Goal: Task Accomplishment & Management: Use online tool/utility

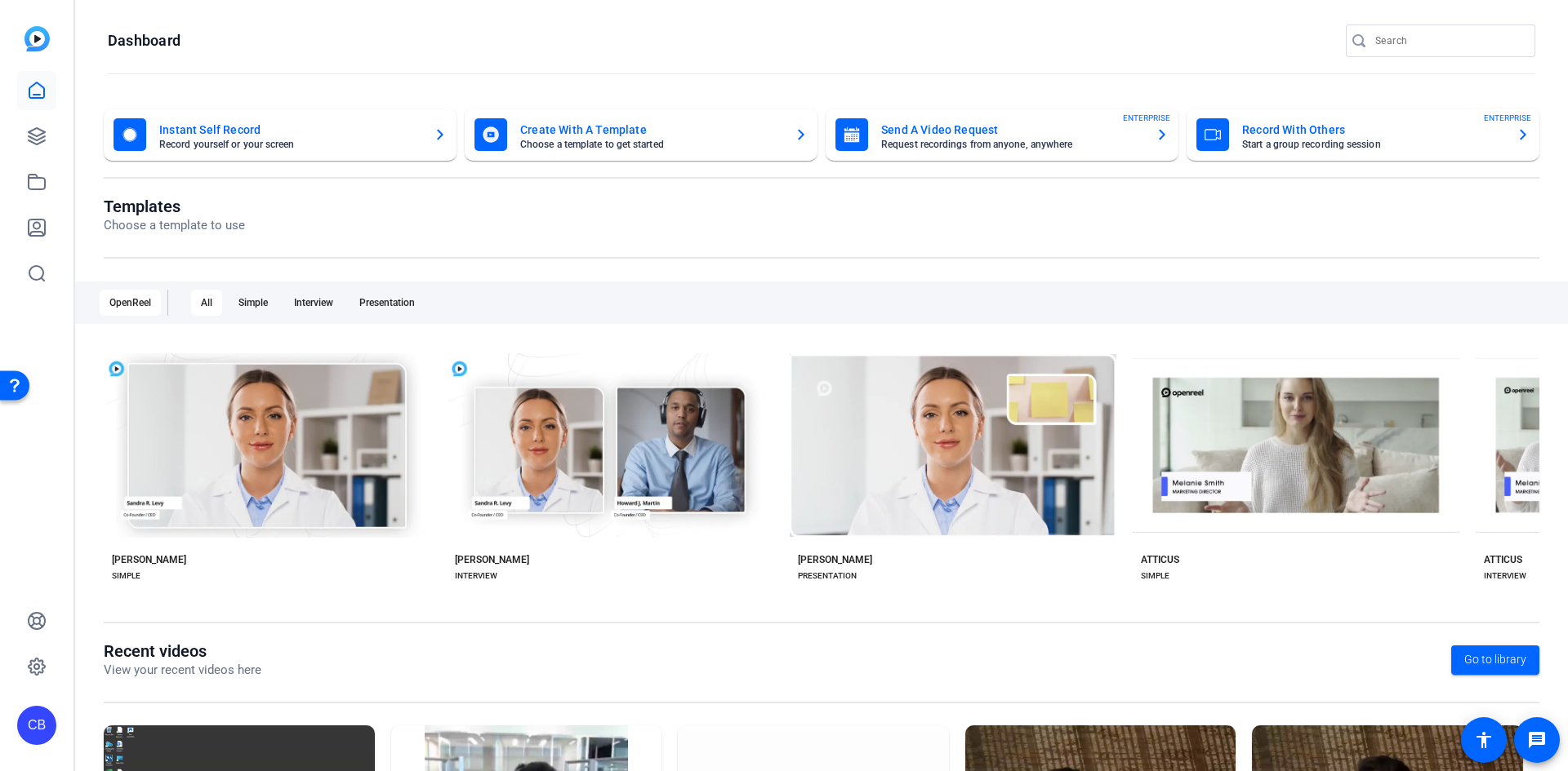
click at [1286, 128] on mat-card-title "Record With Others" at bounding box center [1372, 129] width 261 height 20
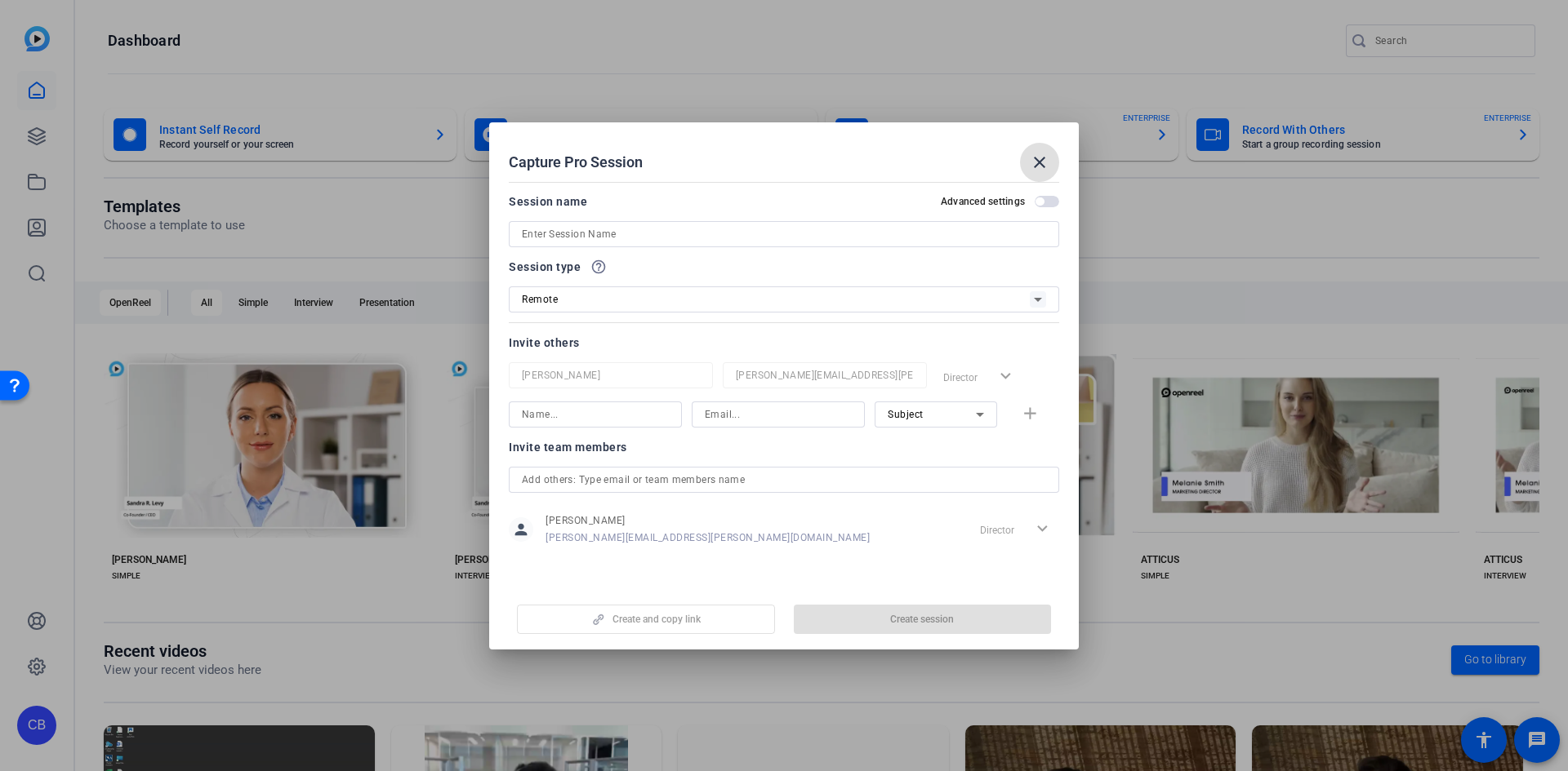
click at [795, 241] on input at bounding box center [784, 234] width 525 height 20
type input "Coast Demo"
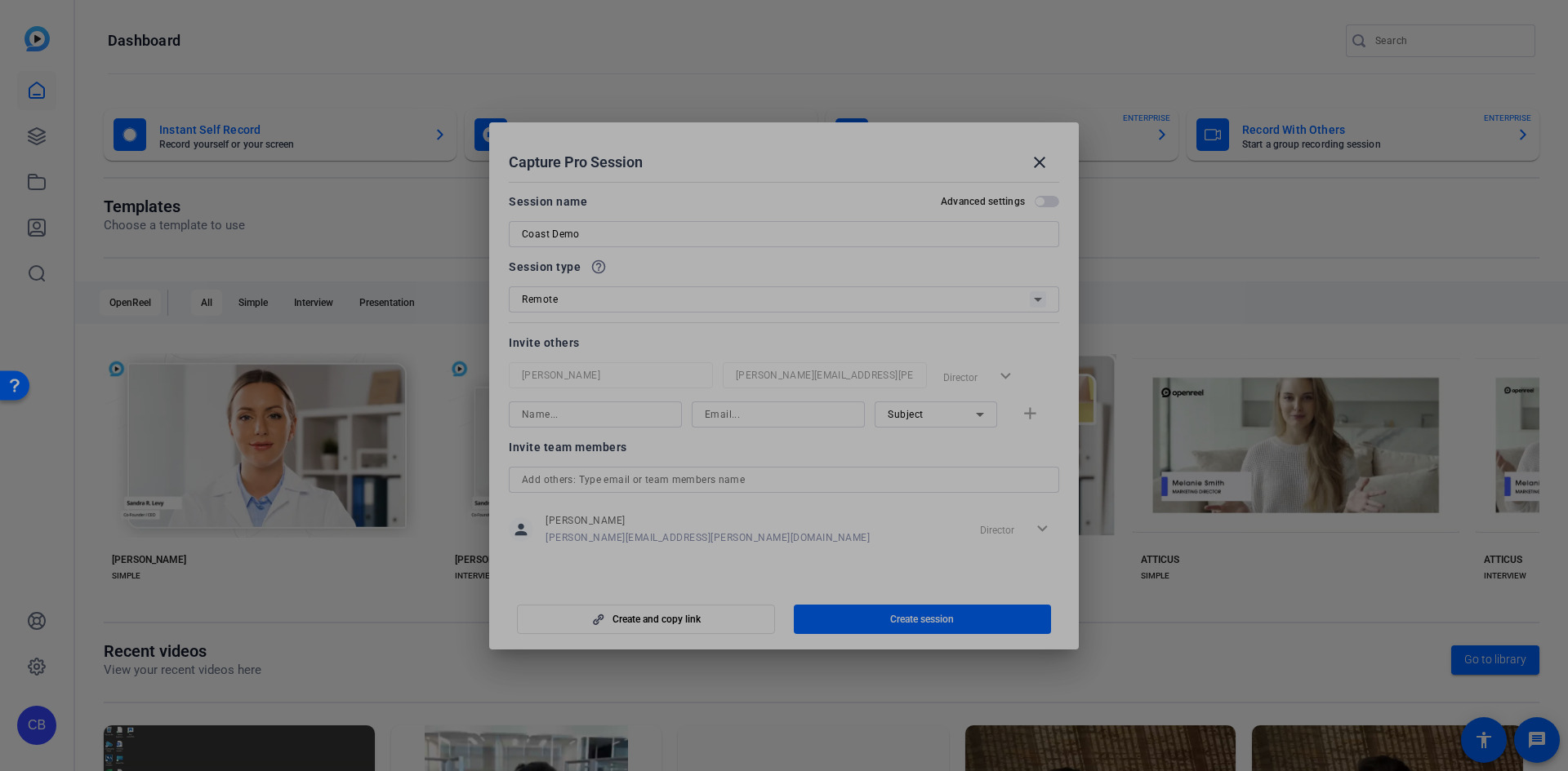
click at [563, 422] on input at bounding box center [595, 414] width 147 height 20
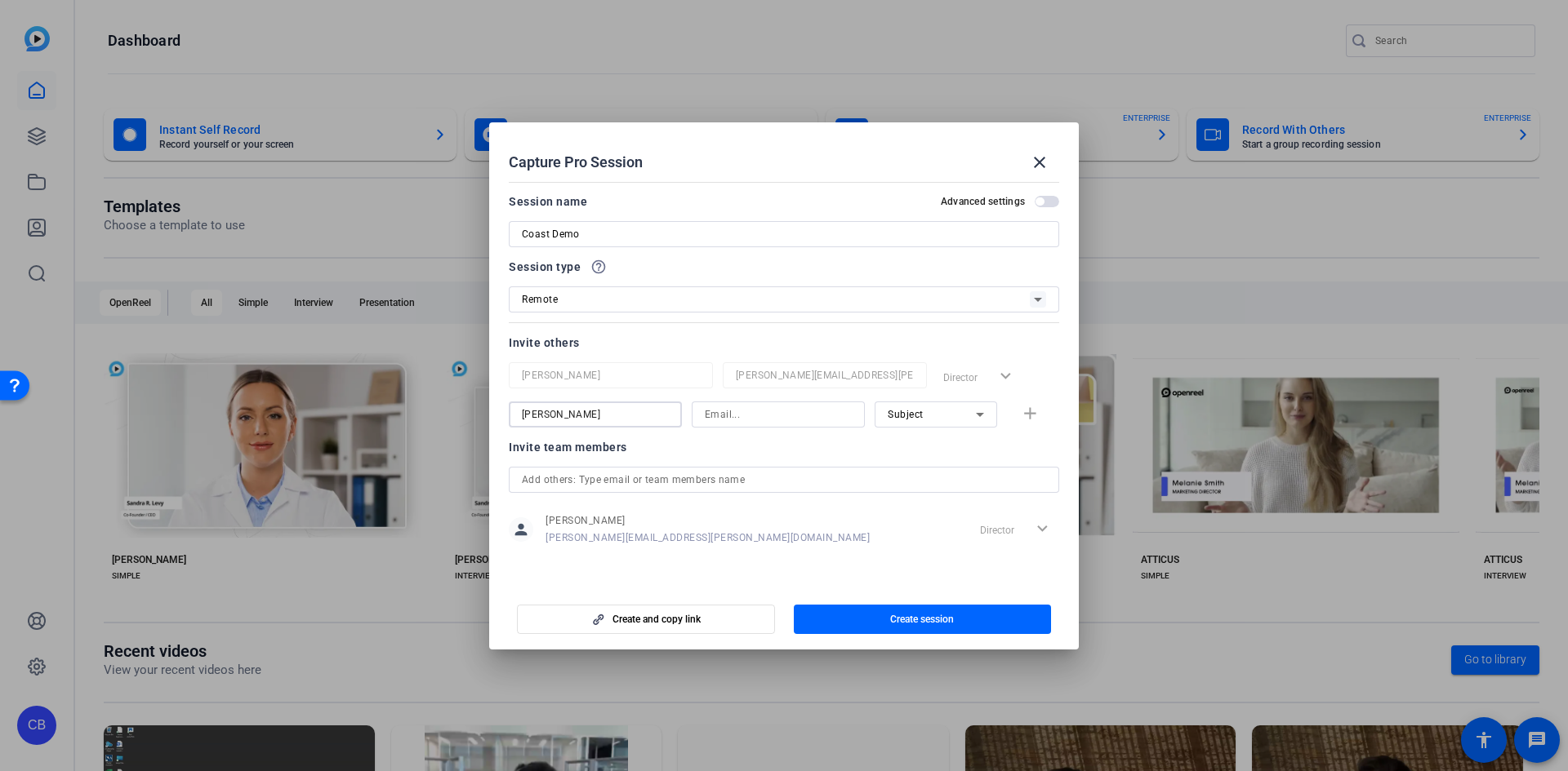
type input "Alan"
type input "alan.x.lee@jpmorgan.com"
click at [916, 422] on div "Subject" at bounding box center [932, 414] width 88 height 21
click at [923, 450] on span "Collaborator" at bounding box center [917, 447] width 60 height 20
click at [666, 479] on input "text" at bounding box center [784, 480] width 525 height 20
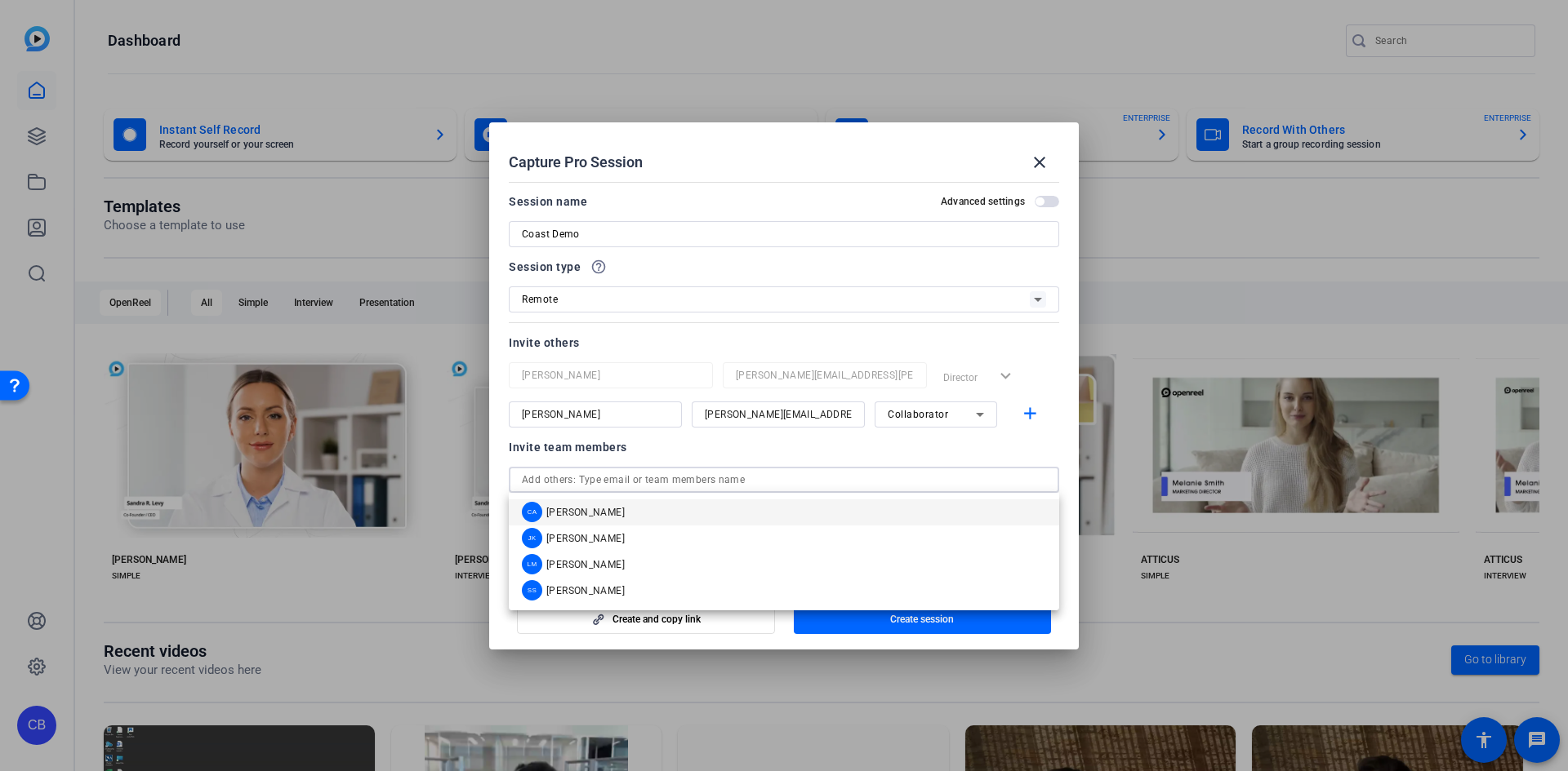
click at [660, 506] on mat-option "CA Chris Apaliski" at bounding box center [784, 512] width 551 height 26
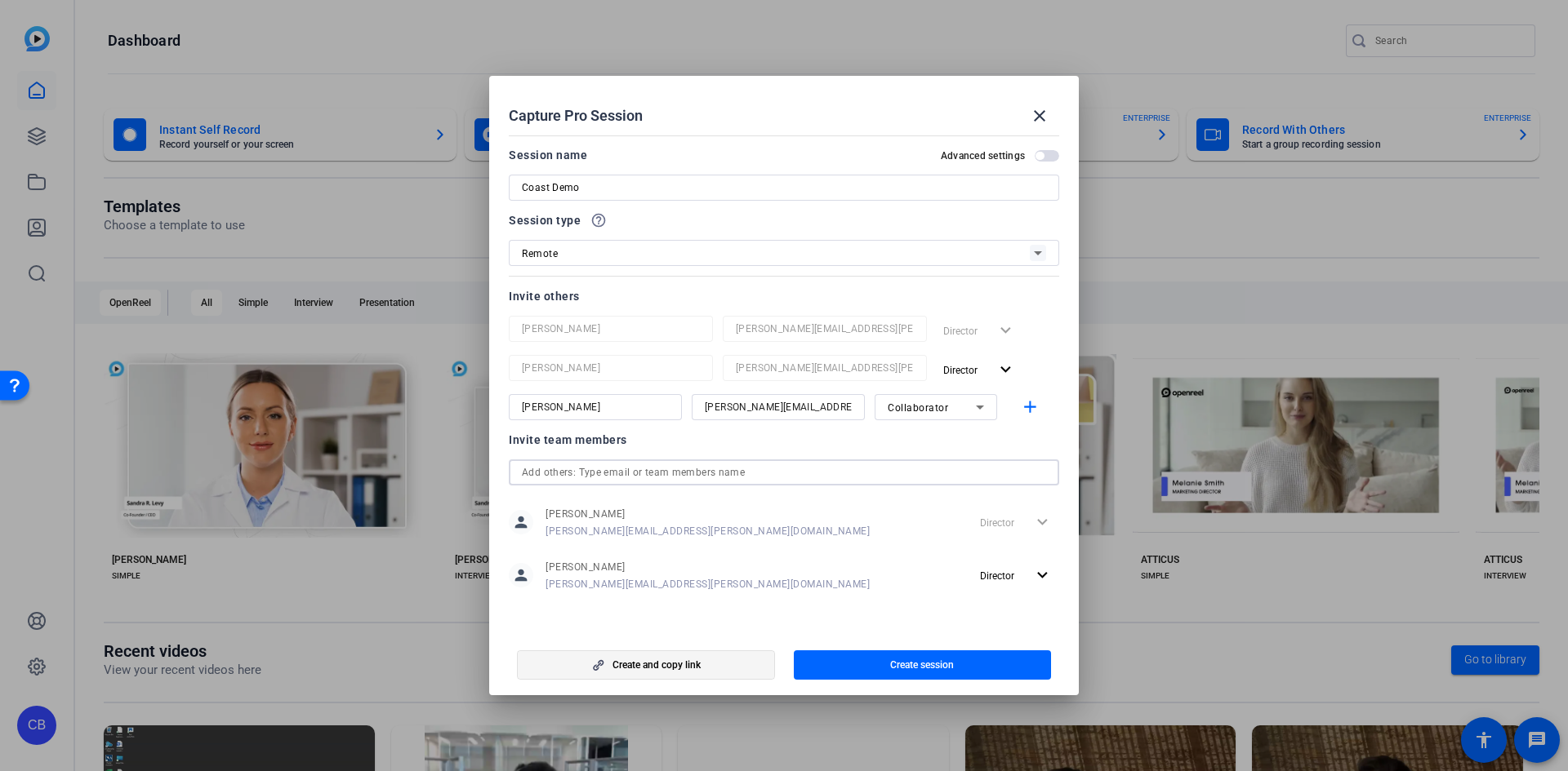
click at [710, 665] on span "button" at bounding box center [645, 665] width 256 height 39
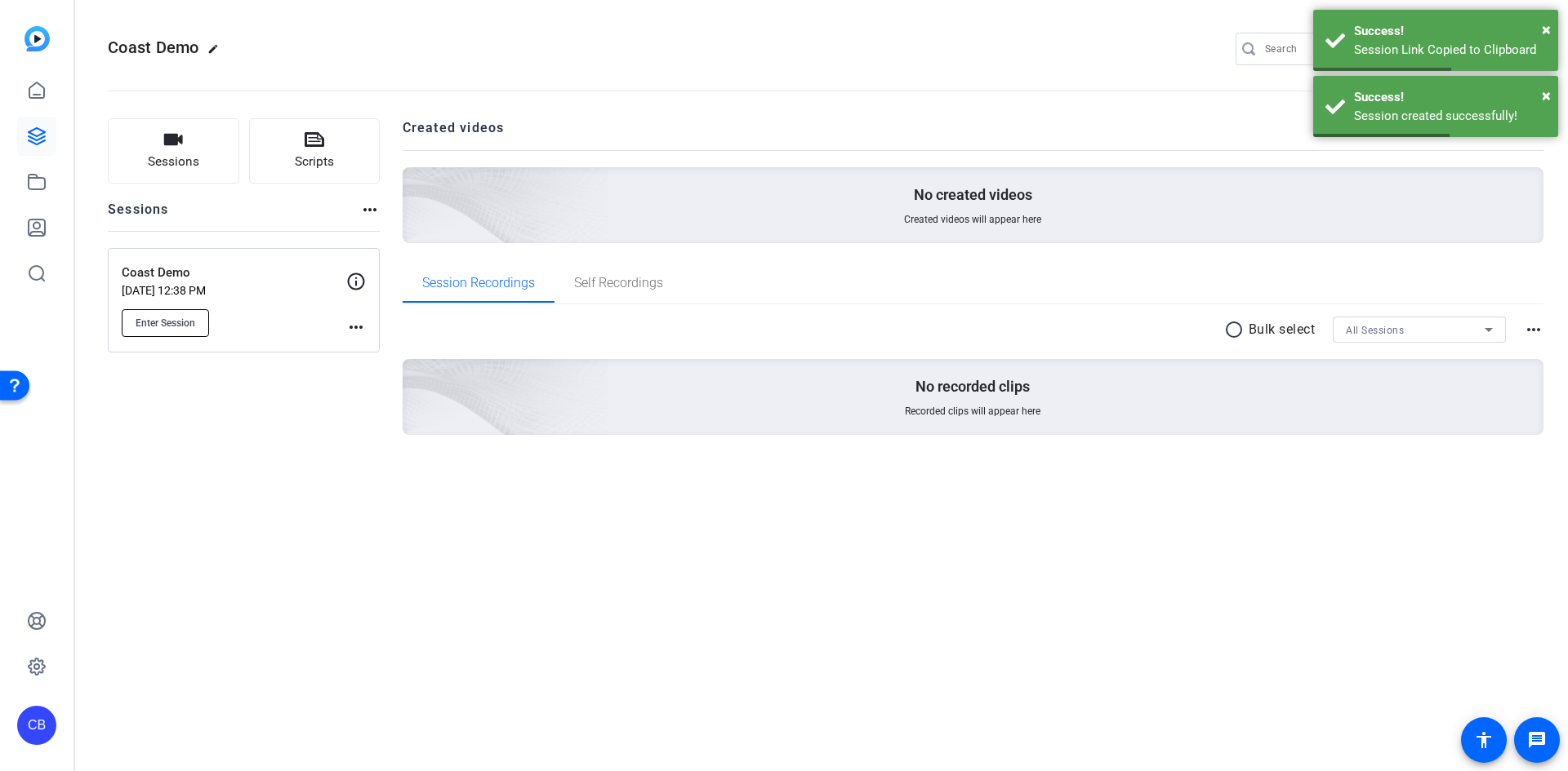
click at [144, 319] on span "Enter Session" at bounding box center [165, 323] width 60 height 13
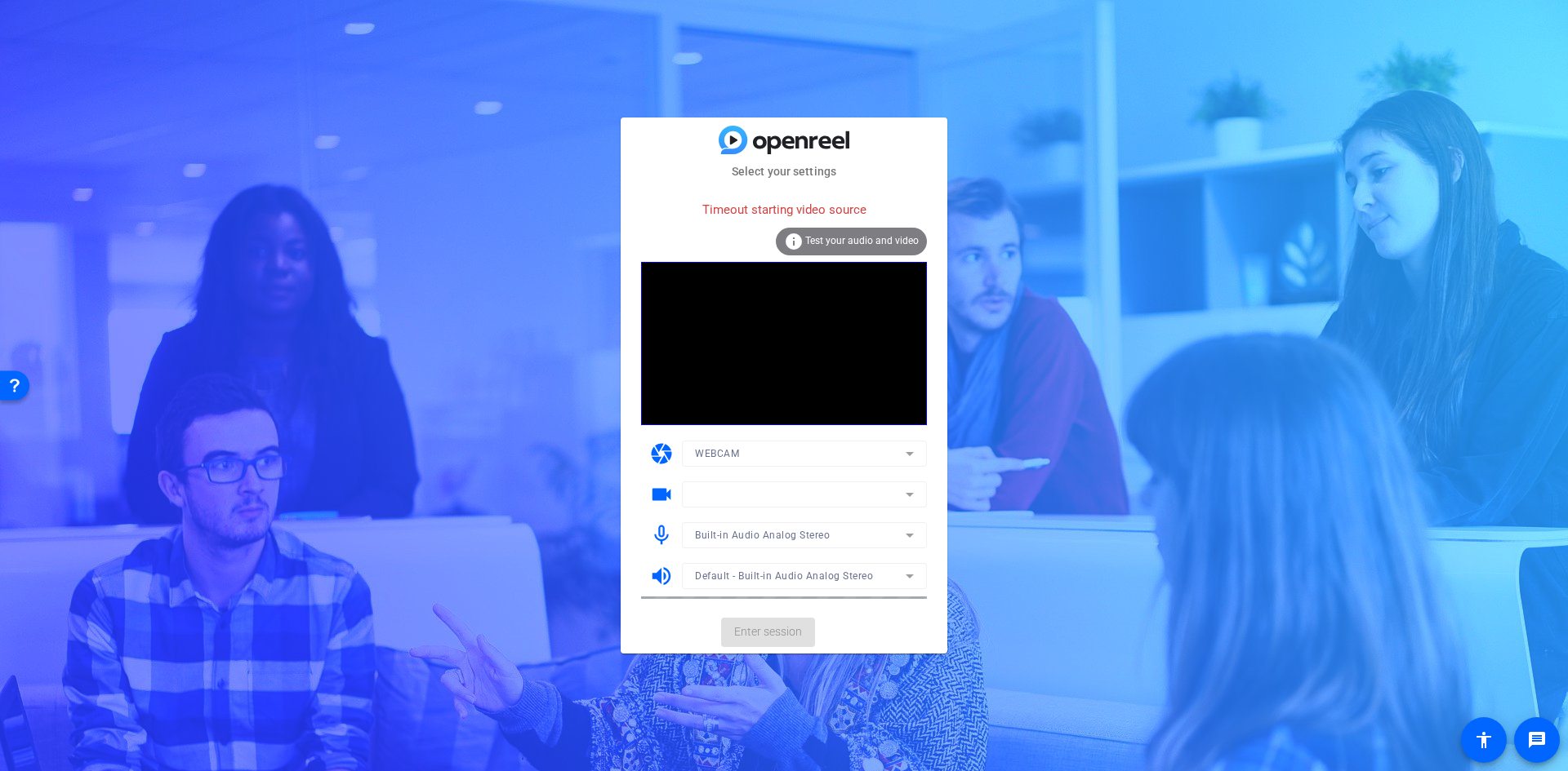
click at [1313, 540] on div "Select your settings Timeout starting video source info Test your audio and vid…" at bounding box center [784, 386] width 1568 height 771
click at [750, 457] on mat-form-field "WEBCAM" at bounding box center [804, 454] width 245 height 26
click at [904, 450] on mat-form-field "WEBCAM" at bounding box center [804, 454] width 245 height 26
click at [907, 448] on mat-form-field "WEBCAM" at bounding box center [804, 454] width 245 height 26
click at [908, 448] on mat-form-field "WEBCAM" at bounding box center [804, 454] width 245 height 26
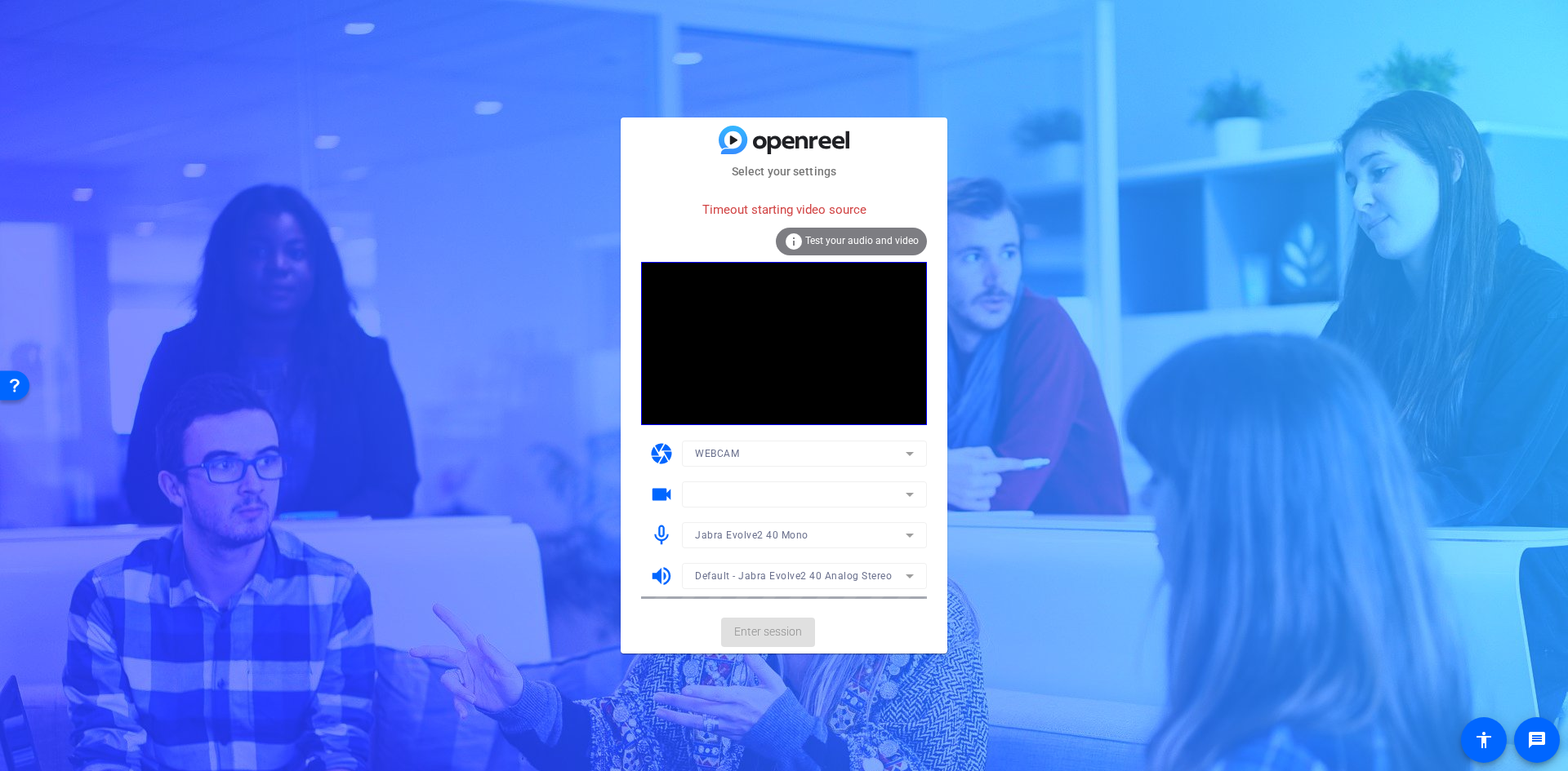
click at [908, 448] on mat-form-field "WEBCAM" at bounding box center [804, 454] width 245 height 26
click at [523, 327] on div "Select your settings Timeout starting video source info Test your audio and vid…" at bounding box center [784, 386] width 1568 height 771
click at [784, 636] on mat-card-actions "Enter session" at bounding box center [784, 632] width 327 height 42
click at [785, 636] on mat-card-actions "Enter session" at bounding box center [784, 632] width 327 height 42
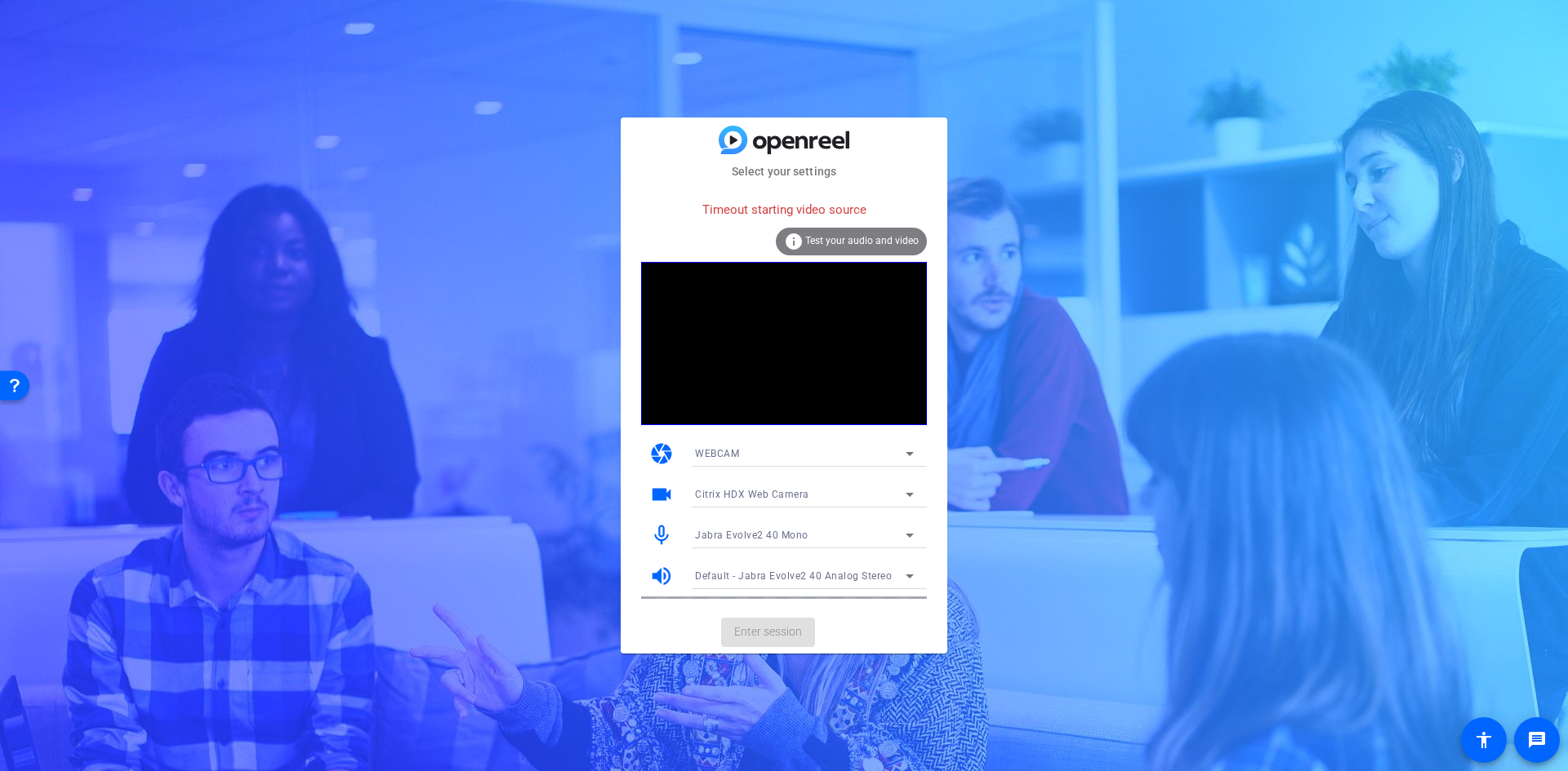
click at [785, 636] on mat-card-actions "Enter session" at bounding box center [784, 632] width 327 height 42
click at [907, 454] on icon at bounding box center [910, 454] width 20 height 20
click at [754, 508] on mat-option "DESKTOP" at bounding box center [804, 512] width 245 height 26
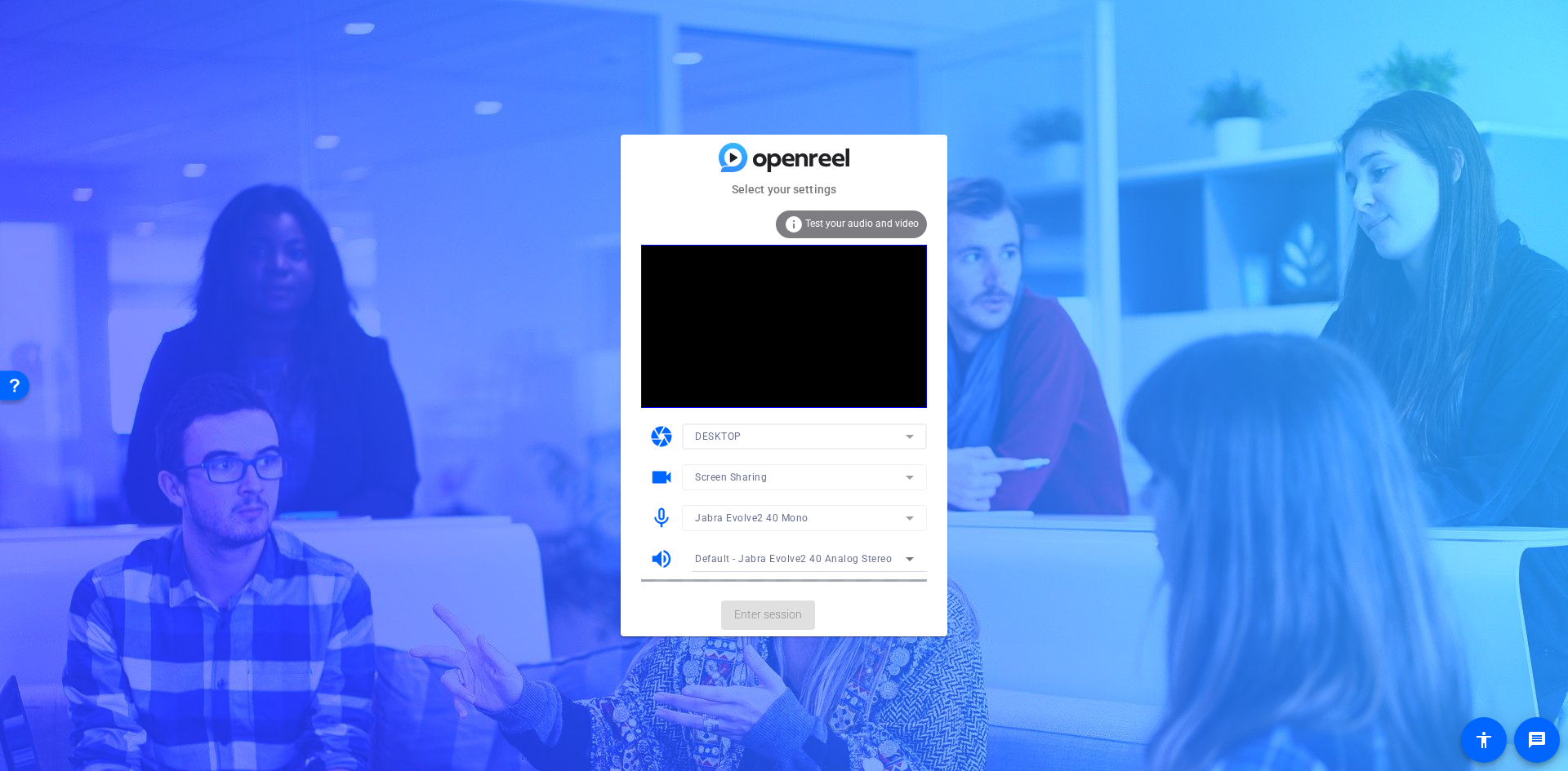
click at [787, 615] on mat-card-actions "Enter session" at bounding box center [784, 615] width 327 height 42
click at [787, 615] on span "Enter session" at bounding box center [768, 615] width 68 height 17
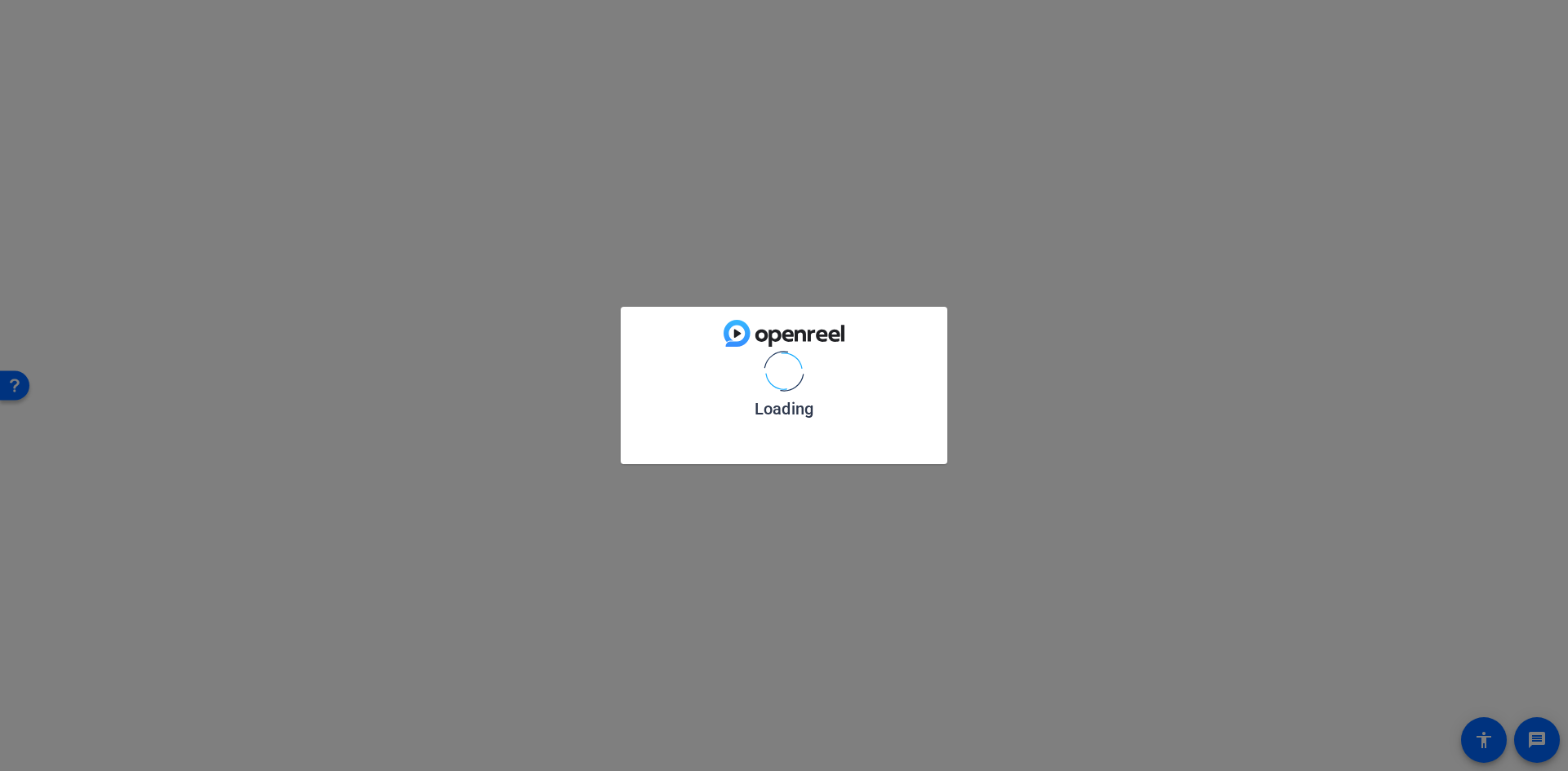
click at [787, 615] on div "Loading" at bounding box center [784, 386] width 1568 height 771
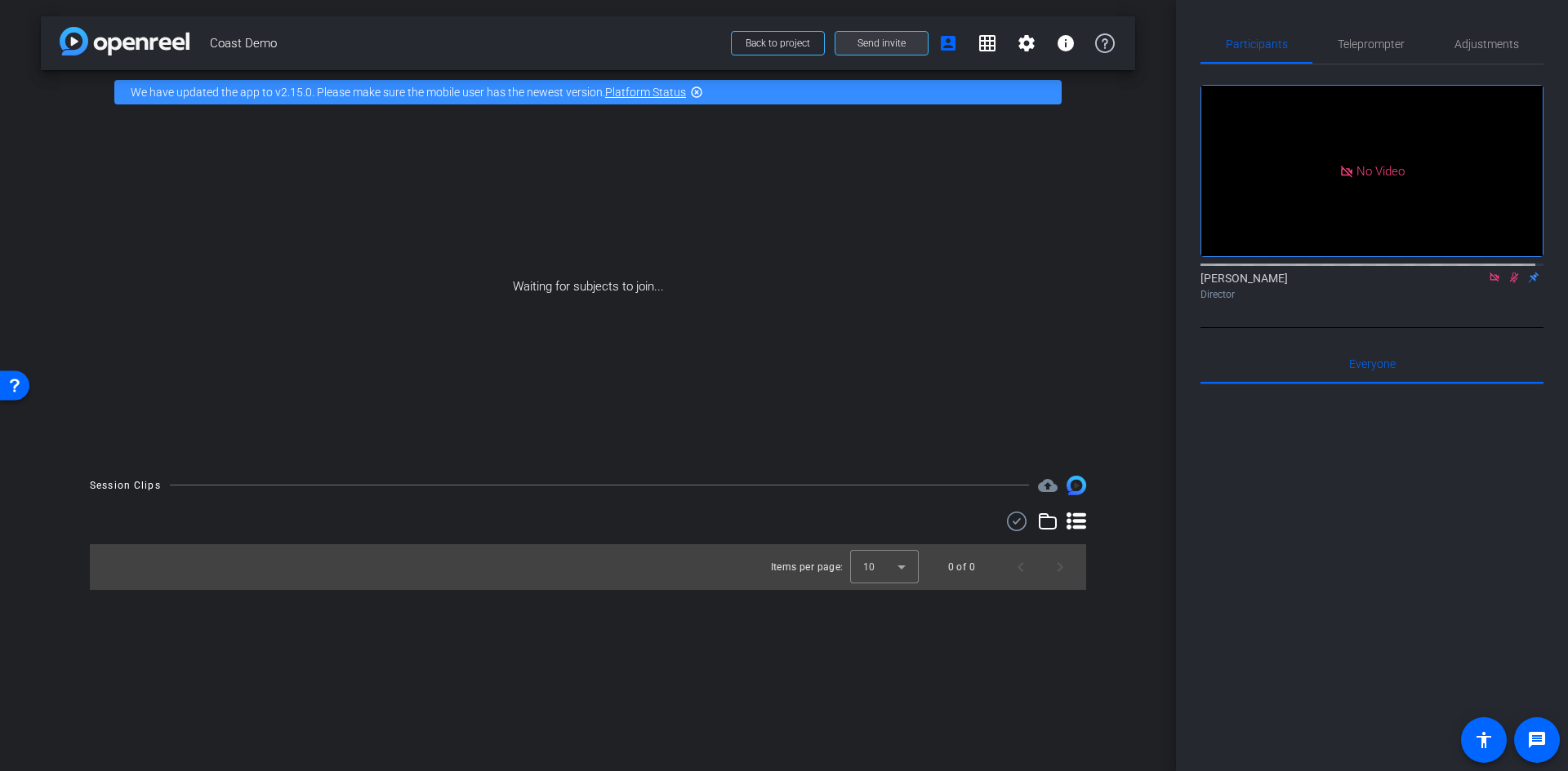
click at [890, 48] on span "Send invite" at bounding box center [882, 43] width 48 height 13
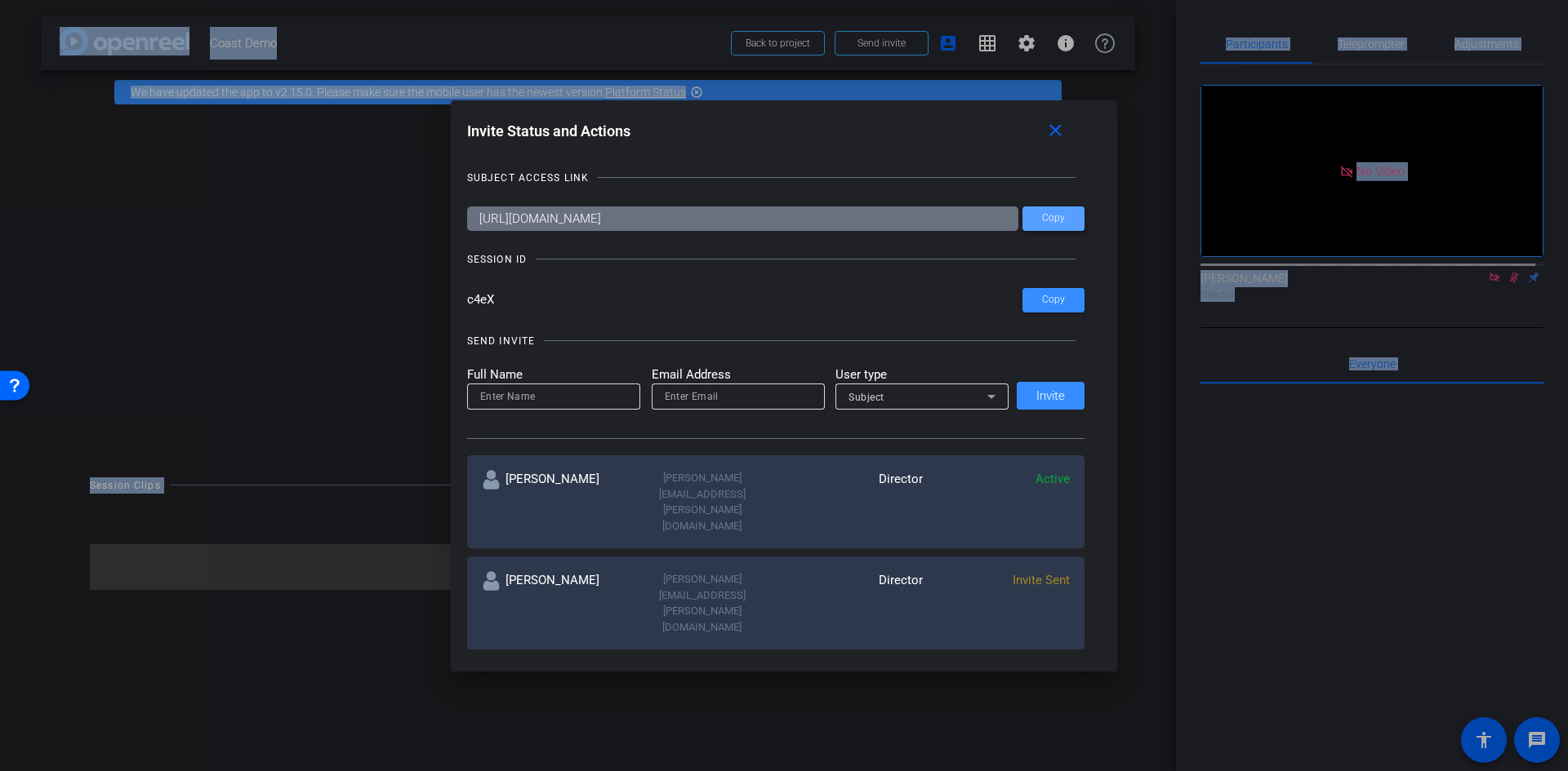
click at [1056, 227] on span at bounding box center [1054, 218] width 62 height 39
click at [85, 104] on div at bounding box center [784, 386] width 1568 height 771
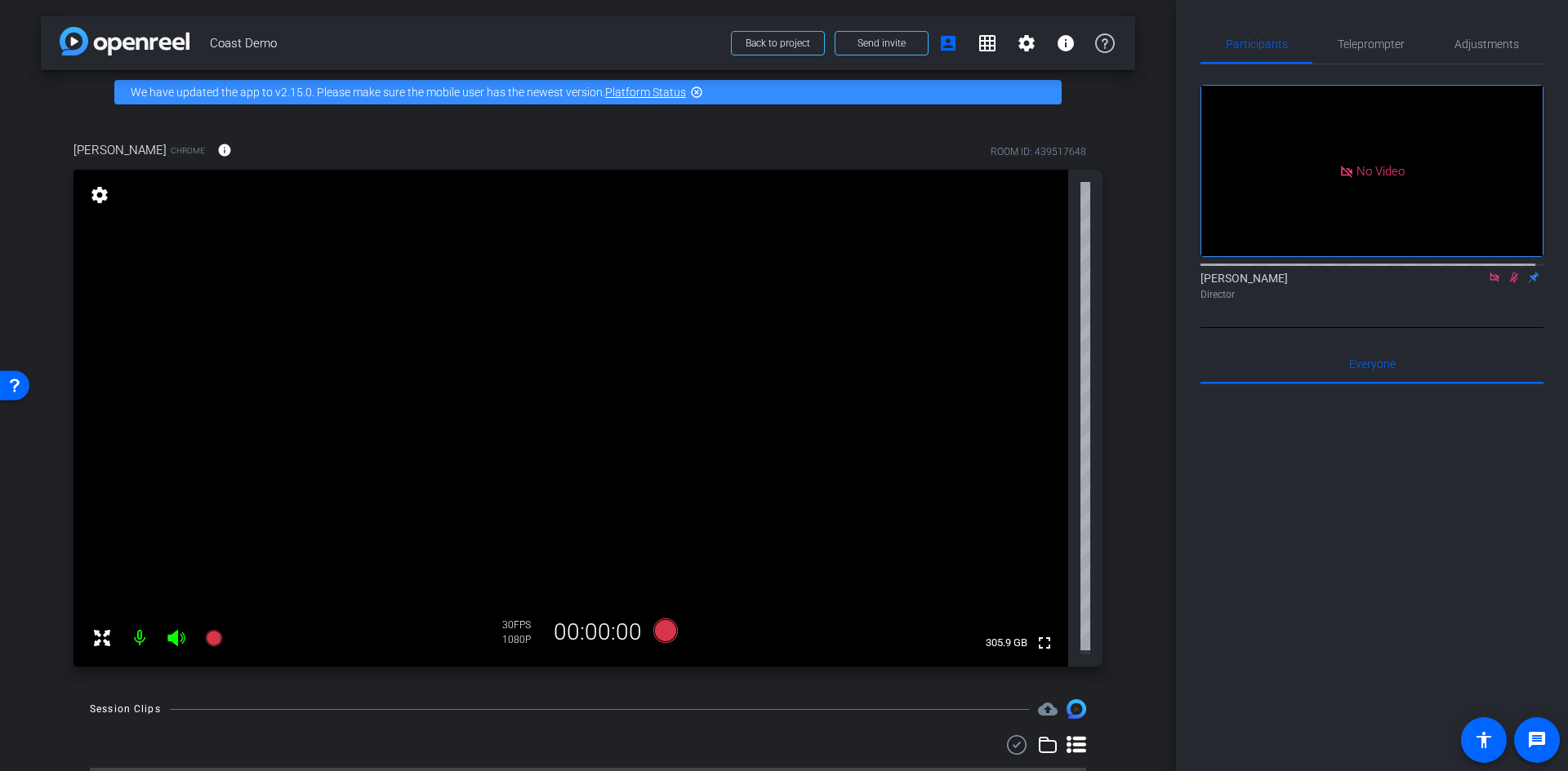
click at [1344, 640] on div at bounding box center [1371, 586] width 343 height 404
click at [1468, 41] on span "Adjustments" at bounding box center [1486, 43] width 65 height 11
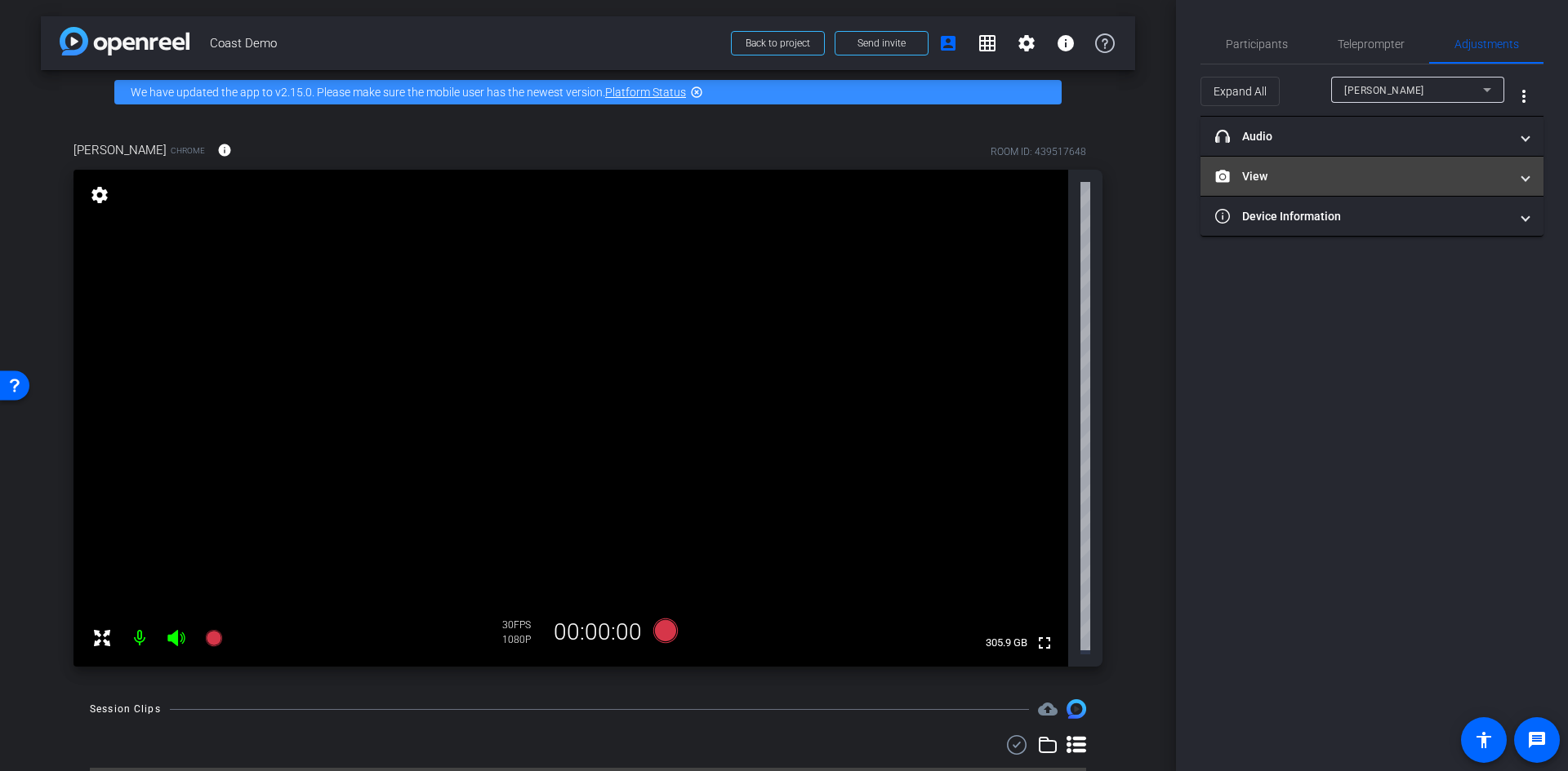
click at [1503, 179] on mat-panel-title "View" at bounding box center [1362, 177] width 294 height 17
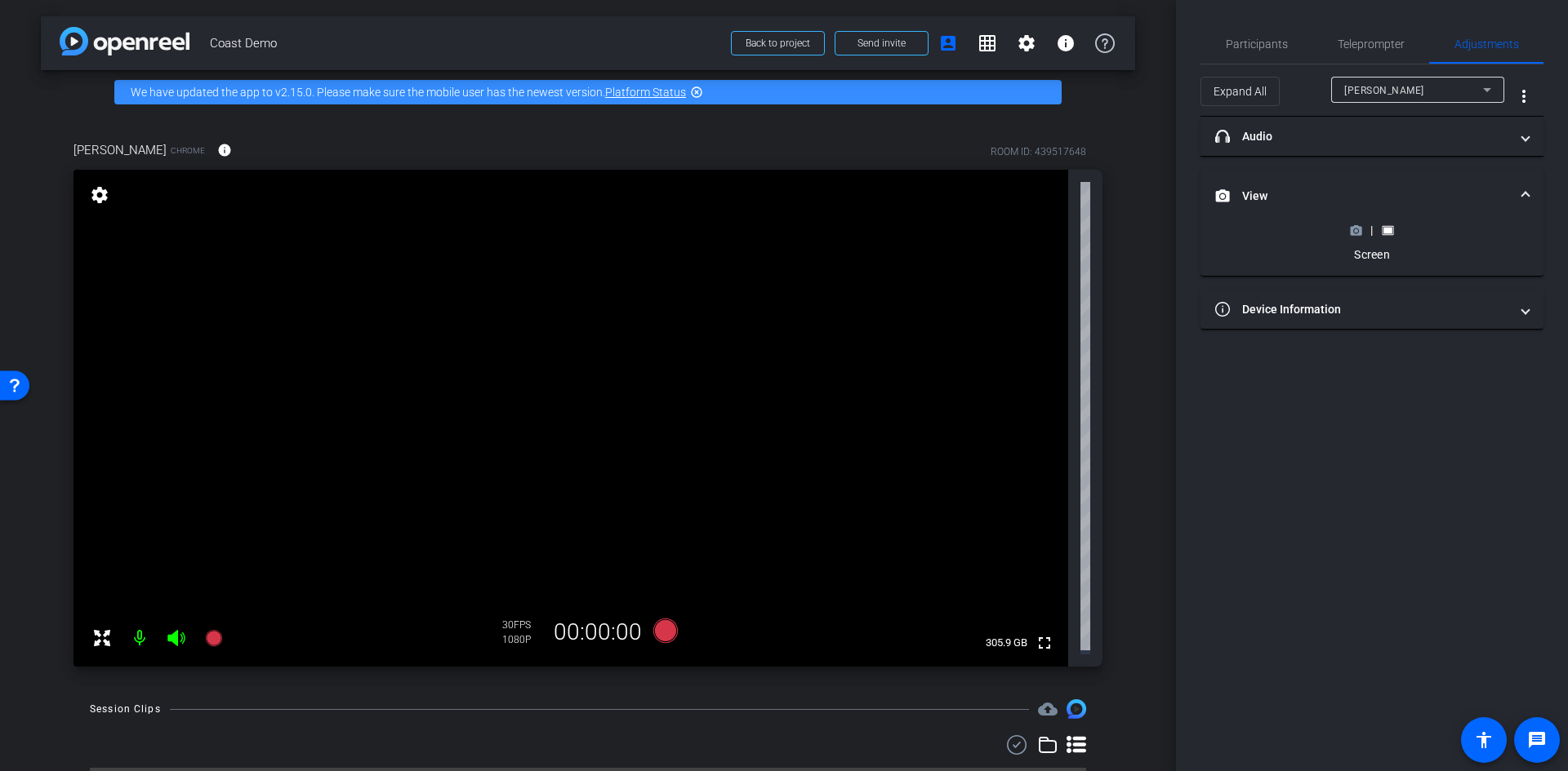
click at [1503, 179] on mat-expansion-panel-header "View" at bounding box center [1371, 196] width 343 height 53
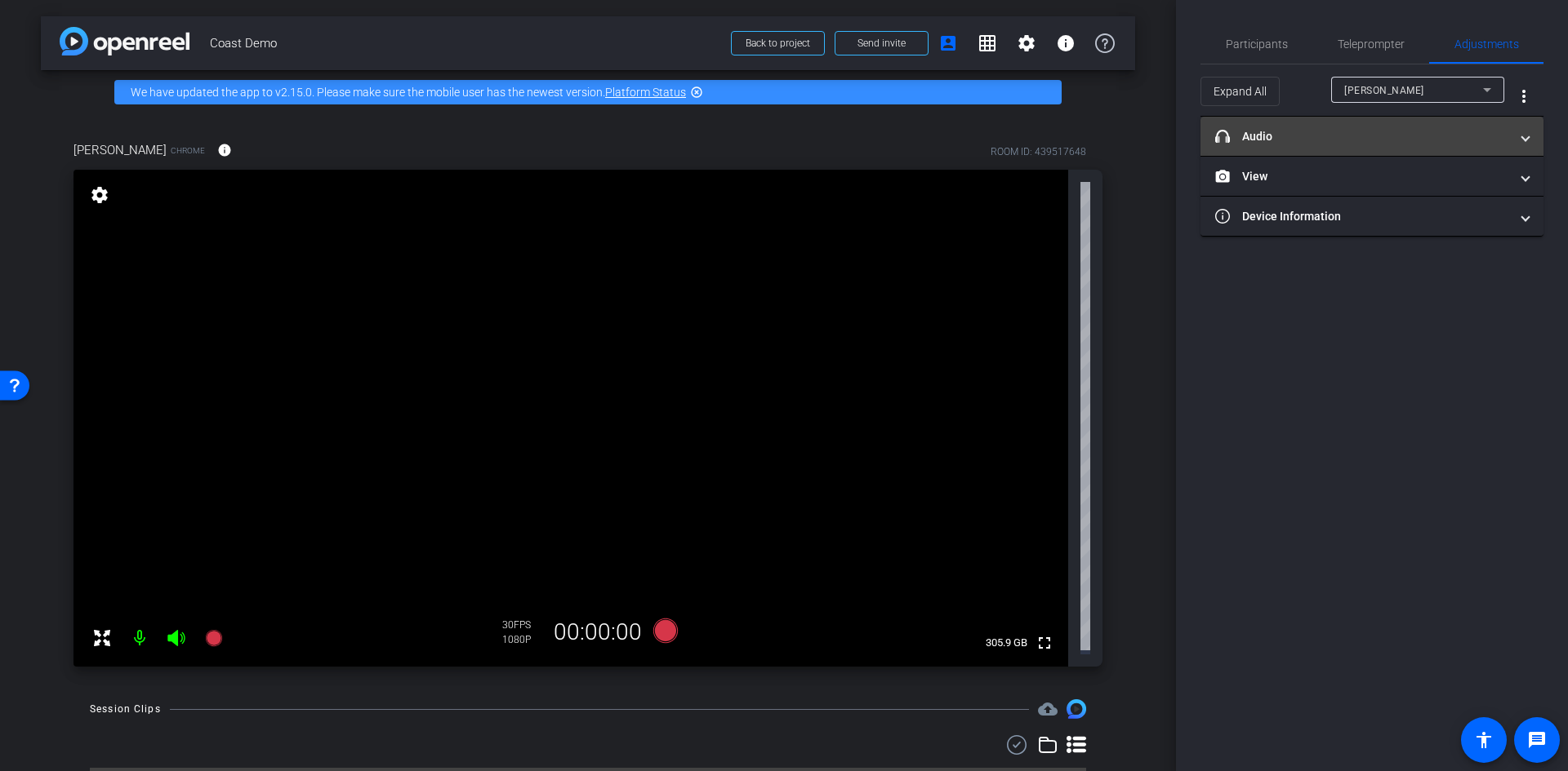
click at [1509, 130] on span "headphone icon Audio" at bounding box center [1369, 137] width 307 height 17
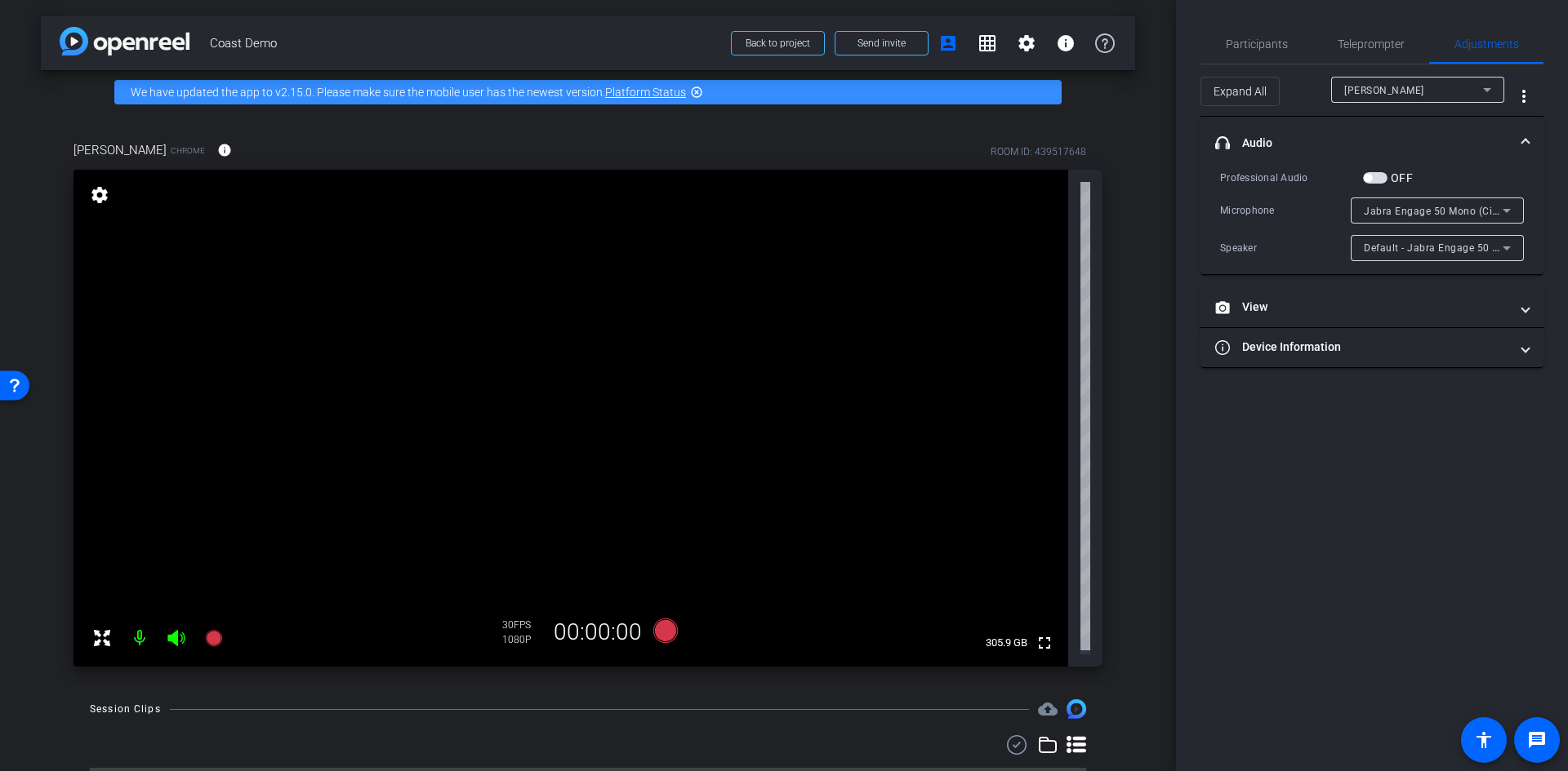
click at [1511, 133] on mat-expansion-panel-header "headphone icon Audio" at bounding box center [1371, 142] width 343 height 53
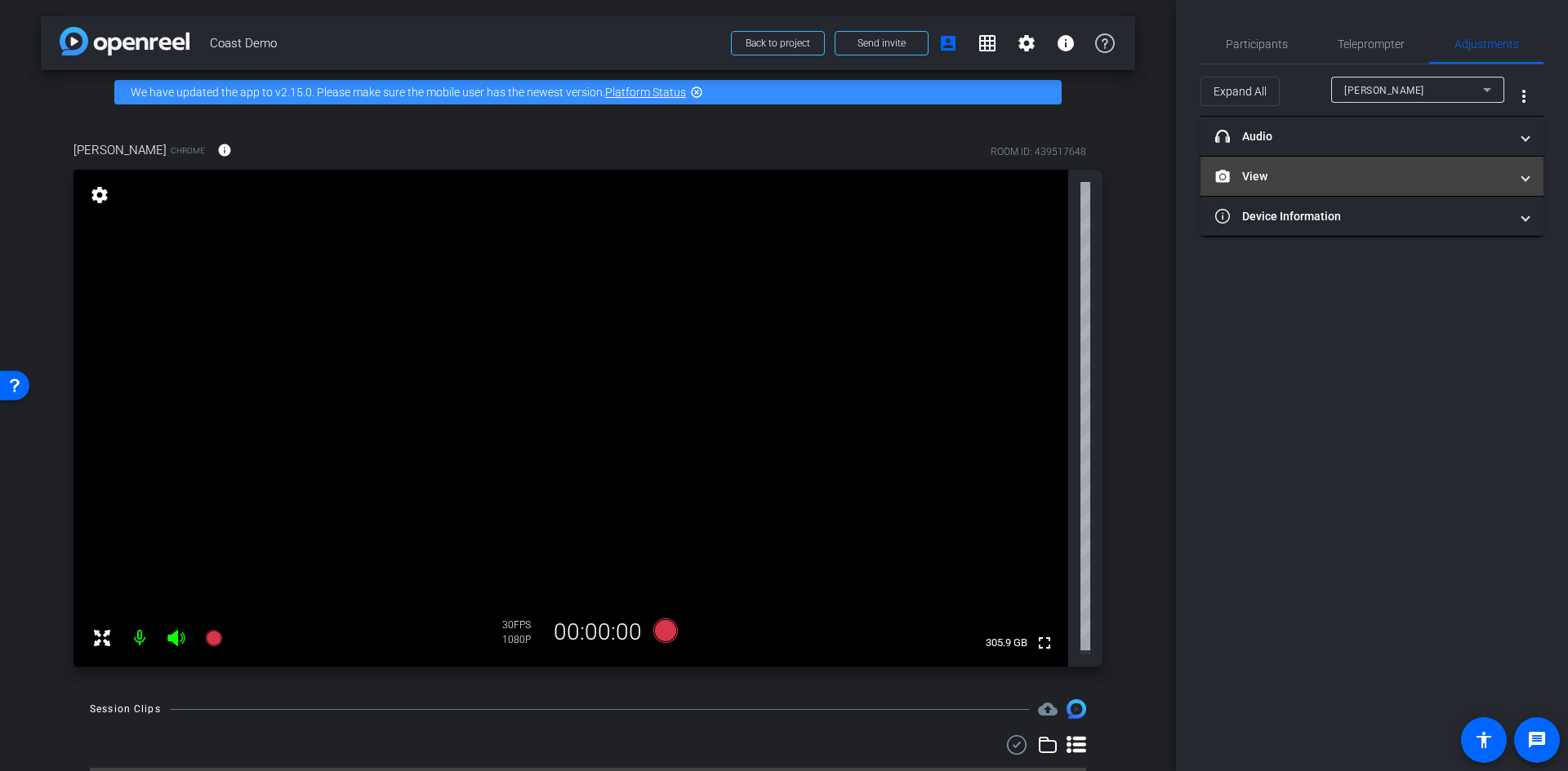
click at [1502, 161] on mat-expansion-panel-header "View" at bounding box center [1371, 176] width 343 height 39
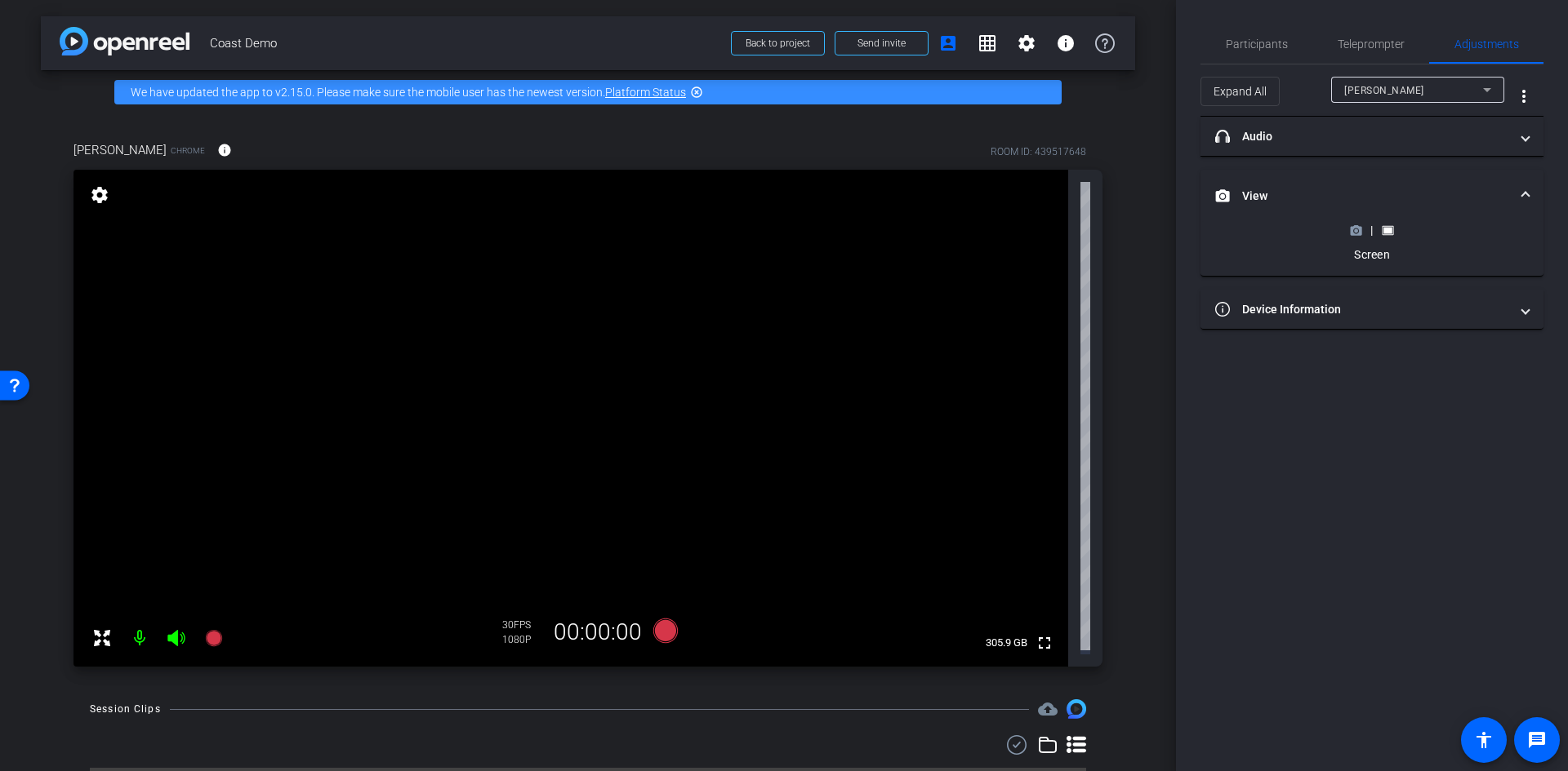
click at [1360, 231] on icon at bounding box center [1356, 230] width 11 height 9
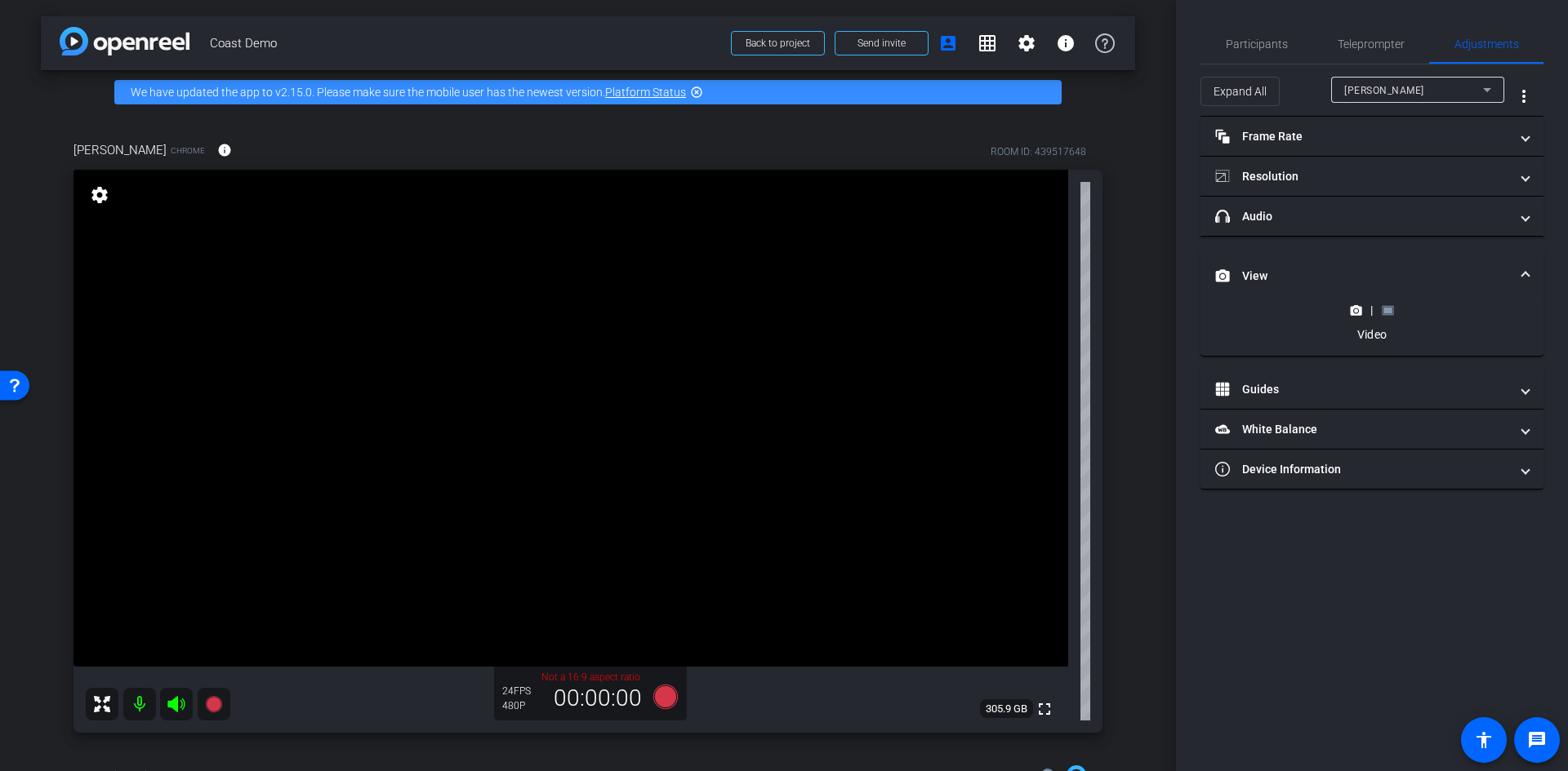
click at [1389, 311] on rect at bounding box center [1388, 310] width 9 height 7
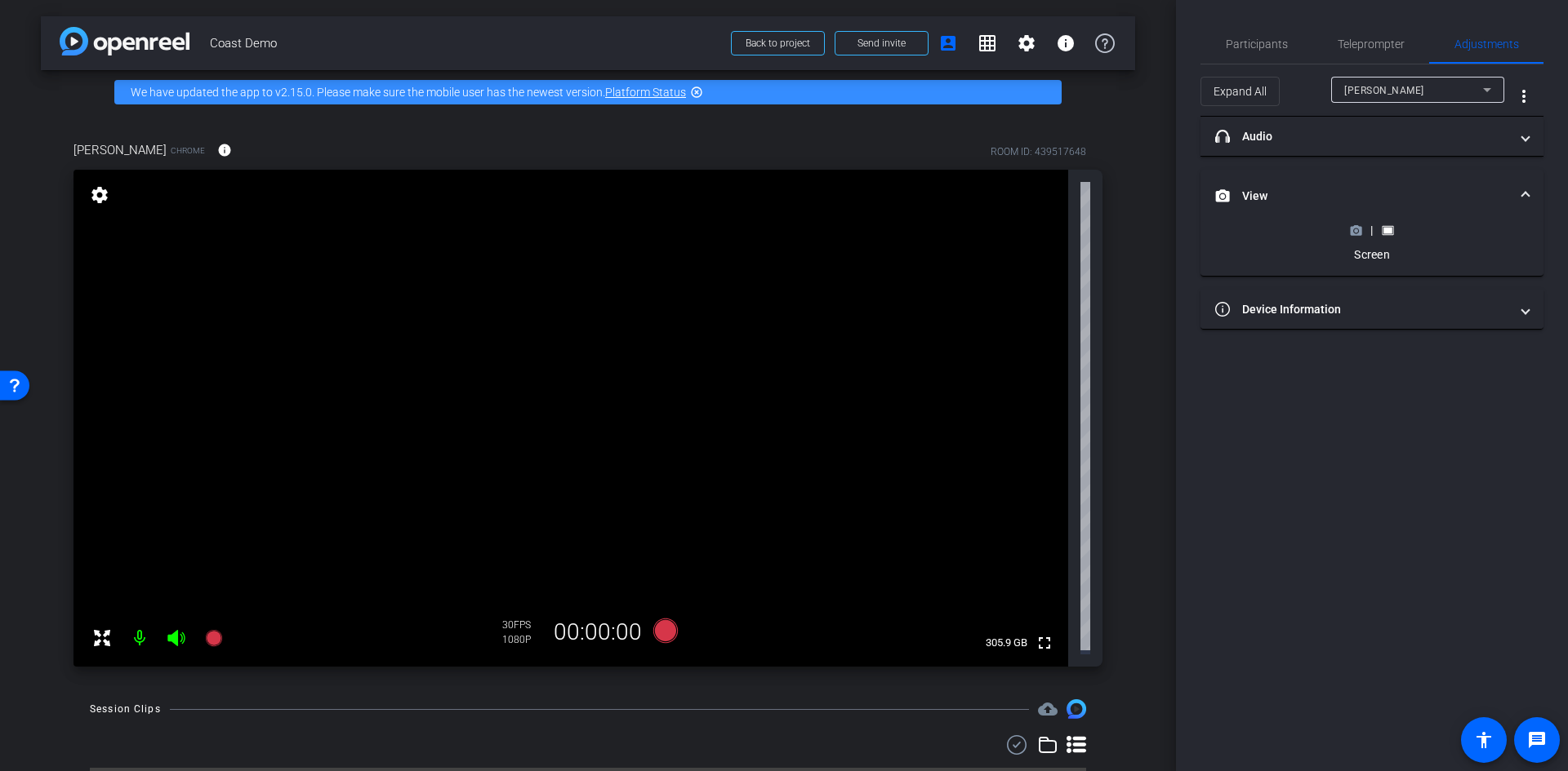
scroll to position [38, 0]
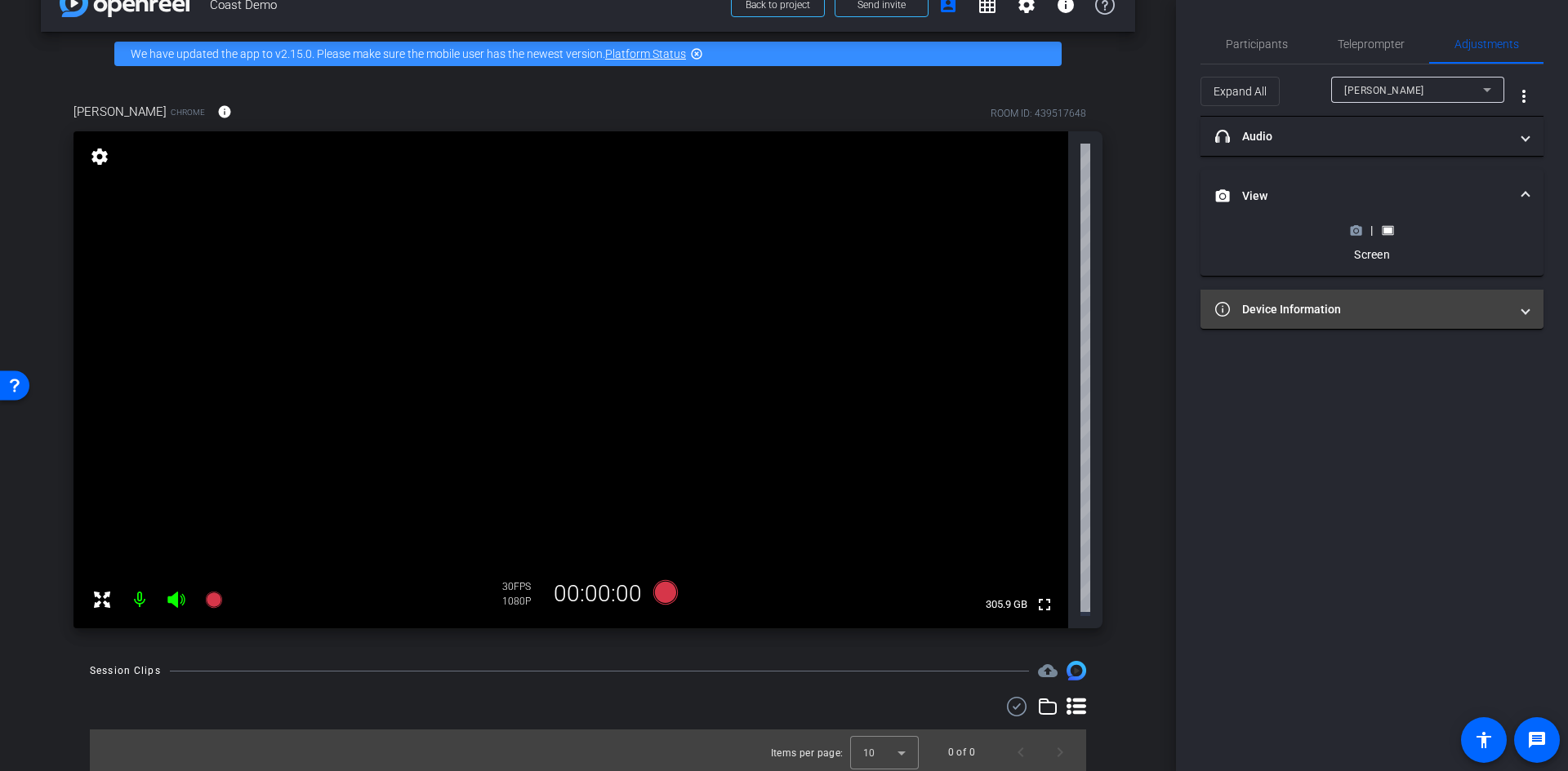
click at [1398, 301] on mat-panel-title "Device Information" at bounding box center [1362, 310] width 294 height 17
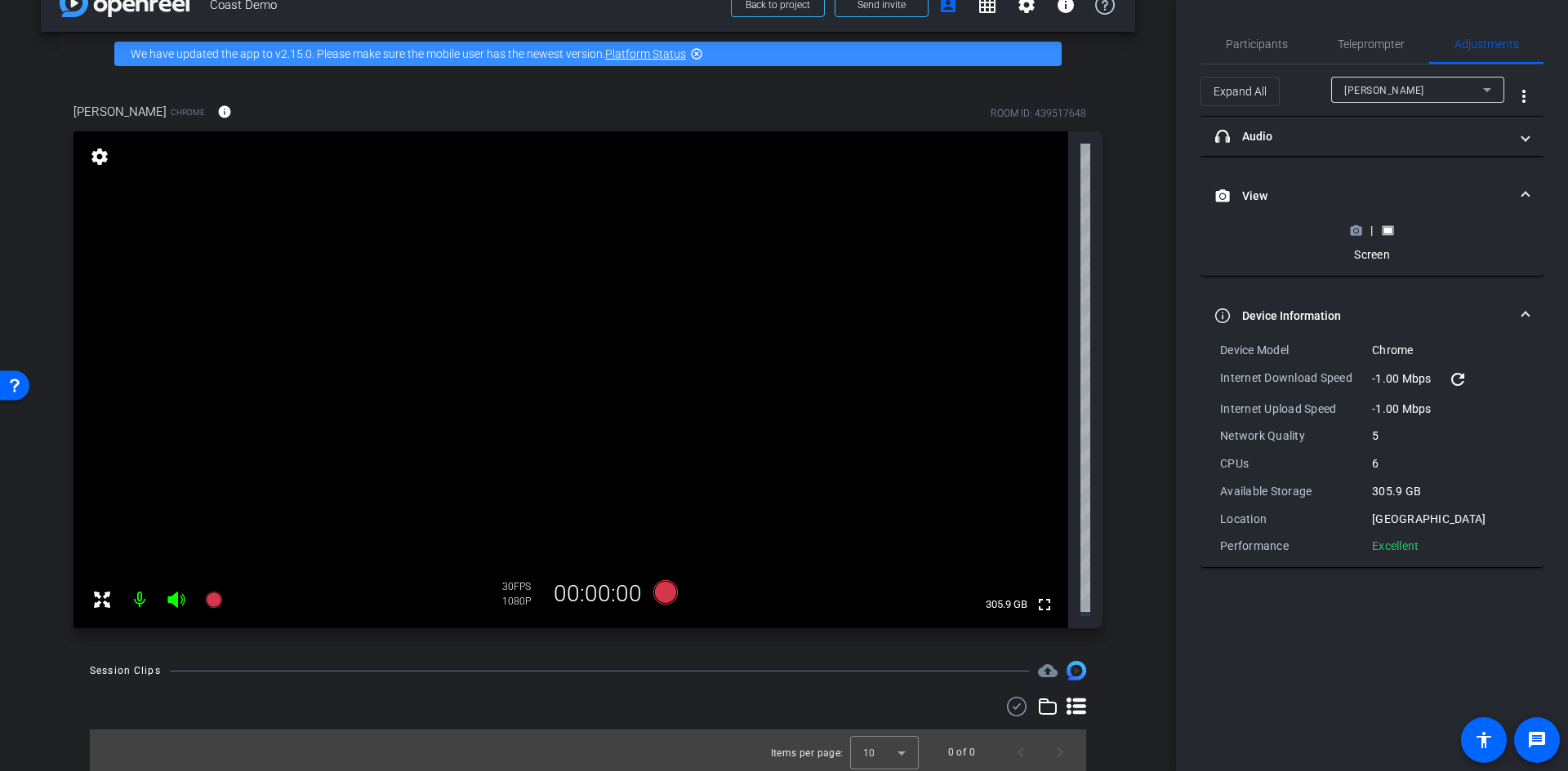
click at [1391, 229] on rect at bounding box center [1388, 230] width 9 height 7
click at [1385, 229] on rect at bounding box center [1388, 230] width 9 height 7
click at [1355, 235] on icon at bounding box center [1356, 230] width 11 height 9
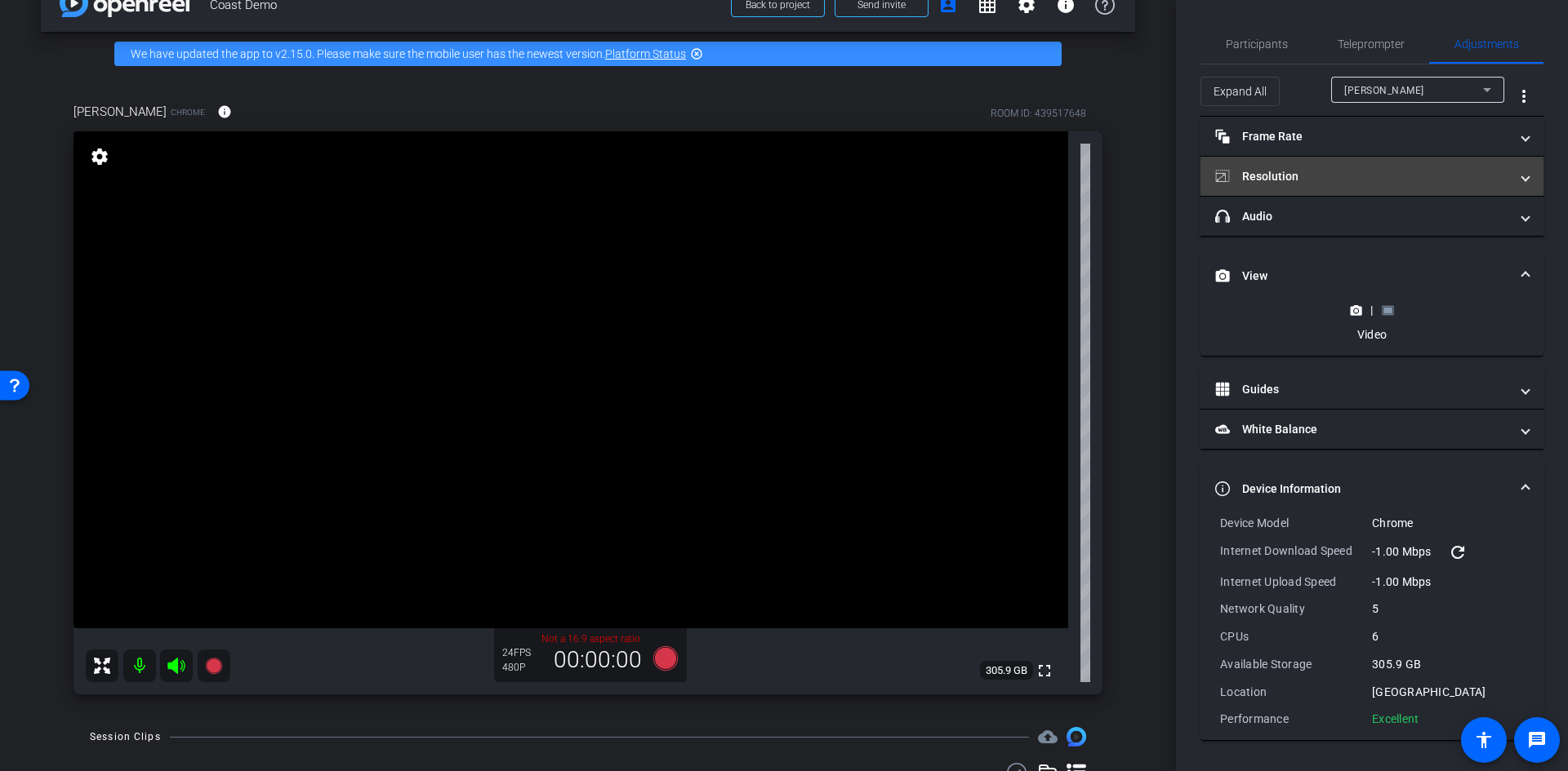
click at [1436, 172] on mat-panel-title "Resolution" at bounding box center [1362, 177] width 294 height 17
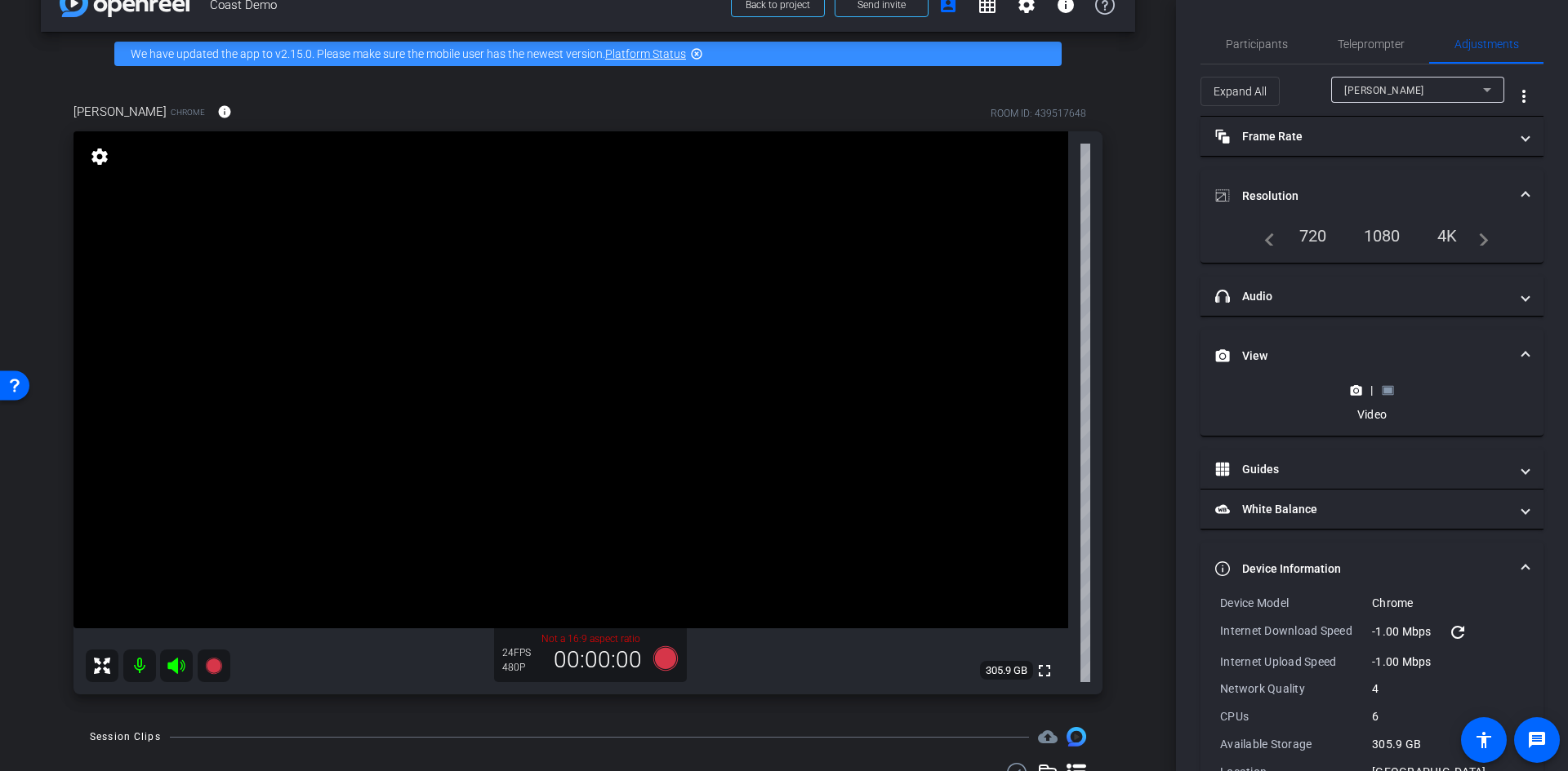
click at [1436, 235] on div "4K" at bounding box center [1447, 235] width 45 height 28
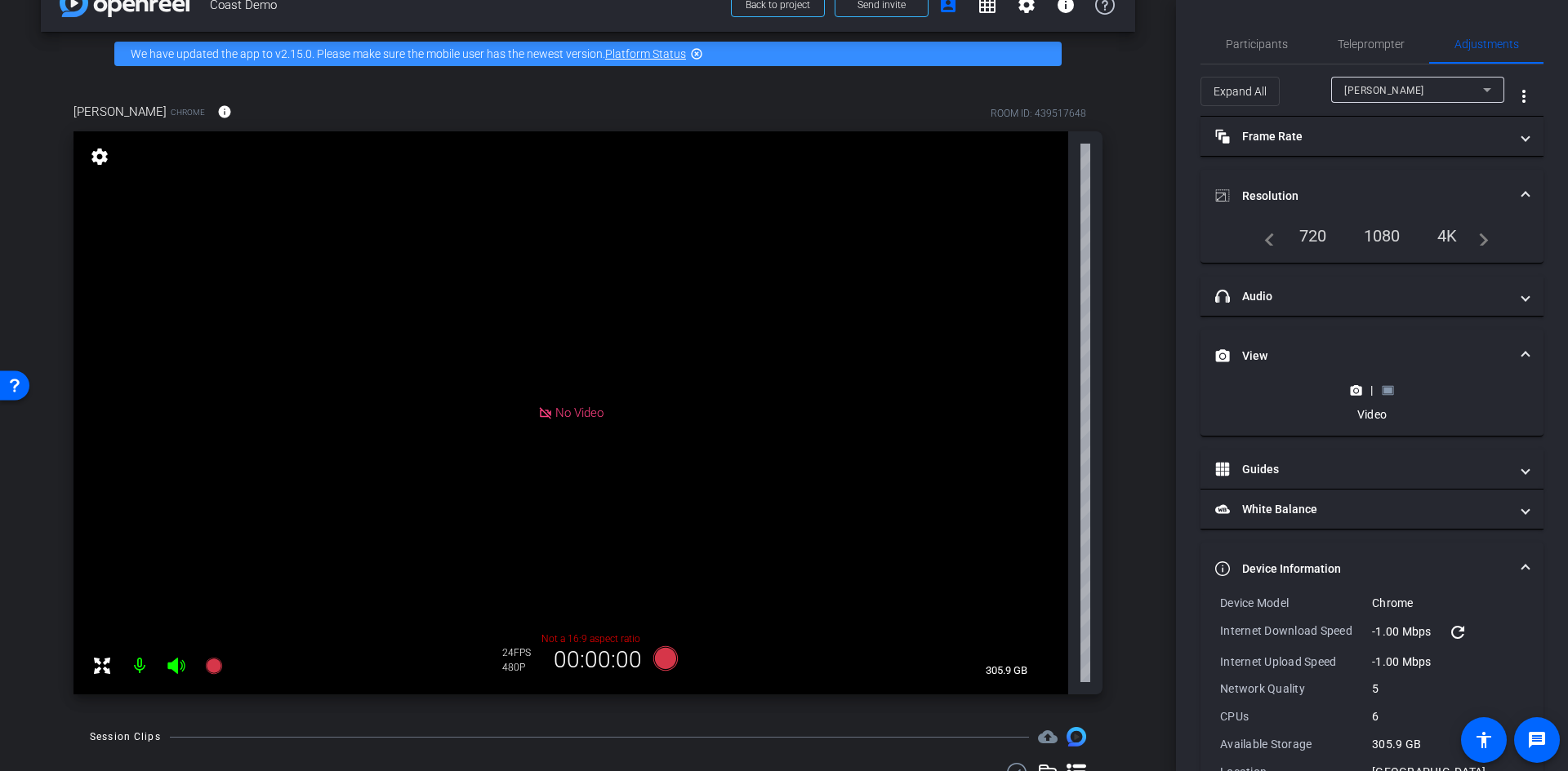
click at [1372, 238] on div "1080" at bounding box center [1382, 235] width 61 height 28
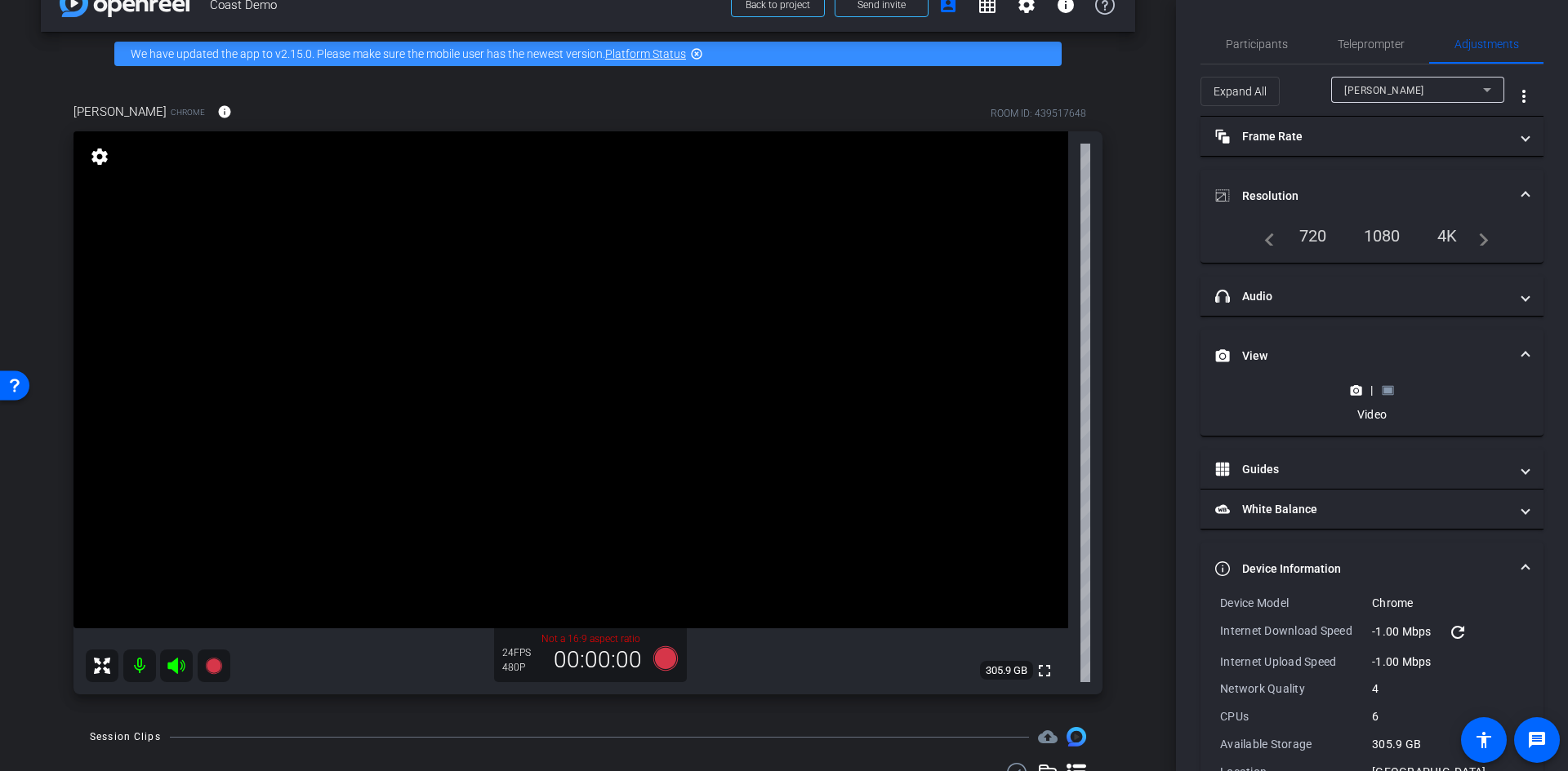
click at [1387, 389] on rect at bounding box center [1388, 391] width 9 height 7
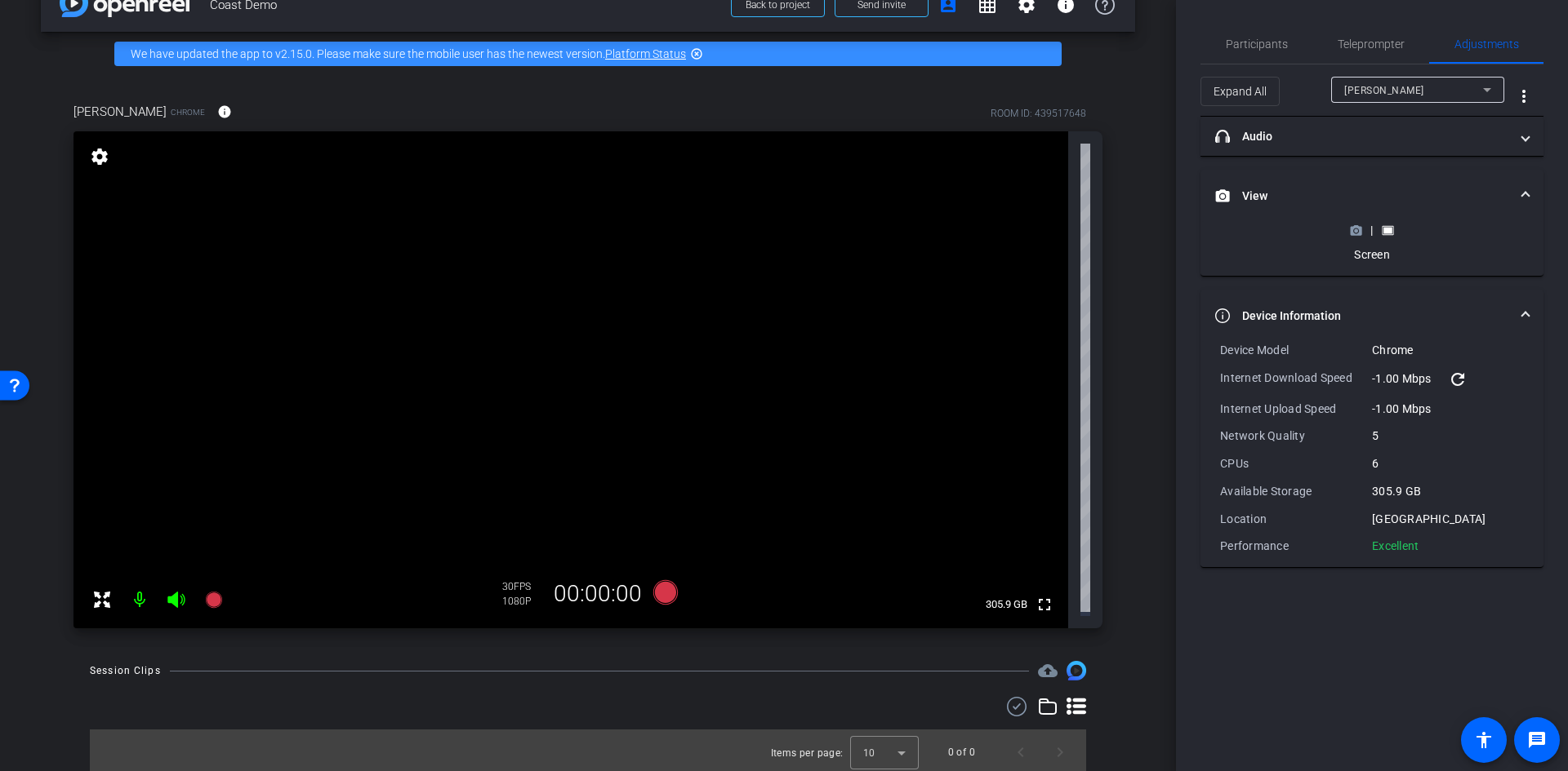
click at [1527, 197] on span at bounding box center [1526, 197] width 7 height 17
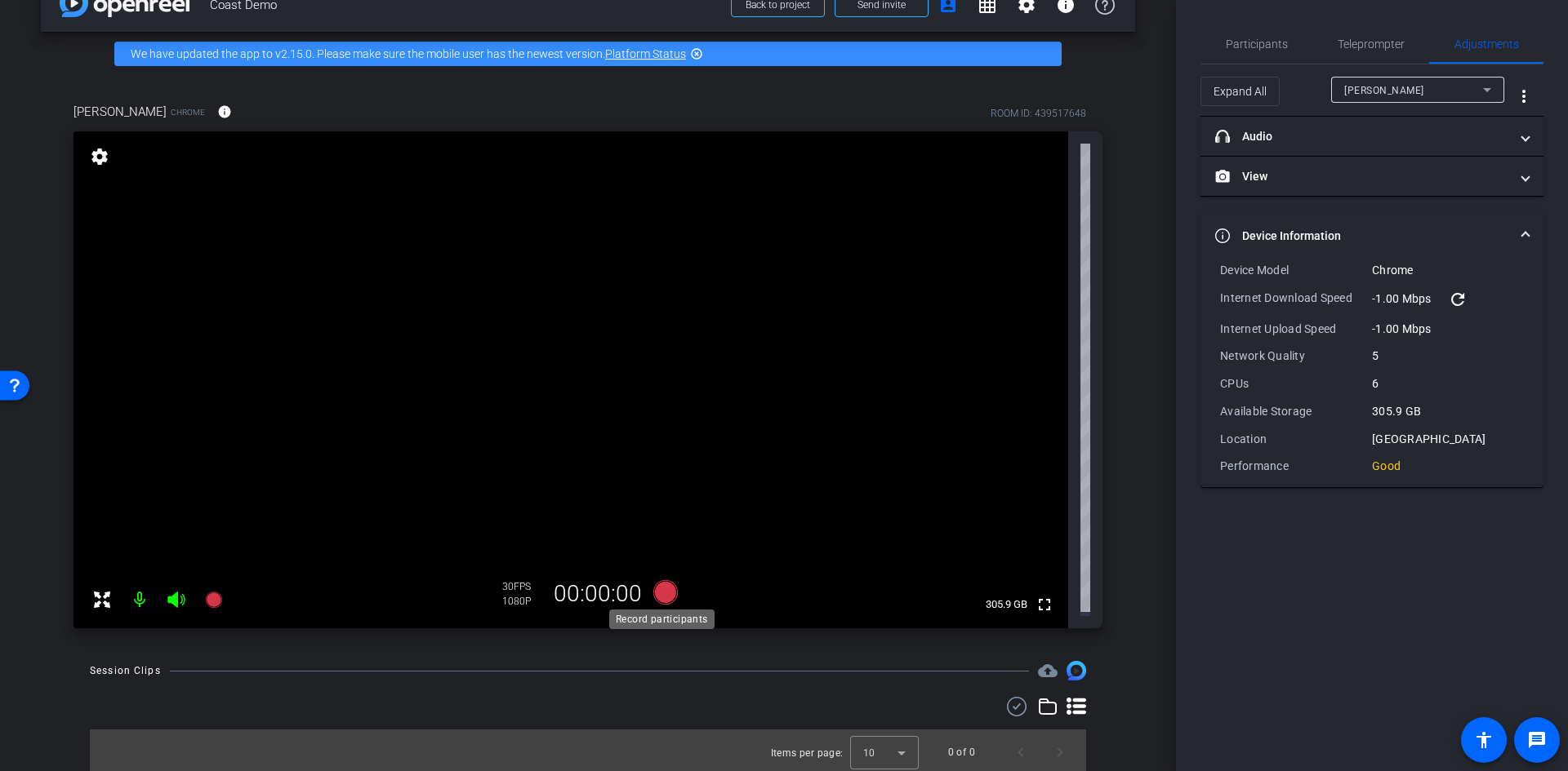
click at [646, 578] on icon at bounding box center [665, 592] width 39 height 29
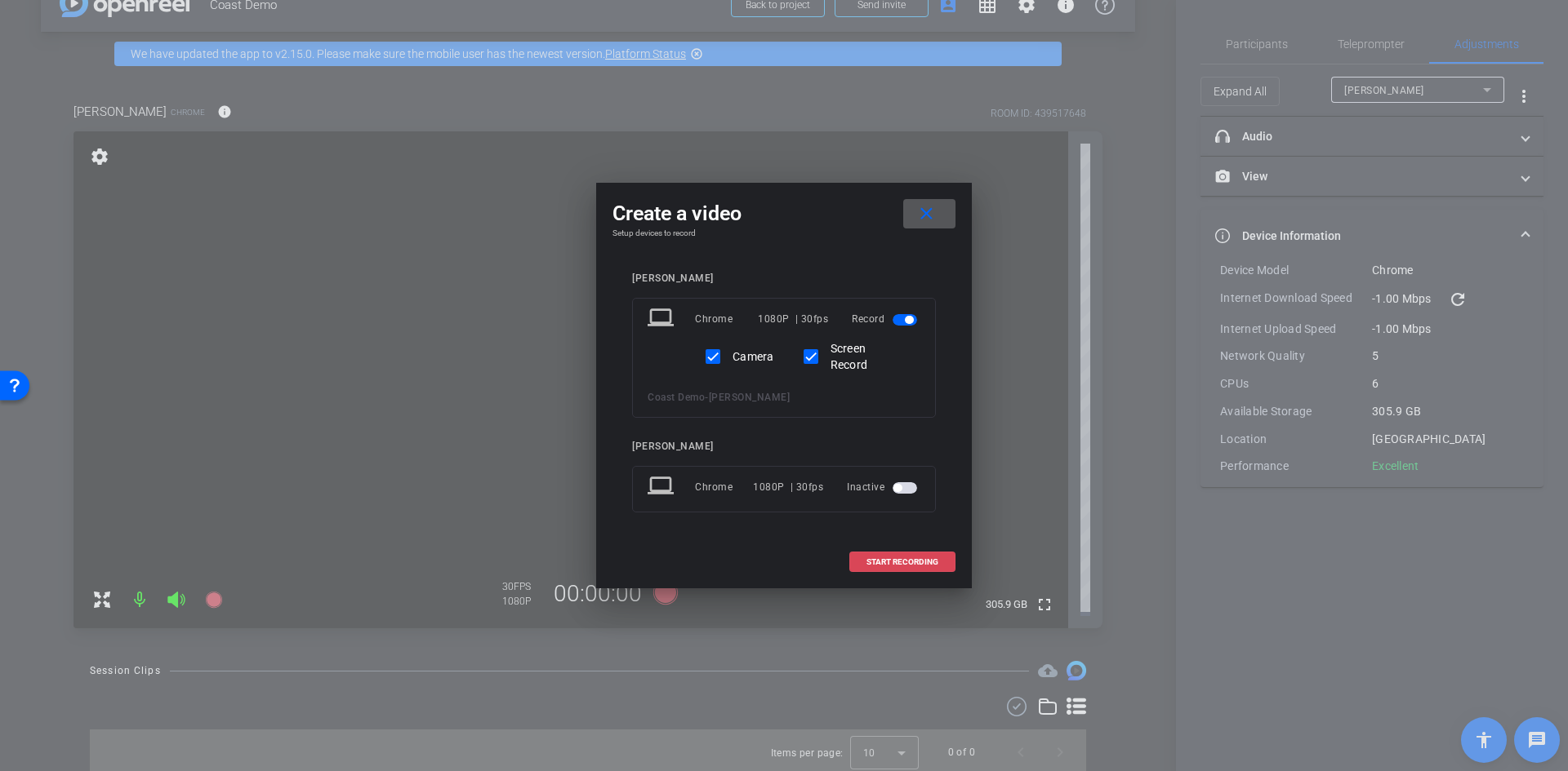
click at [902, 561] on span "START RECORDING" at bounding box center [902, 561] width 72 height 8
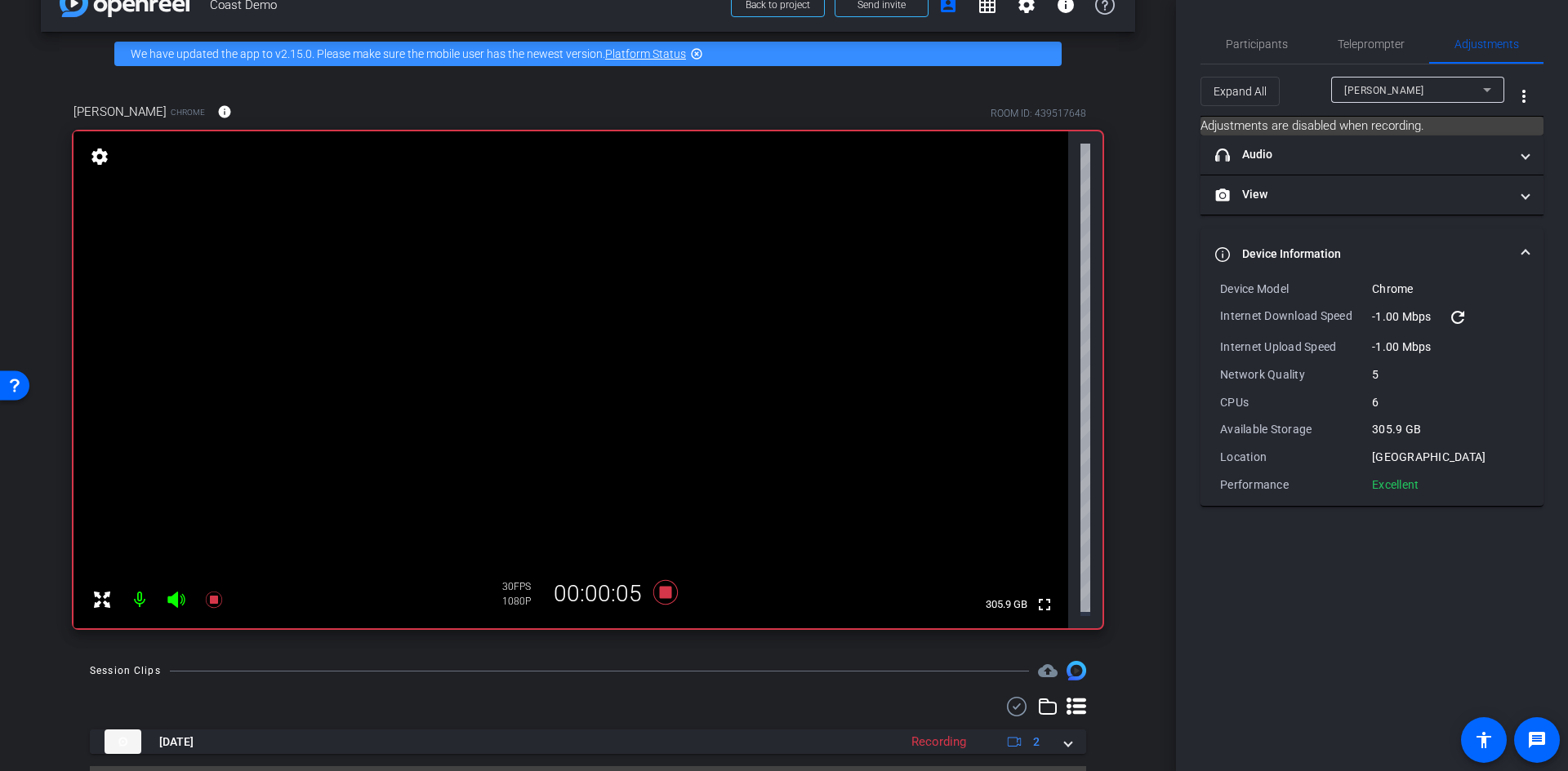
click at [135, 596] on mat-icon at bounding box center [140, 600] width 33 height 33
click at [135, 597] on mat-icon at bounding box center [140, 600] width 33 height 33
click at [1266, 49] on span "Participants" at bounding box center [1256, 43] width 62 height 11
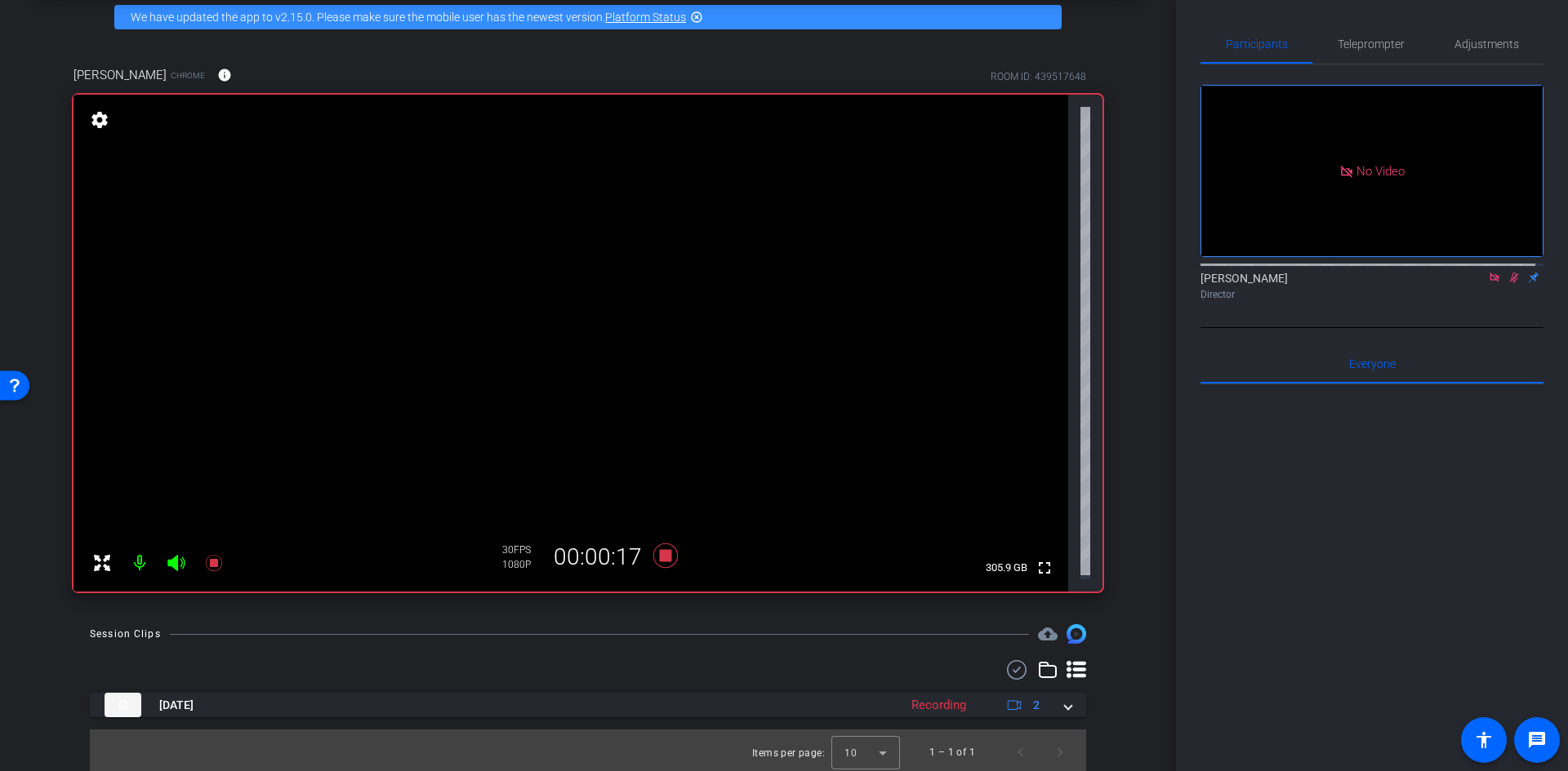
scroll to position [0, 0]
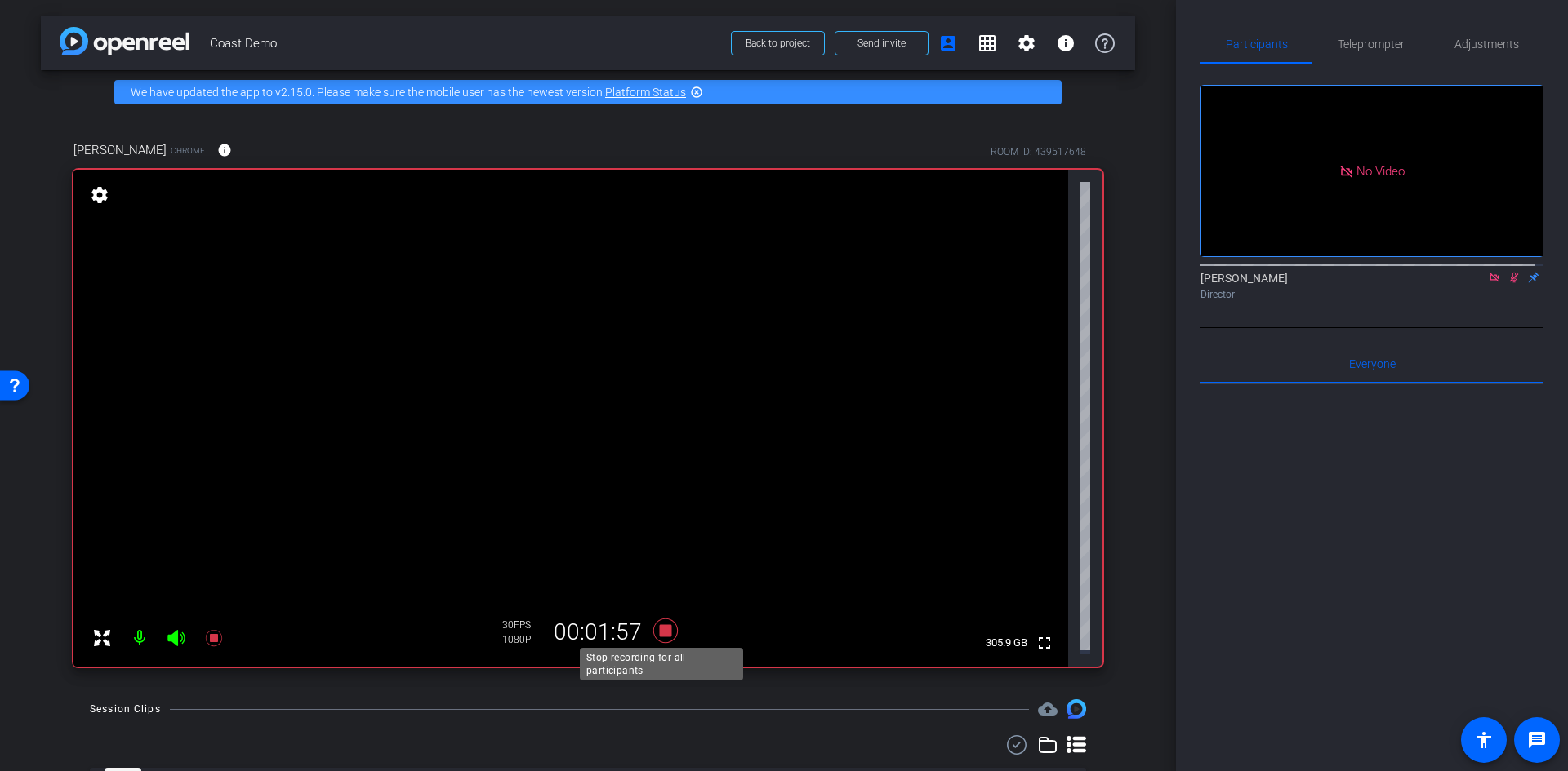
click at [654, 625] on icon at bounding box center [665, 630] width 39 height 29
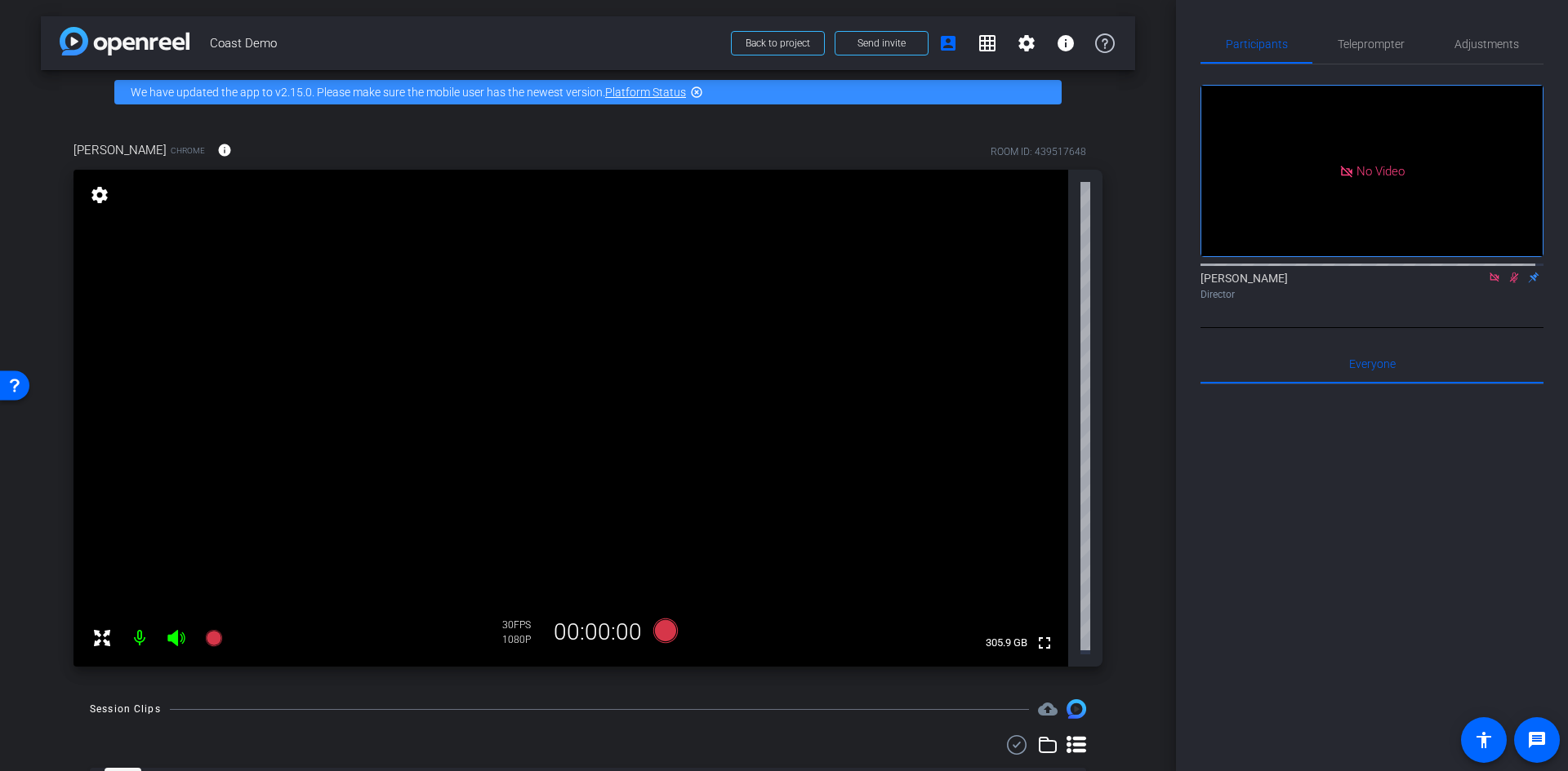
scroll to position [75, 0]
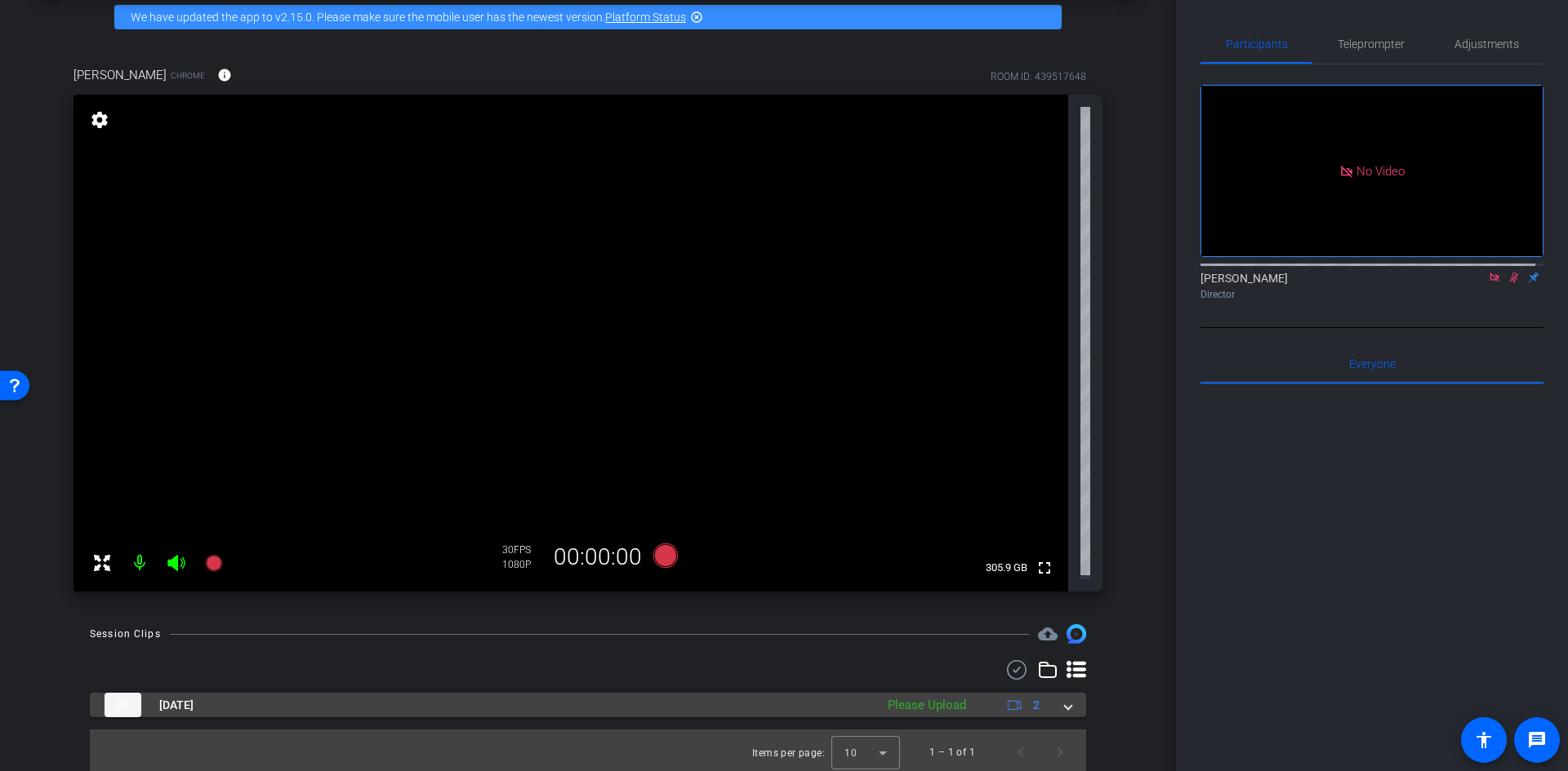
click at [1065, 699] on span at bounding box center [1068, 705] width 7 height 17
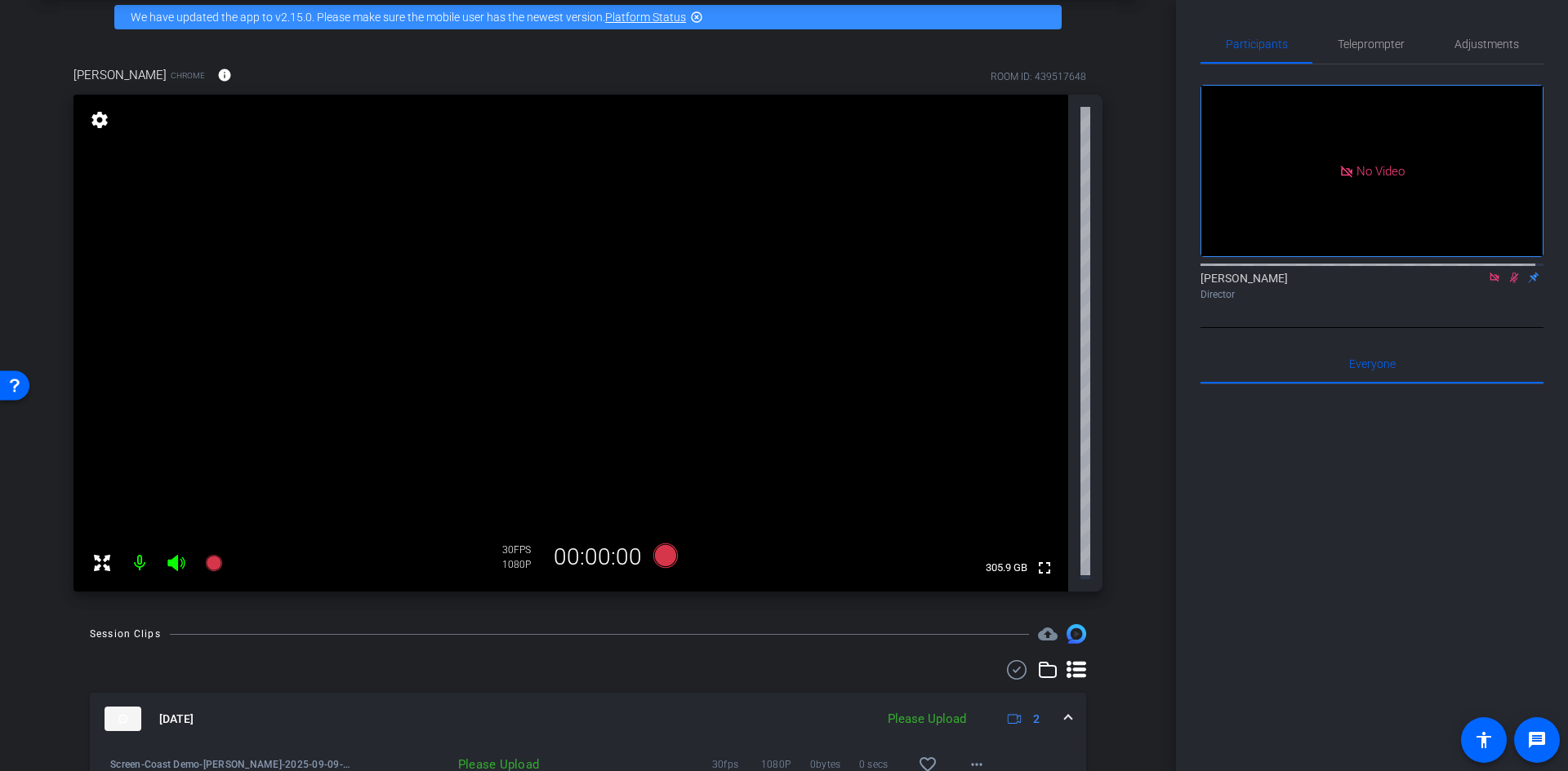
scroll to position [191, 0]
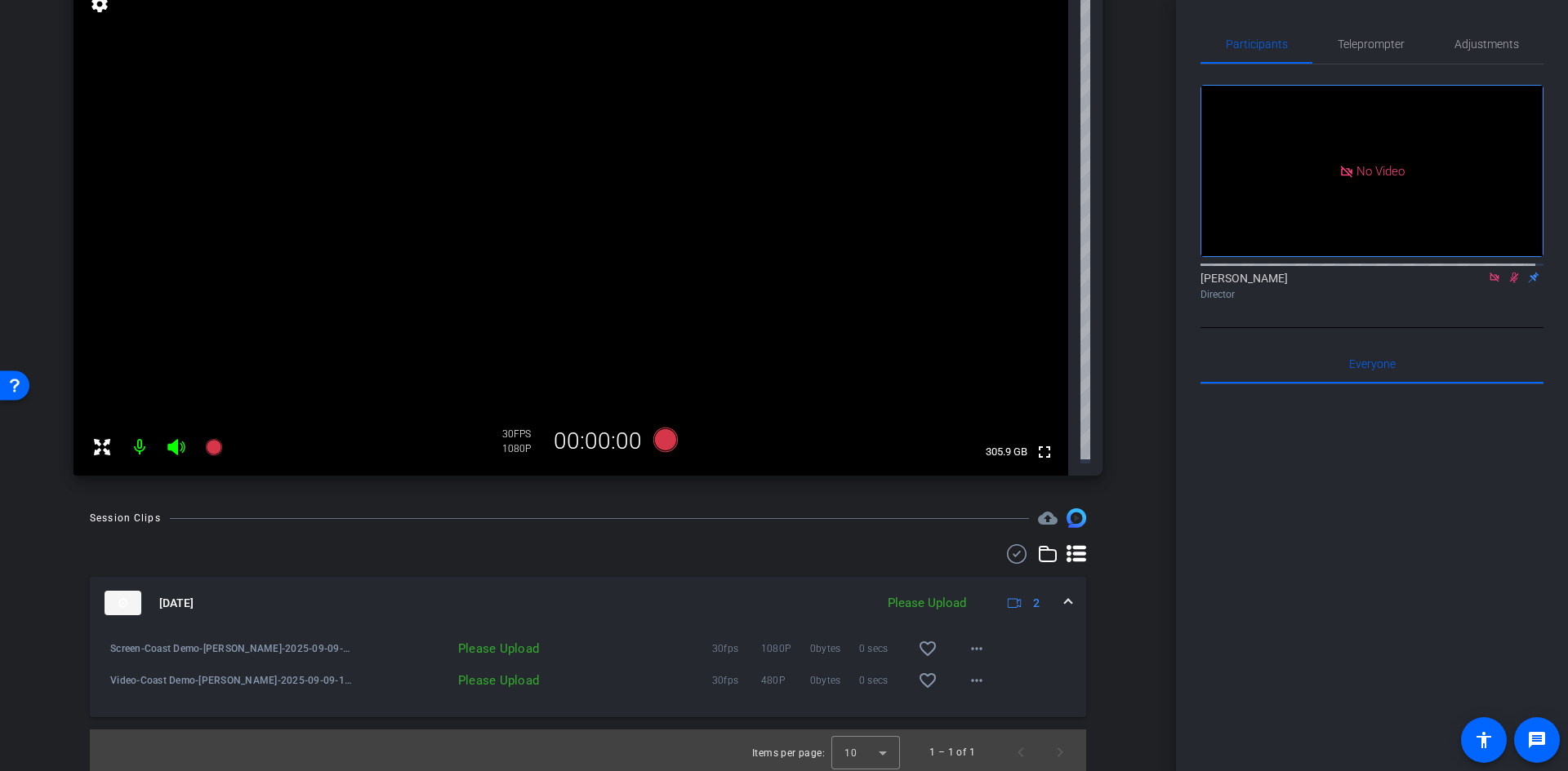
click at [513, 643] on div "Please Upload" at bounding box center [450, 649] width 192 height 16
click at [930, 598] on div "Please Upload" at bounding box center [927, 604] width 95 height 19
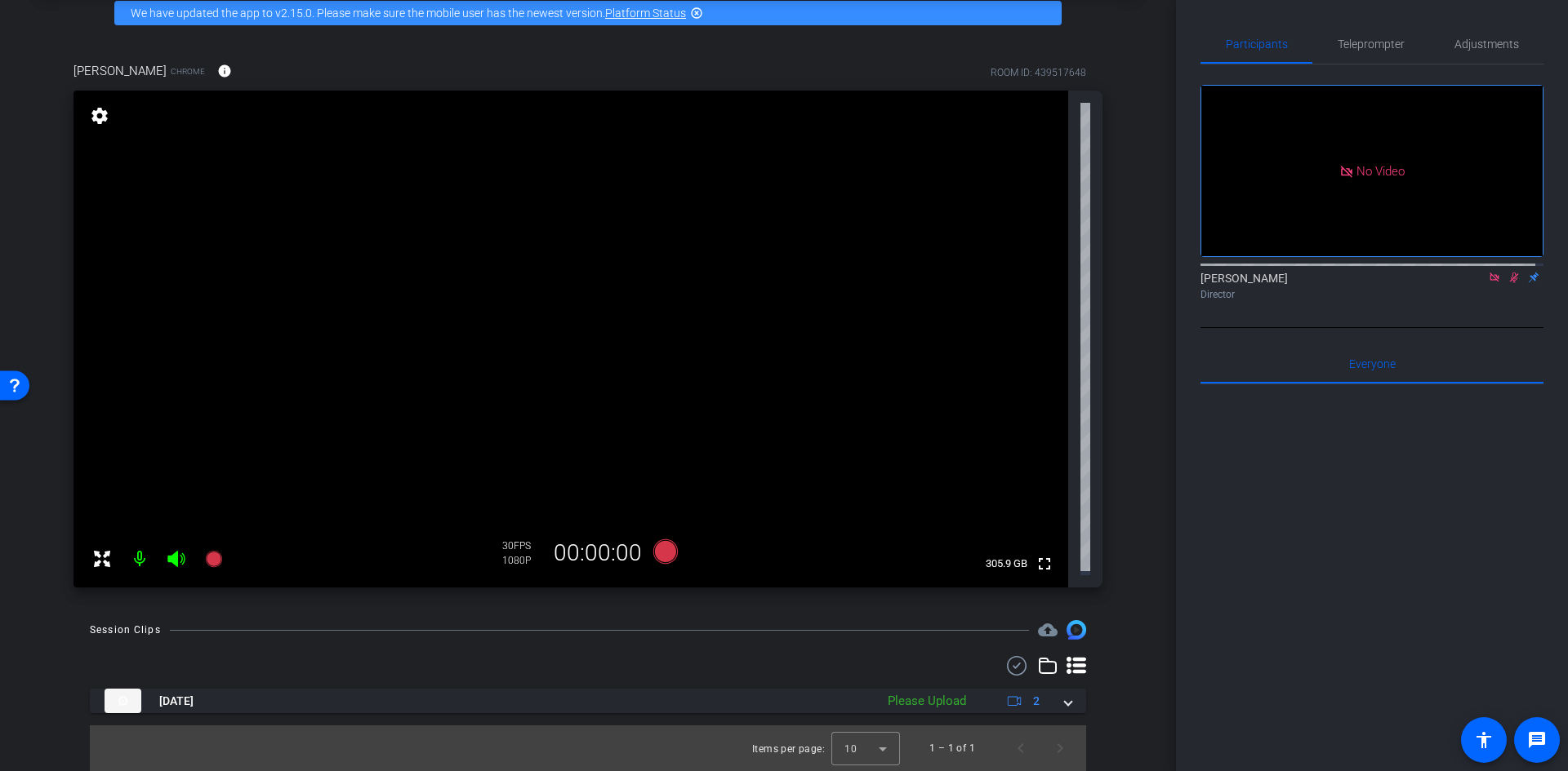
scroll to position [75, 0]
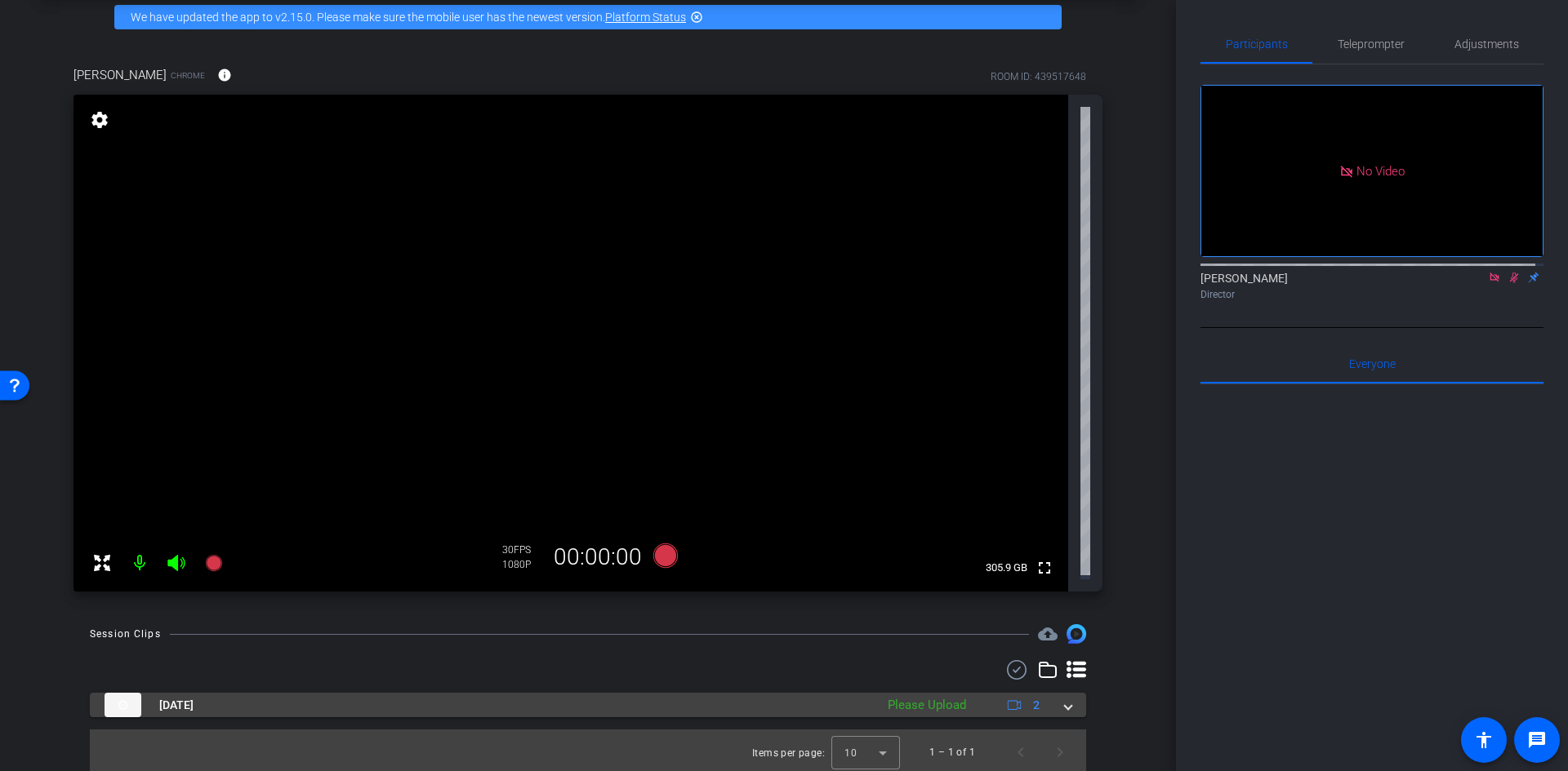
click at [881, 696] on div "Please Upload" at bounding box center [927, 705] width 95 height 19
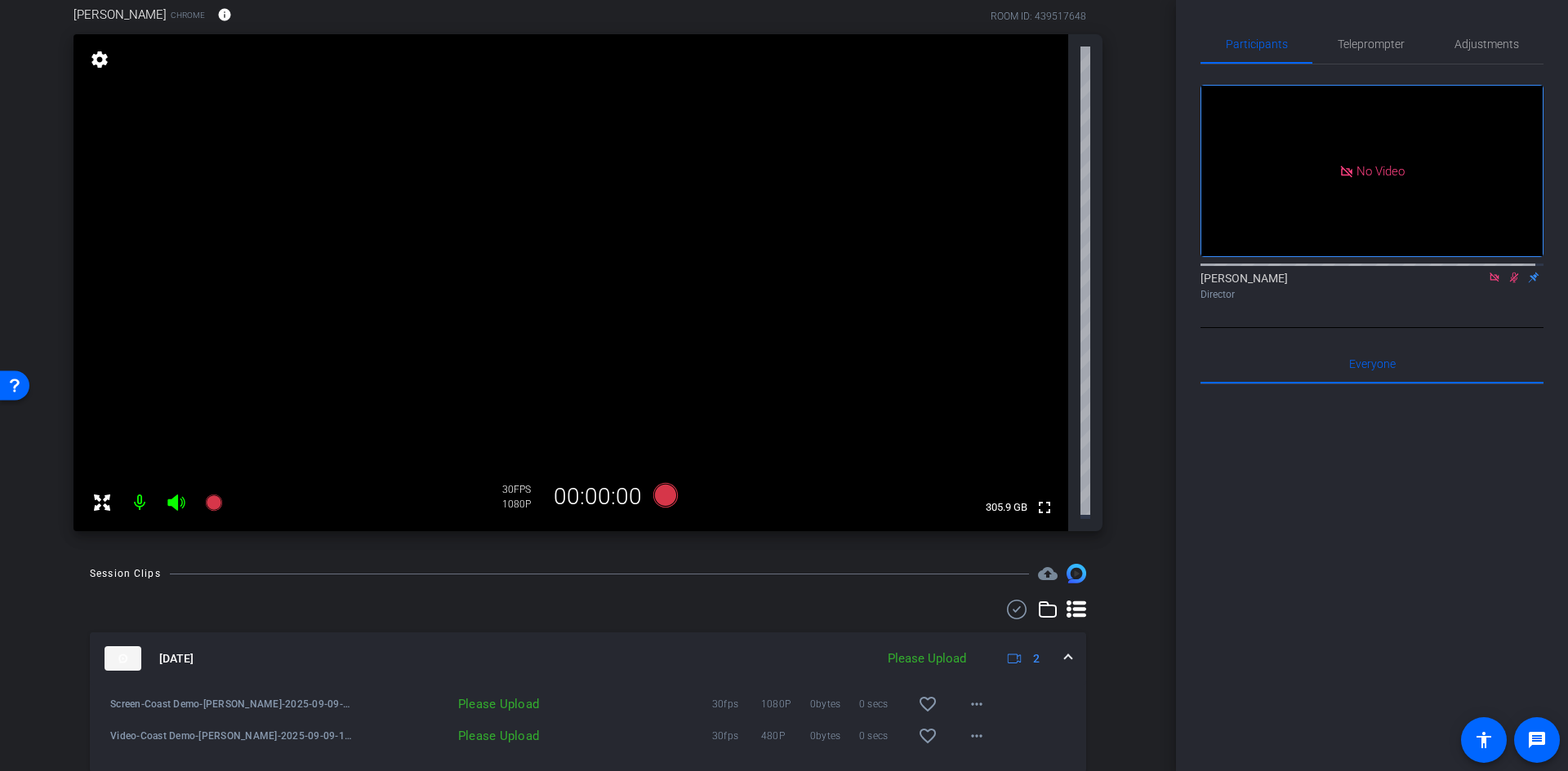
scroll to position [191, 0]
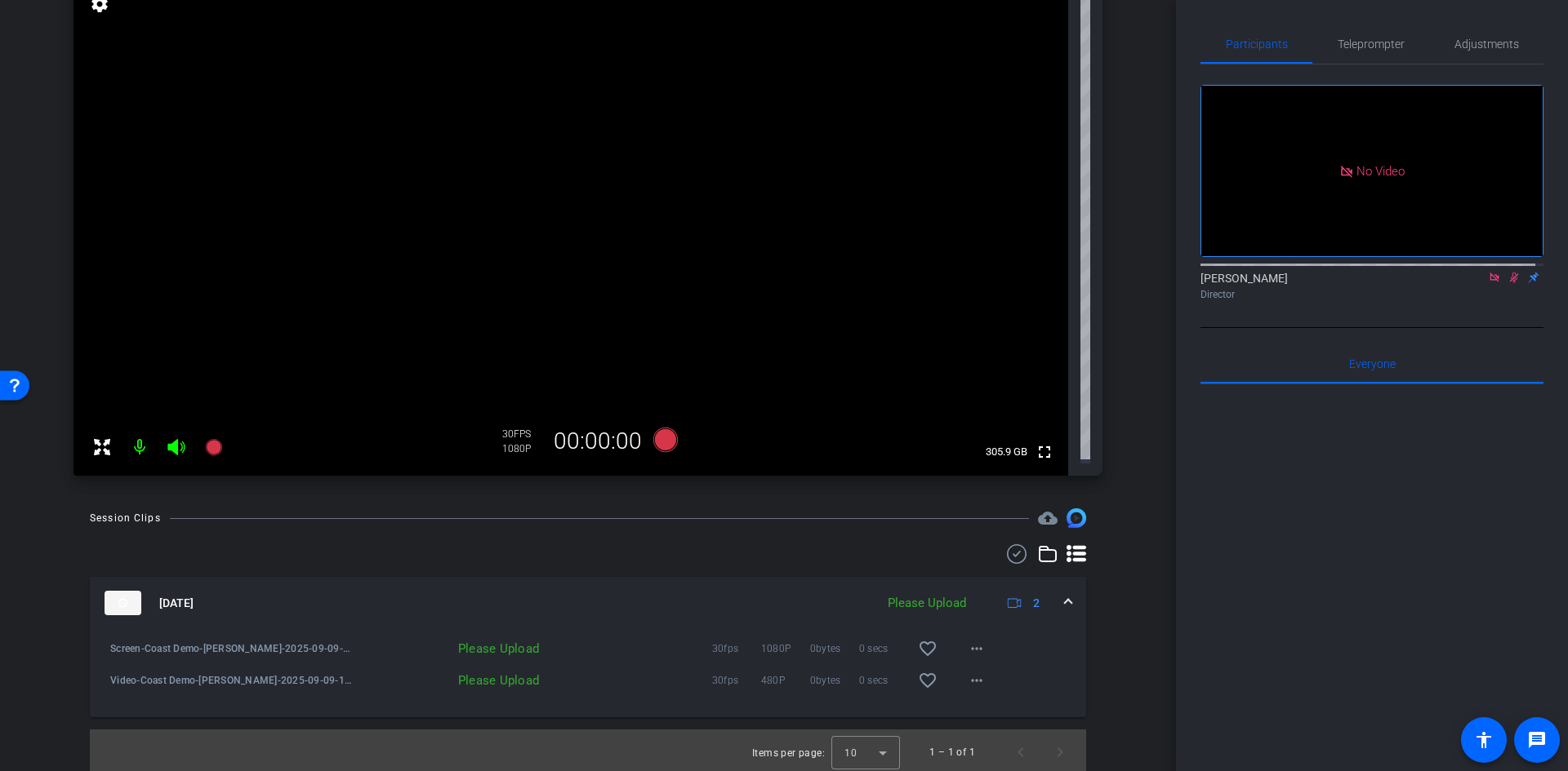
click at [896, 698] on div "Screen-Coast Demo-Alan Lee-2025-09-09-12-47-57-408-0 Please Upload 30fps 1080P …" at bounding box center [588, 674] width 996 height 88
click at [927, 600] on div "Please Upload" at bounding box center [927, 604] width 95 height 19
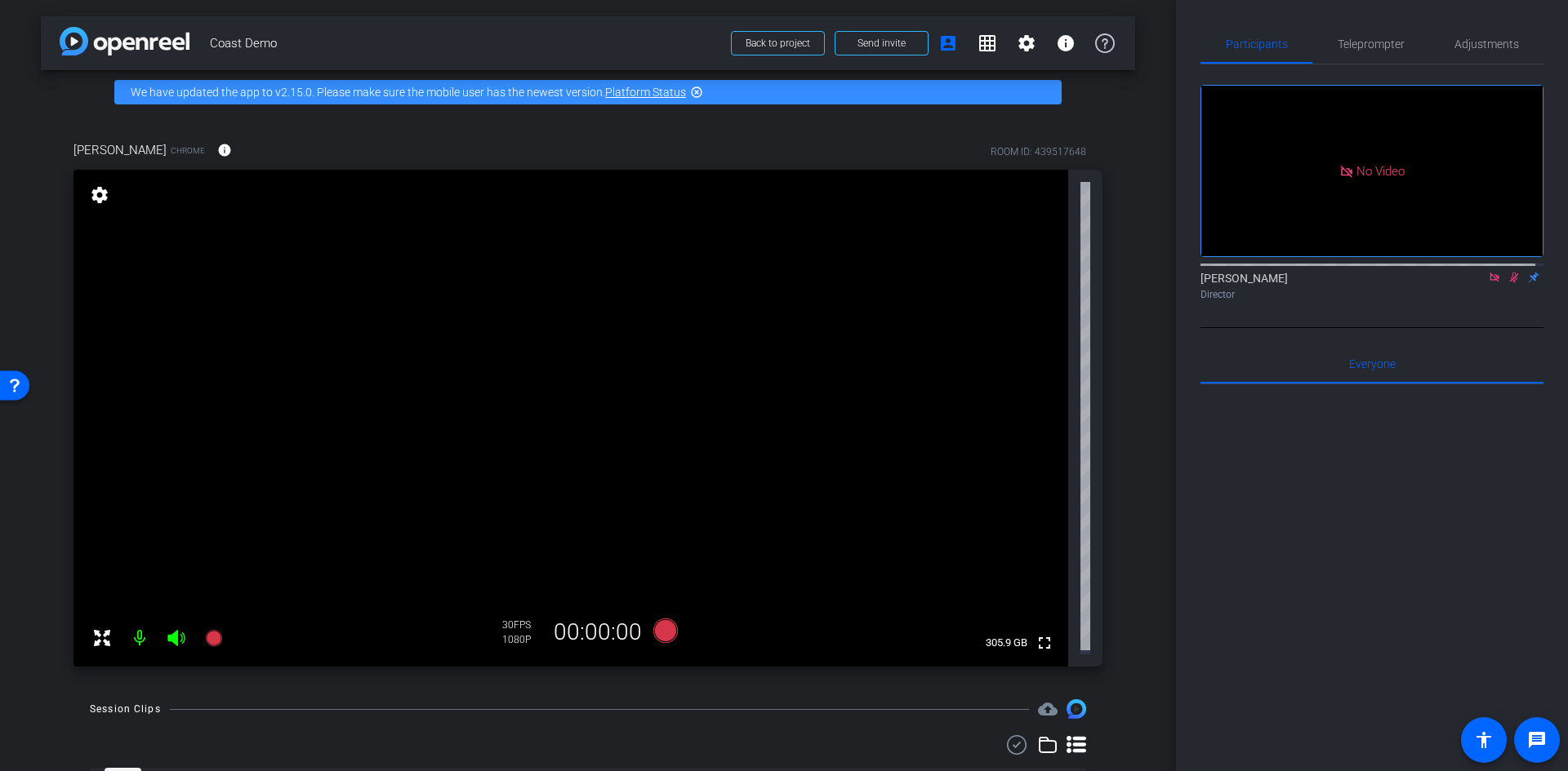
scroll to position [75, 0]
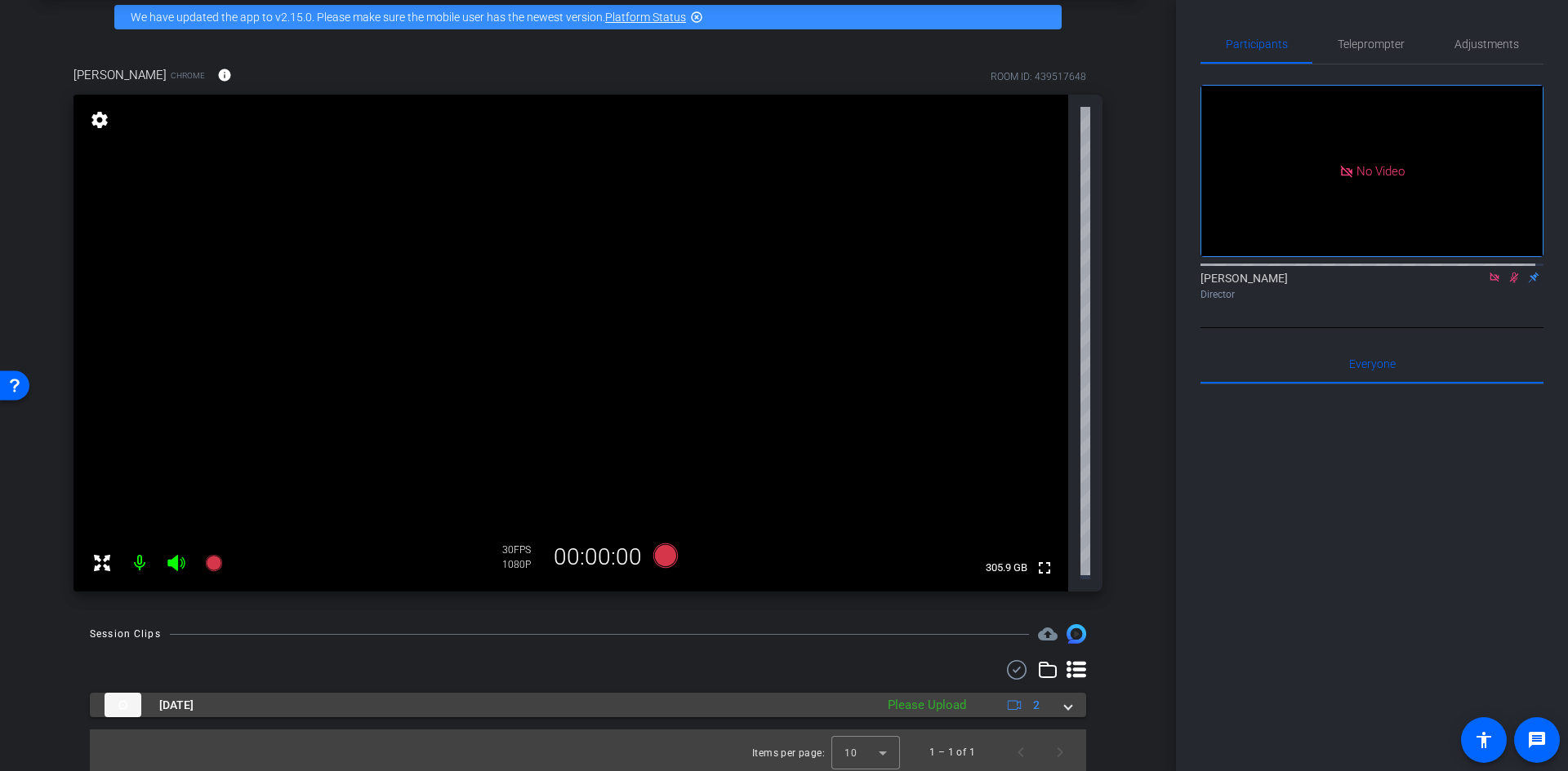
click at [1065, 698] on span at bounding box center [1068, 705] width 7 height 17
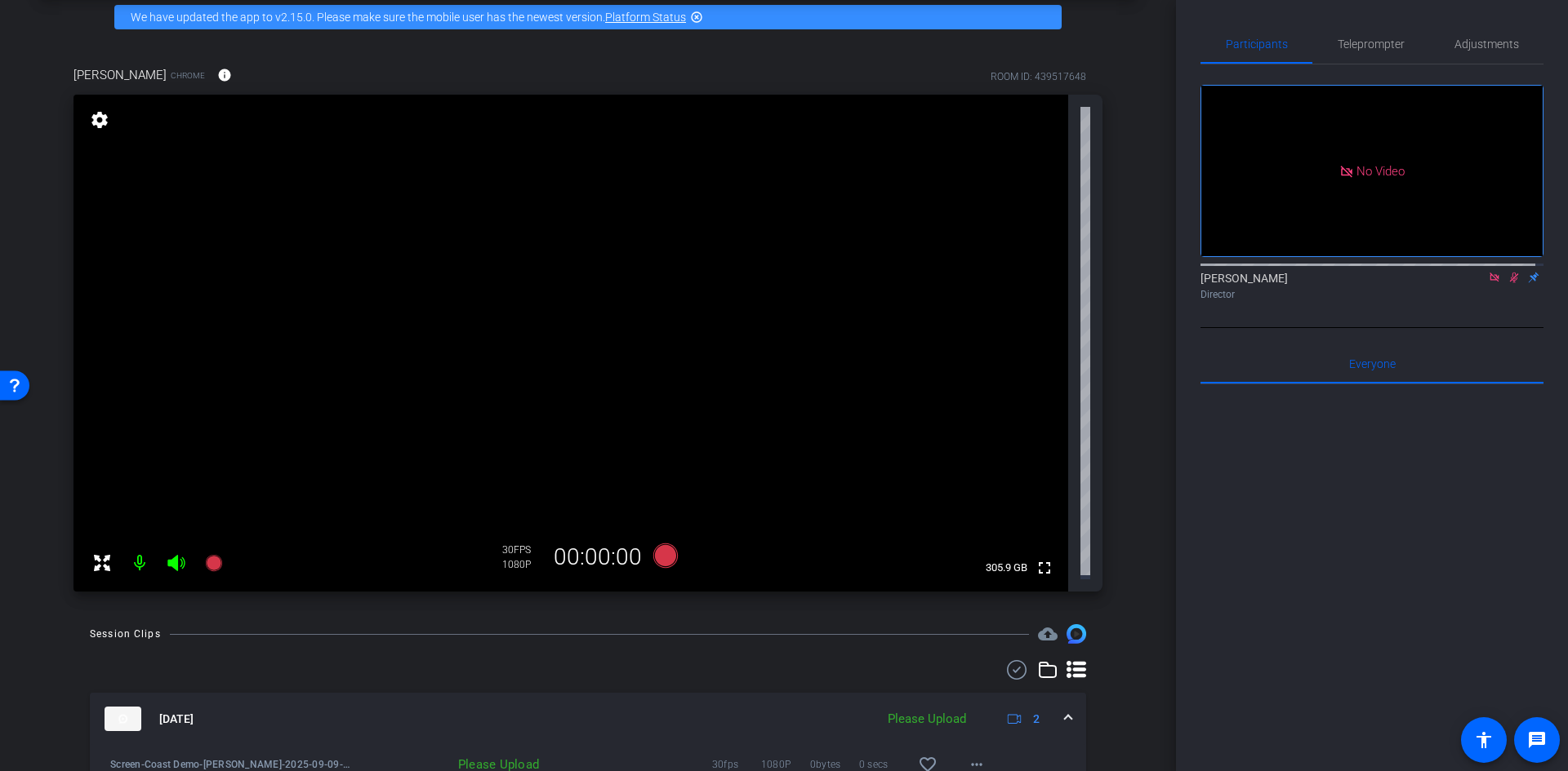
scroll to position [191, 0]
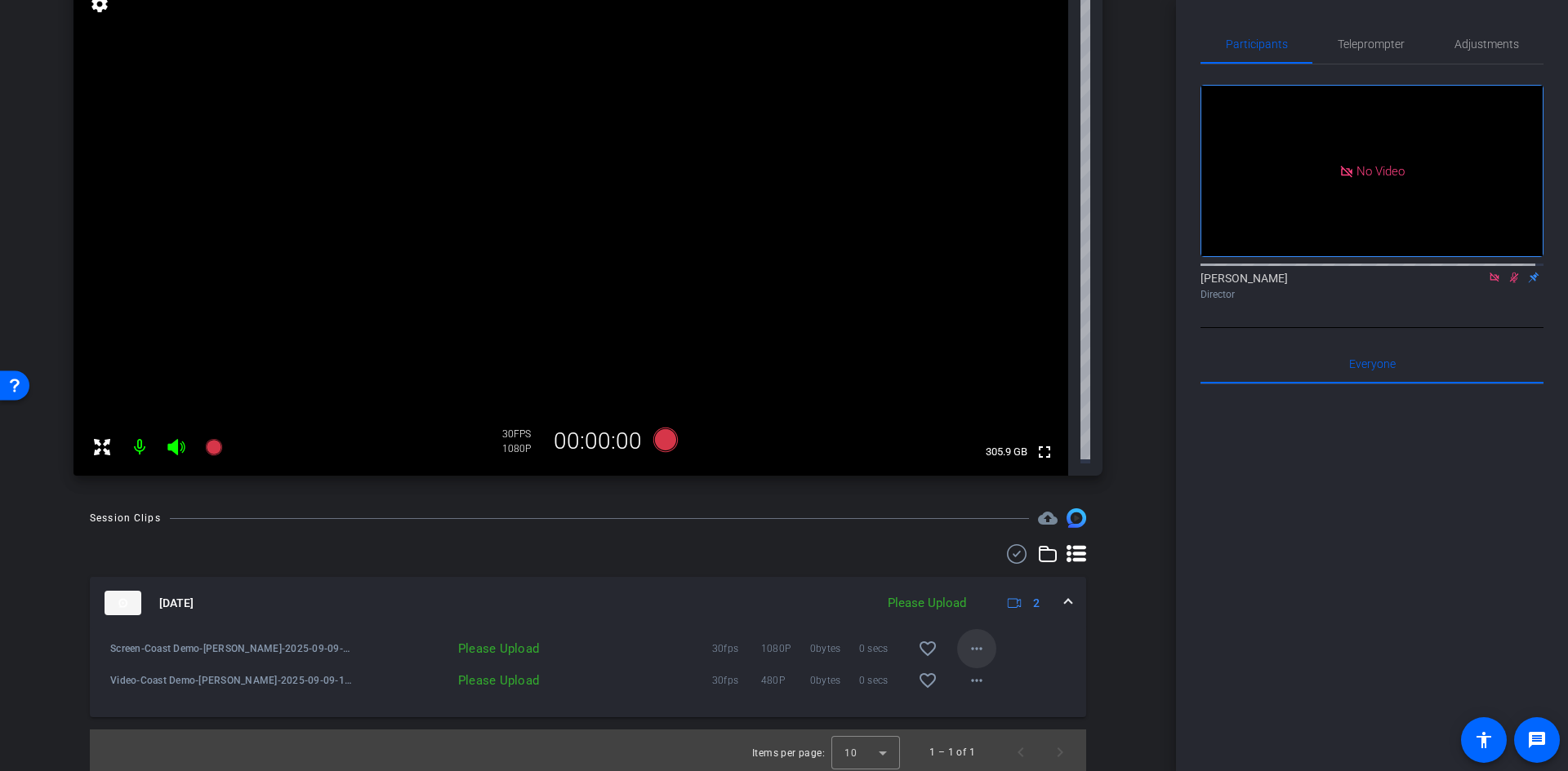
click at [969, 649] on mat-icon "more_horiz" at bounding box center [976, 649] width 20 height 20
click at [991, 681] on span "Upload" at bounding box center [996, 679] width 66 height 20
click at [969, 676] on mat-icon "more_horiz" at bounding box center [976, 680] width 20 height 20
click at [977, 711] on span "Upload" at bounding box center [996, 711] width 66 height 20
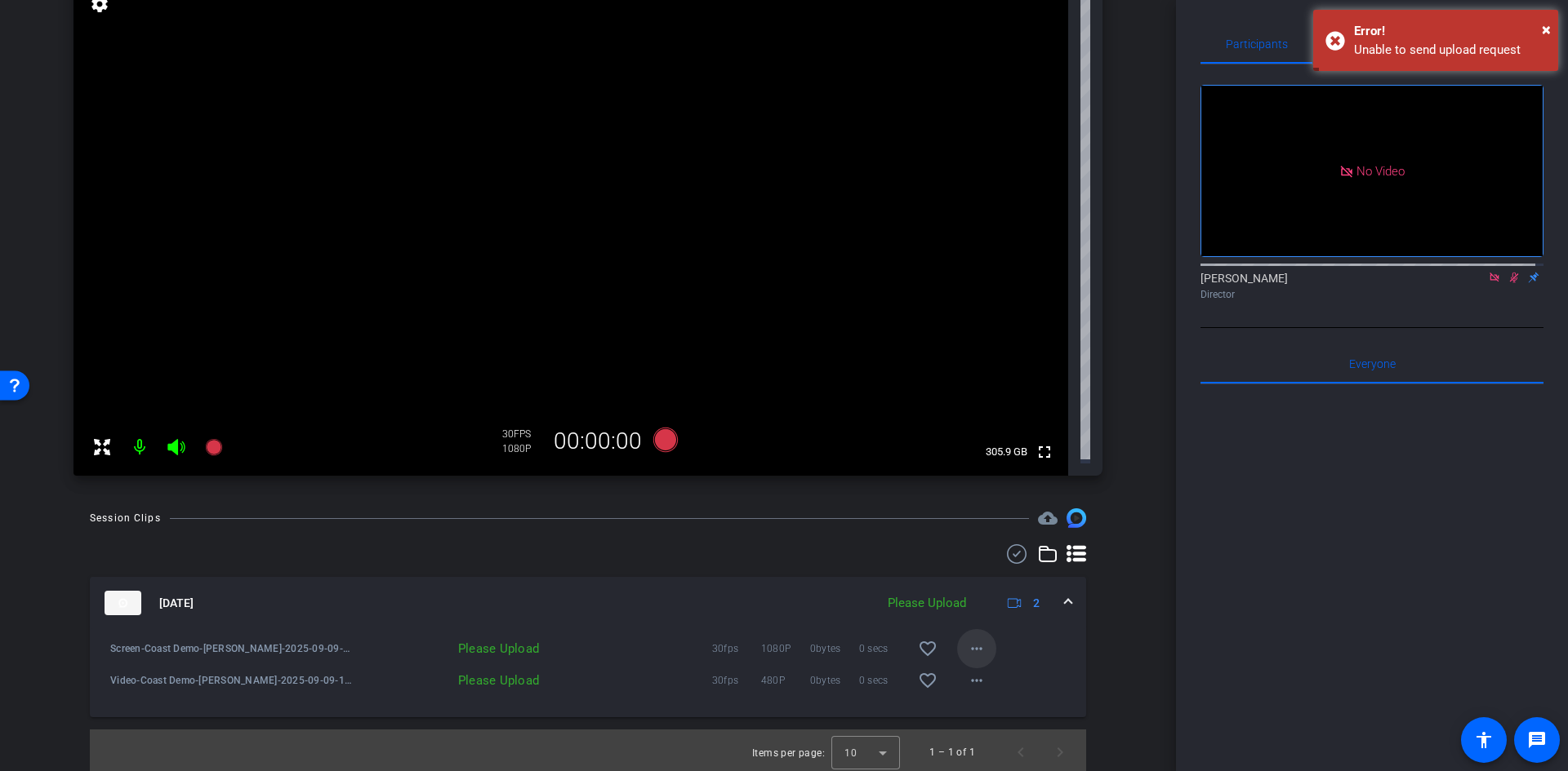
click at [967, 643] on mat-icon "more_horiz" at bounding box center [976, 649] width 20 height 20
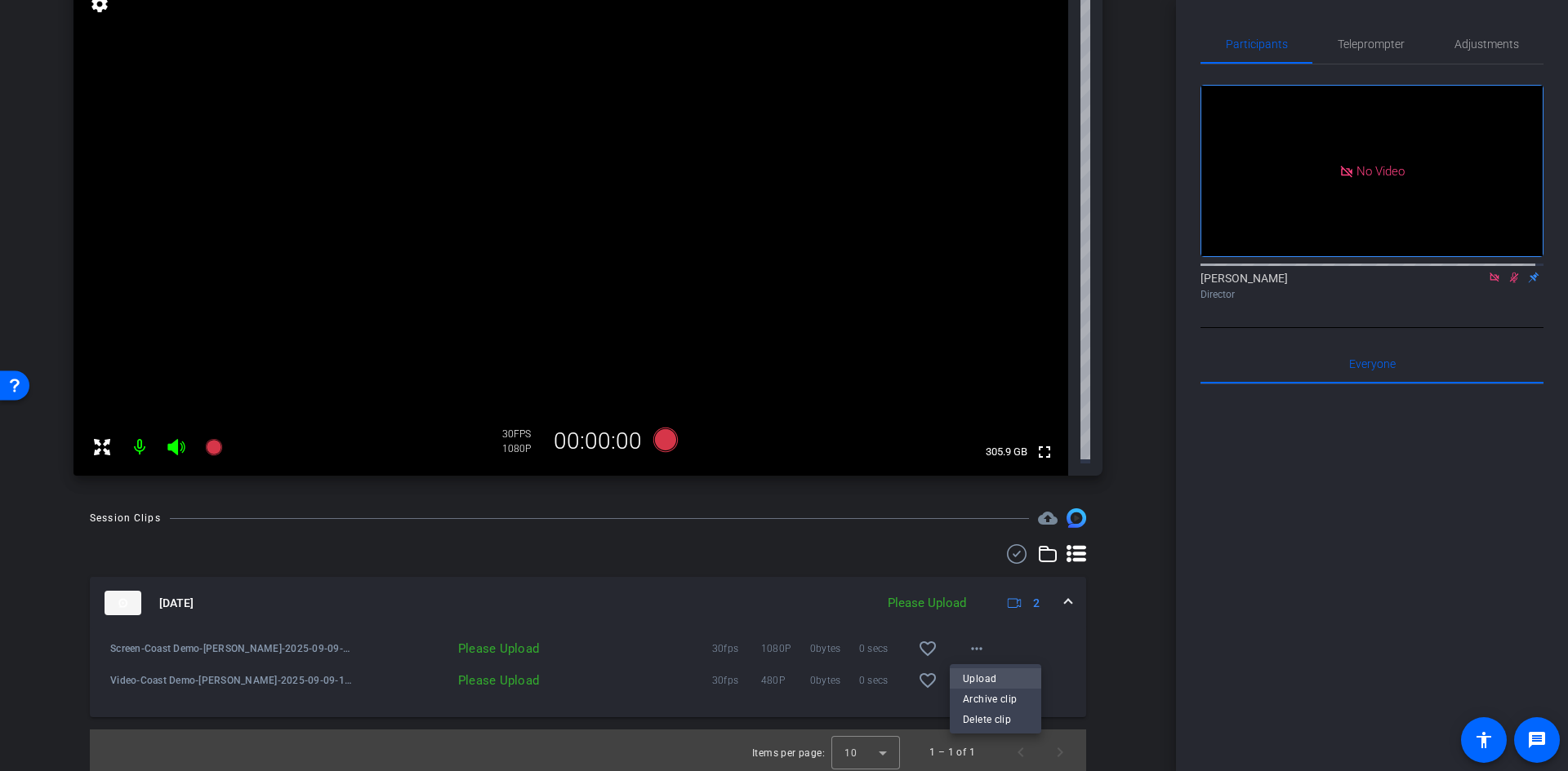
click at [976, 676] on span "Upload" at bounding box center [996, 679] width 66 height 20
click at [973, 643] on mat-icon "more_horiz" at bounding box center [976, 649] width 20 height 20
click at [1009, 679] on span "Upload" at bounding box center [996, 679] width 66 height 20
click at [973, 645] on mat-icon "more_horiz" at bounding box center [976, 649] width 20 height 20
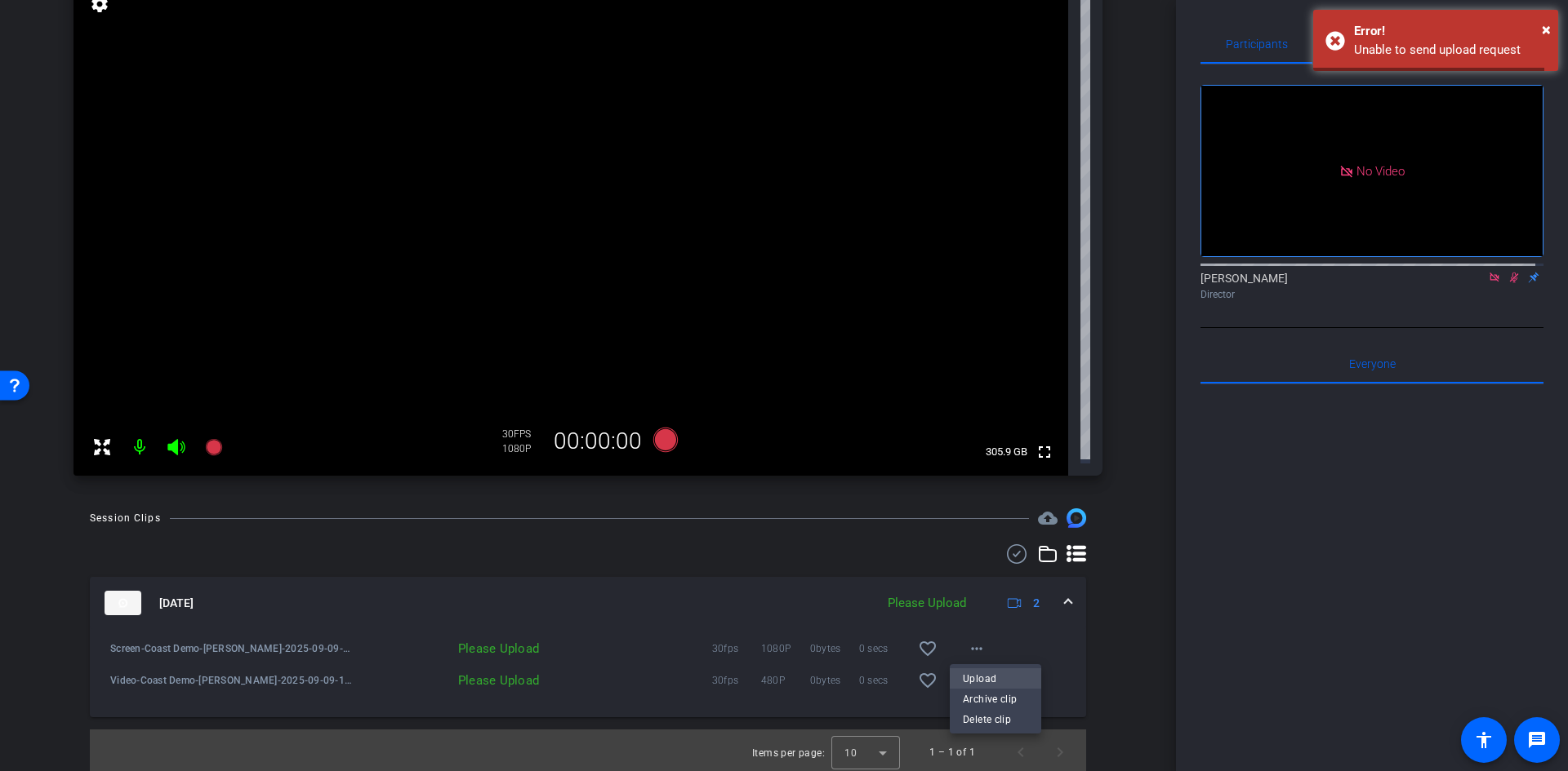
click at [982, 674] on span "Upload" at bounding box center [996, 679] width 66 height 20
click at [480, 646] on div "Please Upload" at bounding box center [450, 649] width 192 height 16
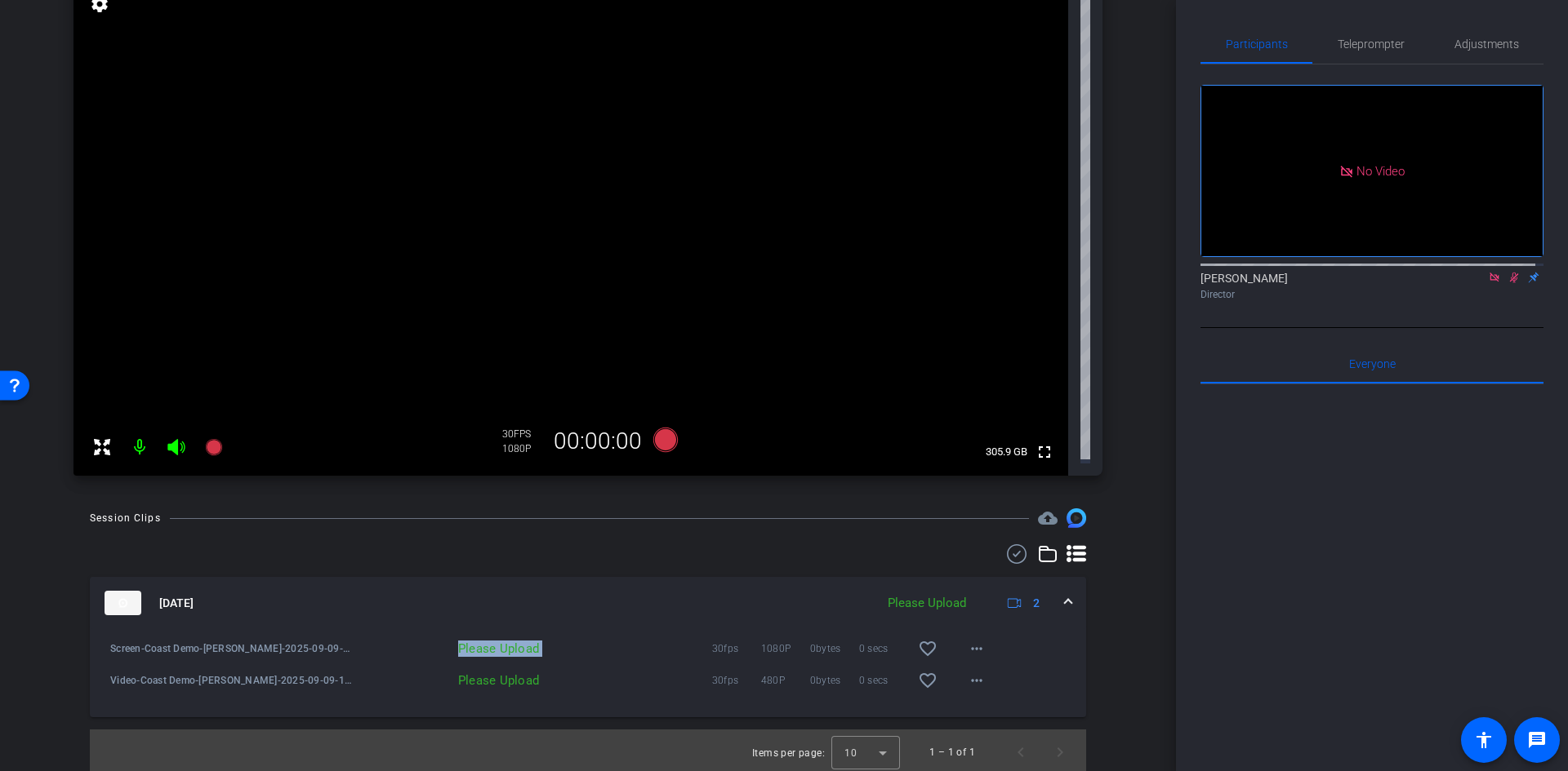
click at [297, 641] on span "Screen-Coast Demo-[PERSON_NAME]-2025-09-09-12-47-57-408-0" at bounding box center [232, 649] width 244 height 16
click at [297, 642] on span "Screen-Coast Demo-[PERSON_NAME]-2025-09-09-12-47-57-408-0" at bounding box center [232, 649] width 244 height 16
click at [320, 642] on span "Screen-Coast Demo-[PERSON_NAME]-2025-09-09-12-47-57-408-0" at bounding box center [232, 649] width 244 height 16
click at [975, 639] on mat-icon "more_horiz" at bounding box center [976, 649] width 20 height 20
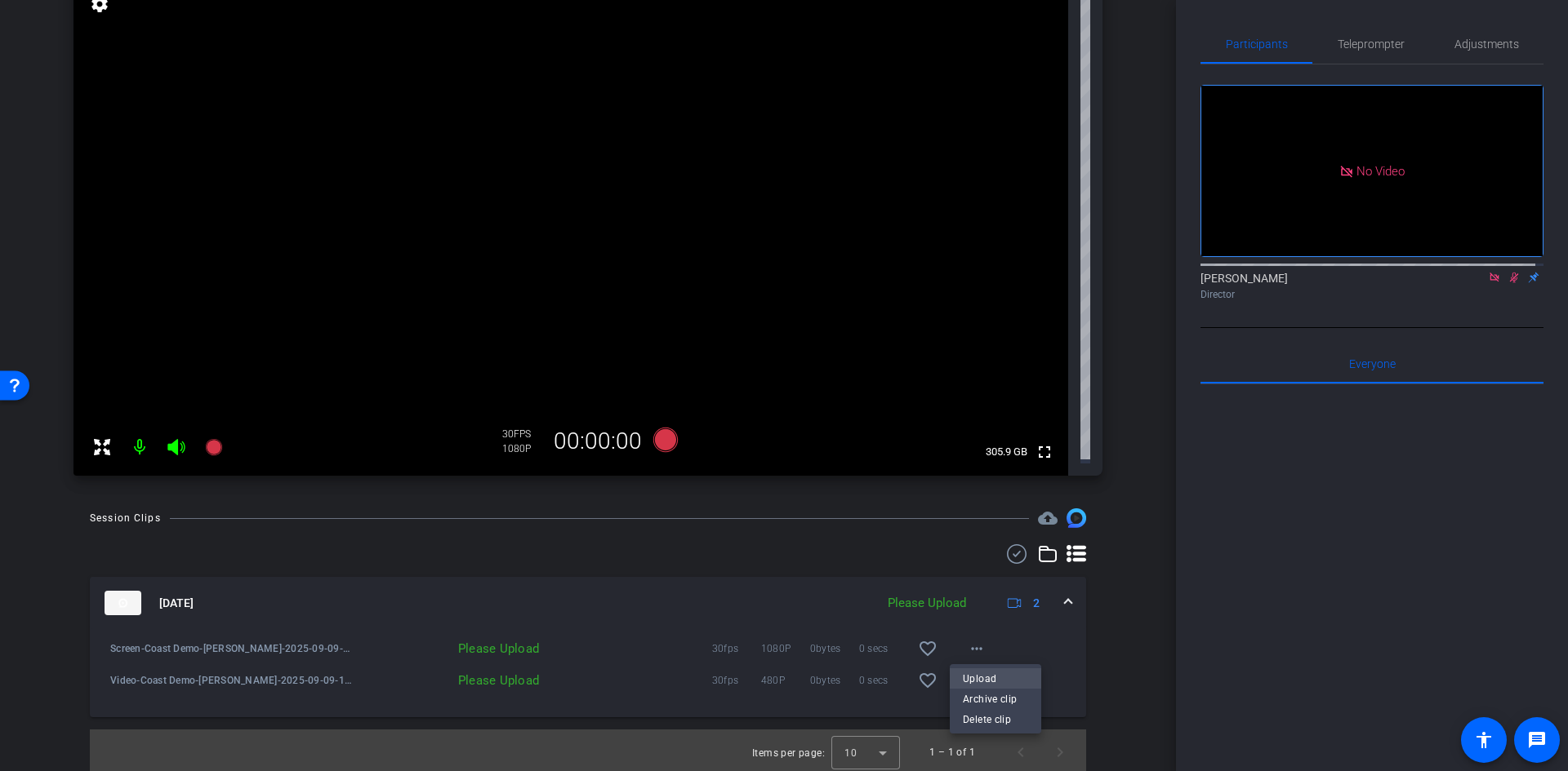
click at [986, 673] on span "Upload" at bounding box center [996, 679] width 66 height 20
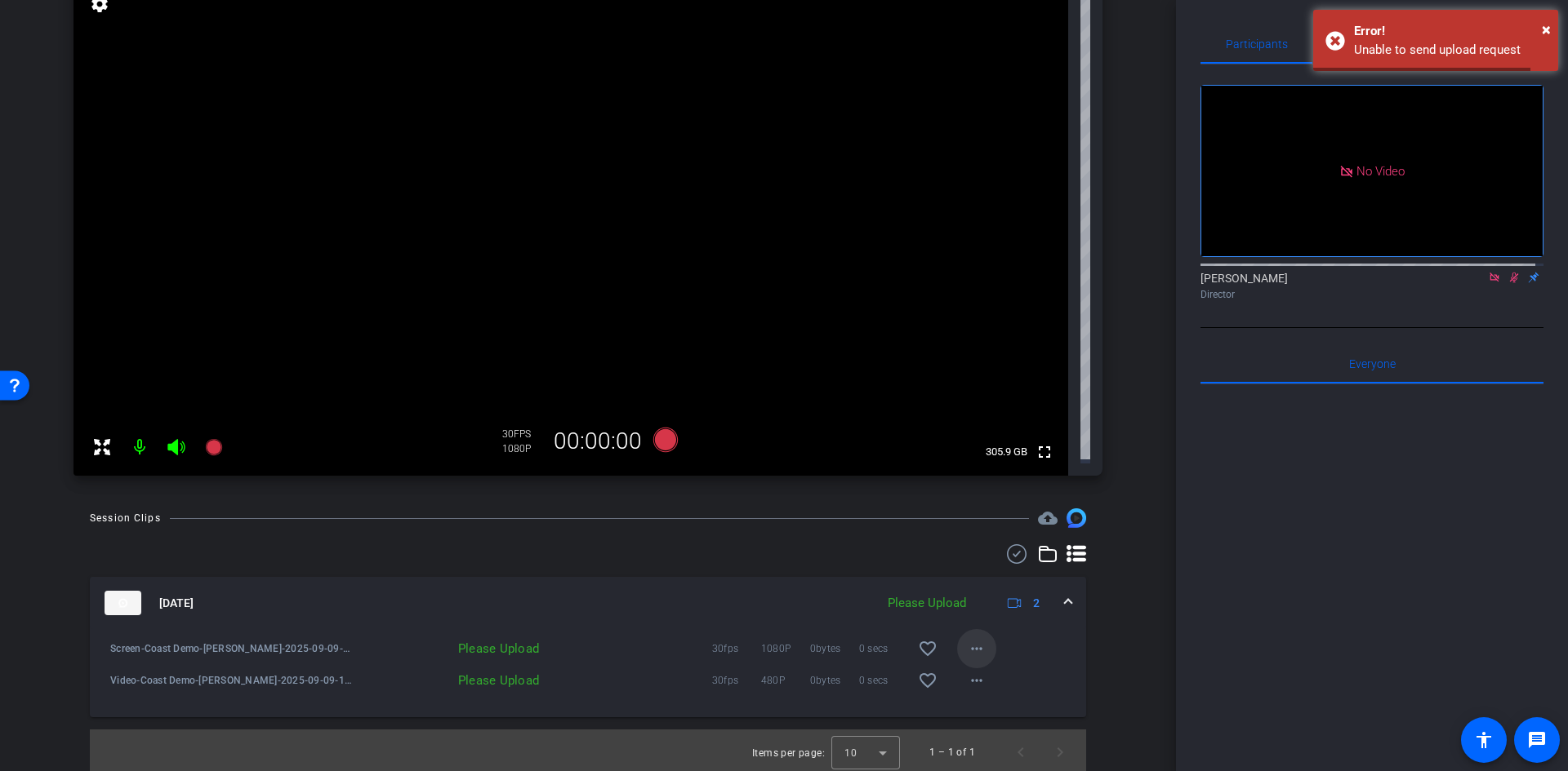
click at [973, 646] on mat-icon "more_horiz" at bounding box center [976, 649] width 20 height 20
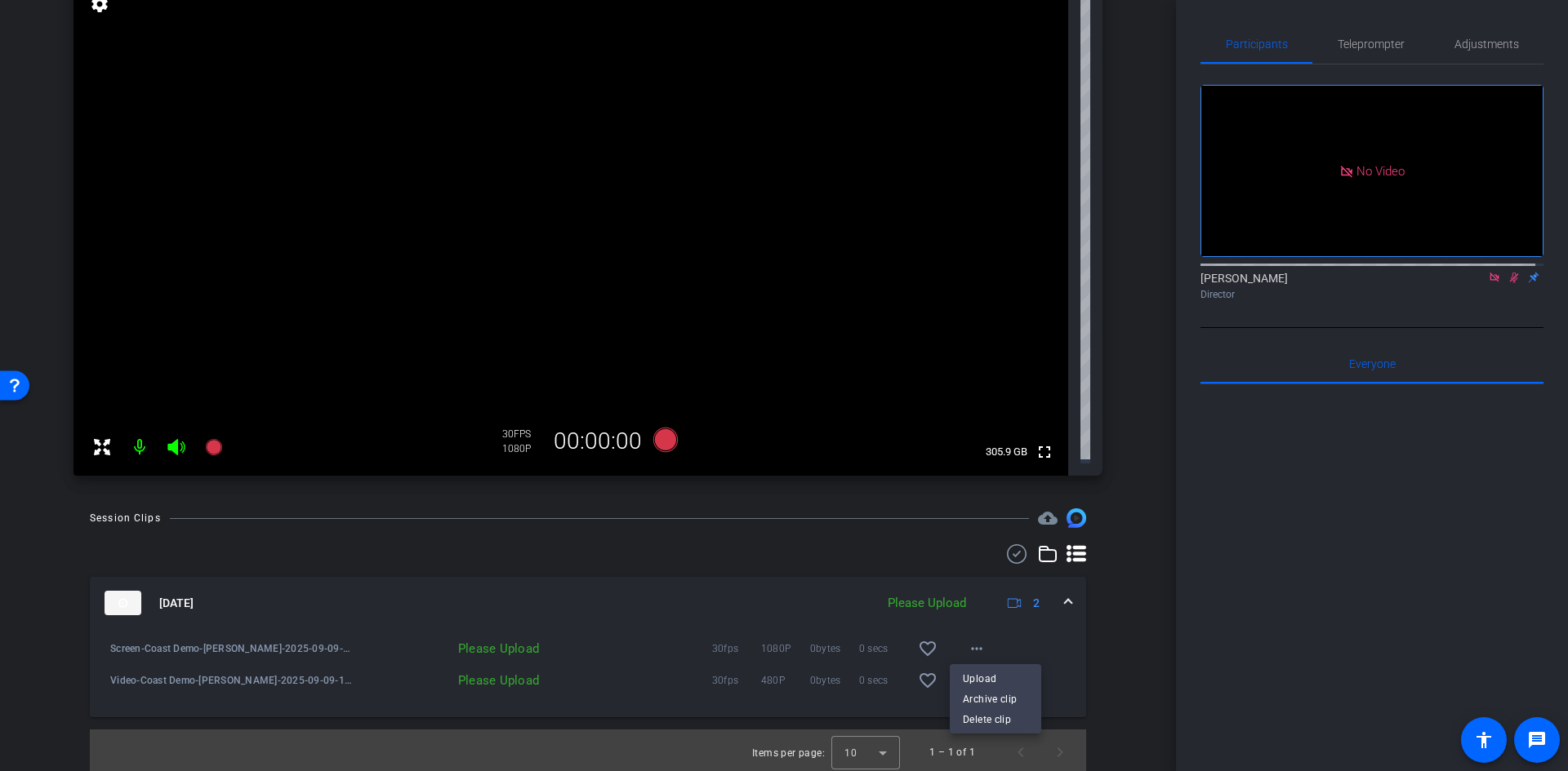
click at [1091, 674] on div at bounding box center [784, 386] width 1568 height 771
click at [471, 641] on div "Please Upload" at bounding box center [450, 649] width 192 height 16
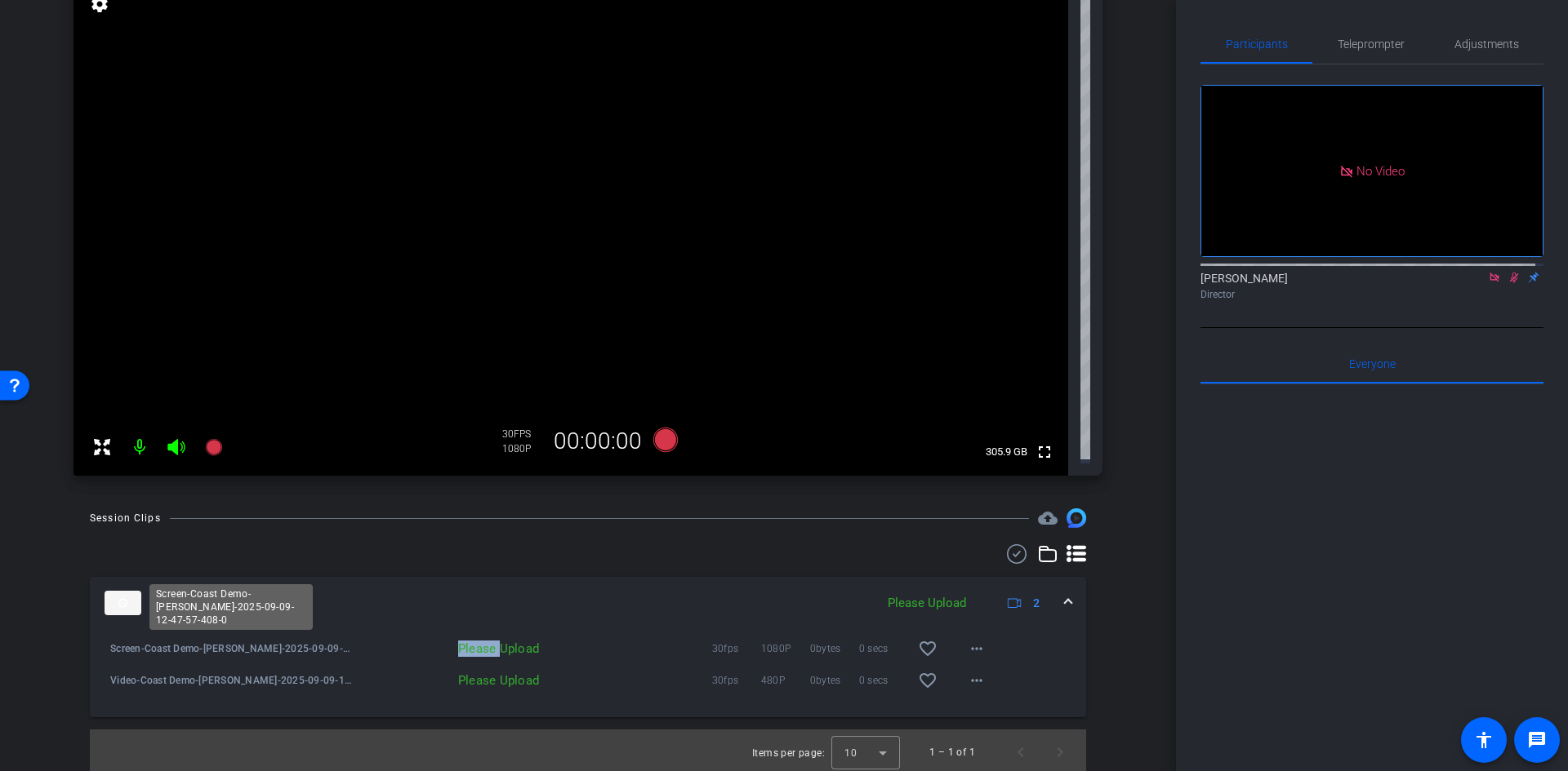
click at [205, 641] on span "Screen-Coast Demo-[PERSON_NAME]-2025-09-09-12-47-57-408-0" at bounding box center [232, 649] width 244 height 16
click at [977, 643] on mat-icon "more_horiz" at bounding box center [976, 649] width 20 height 20
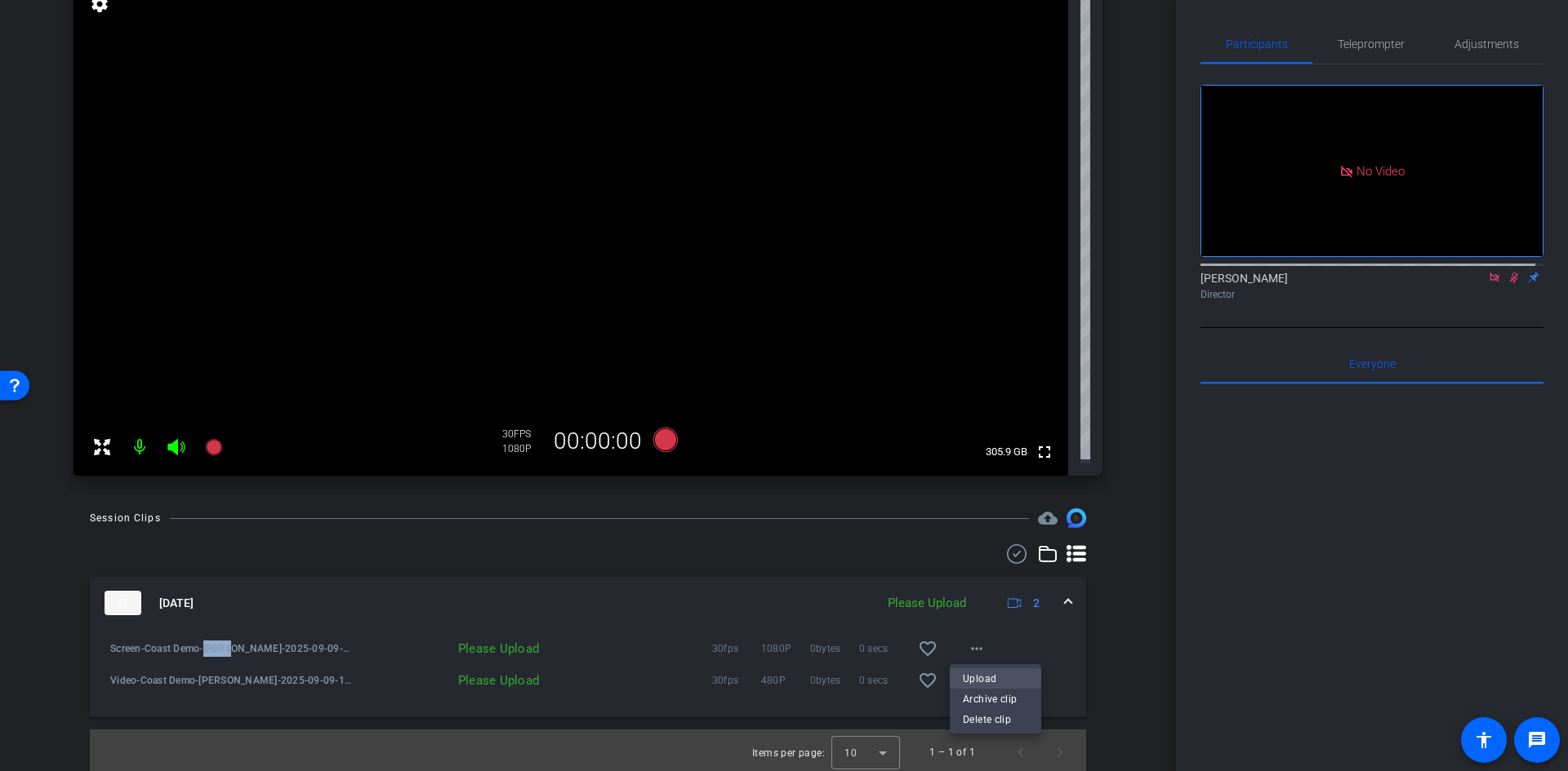
click at [986, 678] on span "Upload" at bounding box center [996, 679] width 66 height 20
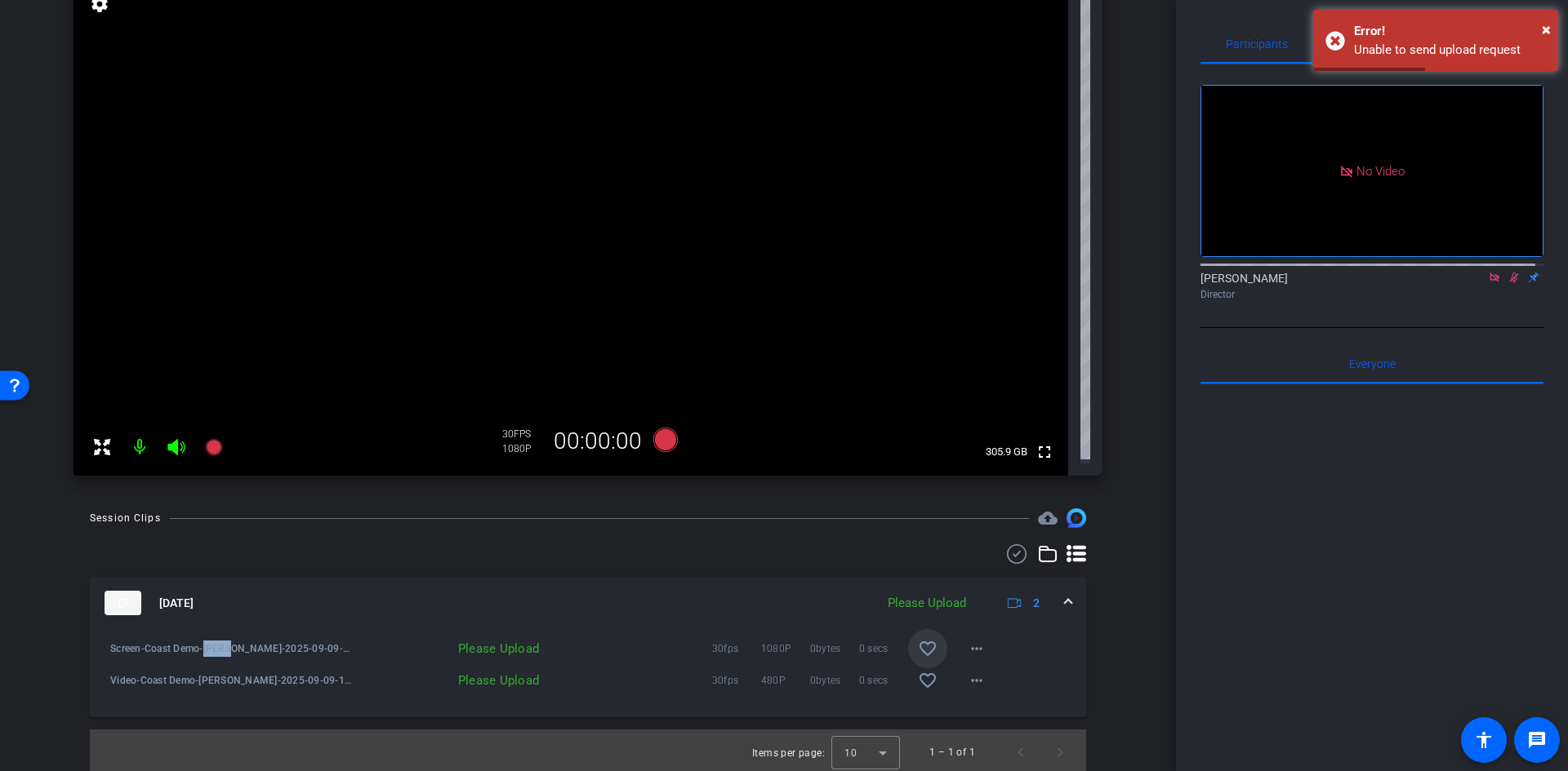
click at [918, 646] on mat-icon "favorite_border" at bounding box center [928, 649] width 20 height 20
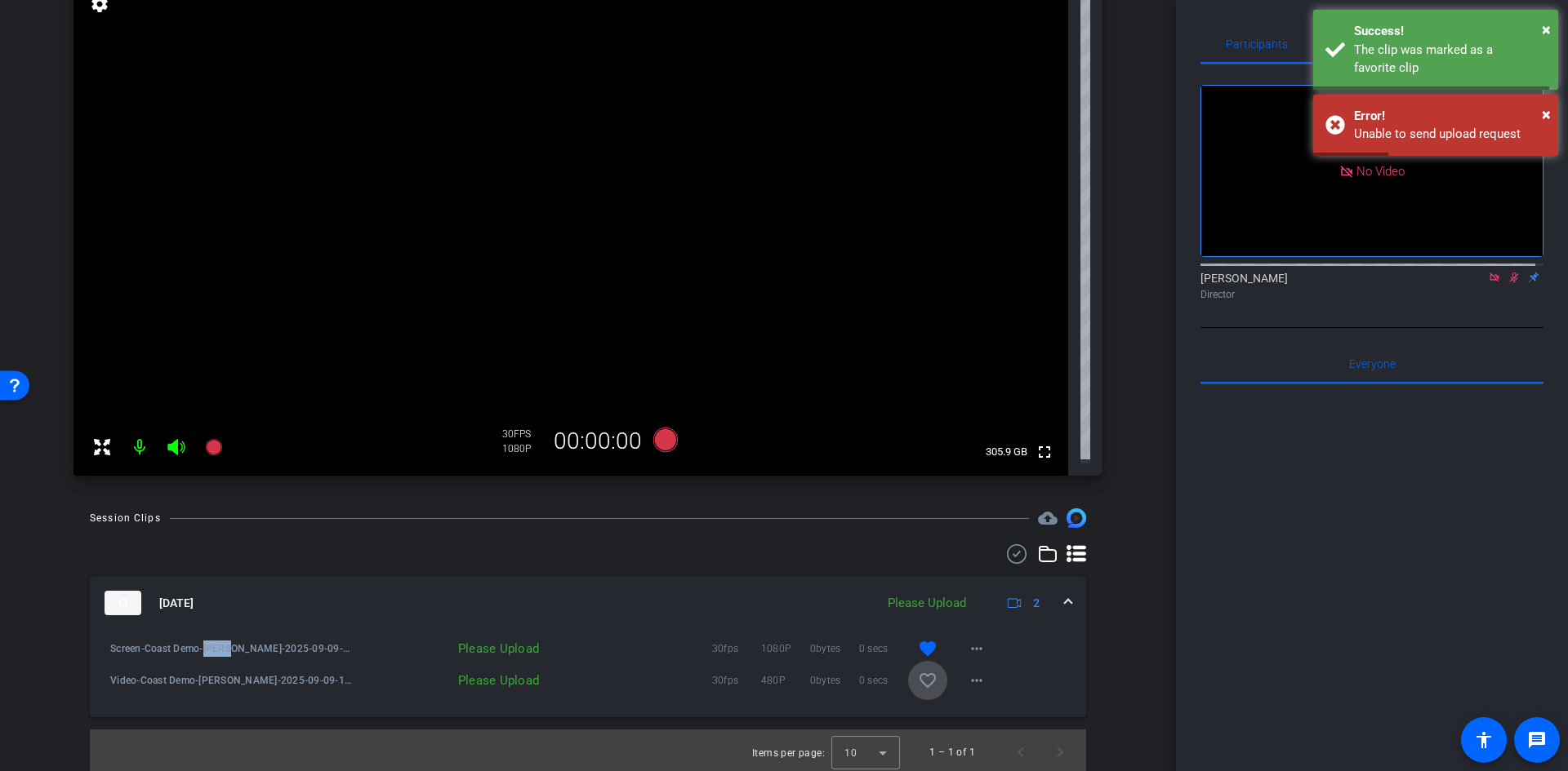
click at [918, 671] on mat-icon "favorite_border" at bounding box center [928, 680] width 20 height 20
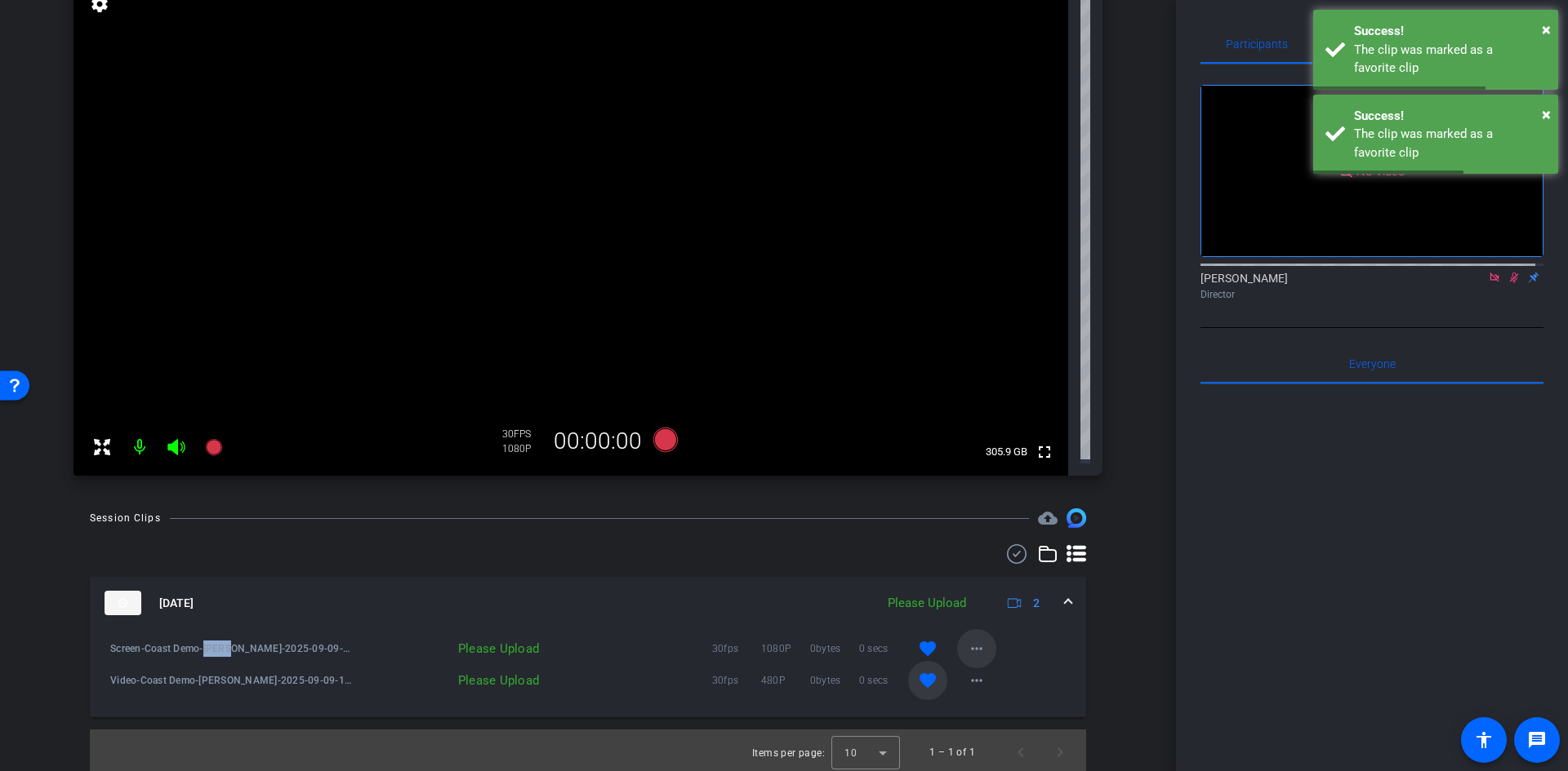
click at [977, 643] on mat-icon "more_horiz" at bounding box center [976, 649] width 20 height 20
click at [980, 675] on span "Upload" at bounding box center [996, 679] width 66 height 20
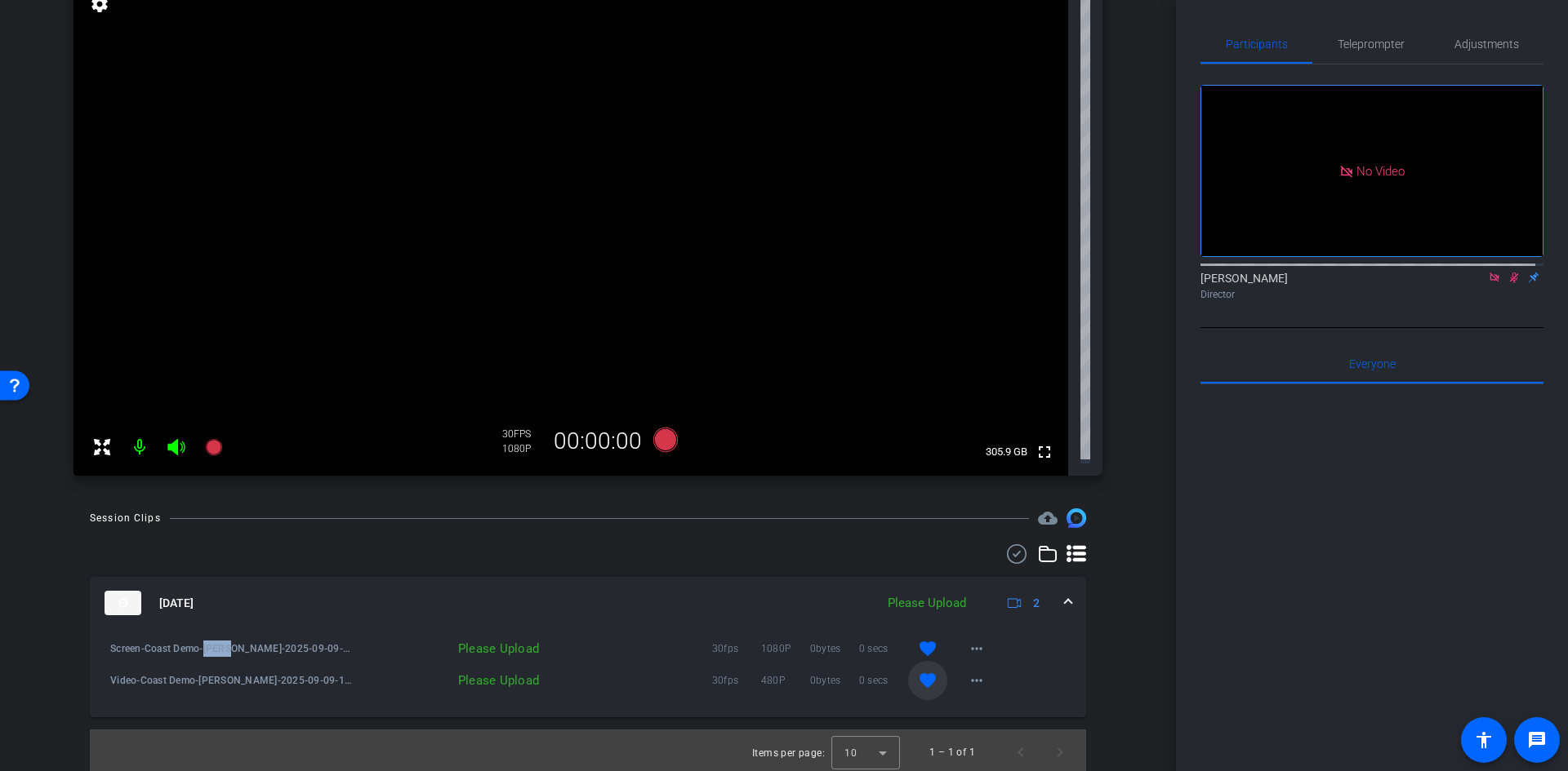
click at [504, 646] on div "Please Upload" at bounding box center [450, 649] width 192 height 16
click at [507, 646] on div "Please Upload" at bounding box center [450, 649] width 192 height 16
click at [507, 645] on div "Please Upload" at bounding box center [450, 649] width 192 height 16
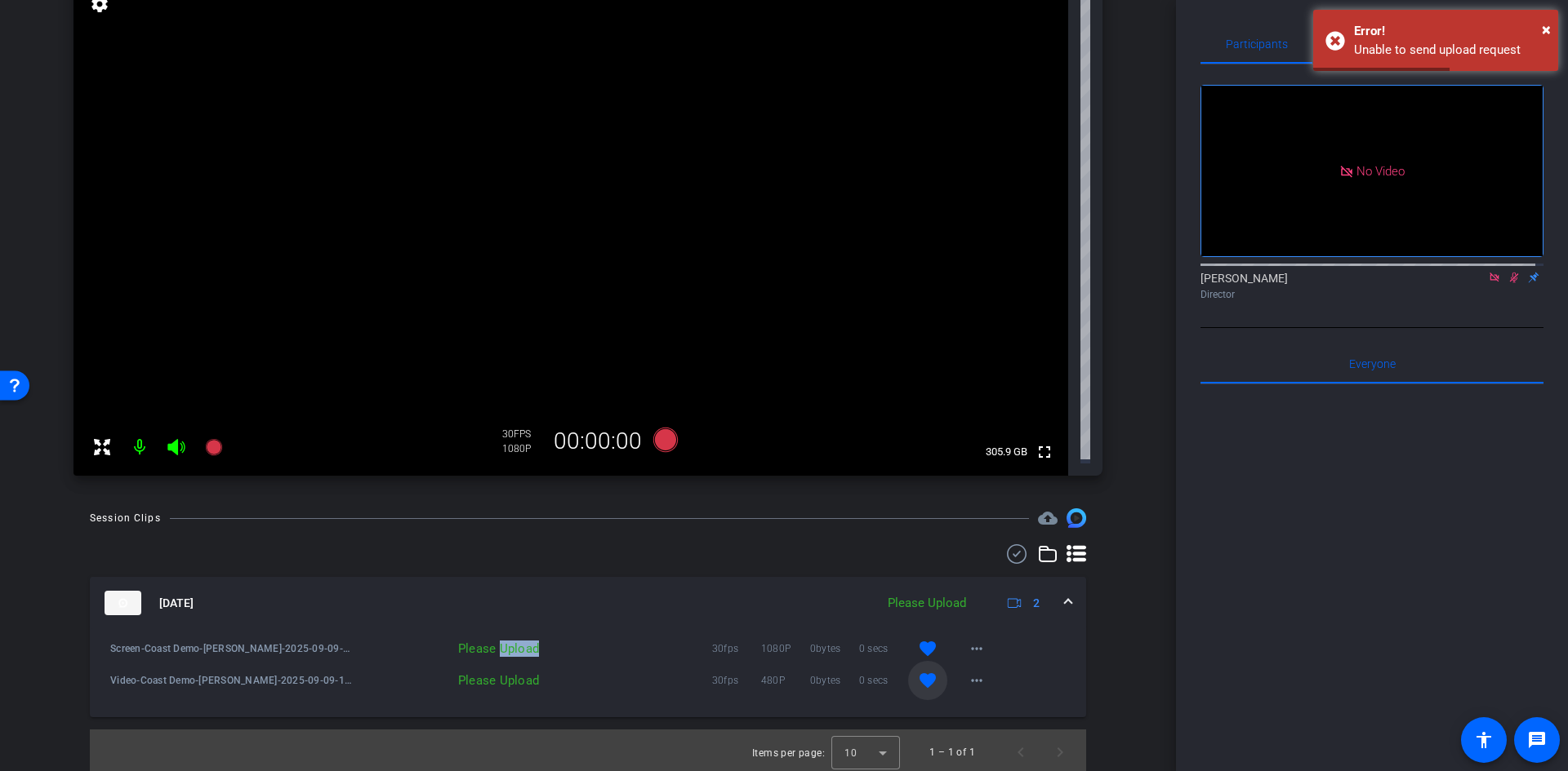
click at [1040, 547] on icon at bounding box center [1048, 554] width 16 height 15
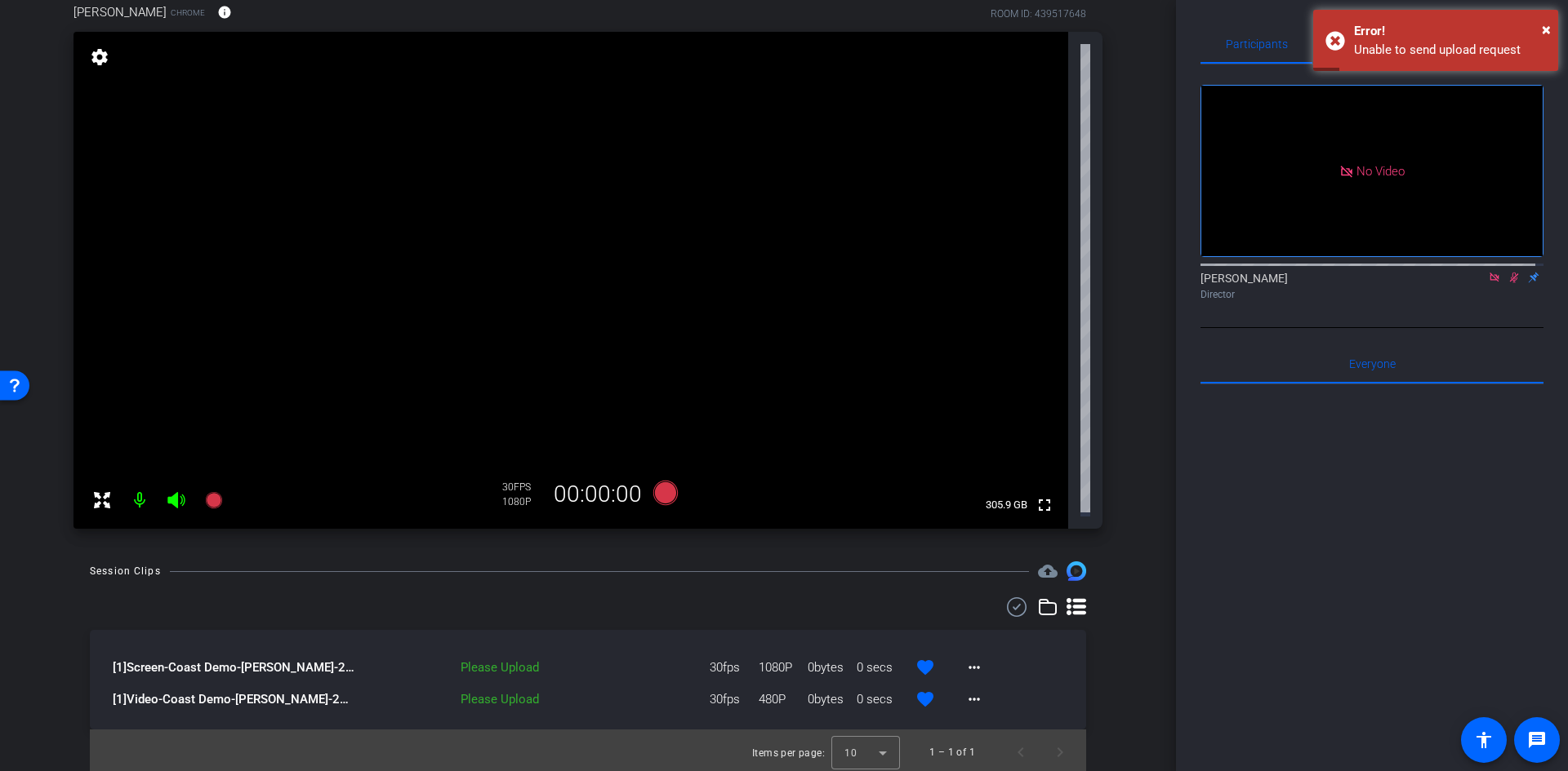
click at [1004, 605] on icon at bounding box center [1017, 607] width 24 height 20
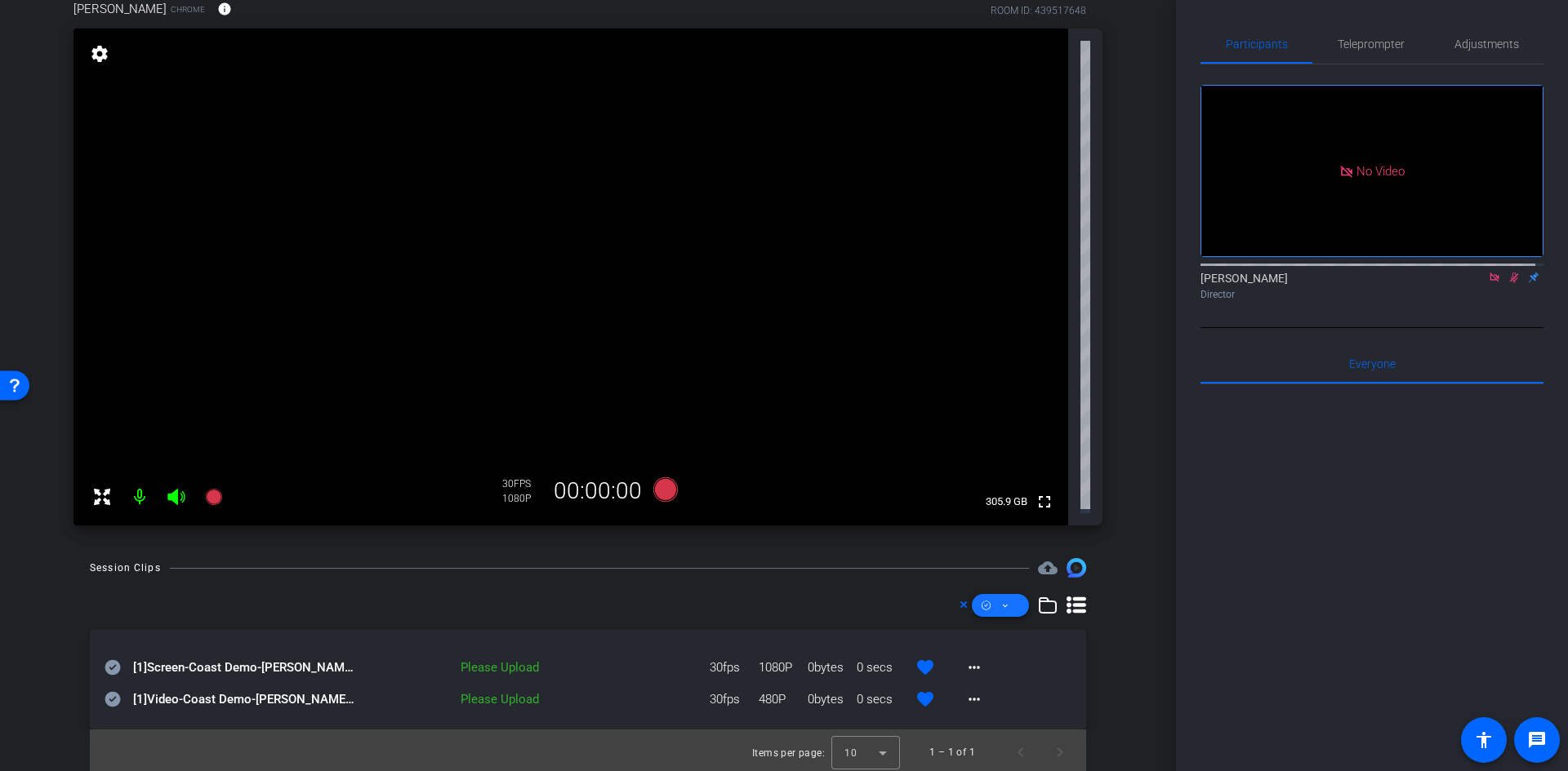
click at [983, 604] on span at bounding box center [1000, 605] width 57 height 39
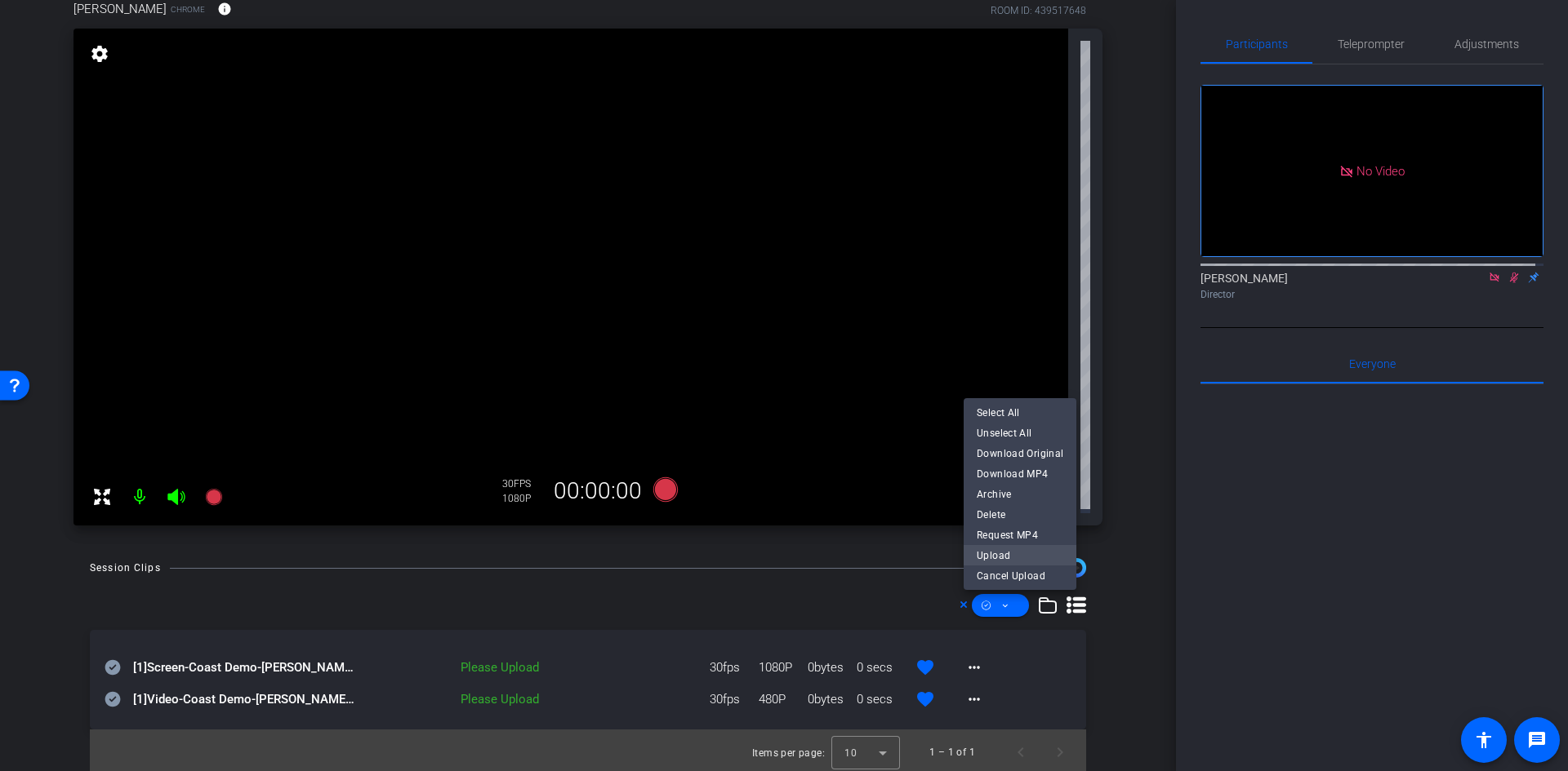
click at [990, 559] on span "Upload" at bounding box center [1020, 555] width 86 height 20
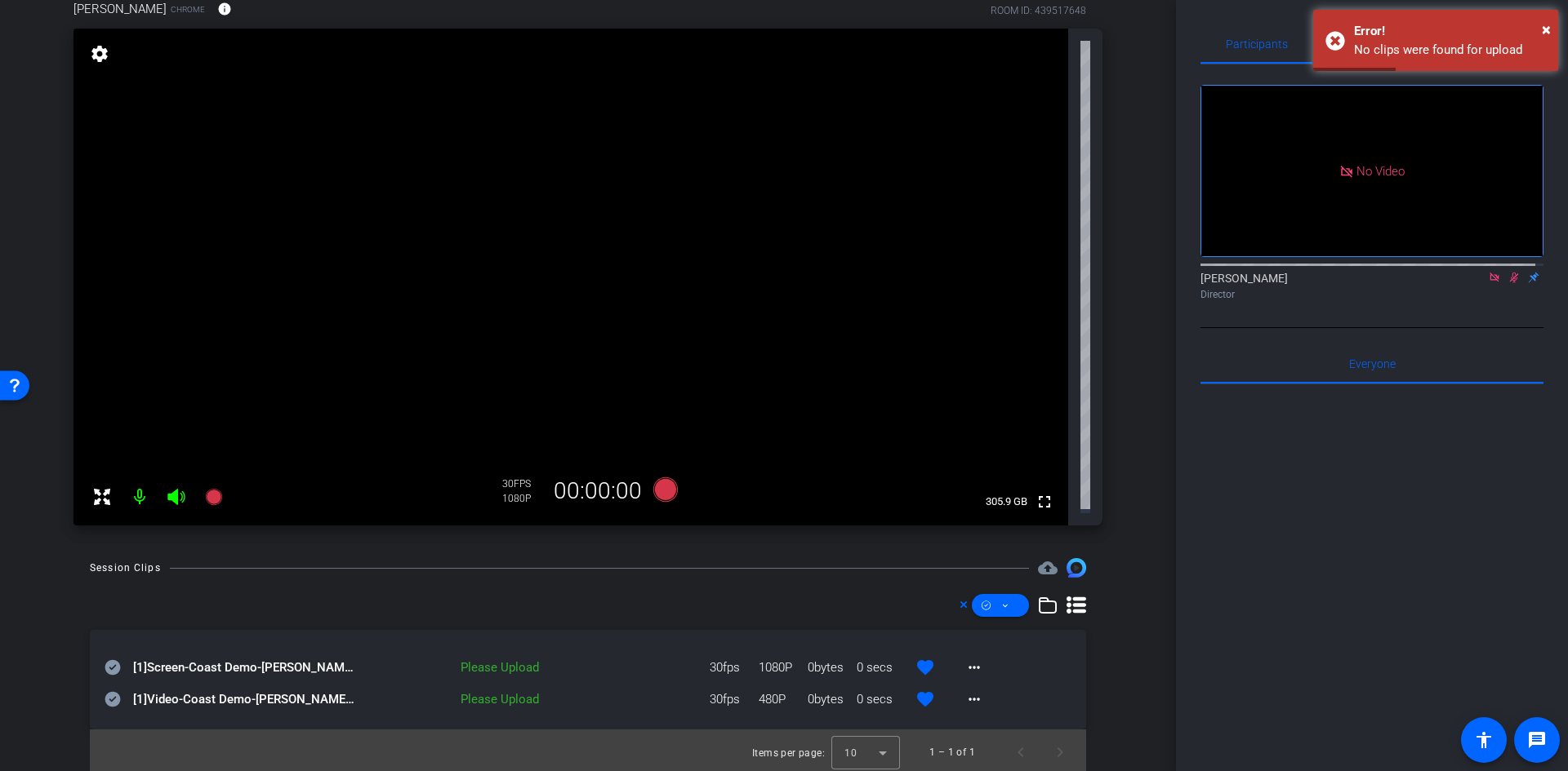
click at [1044, 600] on icon at bounding box center [1048, 605] width 20 height 20
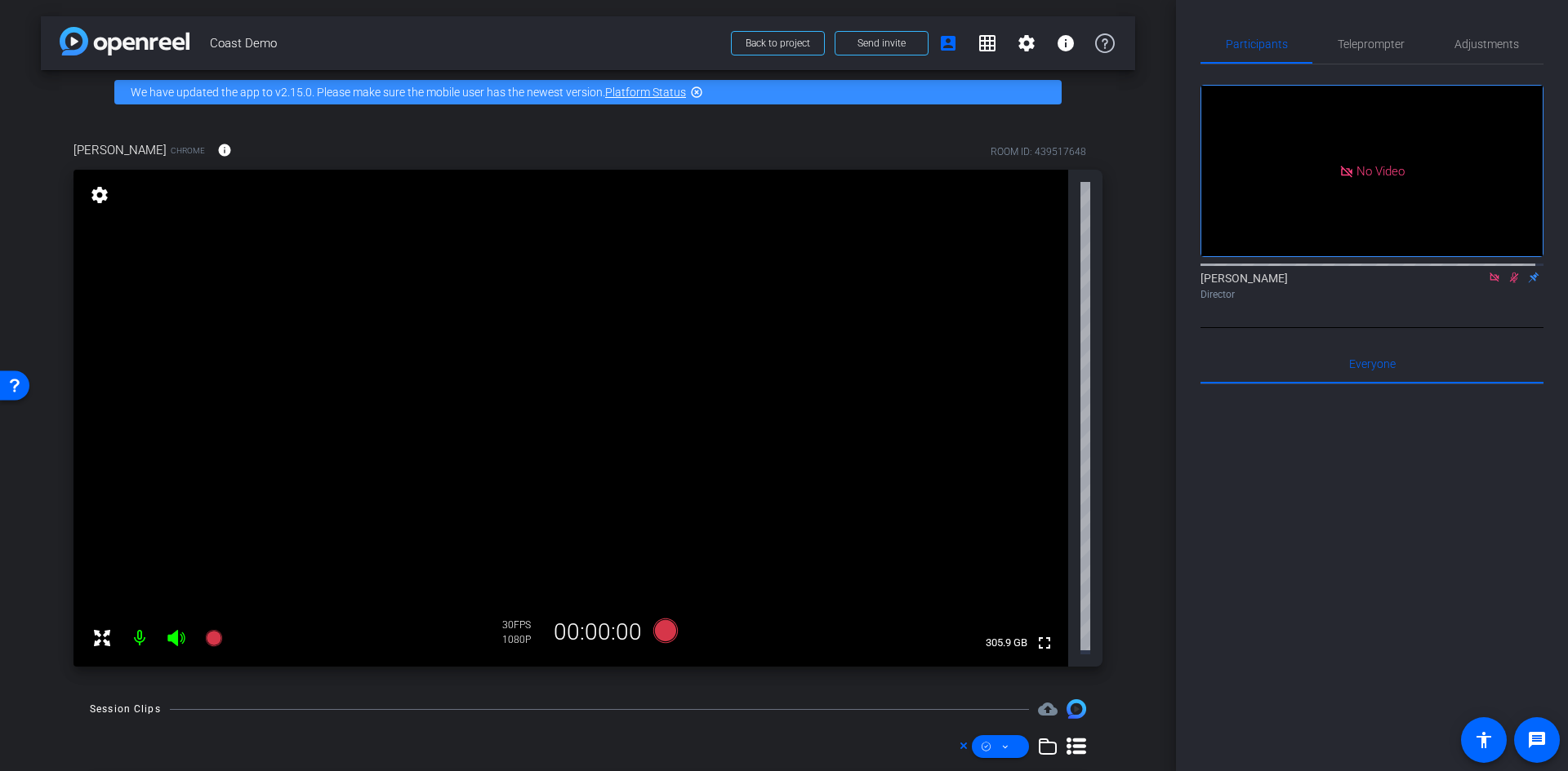
scroll to position [78, 0]
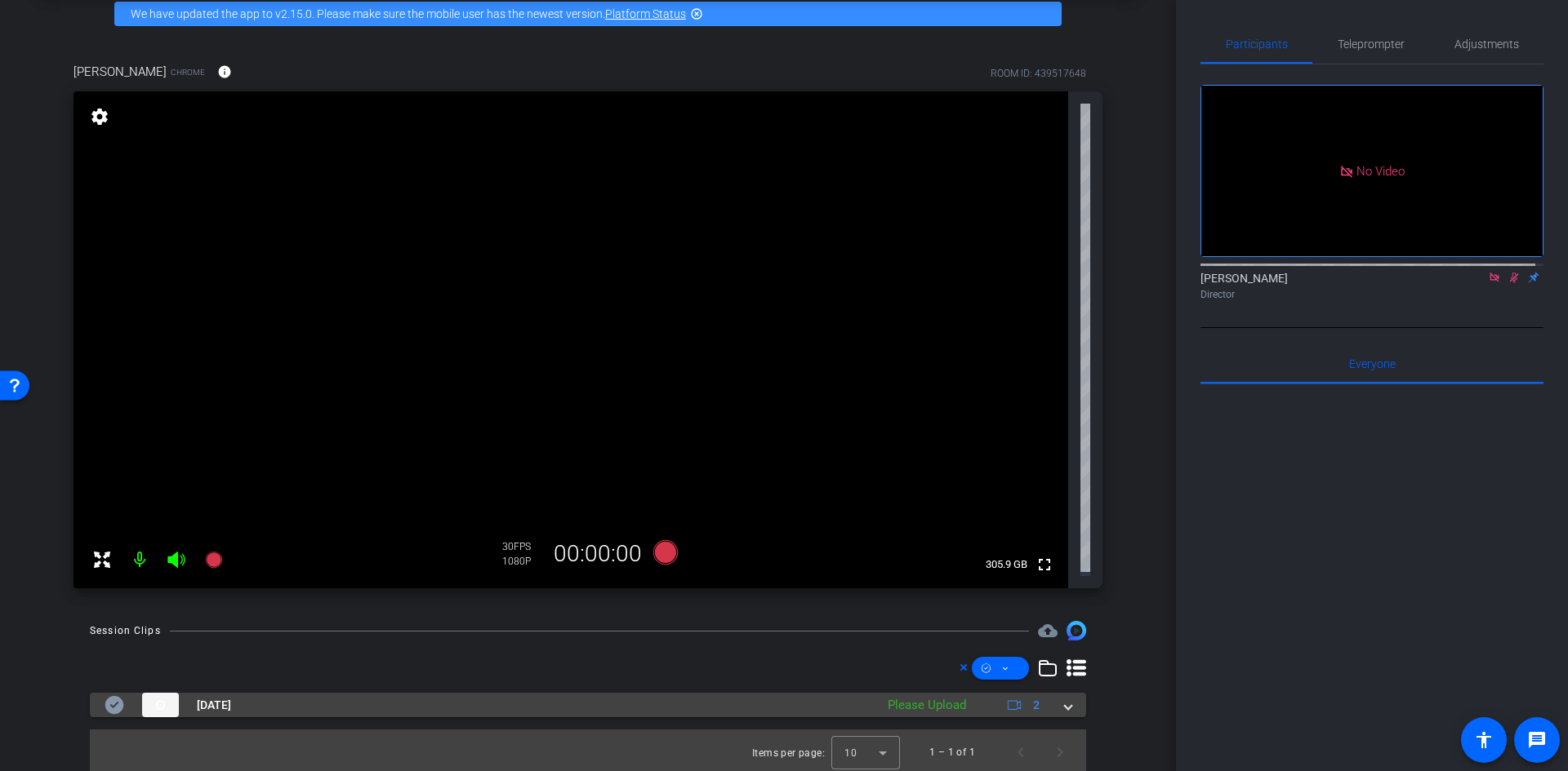
click at [1065, 699] on span at bounding box center [1068, 705] width 7 height 17
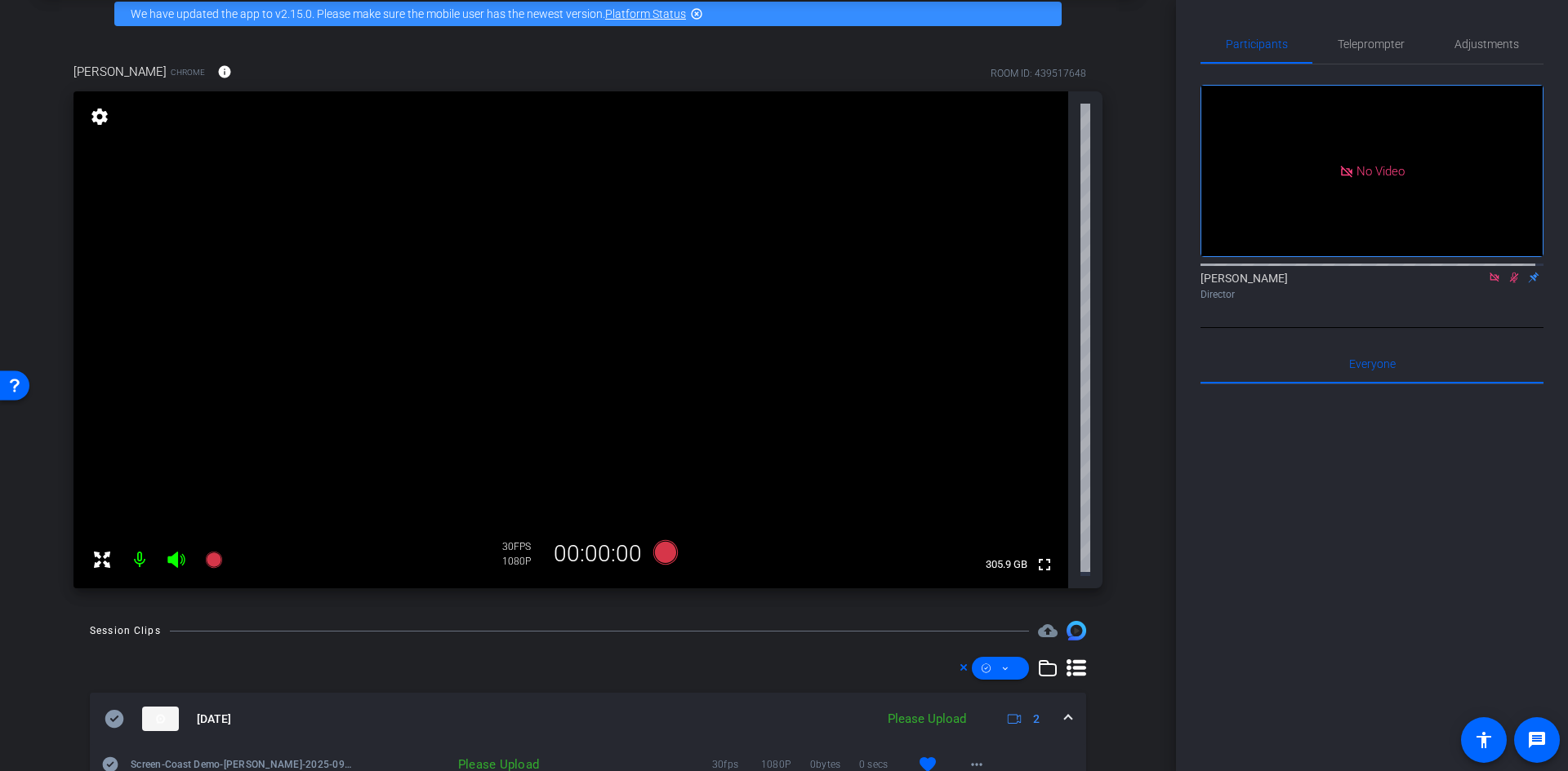
scroll to position [194, 0]
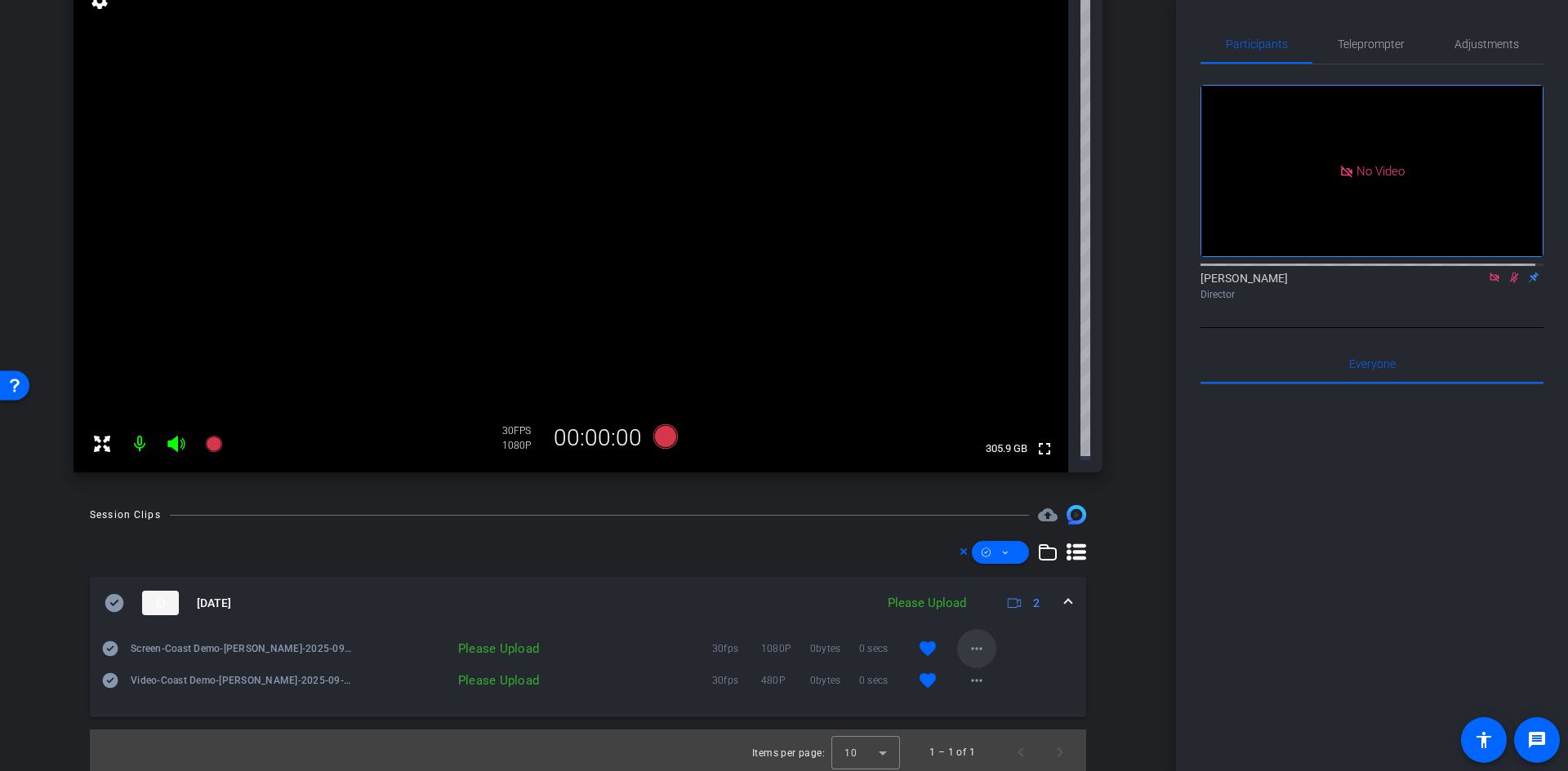
click at [969, 646] on mat-icon "more_horiz" at bounding box center [976, 649] width 20 height 20
click at [1073, 548] on div at bounding box center [784, 386] width 1568 height 771
click at [1067, 549] on icon at bounding box center [1076, 552] width 20 height 17
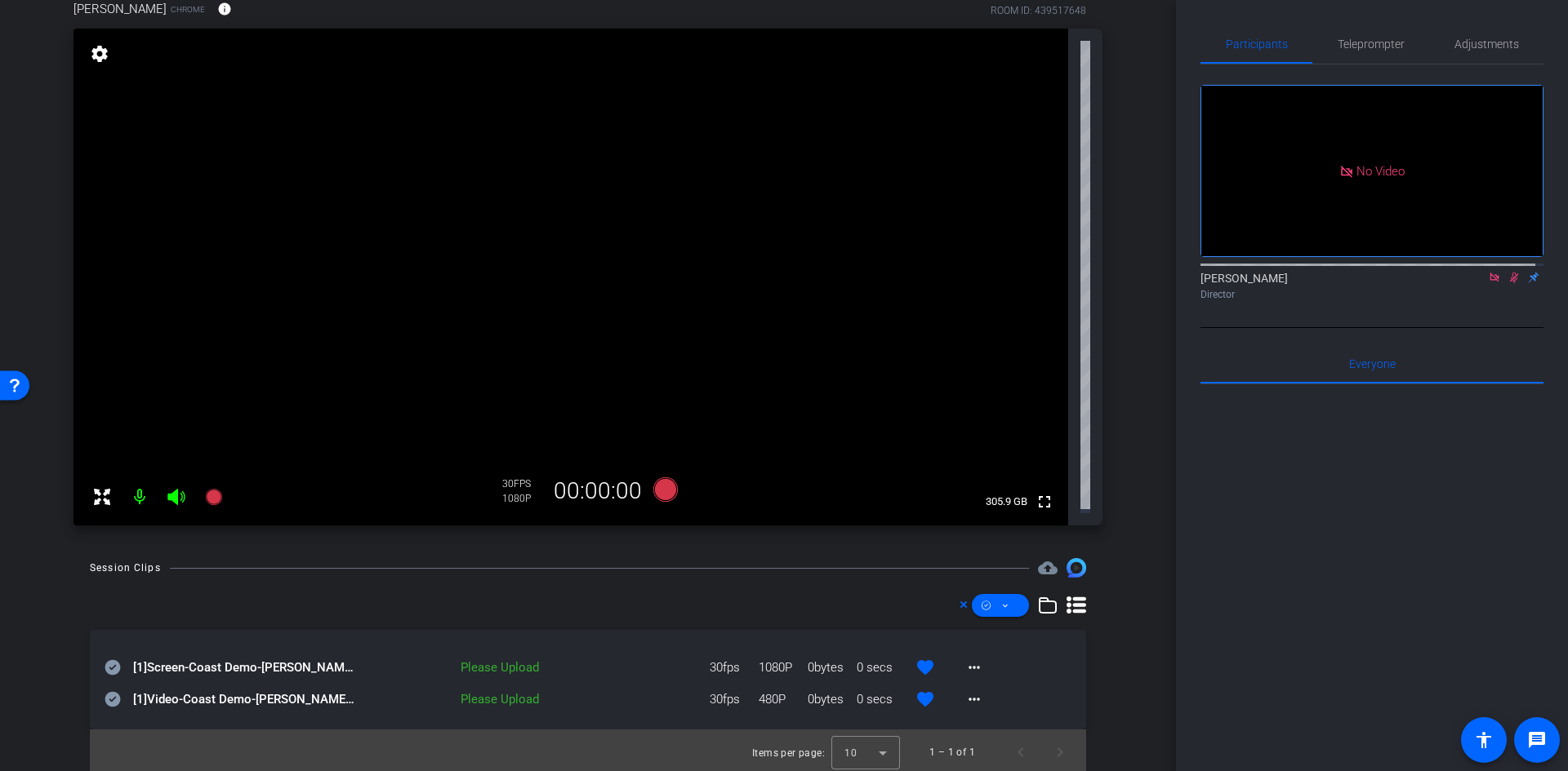
click at [104, 53] on mat-icon "settings" at bounding box center [99, 53] width 22 height 20
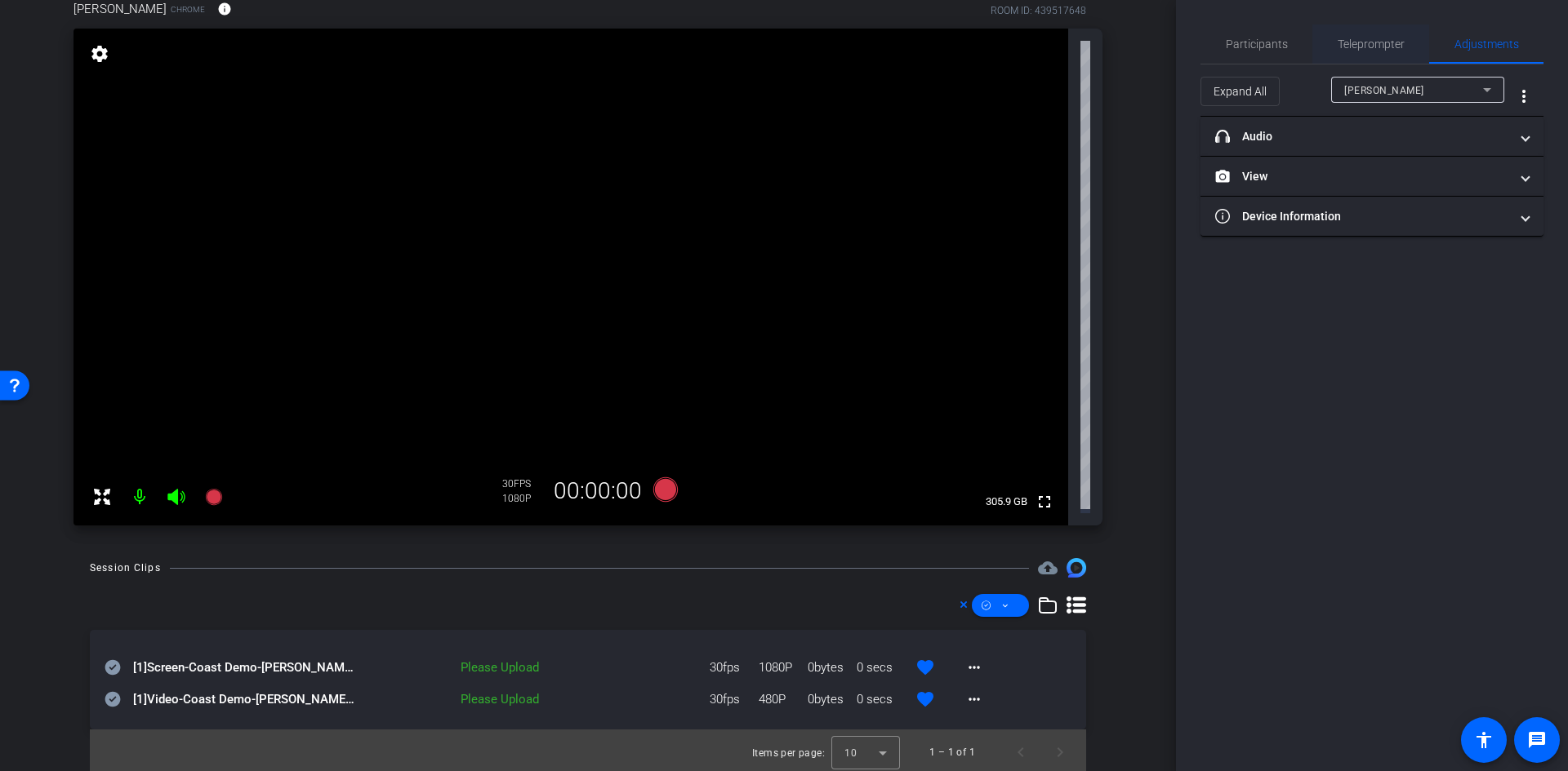
click at [1381, 50] on span "Teleprompter" at bounding box center [1371, 43] width 67 height 11
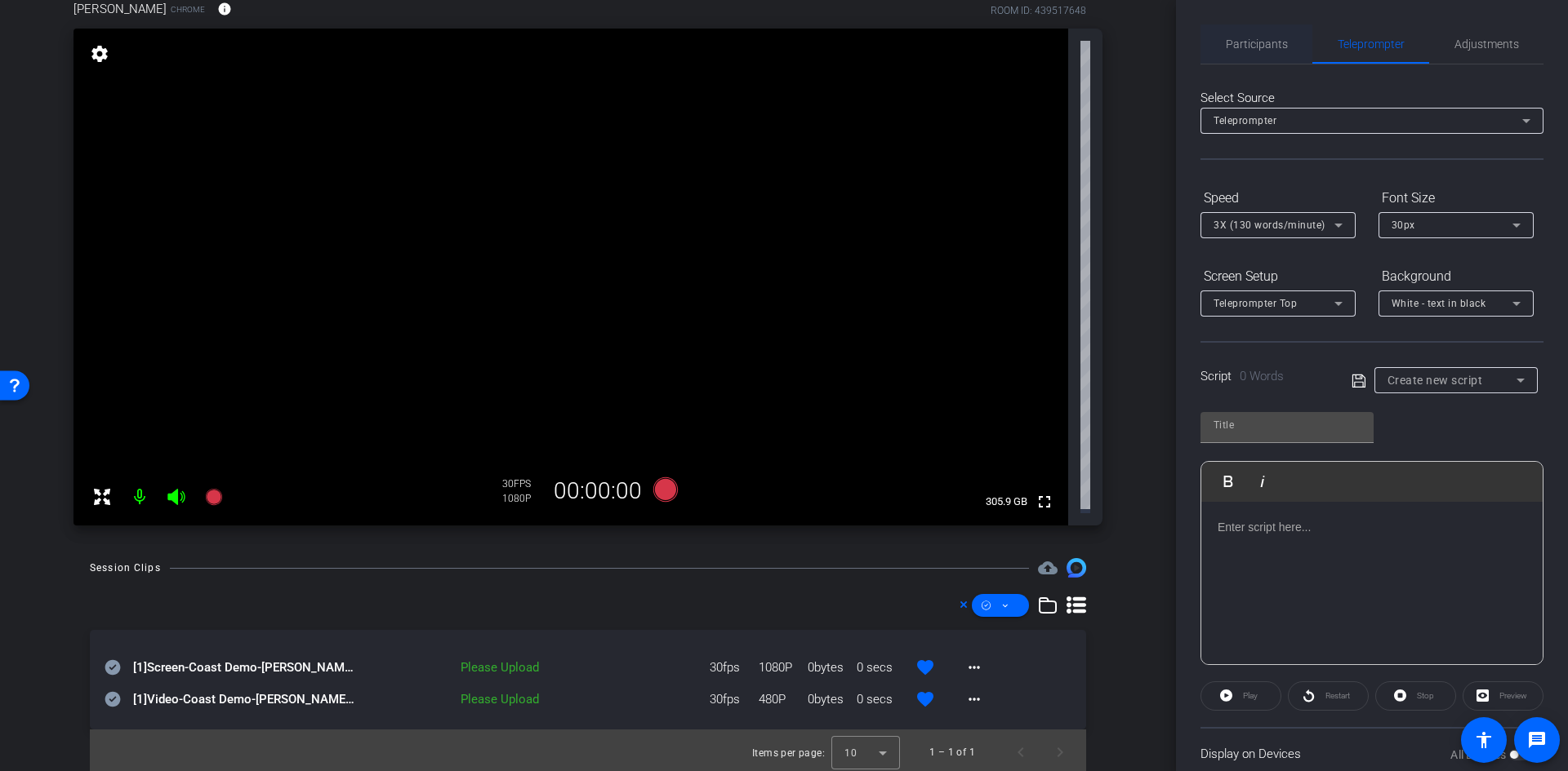
click at [1266, 50] on span "Participants" at bounding box center [1256, 43] width 62 height 11
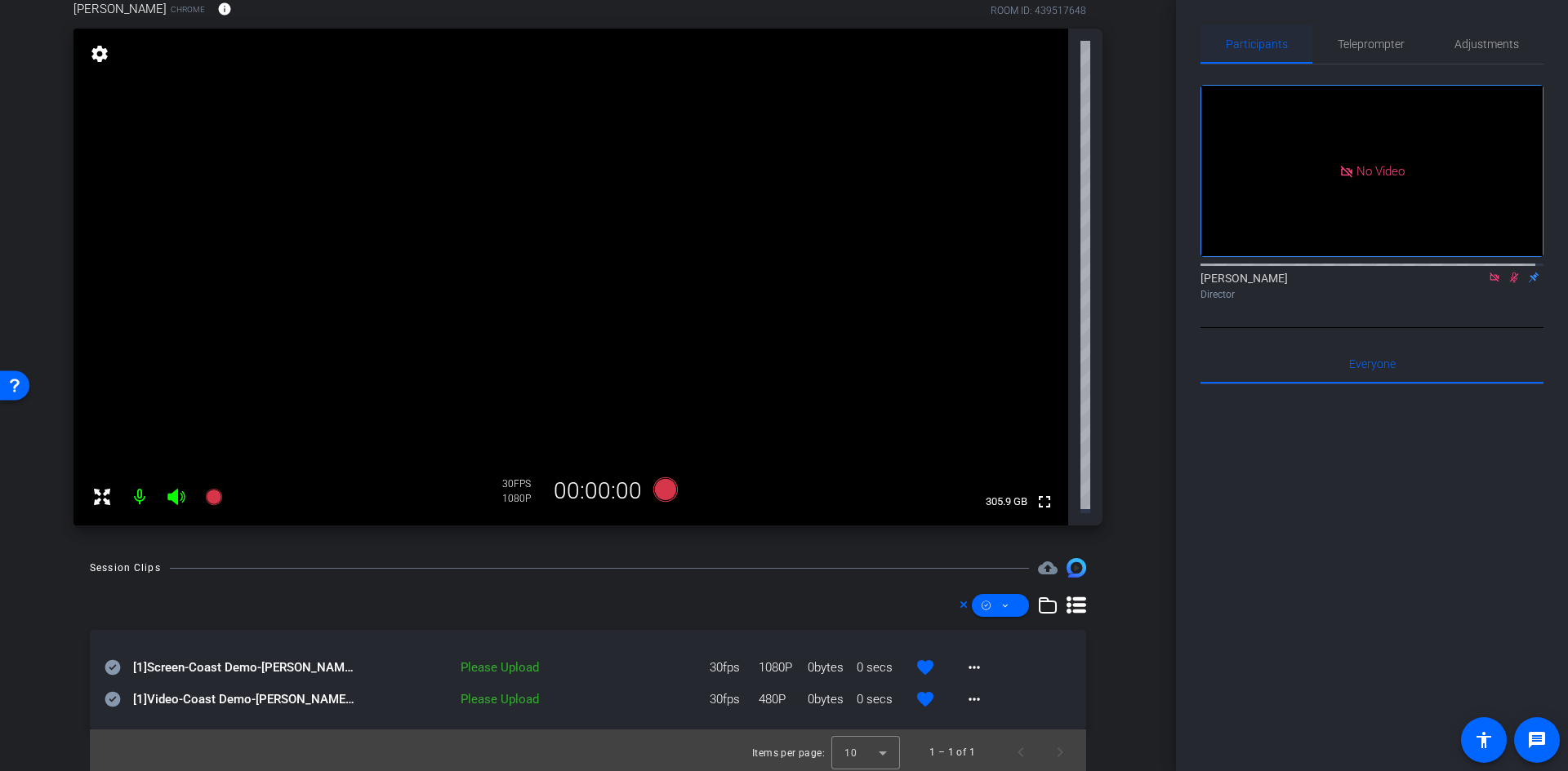
scroll to position [194, 0]
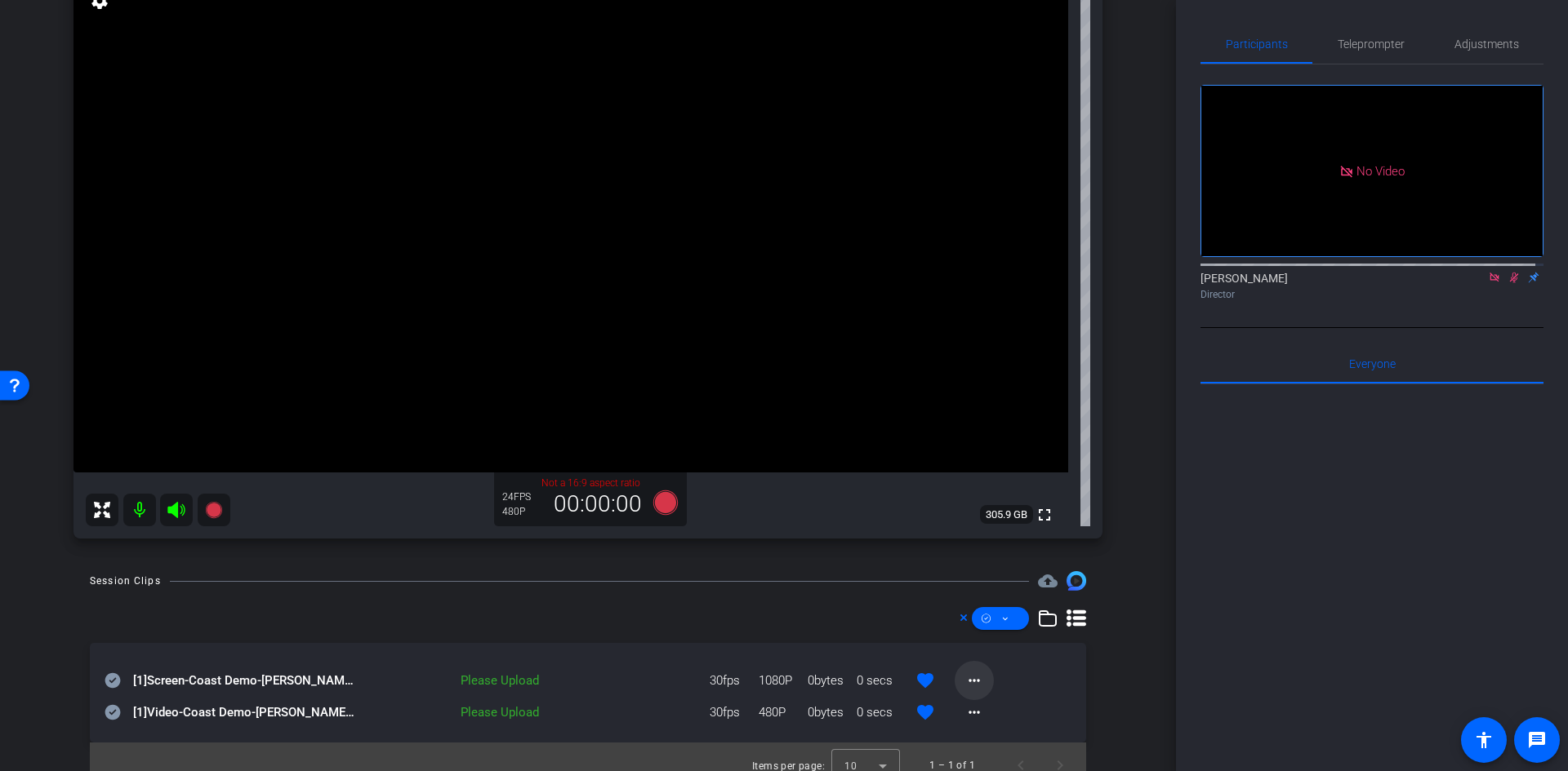
click at [973, 688] on mat-icon "more_horiz" at bounding box center [974, 680] width 20 height 20
click at [993, 712] on span "Upload" at bounding box center [993, 715] width 66 height 20
click at [965, 687] on mat-icon "more_horiz" at bounding box center [974, 680] width 20 height 20
click at [987, 719] on span "Upload" at bounding box center [993, 715] width 66 height 20
click at [516, 678] on div "Please Upload" at bounding box center [451, 681] width 191 height 19
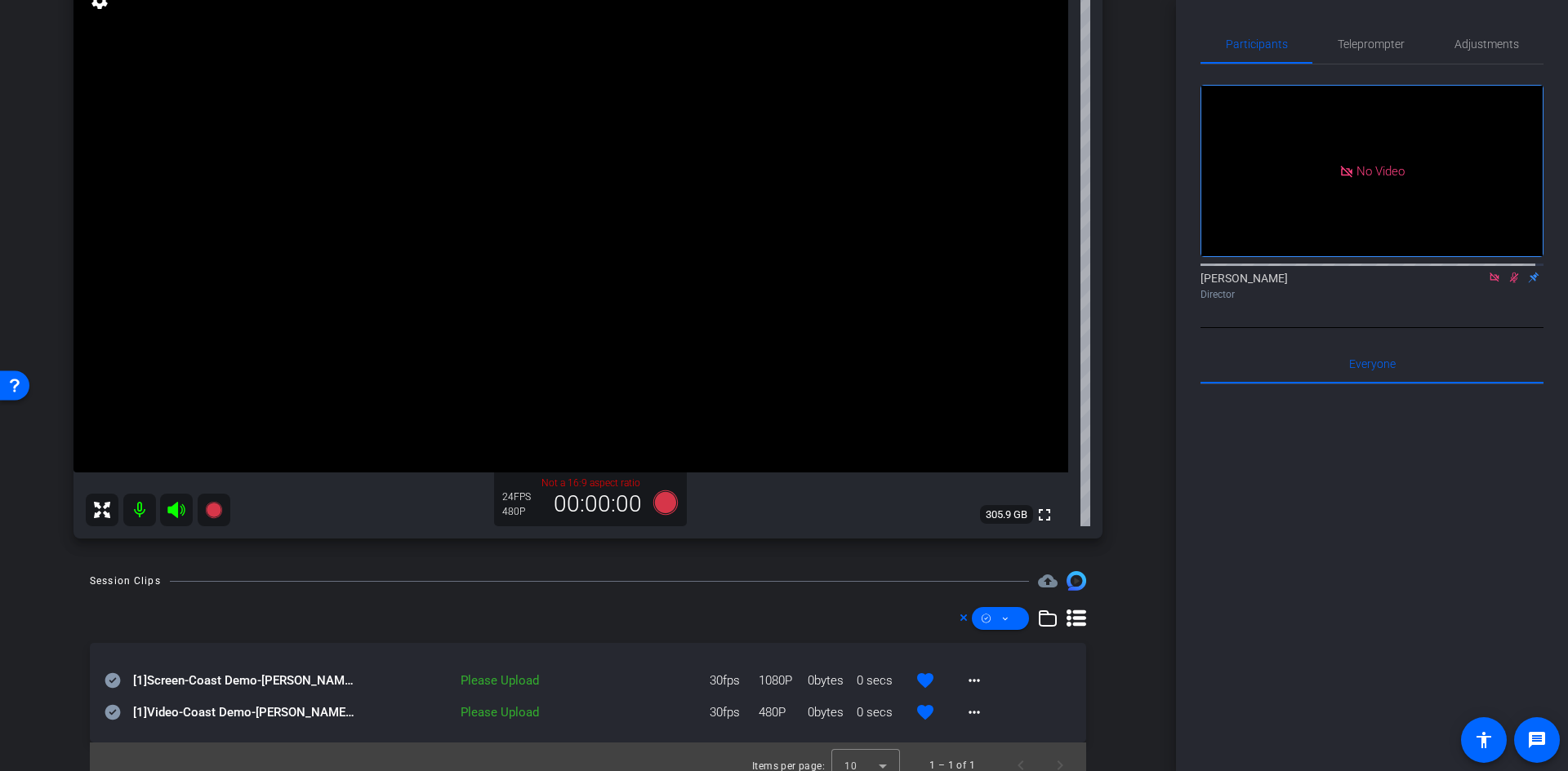
click at [516, 678] on div "Please Upload" at bounding box center [451, 681] width 191 height 19
click at [960, 616] on icon at bounding box center [964, 618] width 7 height 7
click at [967, 684] on mat-icon "more_horiz" at bounding box center [974, 677] width 20 height 20
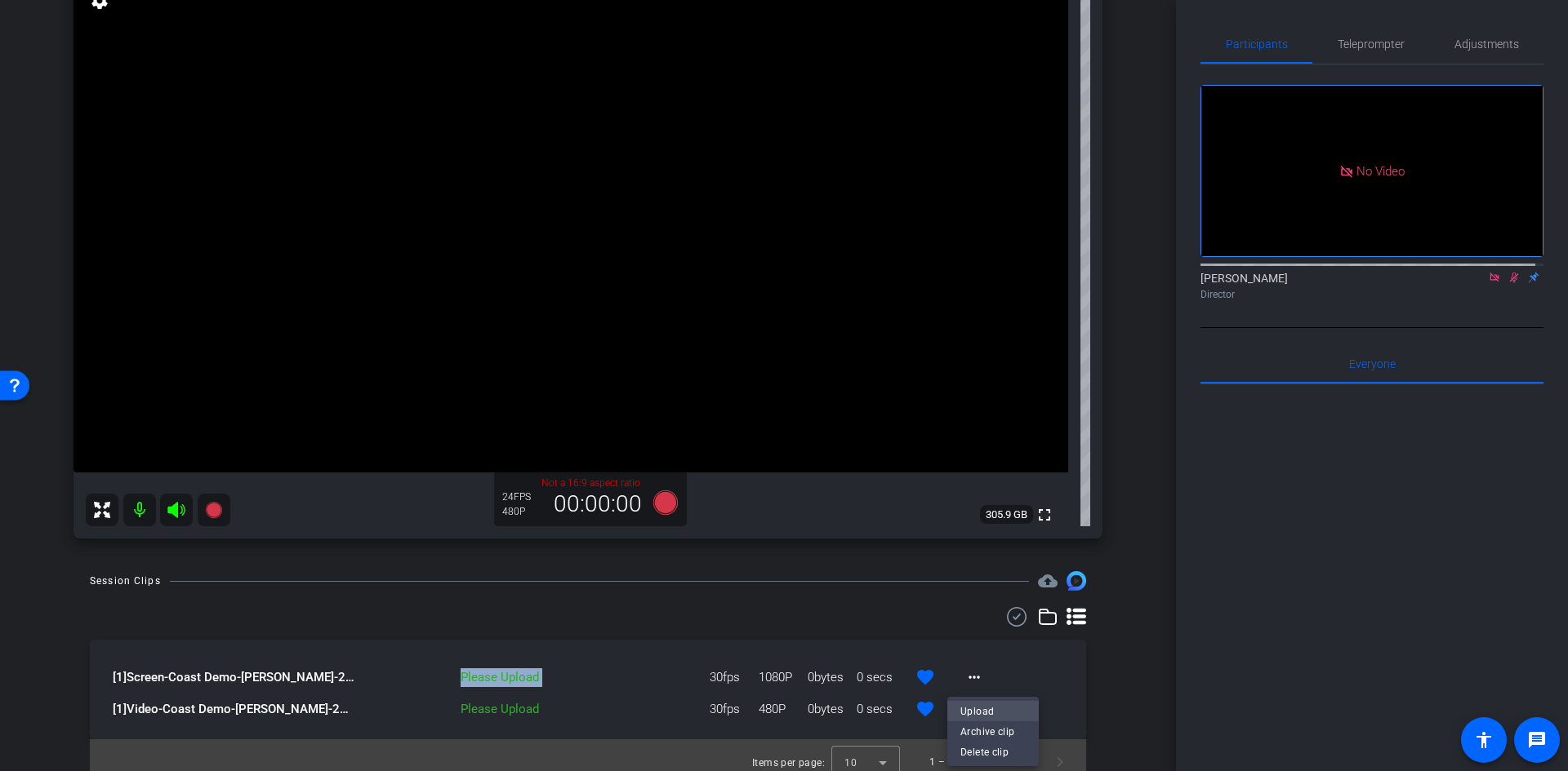
click at [968, 709] on span "Upload" at bounding box center [993, 711] width 66 height 20
click at [1010, 615] on icon at bounding box center [1017, 617] width 24 height 20
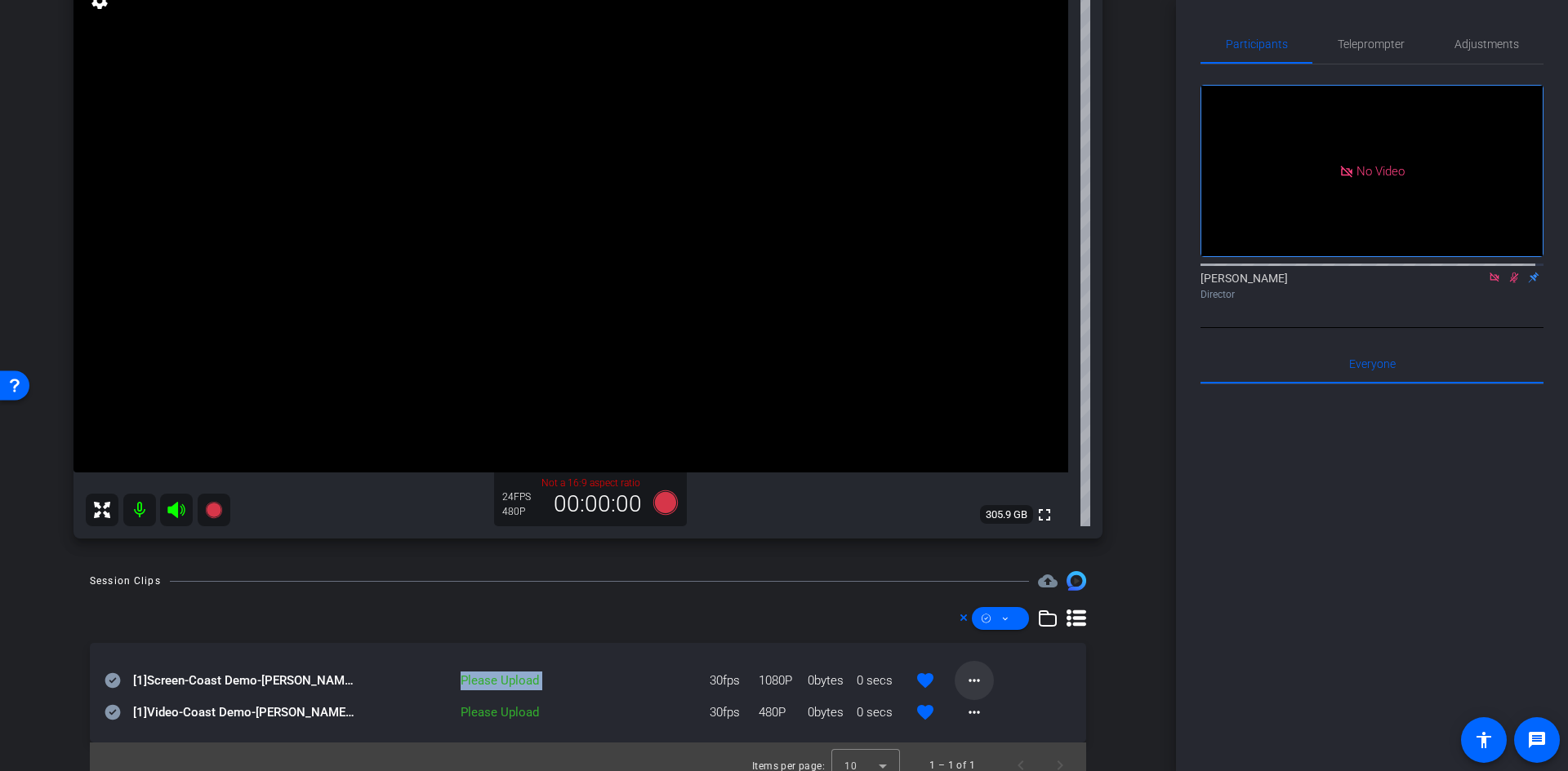
click at [973, 678] on mat-icon "more_horiz" at bounding box center [974, 680] width 20 height 20
click at [1029, 682] on div at bounding box center [784, 386] width 1568 height 771
click at [1036, 683] on div "[1] Screen-Coast Demo-Alan Lee-2025-09-09-12-47-57-408-0 Please Upload 30fps 10…" at bounding box center [588, 693] width 996 height 99
click at [1043, 699] on div "[1] Screen-Coast Demo-Alan Lee-2025-09-09-12-47-57-408-0 Please Upload 30fps 10…" at bounding box center [588, 693] width 996 height 99
click at [1049, 722] on div "[1] Screen-Coast Demo-Alan Lee-2025-09-09-12-47-57-408-0 Please Upload 30fps 10…" at bounding box center [588, 693] width 996 height 99
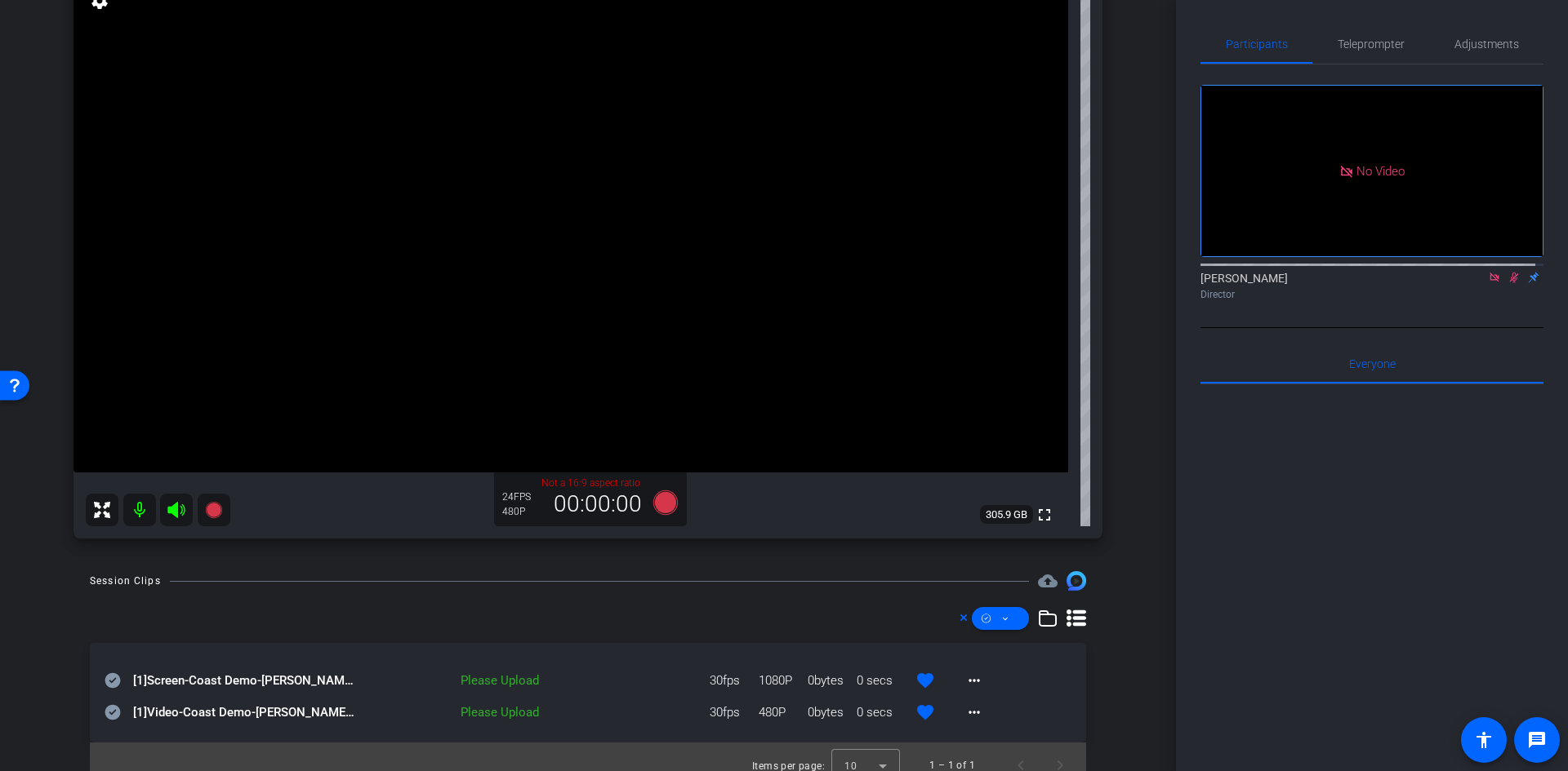
click at [1048, 724] on div "[1] Screen-Coast Demo-Alan Lee-2025-09-09-12-47-57-408-0 Please Upload 30fps 10…" at bounding box center [588, 693] width 996 height 99
drag, startPoint x: 238, startPoint y: 668, endPoint x: 229, endPoint y: 681, distance: 15.8
click at [237, 669] on div "[1] Screen-Coast Demo-Alan Lee-2025-09-09-12-47-57-408-0" at bounding box center [230, 680] width 251 height 39
drag, startPoint x: 229, startPoint y: 681, endPoint x: 215, endPoint y: 696, distance: 20.5
click at [228, 682] on span "[1] Screen-Coast Demo-Alan Lee-2025-09-09-12-47-57-408-0" at bounding box center [244, 681] width 223 height 19
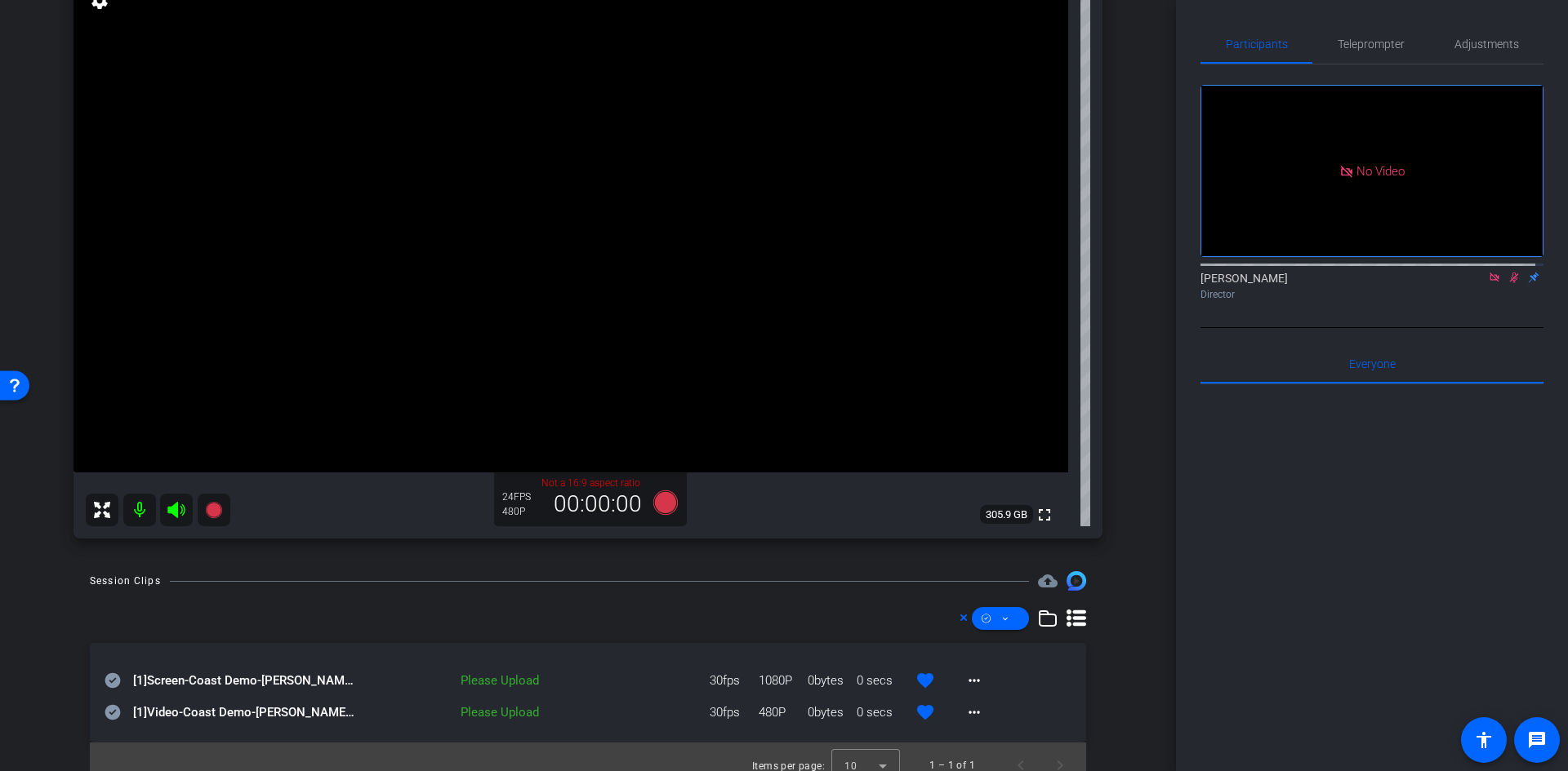
drag, startPoint x: 215, startPoint y: 696, endPoint x: 213, endPoint y: 712, distance: 16.1
click at [214, 703] on div "[1] Video-Coast Demo-Alan Lee-2025-09-09-12-47-57-408-0" at bounding box center [230, 711] width 251 height 39
click at [213, 714] on span "[1] Video-Coast Demo-Alan Lee-2025-09-09-12-47-57-408-0" at bounding box center [244, 713] width 223 height 19
click at [113, 711] on icon at bounding box center [113, 713] width 16 height 16
click at [113, 673] on icon at bounding box center [112, 680] width 16 height 20
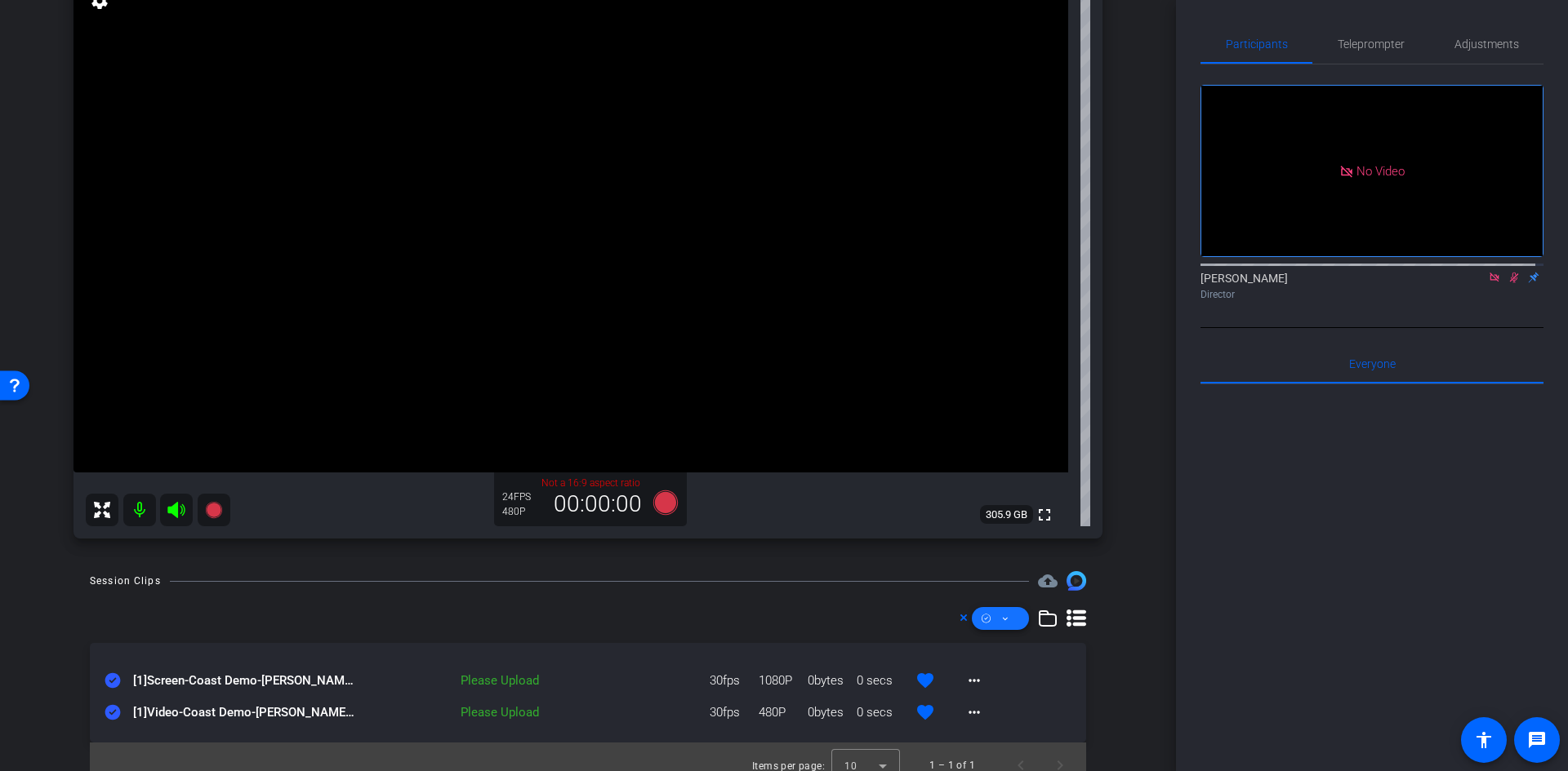
click at [1001, 619] on icon at bounding box center [1004, 619] width 8 height 21
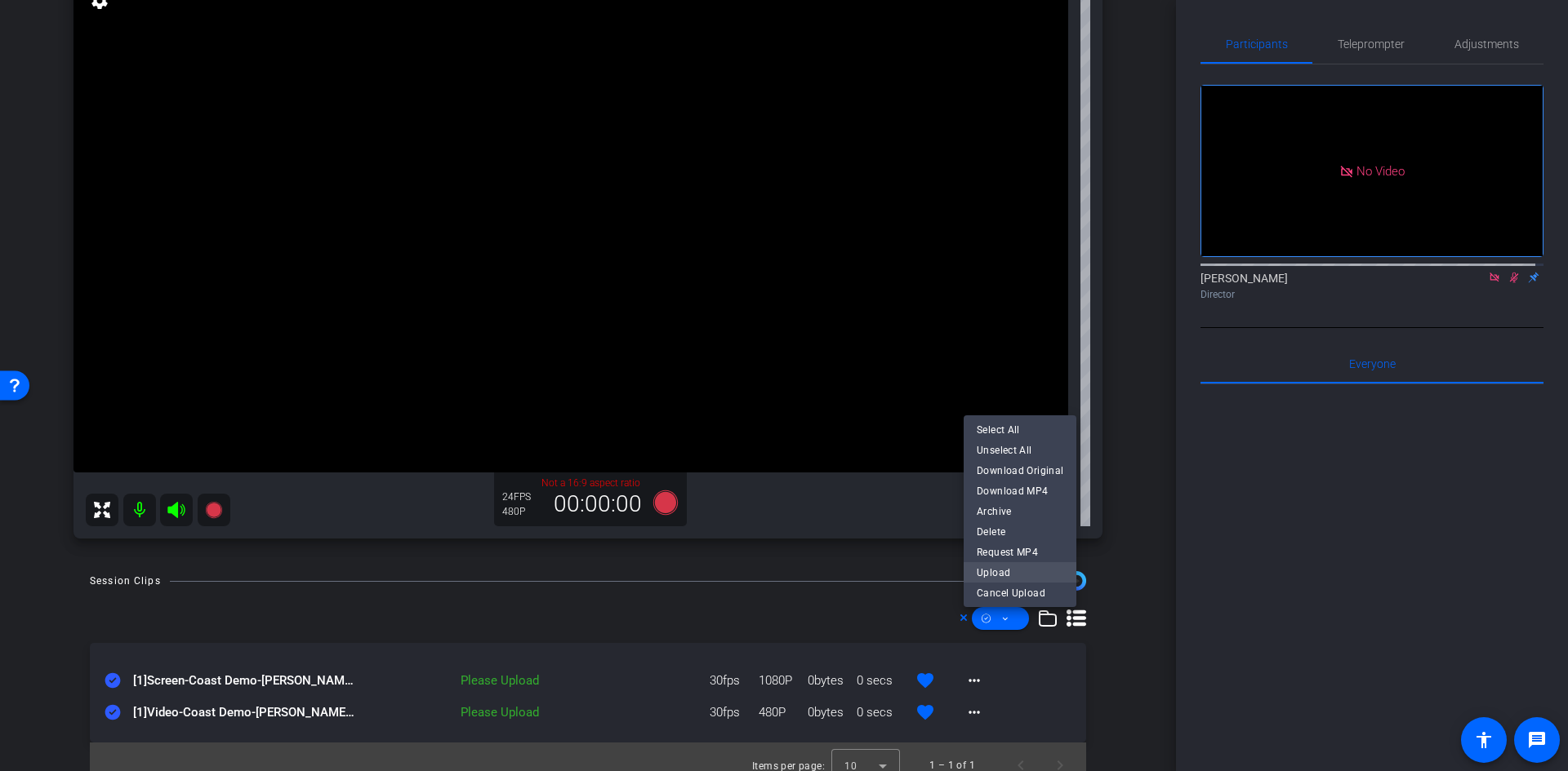
click at [1032, 570] on span "Upload" at bounding box center [1020, 573] width 86 height 20
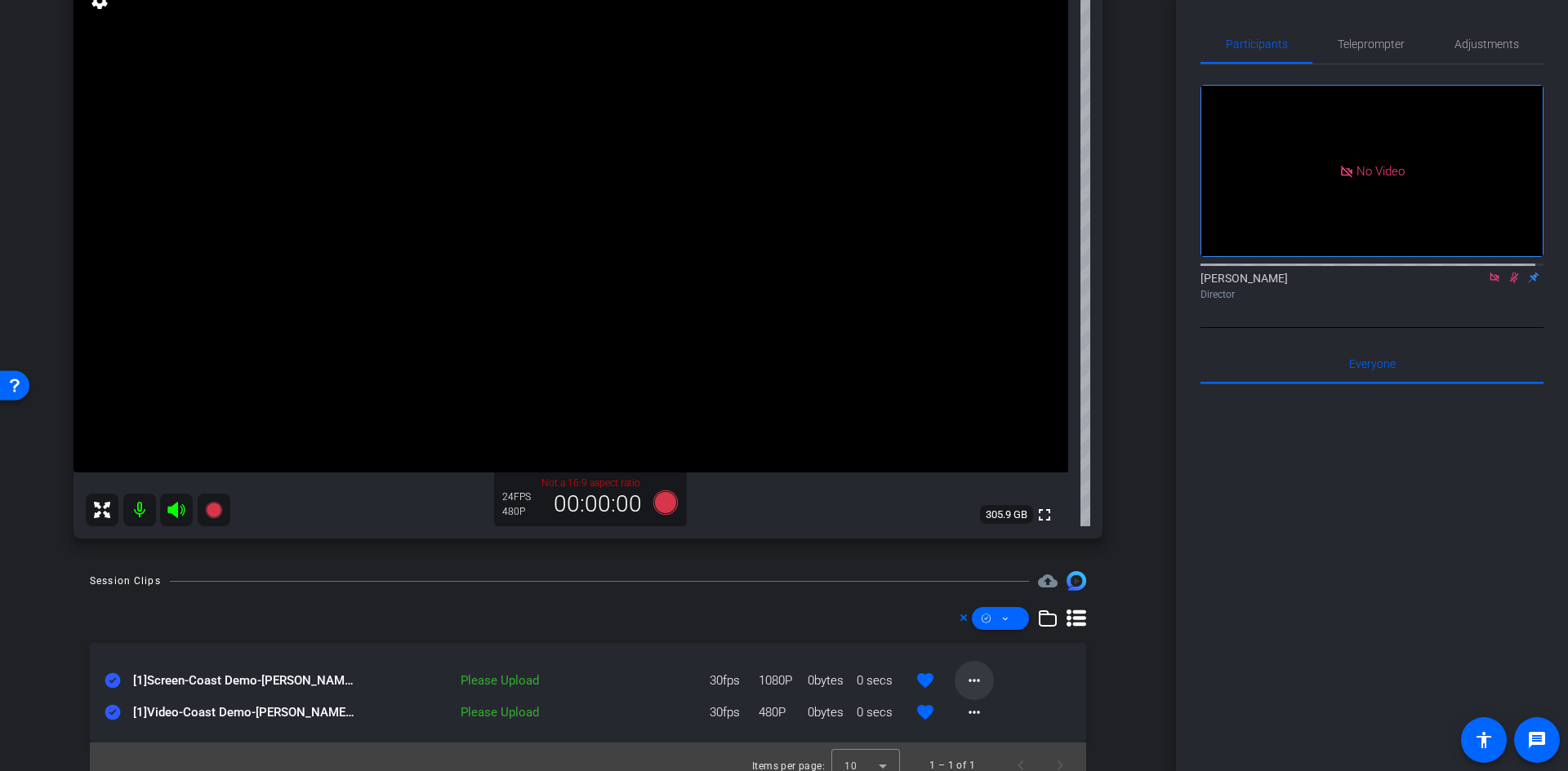
click at [969, 683] on mat-icon "more_horiz" at bounding box center [974, 680] width 20 height 20
click at [998, 739] on span "Archive clip" at bounding box center [993, 735] width 66 height 20
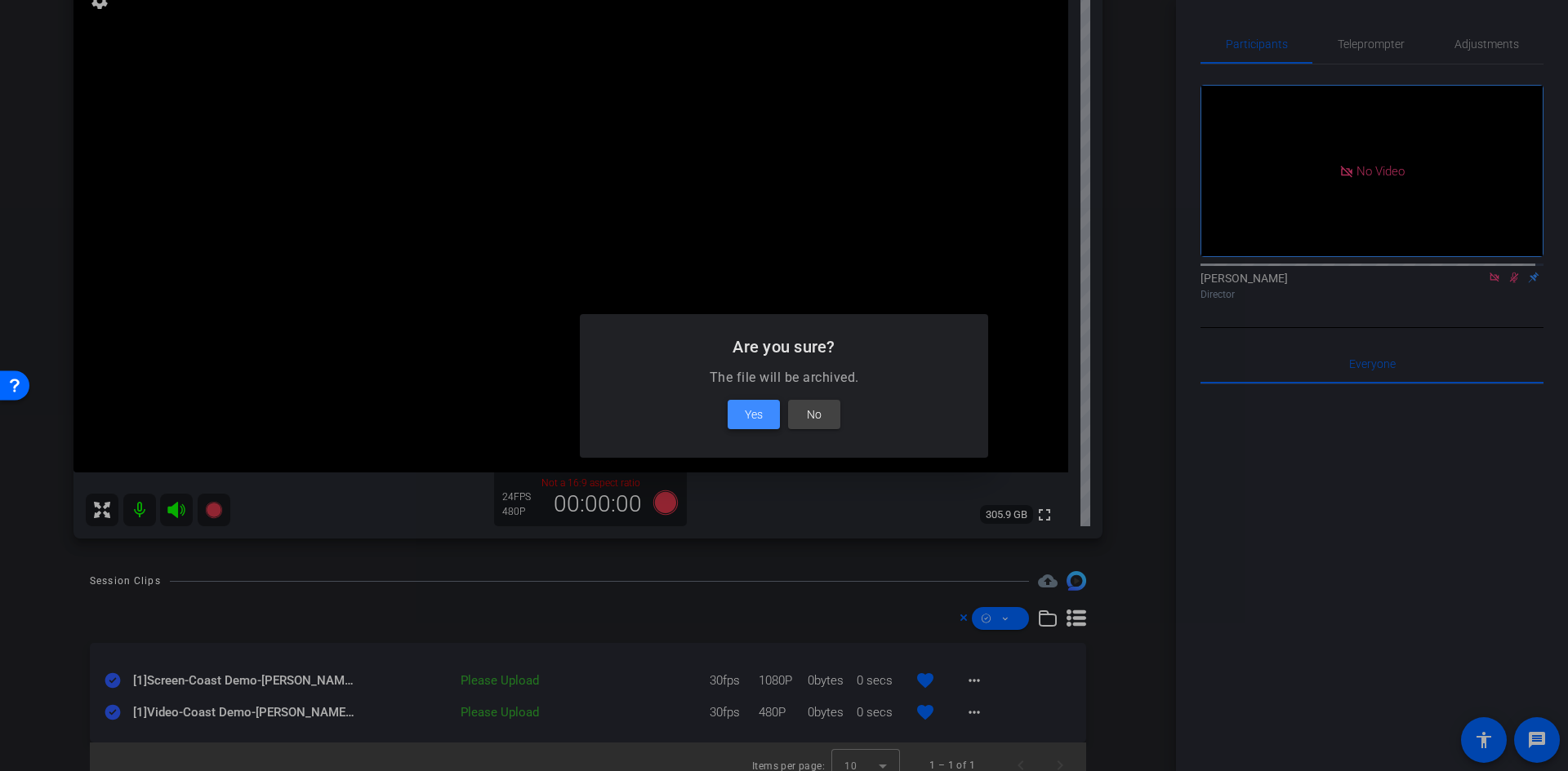
click at [746, 409] on span "Yes" at bounding box center [753, 414] width 18 height 20
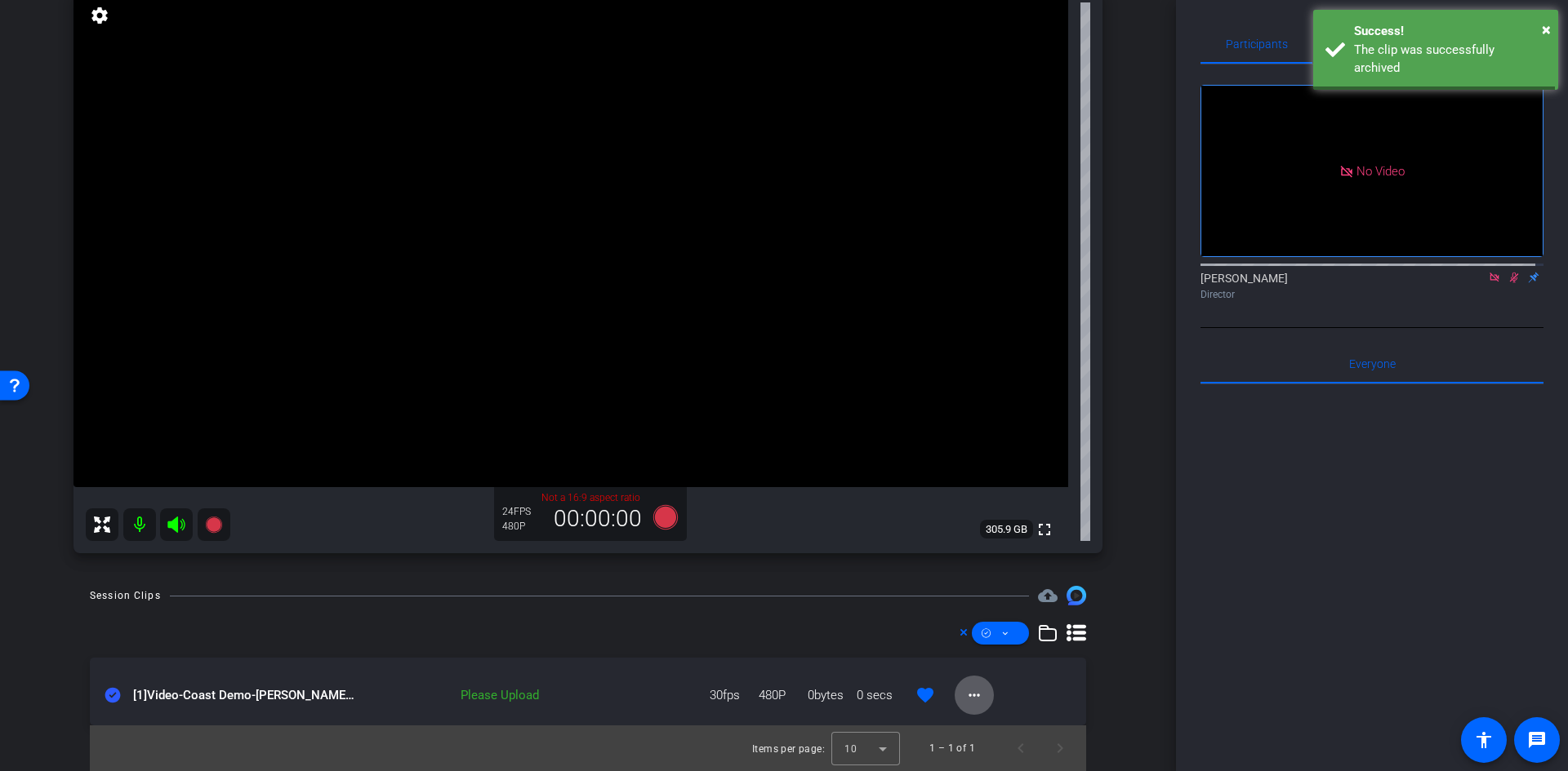
scroll to position [179, 0]
click at [974, 697] on mat-icon "more_horiz" at bounding box center [974, 695] width 20 height 20
click at [996, 642] on span "Archive clip" at bounding box center [993, 641] width 66 height 20
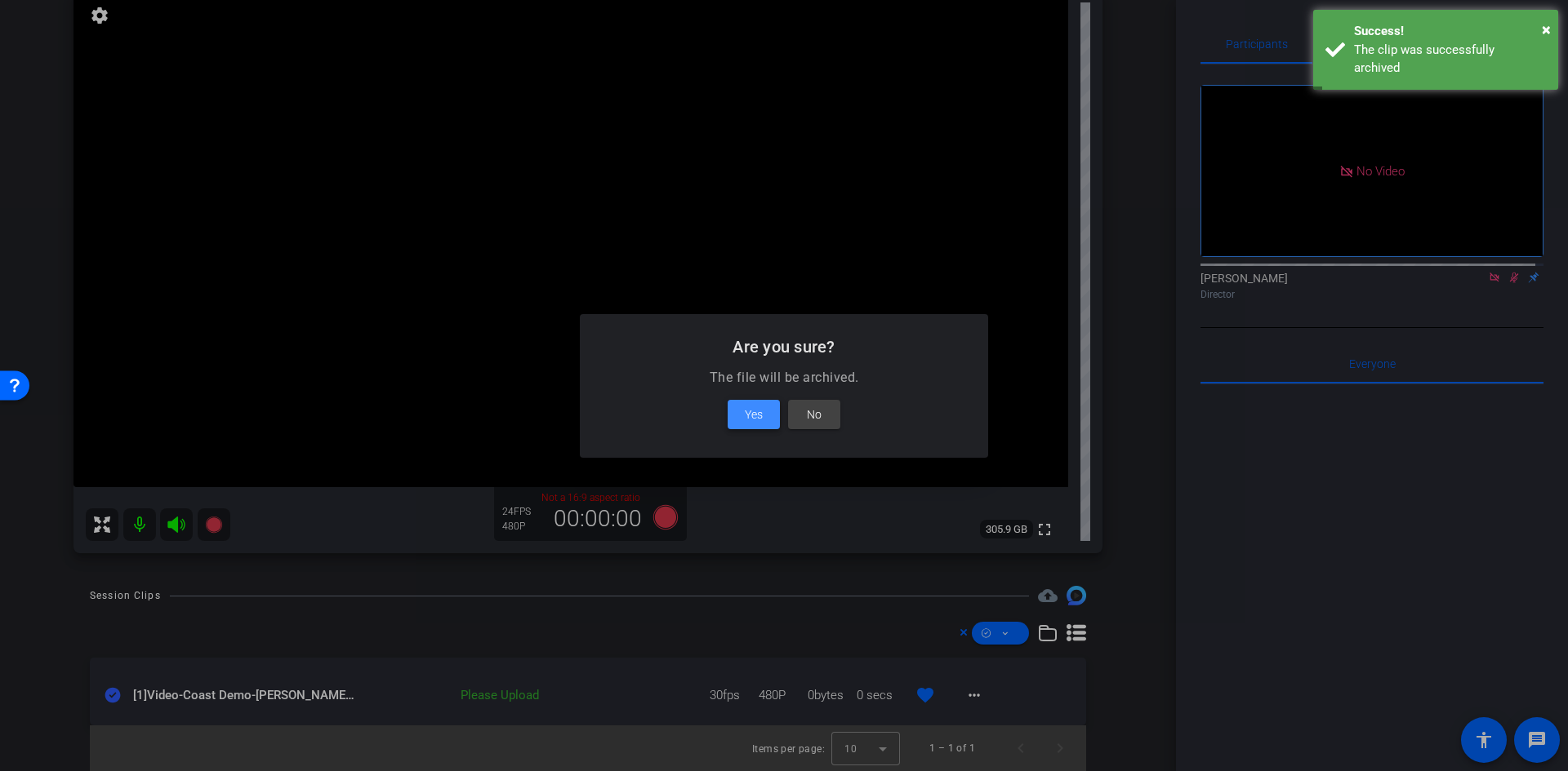
click at [750, 413] on span "Yes" at bounding box center [753, 414] width 18 height 20
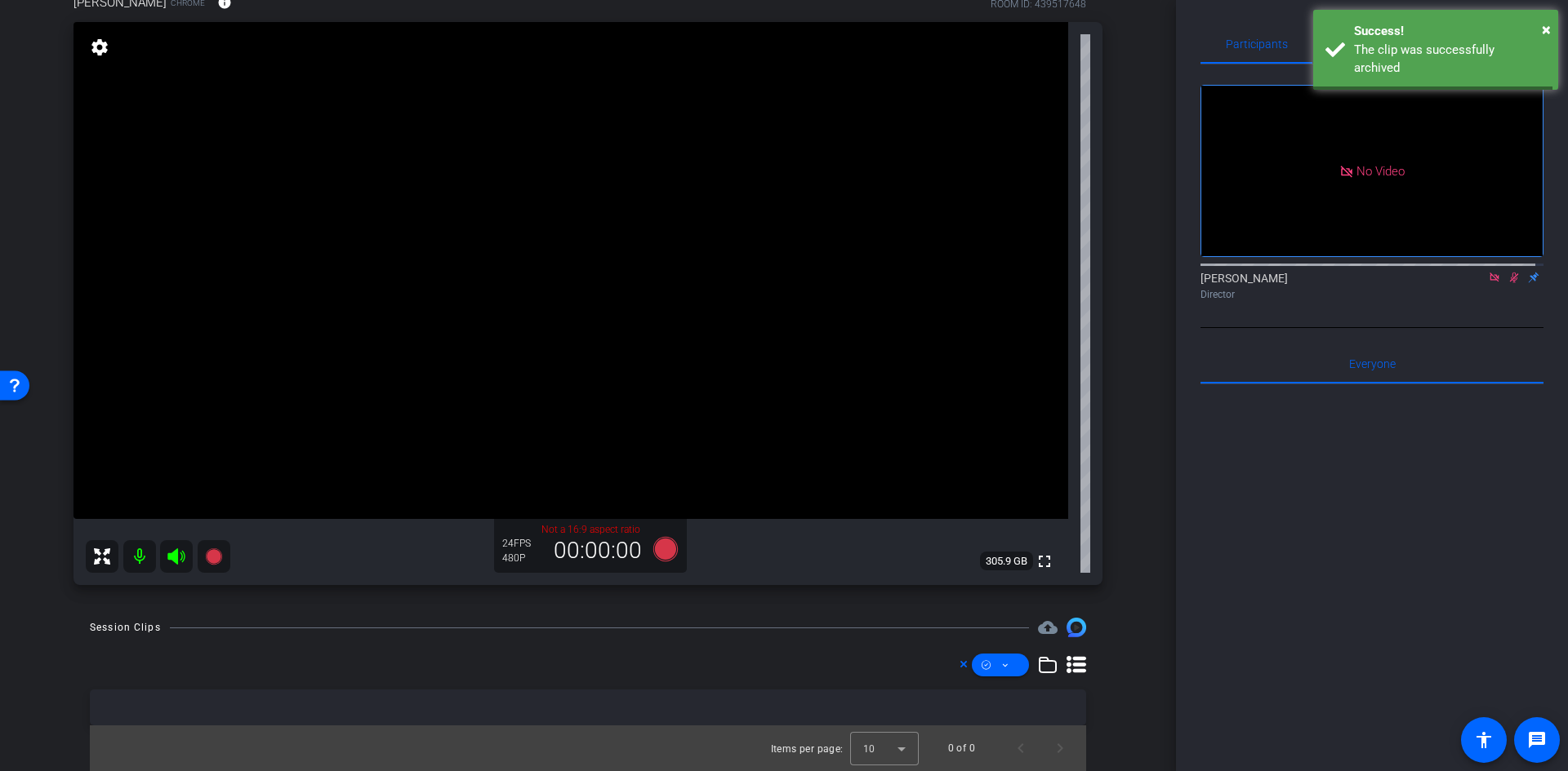
scroll to position [147, 0]
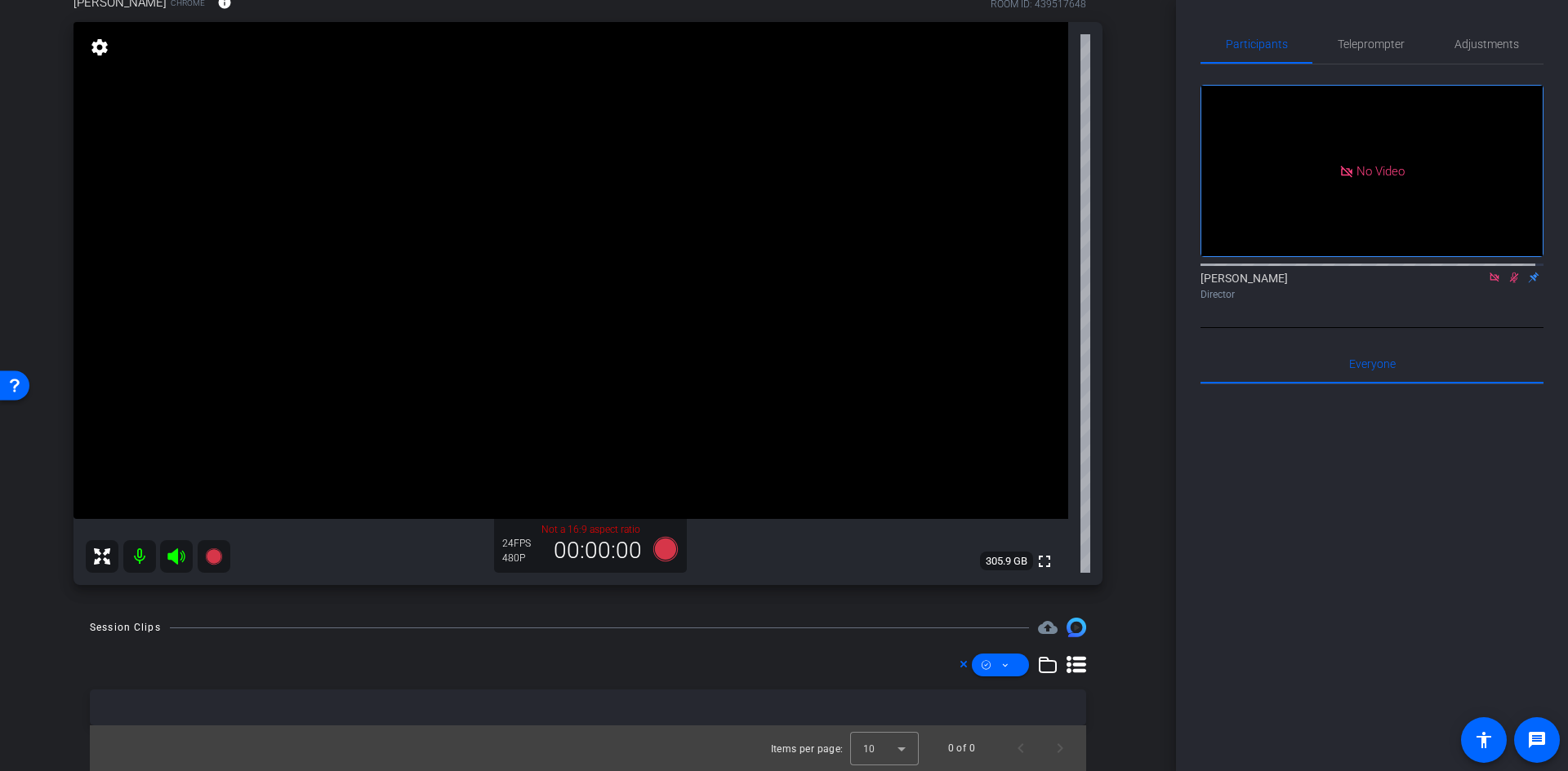
click at [142, 556] on mat-icon at bounding box center [140, 556] width 33 height 33
click at [174, 555] on icon at bounding box center [176, 556] width 17 height 16
click at [175, 561] on icon at bounding box center [176, 556] width 17 height 16
click at [173, 557] on icon at bounding box center [176, 556] width 17 height 16
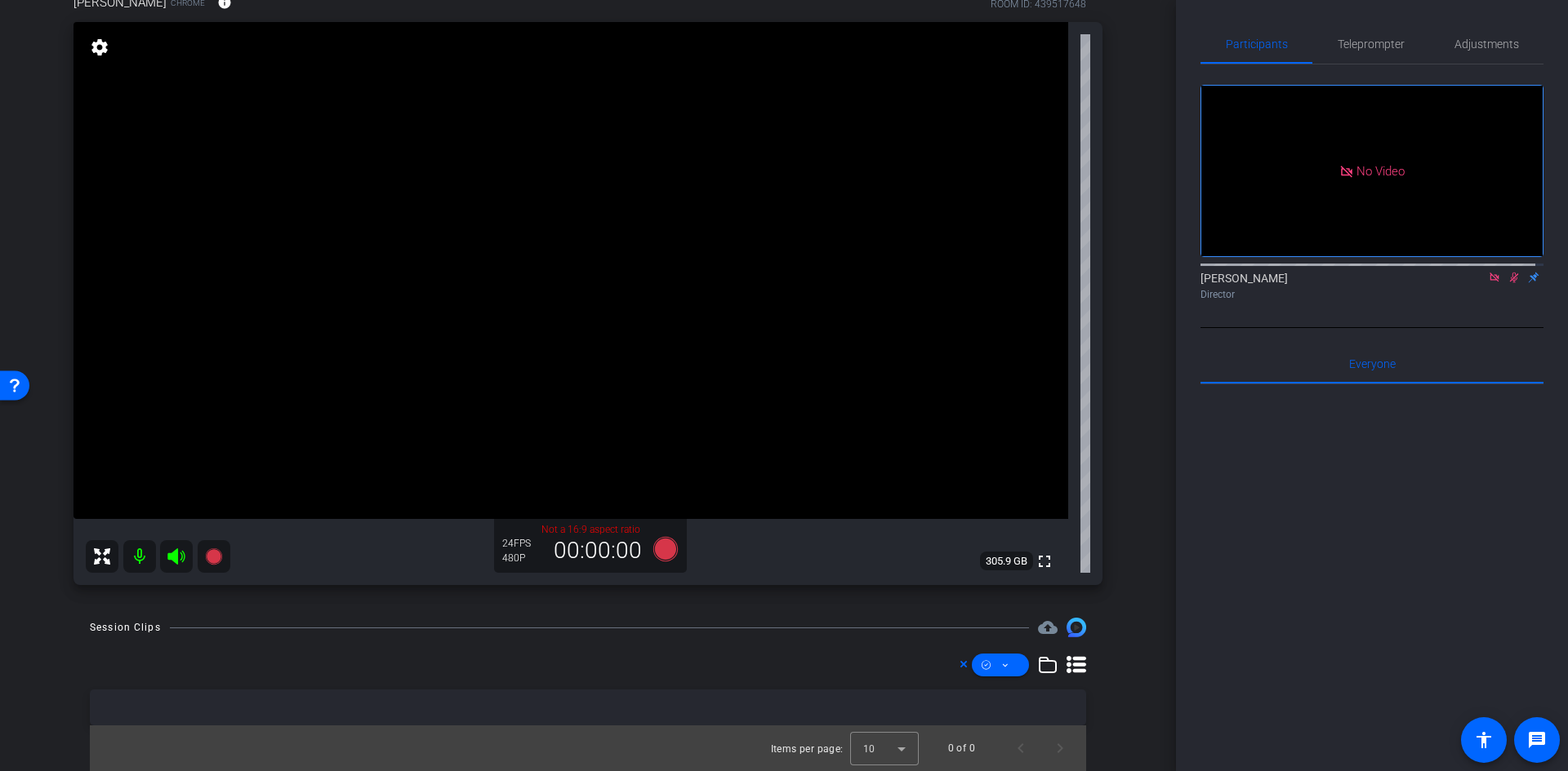
click at [174, 556] on icon at bounding box center [176, 556] width 17 height 16
click at [171, 555] on icon at bounding box center [176, 556] width 17 height 16
click at [1510, 273] on icon at bounding box center [1514, 278] width 9 height 10
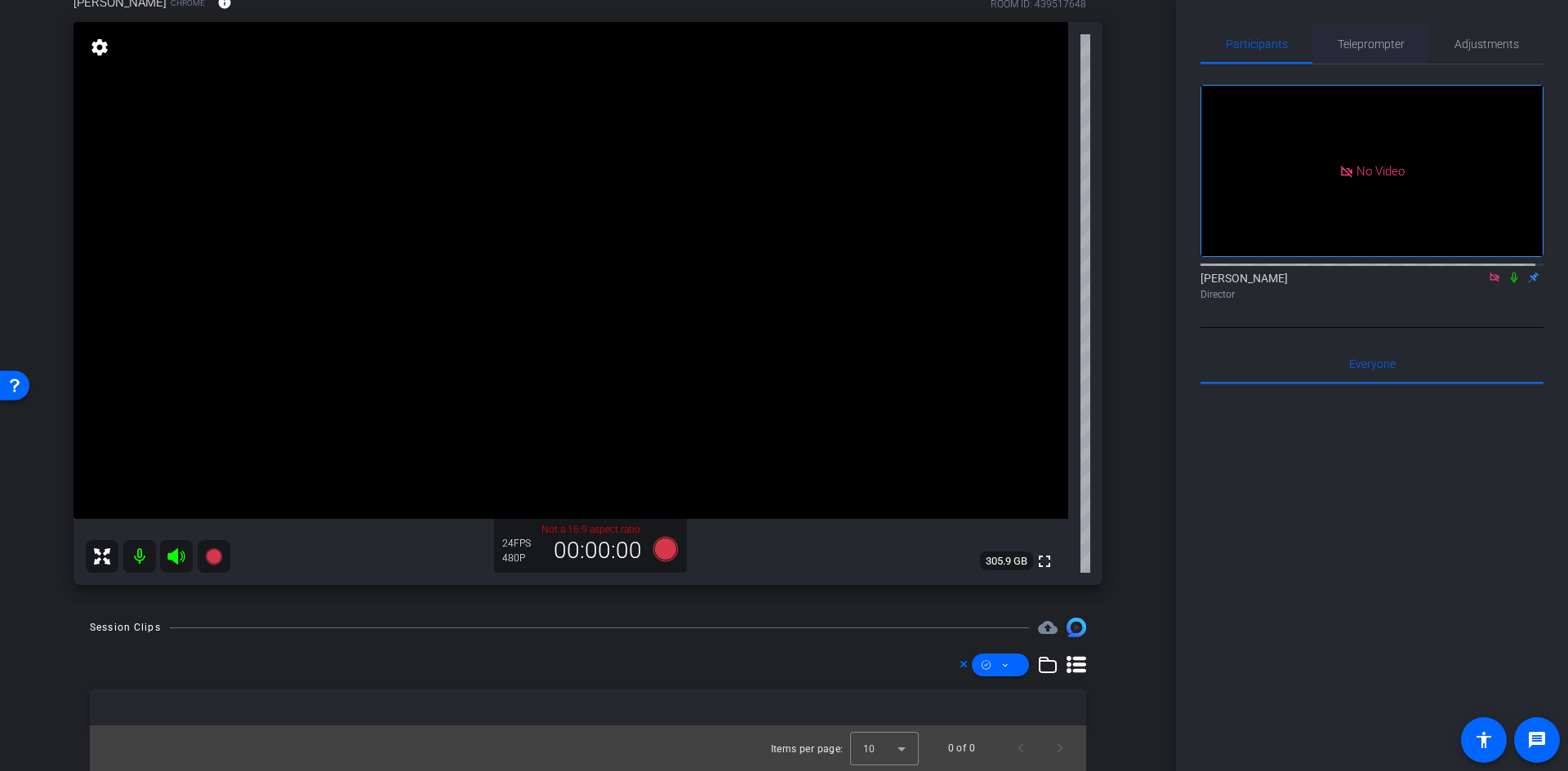
click at [1351, 40] on span "Teleprompter" at bounding box center [1371, 43] width 67 height 11
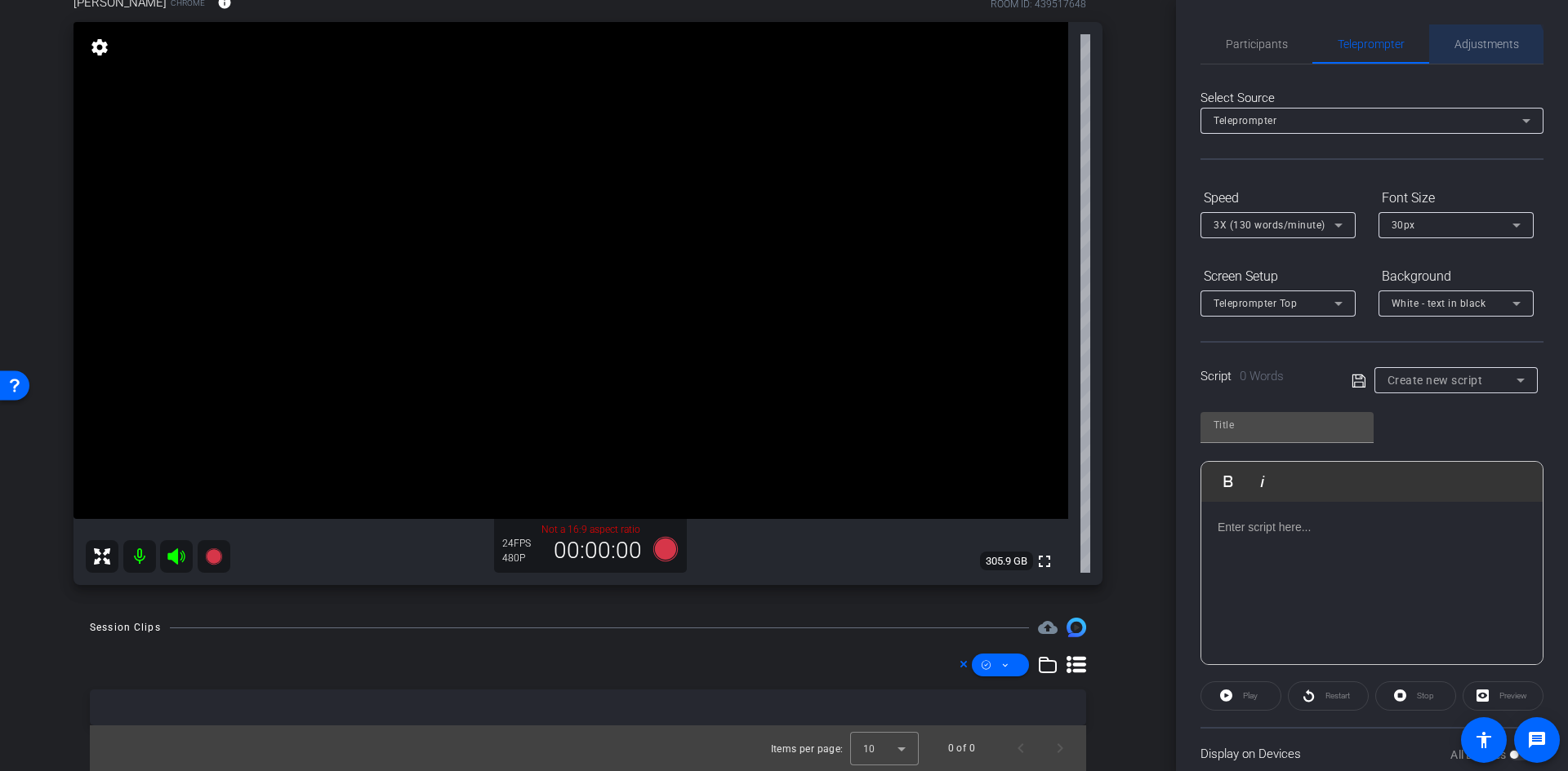
click at [1468, 60] on span "Adjustments" at bounding box center [1486, 43] width 65 height 39
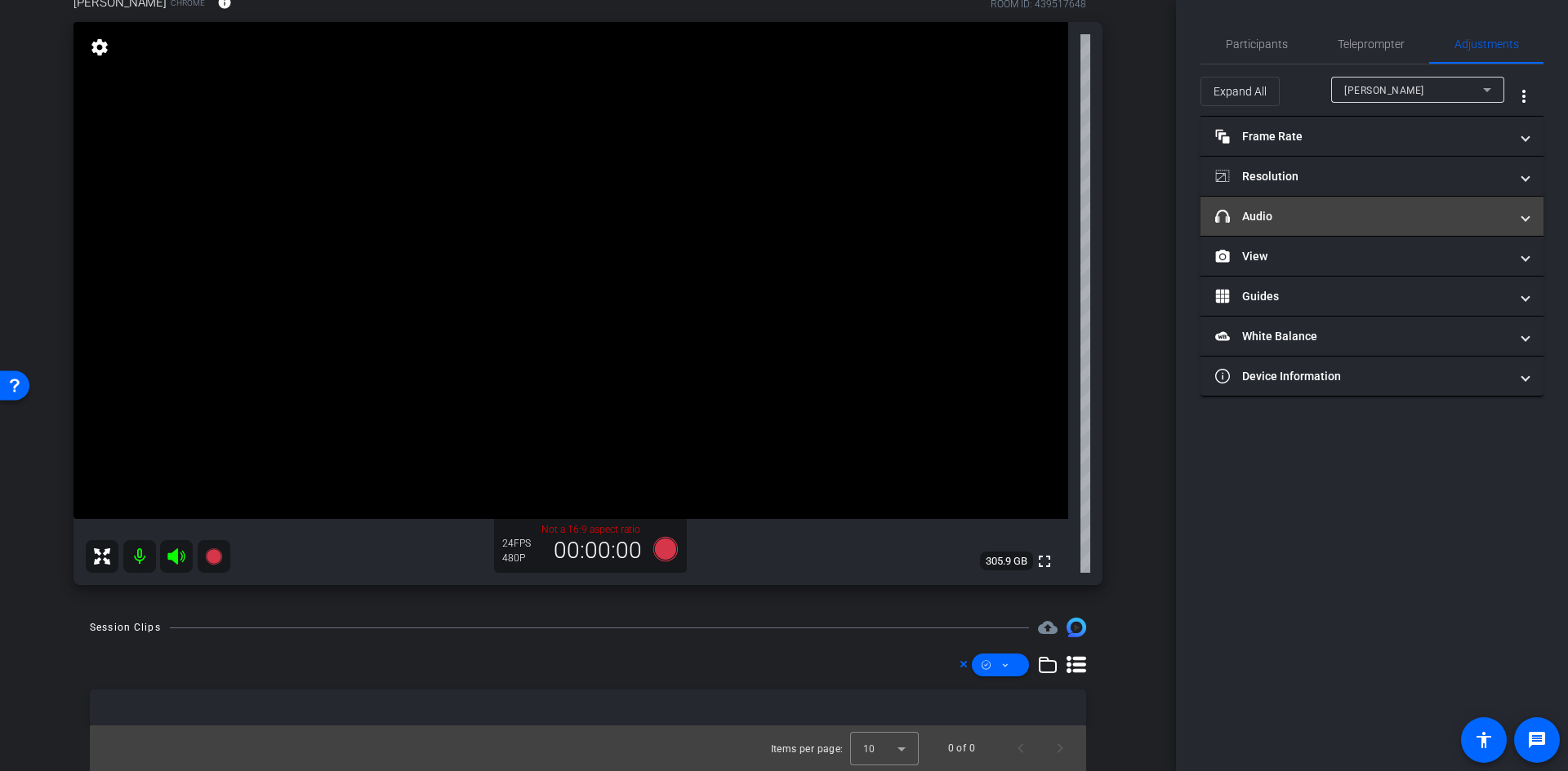
click at [1395, 227] on mat-expansion-panel-header "headphone icon Audio" at bounding box center [1371, 216] width 343 height 39
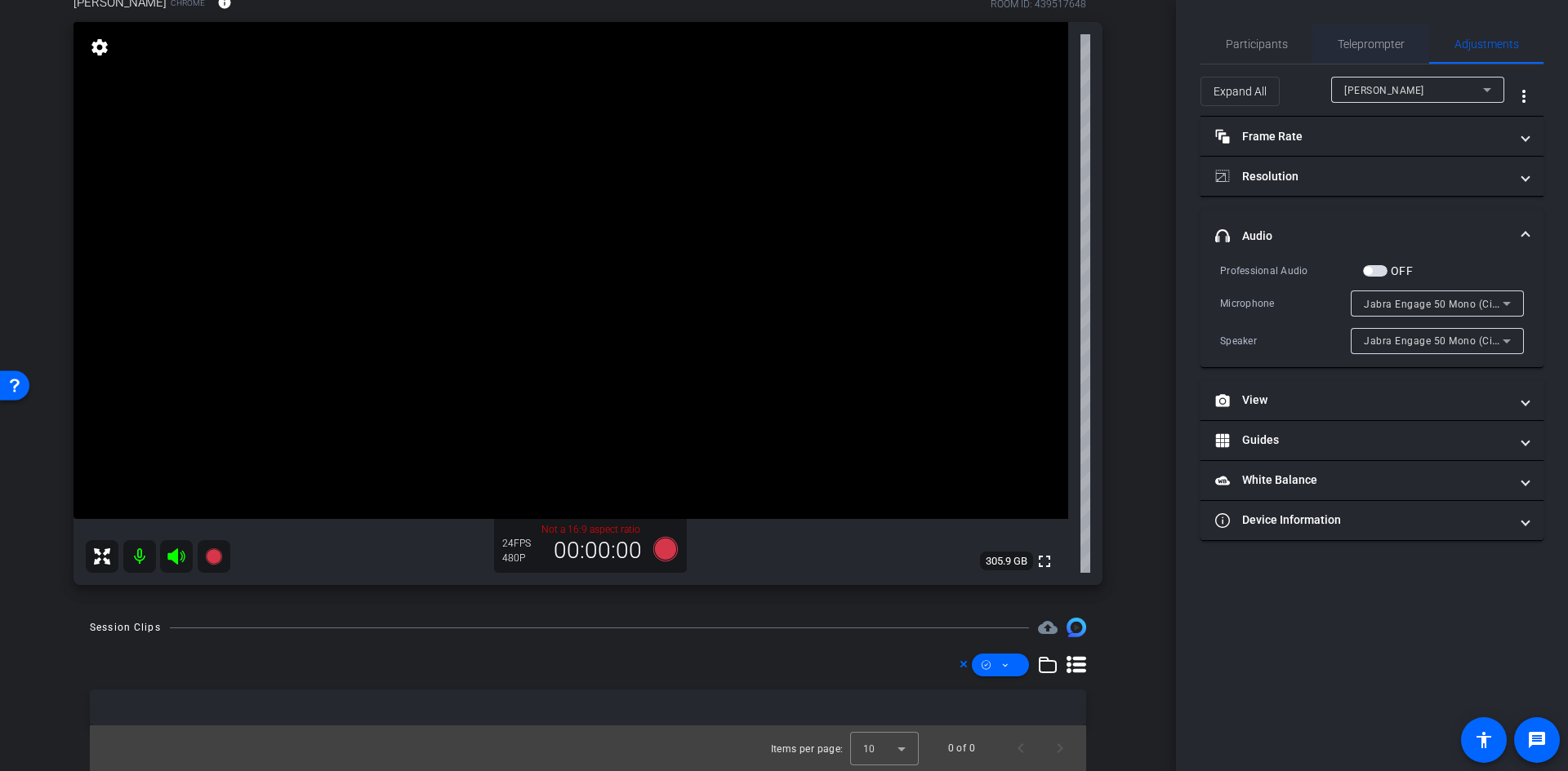
click at [1360, 44] on span "Teleprompter" at bounding box center [1371, 43] width 67 height 11
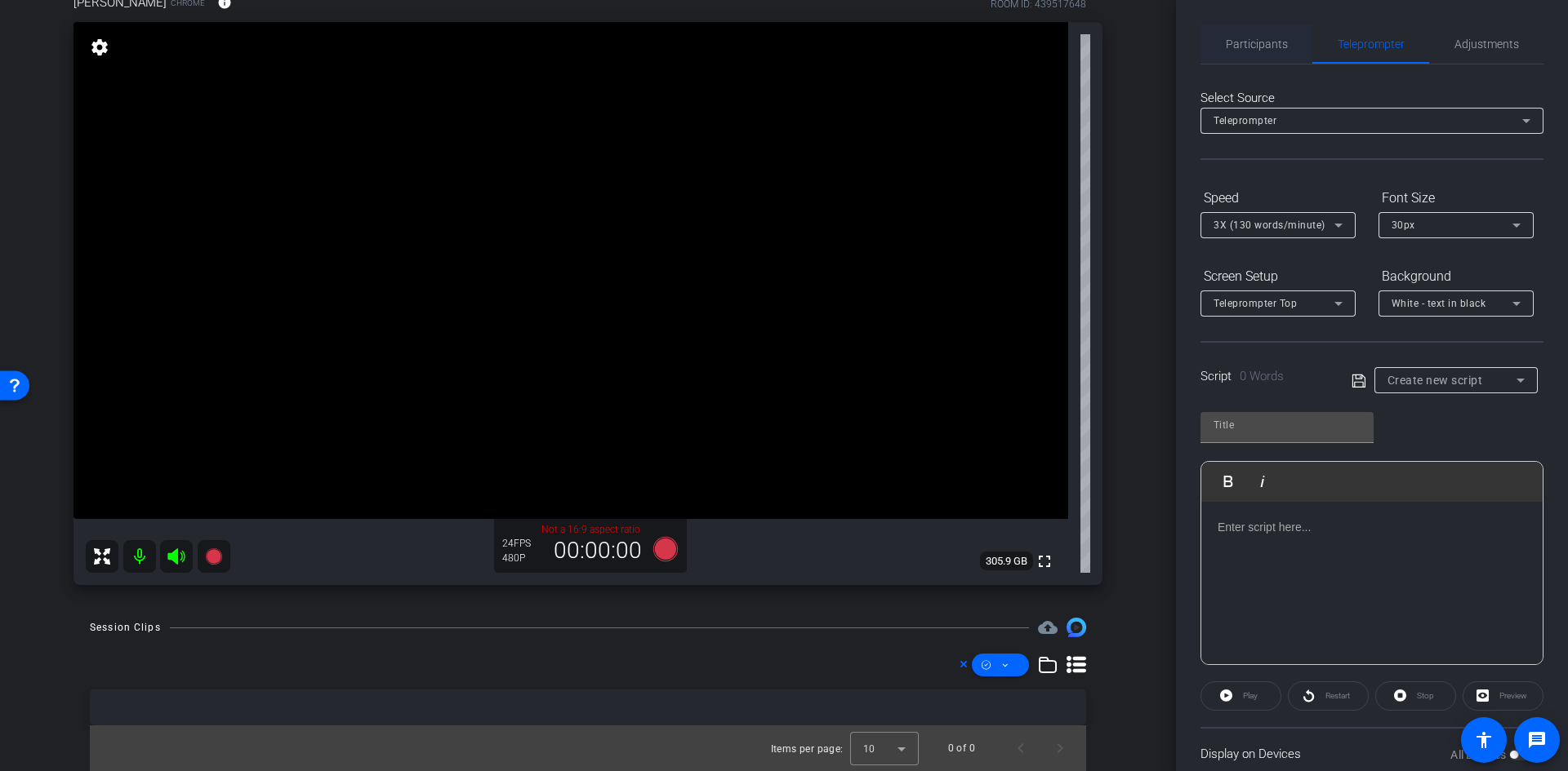
click at [1273, 44] on span "Participants" at bounding box center [1256, 43] width 62 height 11
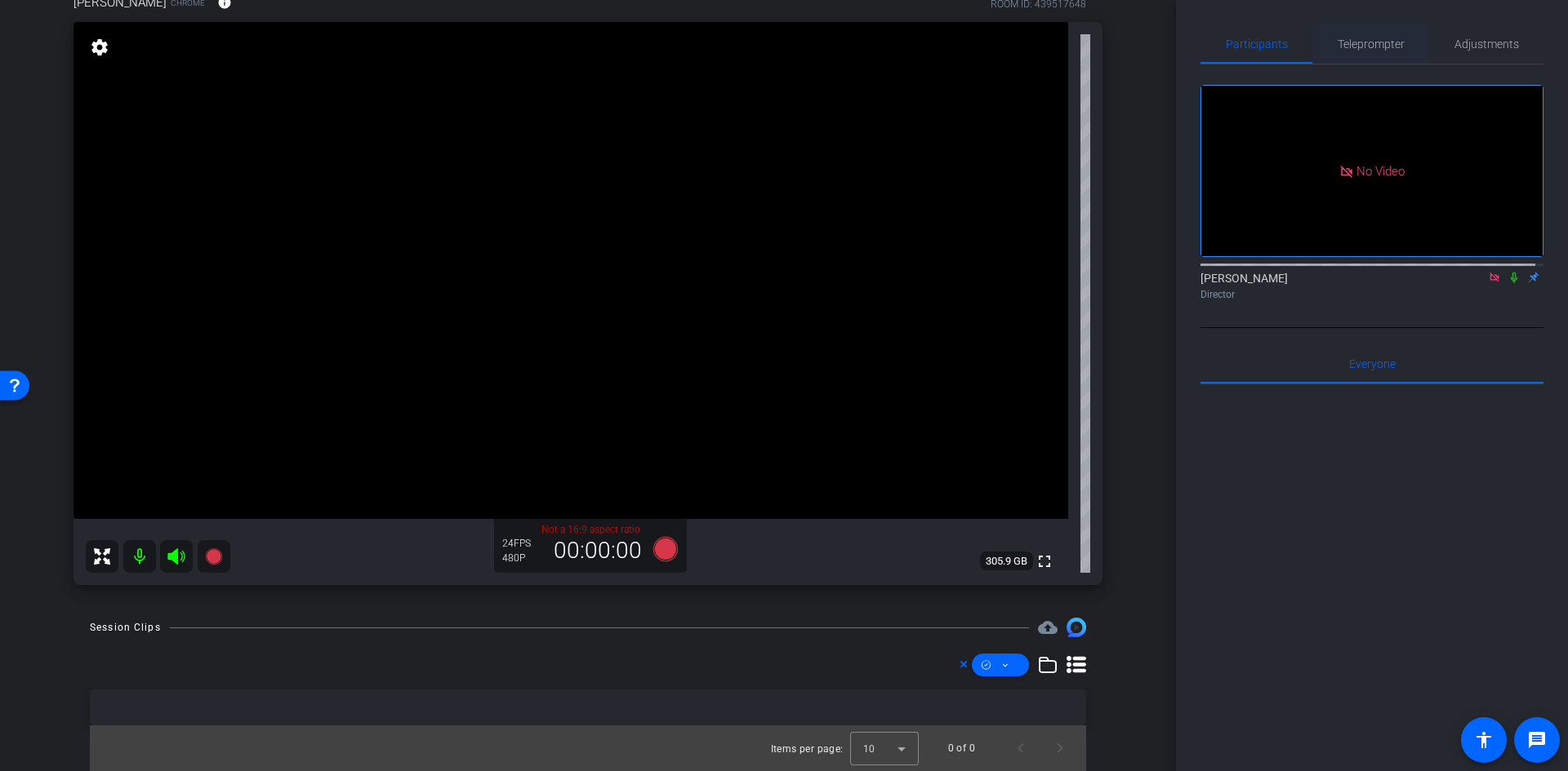
click at [1338, 43] on span "Teleprompter" at bounding box center [1371, 43] width 67 height 11
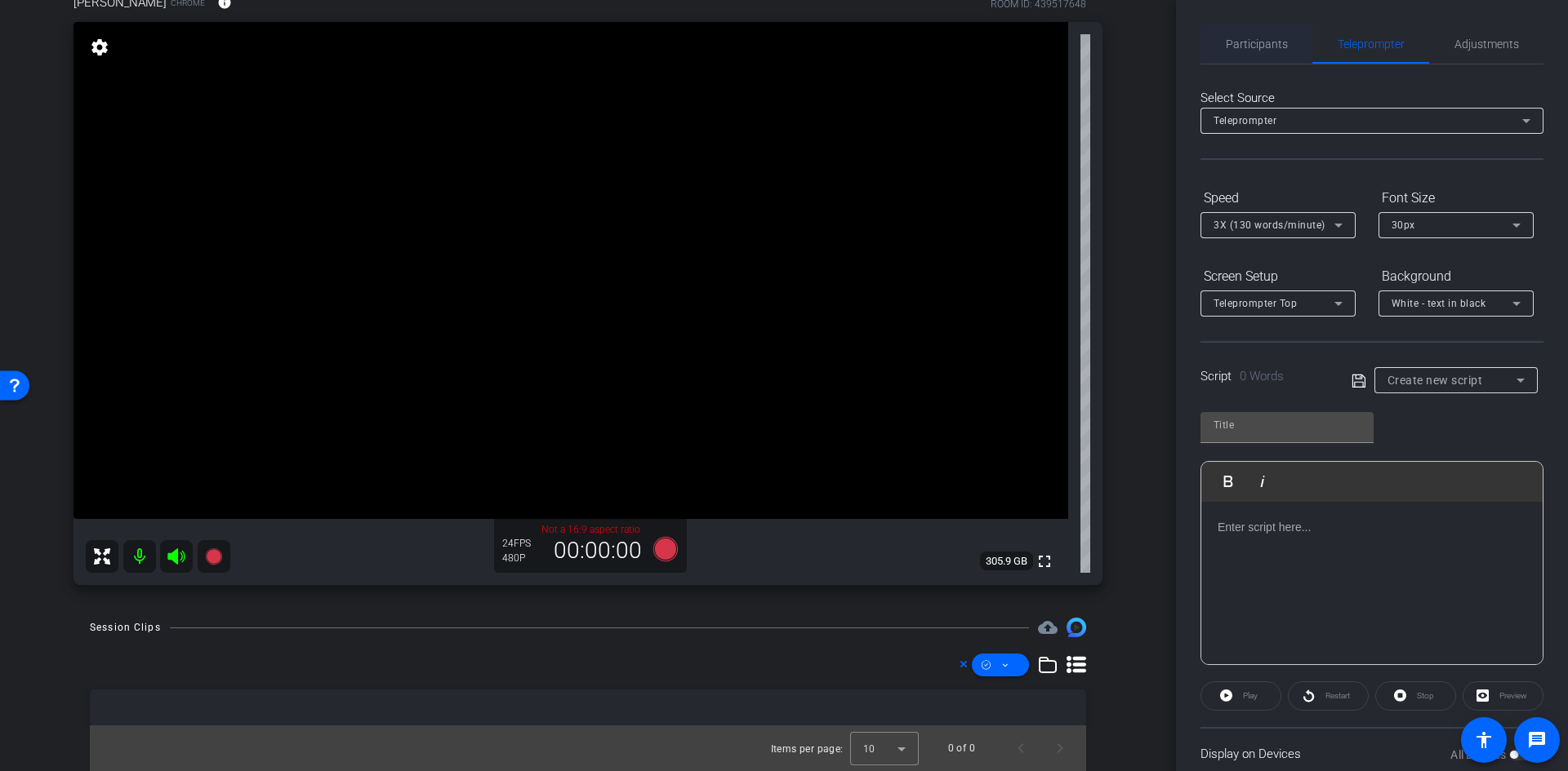
click at [1235, 42] on span "Participants" at bounding box center [1256, 43] width 62 height 11
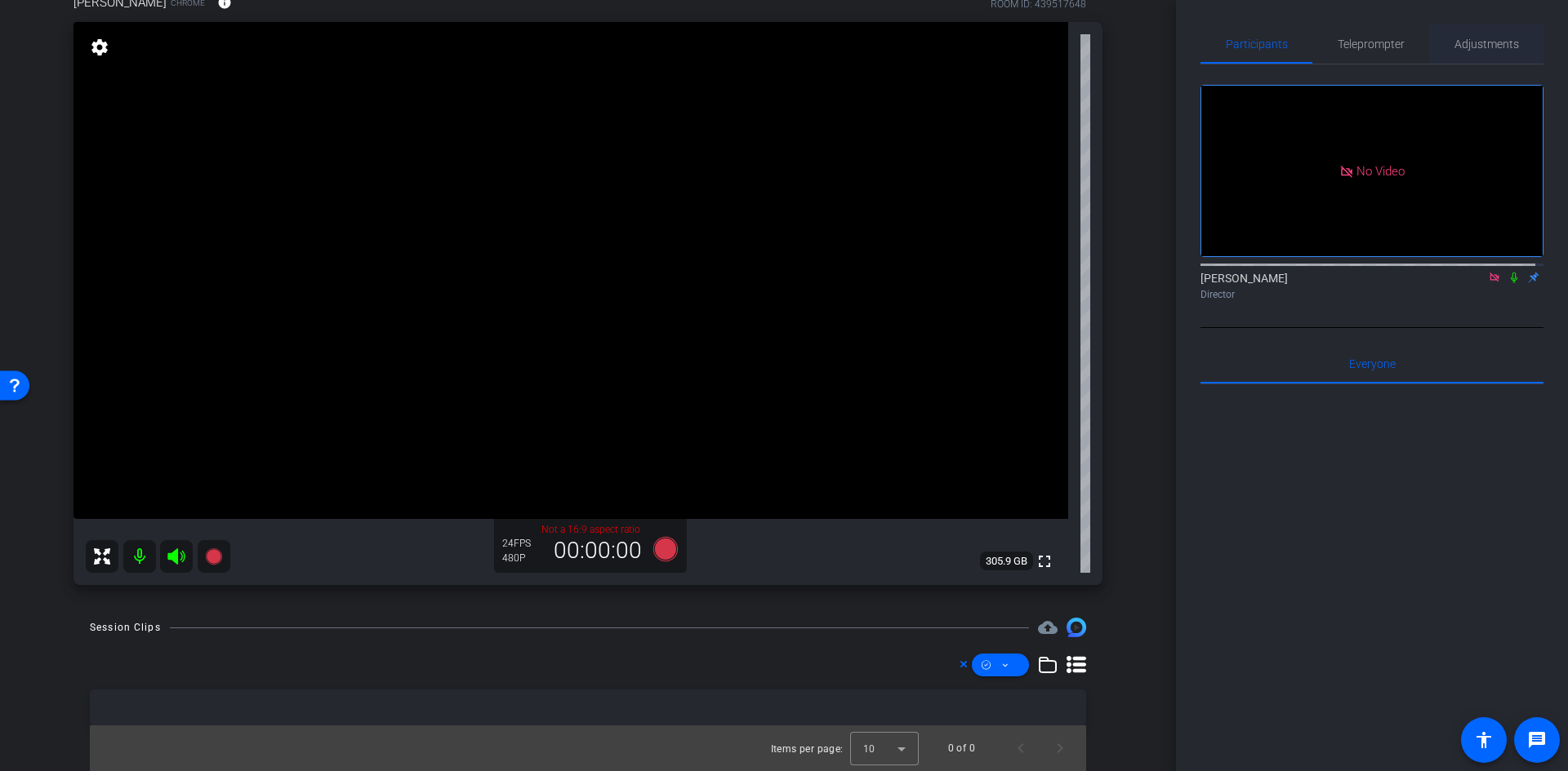
click at [1482, 34] on span "Adjustments" at bounding box center [1486, 43] width 65 height 39
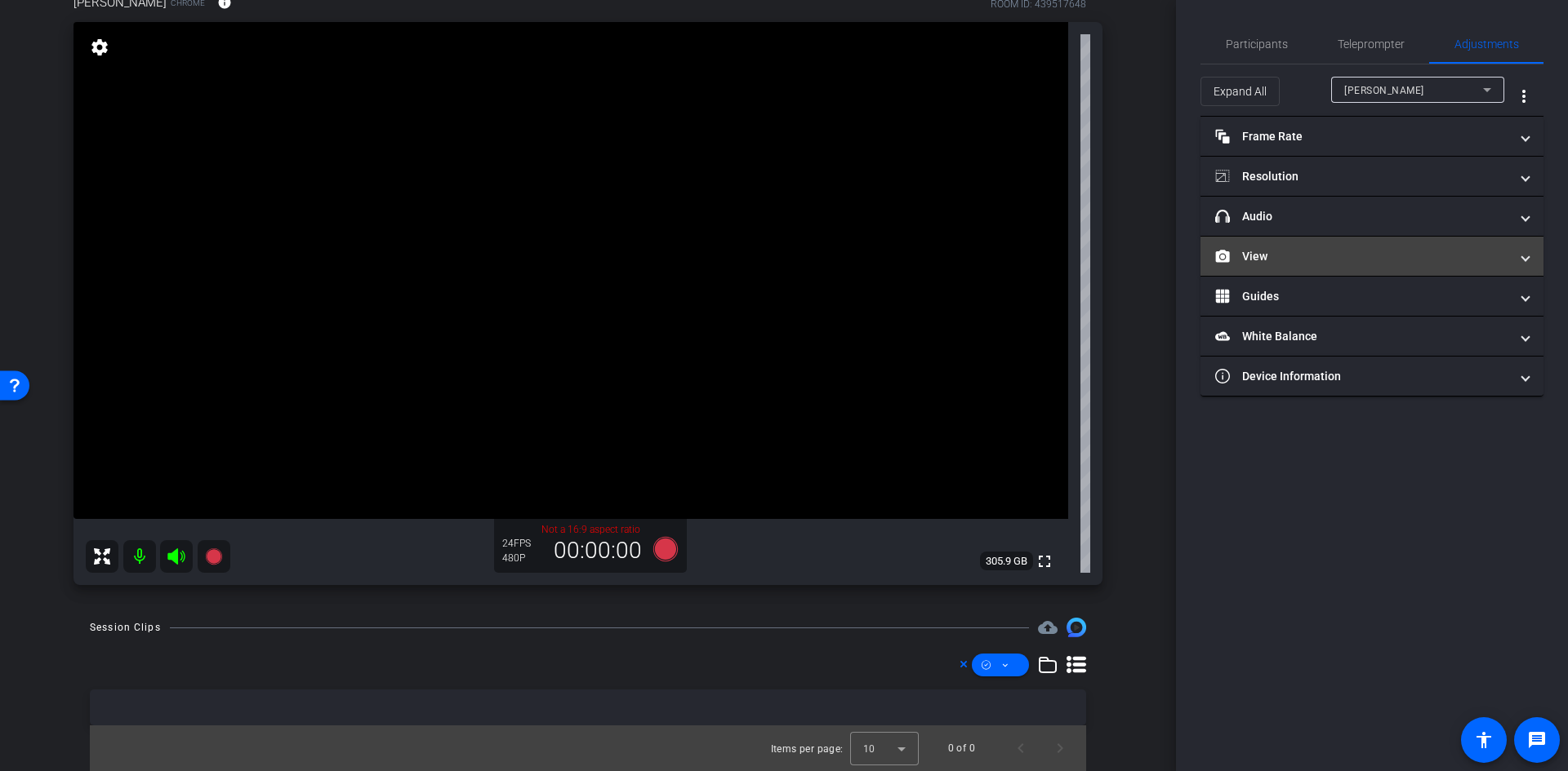
click at [1316, 259] on mat-panel-title "View" at bounding box center [1362, 257] width 294 height 17
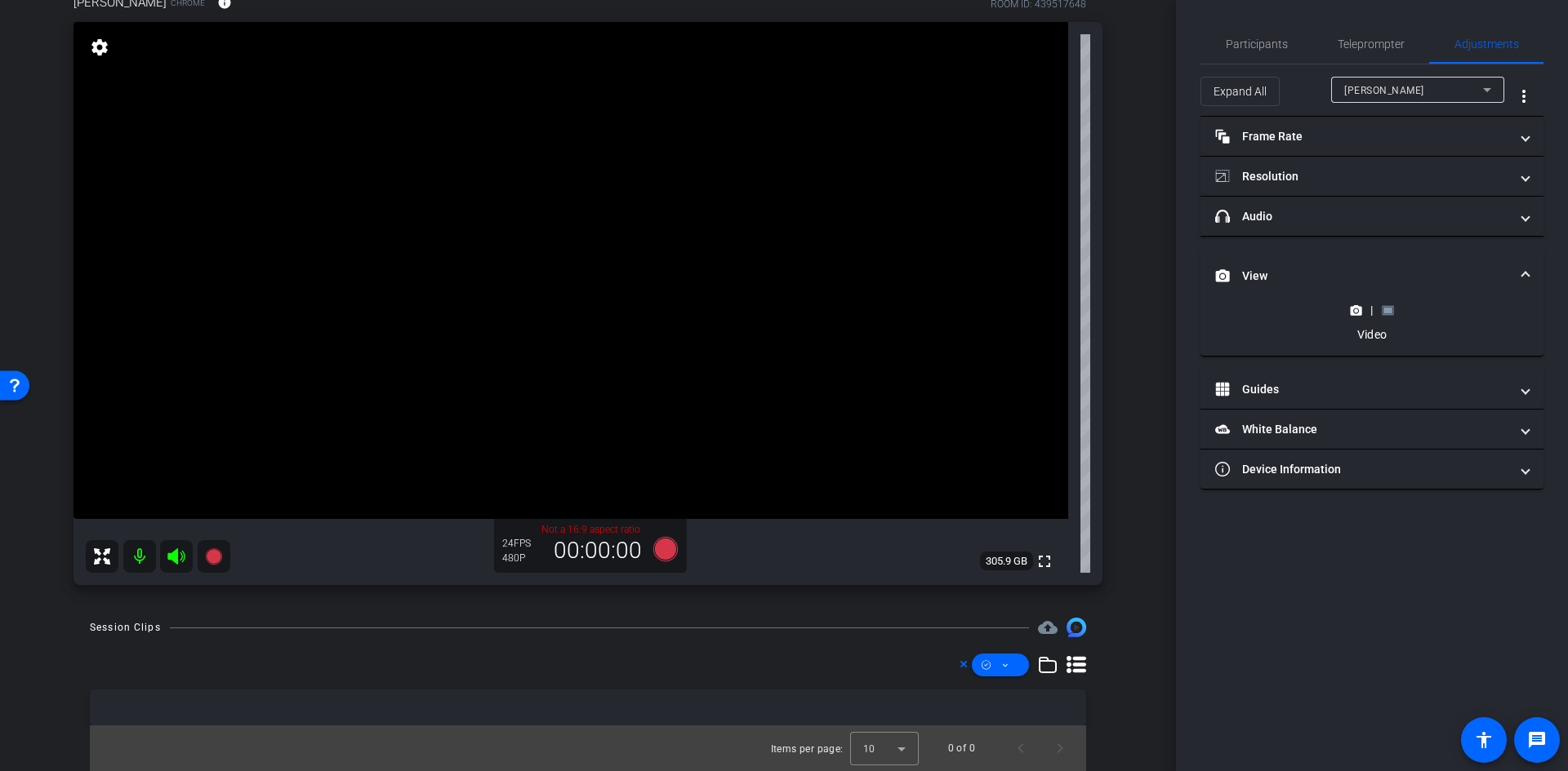
click at [1386, 310] on rect at bounding box center [1388, 310] width 9 height 7
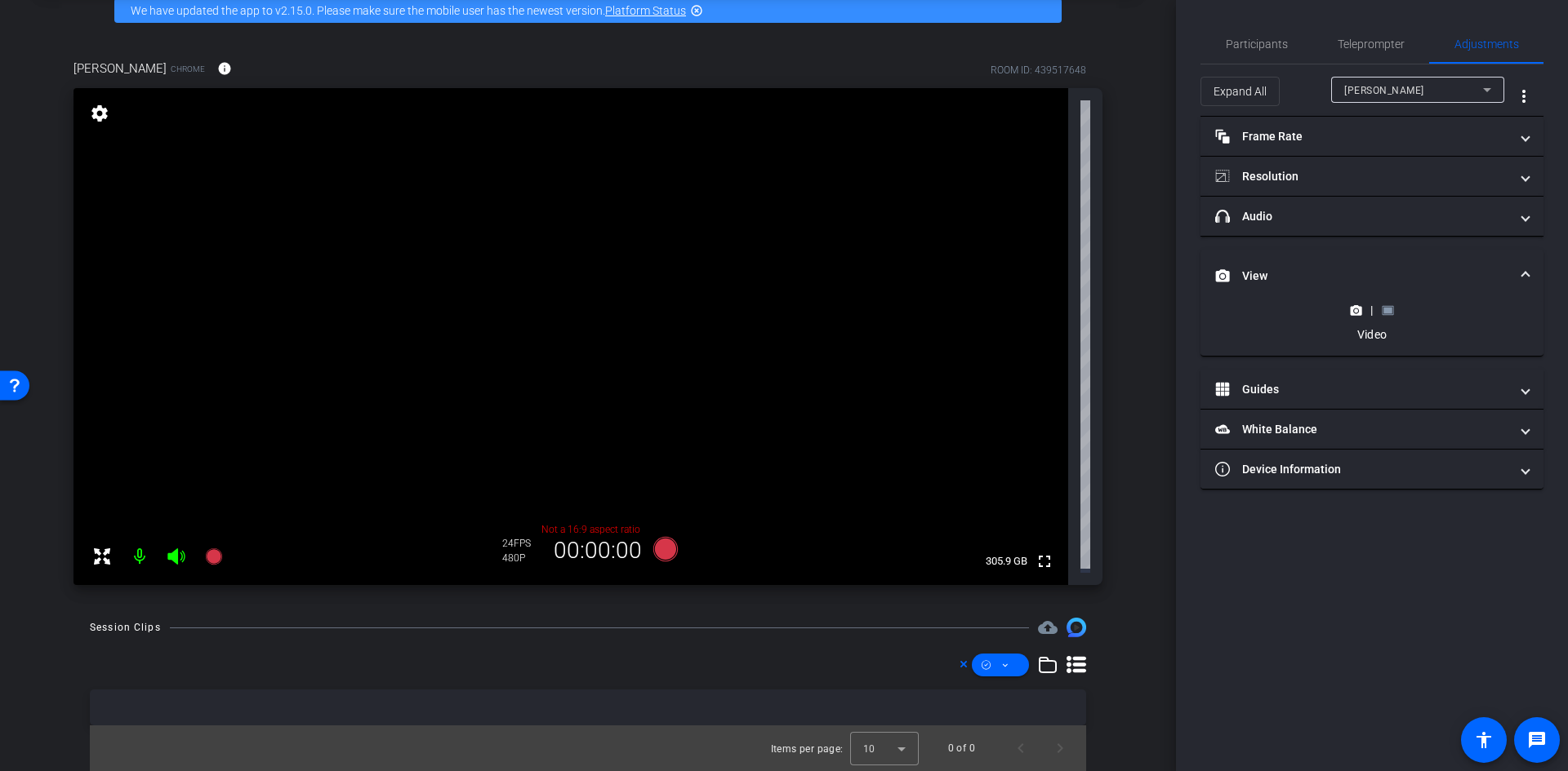
scroll to position [78, 0]
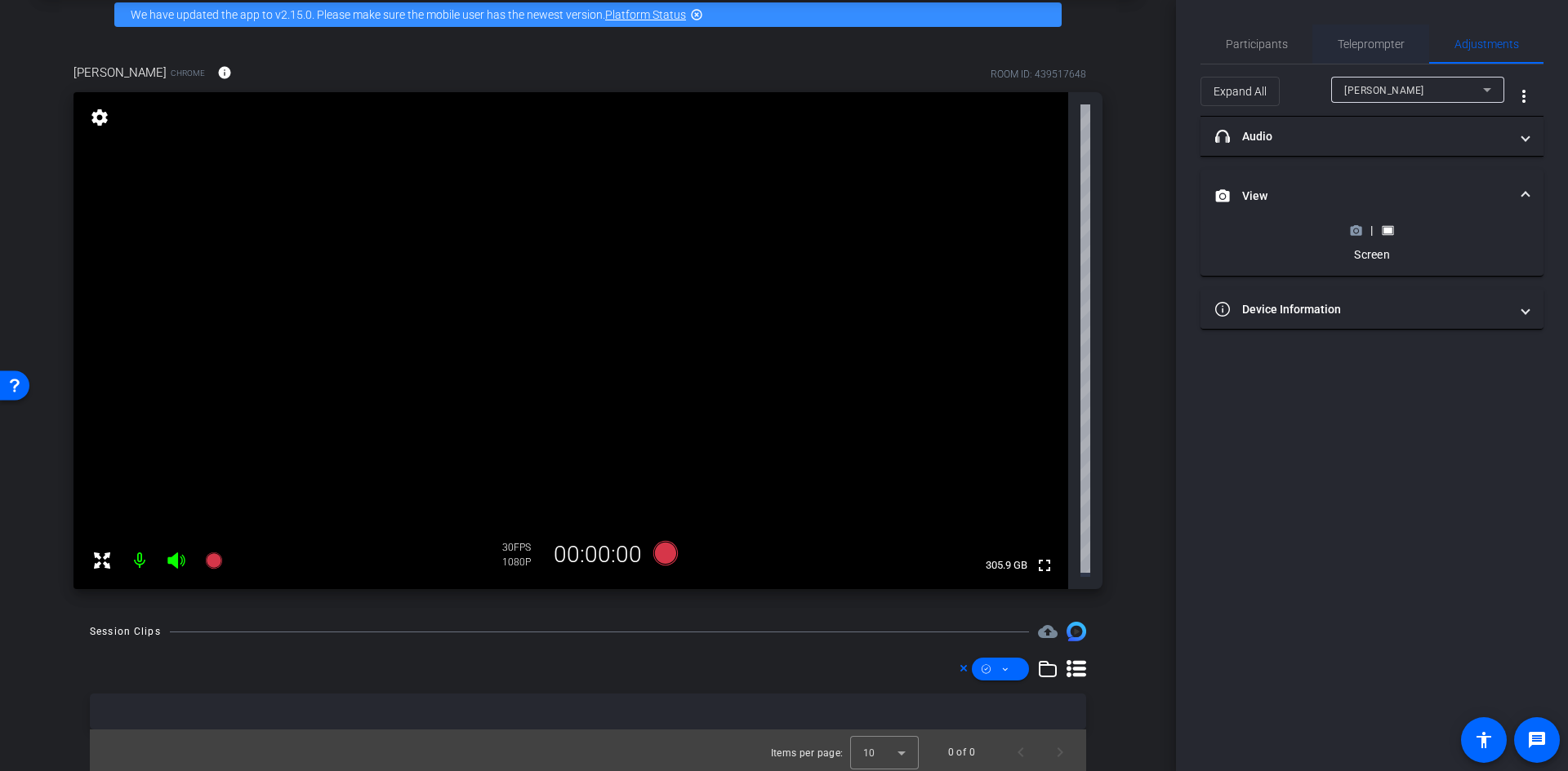
click at [1344, 41] on span "Teleprompter" at bounding box center [1371, 43] width 67 height 11
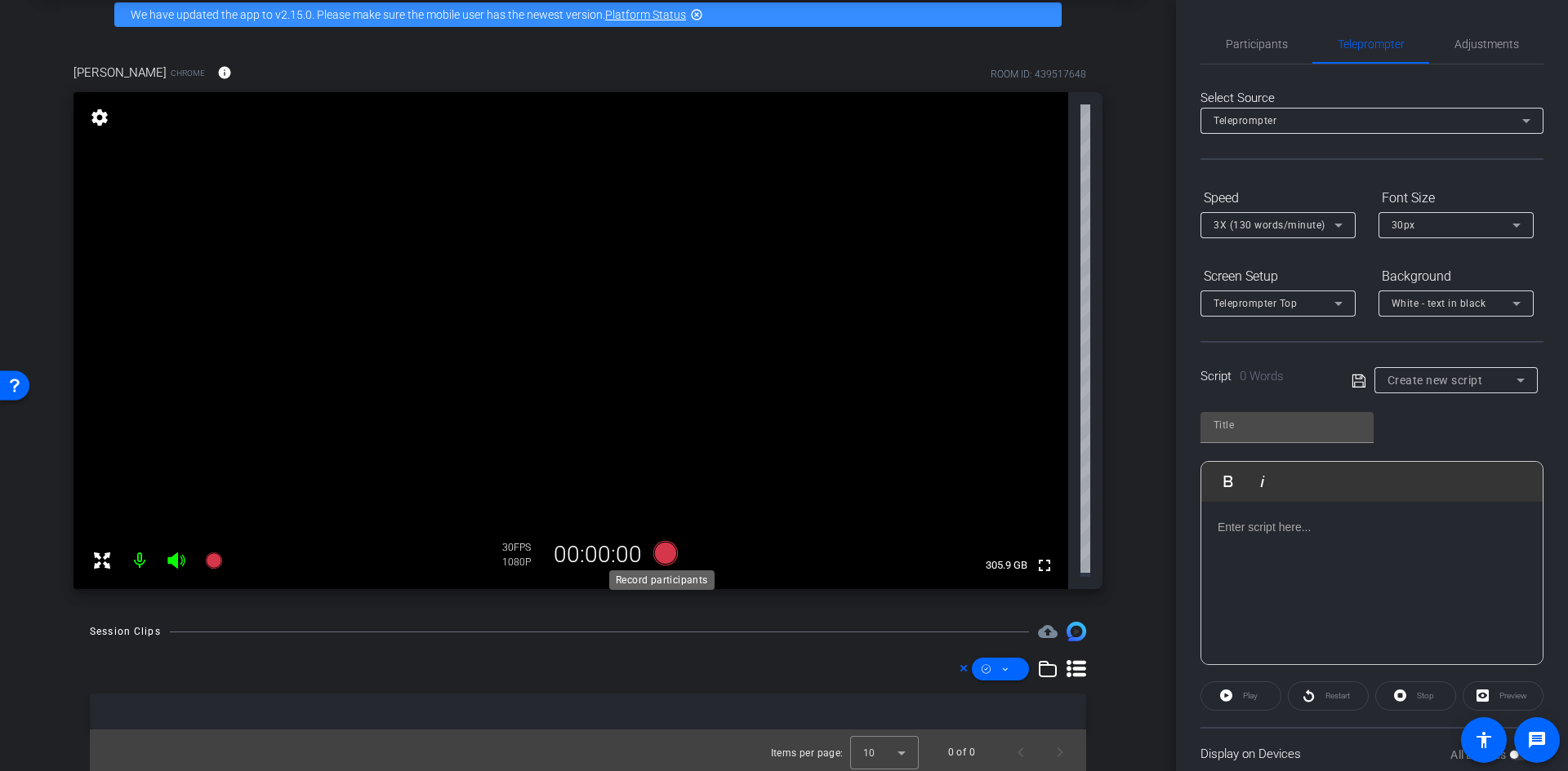
click at [665, 547] on icon at bounding box center [665, 553] width 24 height 24
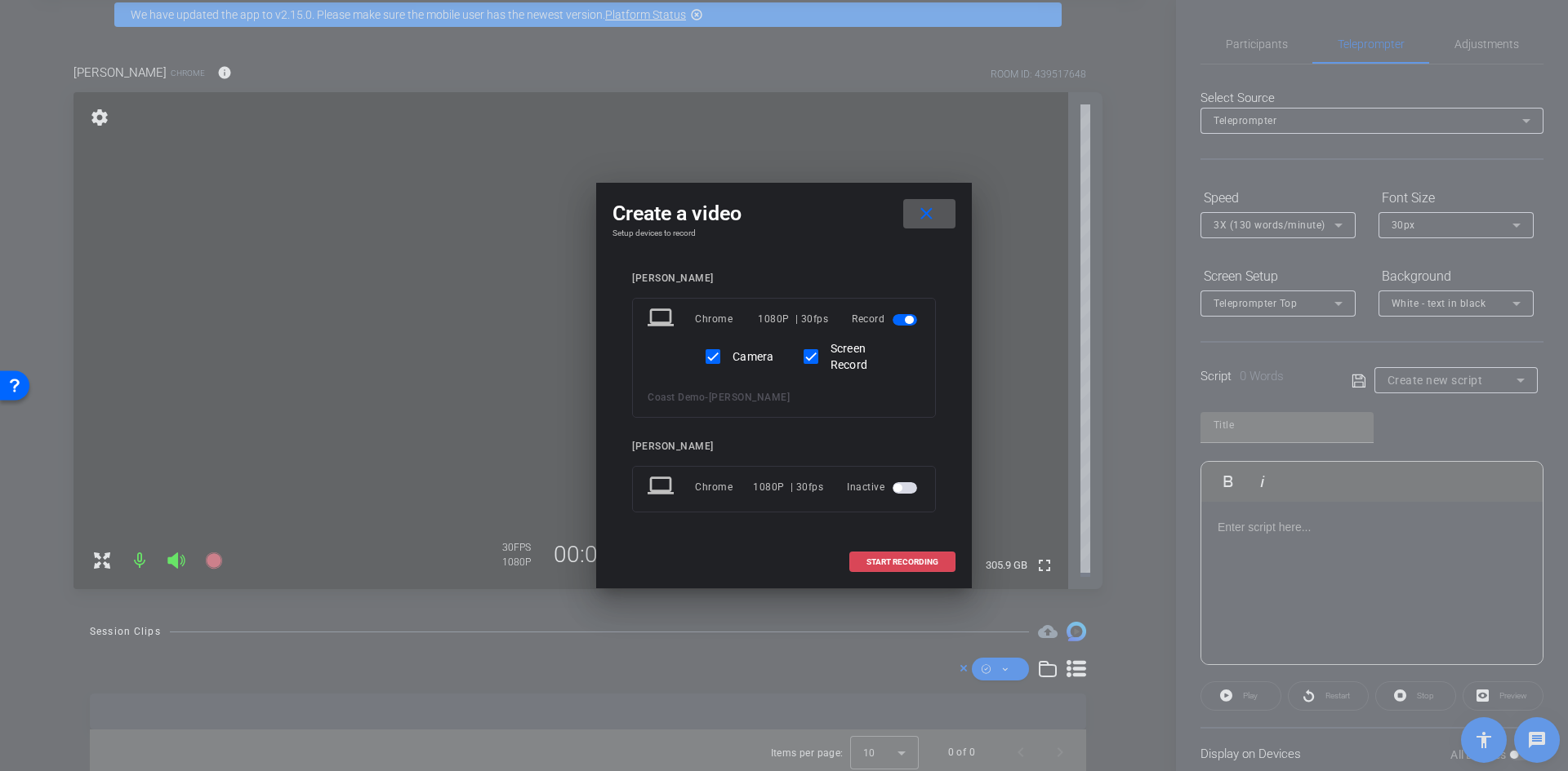
click at [898, 566] on span "START RECORDING" at bounding box center [902, 561] width 72 height 8
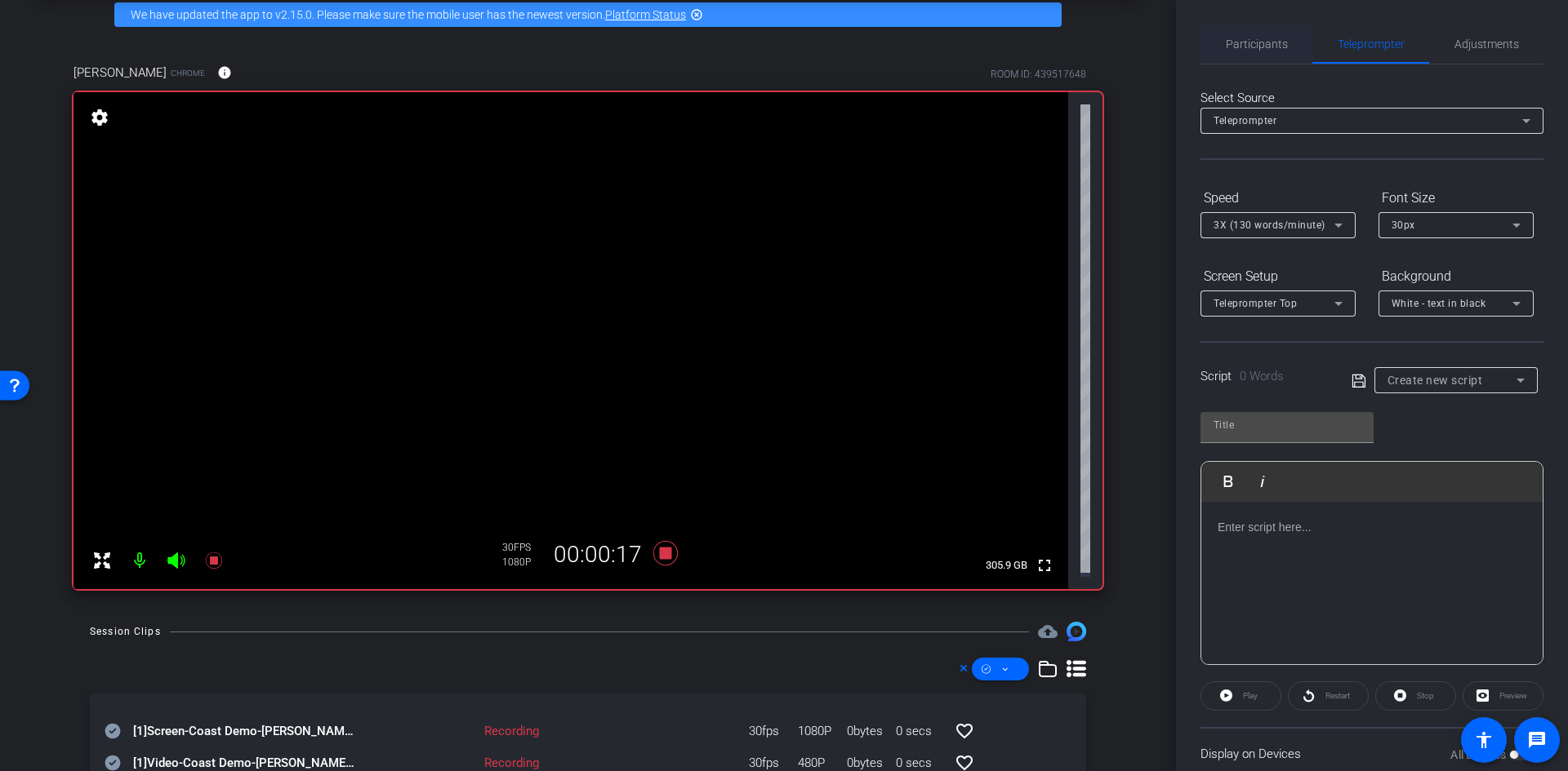
click at [1225, 47] on span "Participants" at bounding box center [1256, 43] width 62 height 11
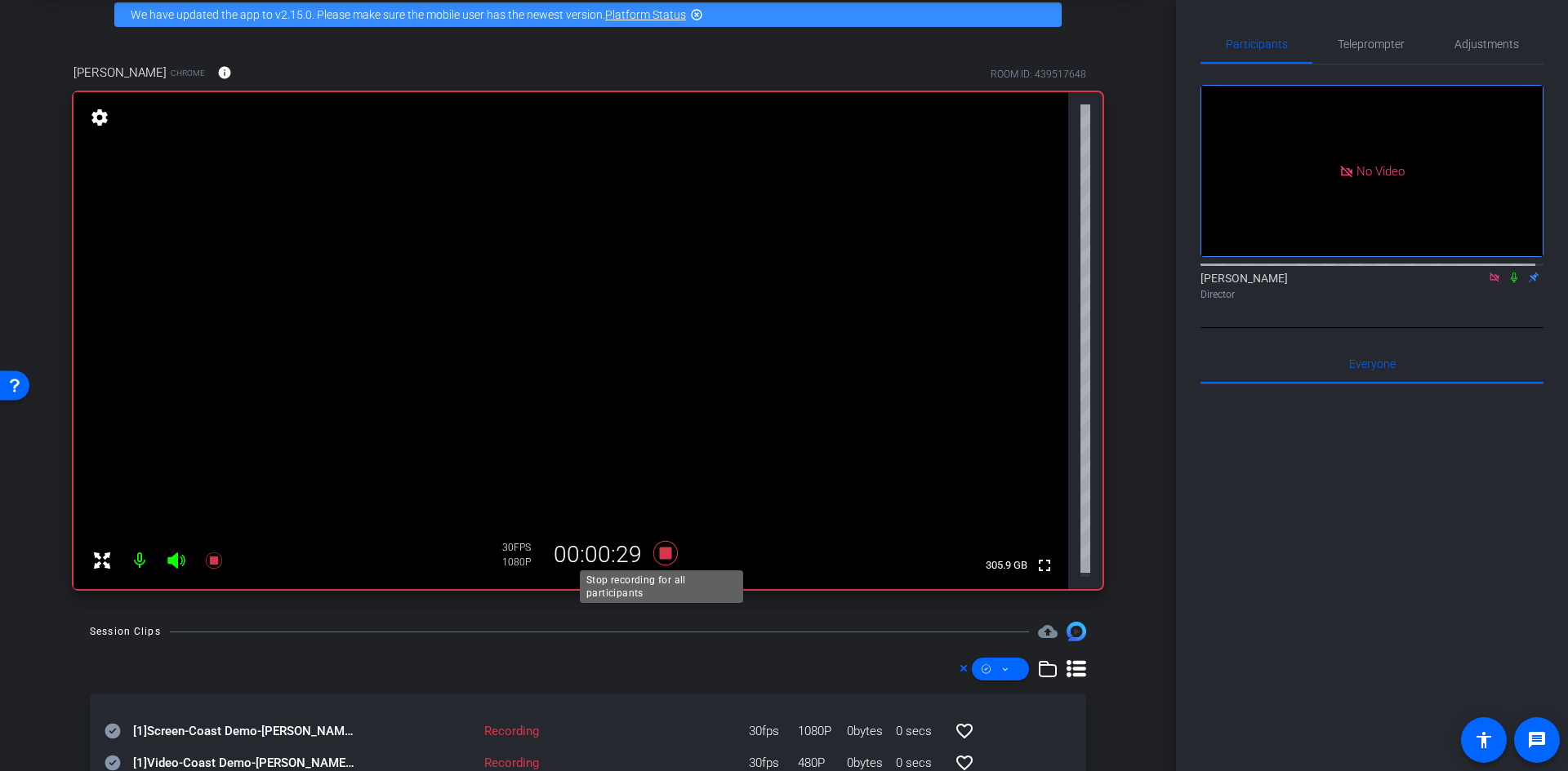
click at [672, 550] on icon at bounding box center [665, 554] width 39 height 29
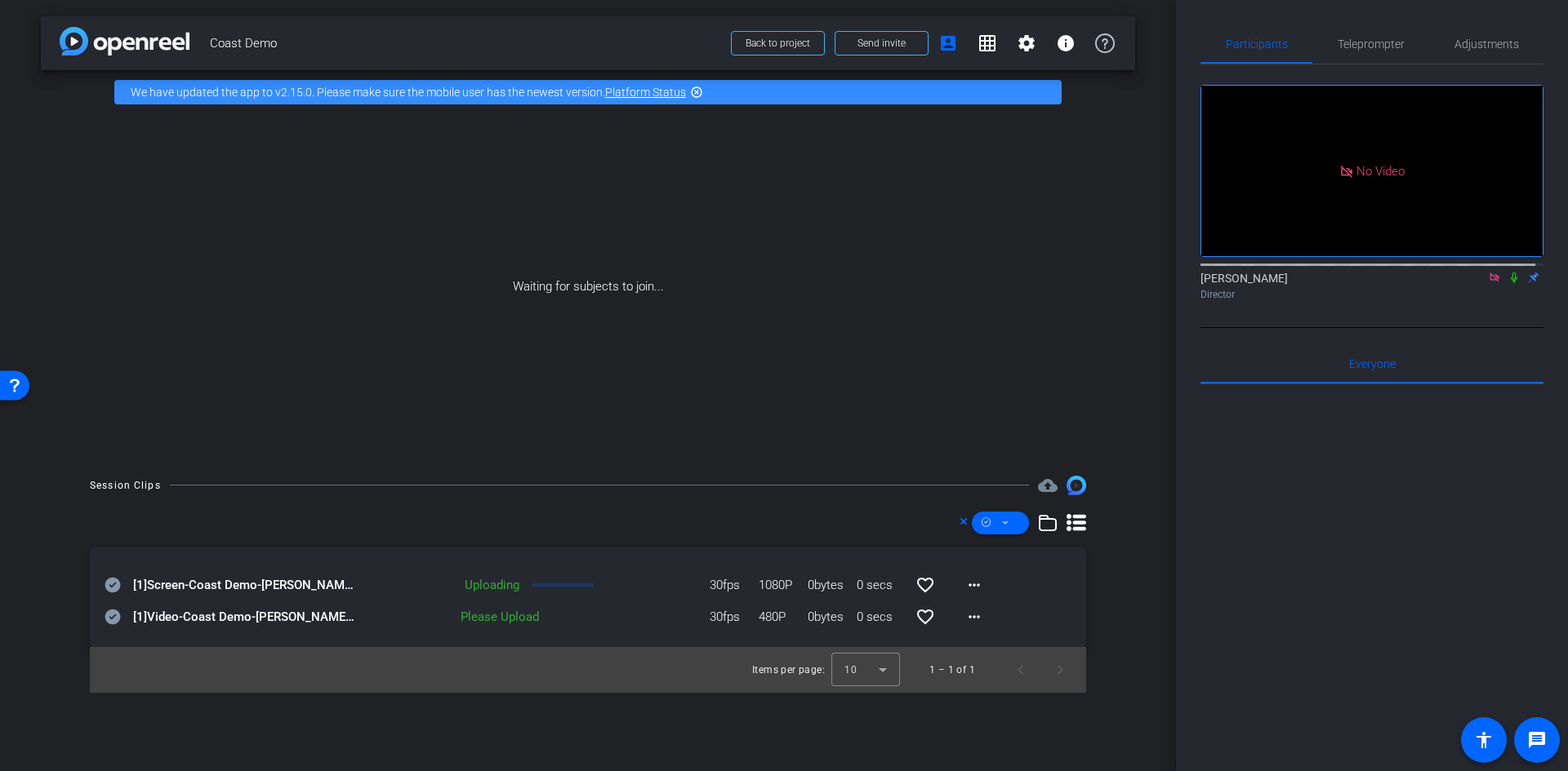
scroll to position [0, 0]
click at [963, 590] on span at bounding box center [973, 585] width 39 height 39
click at [978, 641] on span "Delete clip" at bounding box center [1000, 639] width 66 height 20
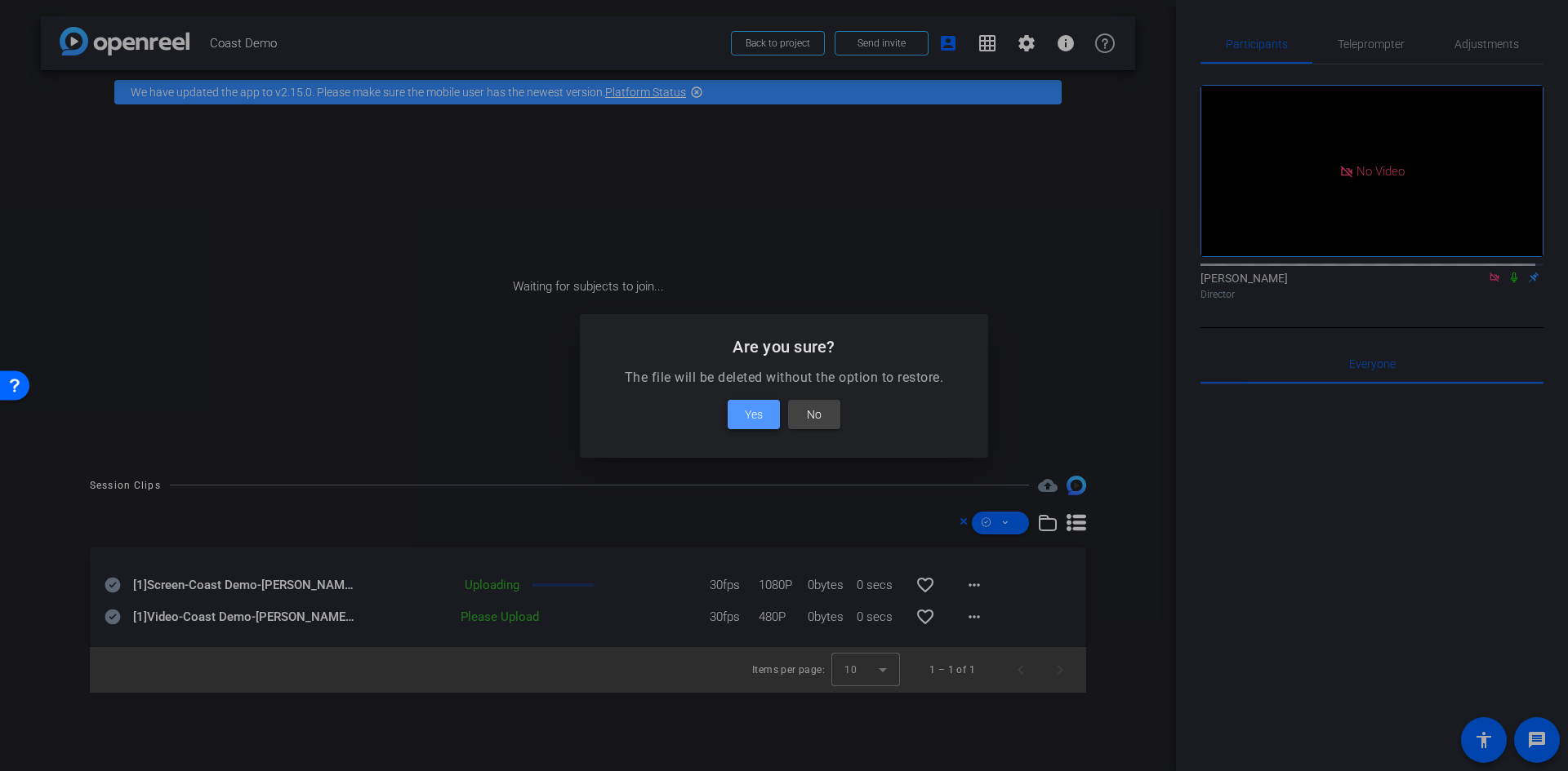
click at [742, 417] on span at bounding box center [753, 414] width 53 height 39
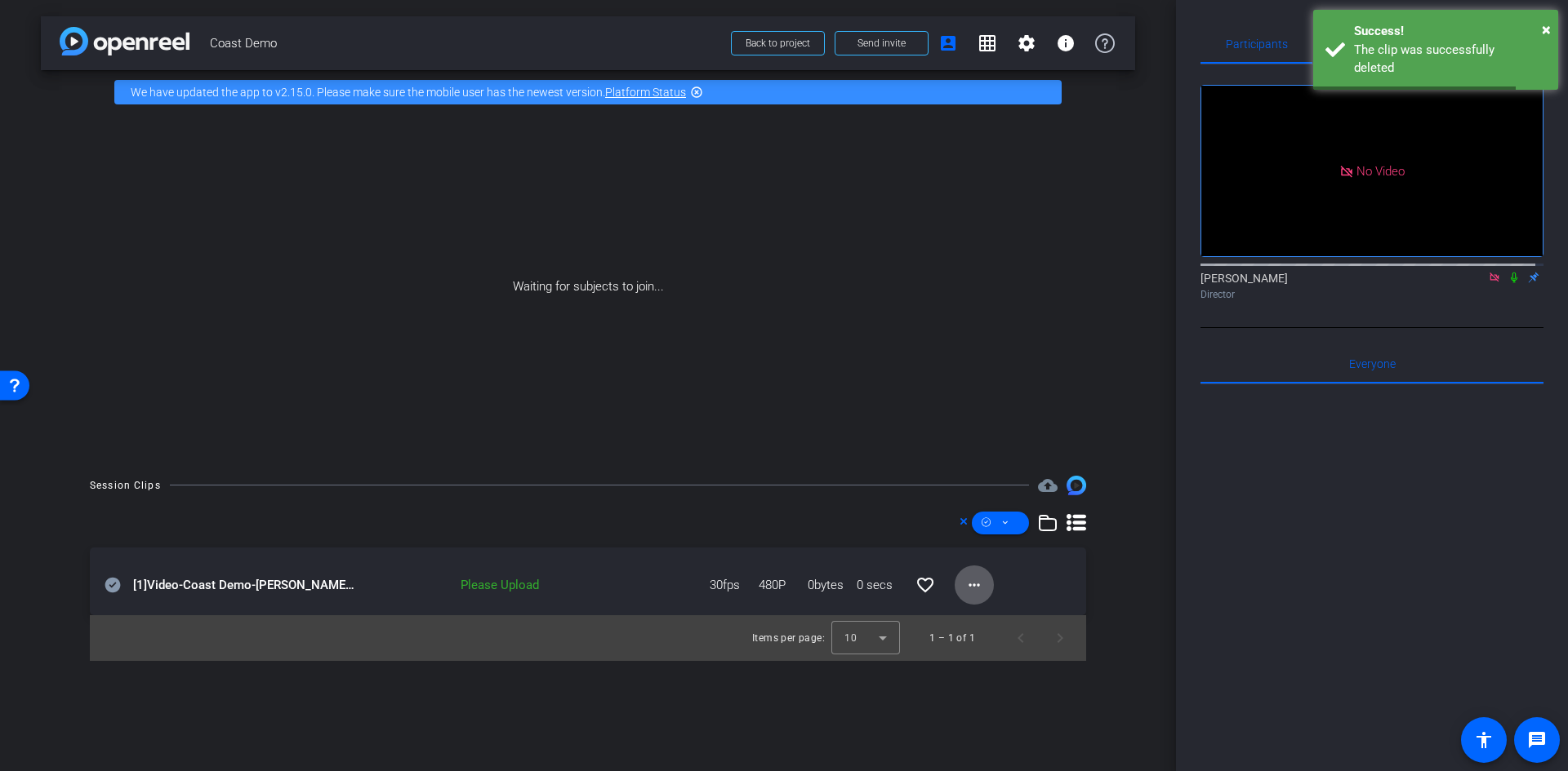
click at [974, 586] on mat-icon "more_horiz" at bounding box center [974, 585] width 20 height 20
click at [981, 657] on span "Delete clip" at bounding box center [1000, 659] width 66 height 20
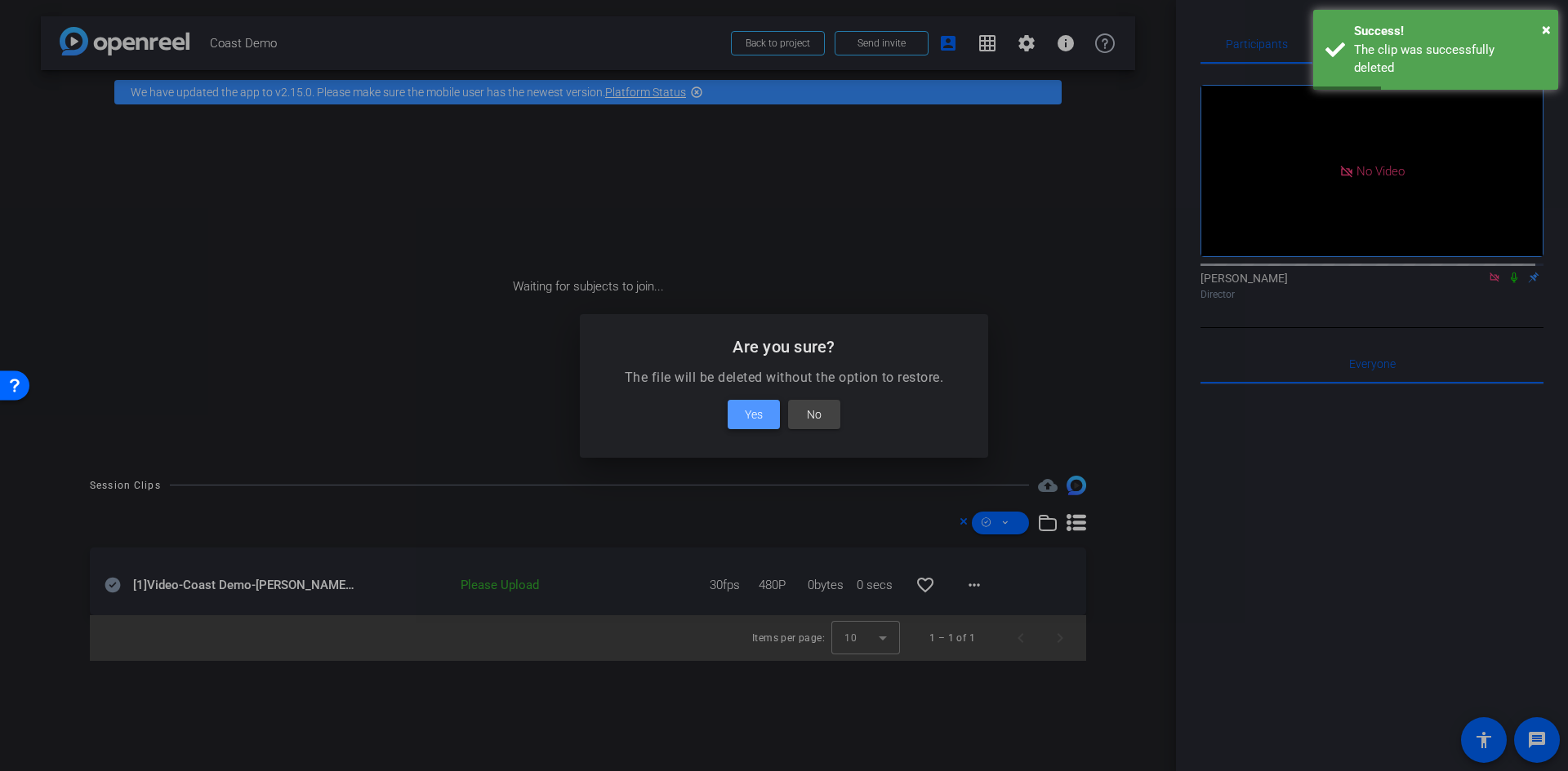
click at [759, 431] on span at bounding box center [753, 414] width 53 height 39
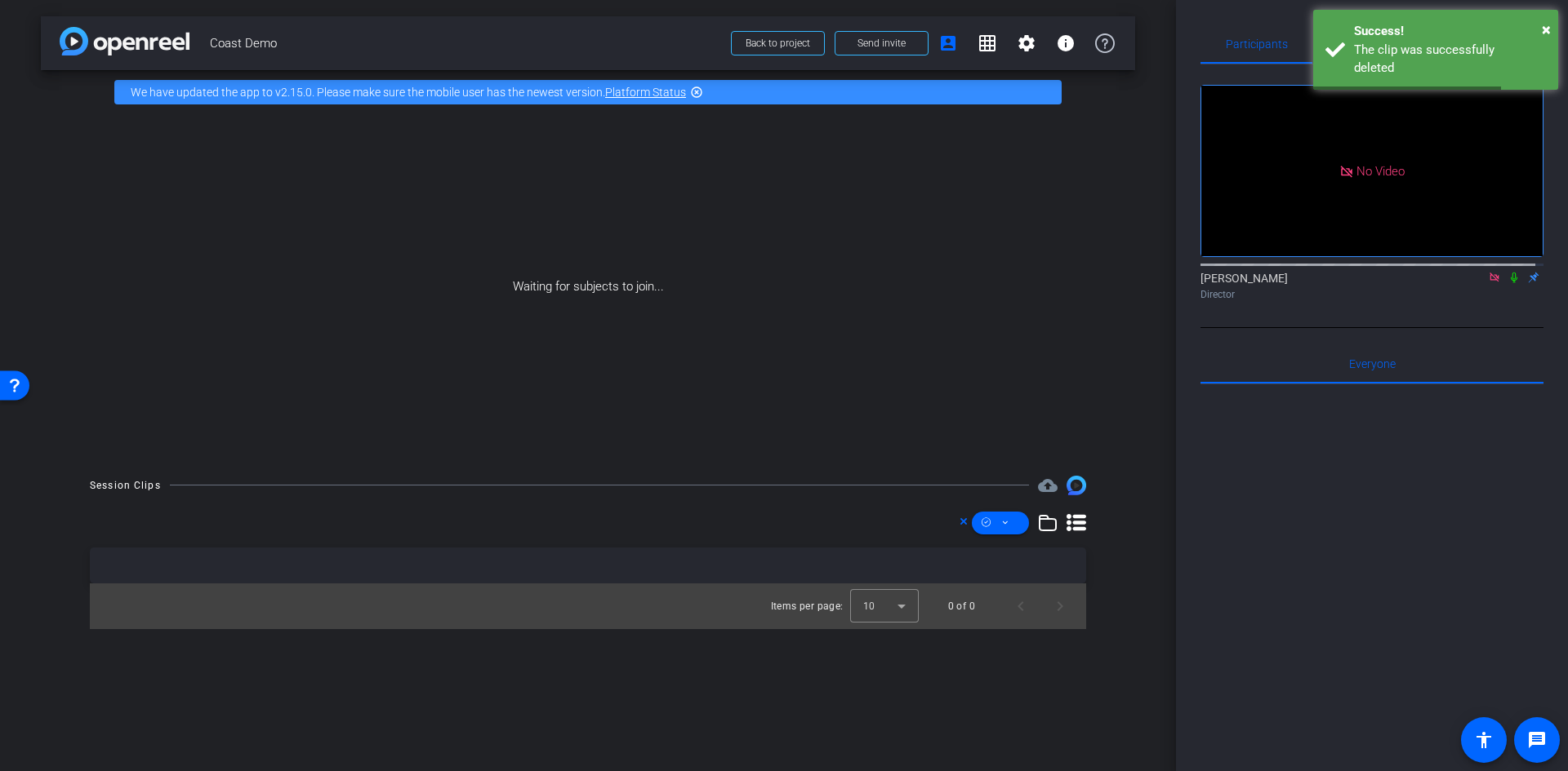
click at [1240, 577] on div at bounding box center [1371, 586] width 343 height 404
click at [963, 522] on icon at bounding box center [964, 522] width 7 height 7
click at [1237, 554] on div at bounding box center [1371, 586] width 343 height 404
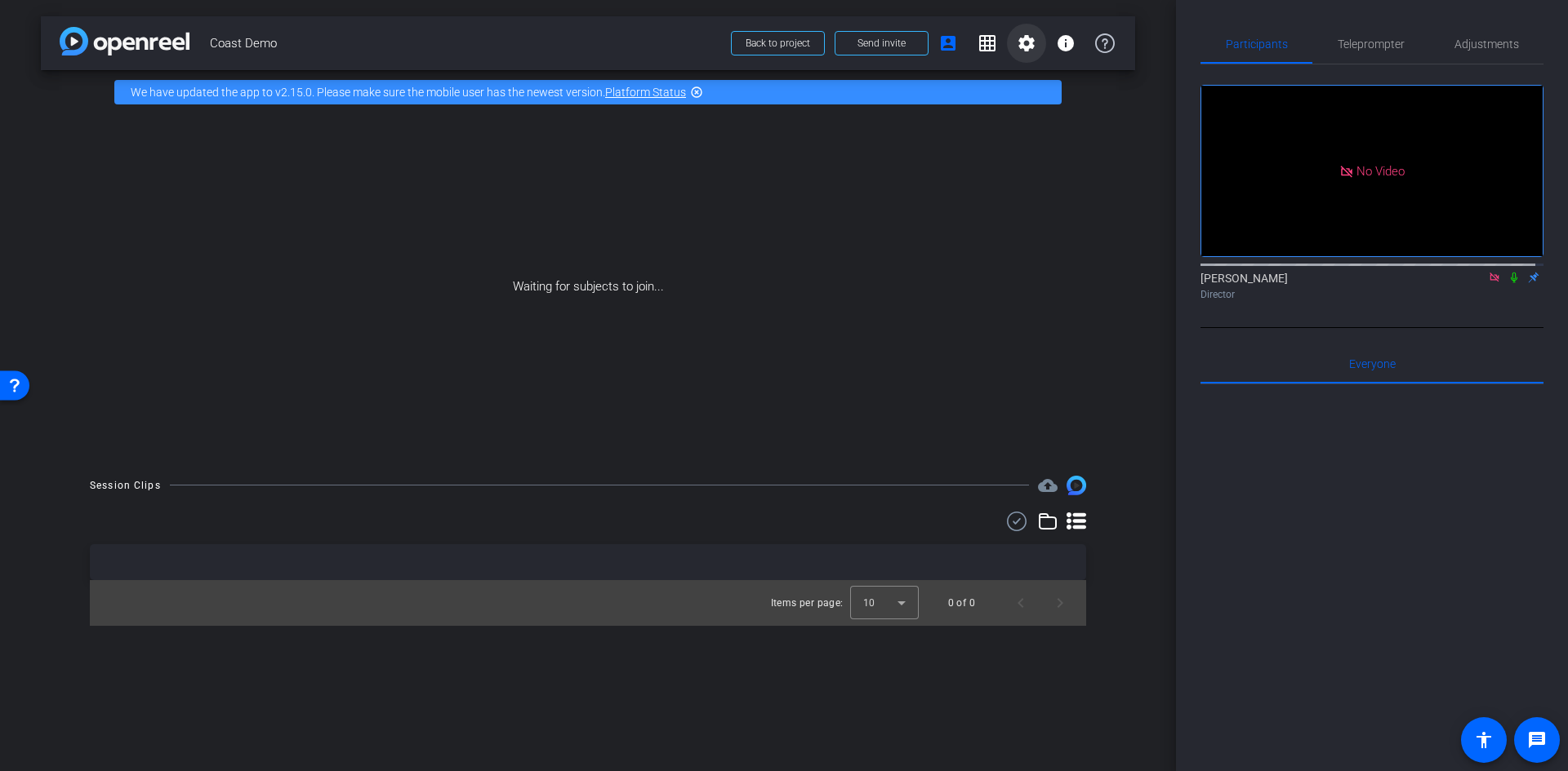
click at [1020, 46] on mat-icon "settings" at bounding box center [1026, 43] width 20 height 20
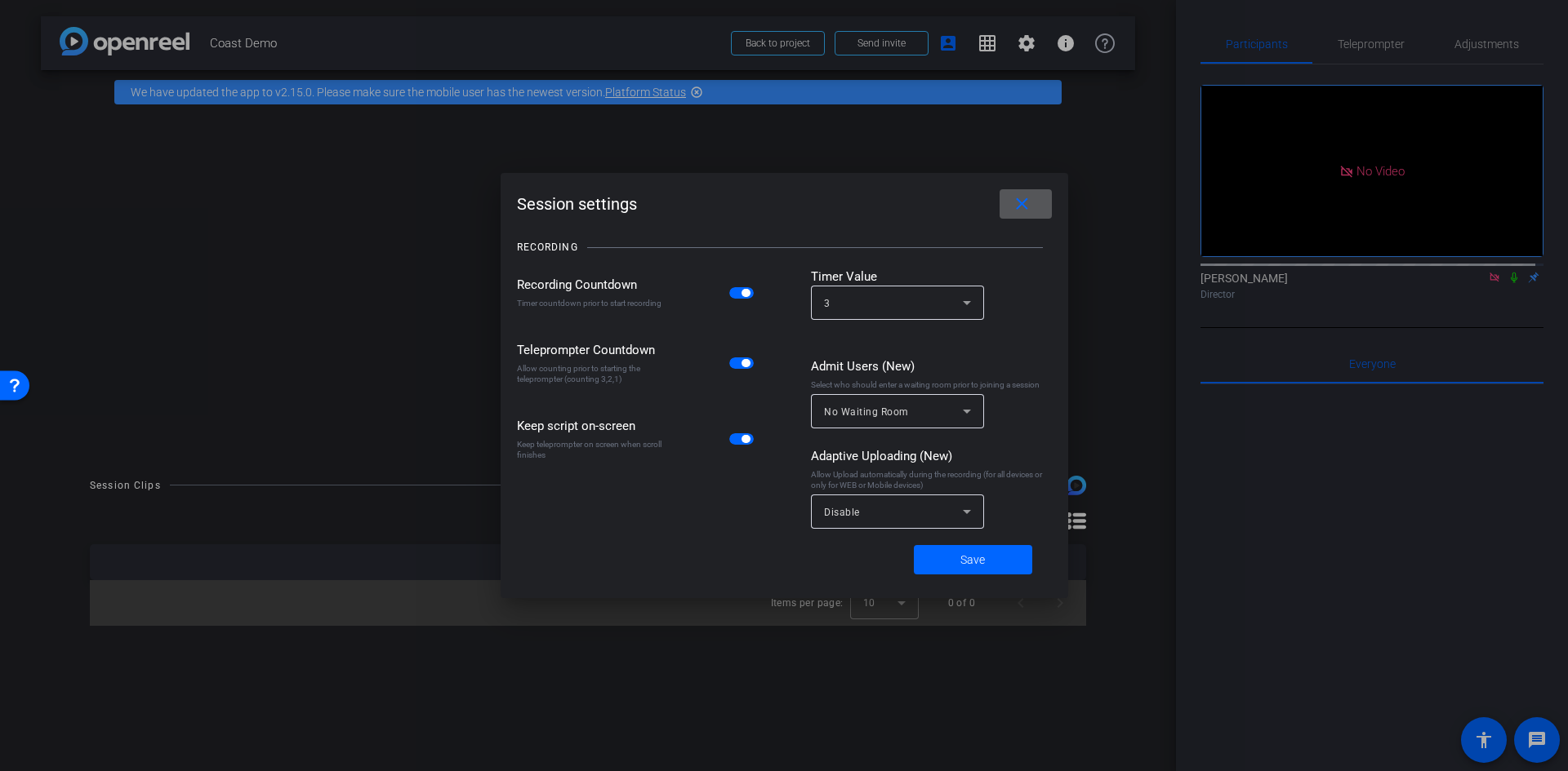
click at [888, 520] on div "Disable" at bounding box center [893, 512] width 139 height 21
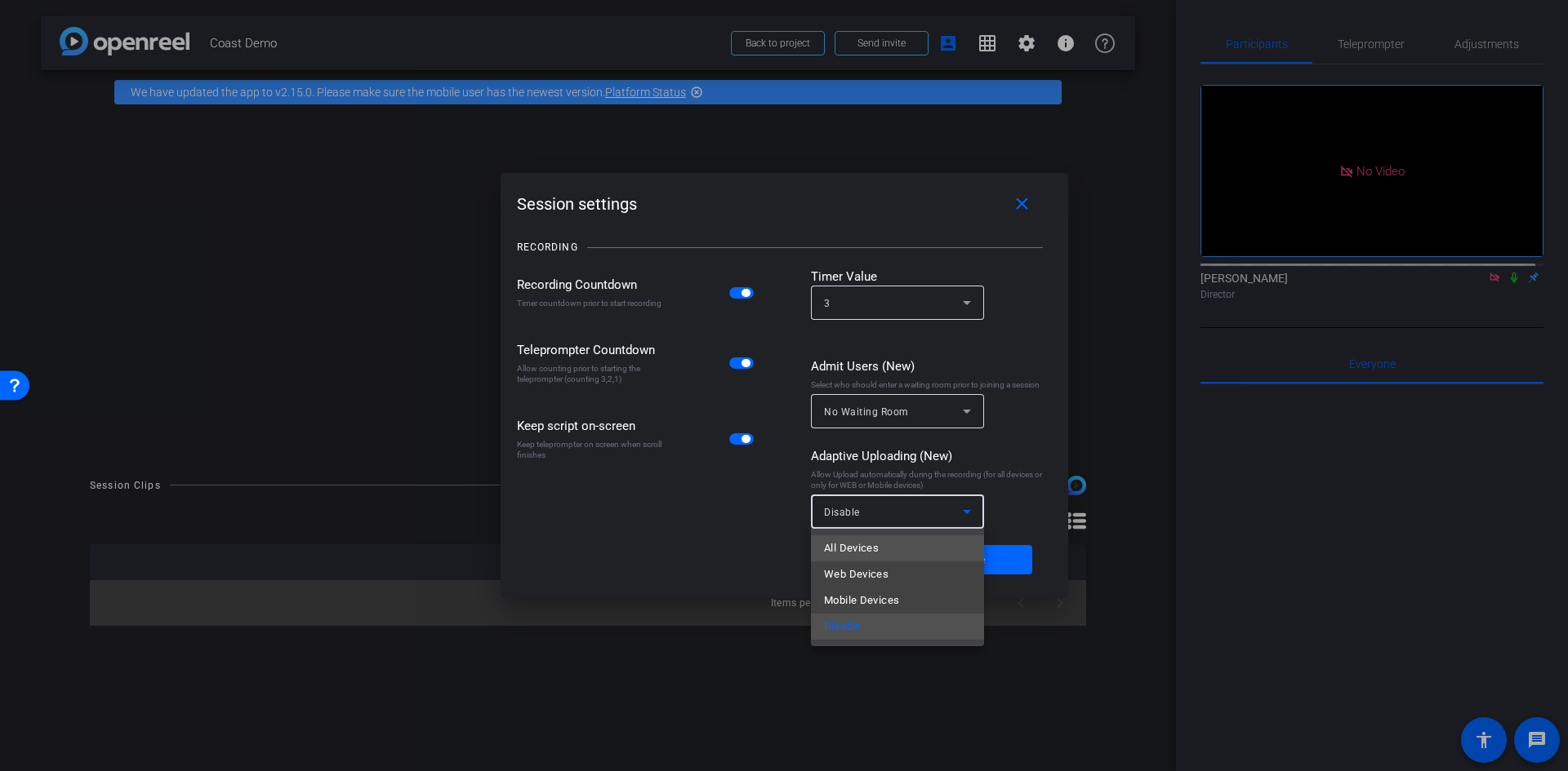
click at [885, 547] on mat-option "All Devices" at bounding box center [897, 548] width 173 height 26
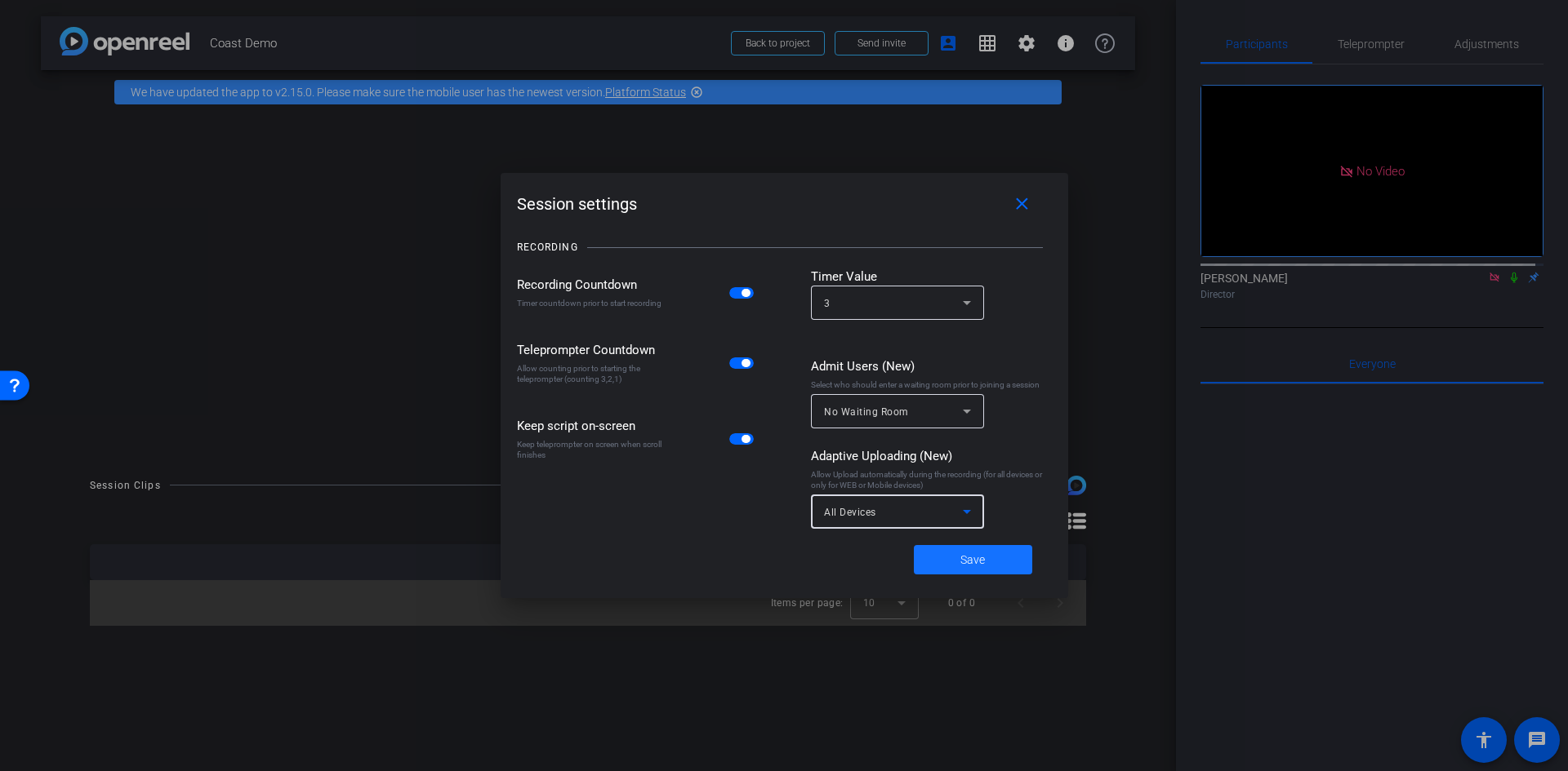
click at [998, 561] on span at bounding box center [973, 559] width 118 height 39
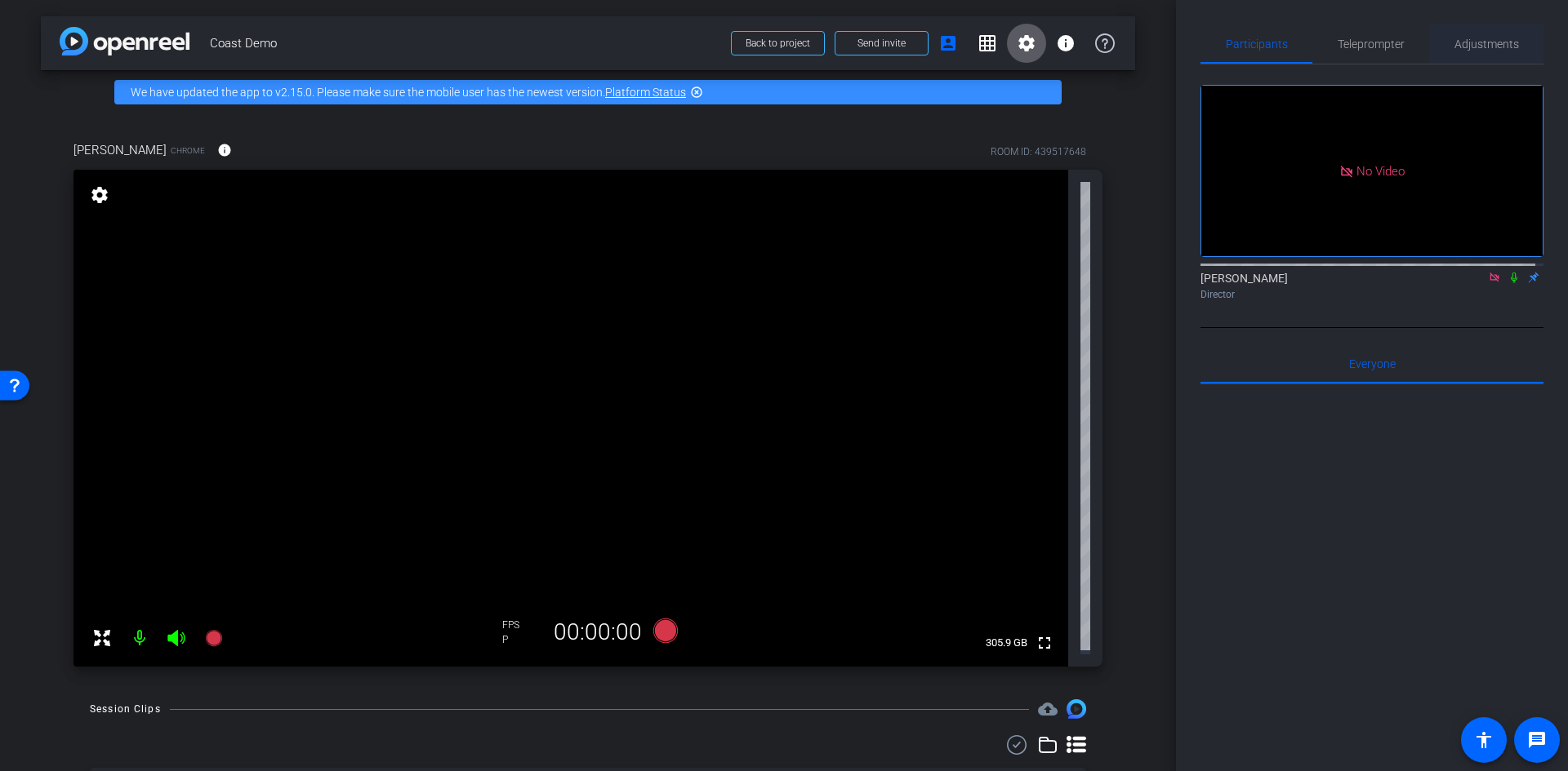
click at [1474, 38] on span "Adjustments" at bounding box center [1486, 43] width 65 height 11
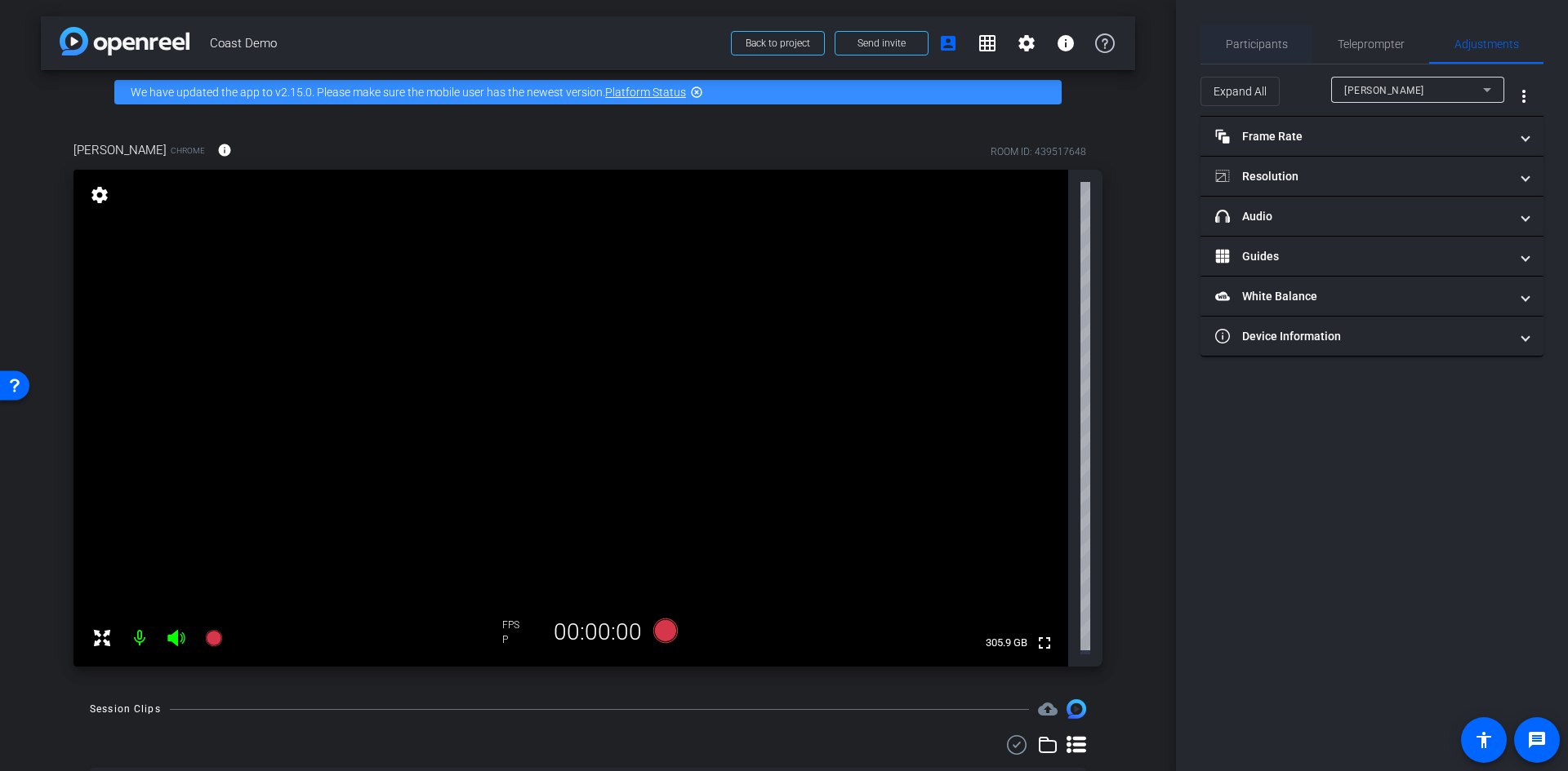
click at [1261, 44] on span "Participants" at bounding box center [1256, 43] width 62 height 11
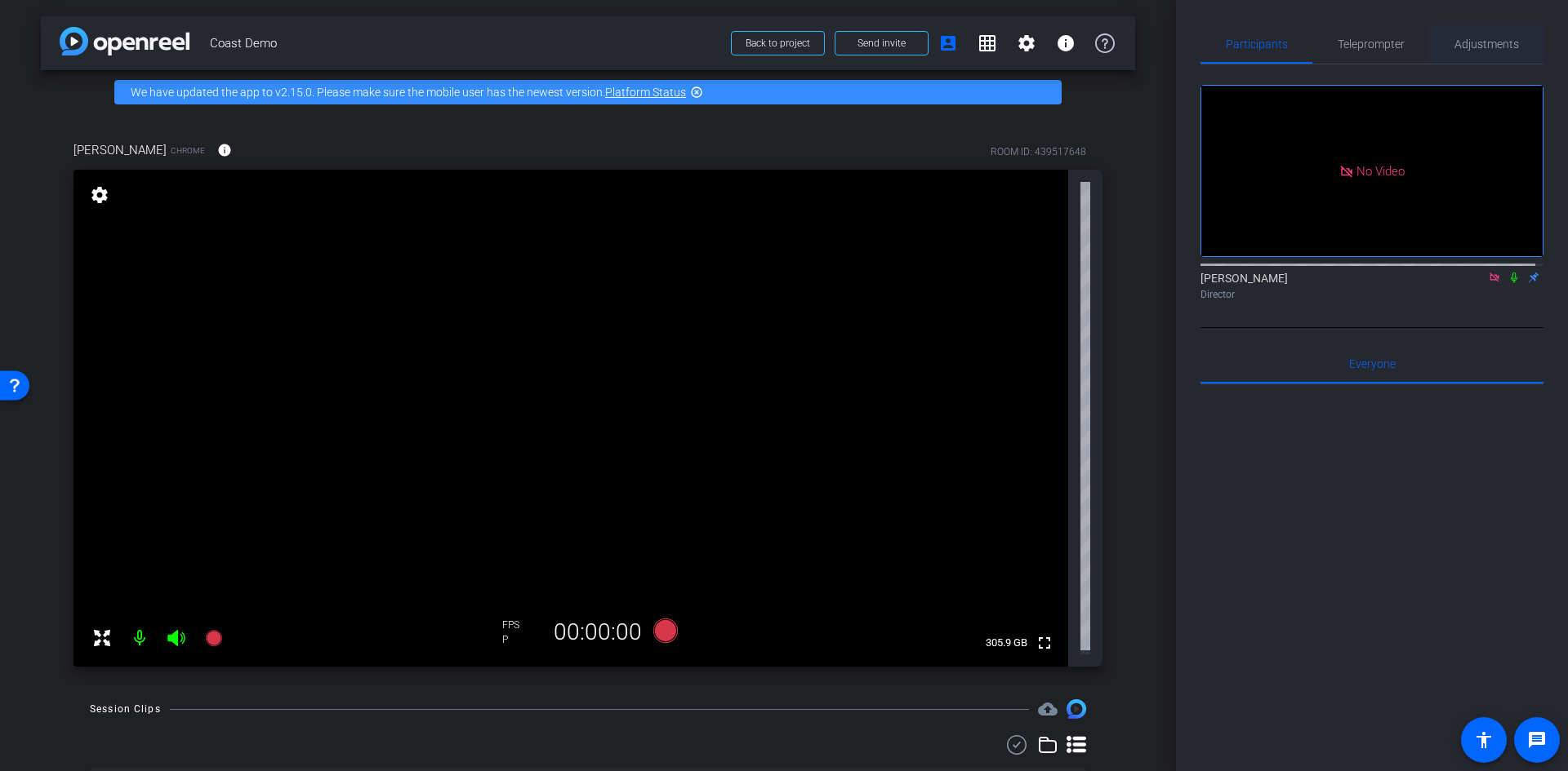
click at [1459, 44] on span "Adjustments" at bounding box center [1486, 43] width 65 height 11
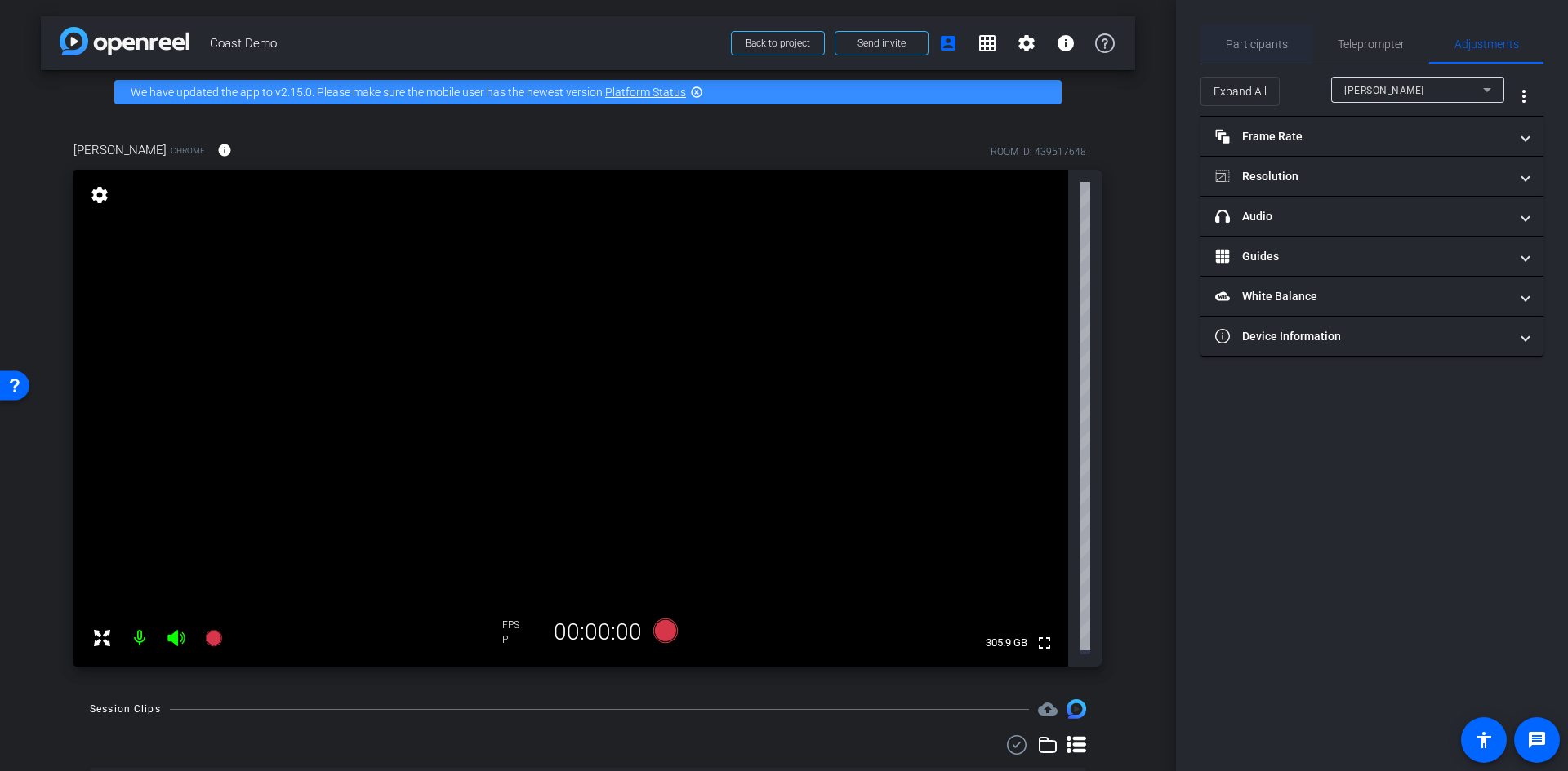
click at [1264, 48] on span "Participants" at bounding box center [1256, 43] width 62 height 11
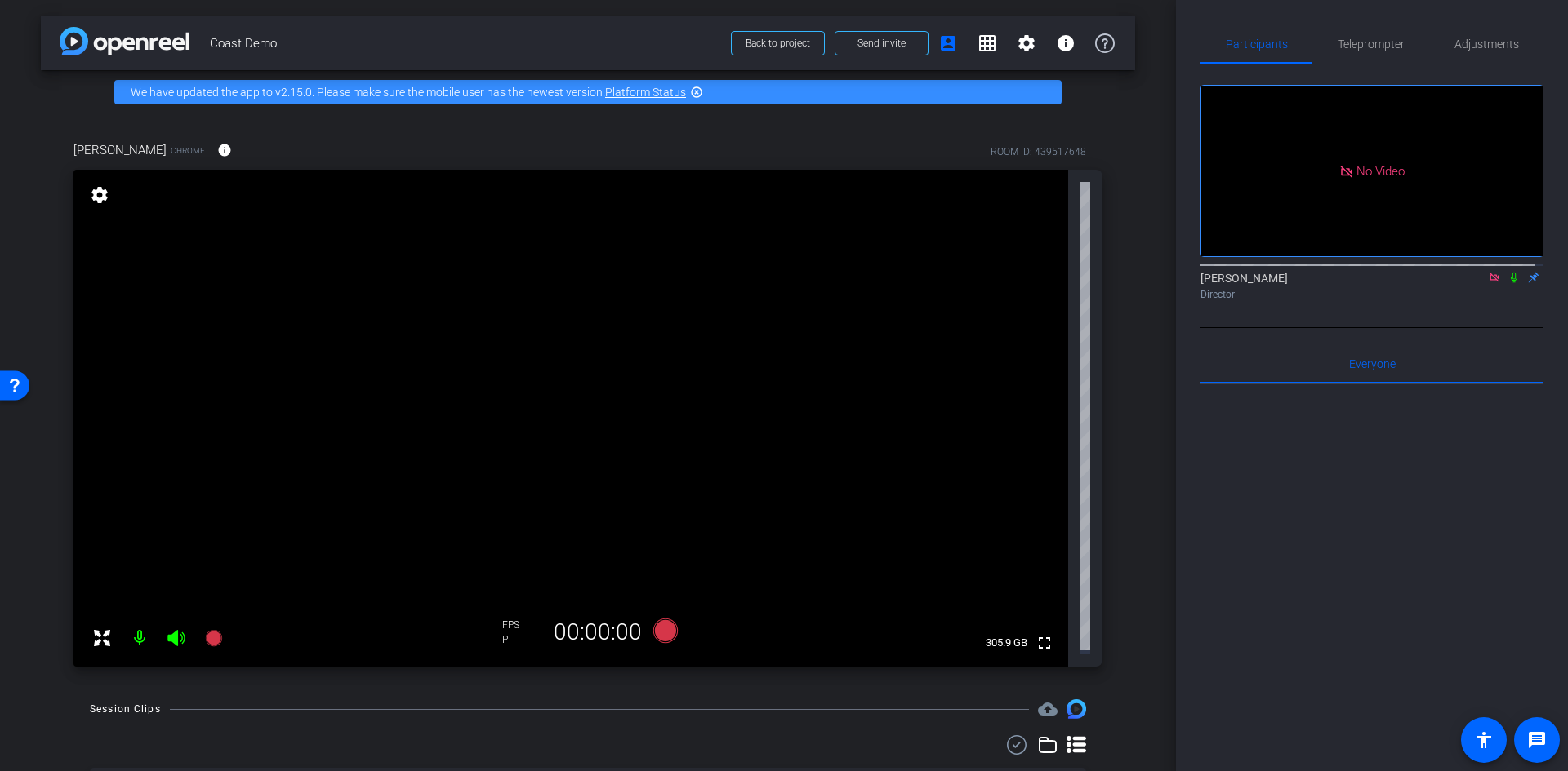
click at [764, 473] on video at bounding box center [570, 418] width 995 height 497
click at [1474, 38] on span "Adjustments" at bounding box center [1486, 43] width 65 height 11
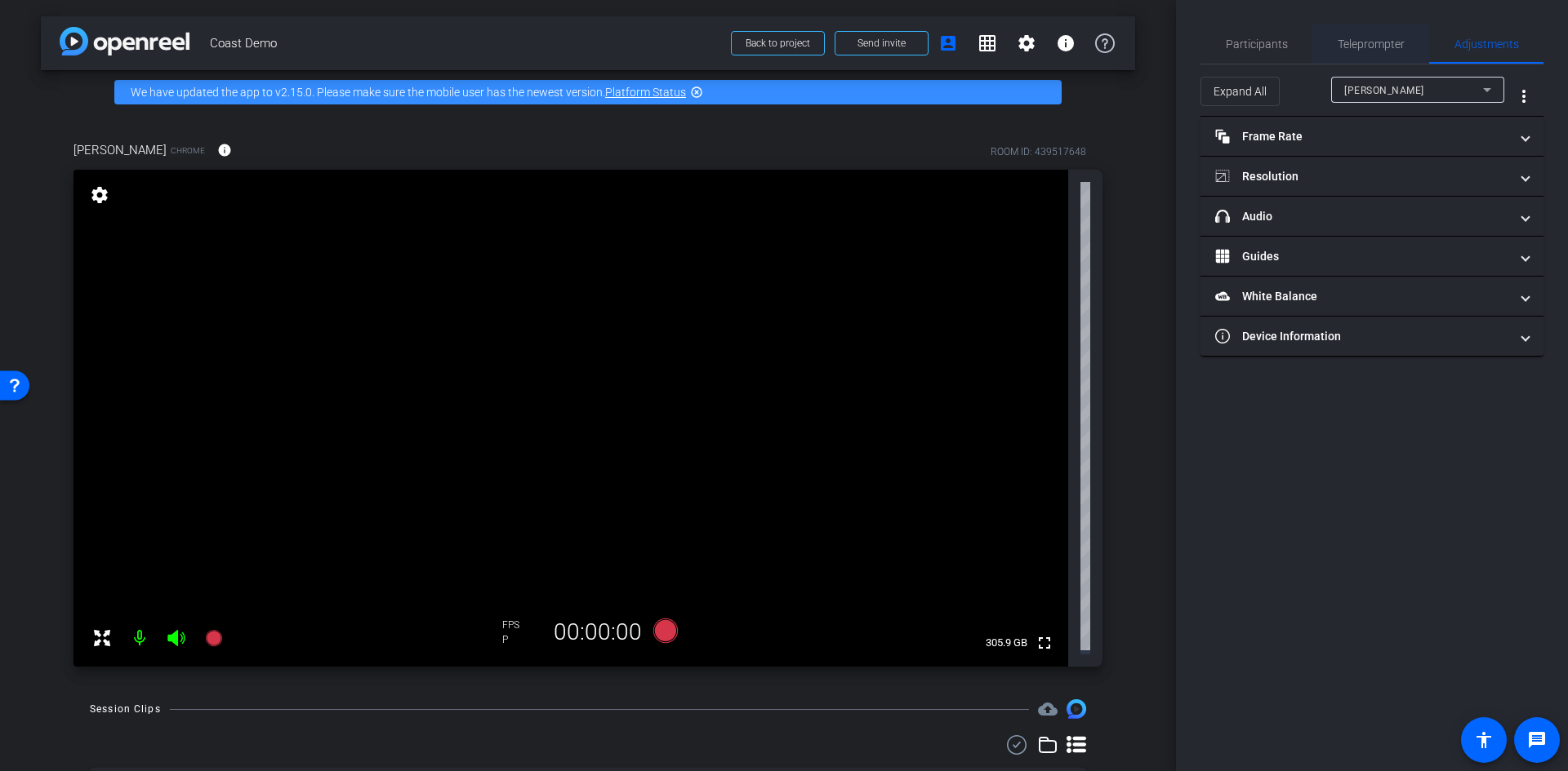
click at [1371, 41] on span "Teleprompter" at bounding box center [1371, 43] width 67 height 11
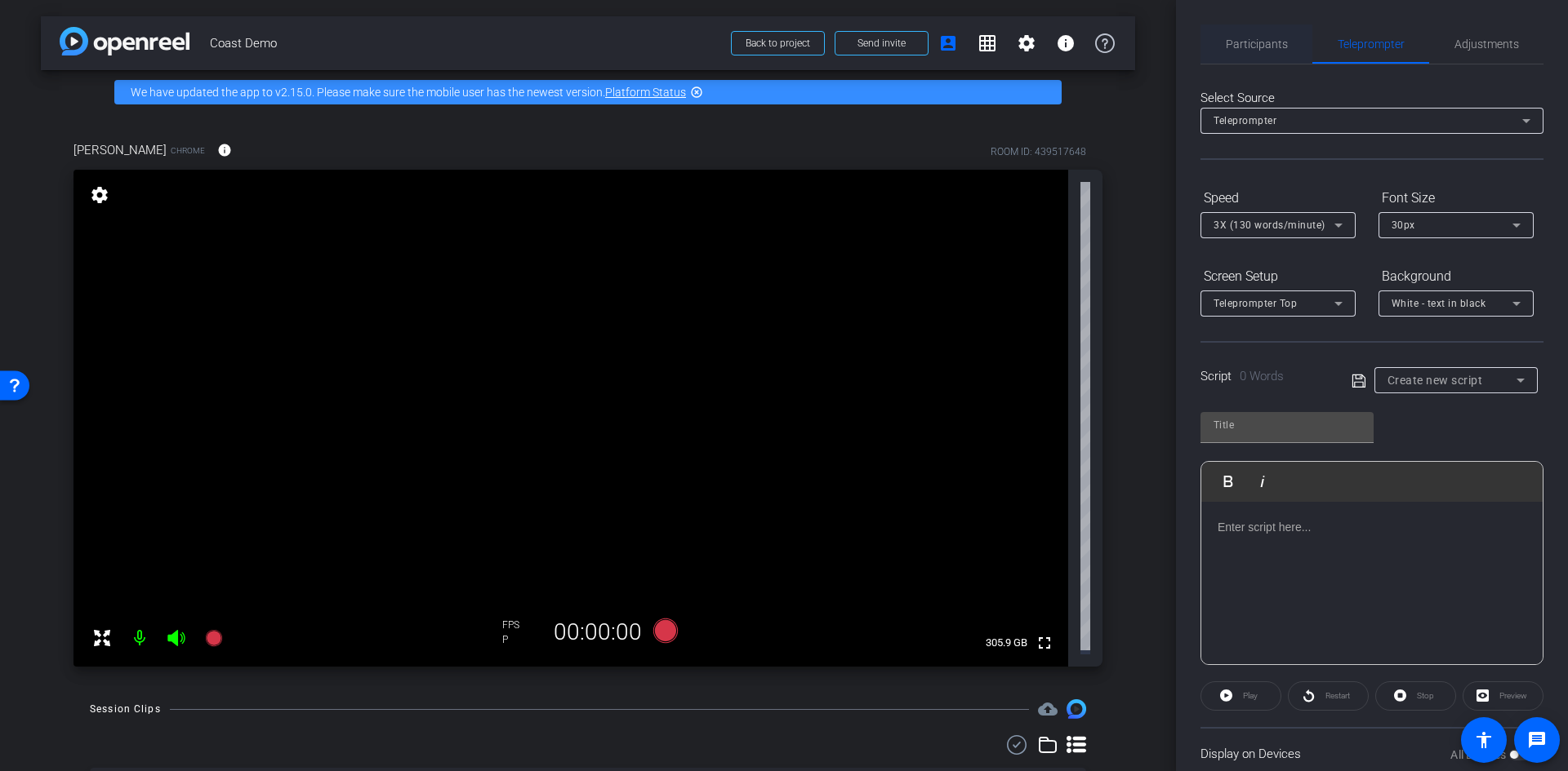
click at [1204, 19] on div "Participants Teleprompter Adjustments Chris Bohorquez Director Everyone 0 Mark …" at bounding box center [1372, 386] width 392 height 771
click at [1260, 29] on span "Participants" at bounding box center [1256, 43] width 62 height 39
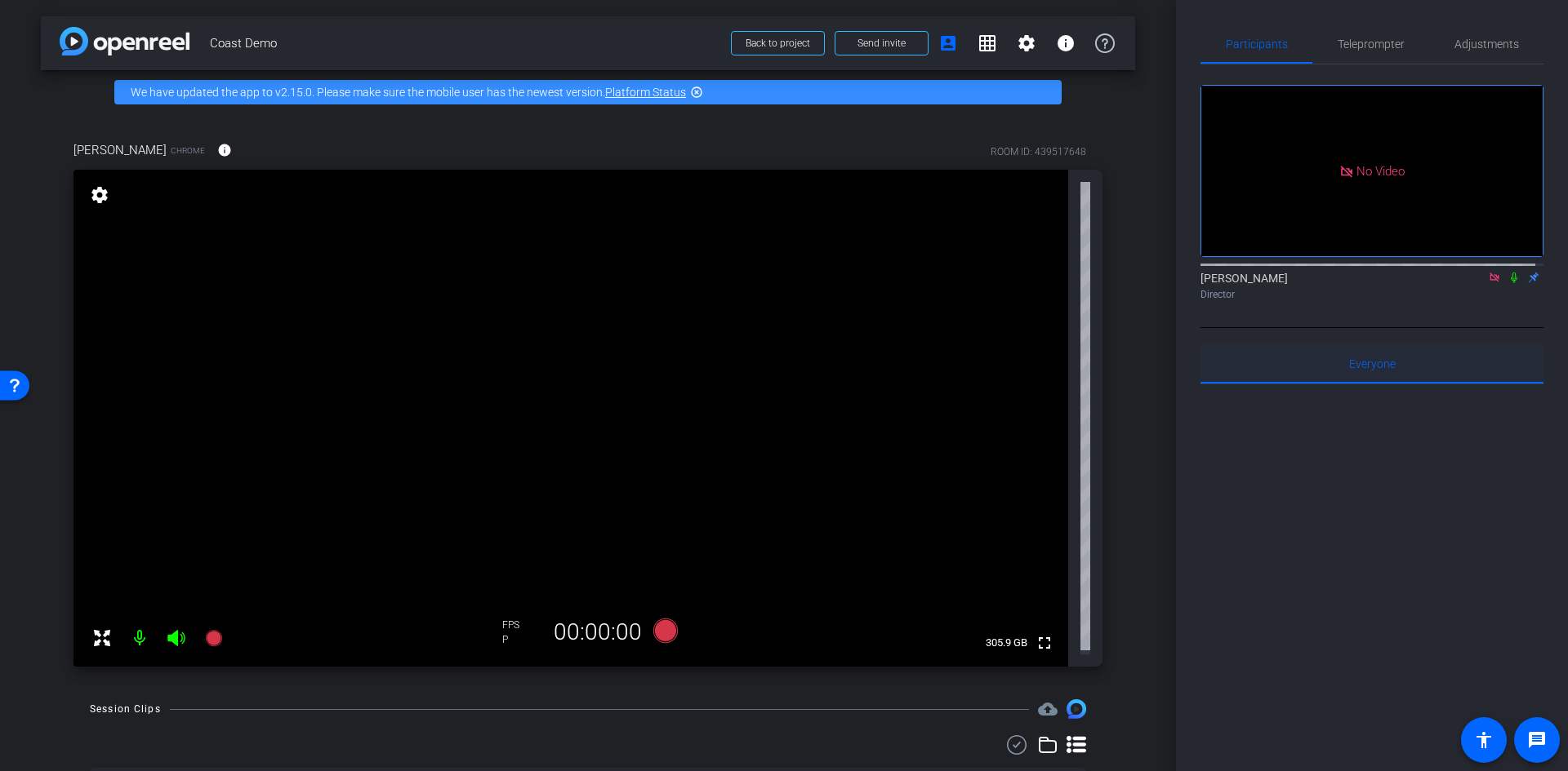
click at [1377, 361] on span "Everyone 0" at bounding box center [1372, 363] width 47 height 11
click at [1514, 35] on div "Adjustments" at bounding box center [1486, 43] width 114 height 39
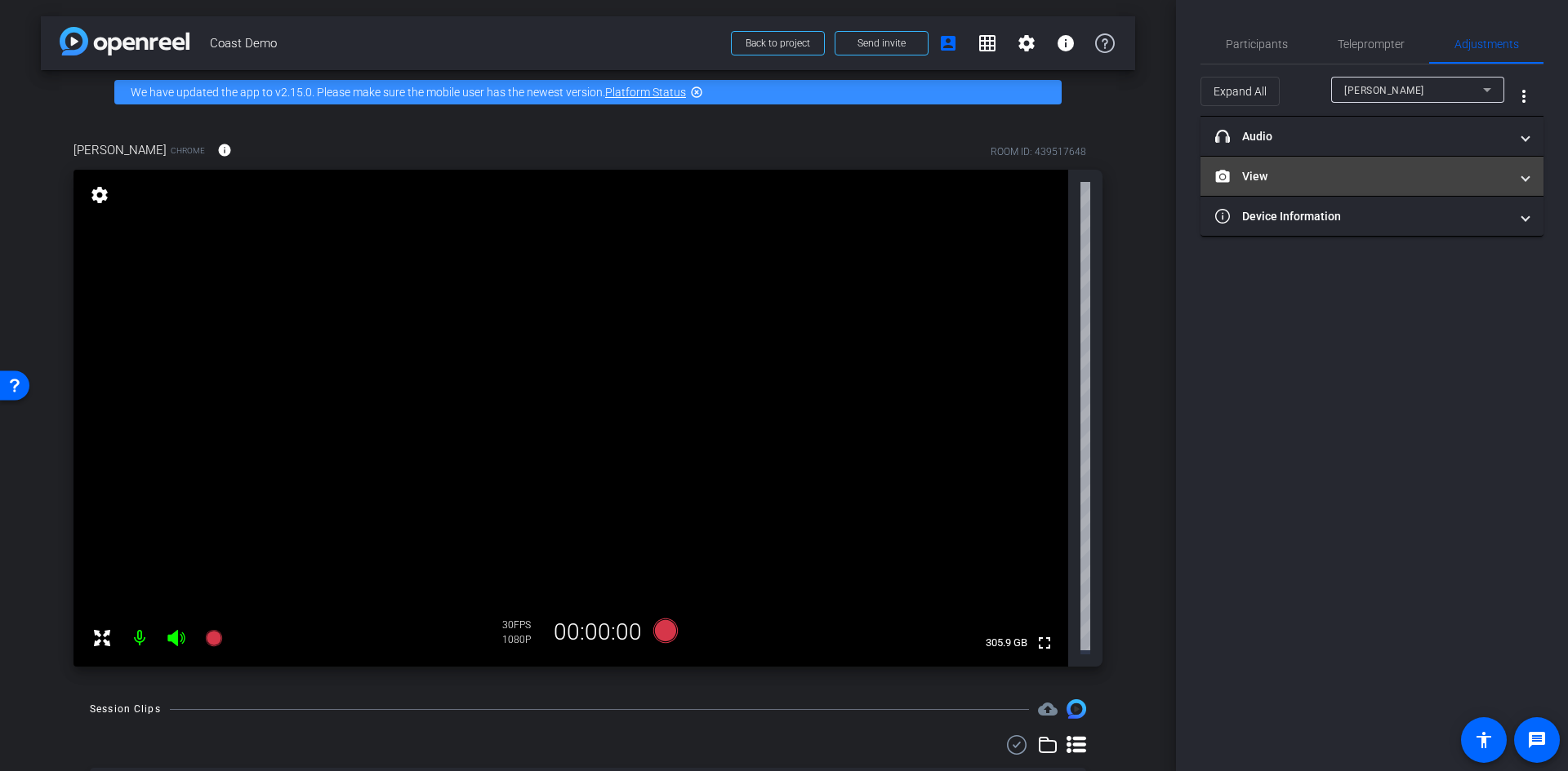
click at [1456, 176] on mat-panel-title "View" at bounding box center [1362, 177] width 294 height 17
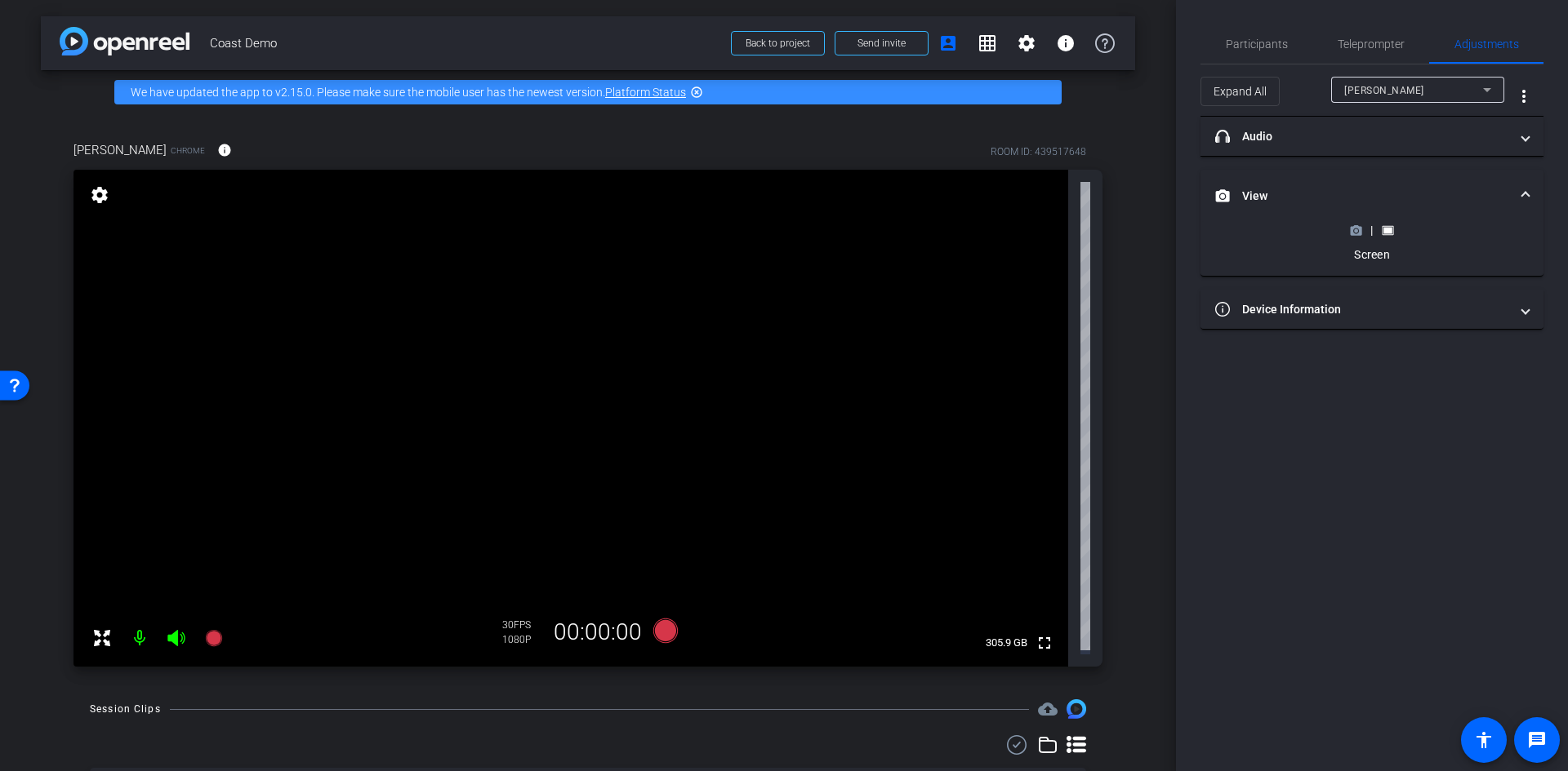
click at [1382, 230] on icon at bounding box center [1387, 229] width 11 height 9
click at [1357, 235] on icon at bounding box center [1356, 230] width 11 height 9
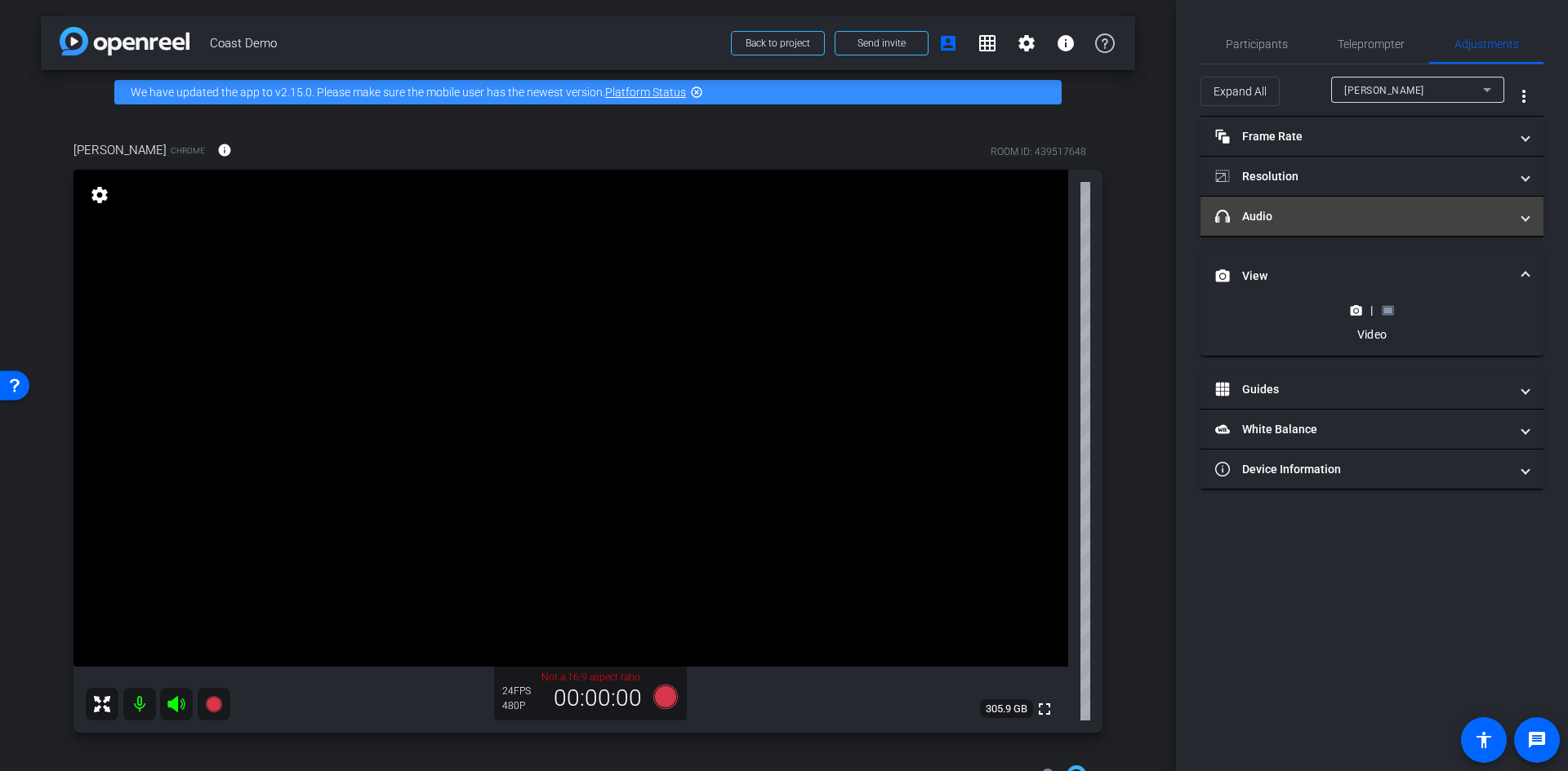
click at [1383, 229] on mat-expansion-panel-header "headphone icon Audio" at bounding box center [1371, 216] width 343 height 39
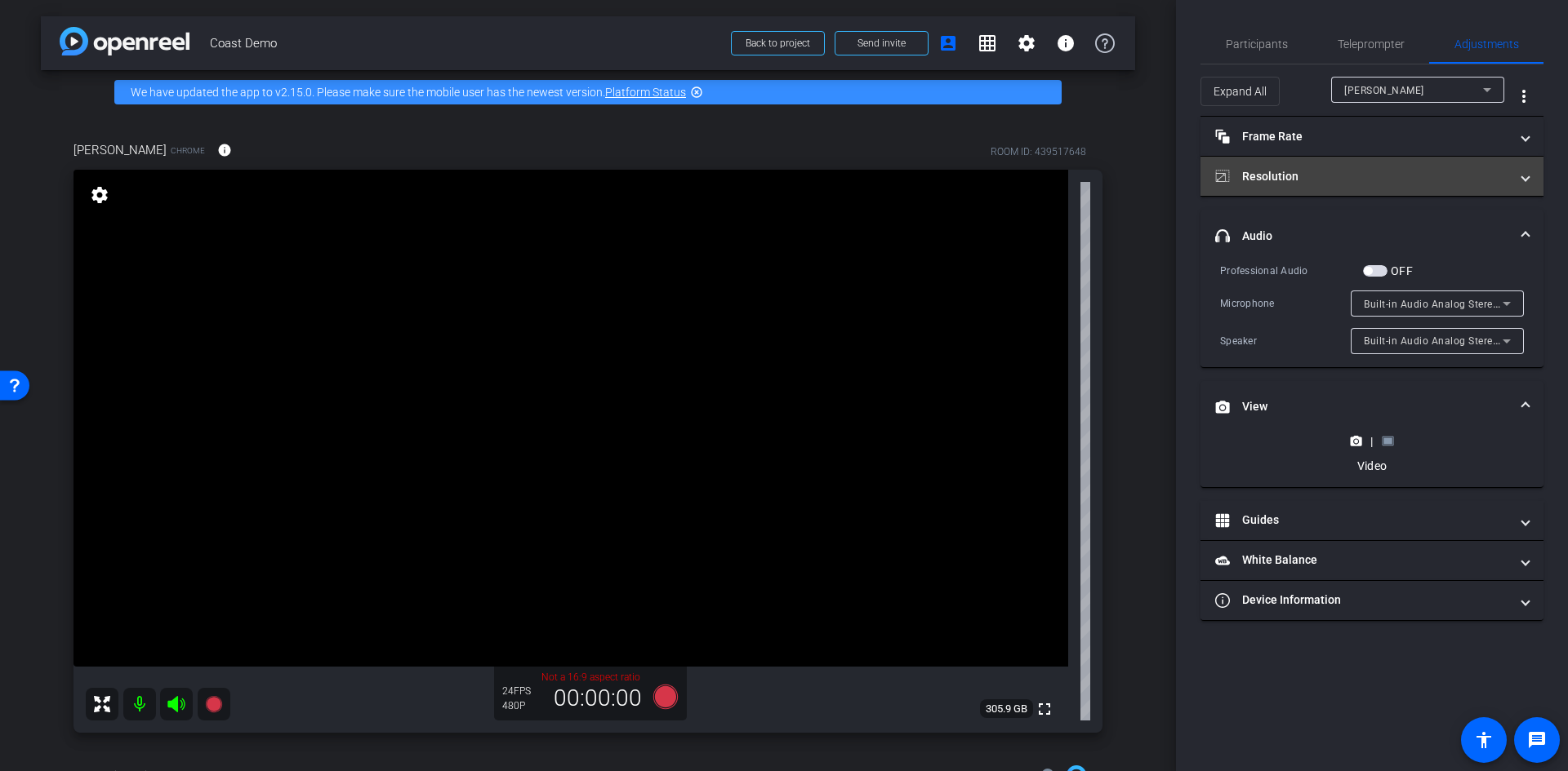
click at [1484, 179] on mat-panel-title "Resolution" at bounding box center [1362, 177] width 294 height 17
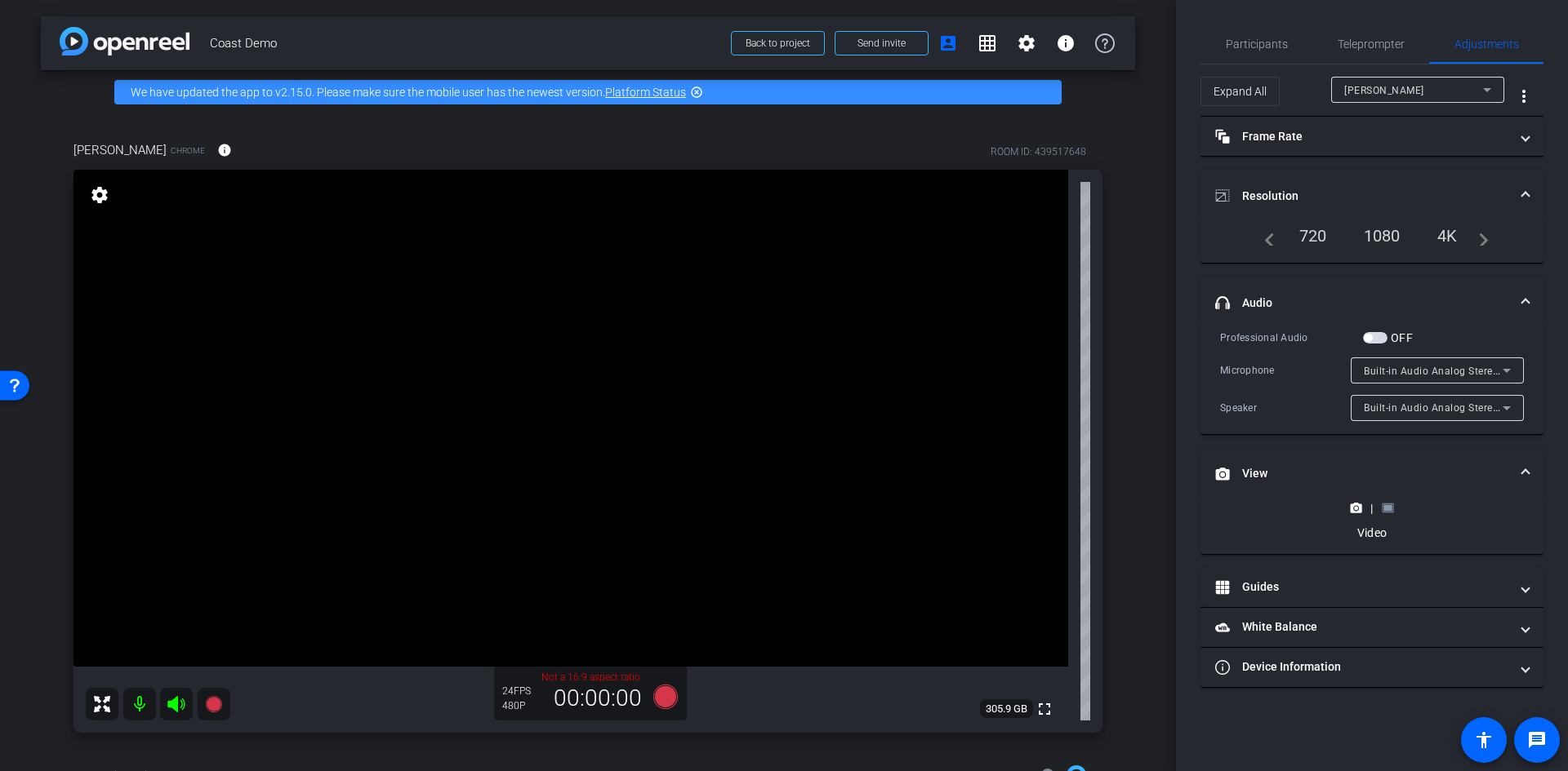
click at [1383, 511] on icon at bounding box center [1388, 508] width 12 height 12
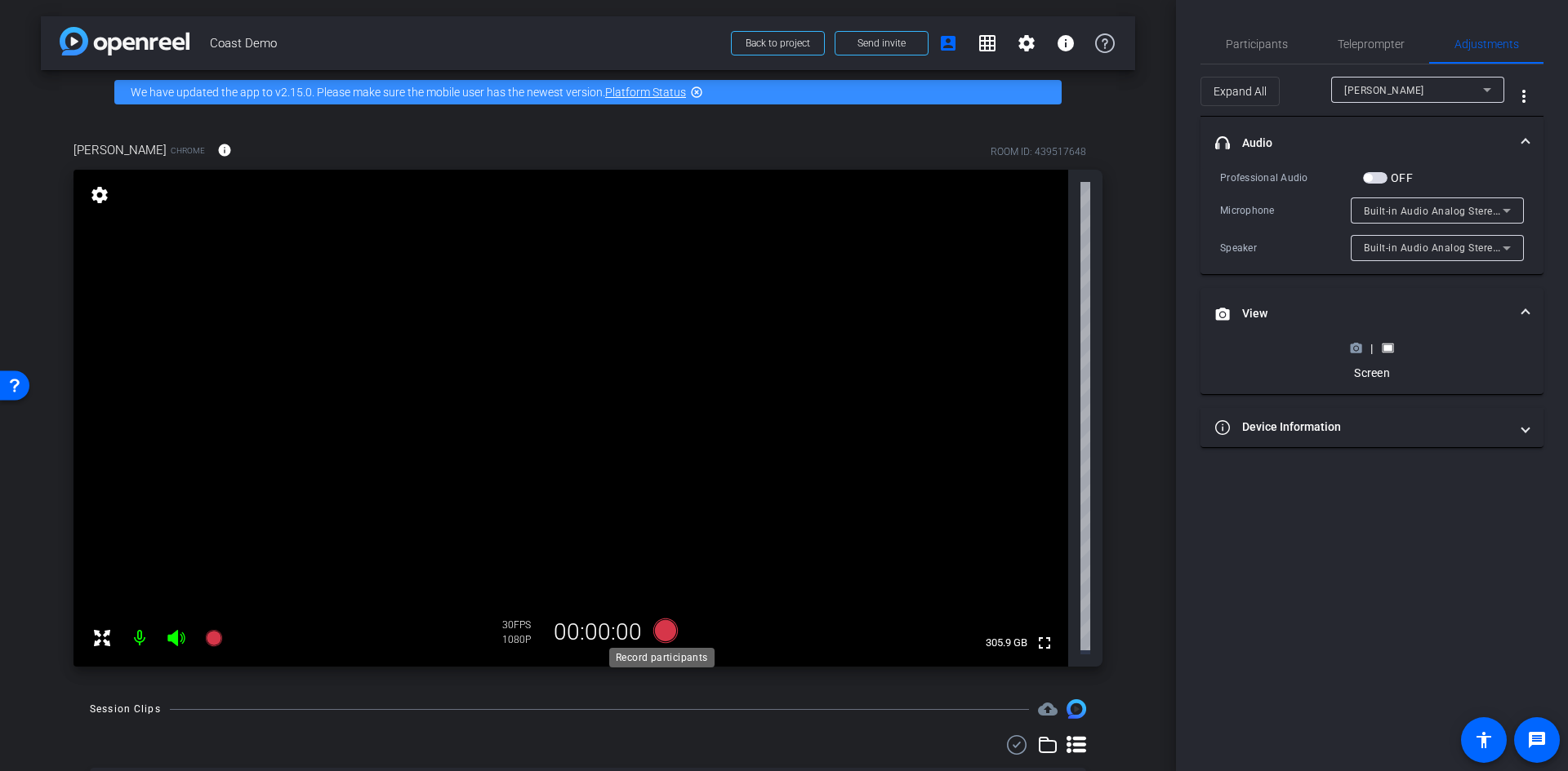
click at [663, 625] on icon at bounding box center [665, 630] width 24 height 24
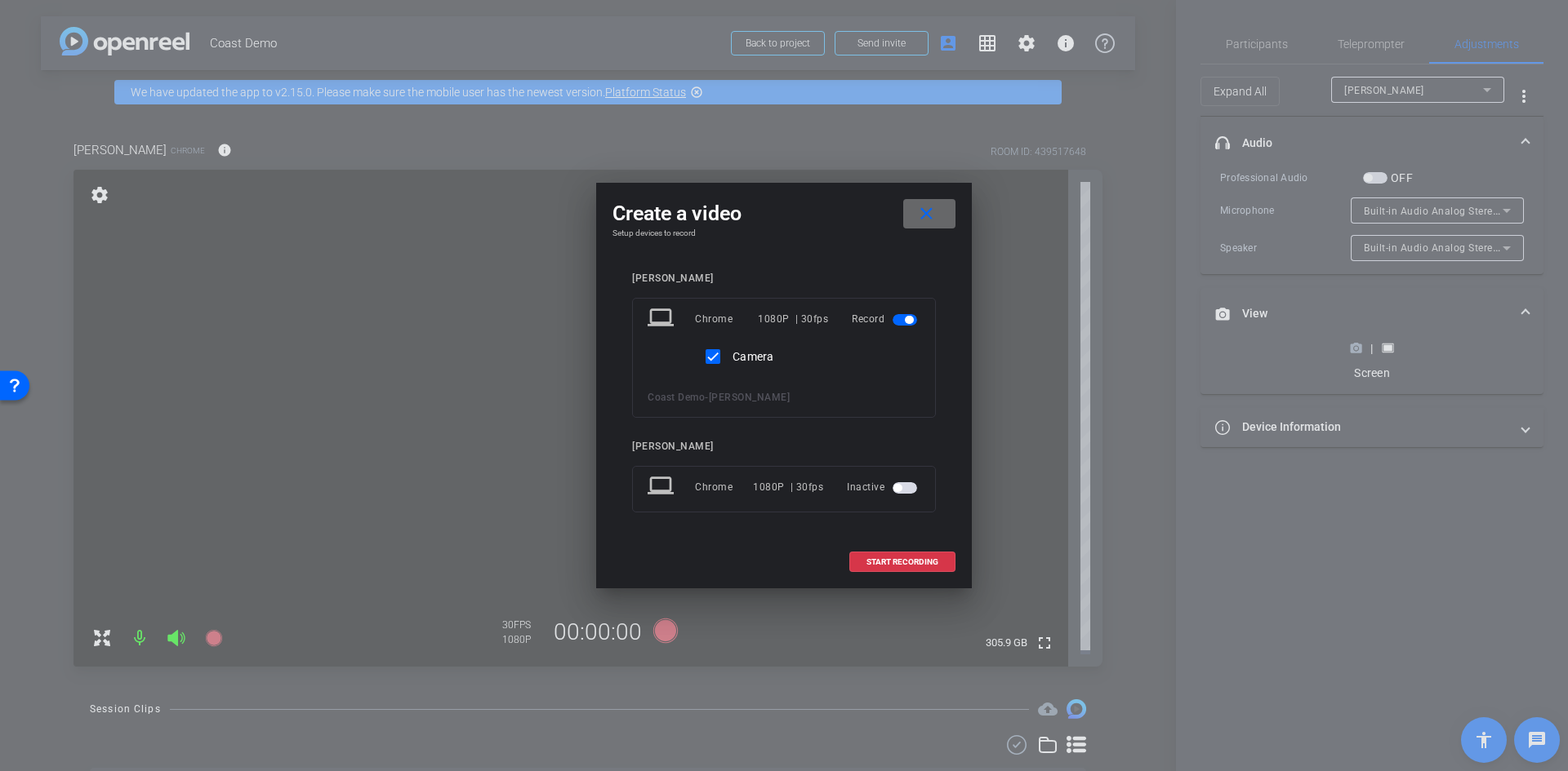
click at [929, 216] on mat-icon "close" at bounding box center [927, 215] width 21 height 21
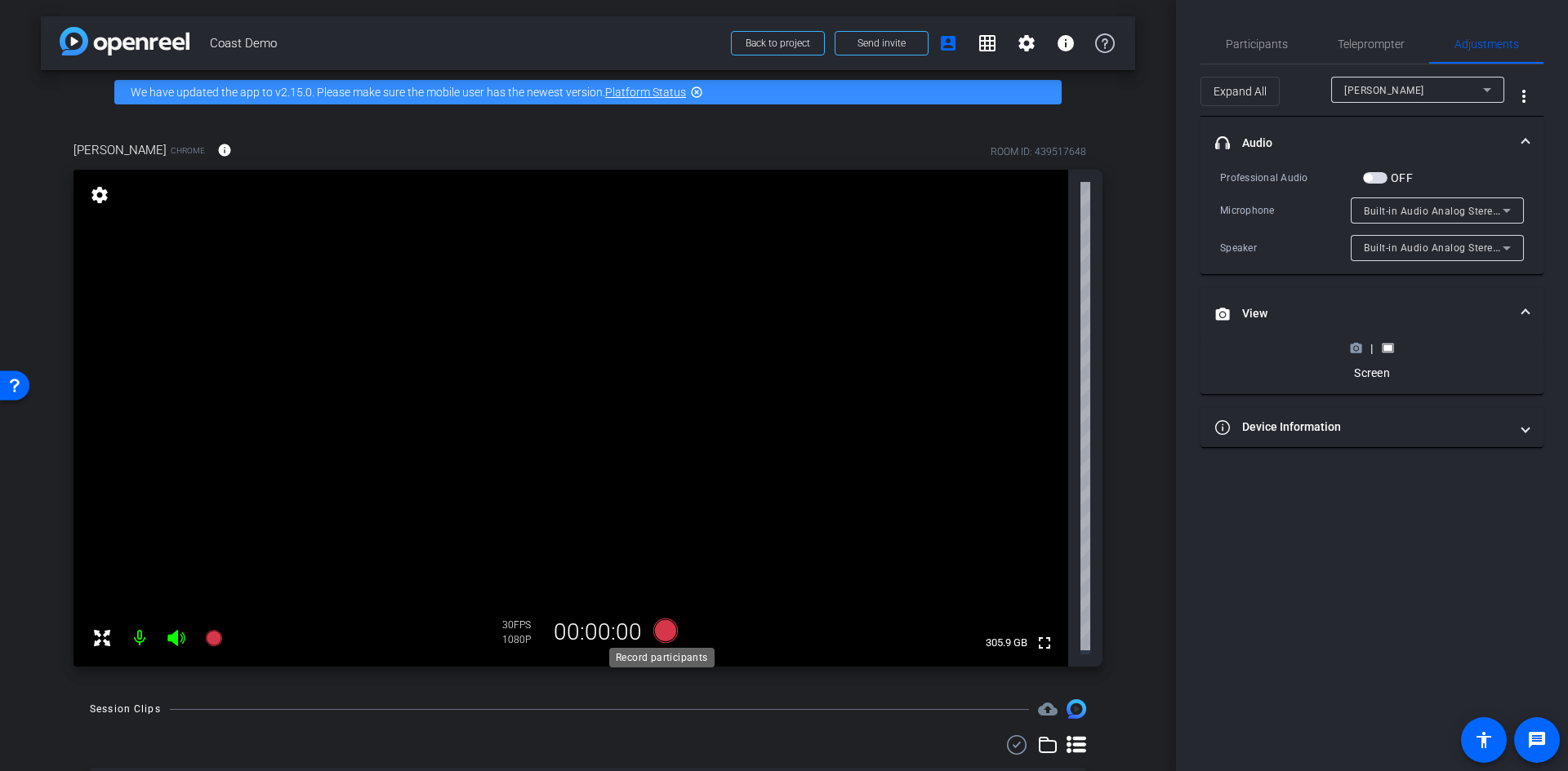
click at [674, 632] on icon at bounding box center [665, 630] width 39 height 29
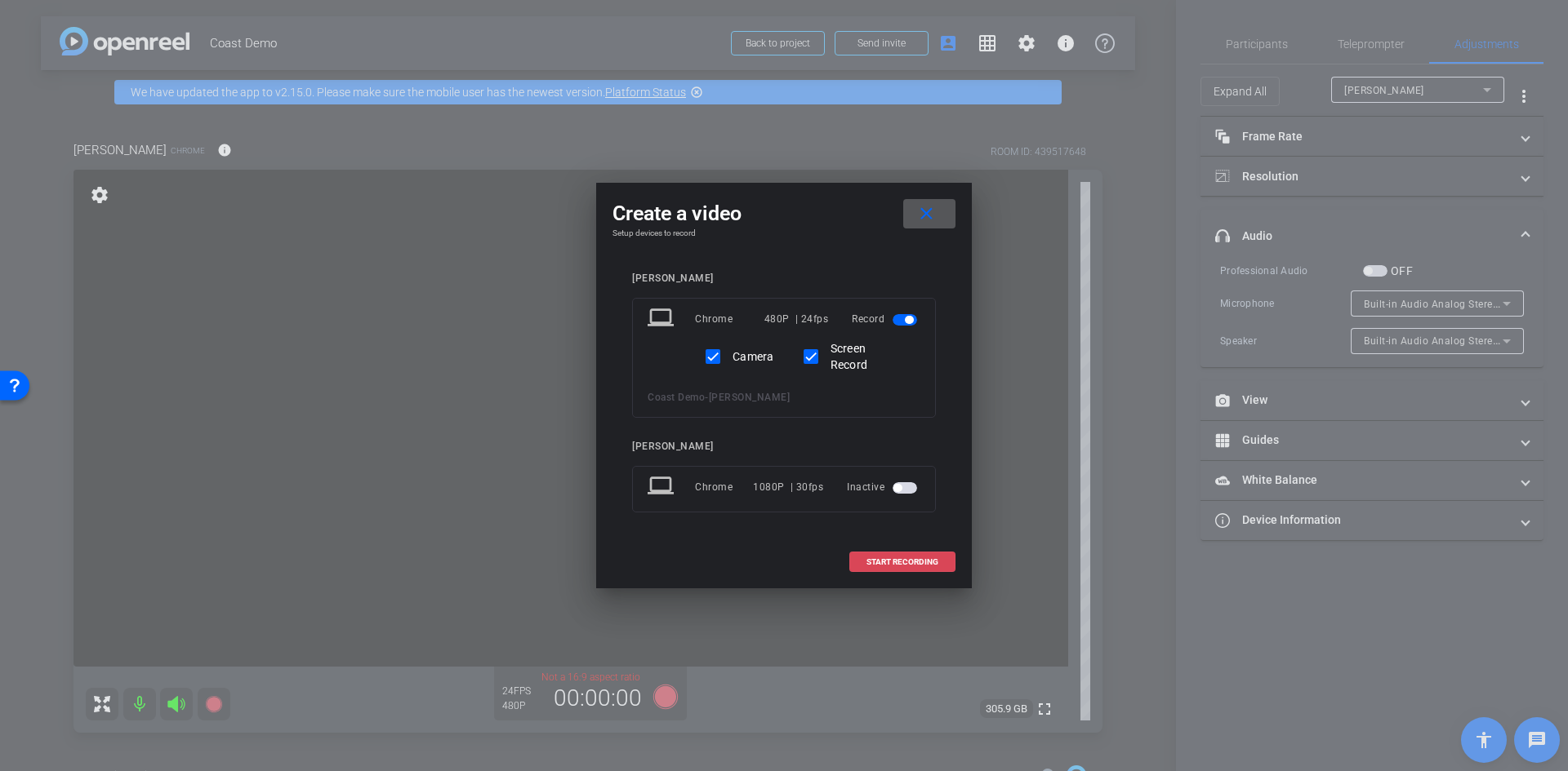
click at [934, 561] on span "START RECORDING" at bounding box center [902, 561] width 72 height 8
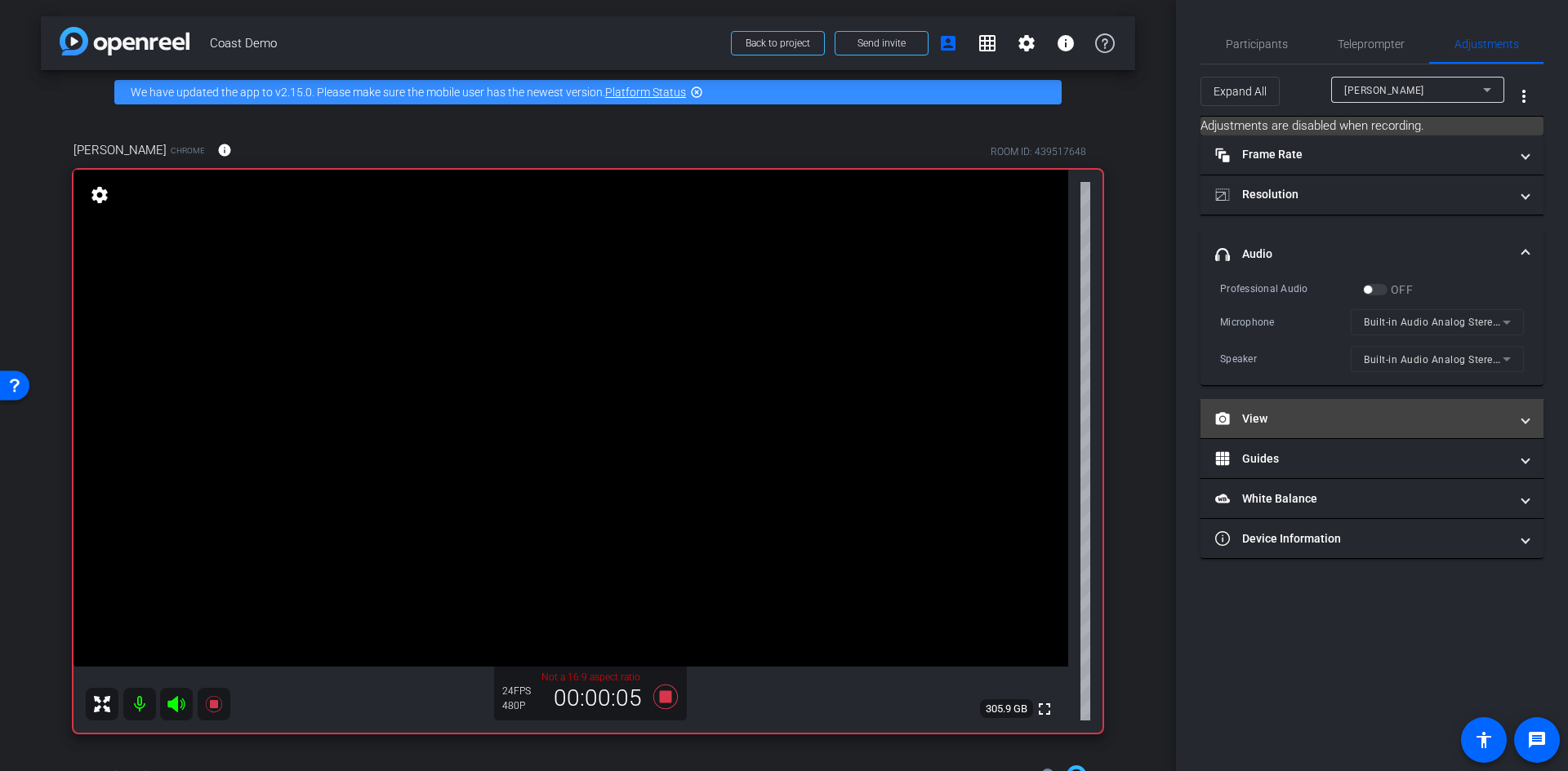
click at [1359, 411] on mat-panel-title "View" at bounding box center [1362, 419] width 294 height 17
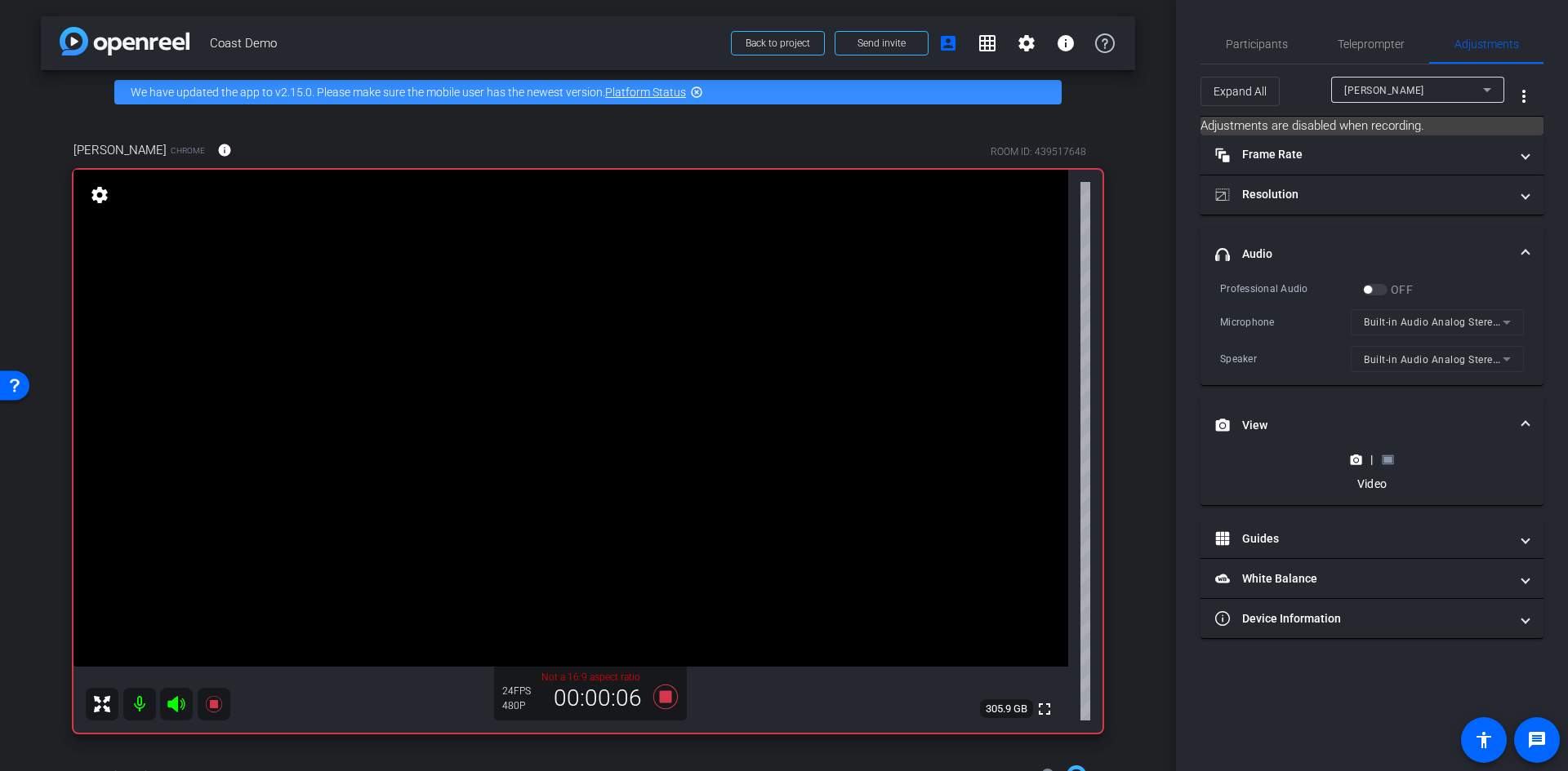
click at [1389, 461] on rect at bounding box center [1388, 460] width 9 height 7
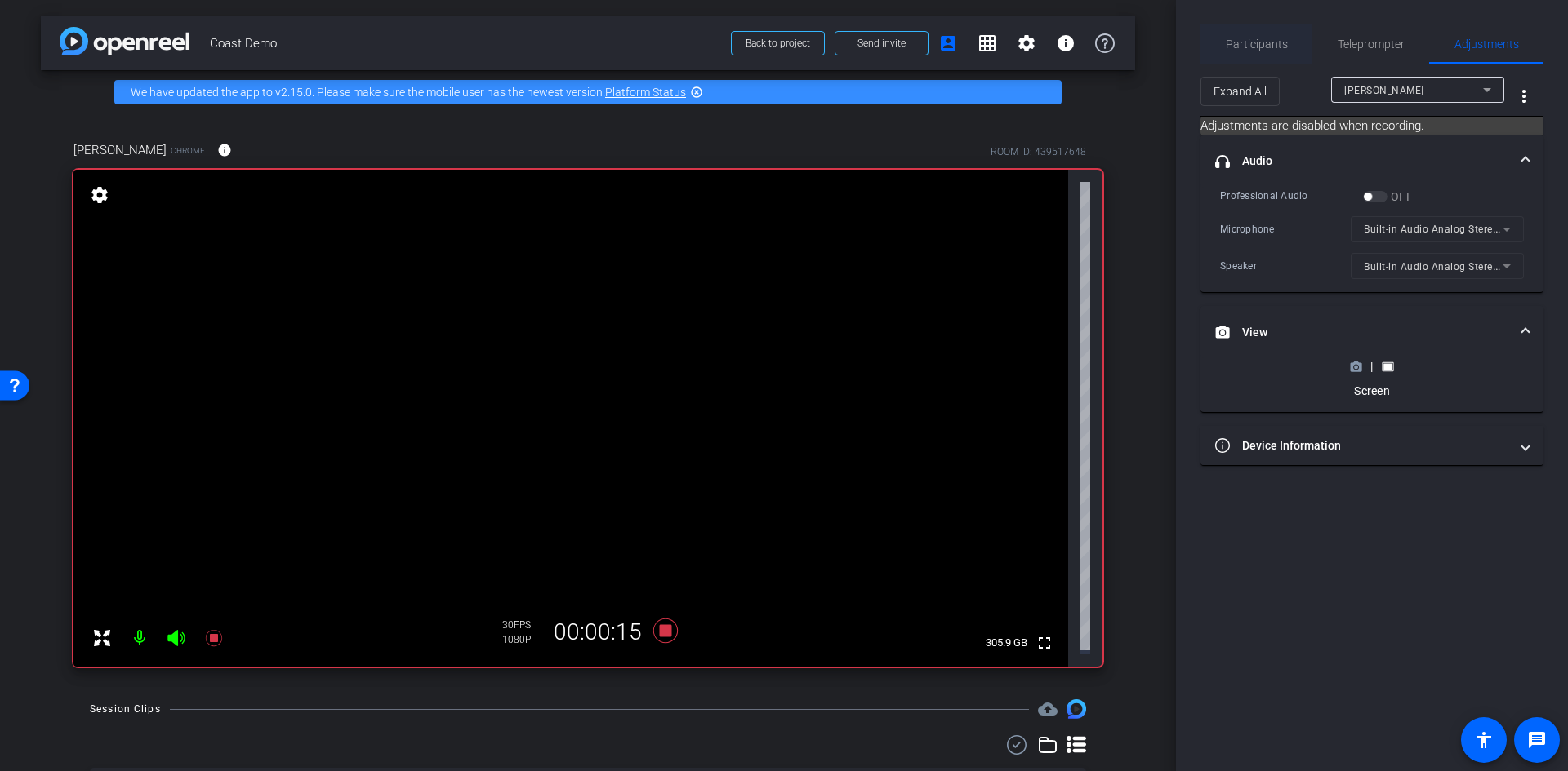
click at [1267, 44] on span "Participants" at bounding box center [1256, 43] width 62 height 11
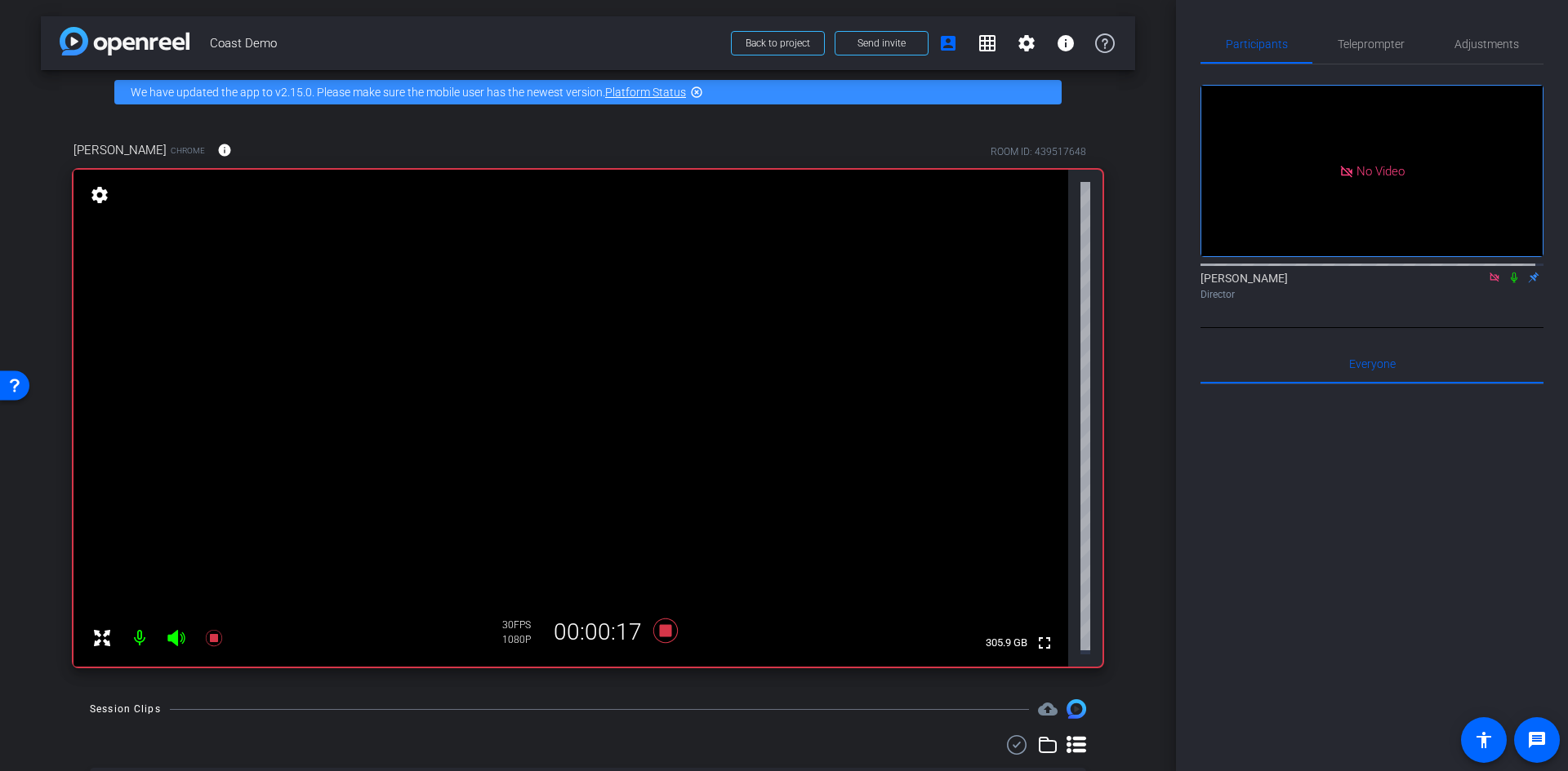
click at [1508, 272] on icon at bounding box center [1514, 277] width 13 height 11
click at [47, 540] on div "alan Chrome info ROOM ID: 439517648 fullscreen settings 305.9 GB 30 FPS 1080P 0…" at bounding box center [588, 398] width 1094 height 569
click at [668, 624] on icon at bounding box center [665, 630] width 39 height 29
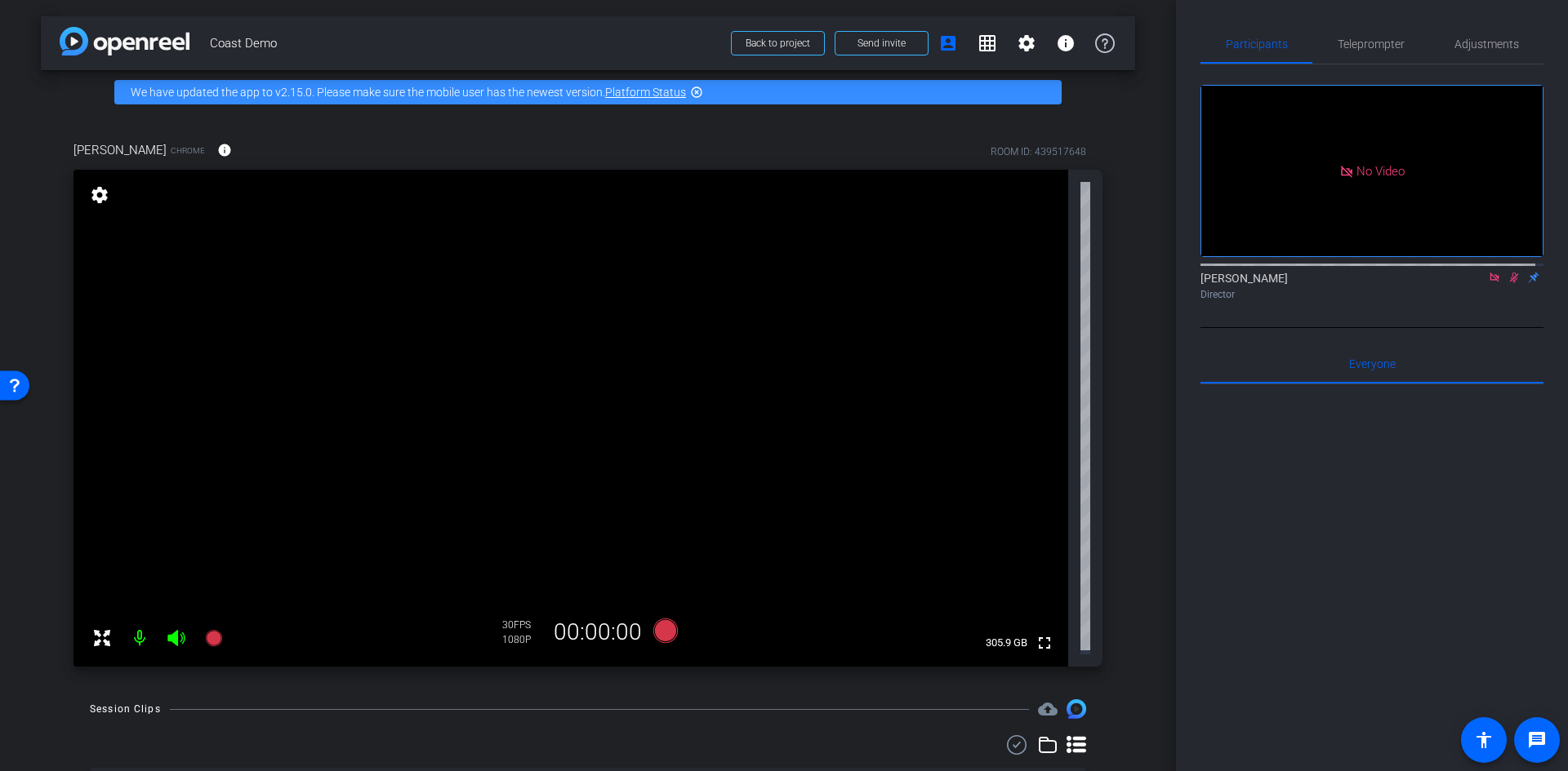
scroll to position [138, 0]
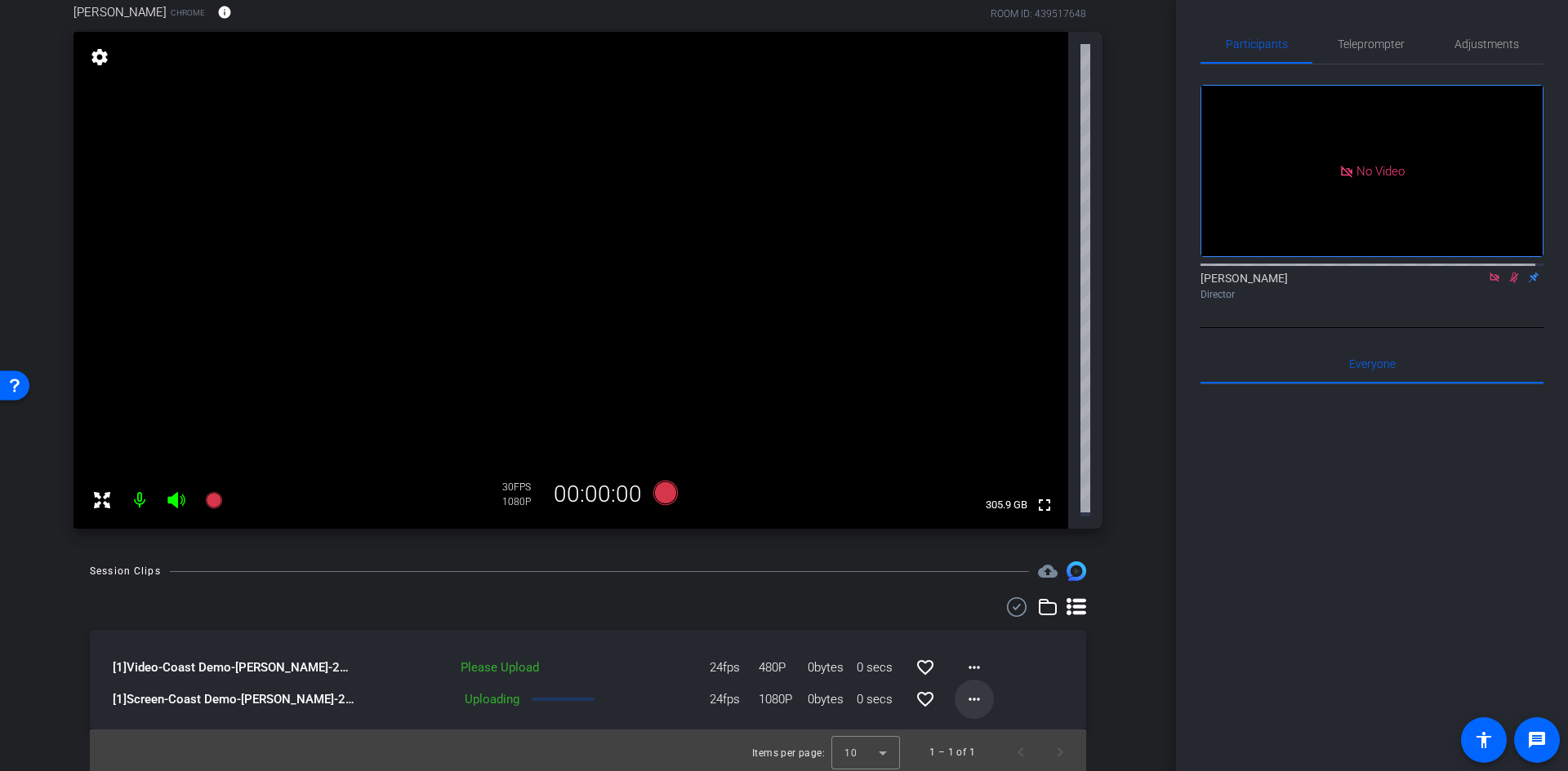
click at [976, 693] on mat-icon "more_horiz" at bounding box center [974, 699] width 20 height 20
click at [960, 664] on div at bounding box center [784, 386] width 1568 height 771
click at [965, 665] on mat-icon "more_horiz" at bounding box center [974, 668] width 20 height 20
click at [981, 695] on span "Upload" at bounding box center [993, 698] width 66 height 20
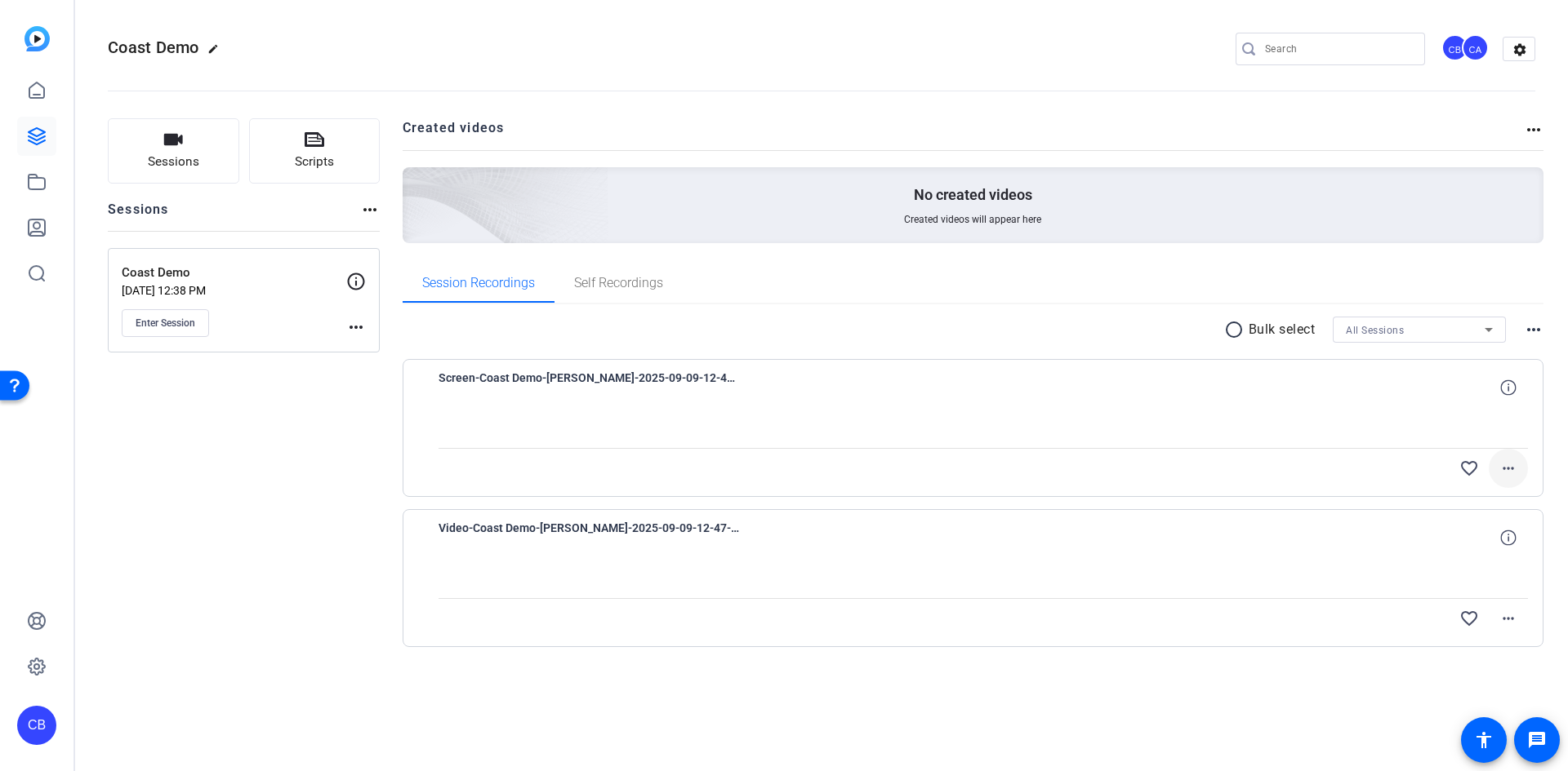
click at [1514, 467] on mat-icon "more_horiz" at bounding box center [1508, 468] width 20 height 20
click at [1509, 465] on div at bounding box center [784, 386] width 1568 height 771
click at [666, 371] on span "Screen-Coast Demo-[PERSON_NAME]-2025-09-09-12-47-57-408-0" at bounding box center [589, 387] width 302 height 39
click at [660, 377] on span "Screen-Coast Demo-Alan Lee-2025-09-09-12-47-57-408-0" at bounding box center [589, 387] width 302 height 39
click at [657, 381] on span "Screen-Coast Demo-Alan Lee-2025-09-09-12-47-57-408-0" at bounding box center [589, 387] width 302 height 39
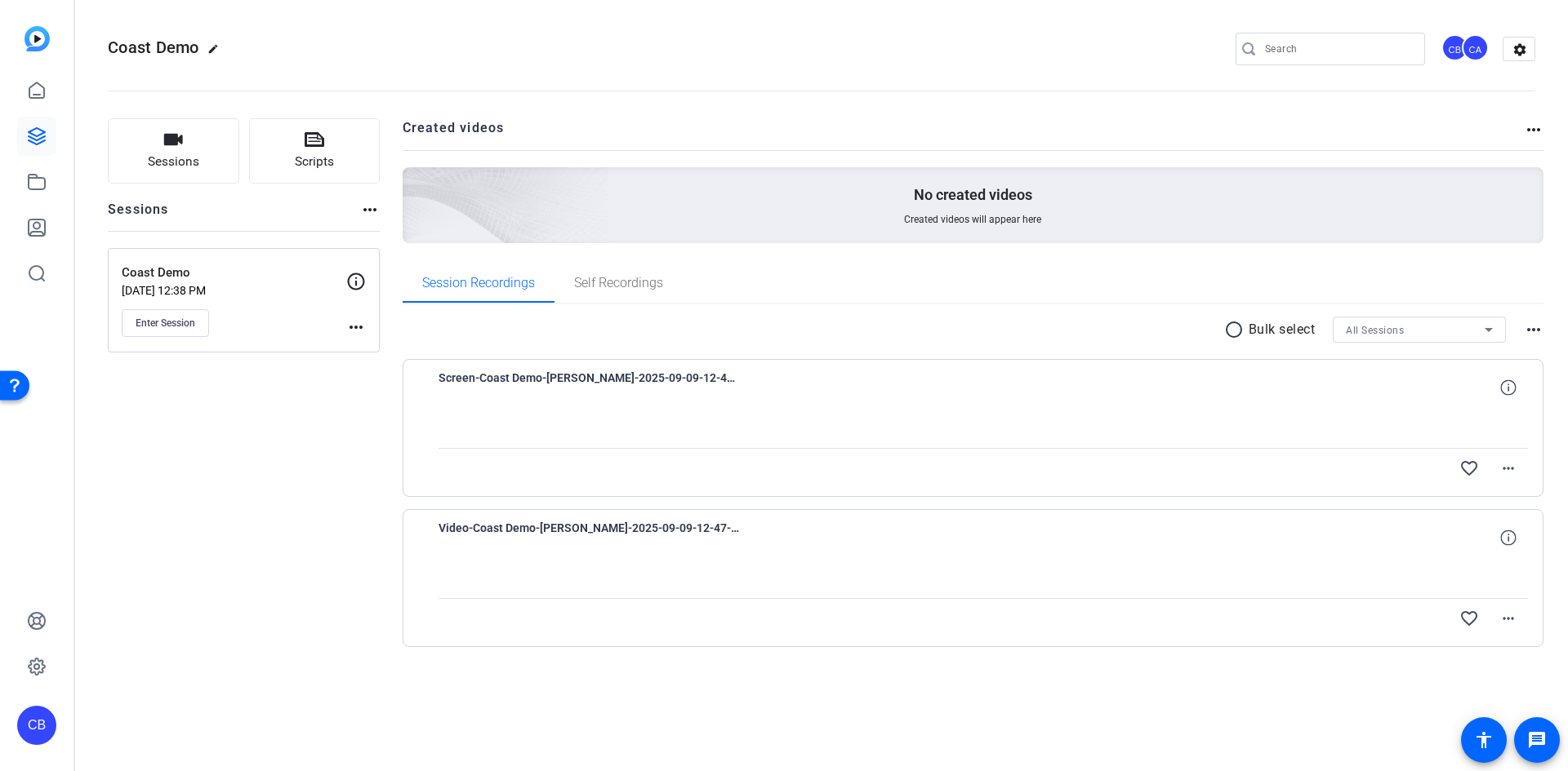
click at [657, 396] on span "Screen-Coast Demo-Alan Lee-2025-09-09-12-47-57-408-0" at bounding box center [589, 387] width 302 height 39
click at [1525, 327] on mat-icon "more_horiz" at bounding box center [1533, 329] width 20 height 20
click at [1533, 329] on div at bounding box center [784, 386] width 1568 height 771
click at [671, 535] on span "Video-Coast Demo-Alan Lee-2025-09-09-12-47-57-408-0" at bounding box center [589, 537] width 302 height 39
click at [676, 523] on span "Video-Coast Demo-Alan Lee-2025-09-09-12-47-57-408-0" at bounding box center [589, 537] width 302 height 39
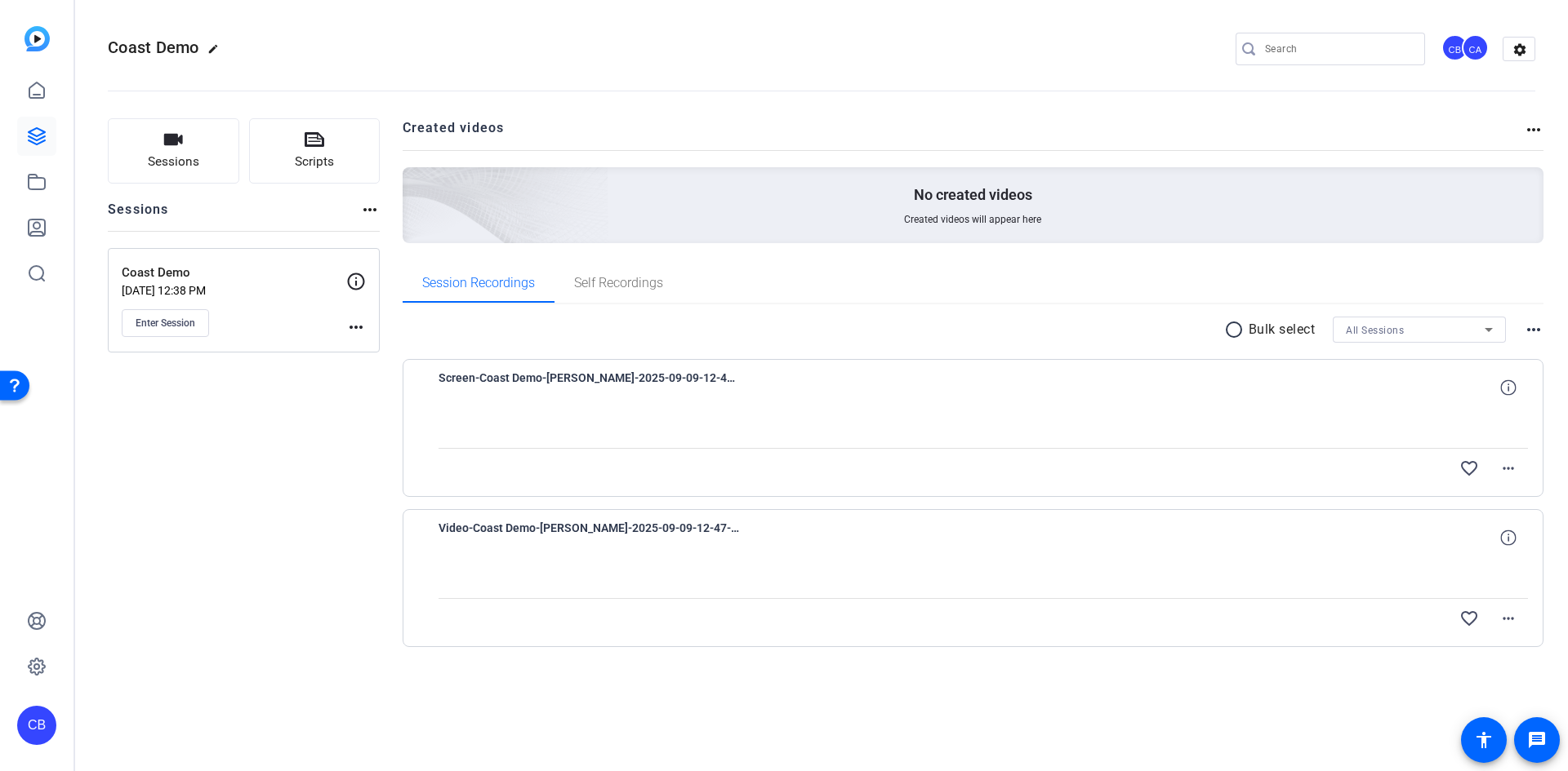
click at [677, 523] on span "Video-Coast Demo-Alan Lee-2025-09-09-12-47-57-408-0" at bounding box center [589, 537] width 302 height 39
click at [1514, 626] on mat-icon "more_horiz" at bounding box center [1508, 618] width 20 height 20
drag, startPoint x: 1518, startPoint y: 547, endPoint x: 1528, endPoint y: 524, distance: 25.1
click at [1520, 545] on div at bounding box center [784, 386] width 1568 height 771
click at [1502, 532] on icon at bounding box center [1508, 537] width 16 height 16
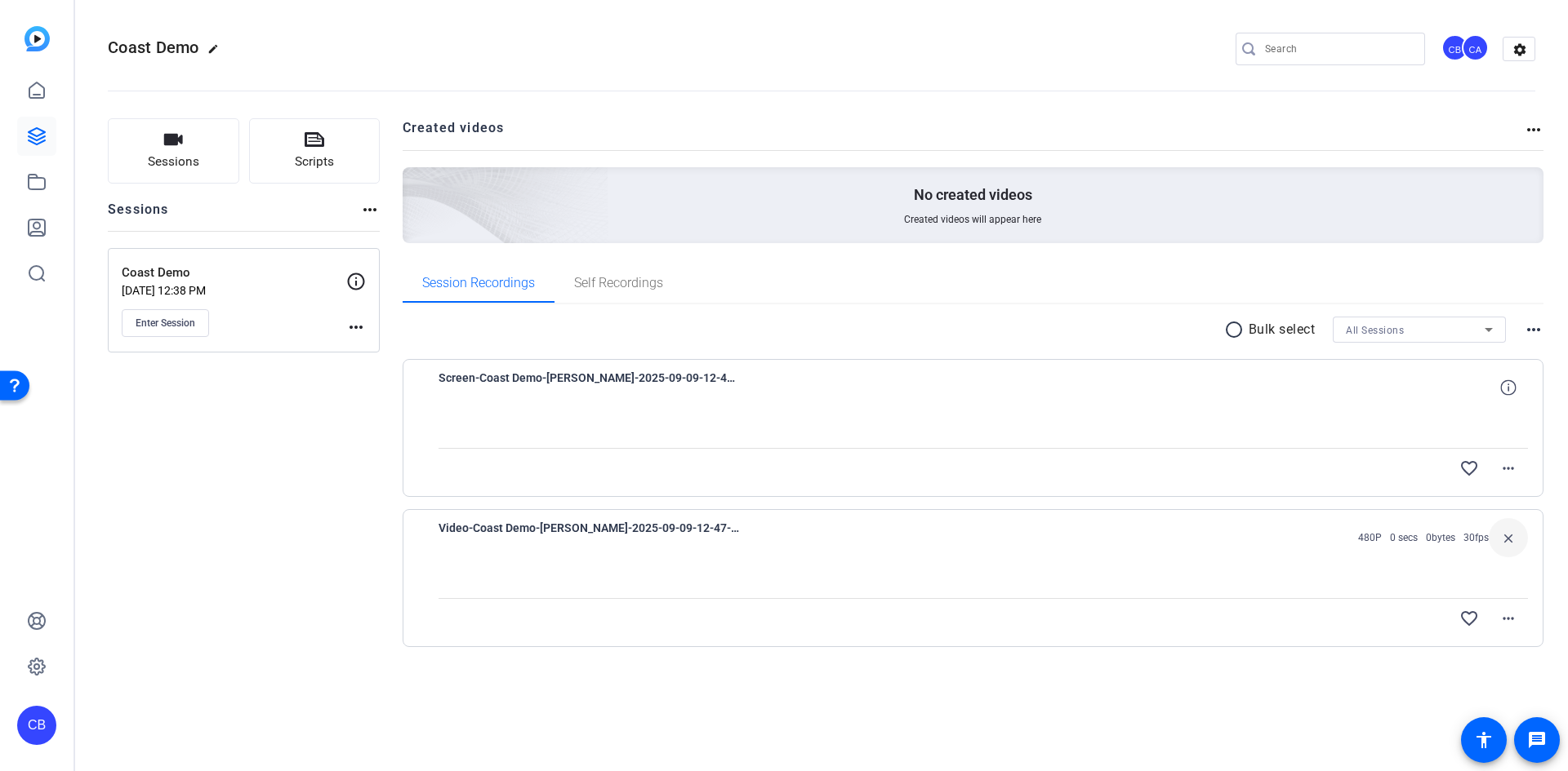
click at [1364, 580] on div at bounding box center [983, 577] width 1090 height 41
click at [47, 139] on link at bounding box center [36, 135] width 39 height 39
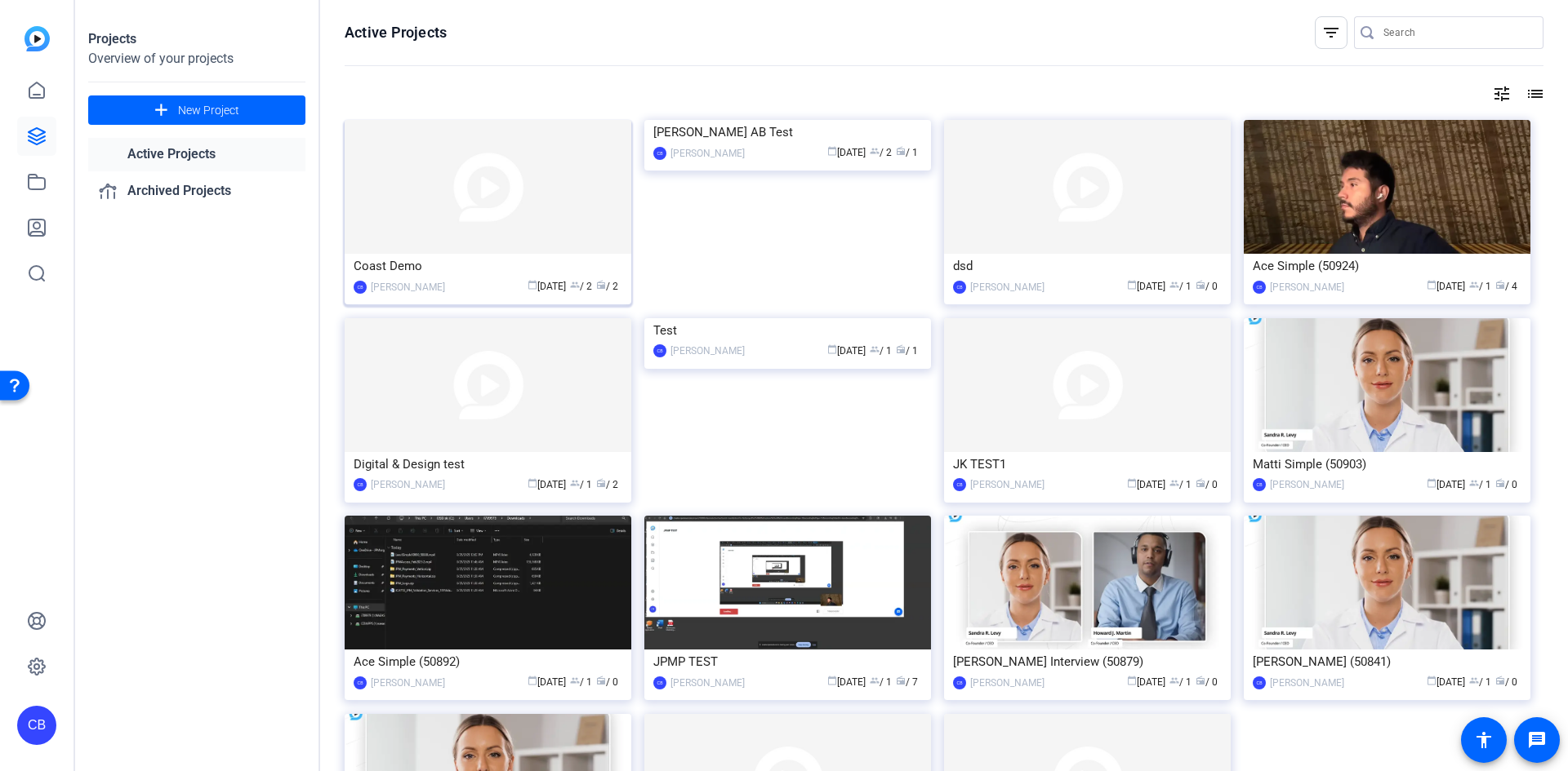
click at [474, 190] on img at bounding box center [488, 186] width 287 height 134
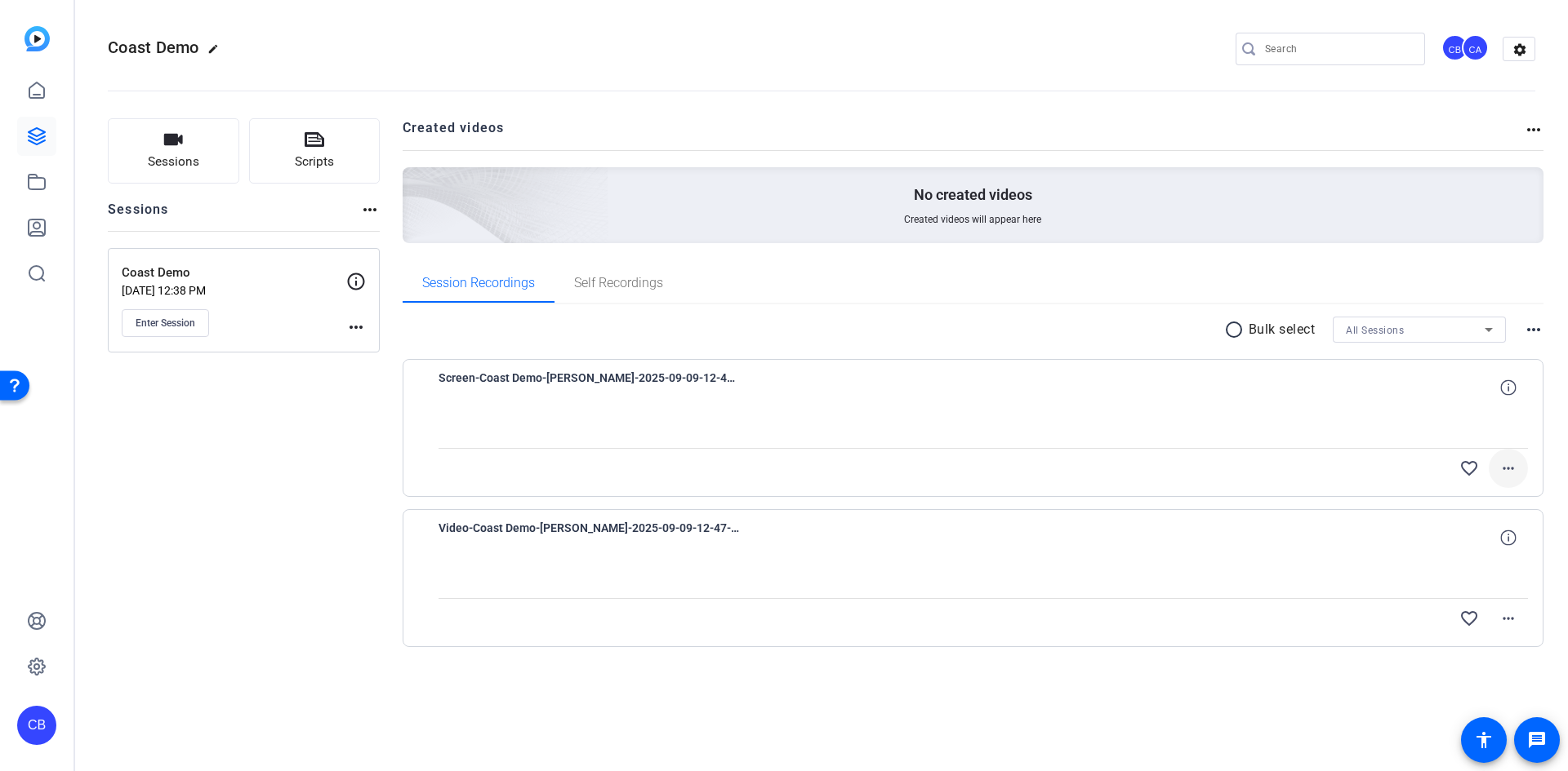
click at [1504, 469] on mat-icon "more_horiz" at bounding box center [1508, 468] width 20 height 20
click at [1128, 469] on div at bounding box center [784, 386] width 1568 height 771
click at [726, 386] on span "Screen-Coast Demo-Alan Lee-2025-09-09-12-47-57-408-0" at bounding box center [589, 387] width 302 height 39
click at [721, 382] on span "Screen-Coast Demo-Alan Lee-2025-09-09-12-47-57-408-0" at bounding box center [589, 387] width 302 height 39
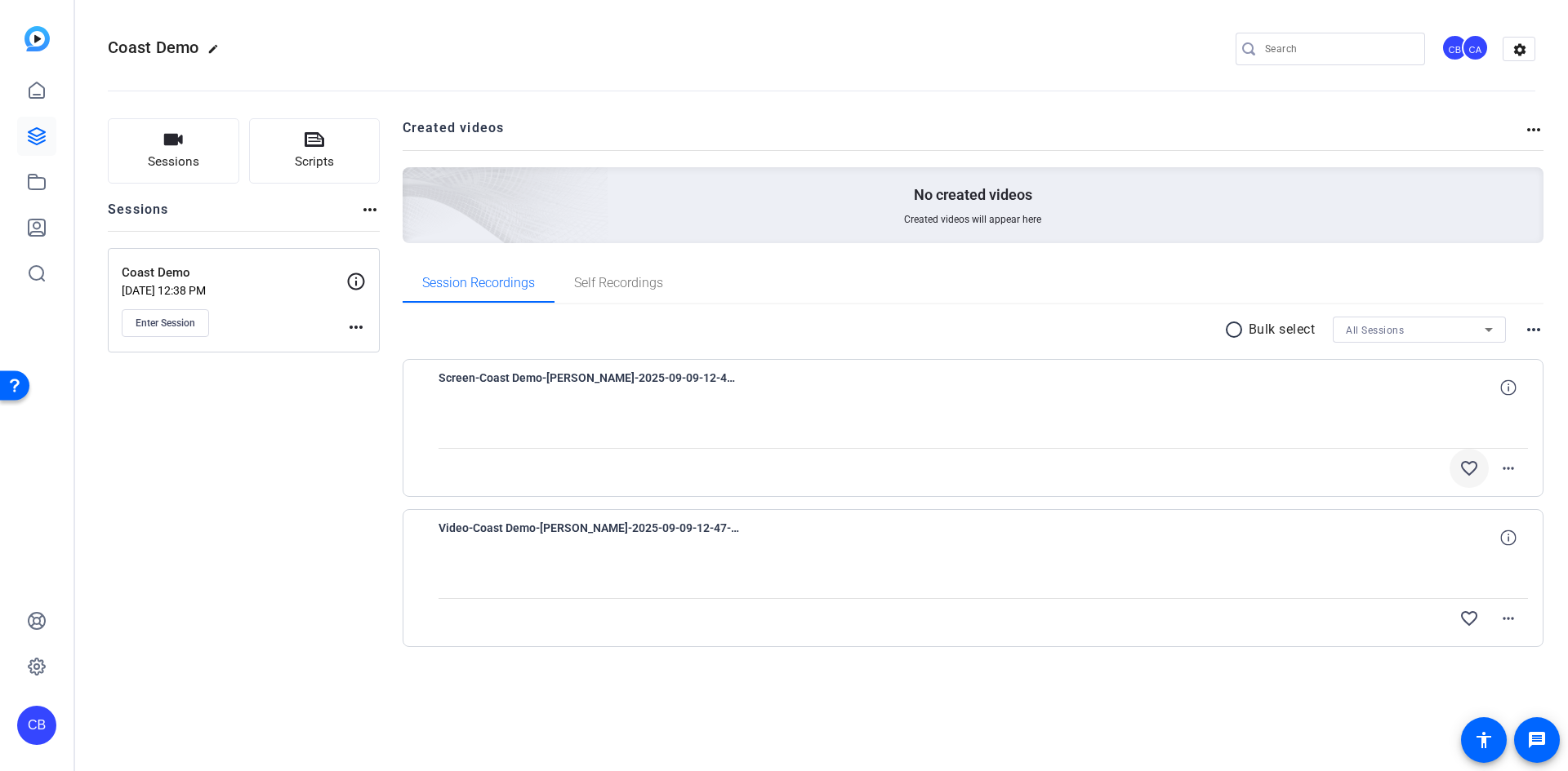
click at [1465, 463] on mat-icon "favorite_border" at bounding box center [1469, 468] width 20 height 20
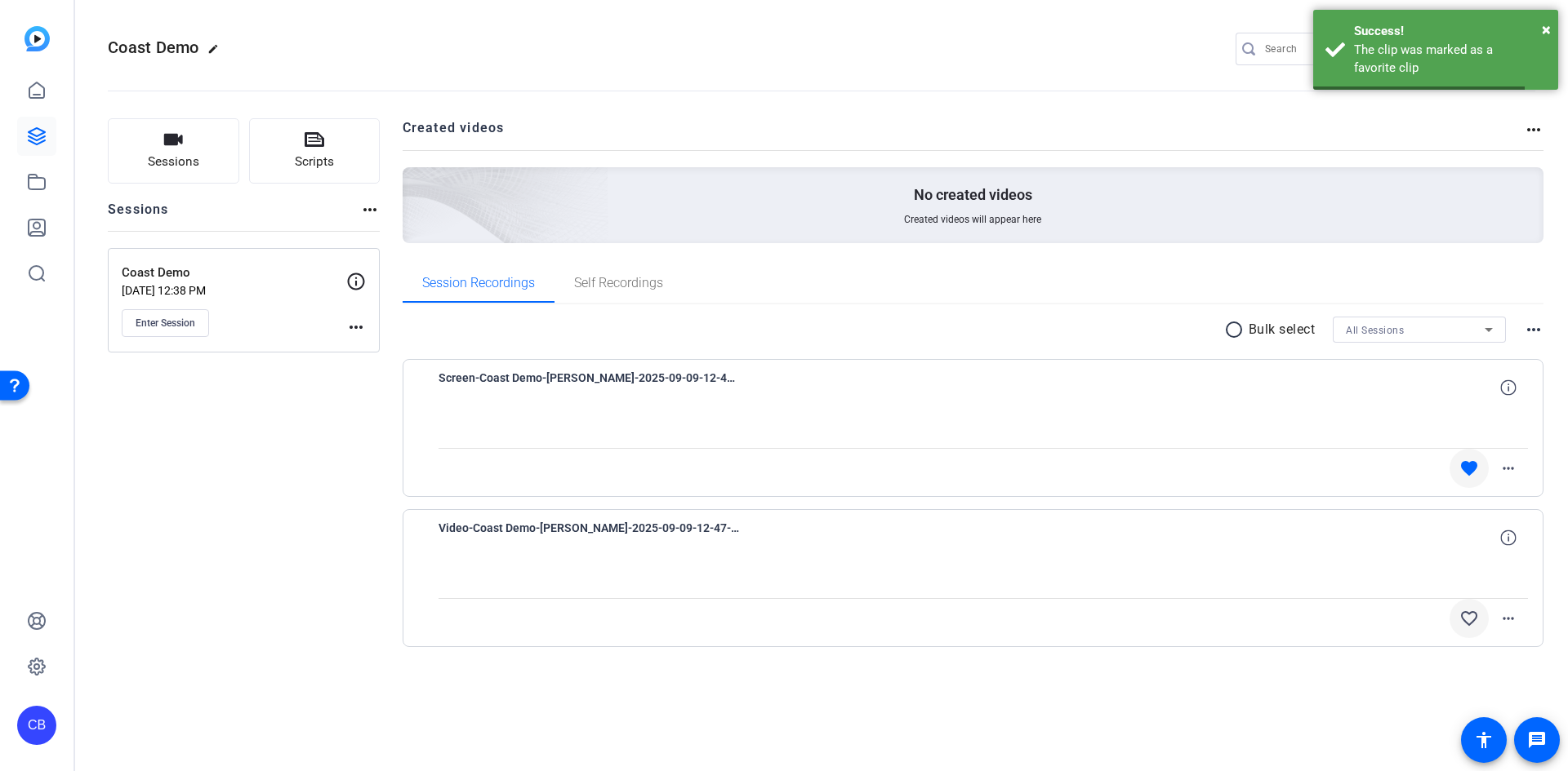
click at [1472, 630] on span at bounding box center [1469, 618] width 39 height 39
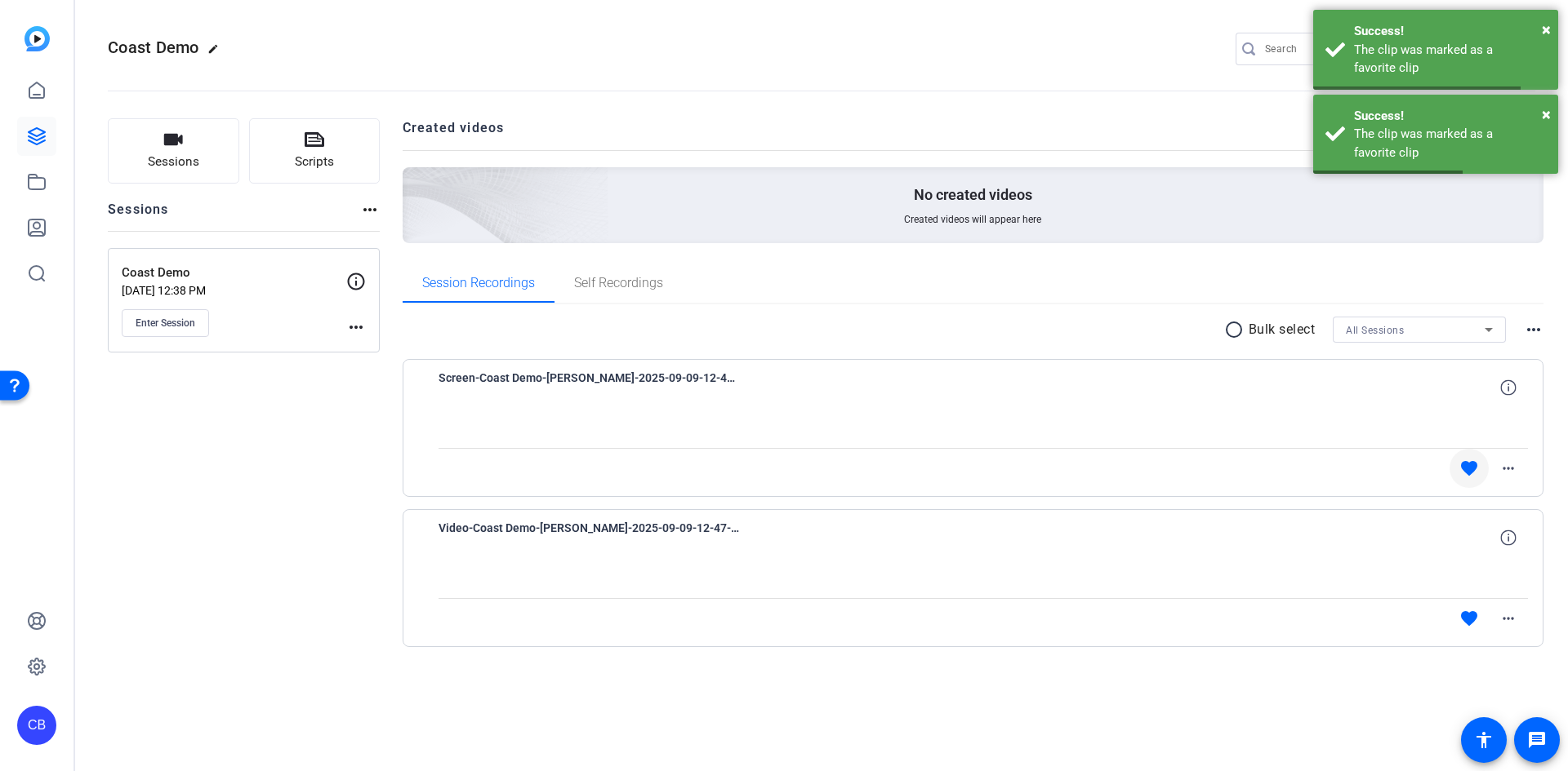
click at [1419, 635] on div "favorite more_horiz" at bounding box center [1147, 618] width 763 height 39
click at [1548, 26] on span "×" at bounding box center [1546, 29] width 9 height 20
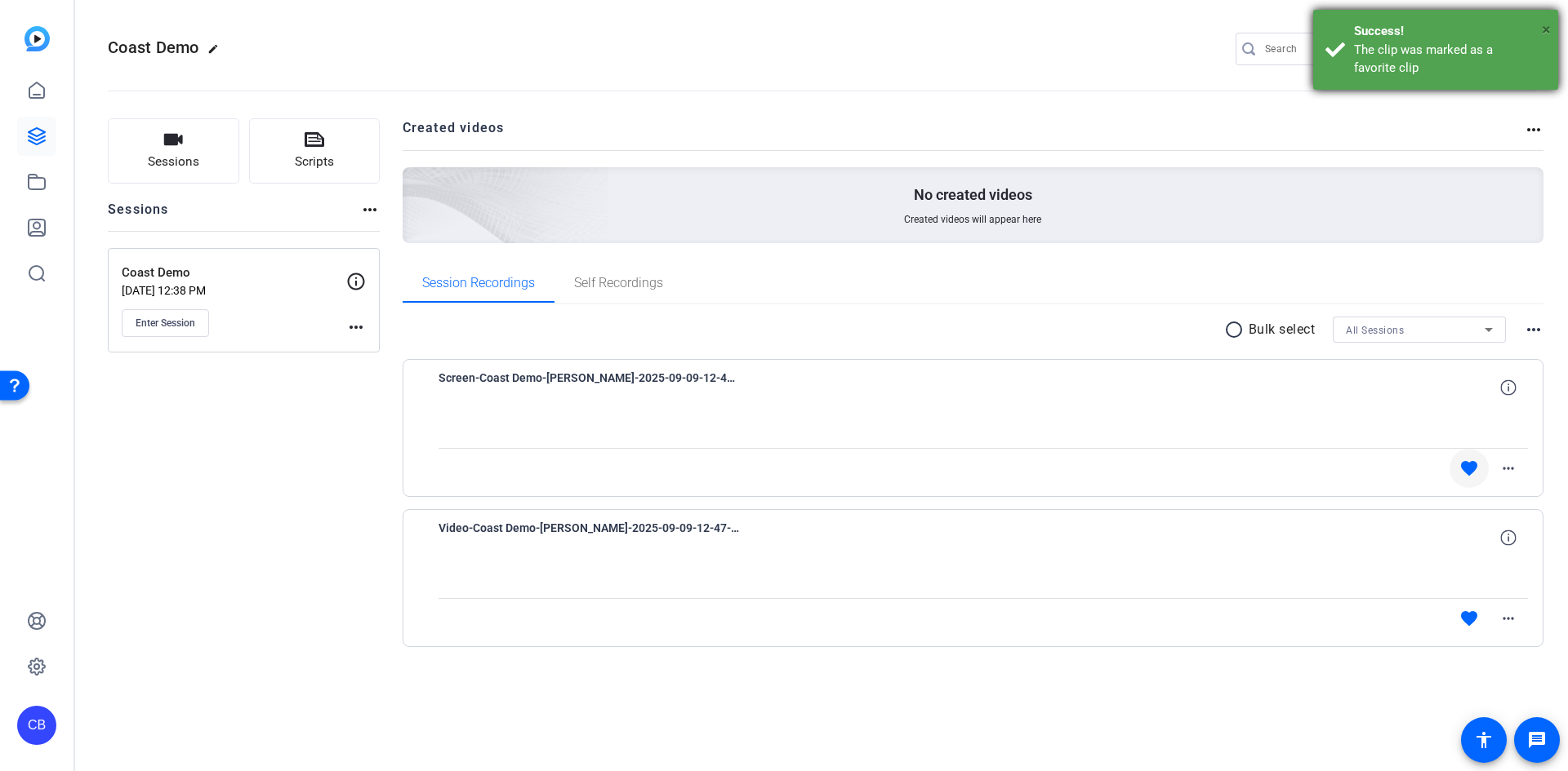
click at [1545, 33] on span "×" at bounding box center [1546, 29] width 9 height 20
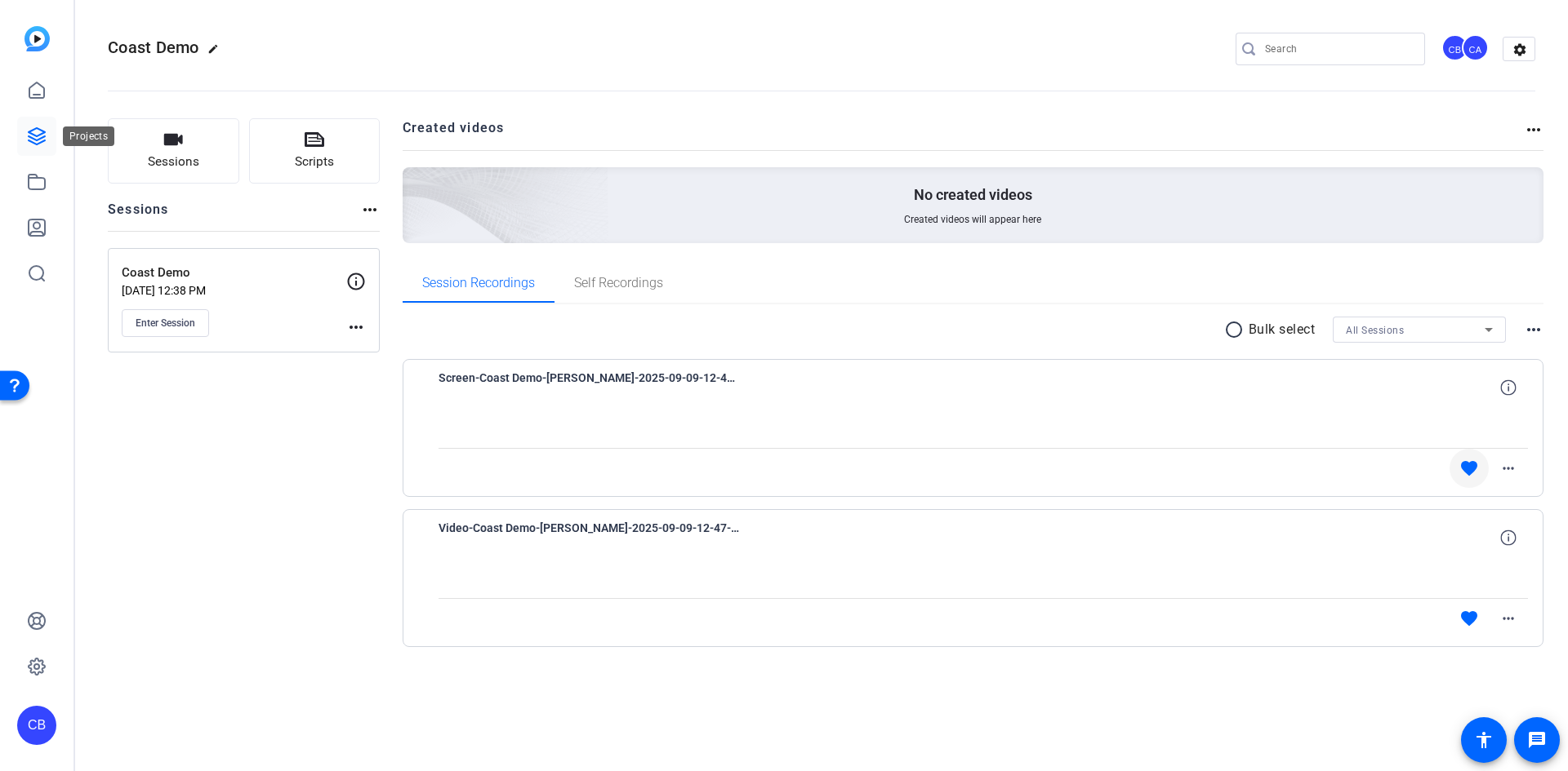
click at [35, 134] on icon at bounding box center [36, 136] width 20 height 20
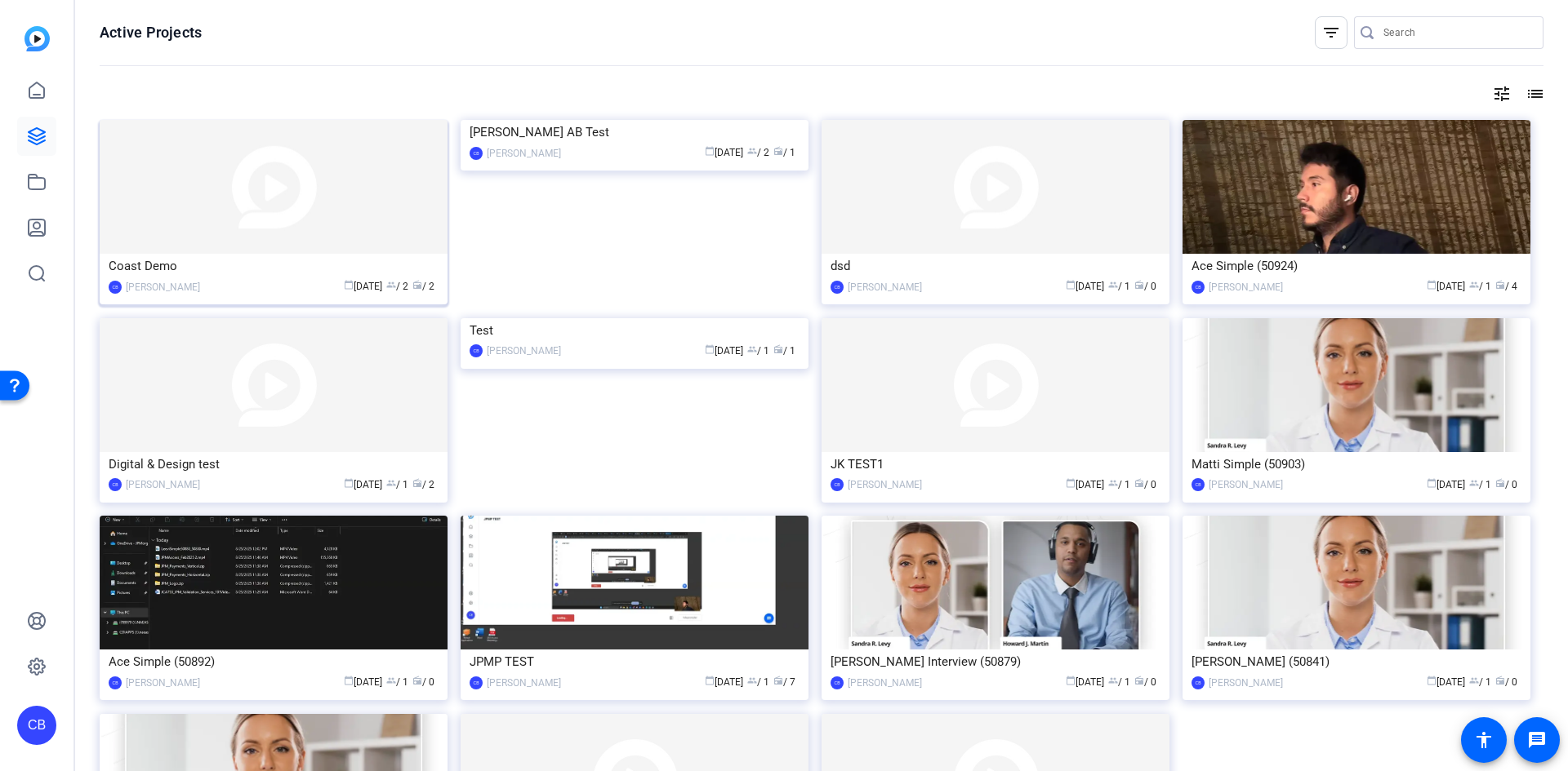
click at [286, 185] on img at bounding box center [273, 186] width 348 height 134
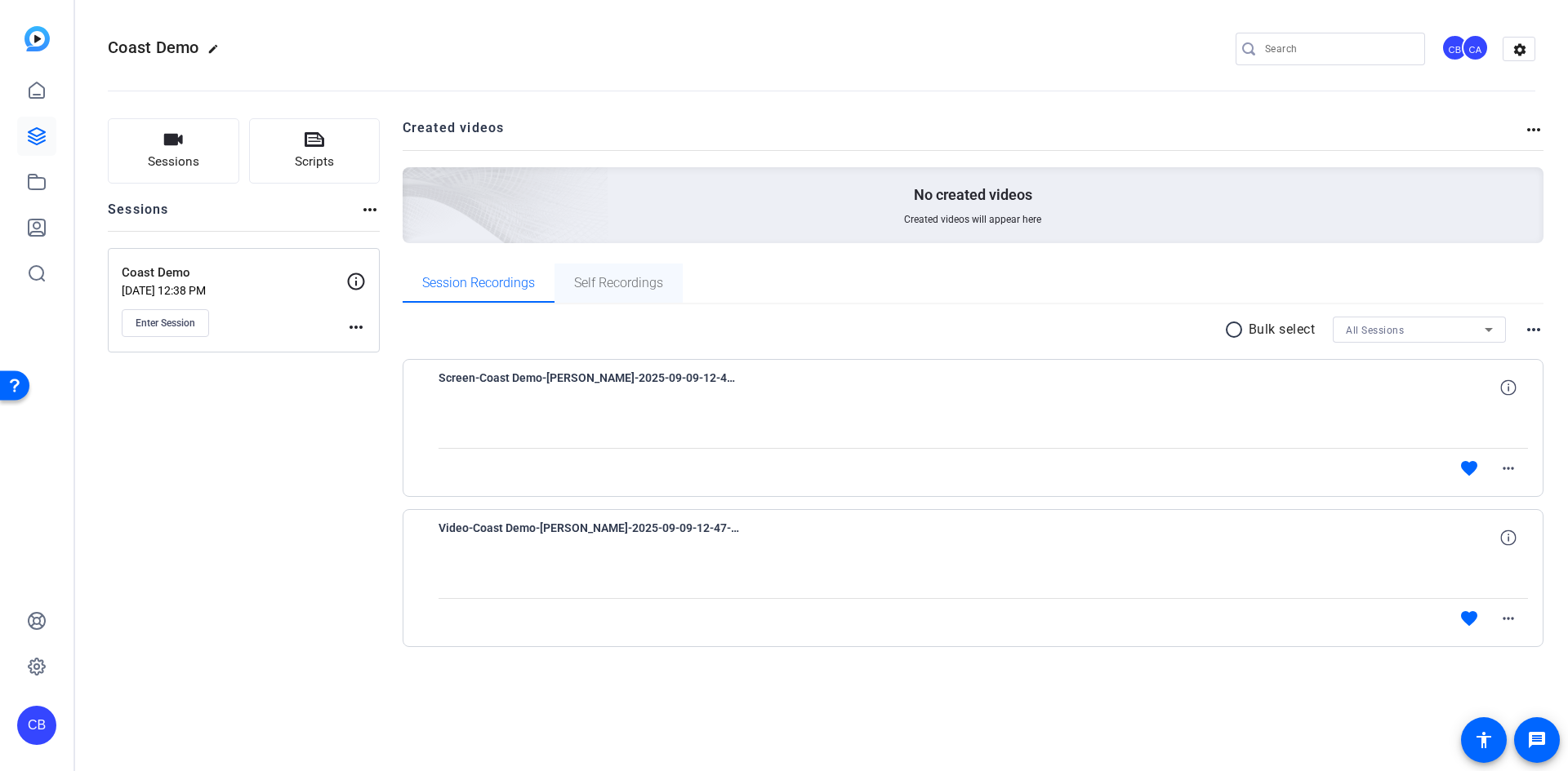
click at [639, 289] on span "Self Recordings" at bounding box center [618, 283] width 89 height 13
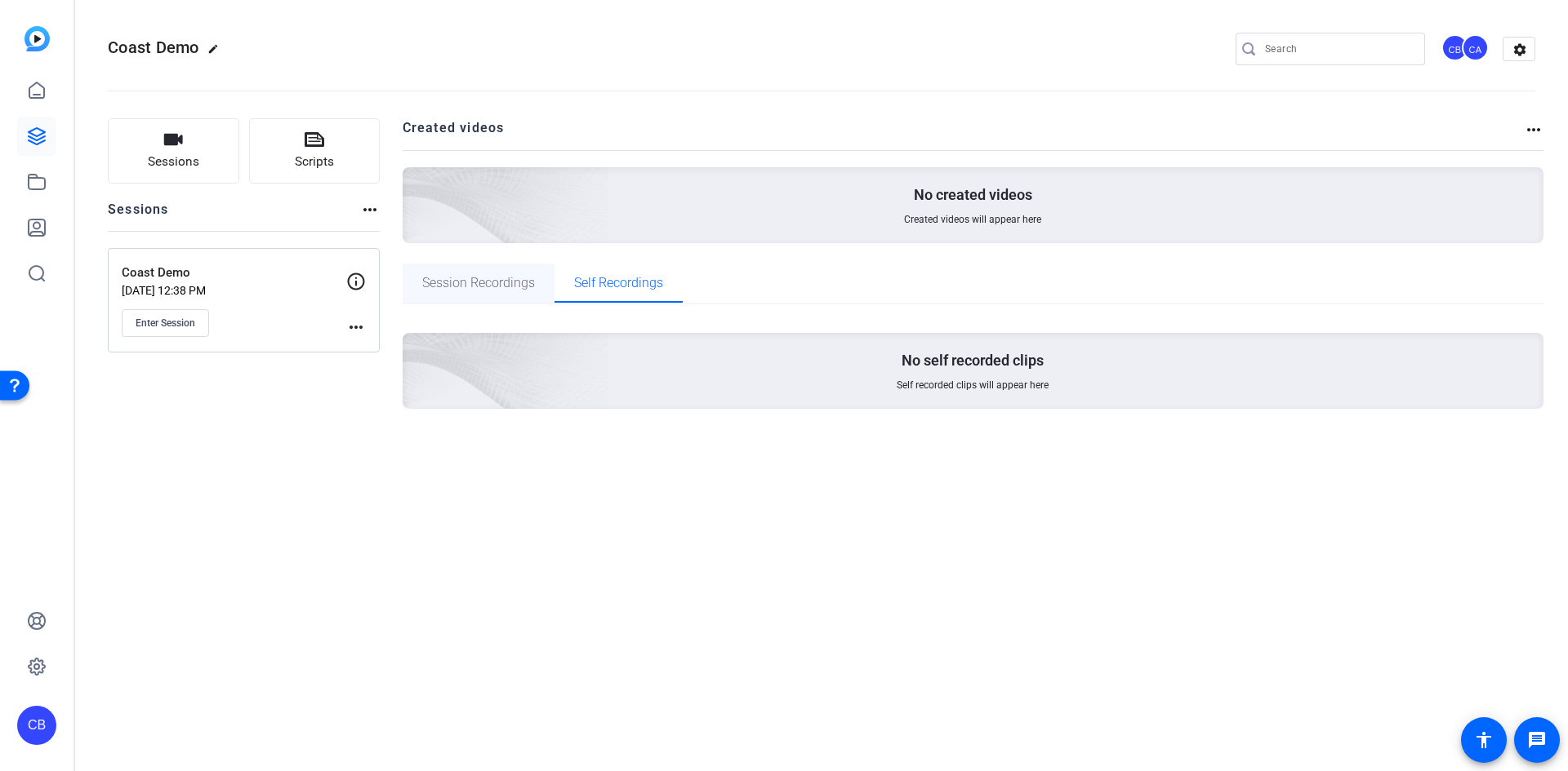
click at [479, 293] on span "Session Recordings" at bounding box center [478, 283] width 113 height 39
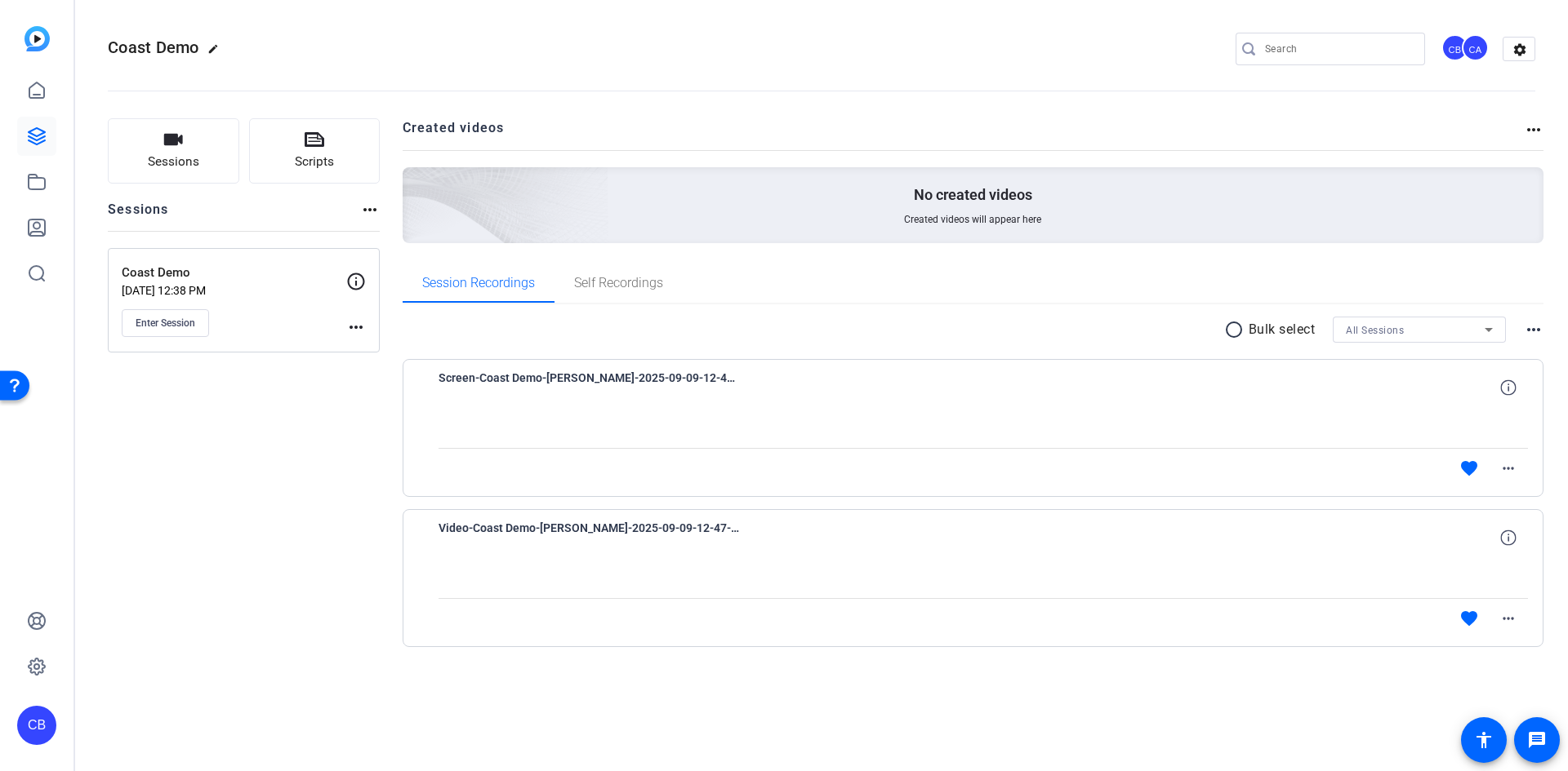
click at [1530, 134] on mat-icon "more_horiz" at bounding box center [1533, 129] width 20 height 20
click at [1533, 129] on div at bounding box center [784, 386] width 1568 height 771
click at [1542, 342] on div "radio_button_unchecked Bulk select All Sessions more_horiz" at bounding box center [973, 329] width 1142 height 26
click at [1540, 327] on mat-icon "more_horiz" at bounding box center [1533, 329] width 20 height 20
click at [1540, 326] on div at bounding box center [784, 386] width 1568 height 771
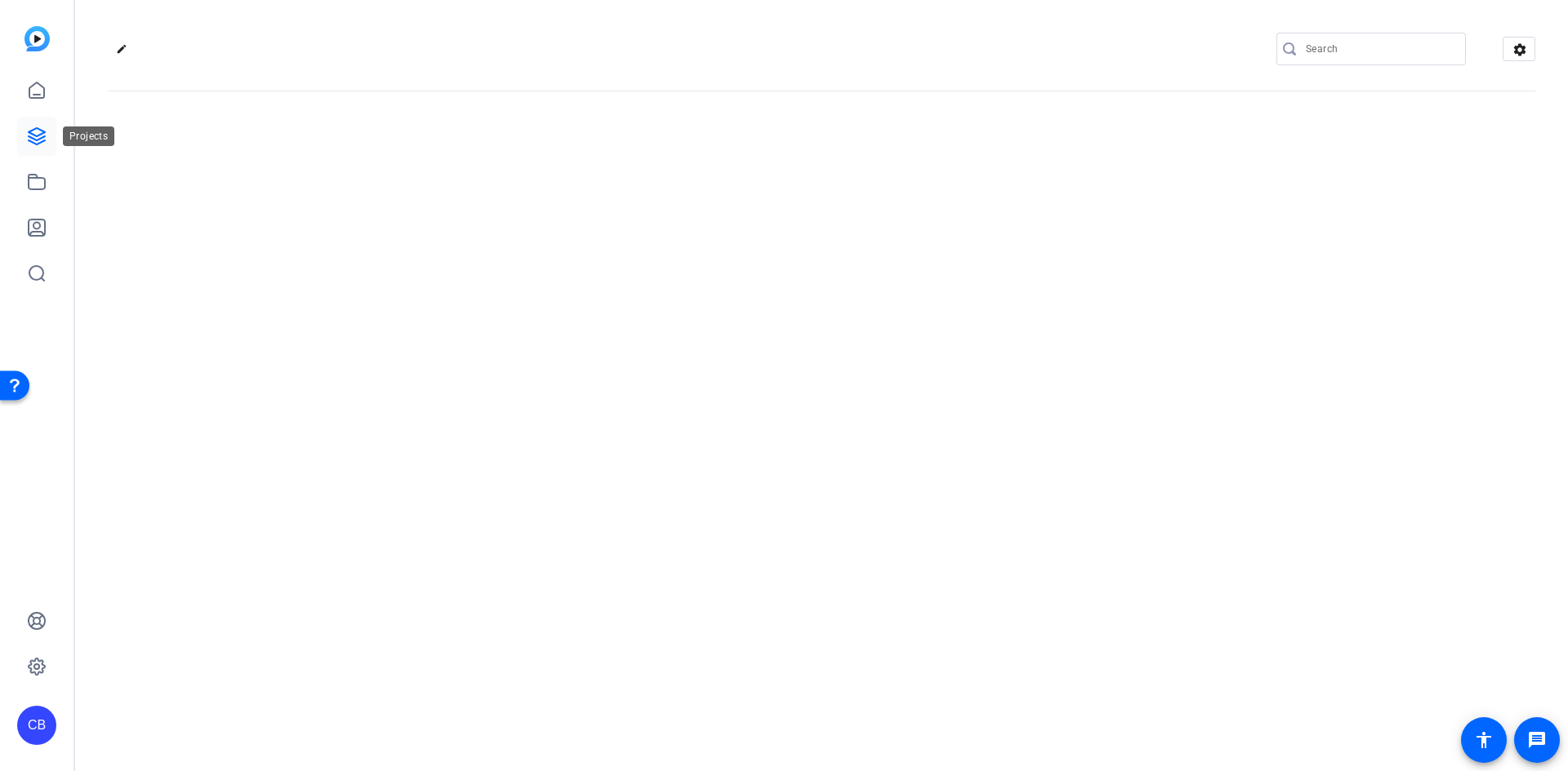
click at [34, 132] on icon at bounding box center [36, 136] width 20 height 20
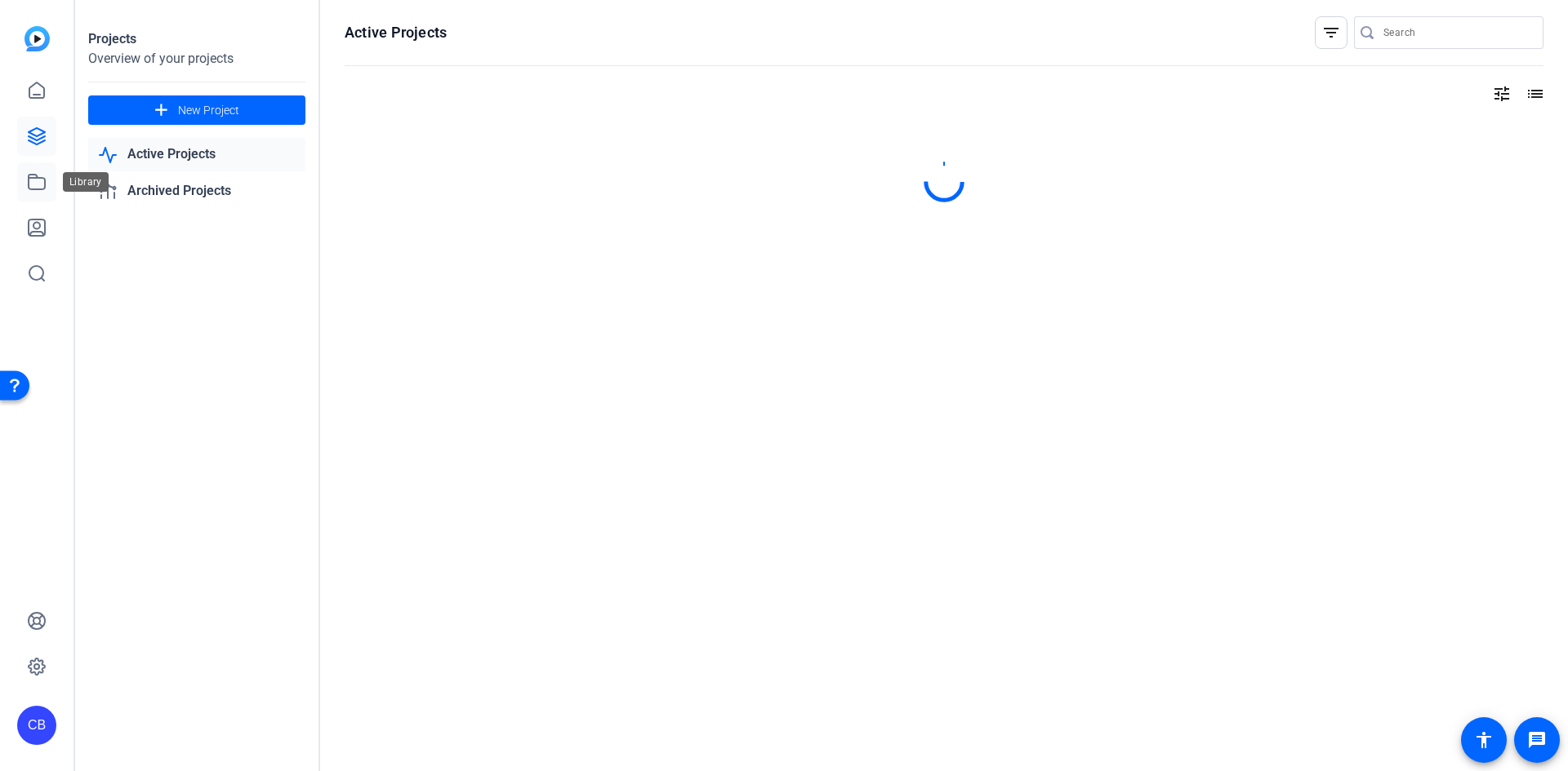
click at [35, 166] on link at bounding box center [36, 181] width 39 height 39
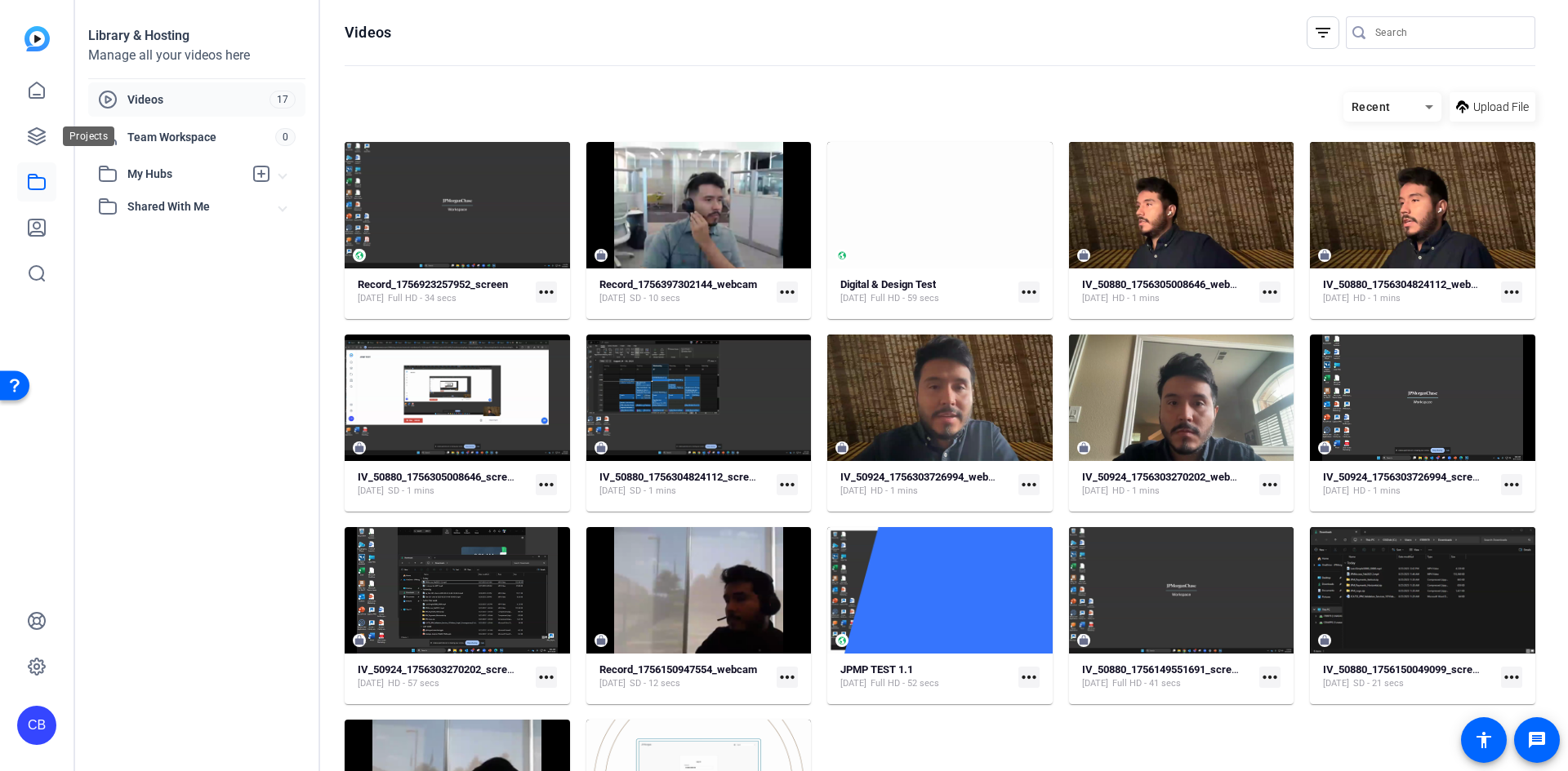
click at [28, 132] on icon at bounding box center [36, 136] width 16 height 16
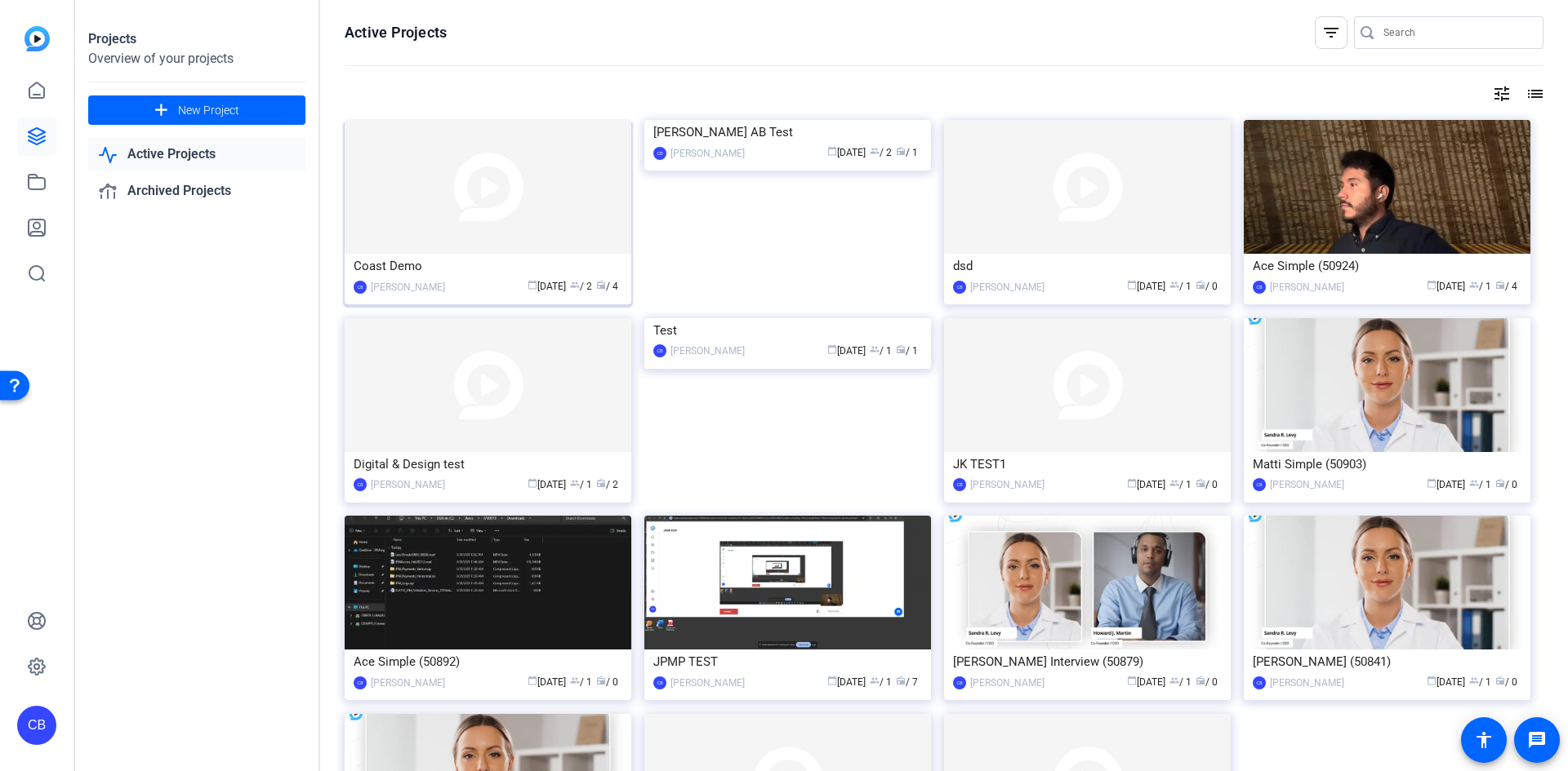
click at [506, 184] on img at bounding box center [488, 186] width 287 height 134
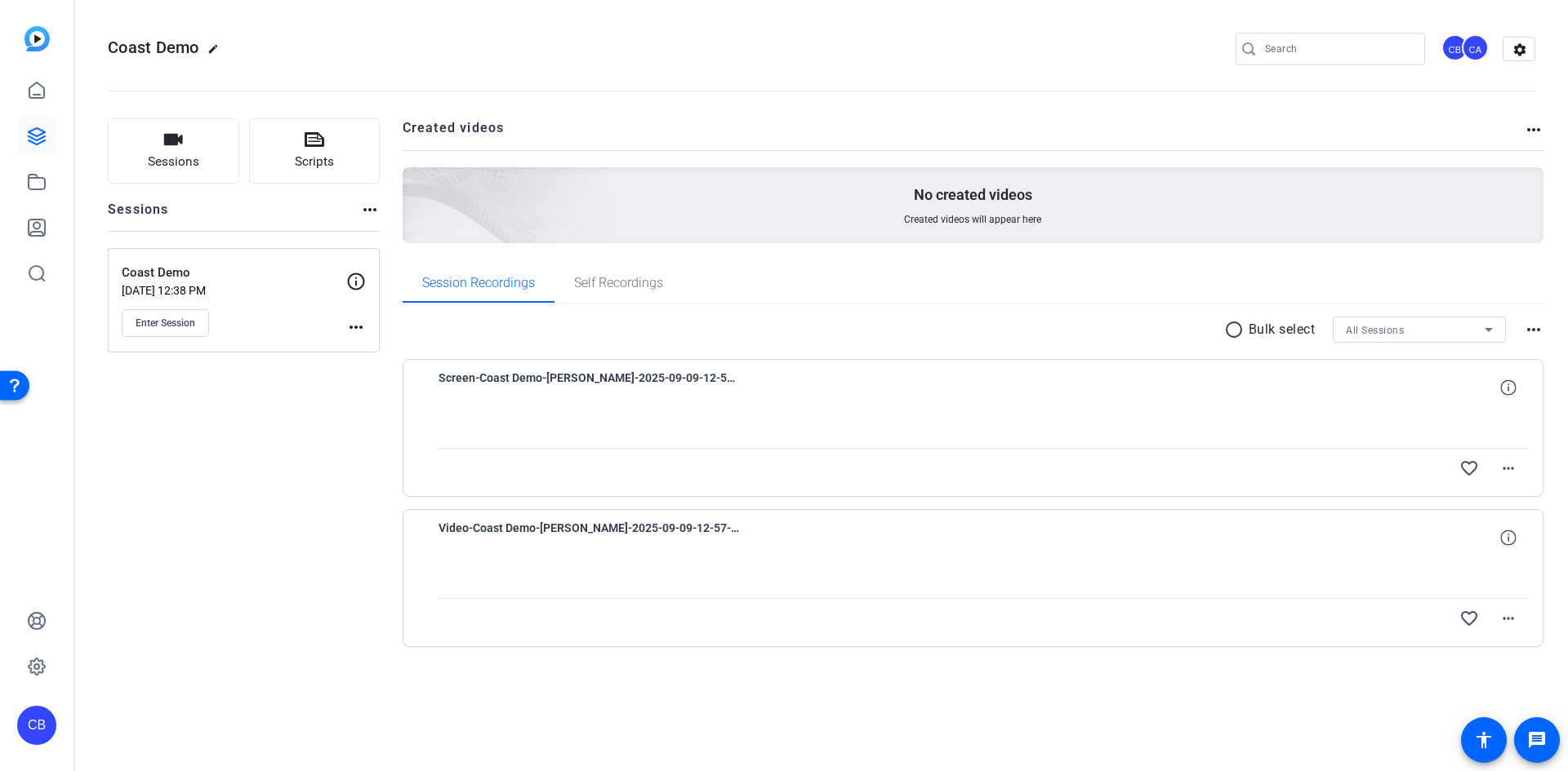
click at [1540, 327] on mat-icon "more_horiz" at bounding box center [1533, 329] width 20 height 20
click at [1517, 353] on span "View Archived Clips" at bounding box center [1483, 351] width 92 height 20
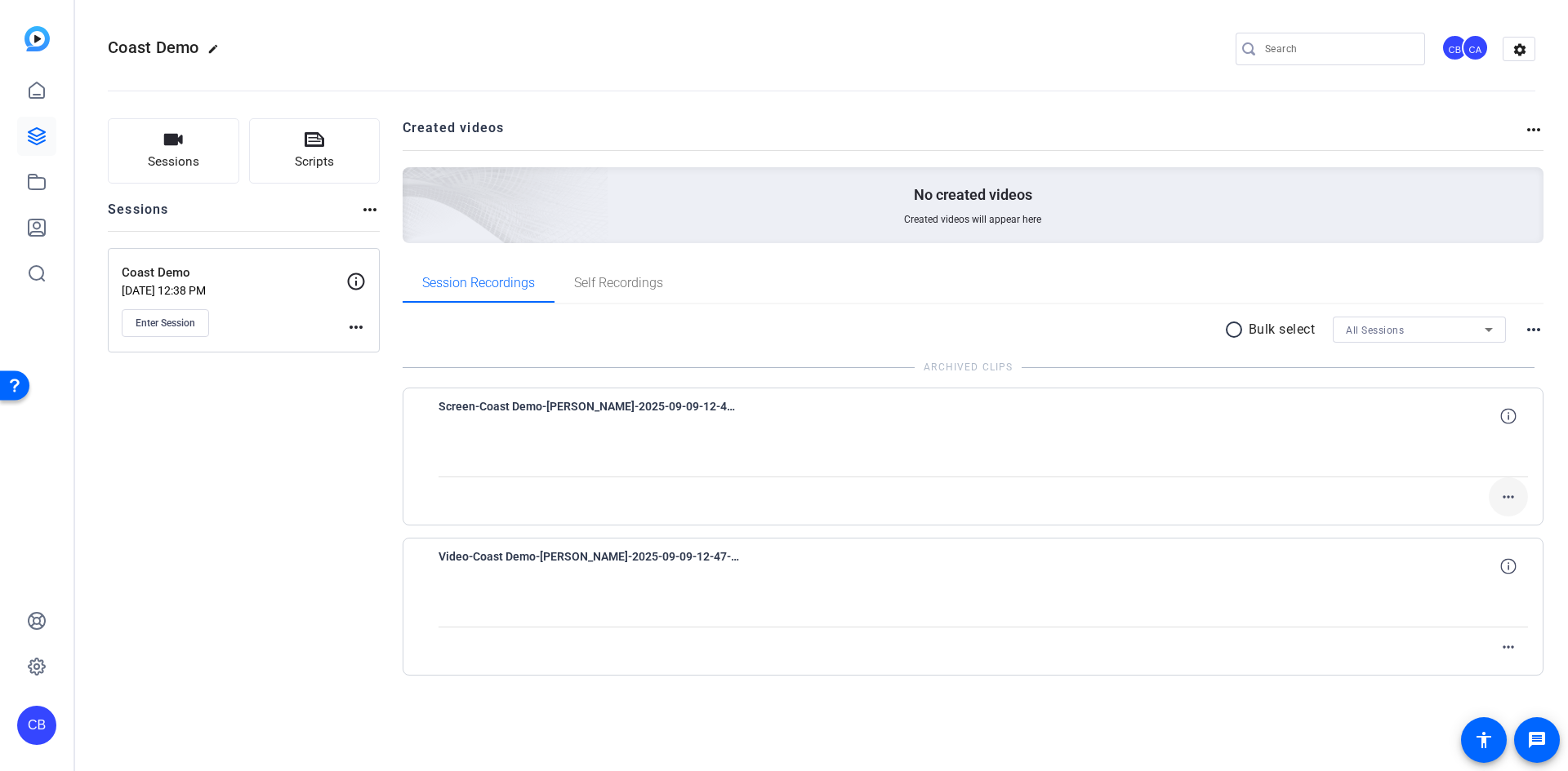
click at [1496, 489] on span at bounding box center [1508, 497] width 39 height 39
click at [1286, 467] on div at bounding box center [784, 386] width 1568 height 771
click at [1535, 324] on mat-icon "more_horiz" at bounding box center [1533, 329] width 20 height 20
click at [1508, 349] on span "Hide Archived Clips" at bounding box center [1484, 351] width 91 height 20
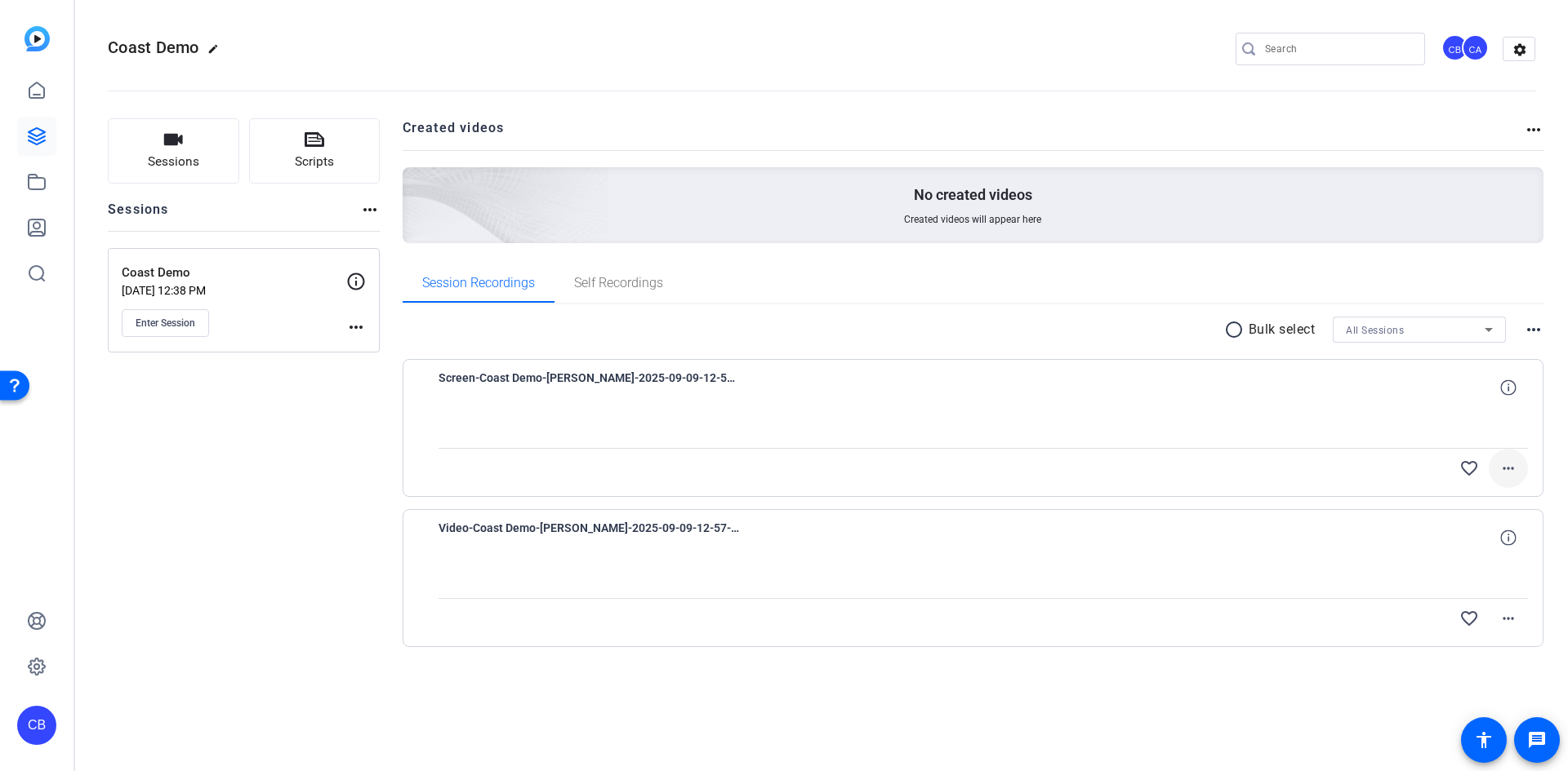
click at [1507, 473] on mat-icon "more_horiz" at bounding box center [1508, 468] width 20 height 20
click at [1327, 450] on div at bounding box center [784, 386] width 1568 height 771
click at [44, 97] on icon at bounding box center [36, 91] width 15 height 16
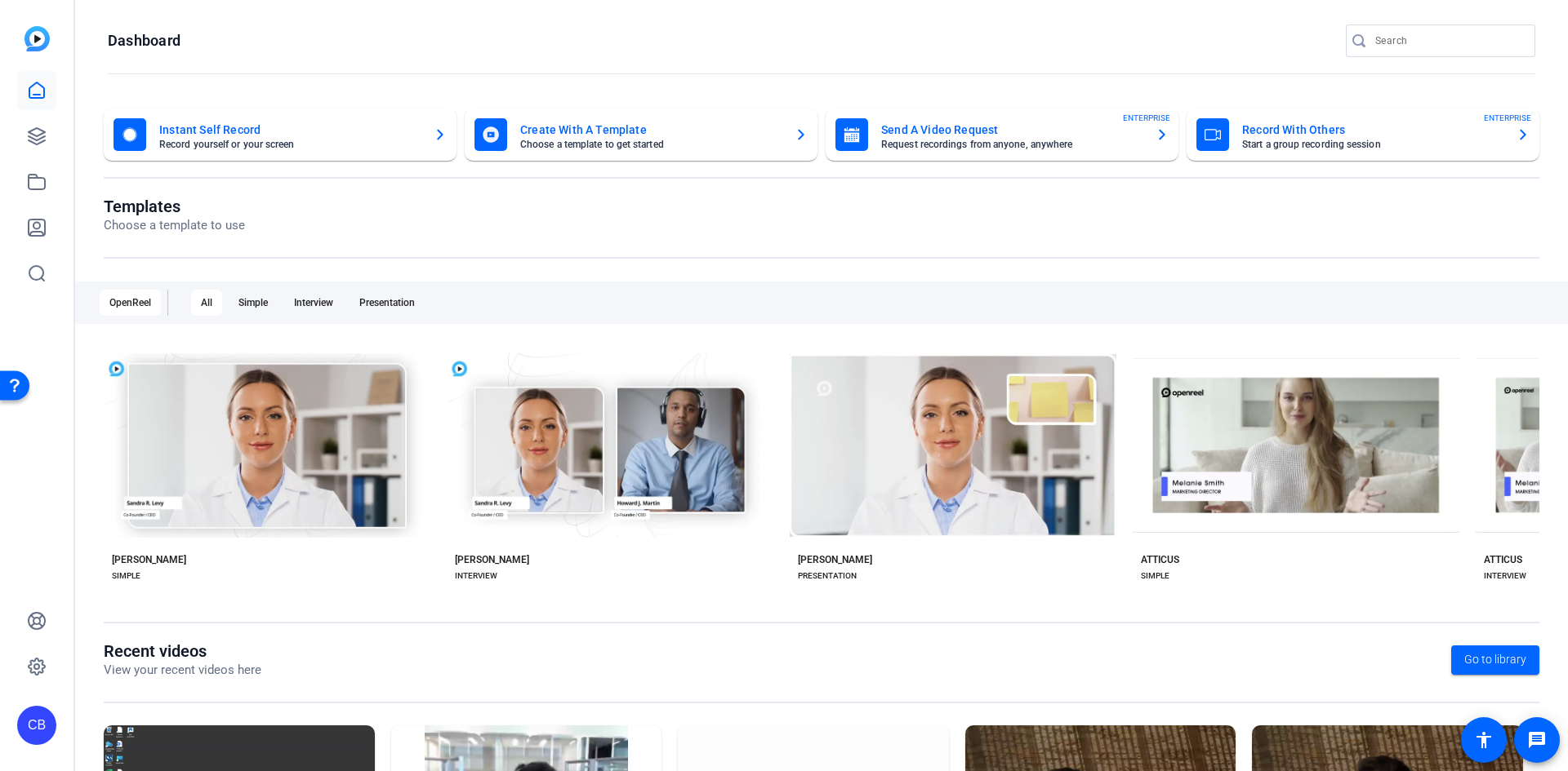
click at [287, 147] on mat-card-subtitle "Record yourself or your screen" at bounding box center [290, 144] width 261 height 9
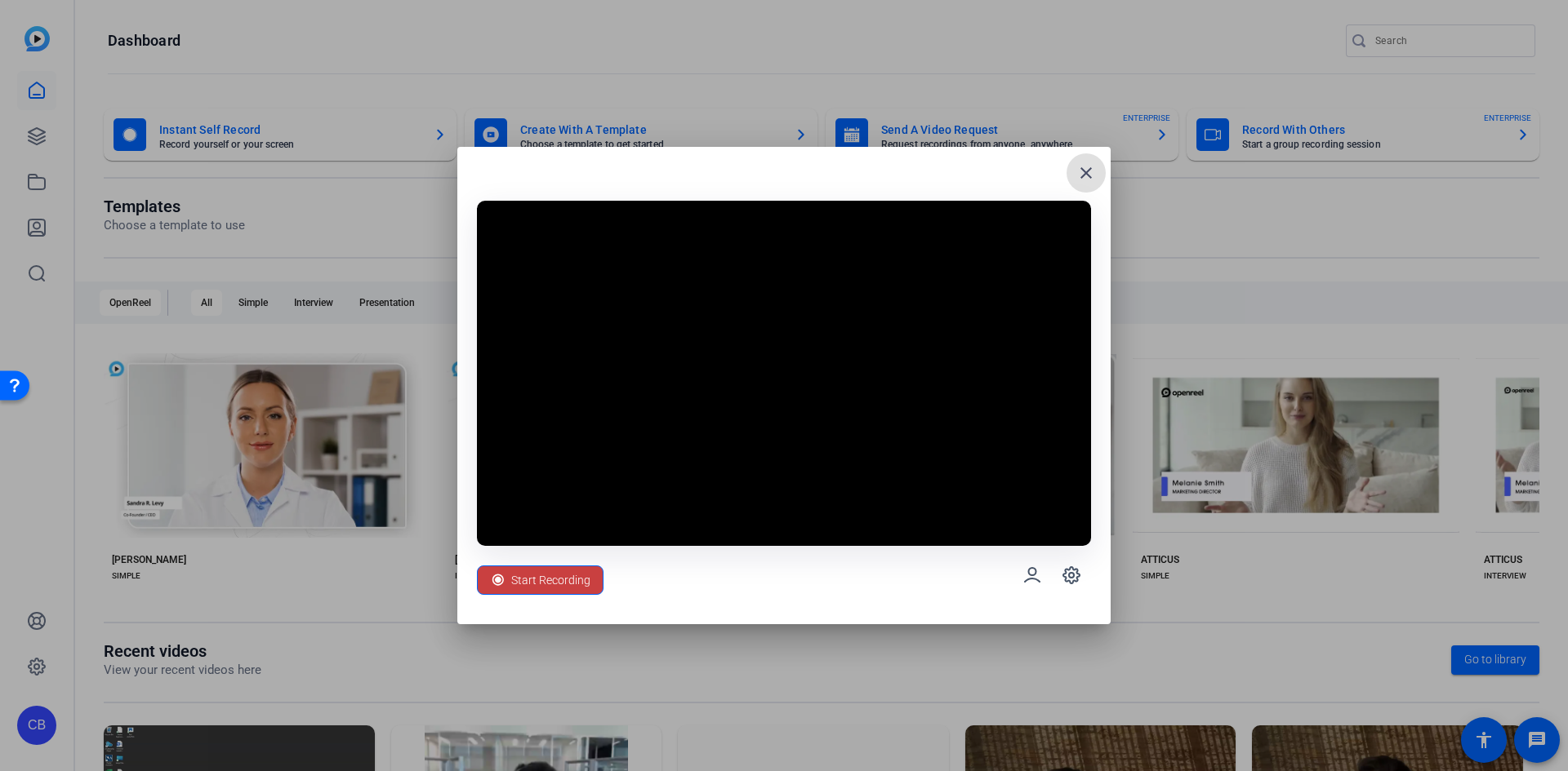
click at [564, 588] on span "Start Recording" at bounding box center [551, 580] width 79 height 31
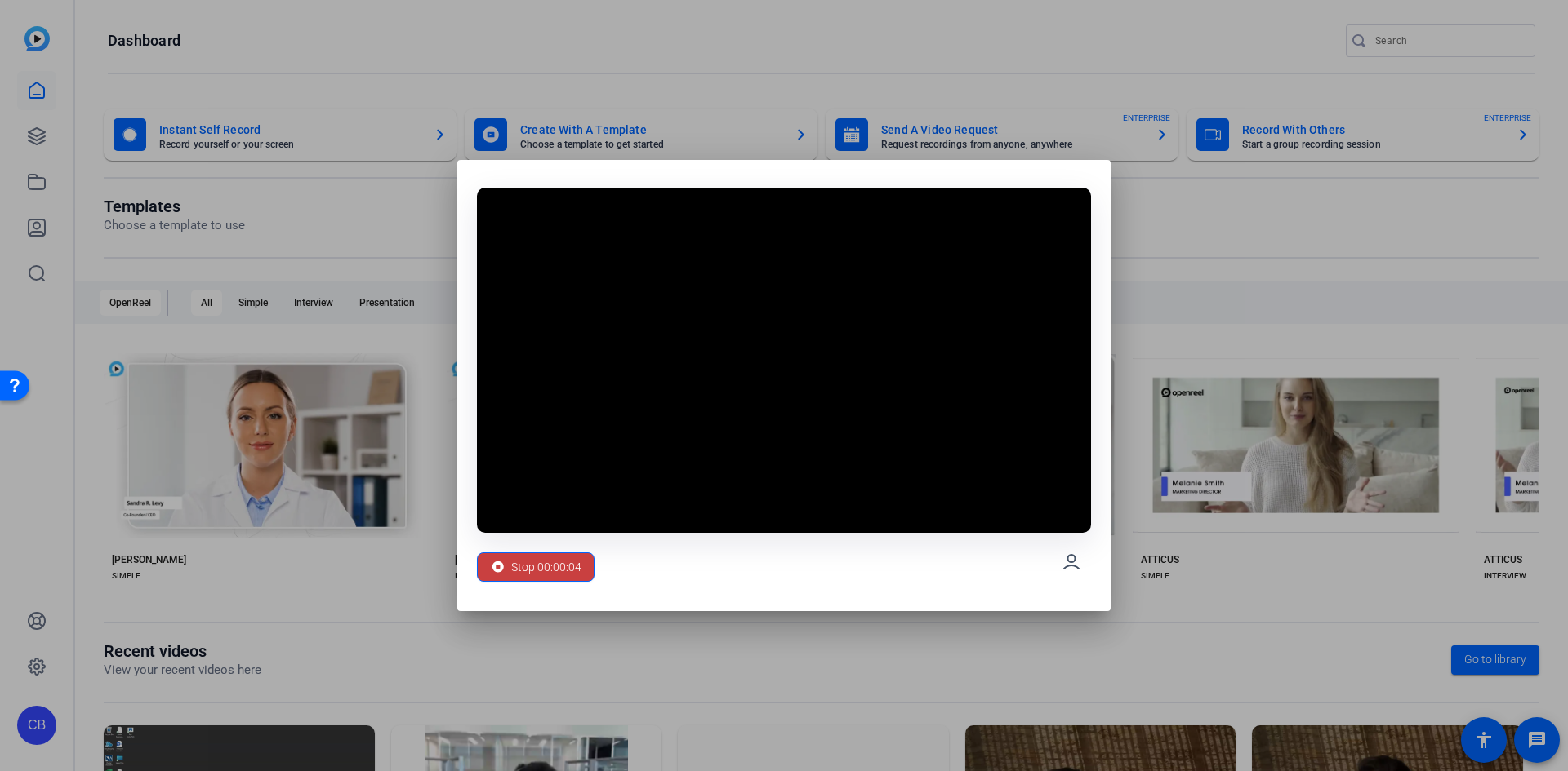
click at [565, 567] on span "Stop 00:00:04" at bounding box center [545, 567] width 70 height 31
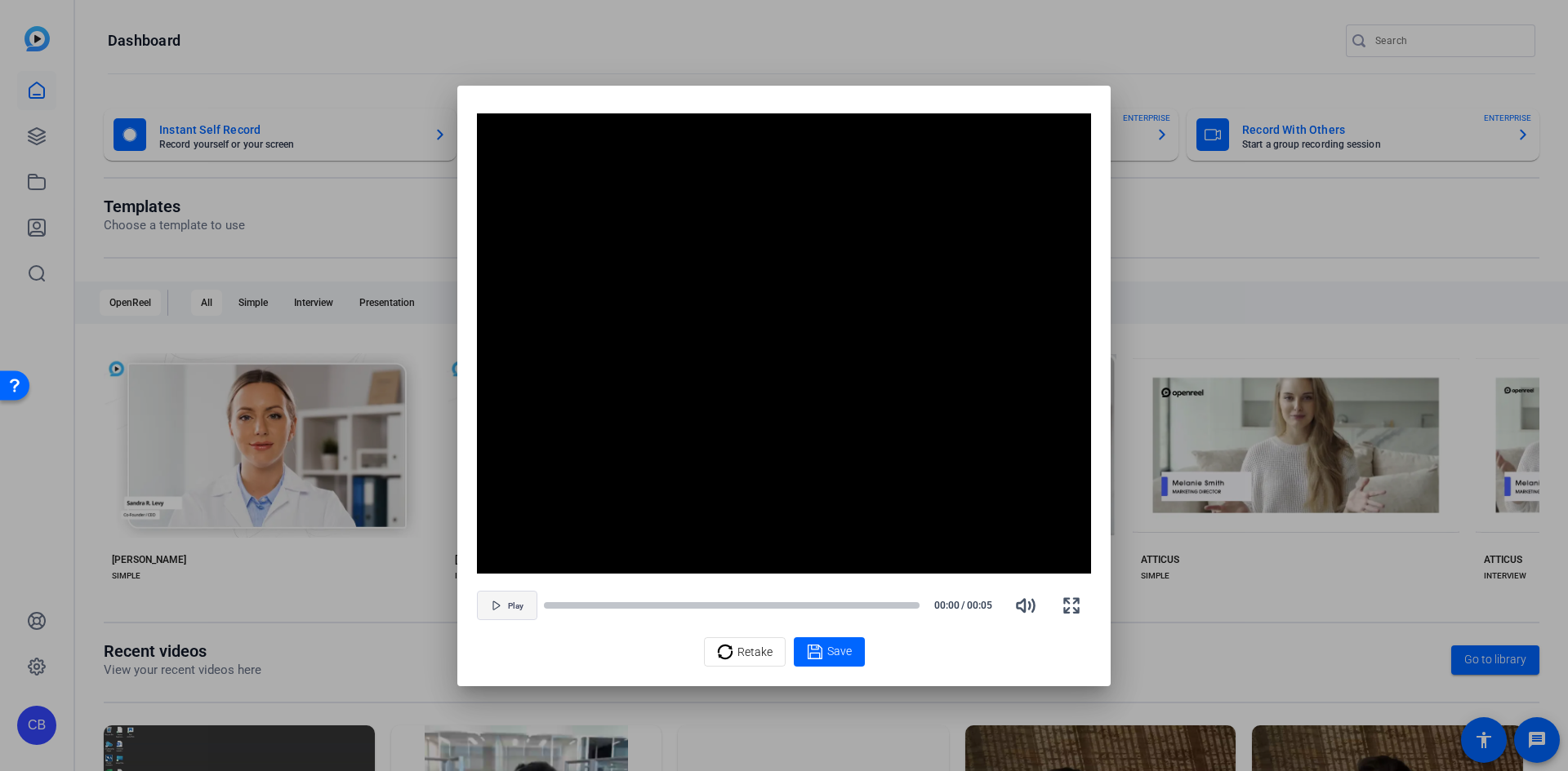
click at [514, 611] on span "Play" at bounding box center [516, 605] width 16 height 9
click at [1269, 221] on div at bounding box center [784, 386] width 1568 height 771
click at [509, 35] on div at bounding box center [784, 386] width 1568 height 771
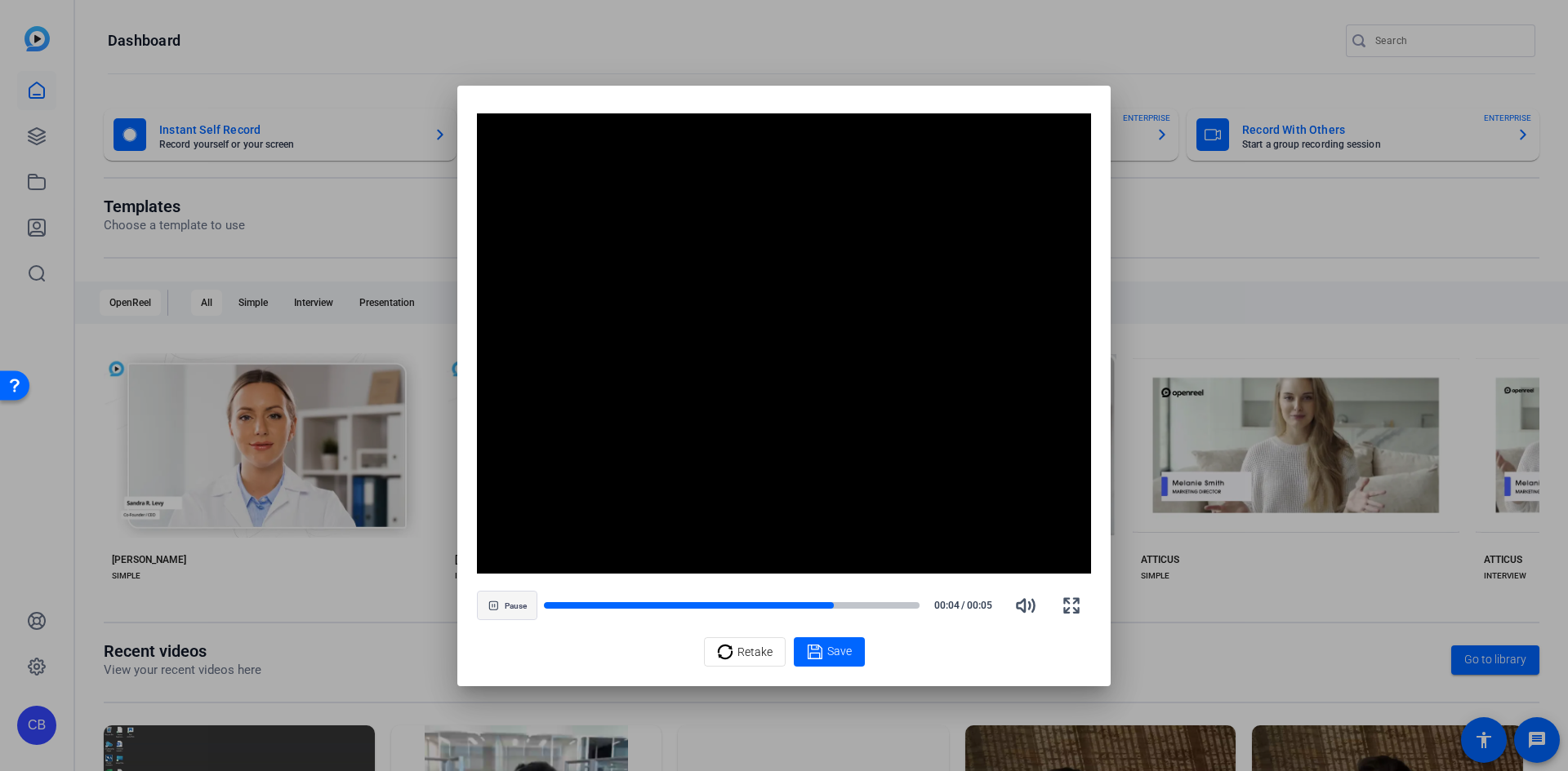
click at [505, 607] on span "Pause" at bounding box center [516, 605] width 22 height 9
click at [477, 591] on button "Play" at bounding box center [507, 605] width 60 height 29
click at [1207, 640] on div at bounding box center [784, 386] width 1568 height 771
click at [1207, 637] on div at bounding box center [784, 386] width 1568 height 771
click at [753, 654] on span "Retake" at bounding box center [755, 652] width 35 height 31
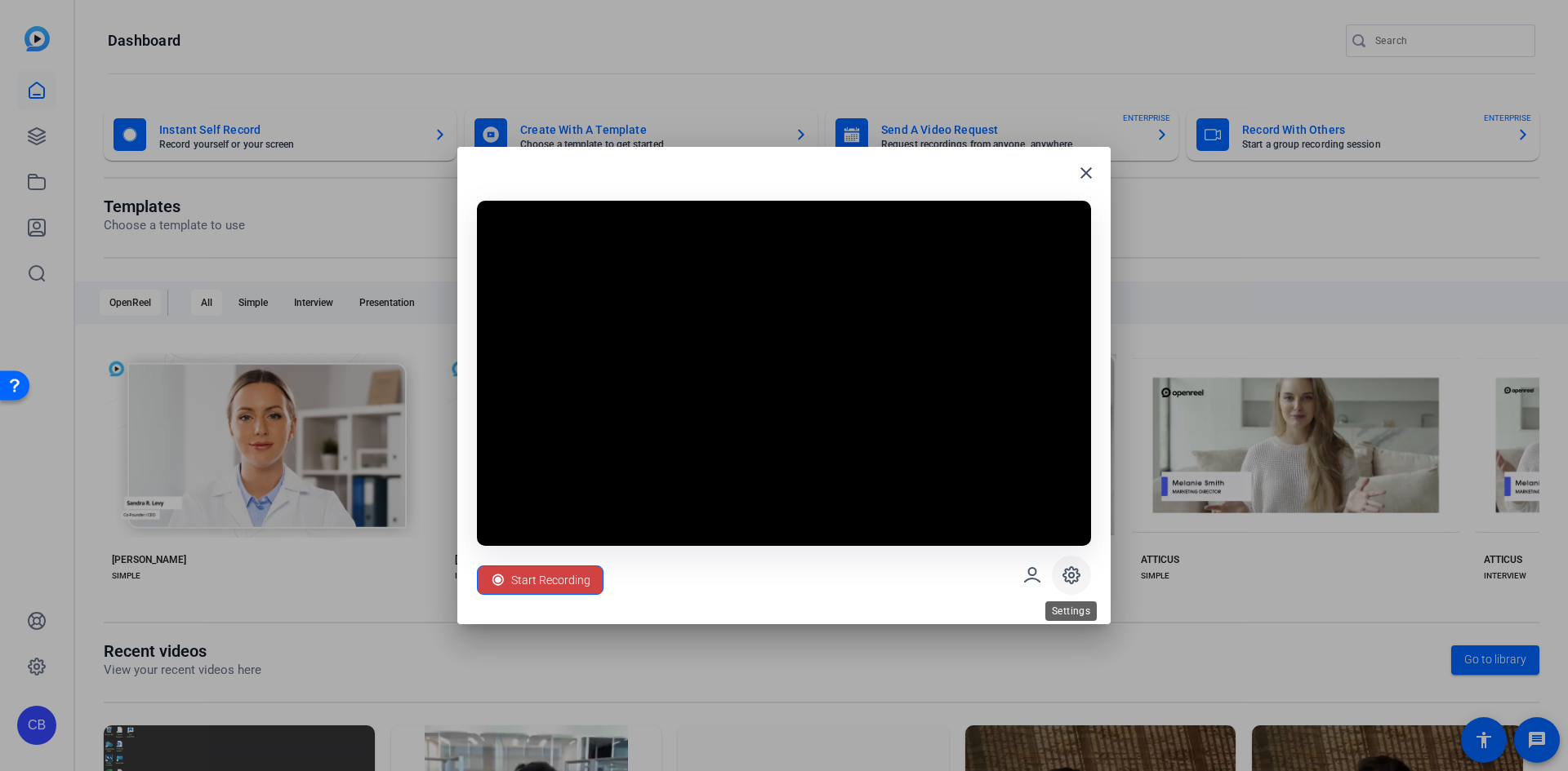
click at [1060, 567] on span at bounding box center [1071, 574] width 39 height 39
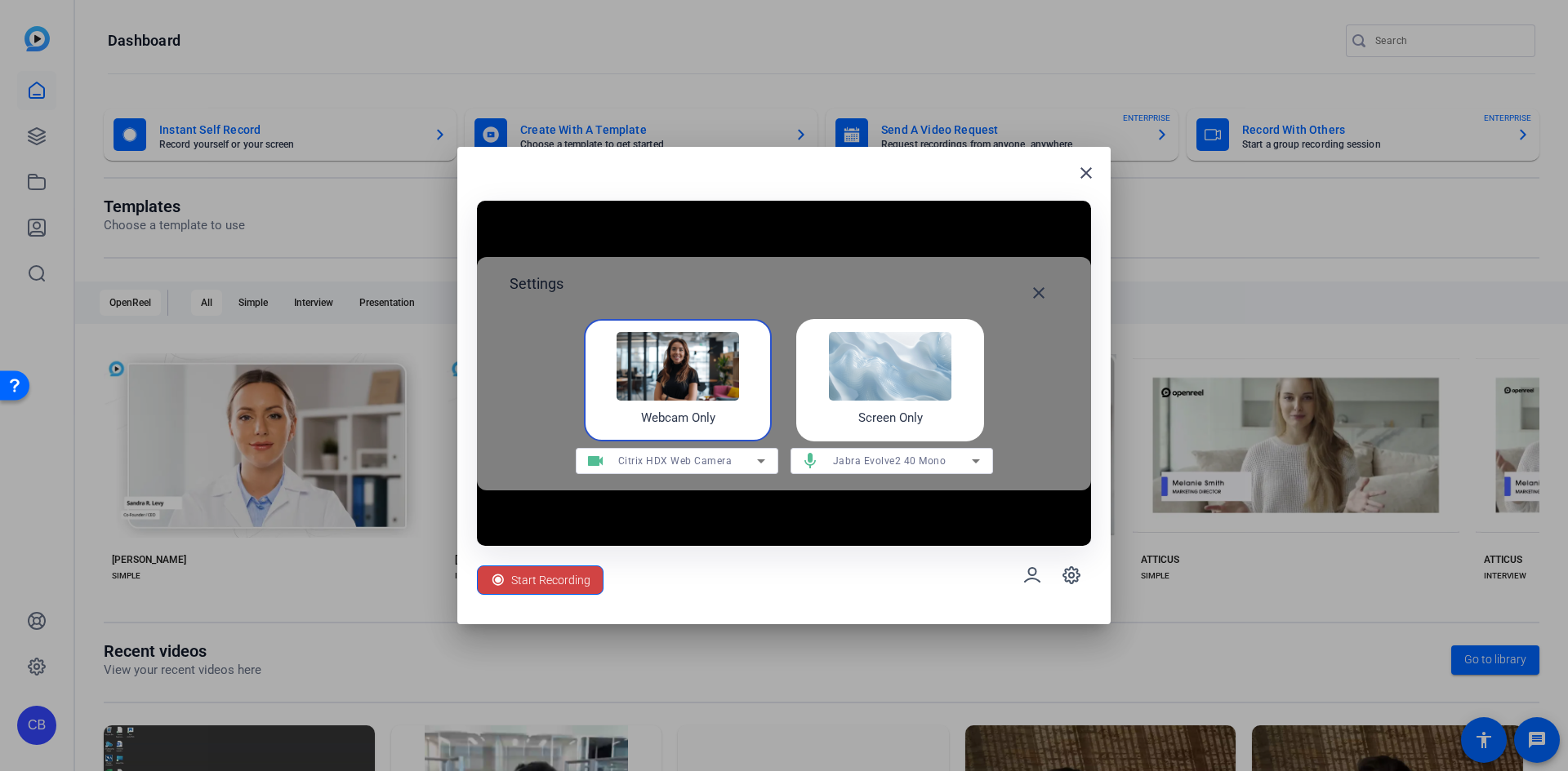
click at [871, 360] on img at bounding box center [891, 366] width 123 height 68
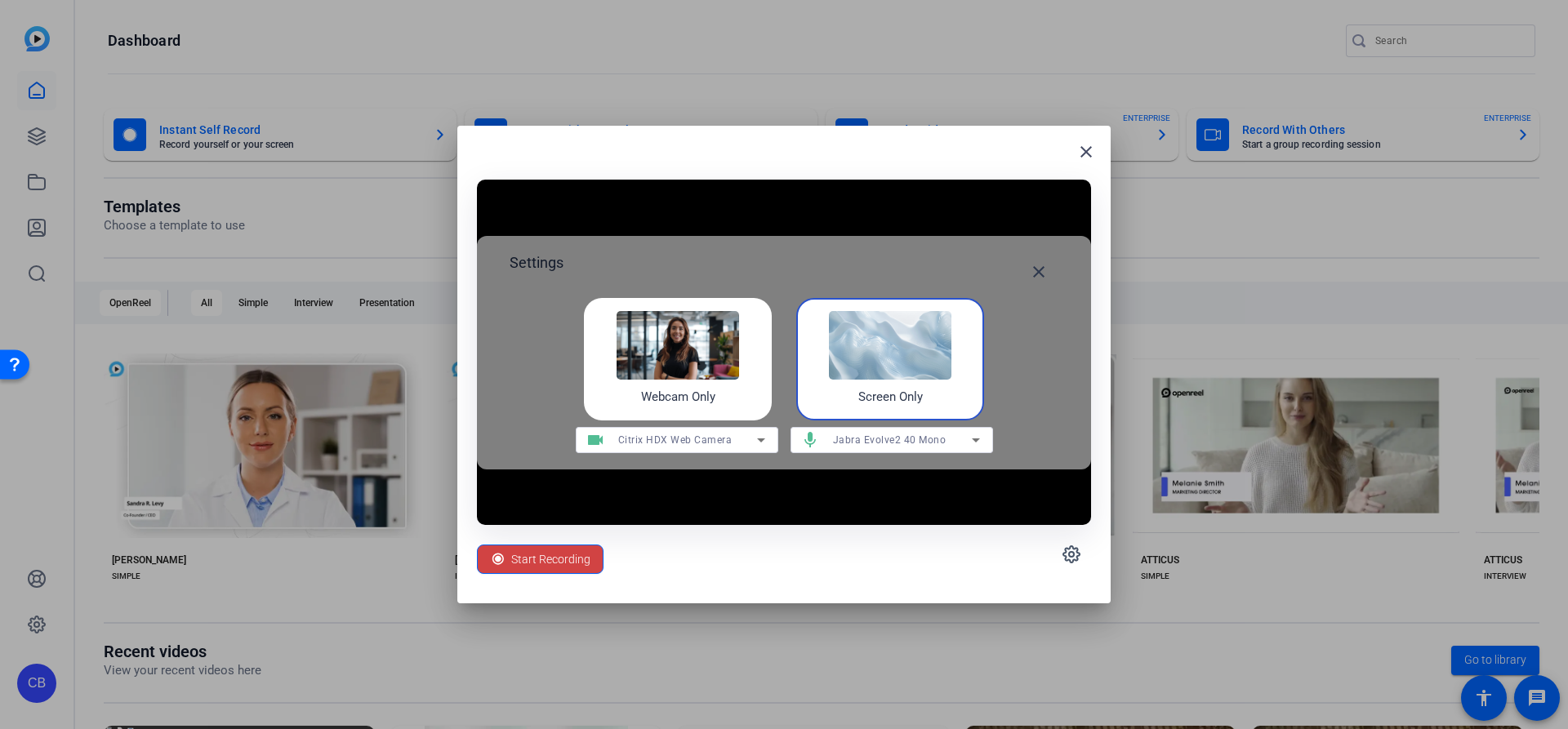
click at [690, 342] on img at bounding box center [677, 345] width 123 height 68
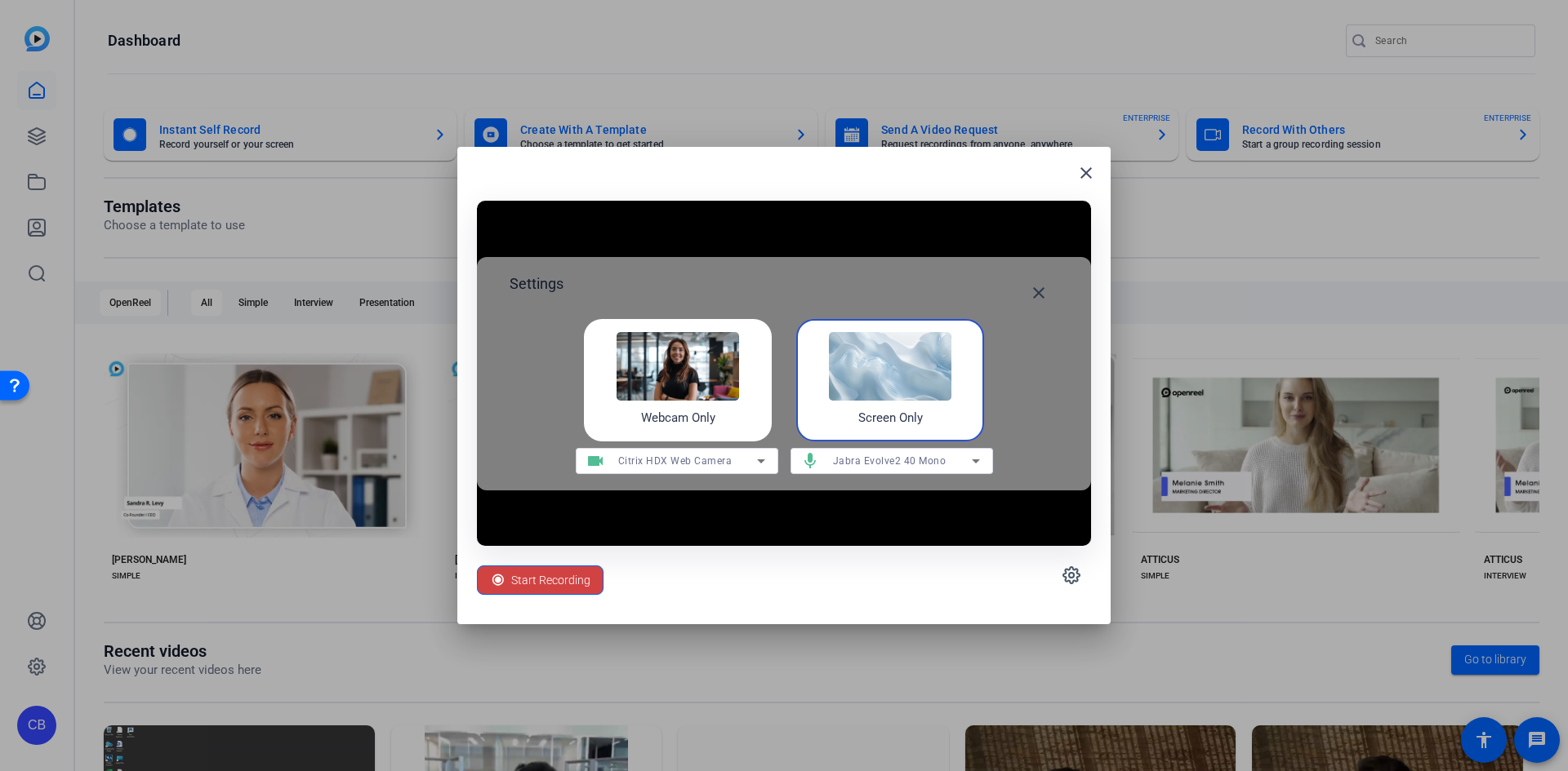
click at [880, 400] on img at bounding box center [891, 366] width 123 height 68
click at [691, 389] on img at bounding box center [677, 366] width 123 height 68
click at [894, 382] on img at bounding box center [891, 366] width 123 height 68
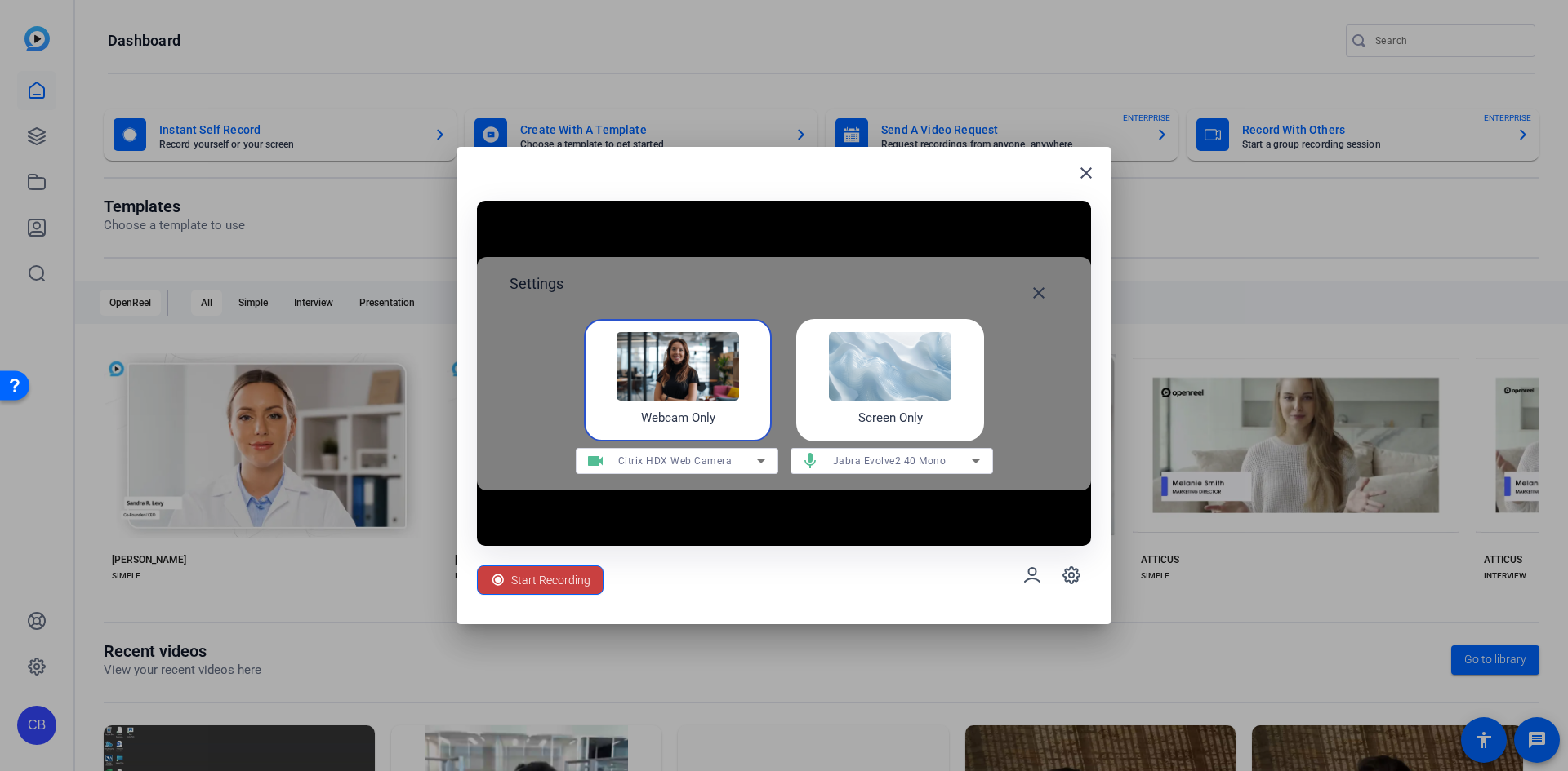
click at [587, 577] on span "Start Recording" at bounding box center [551, 580] width 79 height 31
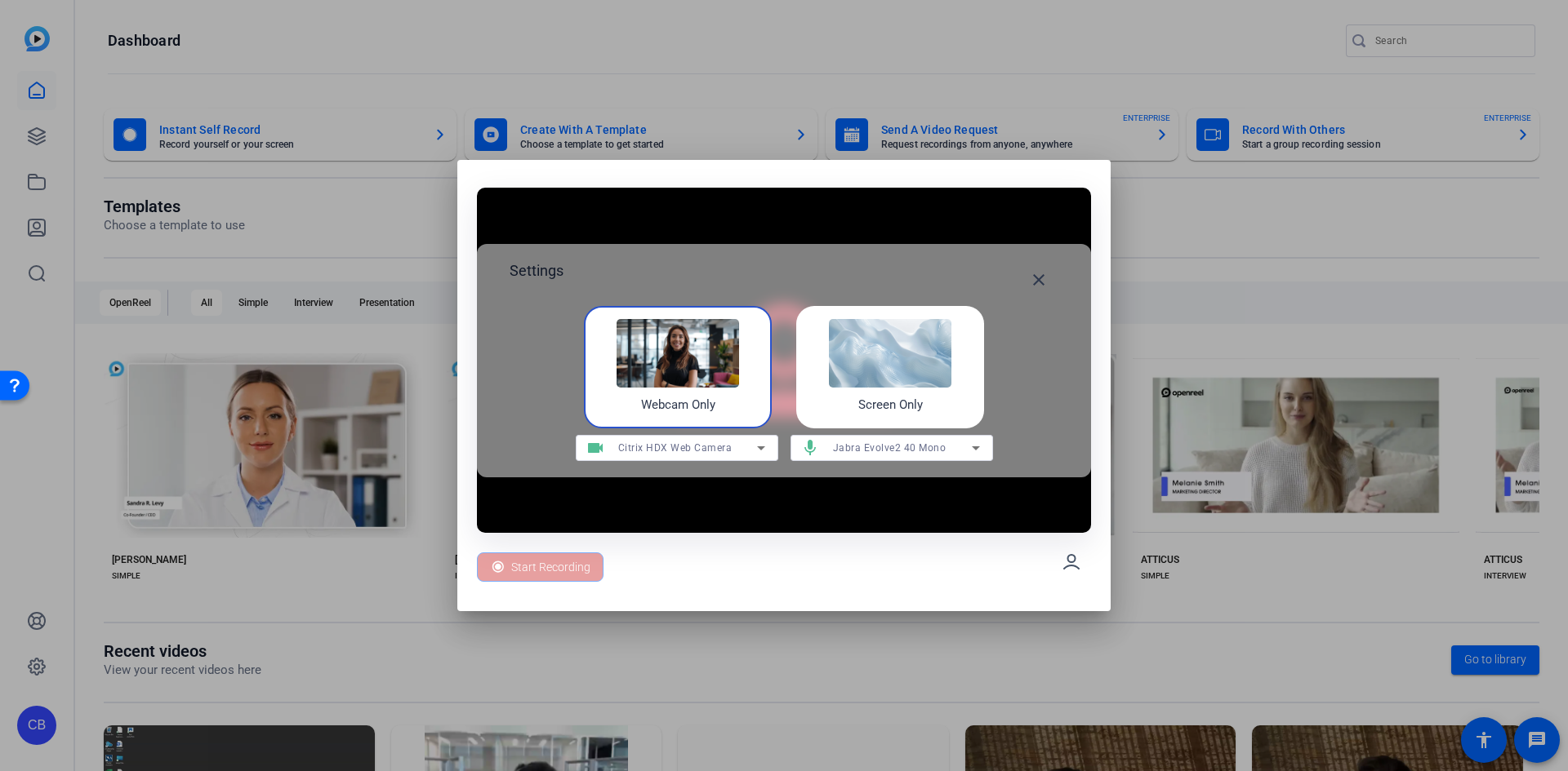
click at [885, 353] on img at bounding box center [891, 353] width 123 height 68
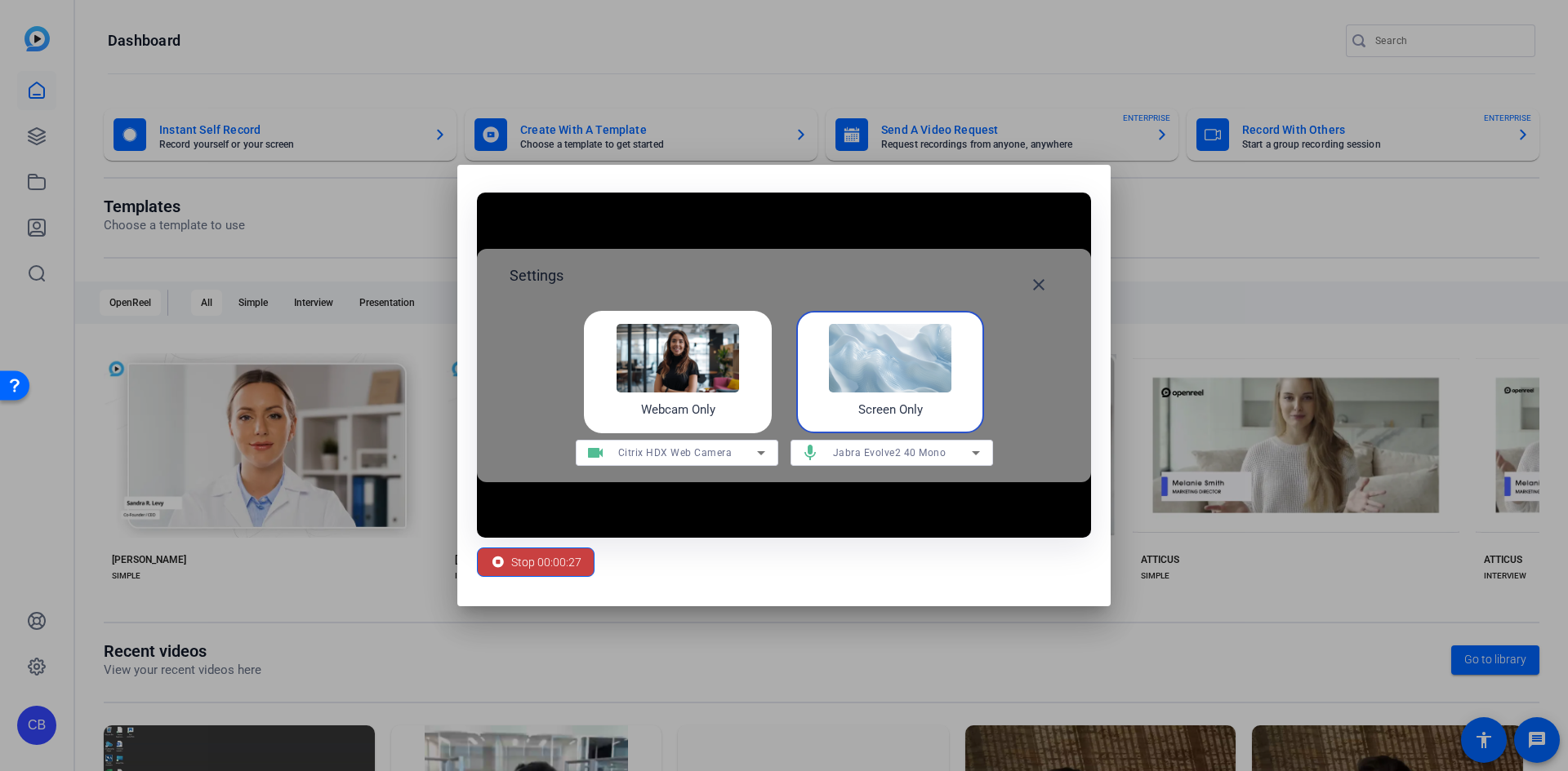
click at [562, 567] on span "Stop 00:00:27" at bounding box center [545, 562] width 70 height 31
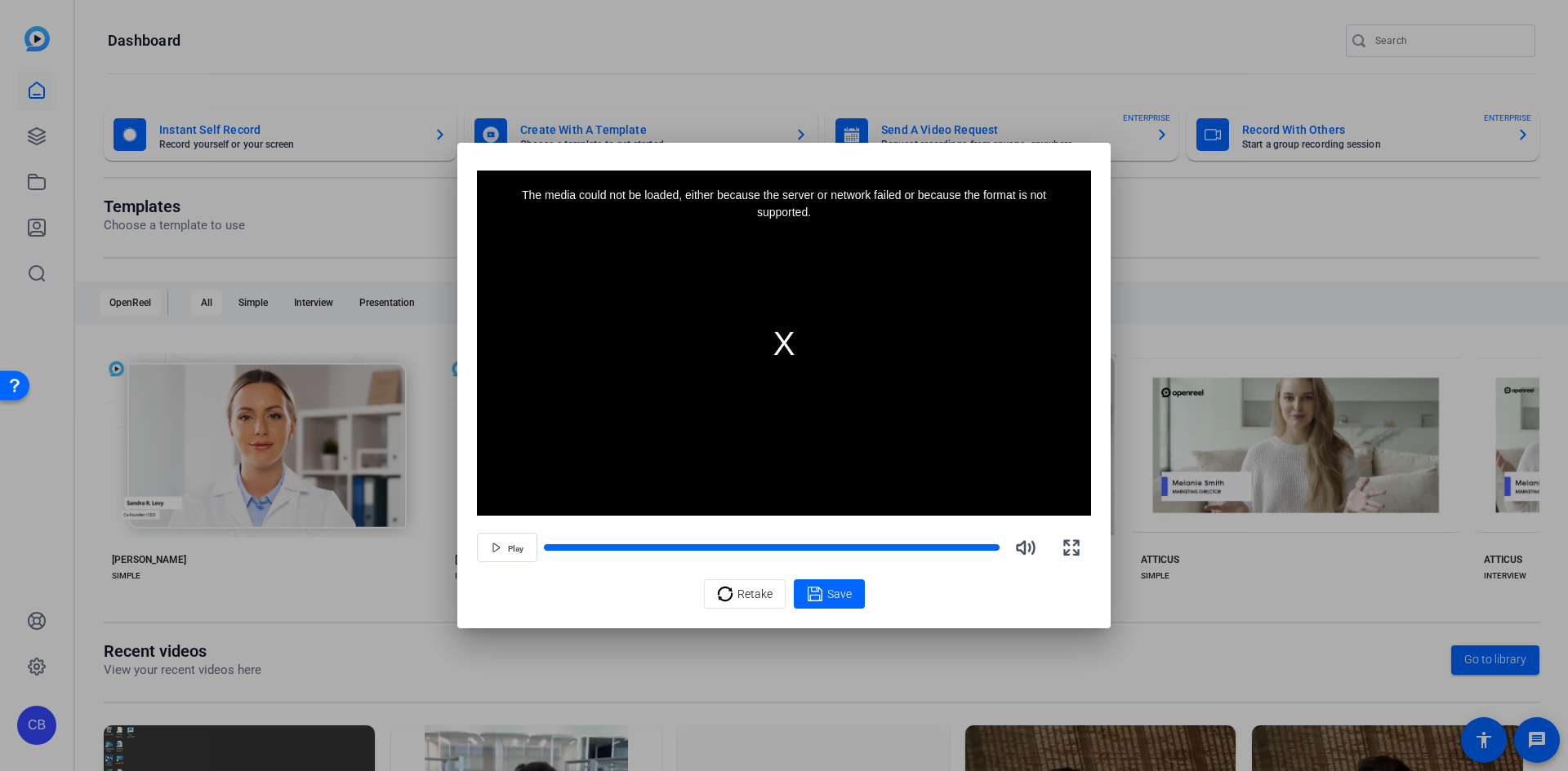
click at [787, 344] on div "The media could not be loaded, either because the server or network failed or b…" at bounding box center [784, 343] width 614 height 345
click at [739, 595] on span "Retake" at bounding box center [755, 594] width 35 height 31
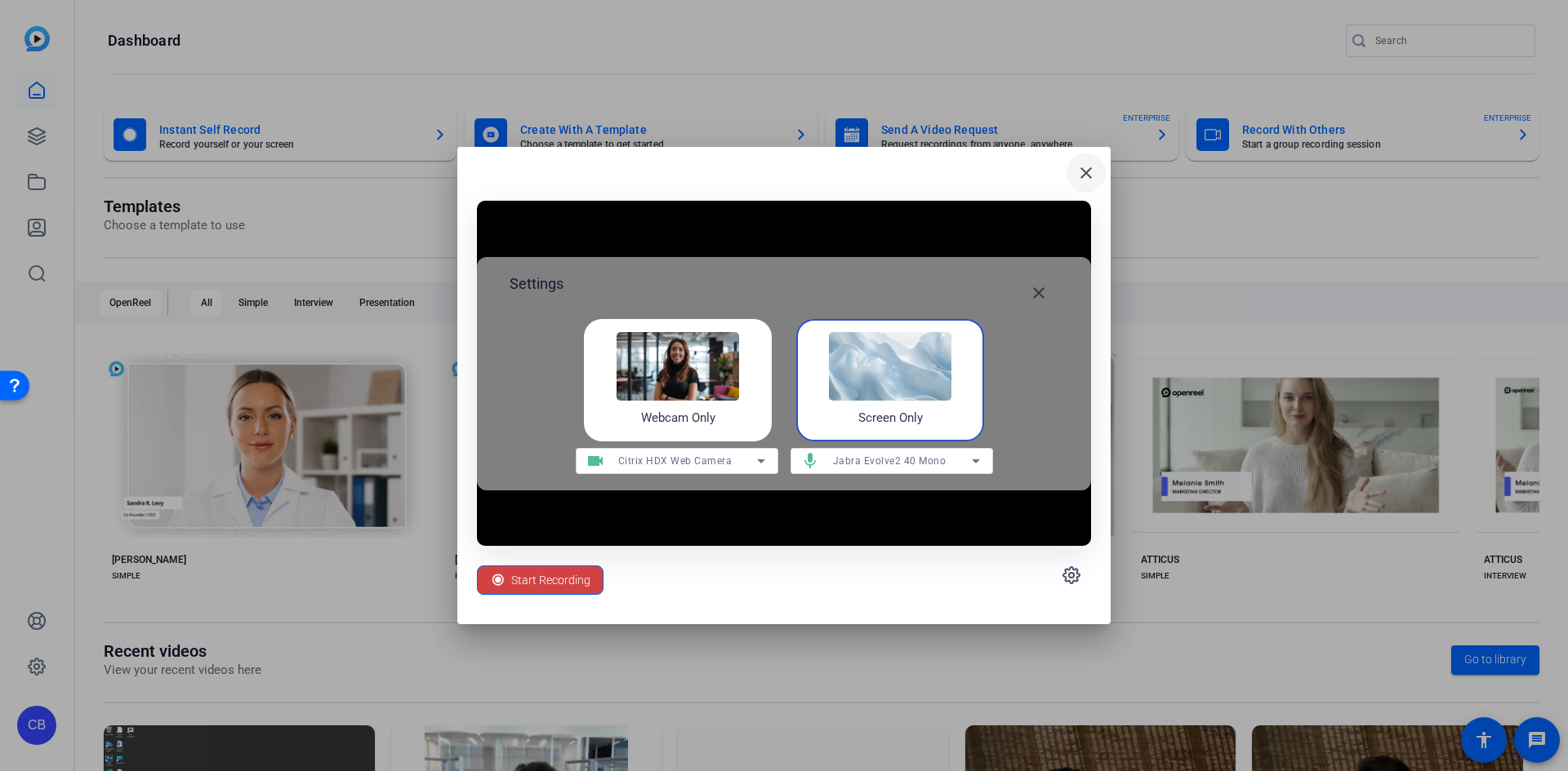
click at [1086, 171] on mat-icon "close" at bounding box center [1086, 172] width 20 height 20
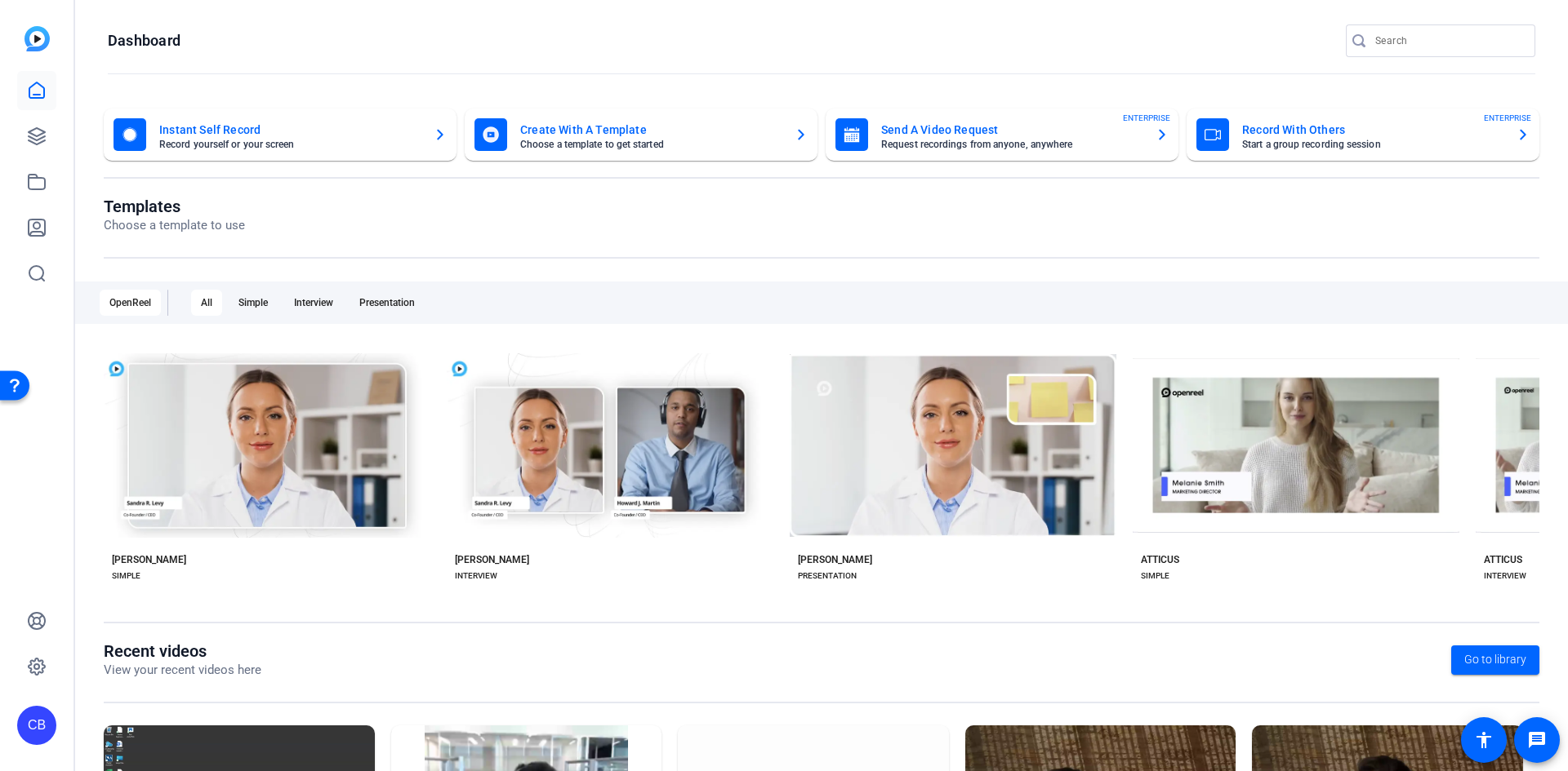
click at [646, 147] on mat-card-subtitle "Choose a template to get started" at bounding box center [651, 144] width 261 height 9
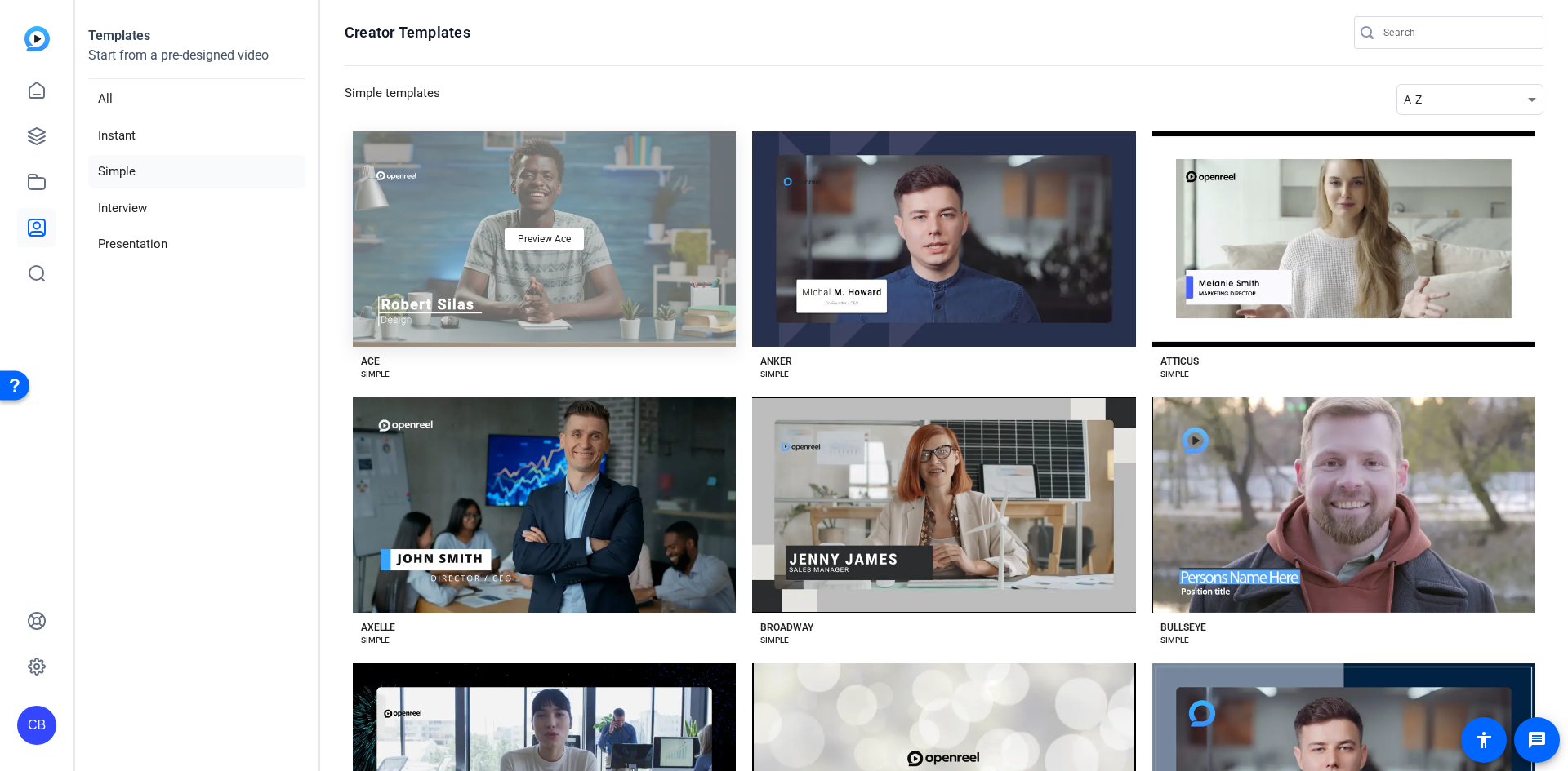
click at [563, 225] on div "Preview Ace" at bounding box center [545, 239] width 383 height 216
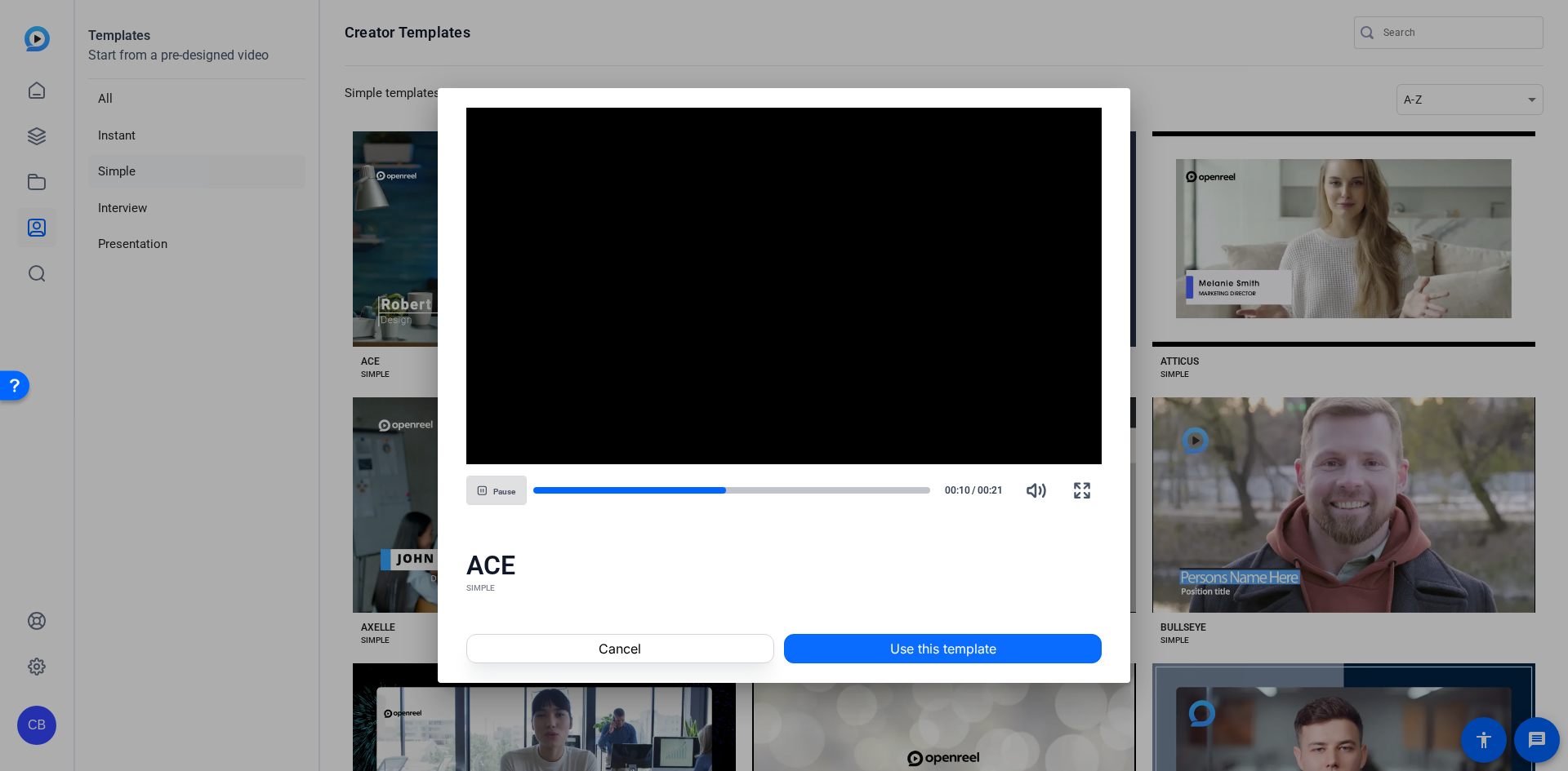
click at [944, 653] on span "Use this template" at bounding box center [942, 649] width 106 height 20
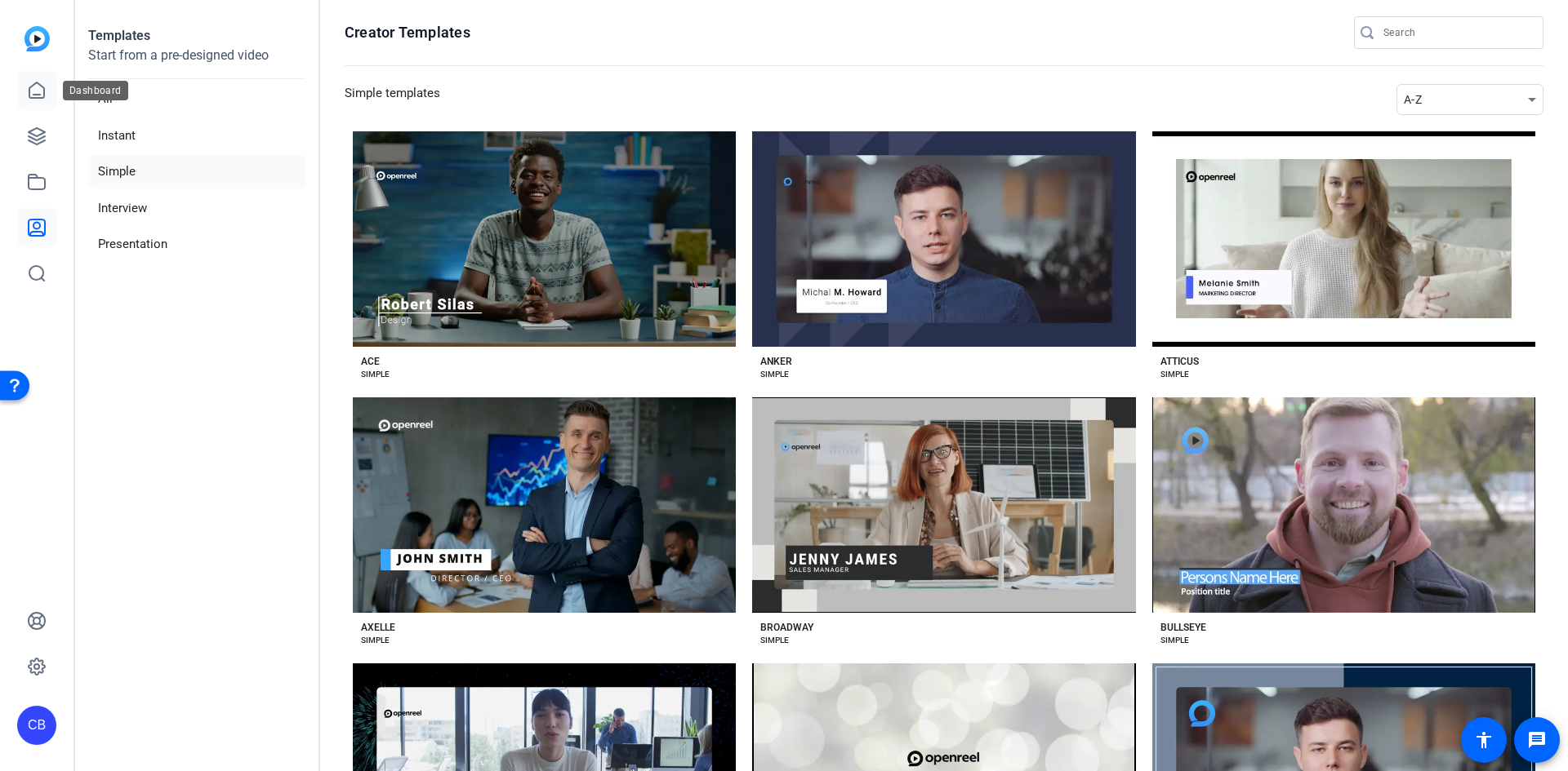
click at [41, 96] on icon at bounding box center [36, 91] width 20 height 20
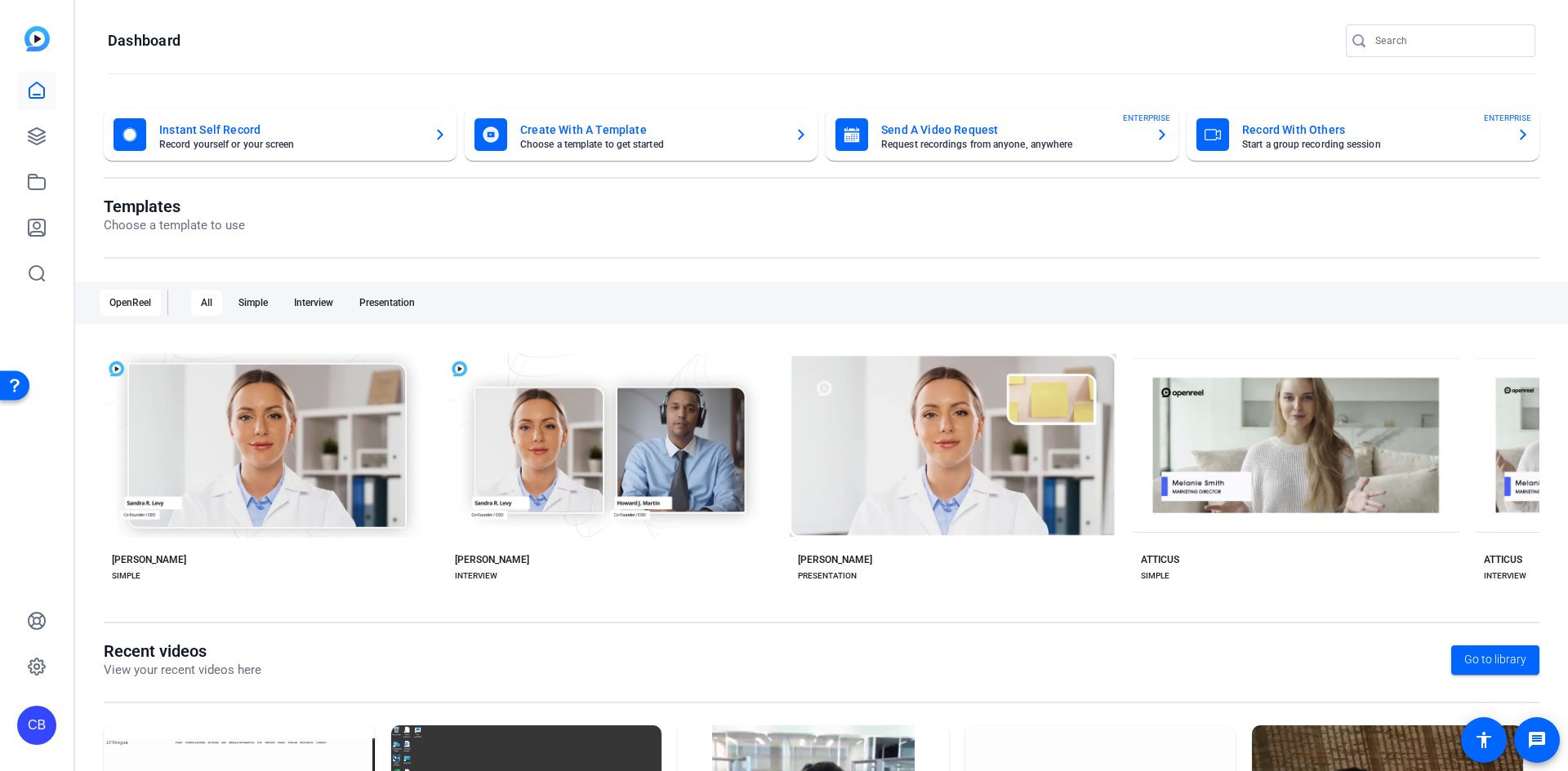
click at [1376, 146] on mat-card-subtitle "Start a group recording session" at bounding box center [1372, 144] width 261 height 9
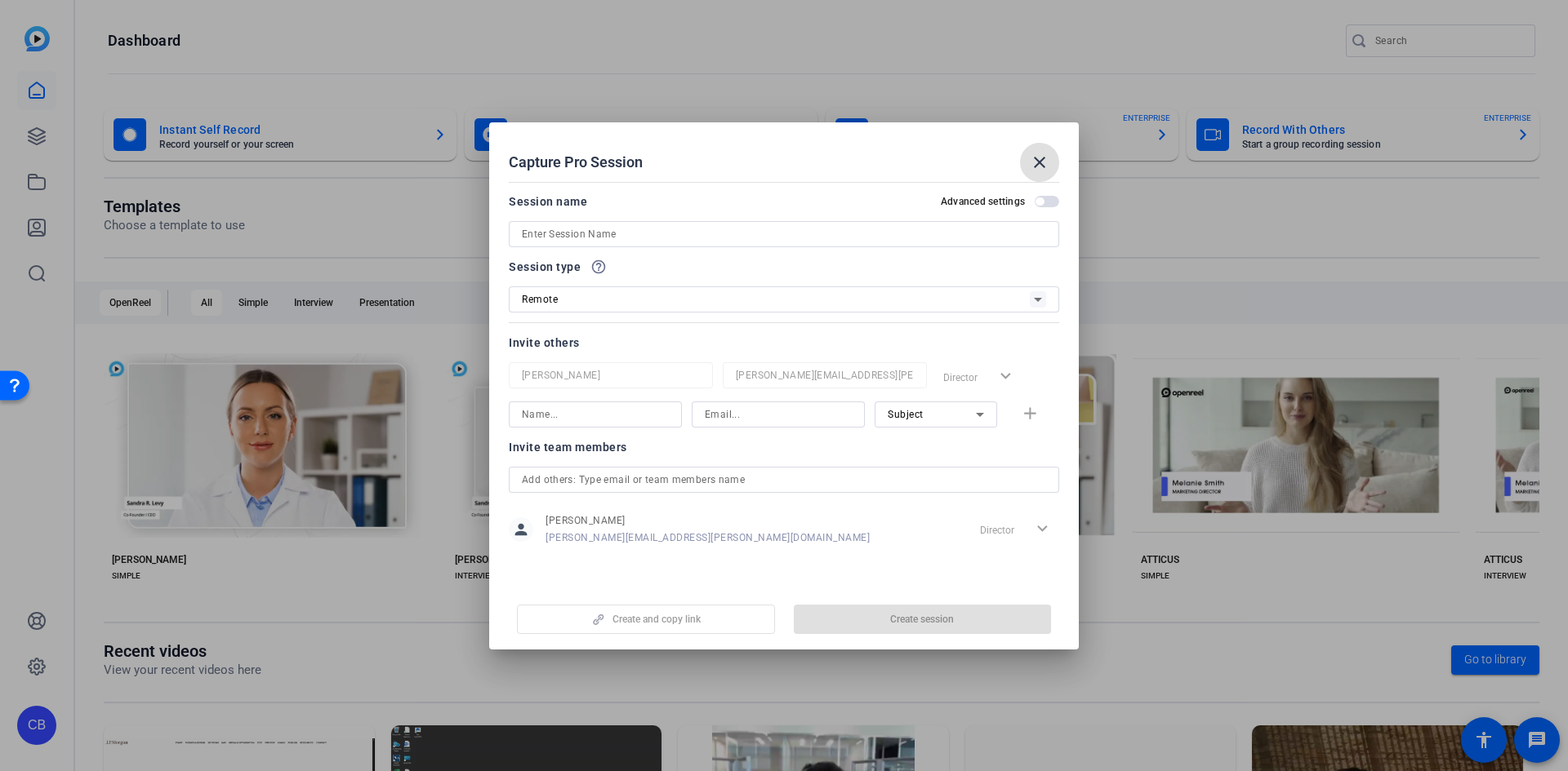
click at [752, 235] on input at bounding box center [784, 234] width 525 height 20
type input "Coast Demo 999"
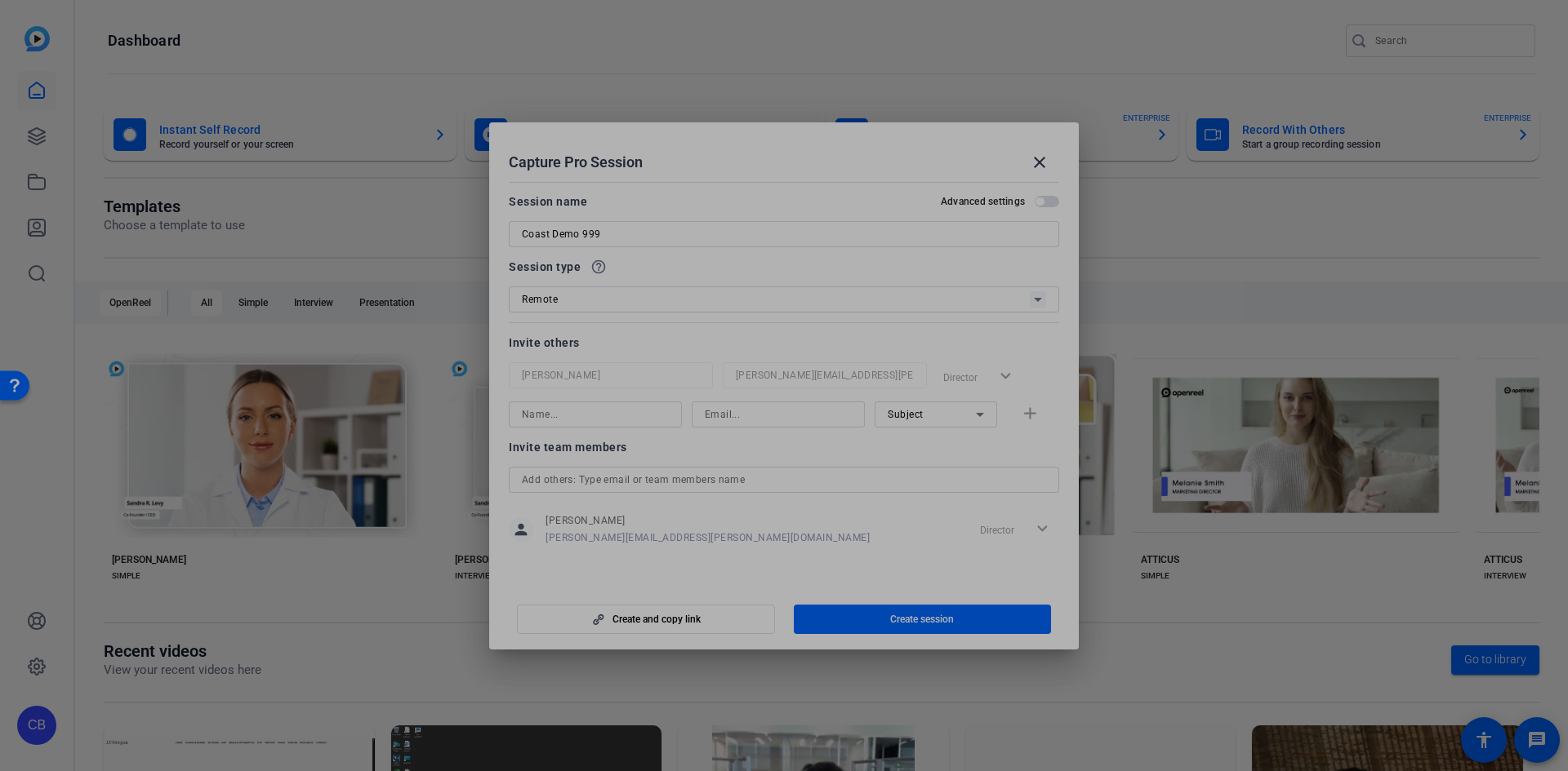
click at [551, 418] on input at bounding box center [595, 414] width 147 height 20
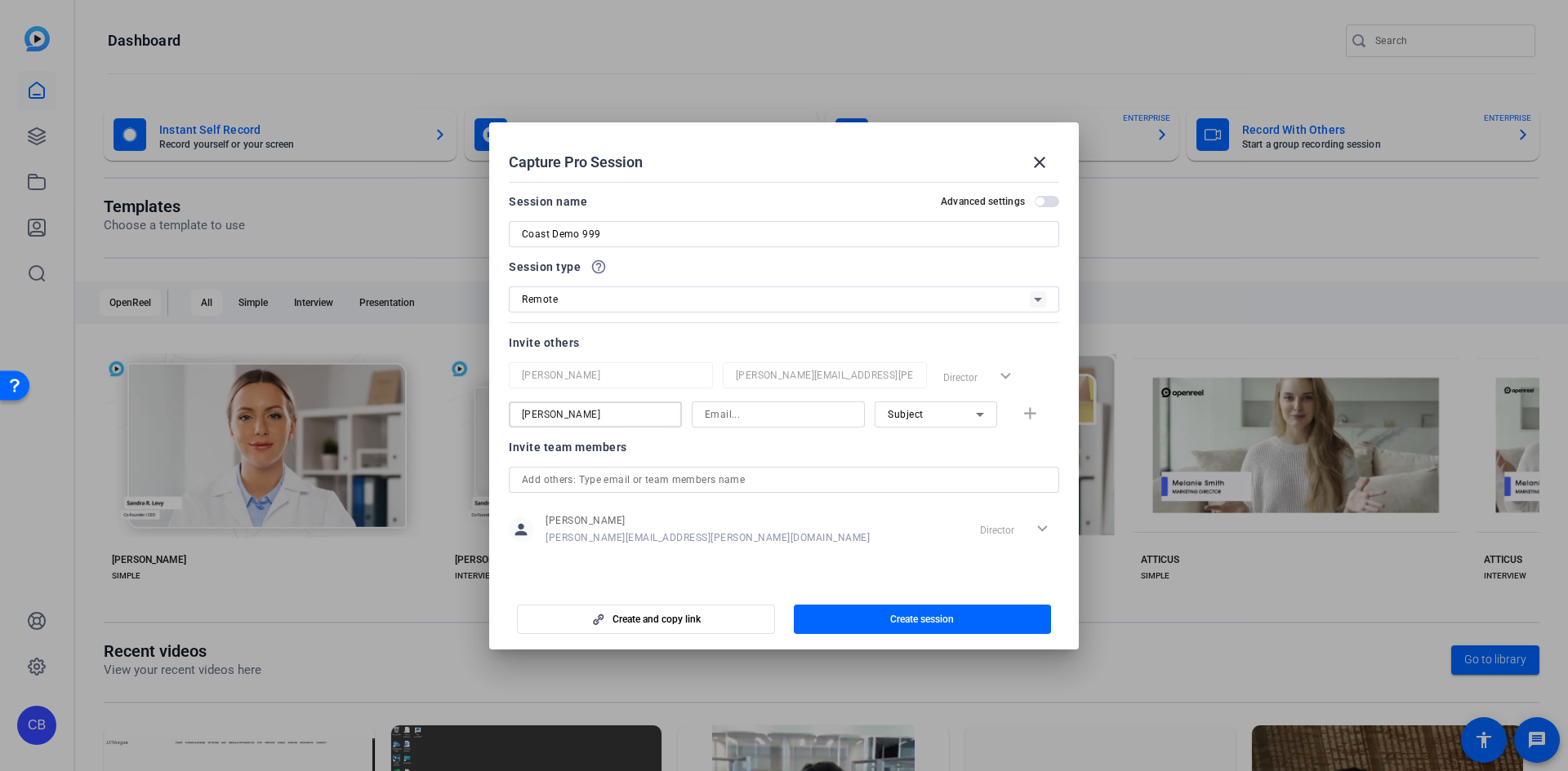
type input "[PERSON_NAME]"
type input "a"
click at [660, 624] on span "Create and copy link" at bounding box center [657, 619] width 88 height 13
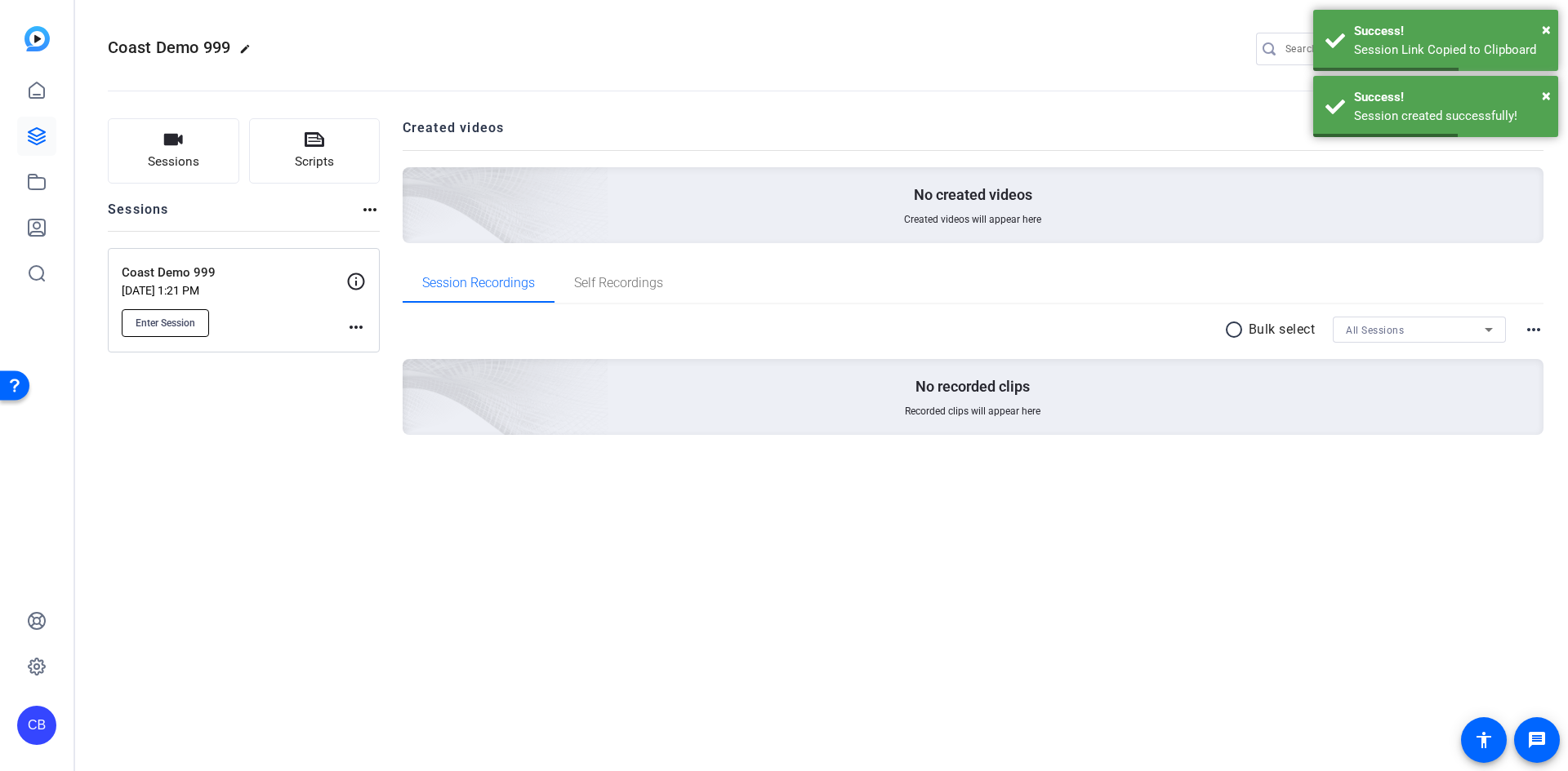
click at [183, 326] on span "Enter Session" at bounding box center [165, 323] width 60 height 13
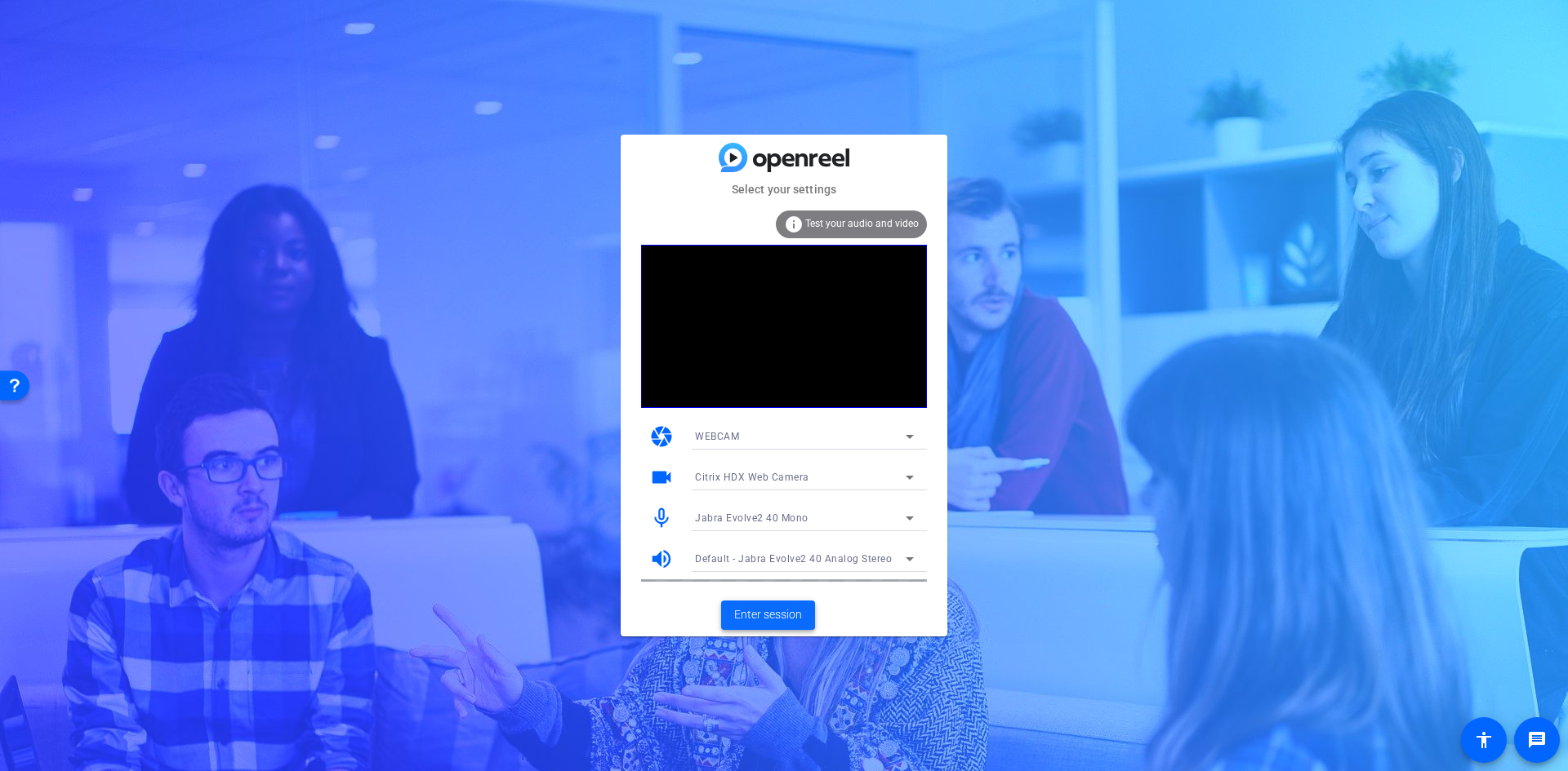
click at [772, 624] on span "Enter session" at bounding box center [768, 615] width 68 height 17
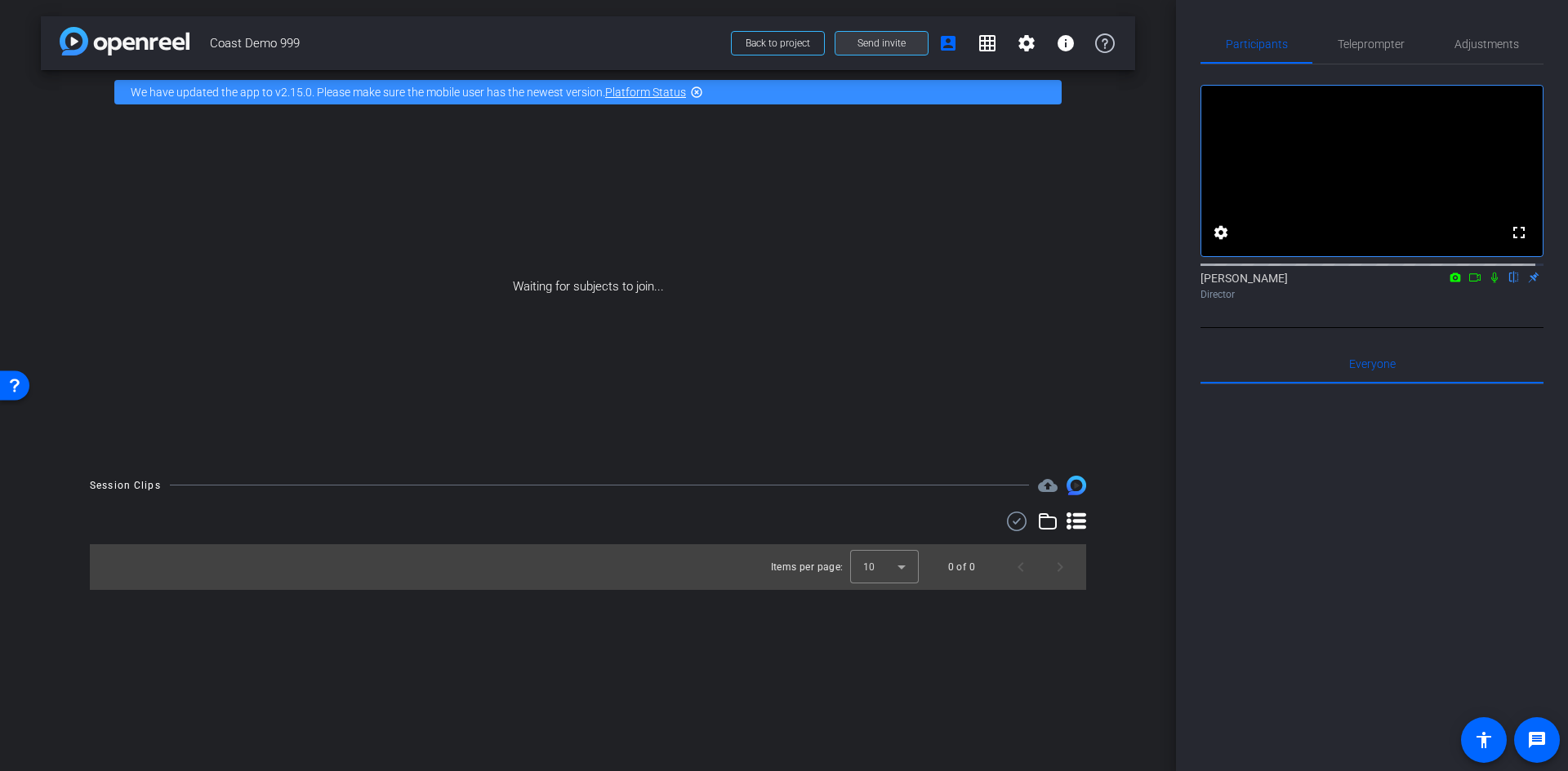
click at [873, 39] on span "Send invite" at bounding box center [882, 43] width 48 height 13
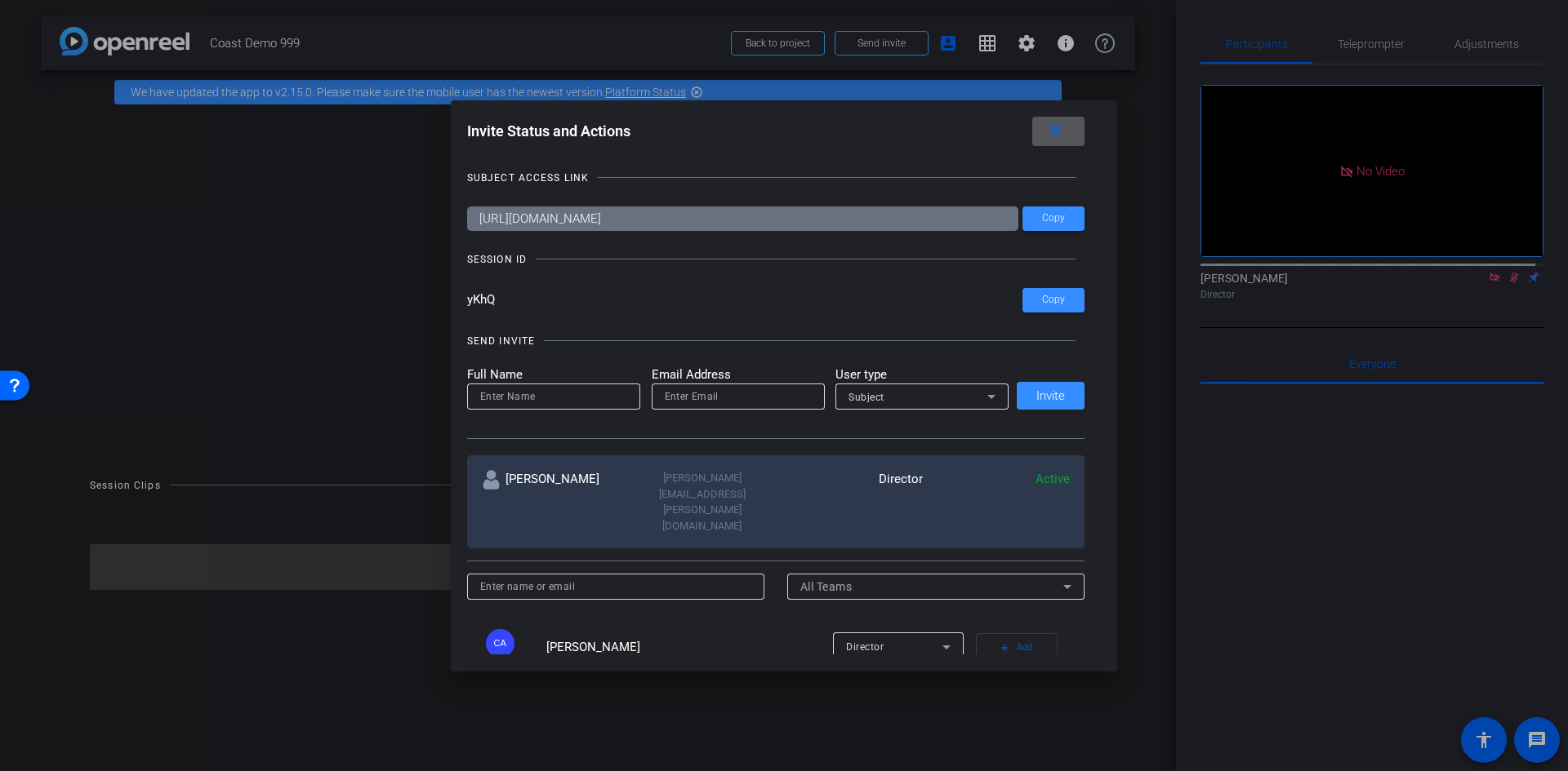
click at [582, 387] on input at bounding box center [553, 397] width 147 height 20
type input "[PERSON_NAME]"
type input "alanblee12@gmail.com"
click at [919, 404] on div "Subject" at bounding box center [917, 398] width 139 height 21
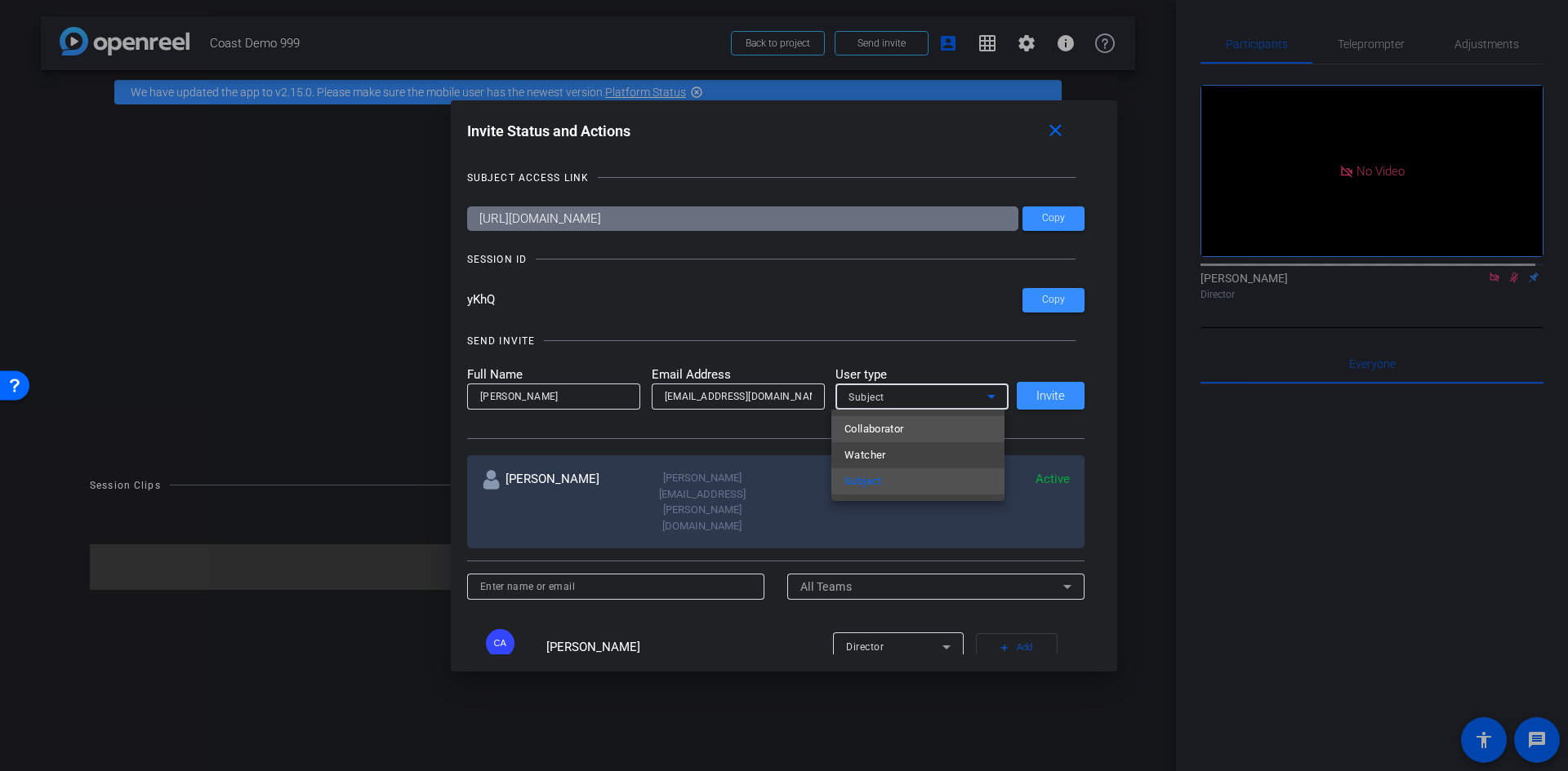
click at [907, 431] on mat-option "Collaborator" at bounding box center [917, 429] width 173 height 26
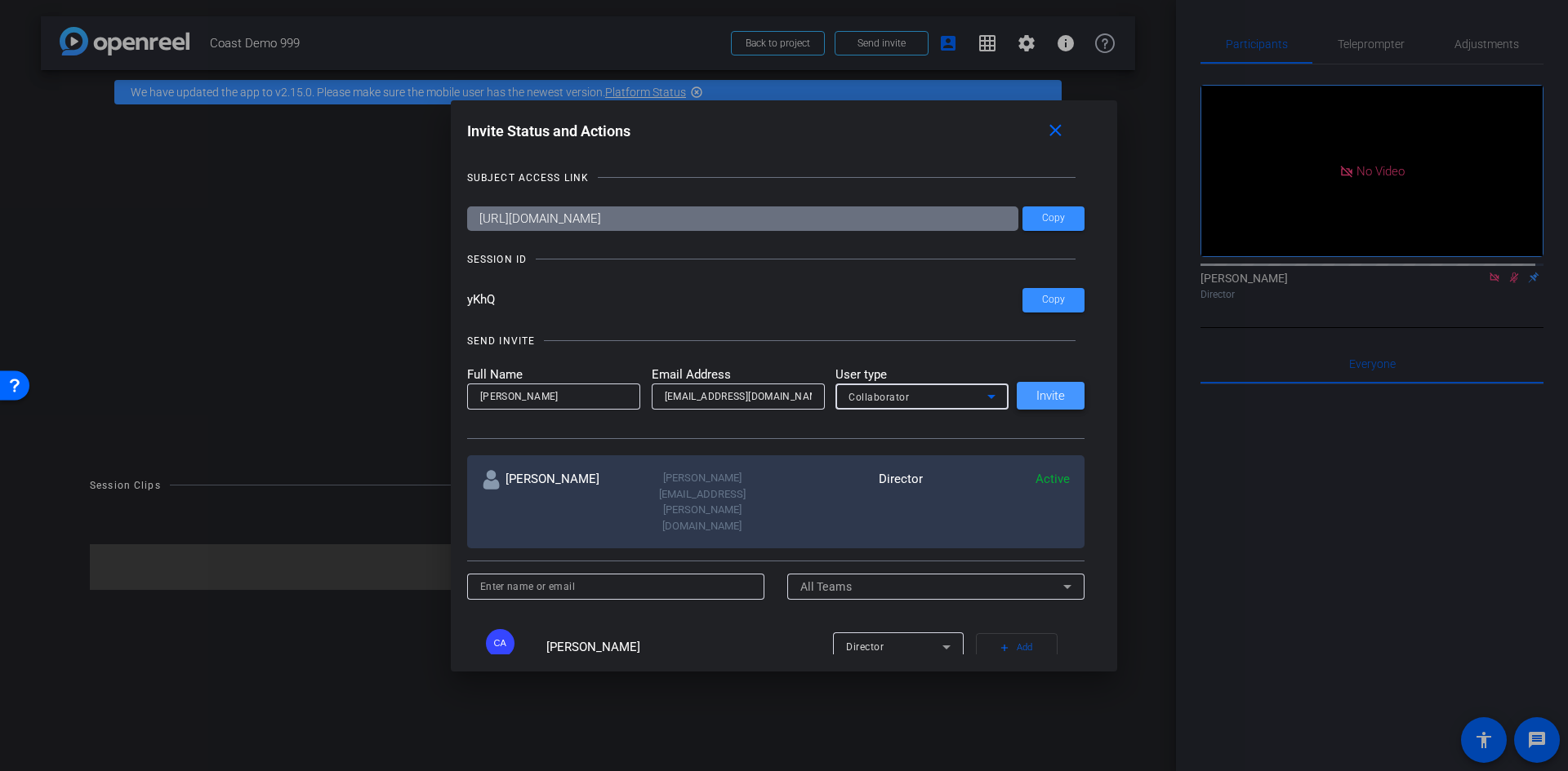
click at [1050, 399] on span "Invite" at bounding box center [1050, 396] width 28 height 12
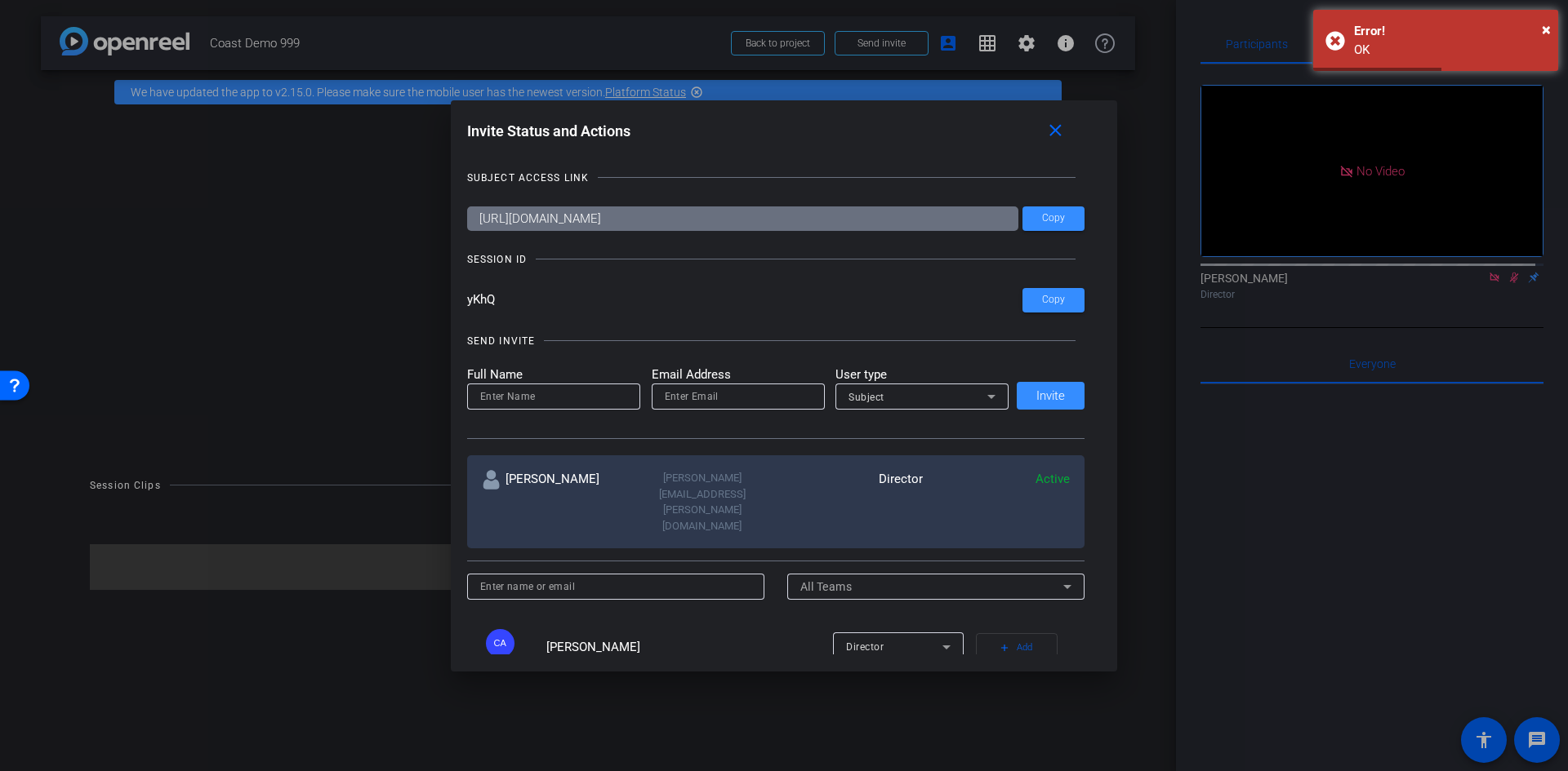
click at [569, 399] on input at bounding box center [553, 397] width 147 height 20
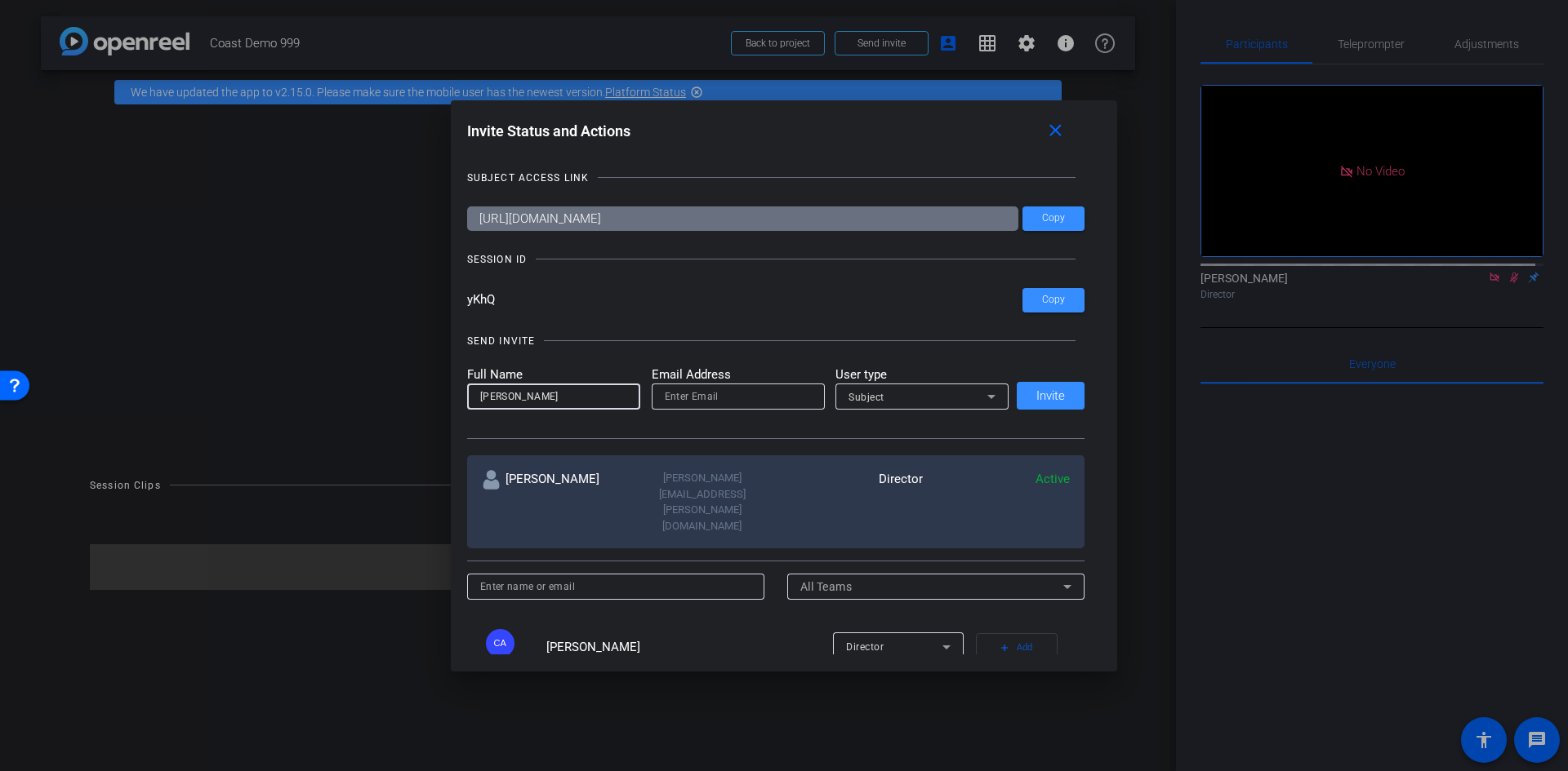
type input "alan lee"
type input "alanblee12@gmail.com"
click at [968, 396] on div "Subject" at bounding box center [917, 398] width 139 height 21
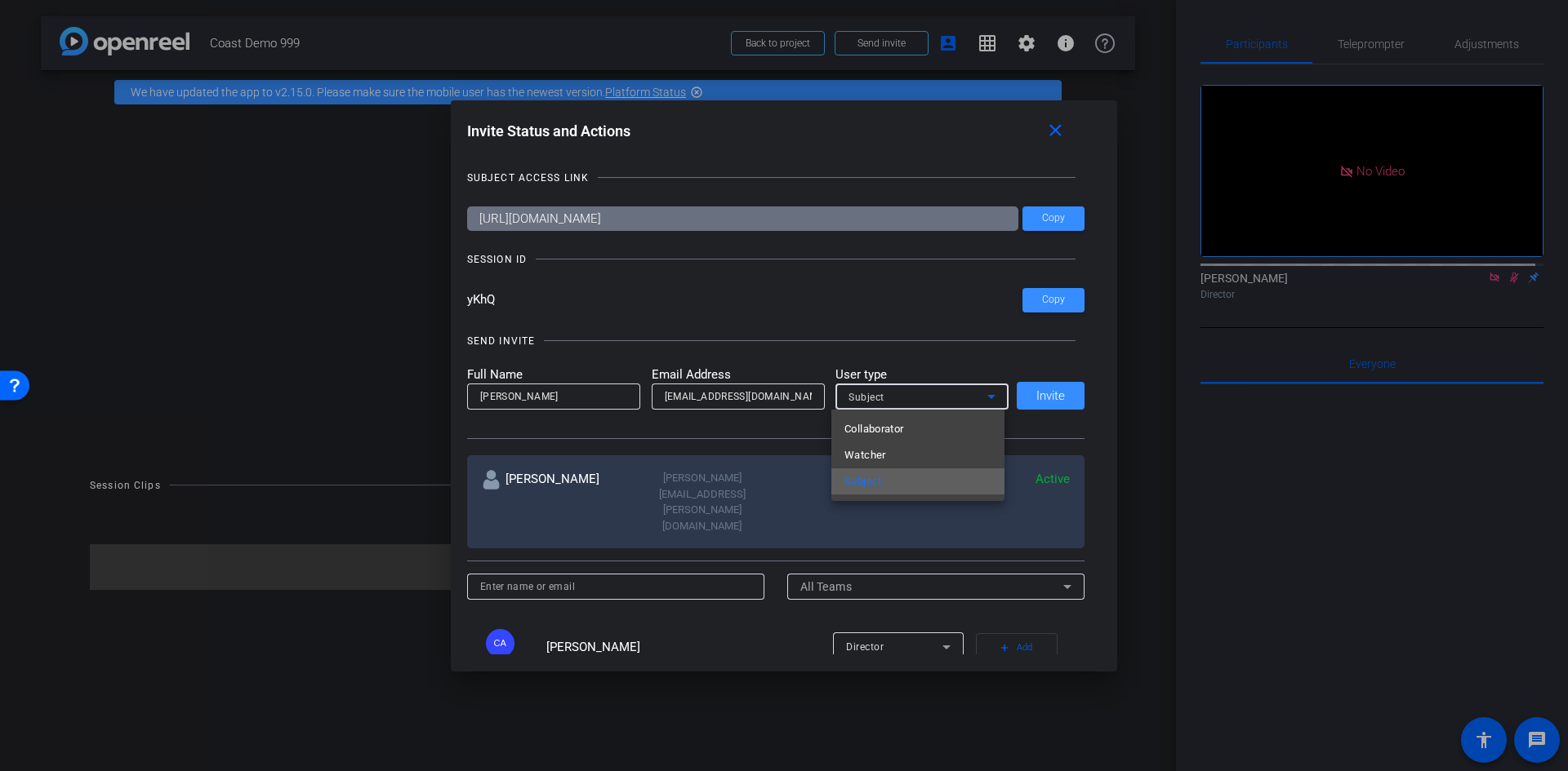
click at [915, 477] on mat-option "Subject" at bounding box center [917, 481] width 173 height 26
click at [1056, 393] on div "Full Name alan lee Email Address alanblee12@gmail.com User type Subject Invite" at bounding box center [776, 388] width 618 height 45
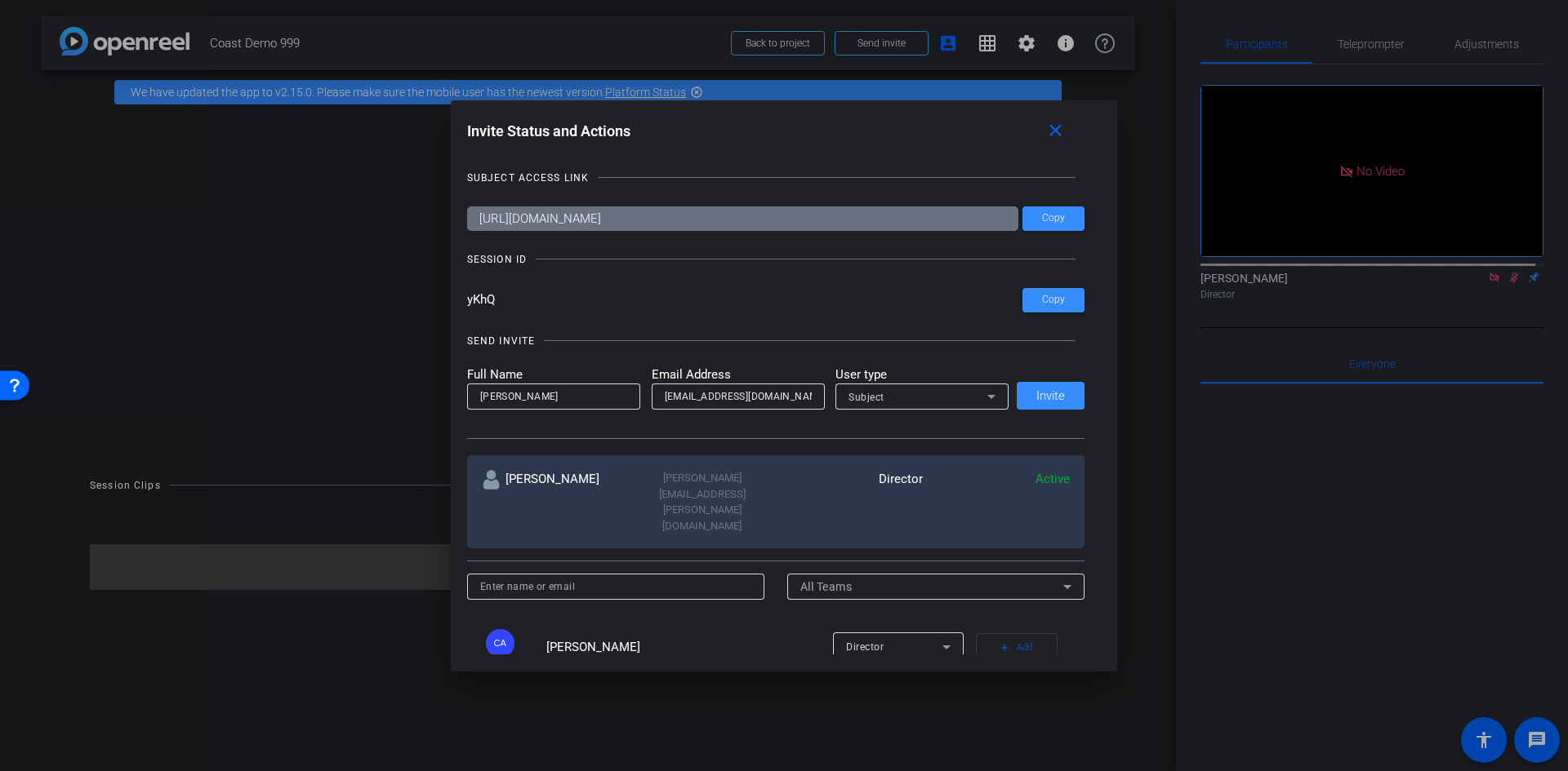
click at [1054, 399] on div "Full Name alan lee Email Address alanblee12@gmail.com User type Subject Invite" at bounding box center [776, 388] width 618 height 45
drag, startPoint x: 1019, startPoint y: 402, endPoint x: 1036, endPoint y: 398, distance: 17.5
click at [1023, 399] on div "Full Name alan lee Email Address alanblee12@gmail.com User type Subject Invite" at bounding box center [776, 388] width 618 height 45
click at [1036, 398] on div "Full Name alan lee Email Address alanblee12@gmail.com User type Subject Invite" at bounding box center [776, 388] width 618 height 45
click at [1044, 396] on div "Full Name alan lee Email Address alanblee12@gmail.com User type Subject Invite" at bounding box center [776, 388] width 618 height 45
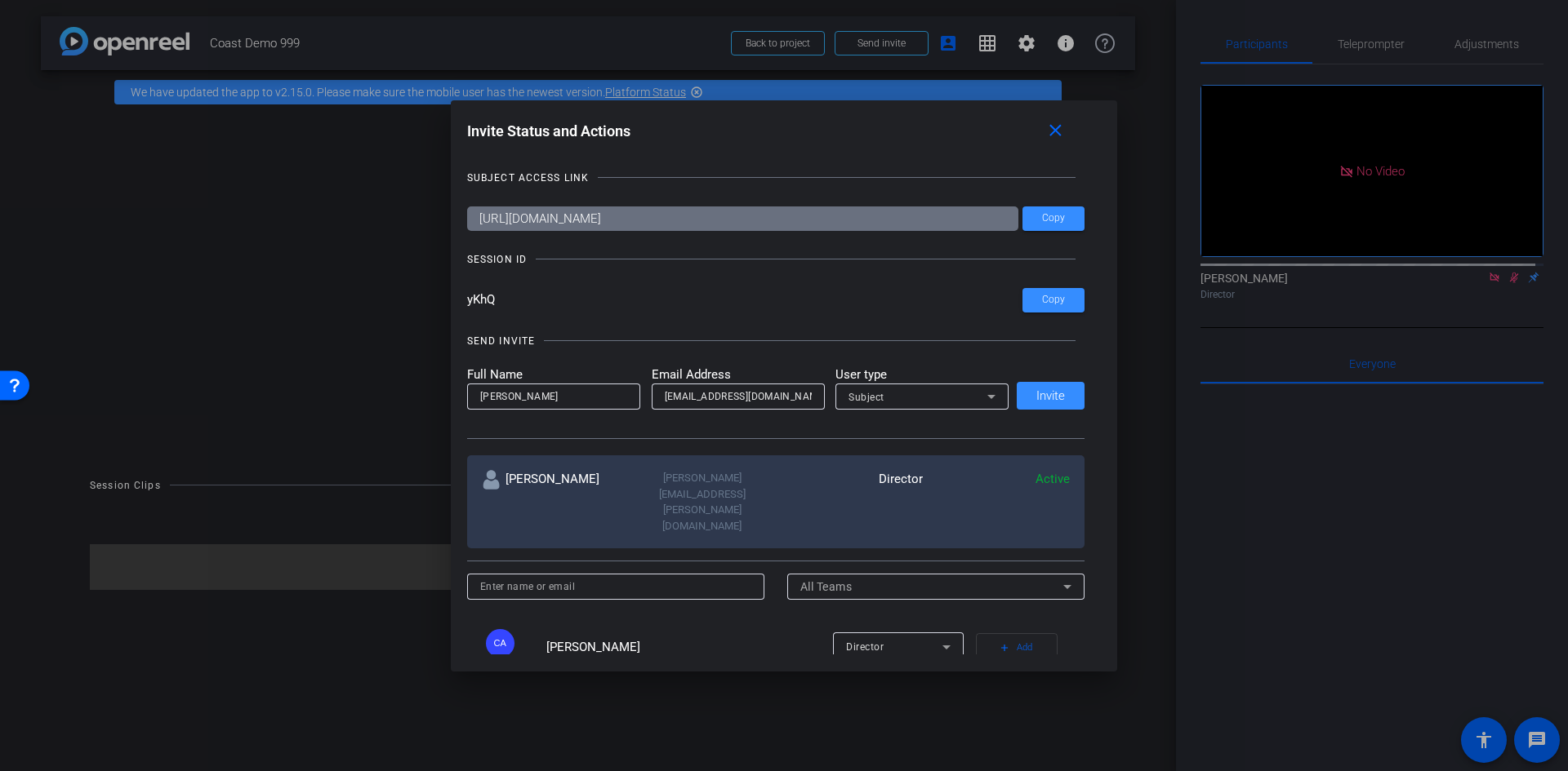
click at [1036, 433] on div "SEND INVITE Full Name alan lee Email Address alanblee12@gmail.com User type Sub…" at bounding box center [776, 378] width 618 height 123
click at [1044, 404] on div "Full Name alan lee Email Address alanblee12@gmail.com User type Subject Invite" at bounding box center [776, 388] width 618 height 45
click at [1037, 402] on div "Full Name alan lee Email Address alanblee12@gmail.com User type Subject Invite" at bounding box center [776, 388] width 618 height 45
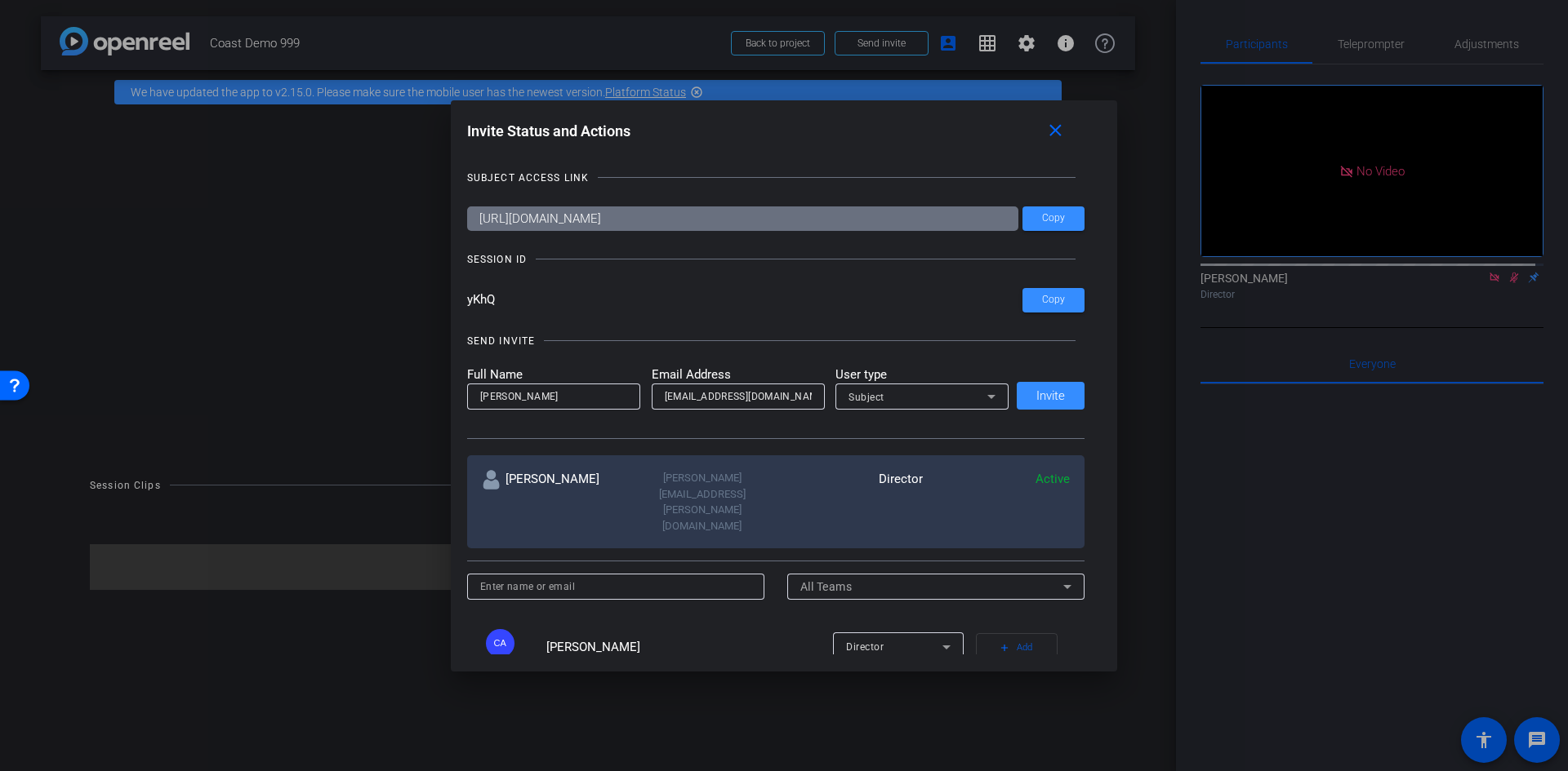
click at [1038, 399] on div "Full Name alan lee Email Address alanblee12@gmail.com User type Subject Invite" at bounding box center [776, 388] width 618 height 45
click at [887, 402] on div "Subject" at bounding box center [917, 398] width 139 height 21
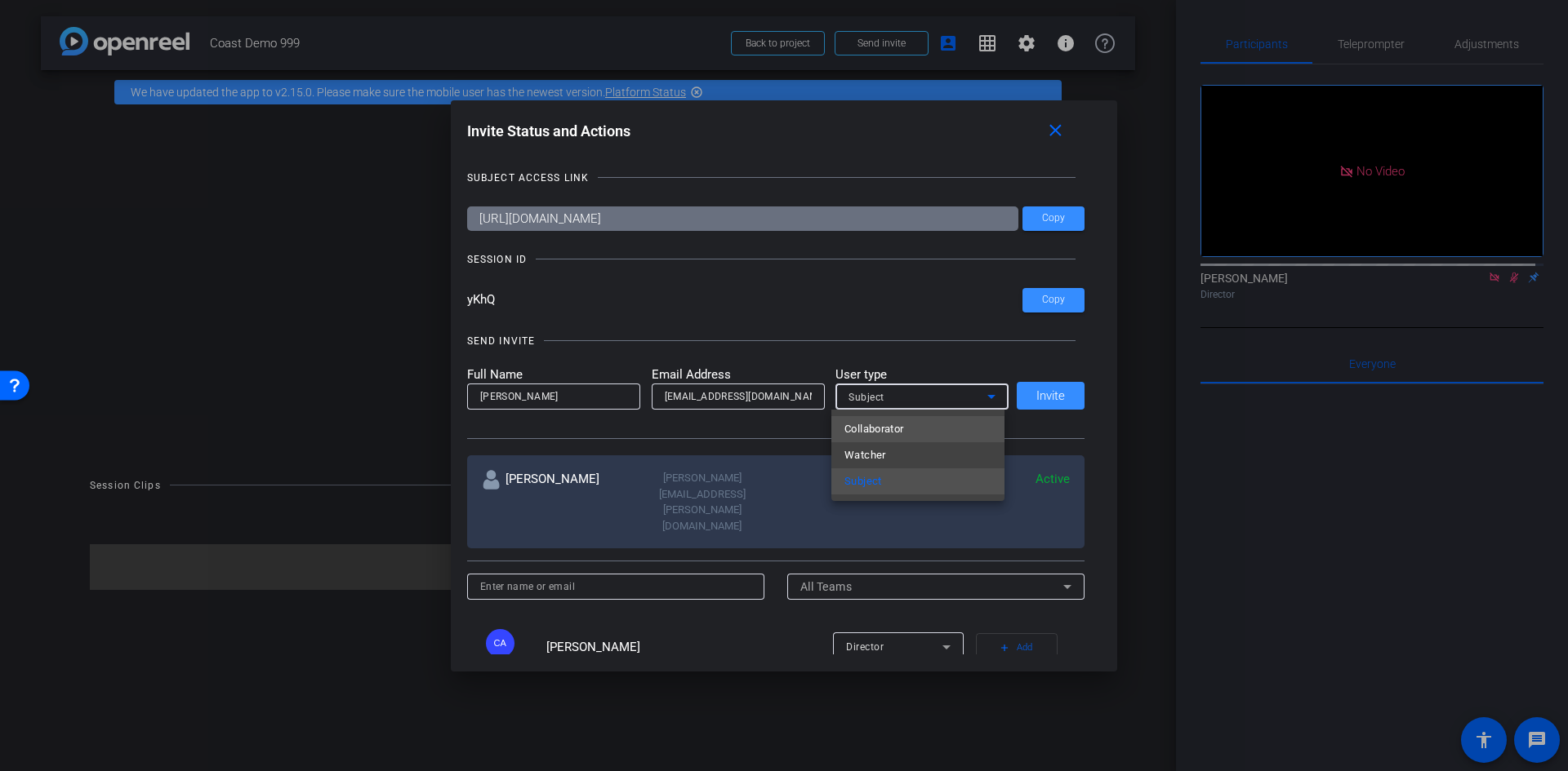
click at [897, 426] on span "Collaborator" at bounding box center [873, 429] width 60 height 20
click at [1024, 406] on div "Full Name alan lee Email Address alanblee12@gmail.com User type Collaborator In…" at bounding box center [776, 388] width 618 height 45
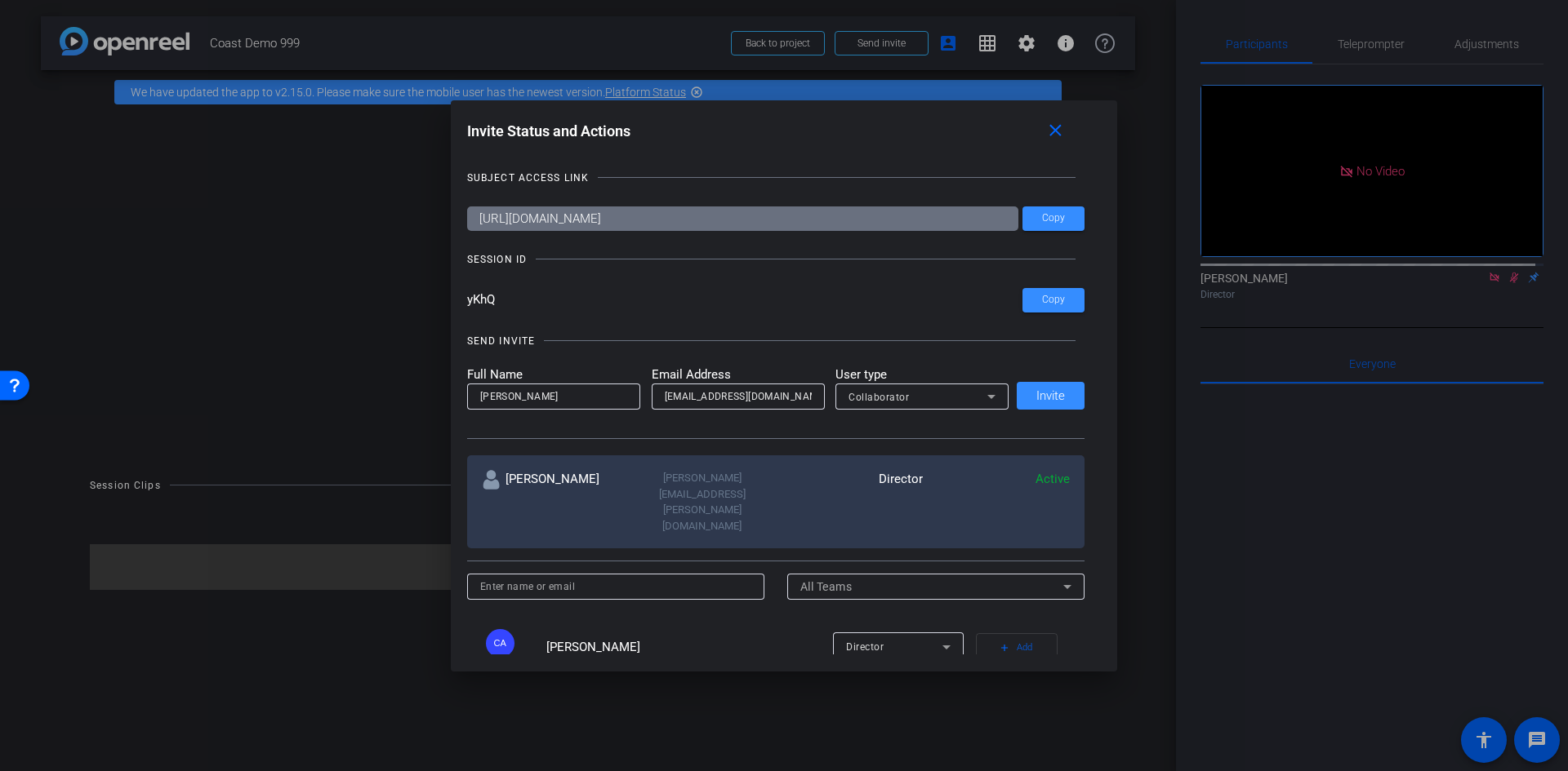
click at [1028, 399] on div "Full Name alan lee Email Address alanblee12@gmail.com User type Collaborator In…" at bounding box center [776, 388] width 618 height 45
click at [1038, 393] on div "Full Name alan lee Email Address alanblee12@gmail.com User type Collaborator In…" at bounding box center [776, 388] width 618 height 45
click at [1040, 392] on div "Full Name alan lee Email Address alanblee12@gmail.com User type Collaborator In…" at bounding box center [776, 388] width 618 height 45
click at [1034, 401] on div "Full Name alan lee Email Address alanblee12@gmail.com User type Collaborator In…" at bounding box center [776, 388] width 618 height 45
drag, startPoint x: 1042, startPoint y: 400, endPoint x: 1042, endPoint y: 386, distance: 14.0
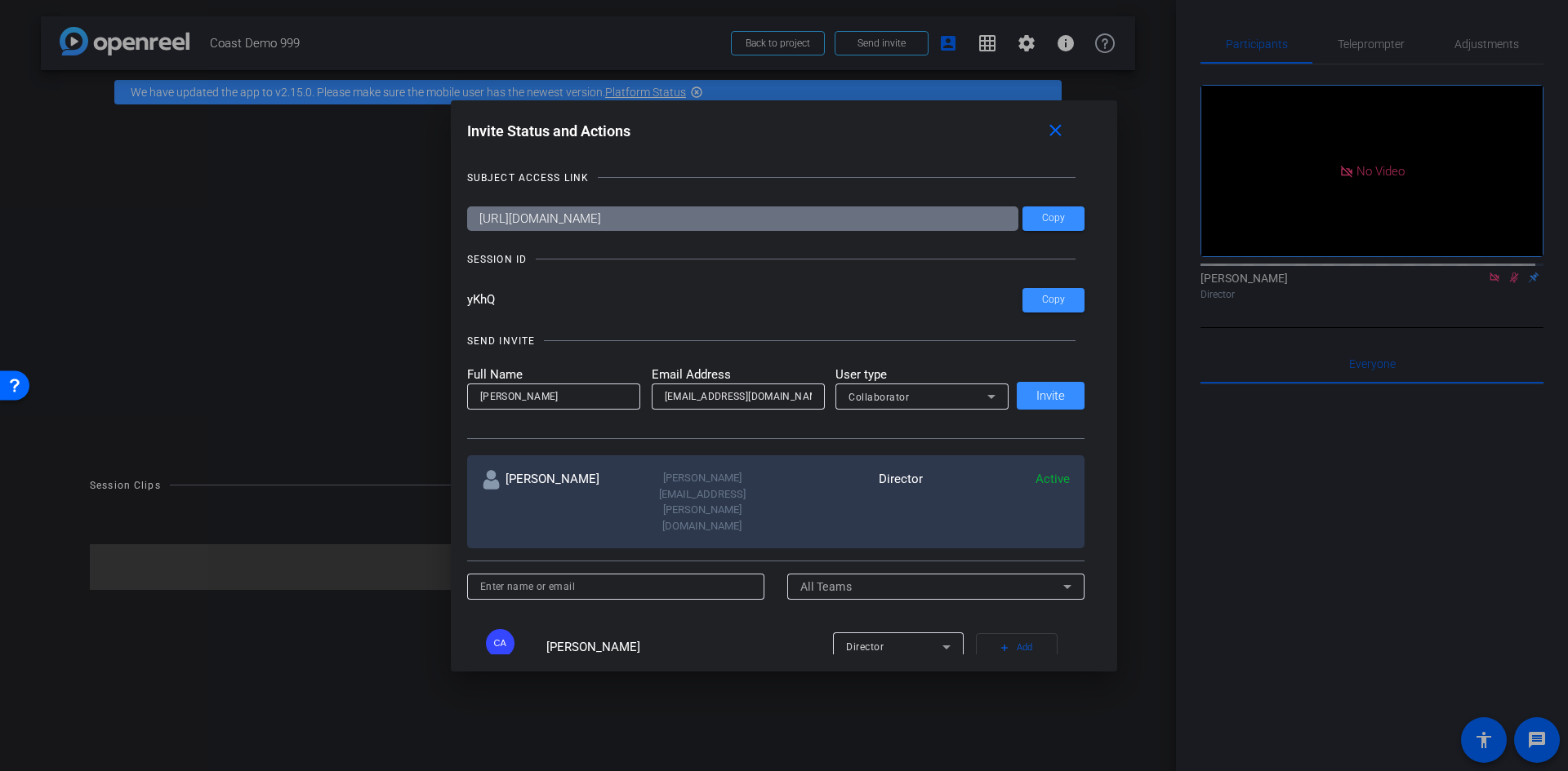
click at [1042, 400] on div "Full Name alan lee Email Address alanblee12@gmail.com User type Collaborator In…" at bounding box center [776, 388] width 618 height 45
click at [1030, 396] on div "Full Name alan lee Email Address alanblee12@gmail.com User type Collaborator In…" at bounding box center [776, 388] width 618 height 45
drag, startPoint x: 1042, startPoint y: 404, endPoint x: 1039, endPoint y: 392, distance: 12.4
click at [1042, 403] on div "Full Name alan lee Email Address alanblee12@gmail.com User type Collaborator In…" at bounding box center [776, 388] width 618 height 45
click at [1032, 395] on div "Full Name alan lee Email Address alanblee12@gmail.com User type Collaborator In…" at bounding box center [776, 388] width 618 height 45
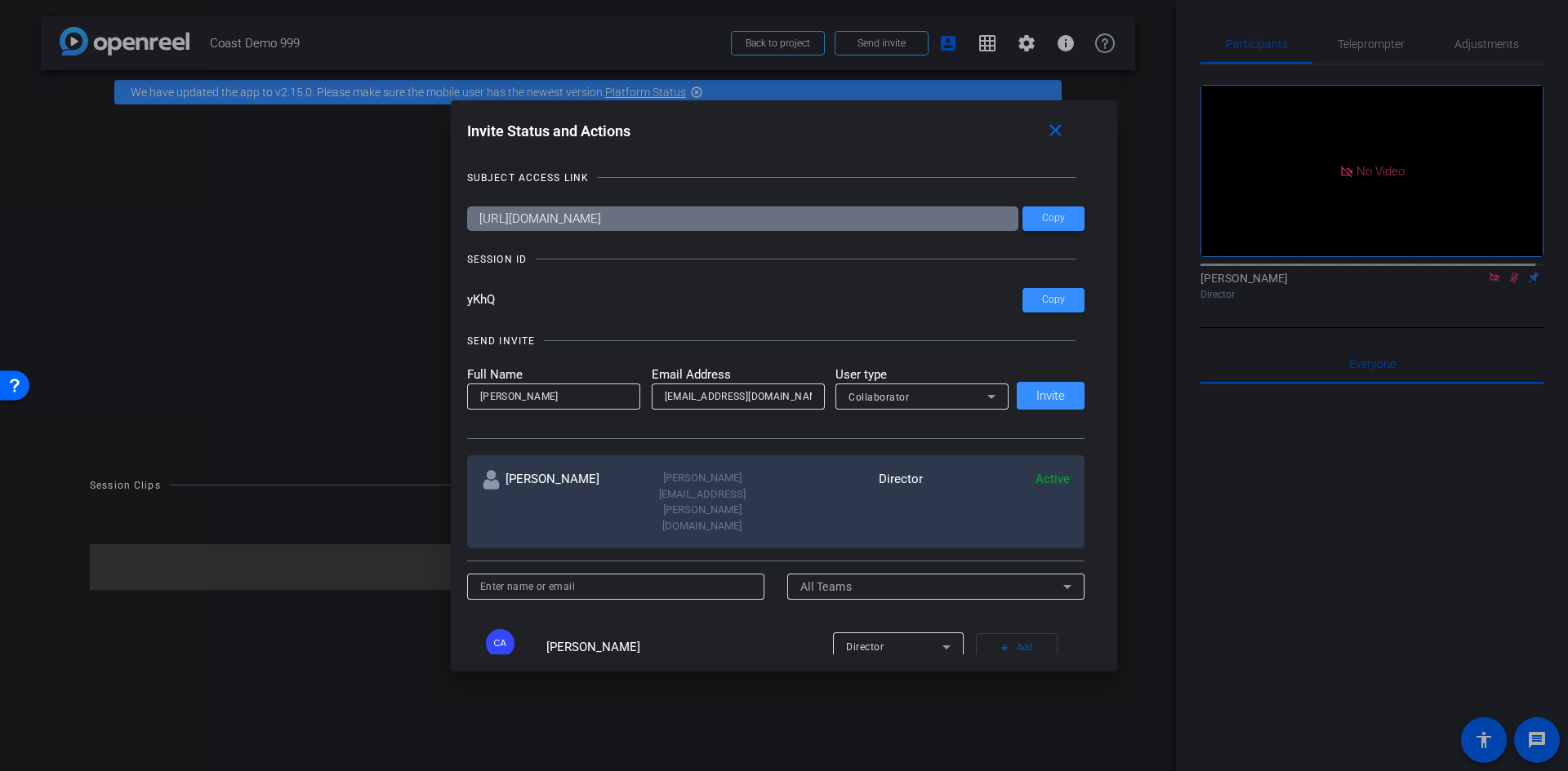
click at [1033, 402] on div "Full Name alan lee Email Address alanblee12@gmail.com User type Collaborator In…" at bounding box center [776, 388] width 618 height 45
click at [1024, 436] on div "SEND INVITE Full Name alan lee Email Address alanblee12@gmail.com User type Col…" at bounding box center [776, 378] width 618 height 123
click at [1032, 410] on div "SEND INVITE Full Name alan lee Email Address alanblee12@gmail.com User type Col…" at bounding box center [776, 378] width 618 height 123
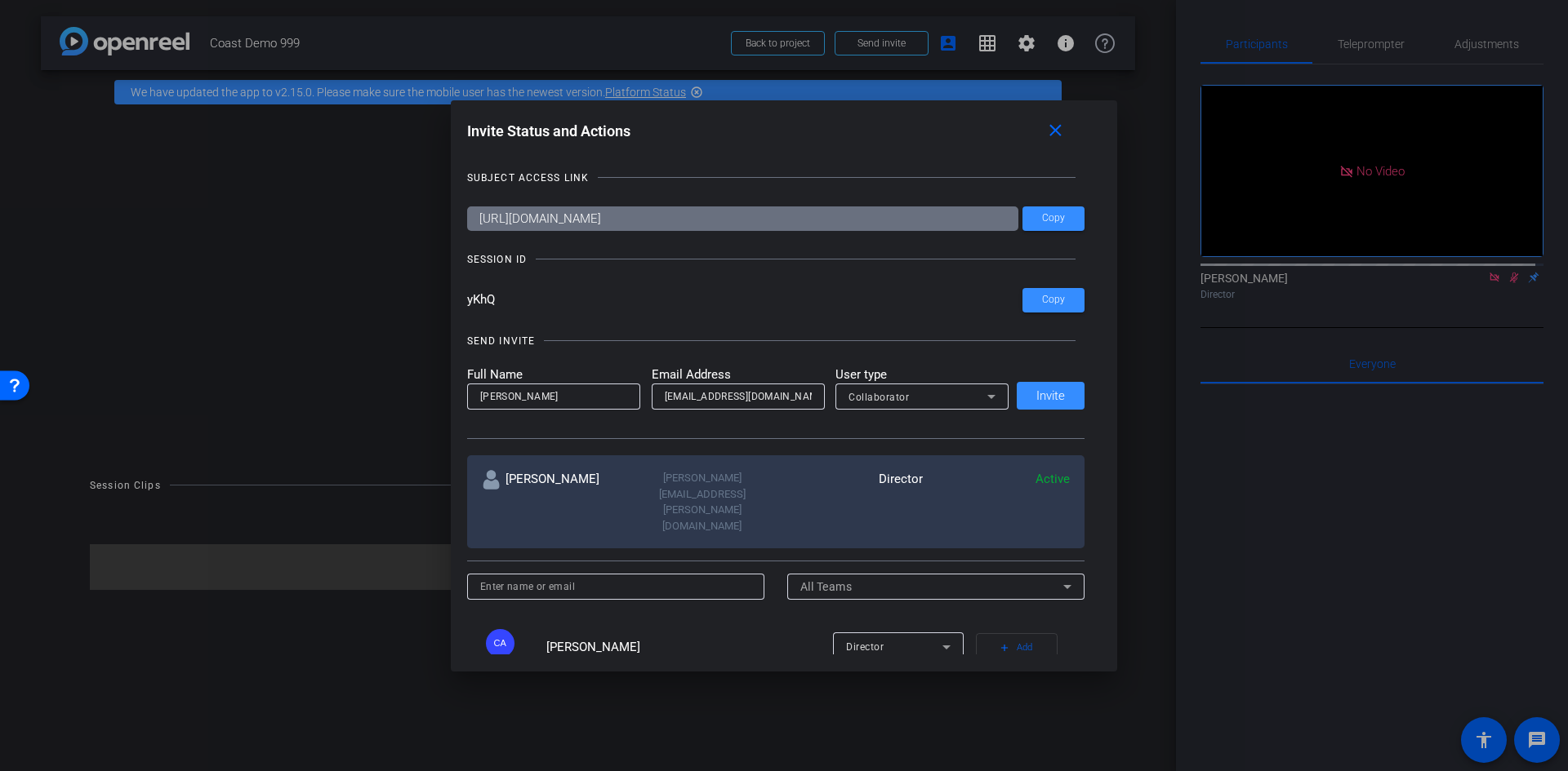
click at [1048, 396] on div "Full Name alan lee Email Address alanblee12@gmail.com User type Collaborator In…" at bounding box center [776, 388] width 618 height 45
click at [1052, 395] on div "Full Name alan lee Email Address alanblee12@gmail.com User type Collaborator In…" at bounding box center [776, 388] width 618 height 45
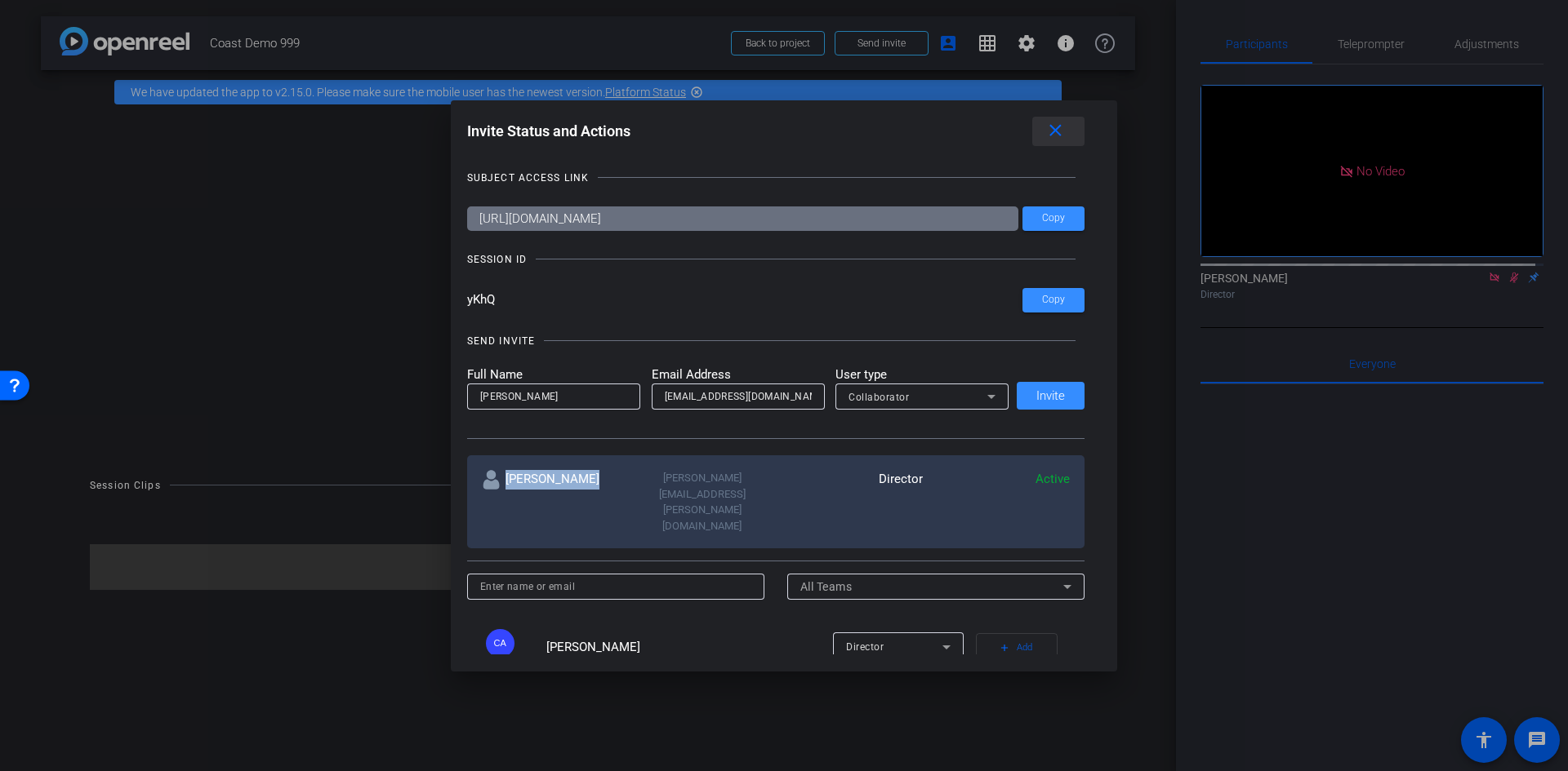
click at [1064, 129] on mat-icon "close" at bounding box center [1055, 131] width 21 height 21
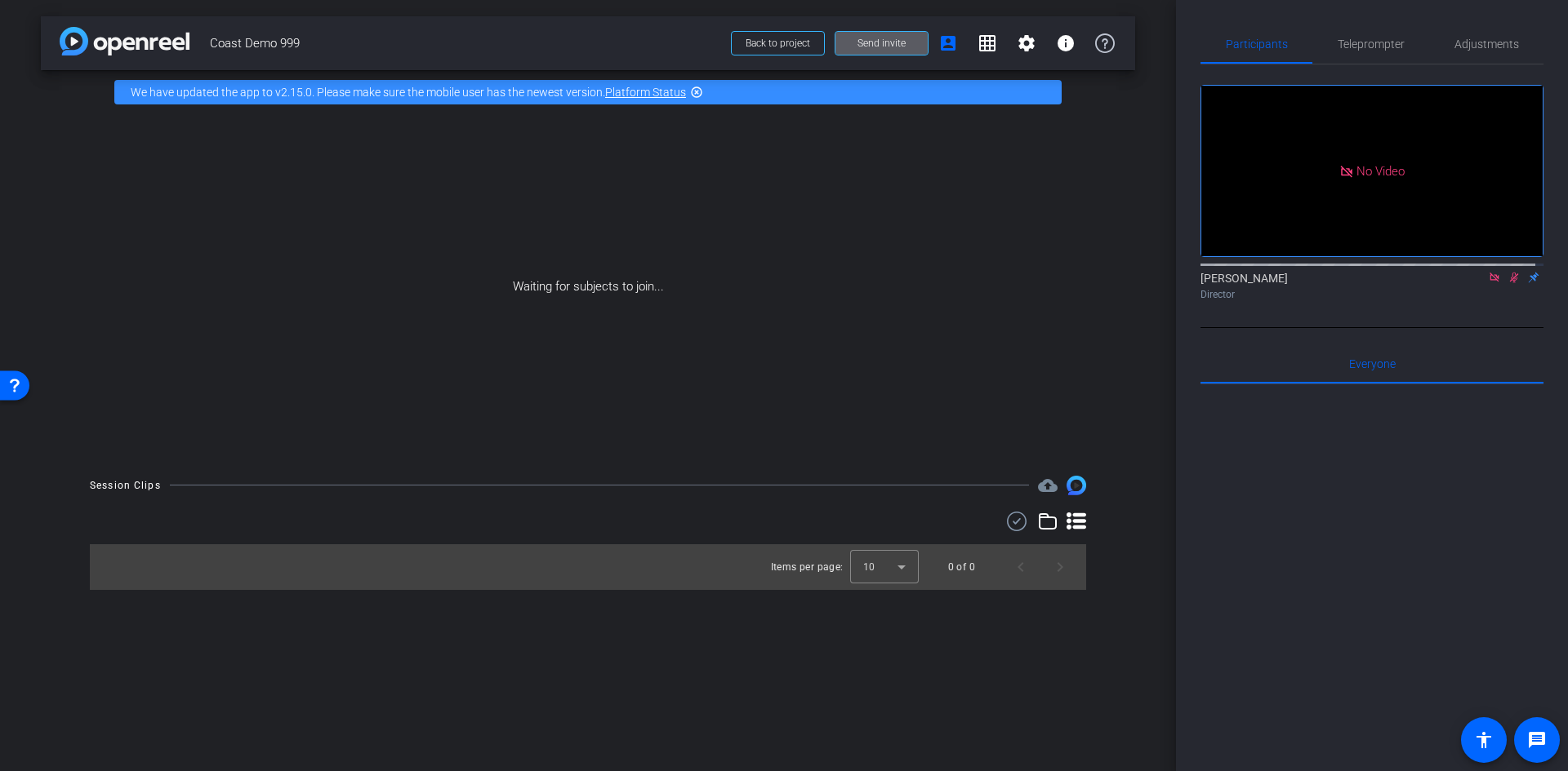
click at [888, 49] on span "Send invite" at bounding box center [882, 43] width 48 height 13
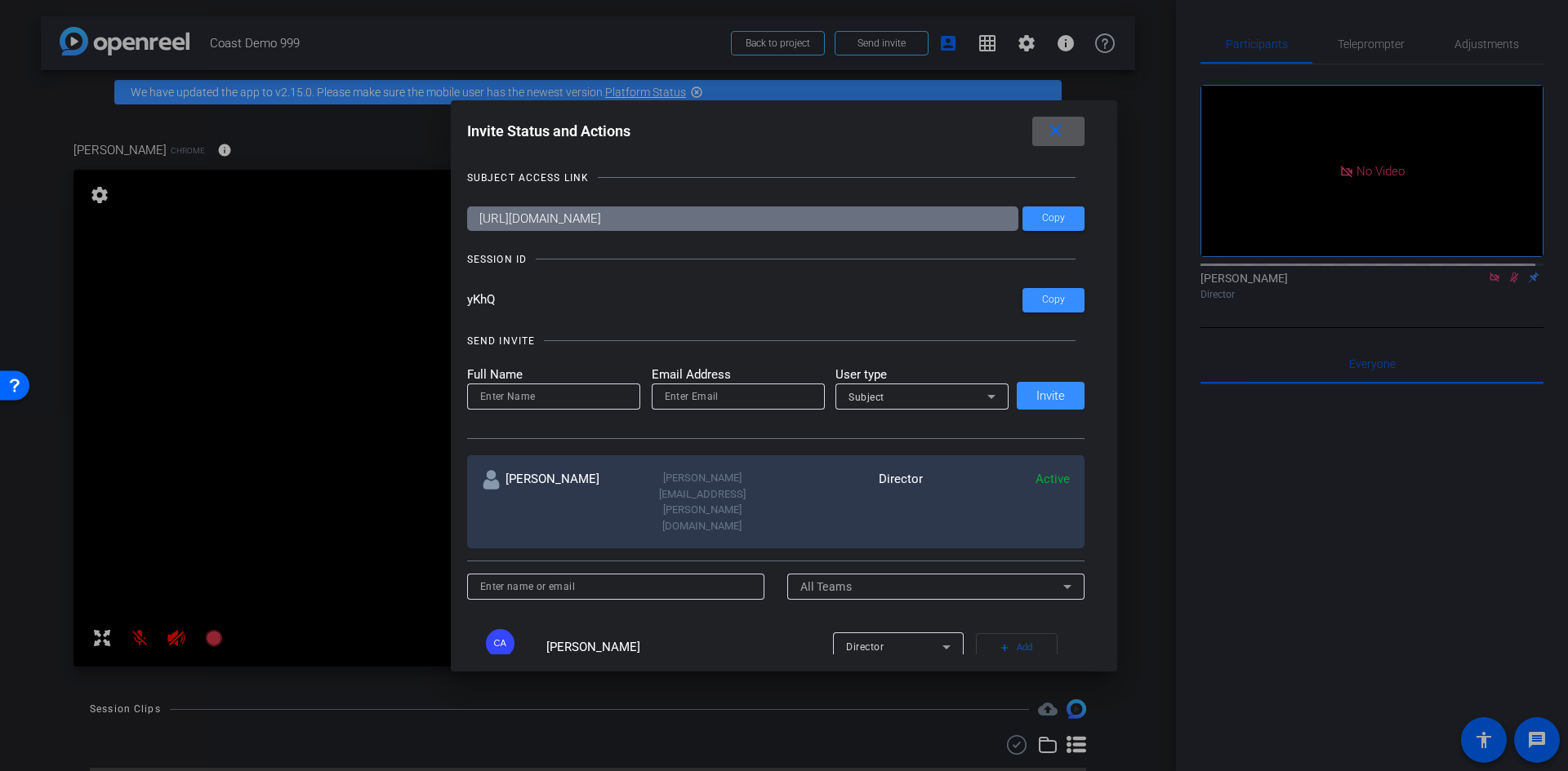
click at [1044, 392] on div "Full Name Email Address User type Subject Invite" at bounding box center [776, 388] width 618 height 45
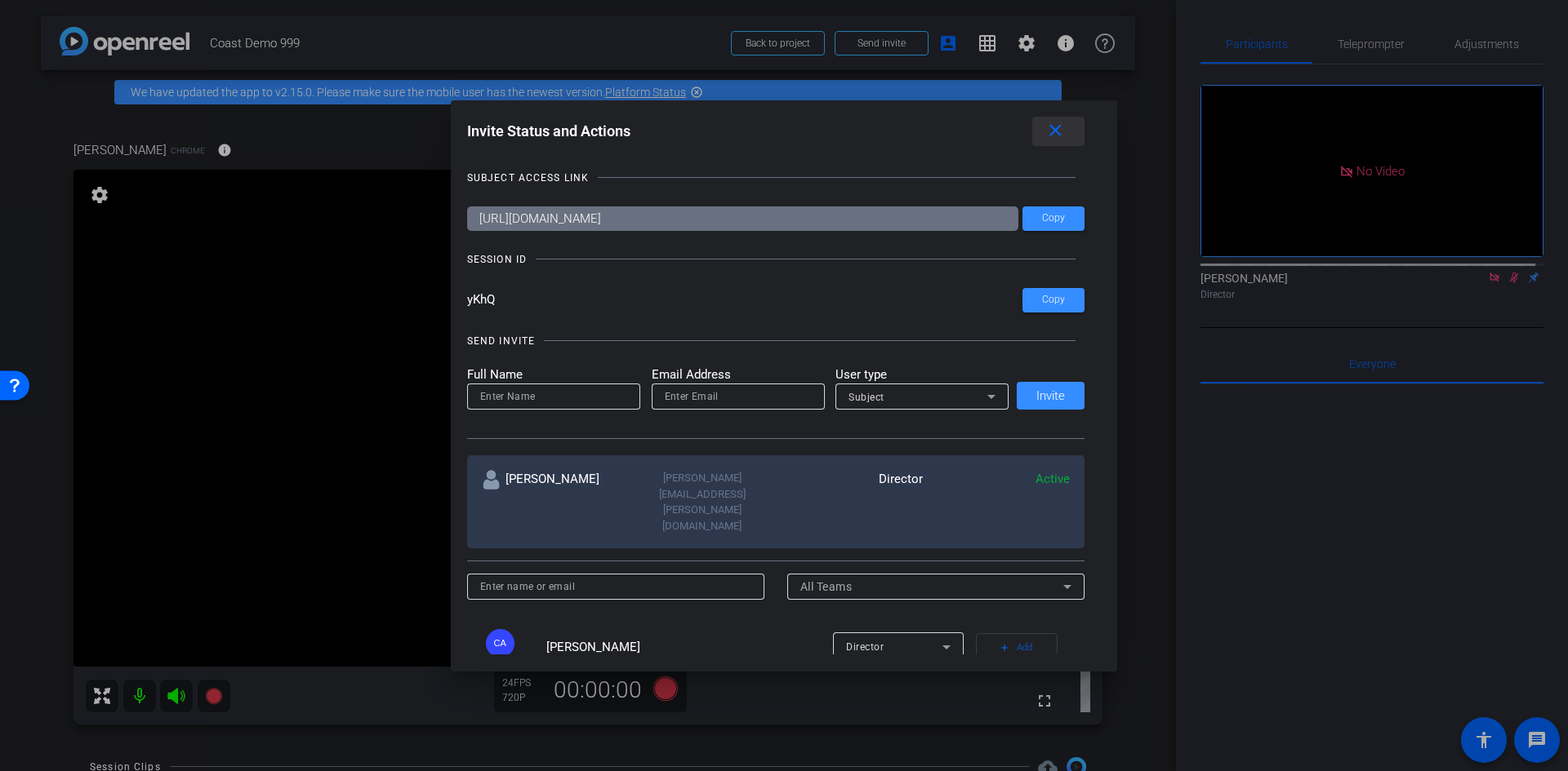
click at [1062, 125] on mat-icon "close" at bounding box center [1055, 131] width 21 height 21
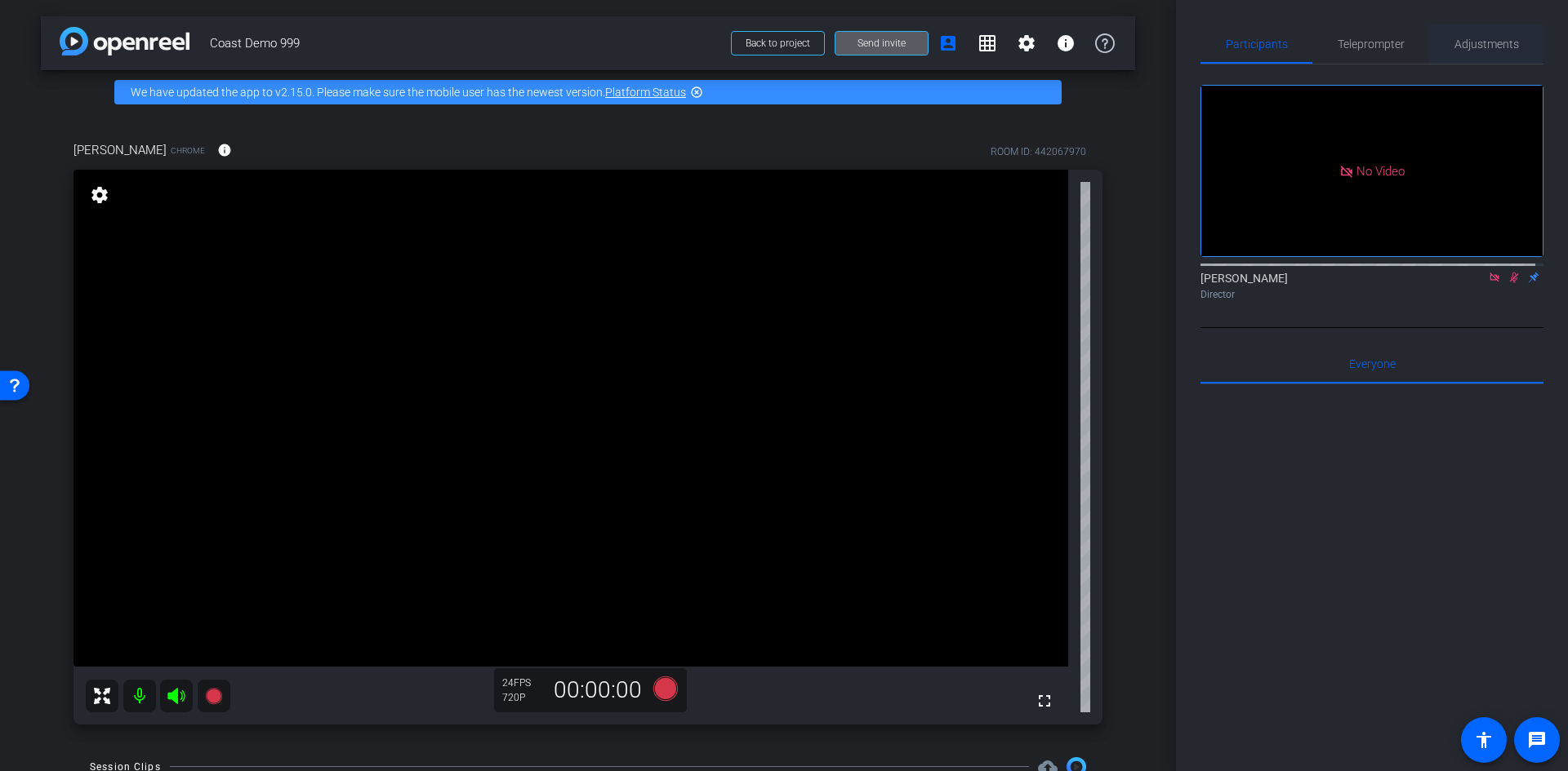
click at [1480, 45] on span "Adjustments" at bounding box center [1486, 43] width 65 height 11
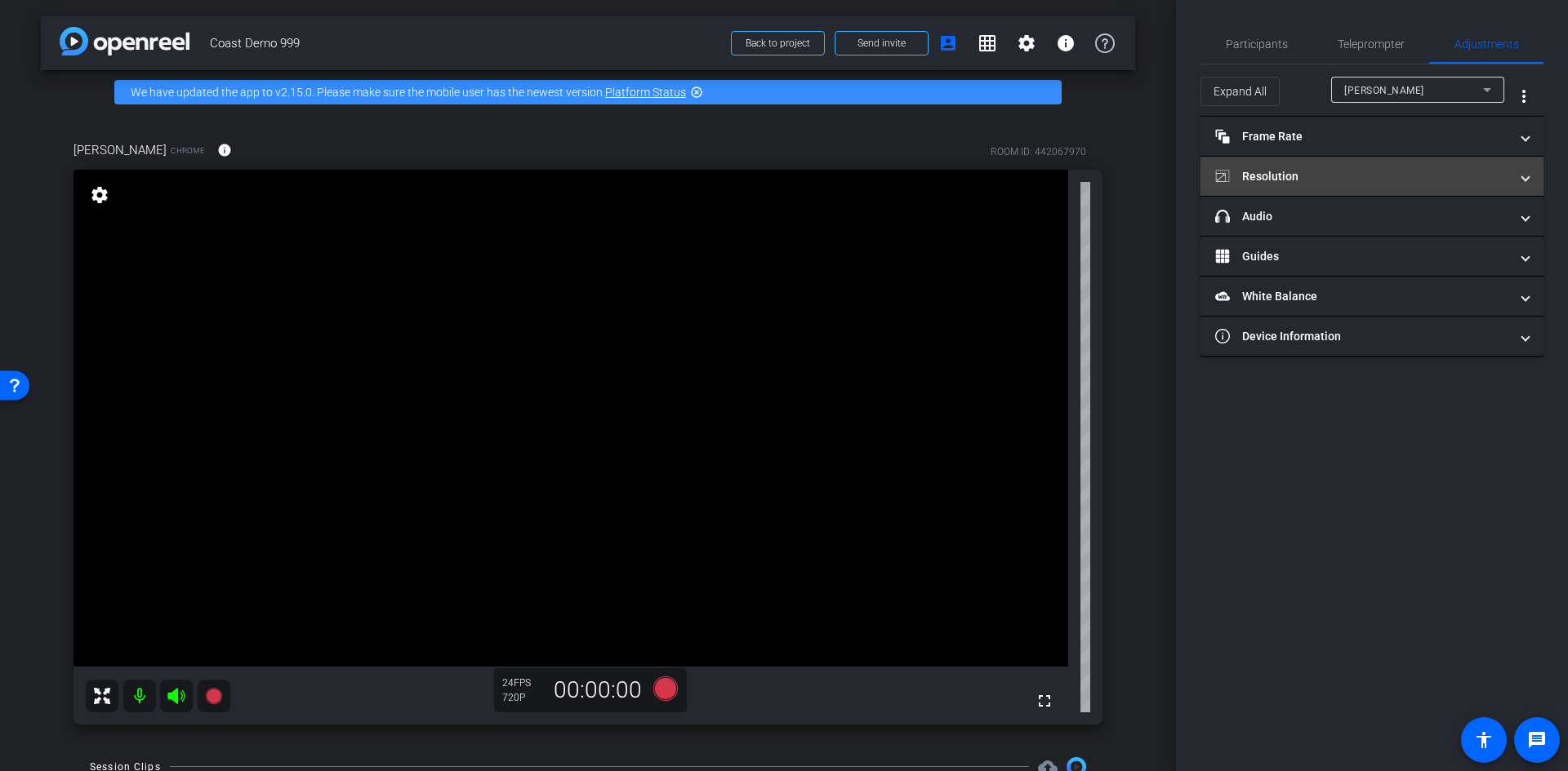
click at [1419, 176] on mat-panel-title "Resolution" at bounding box center [1362, 177] width 294 height 17
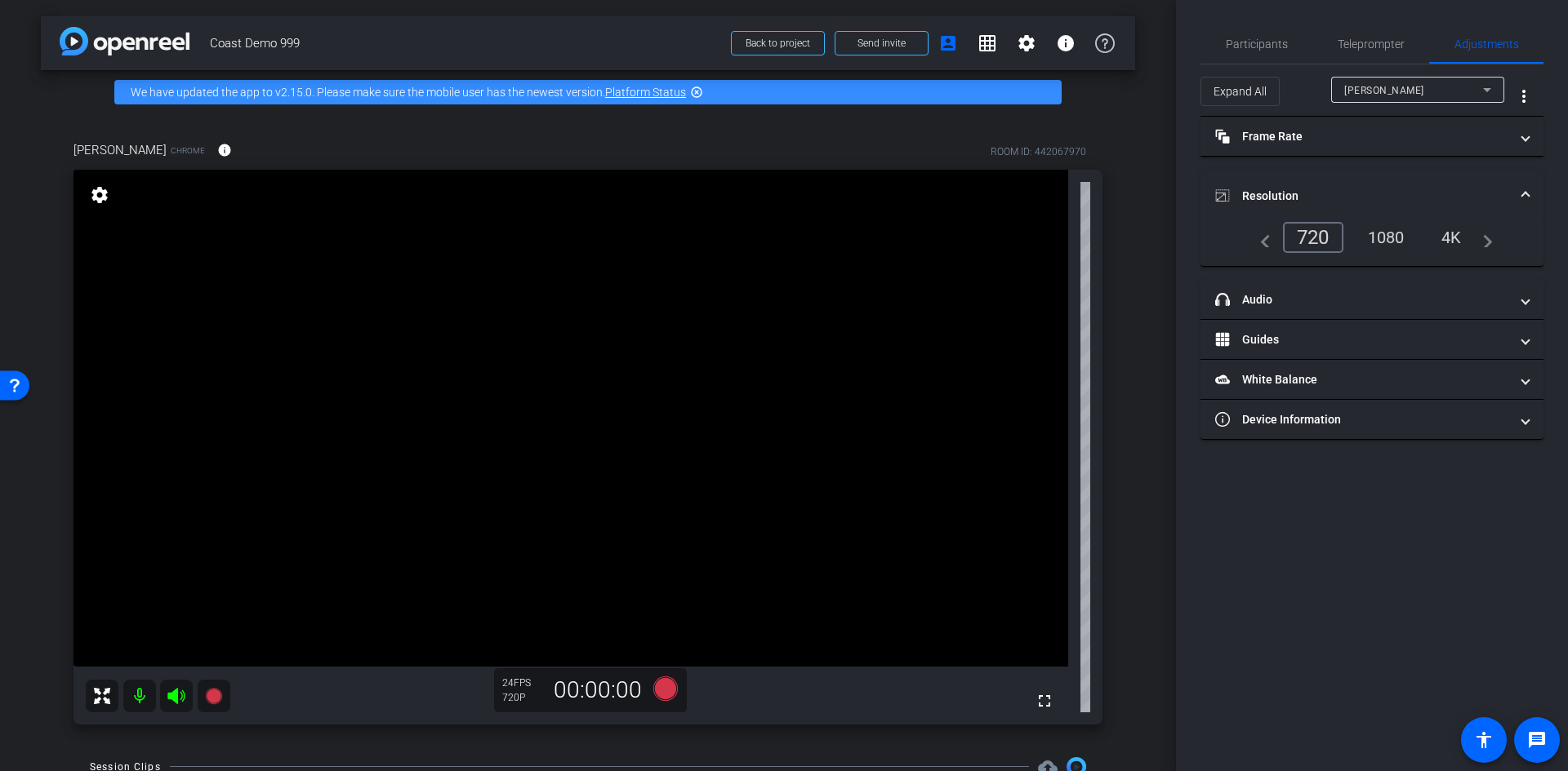
click at [1397, 235] on div "1080" at bounding box center [1386, 237] width 61 height 28
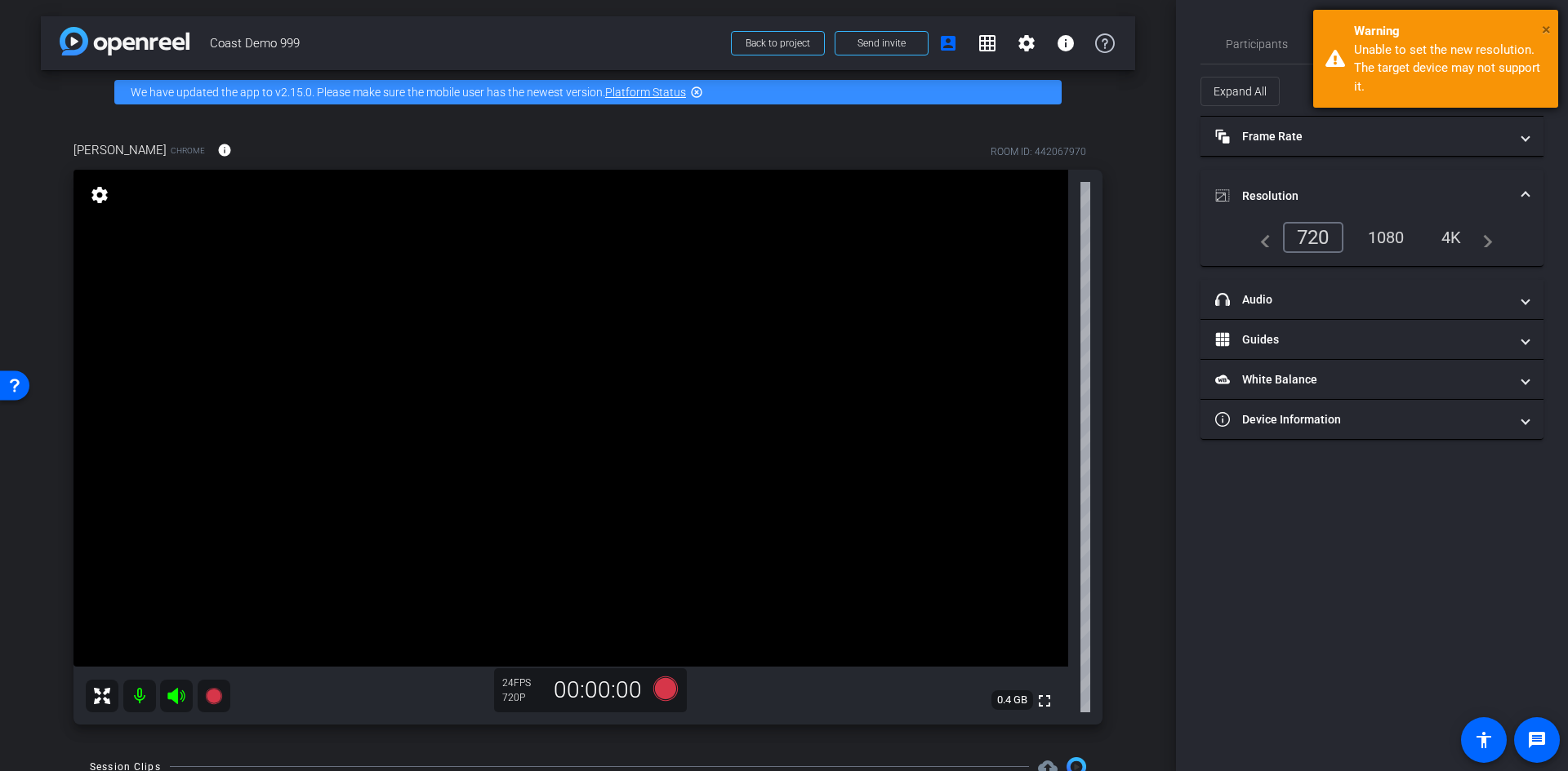
click at [1547, 23] on span "×" at bounding box center [1546, 29] width 9 height 20
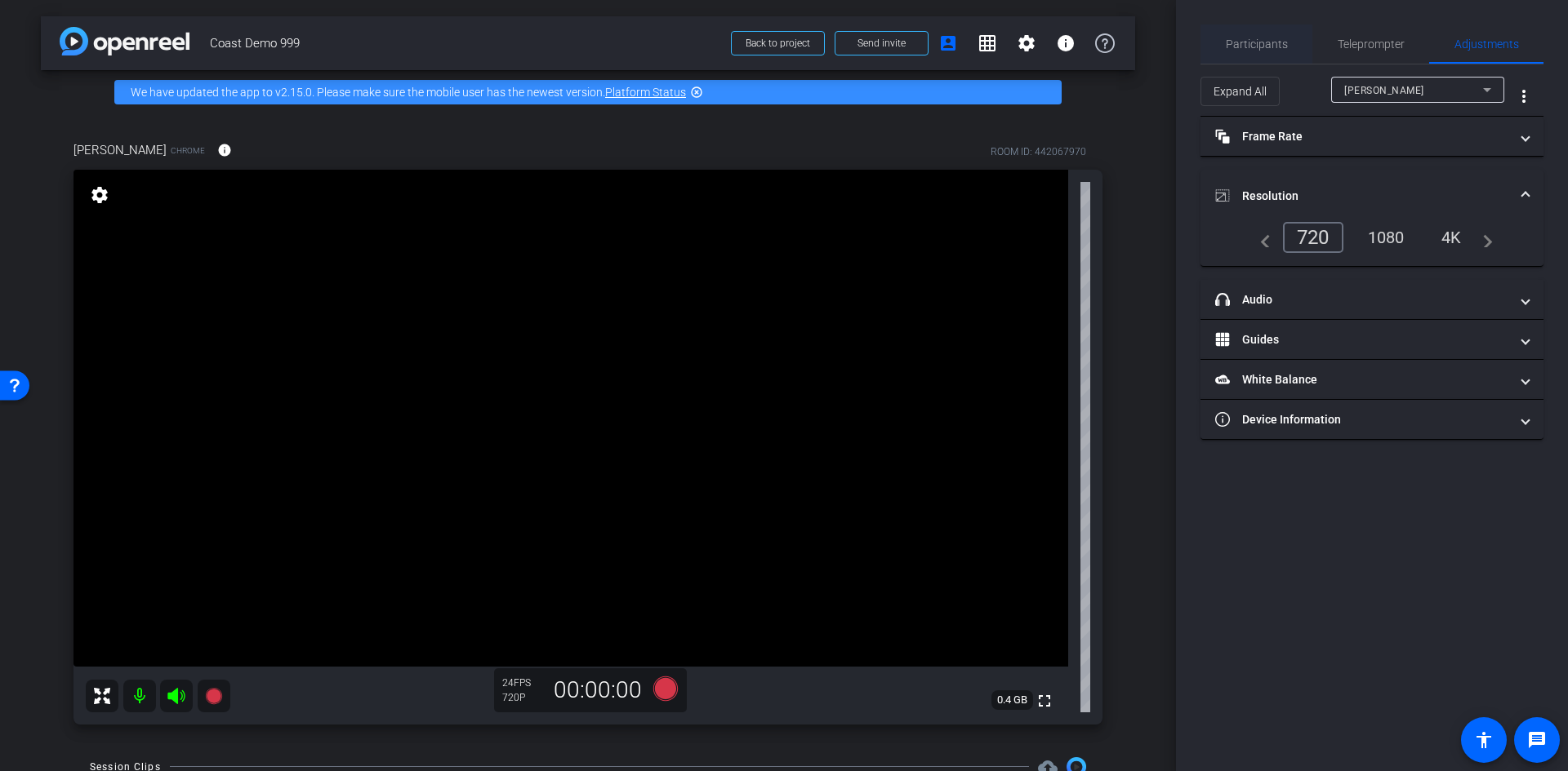
click at [1263, 41] on span "Participants" at bounding box center [1256, 43] width 62 height 11
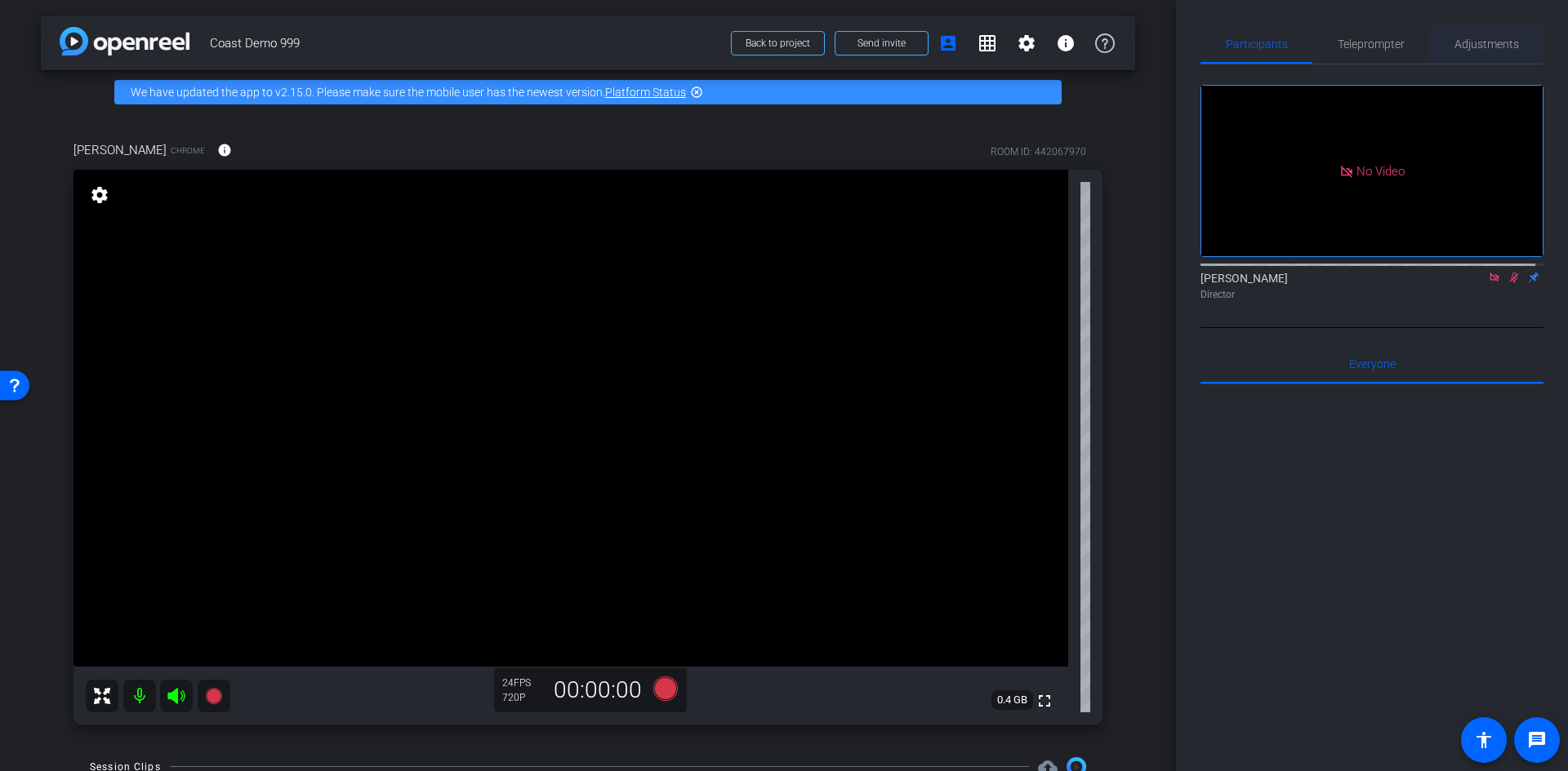
click at [1463, 39] on span "Adjustments" at bounding box center [1486, 43] width 65 height 11
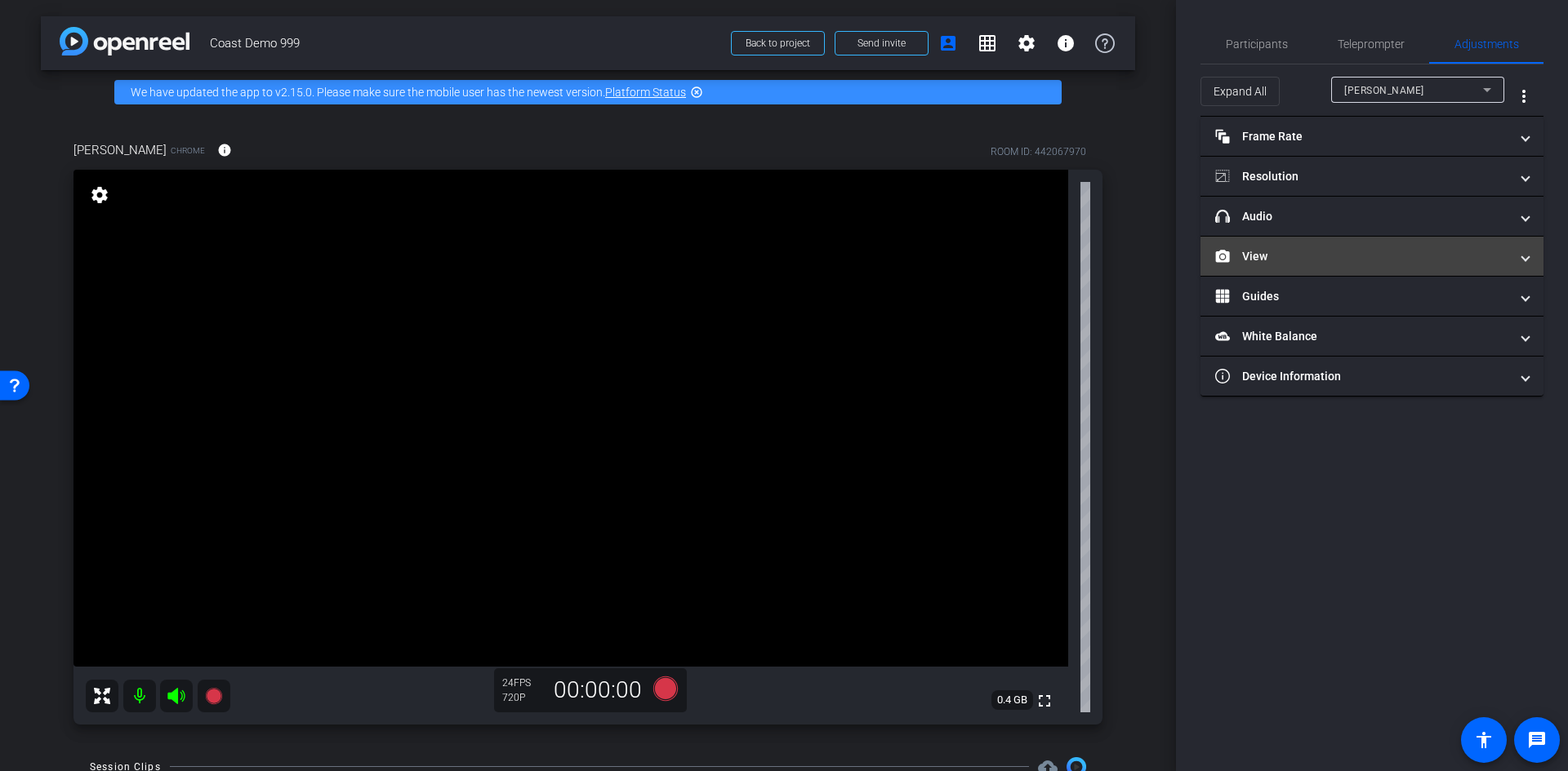
click at [1290, 258] on mat-panel-title "View" at bounding box center [1362, 257] width 294 height 17
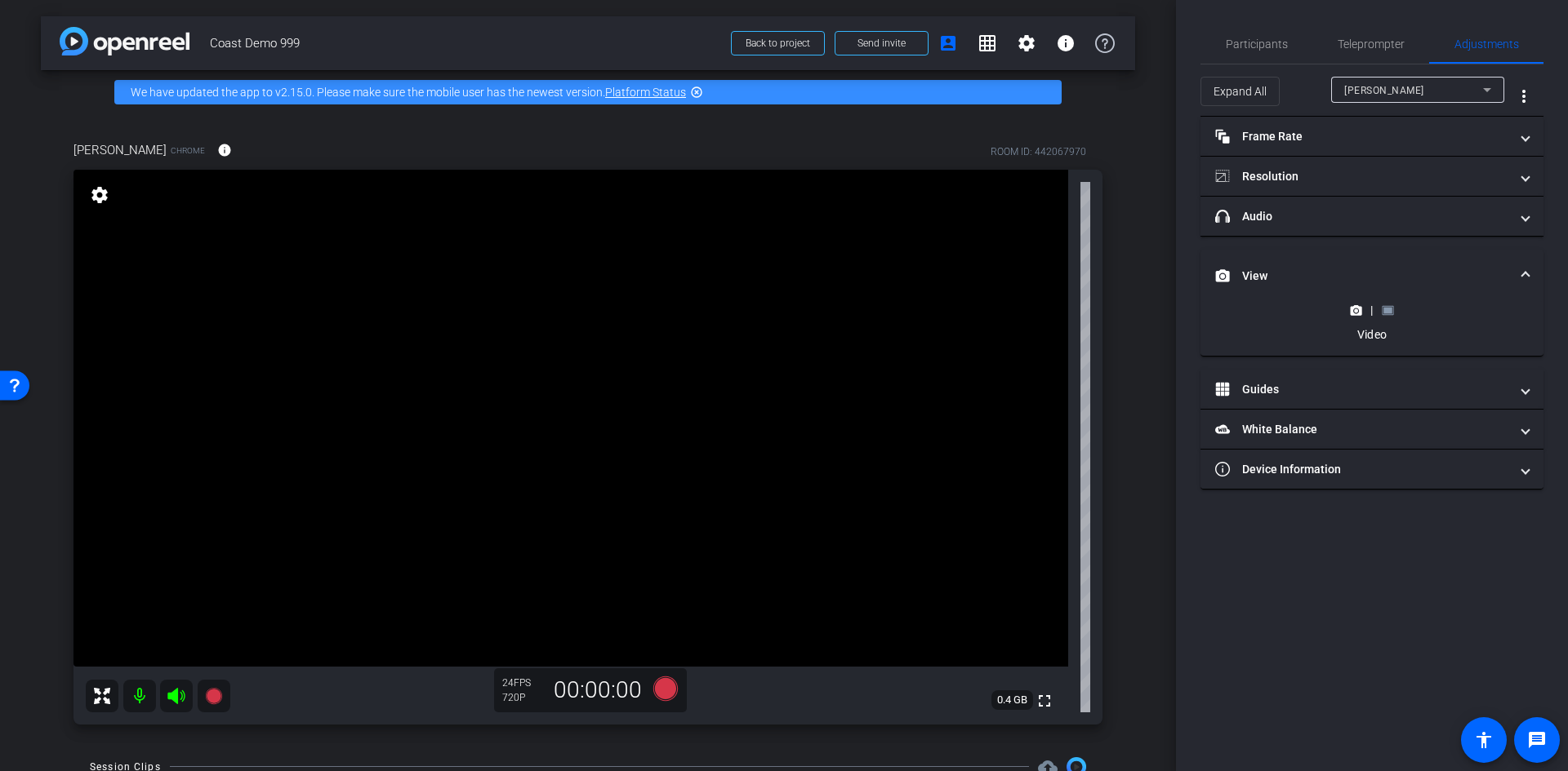
click at [1382, 309] on icon at bounding box center [1388, 310] width 12 height 12
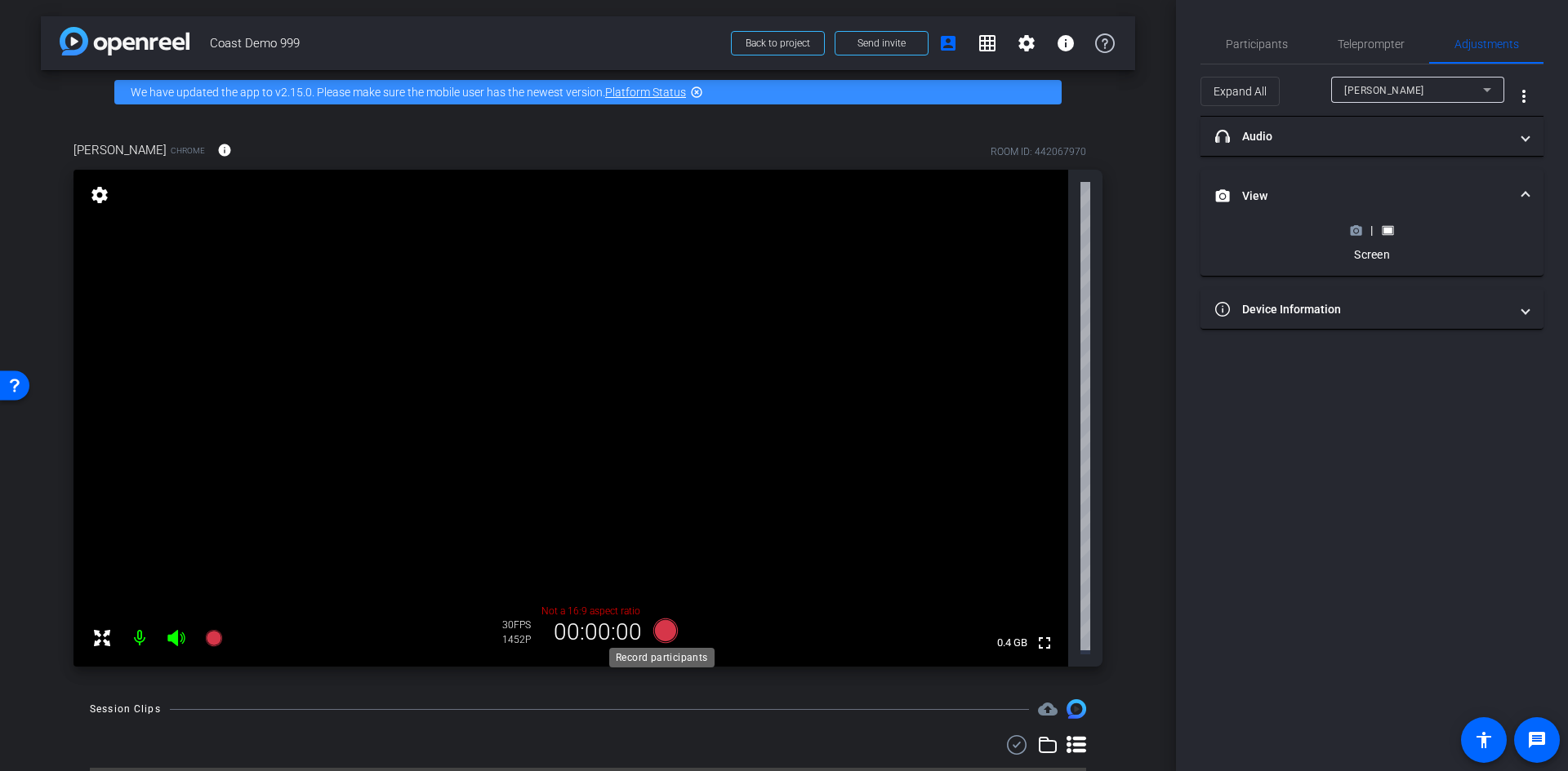
click at [659, 630] on icon at bounding box center [665, 630] width 24 height 24
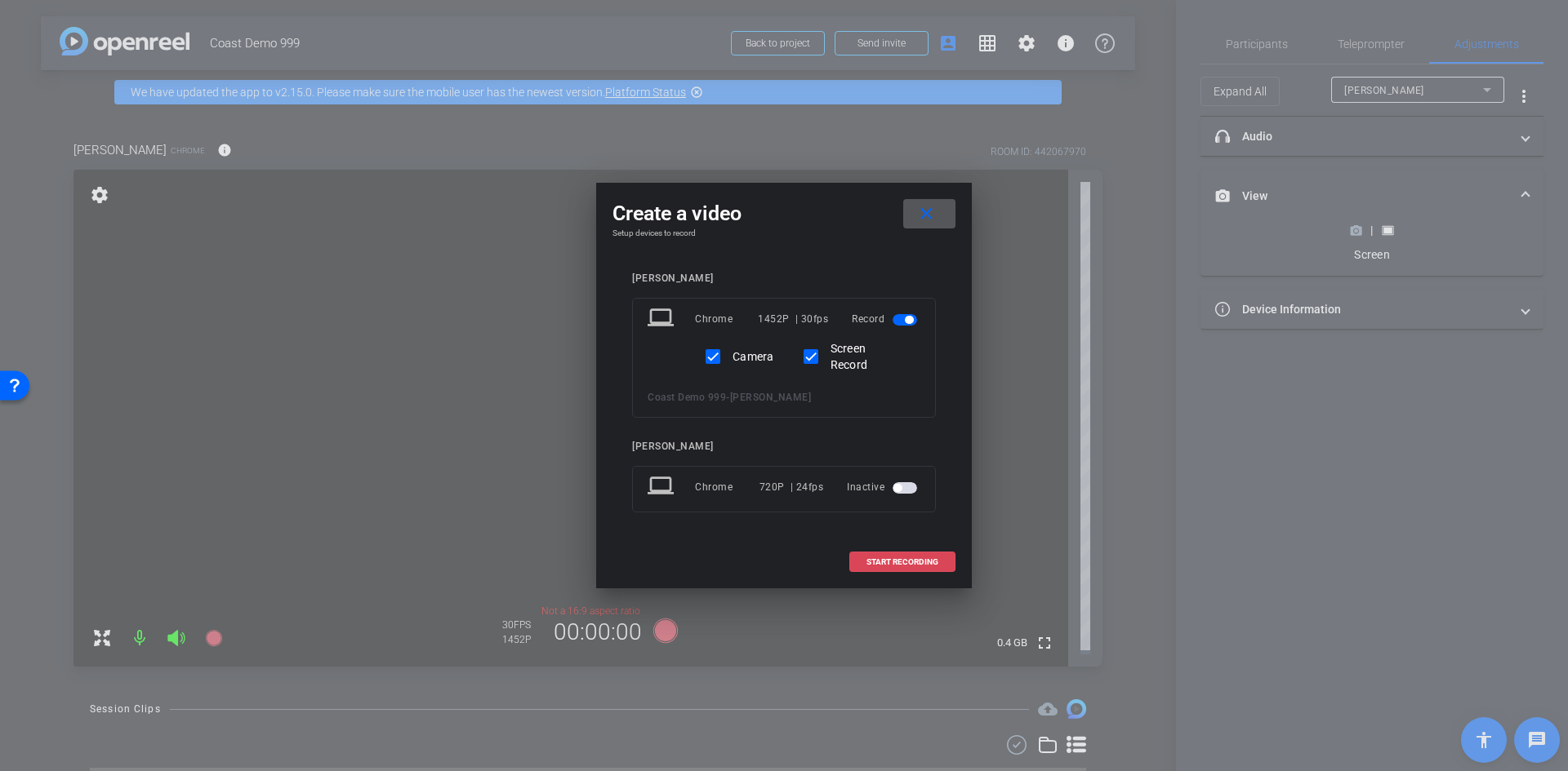
click at [910, 561] on span "START RECORDING" at bounding box center [902, 561] width 72 height 8
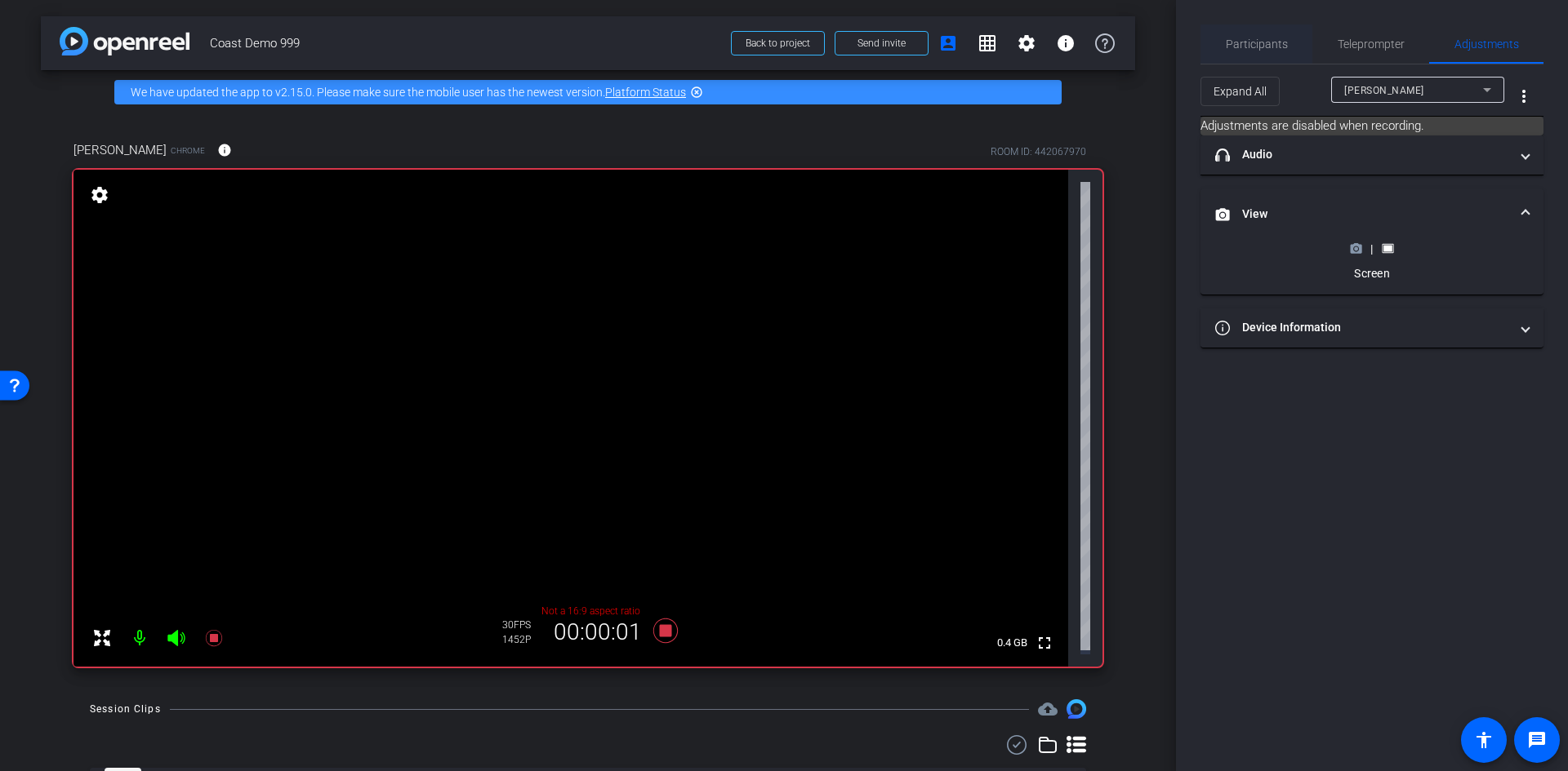
click at [1285, 45] on span "Participants" at bounding box center [1256, 43] width 62 height 11
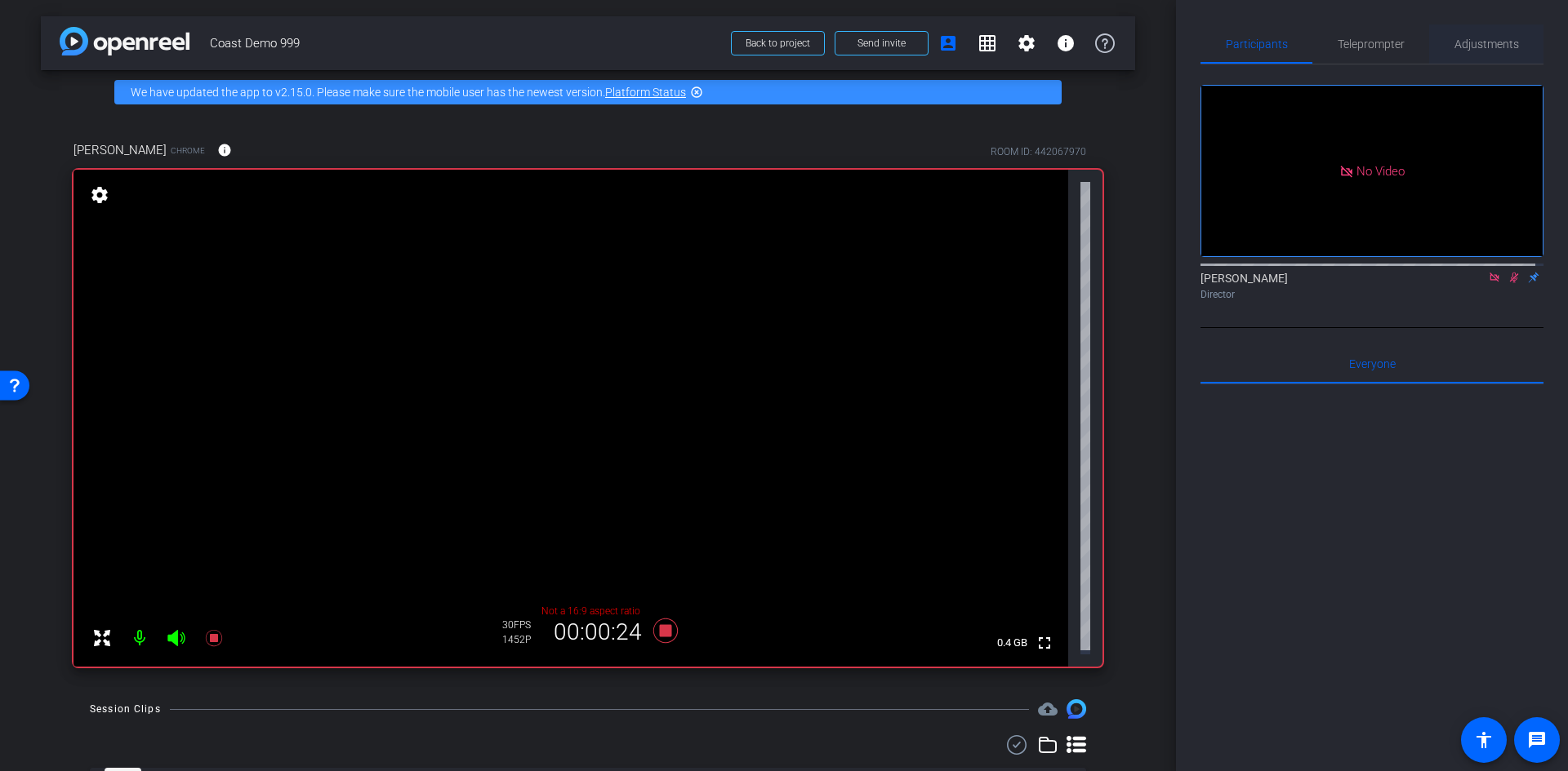
click at [1454, 48] on span "Adjustments" at bounding box center [1486, 43] width 65 height 11
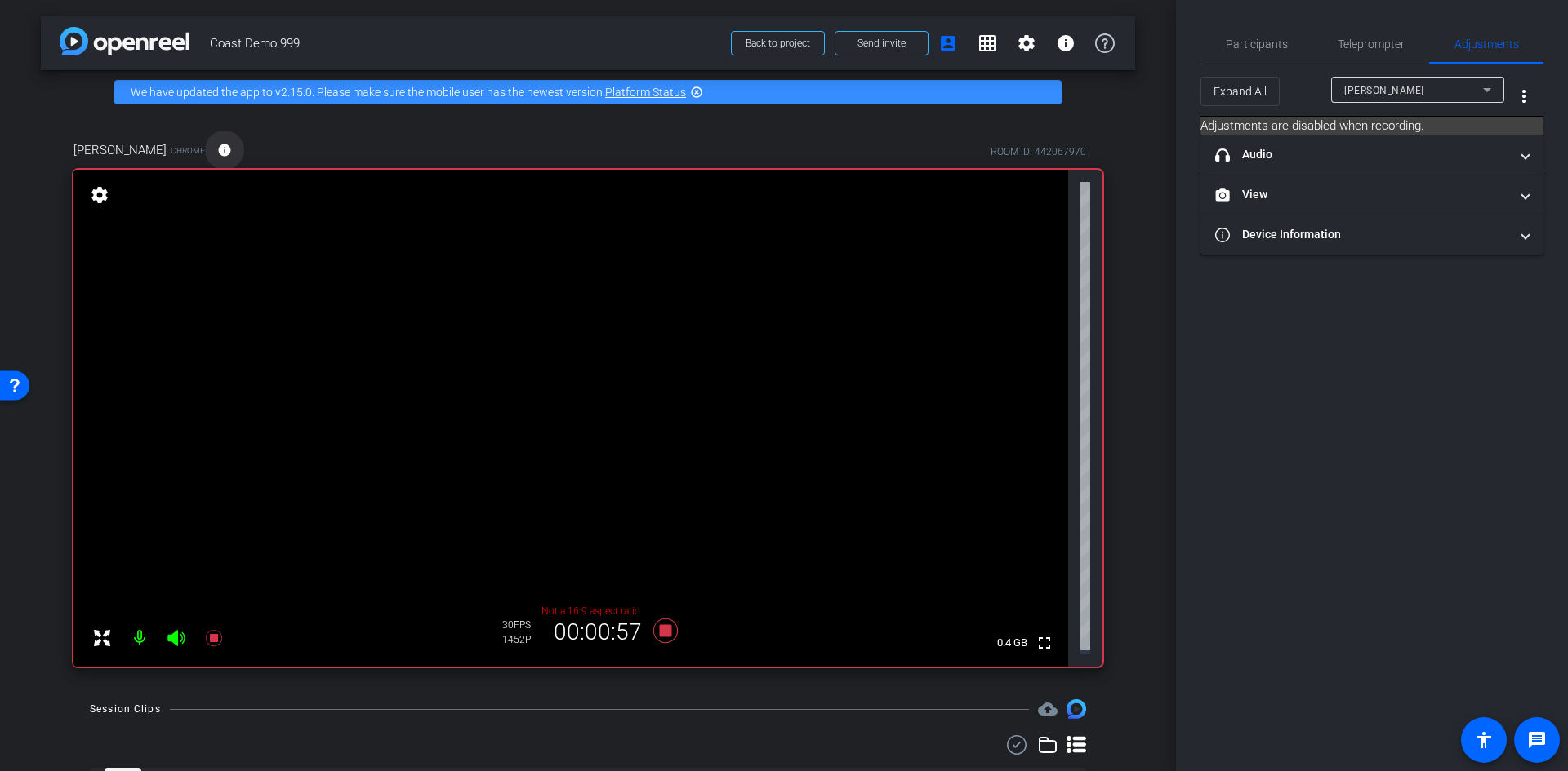
click at [217, 153] on mat-icon "info" at bounding box center [224, 150] width 15 height 15
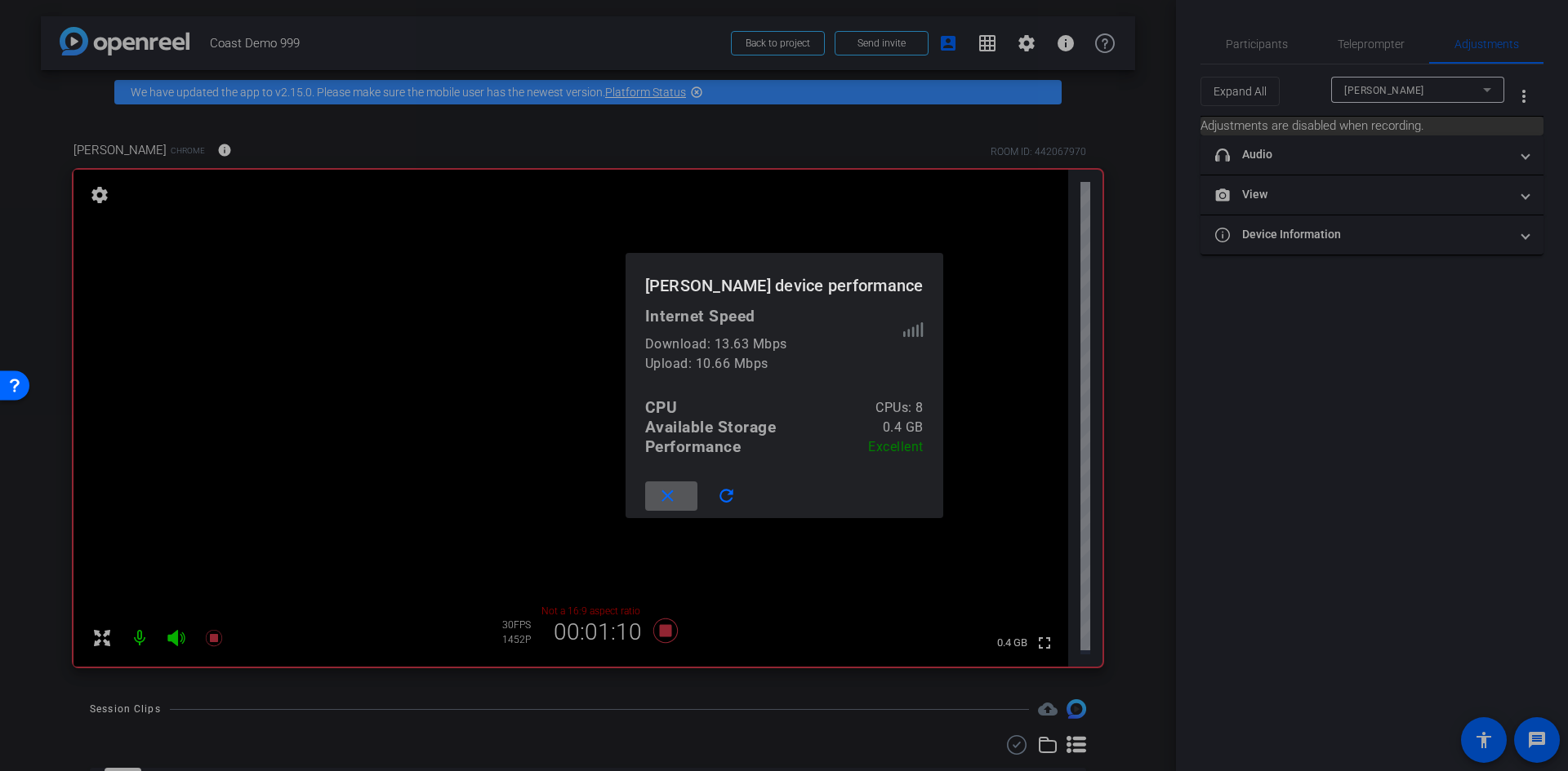
click at [677, 499] on mat-icon "close" at bounding box center [668, 497] width 21 height 21
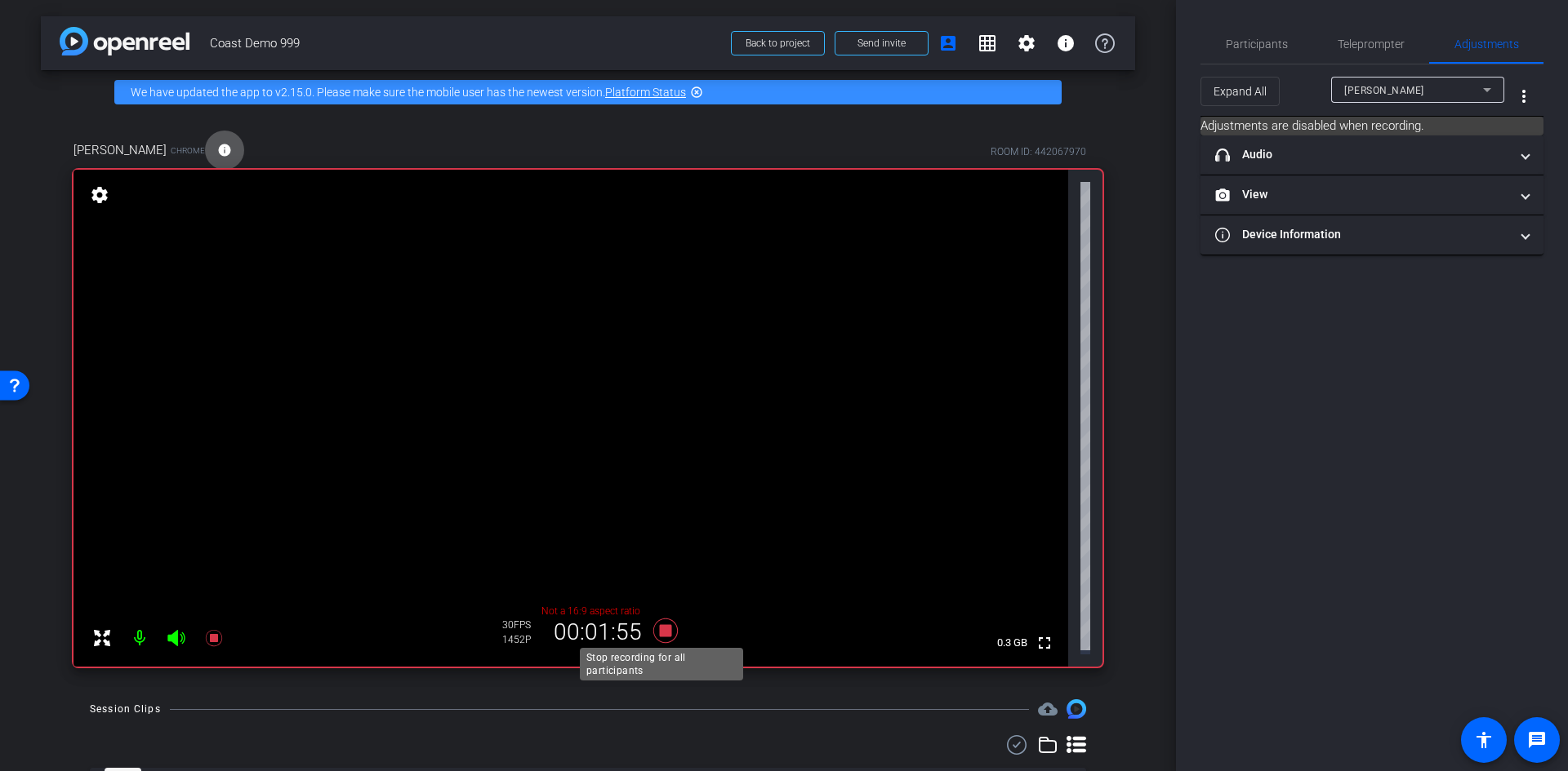
click at [653, 621] on icon at bounding box center [665, 630] width 39 height 29
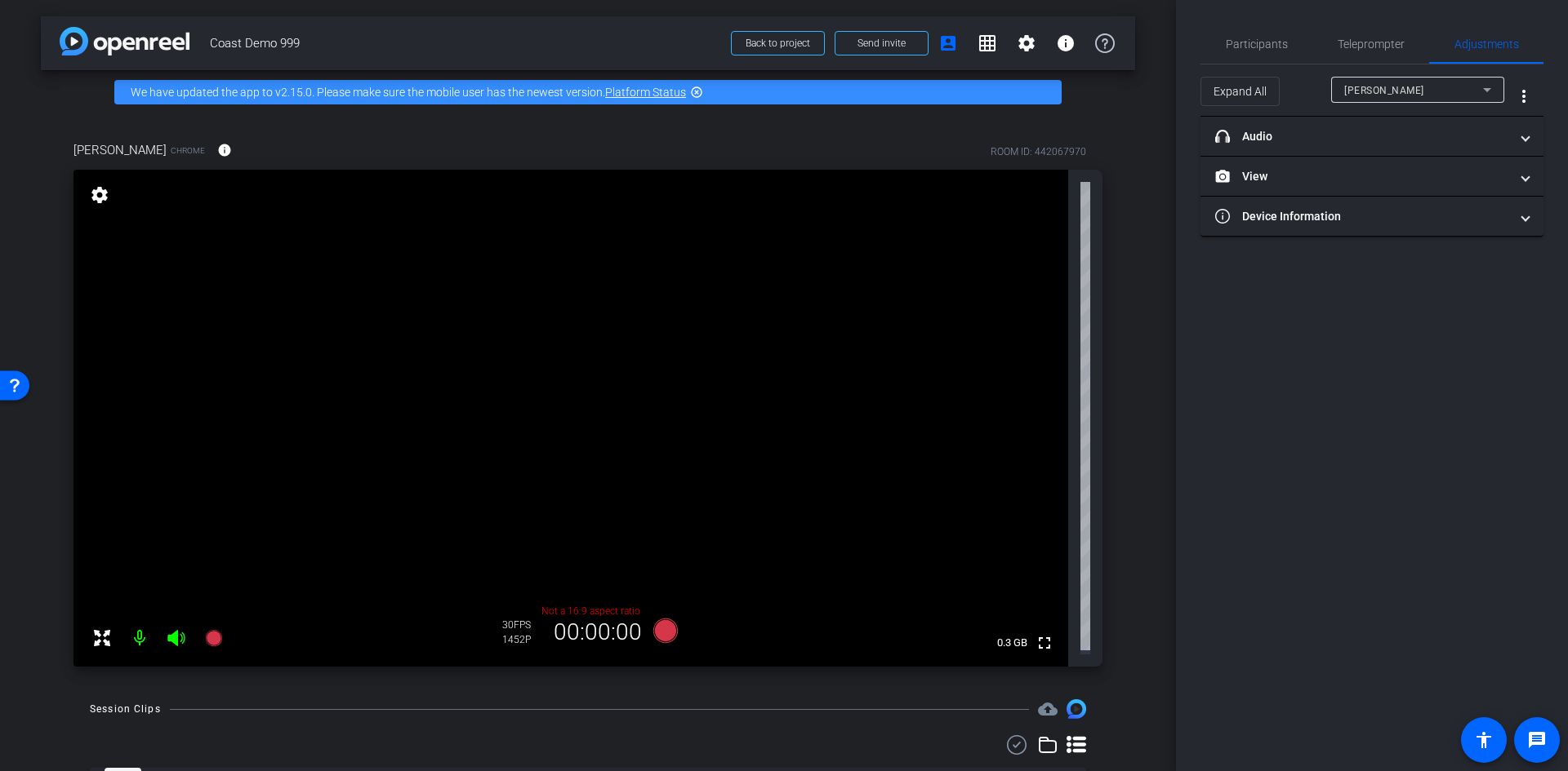
scroll to position [75, 0]
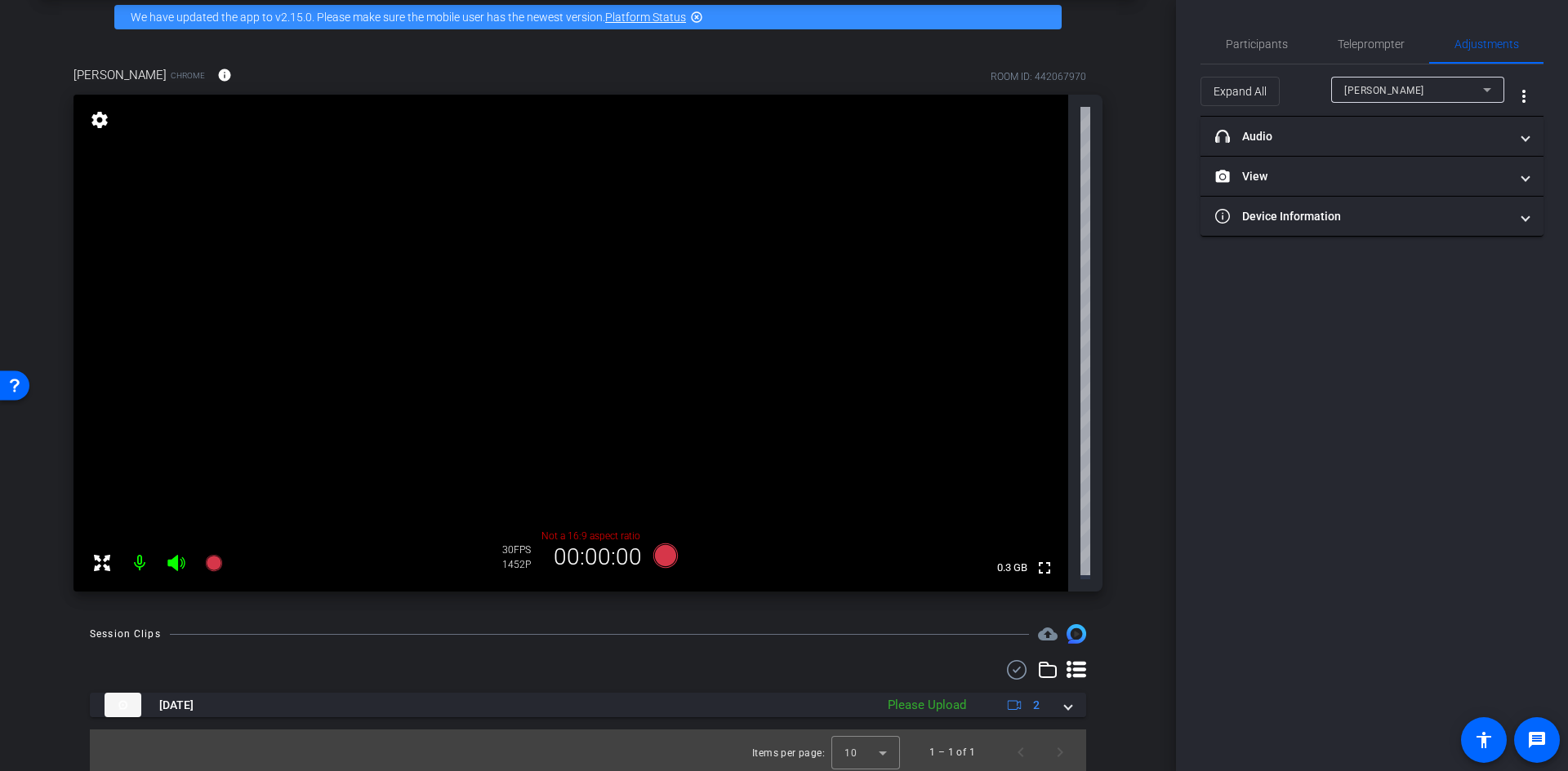
click at [1010, 668] on icon at bounding box center [1017, 670] width 24 height 20
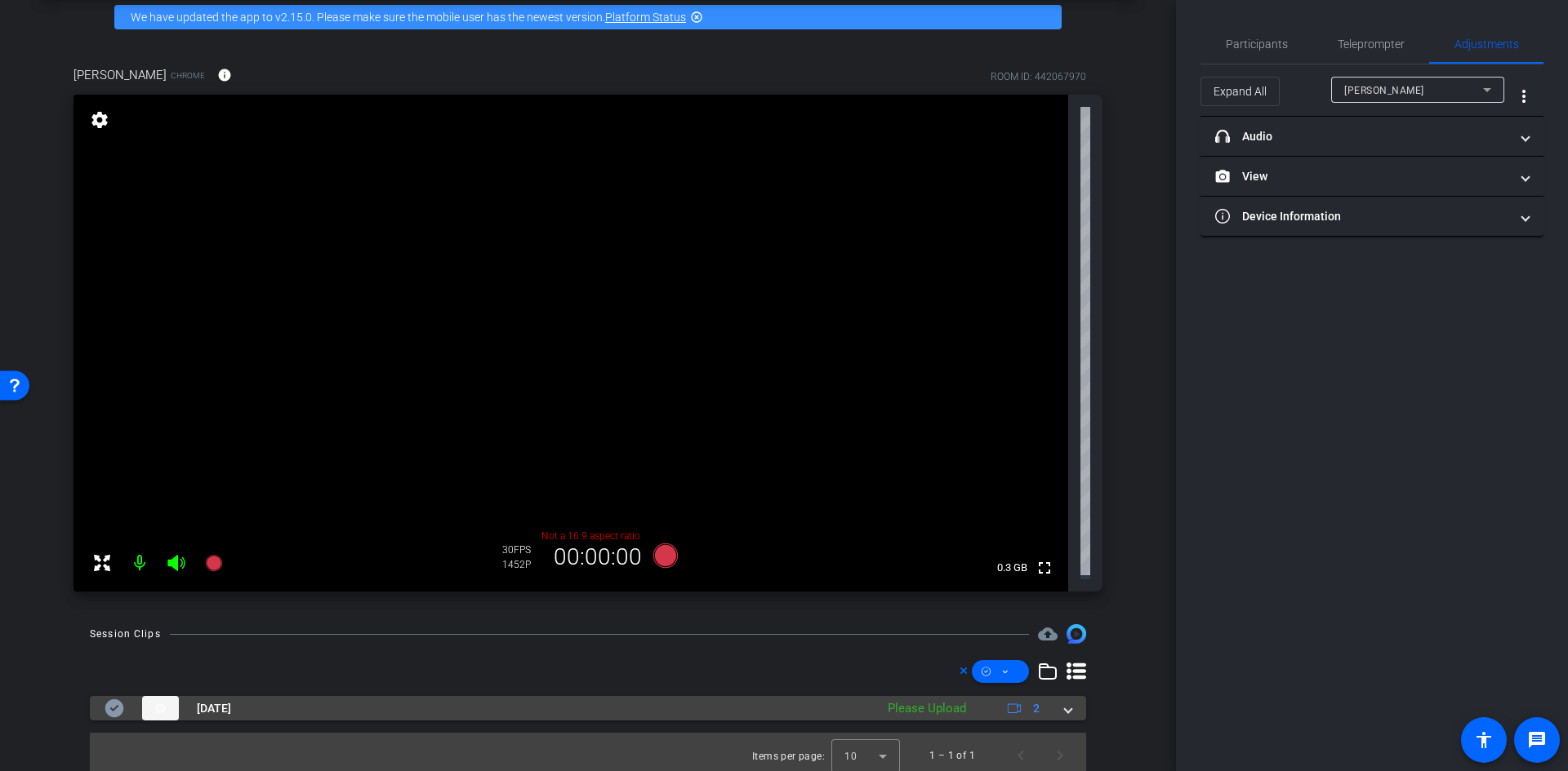
click at [1067, 708] on mat-expansion-panel-header "Sep 9, 2025 Please Upload 2" at bounding box center [588, 708] width 996 height 24
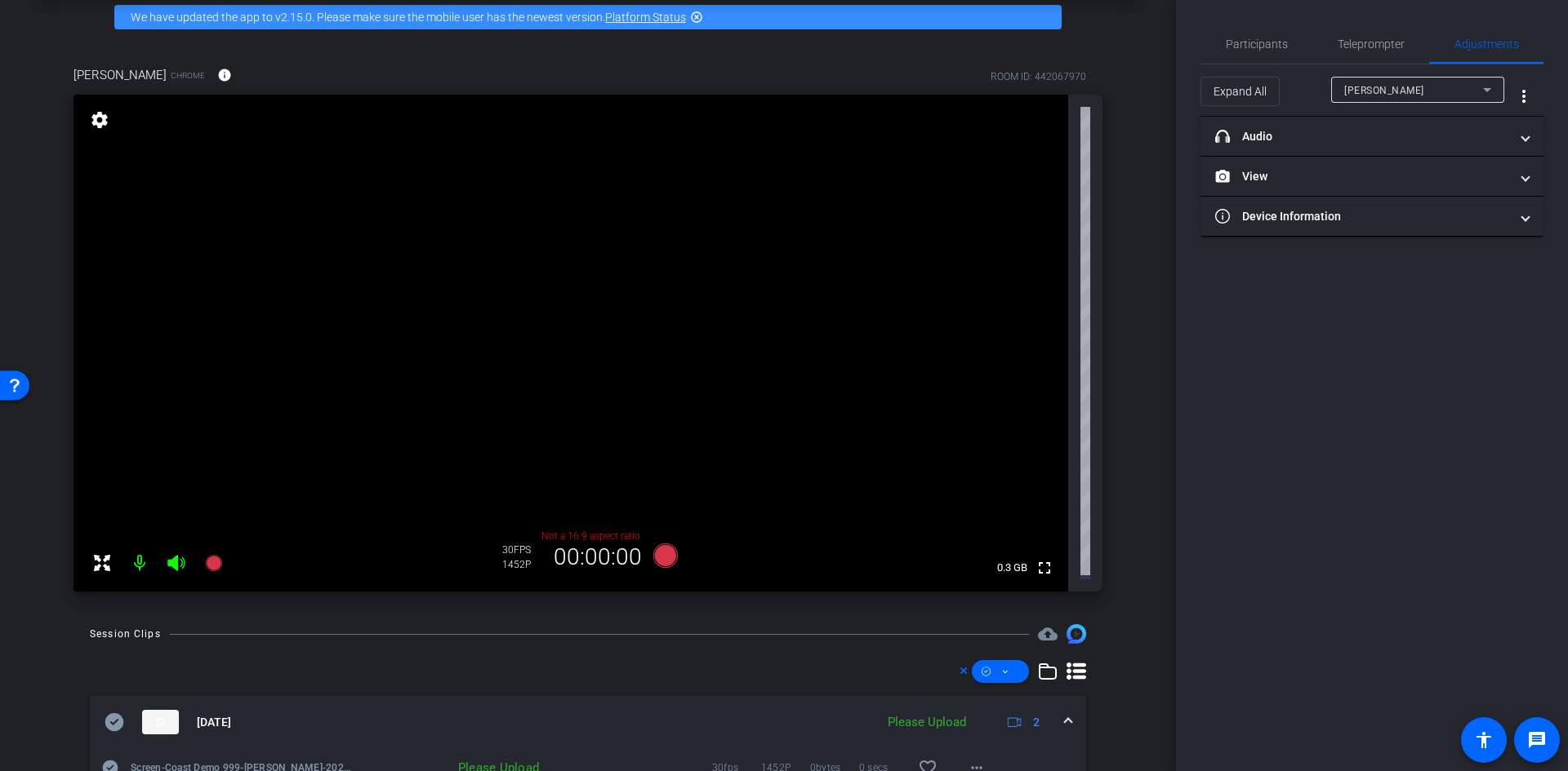
scroll to position [194, 0]
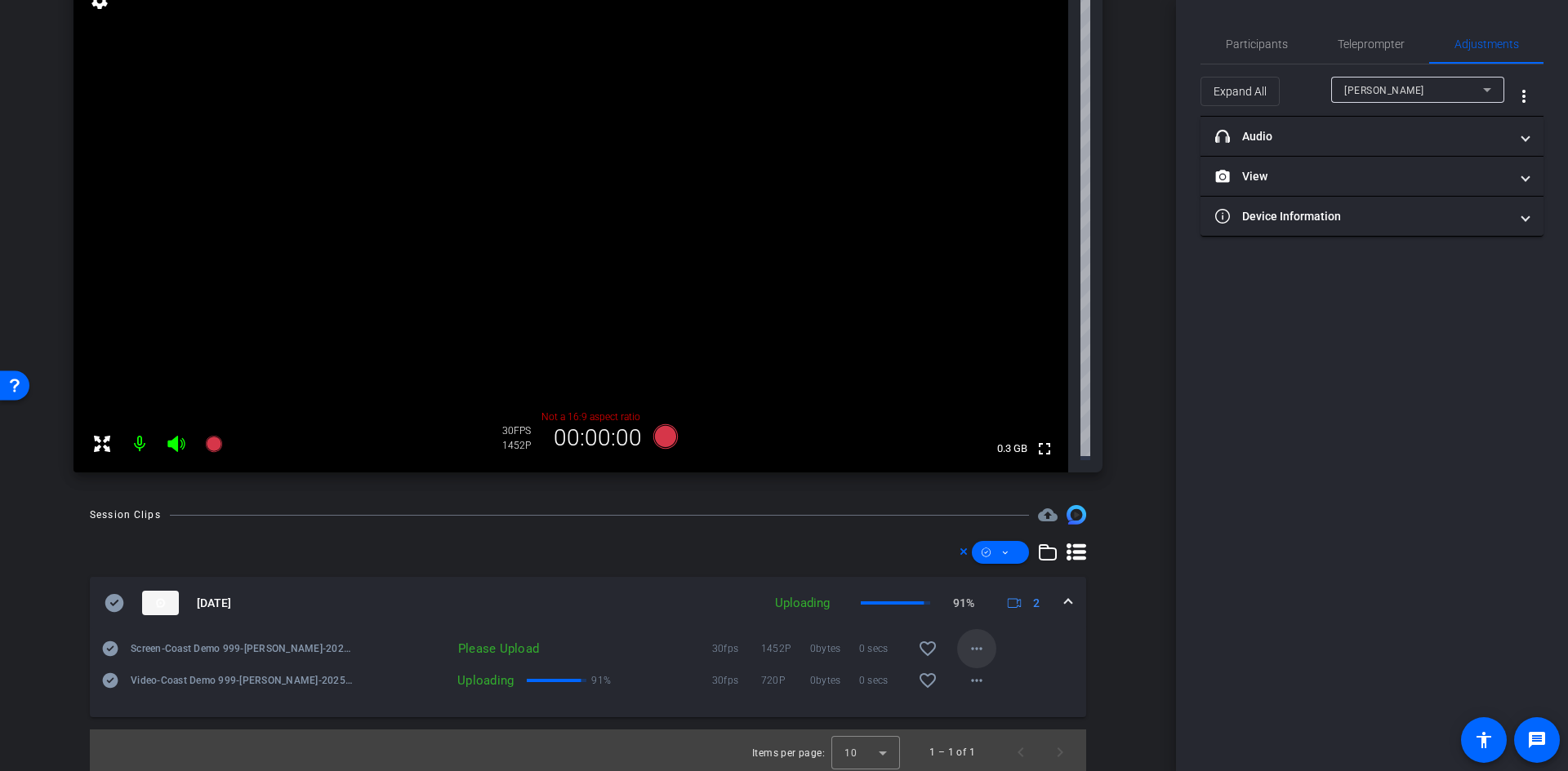
click at [967, 639] on mat-icon "more_horiz" at bounding box center [976, 649] width 20 height 20
click at [980, 674] on span "Upload" at bounding box center [996, 679] width 66 height 20
click at [967, 647] on mat-icon "more_horiz" at bounding box center [976, 649] width 20 height 20
click at [974, 681] on span "Upload" at bounding box center [996, 679] width 66 height 20
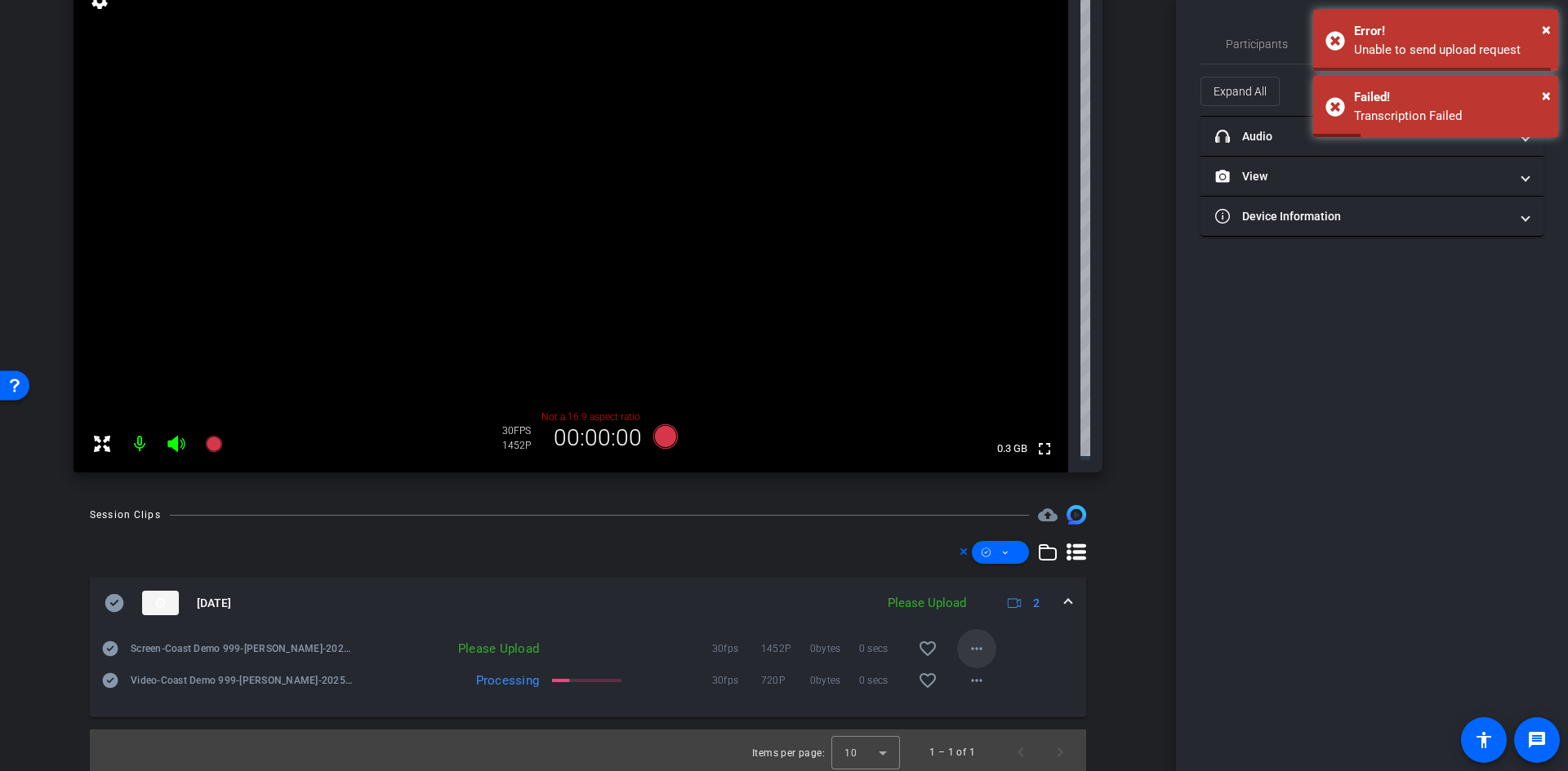
click at [981, 646] on span at bounding box center [976, 649] width 39 height 39
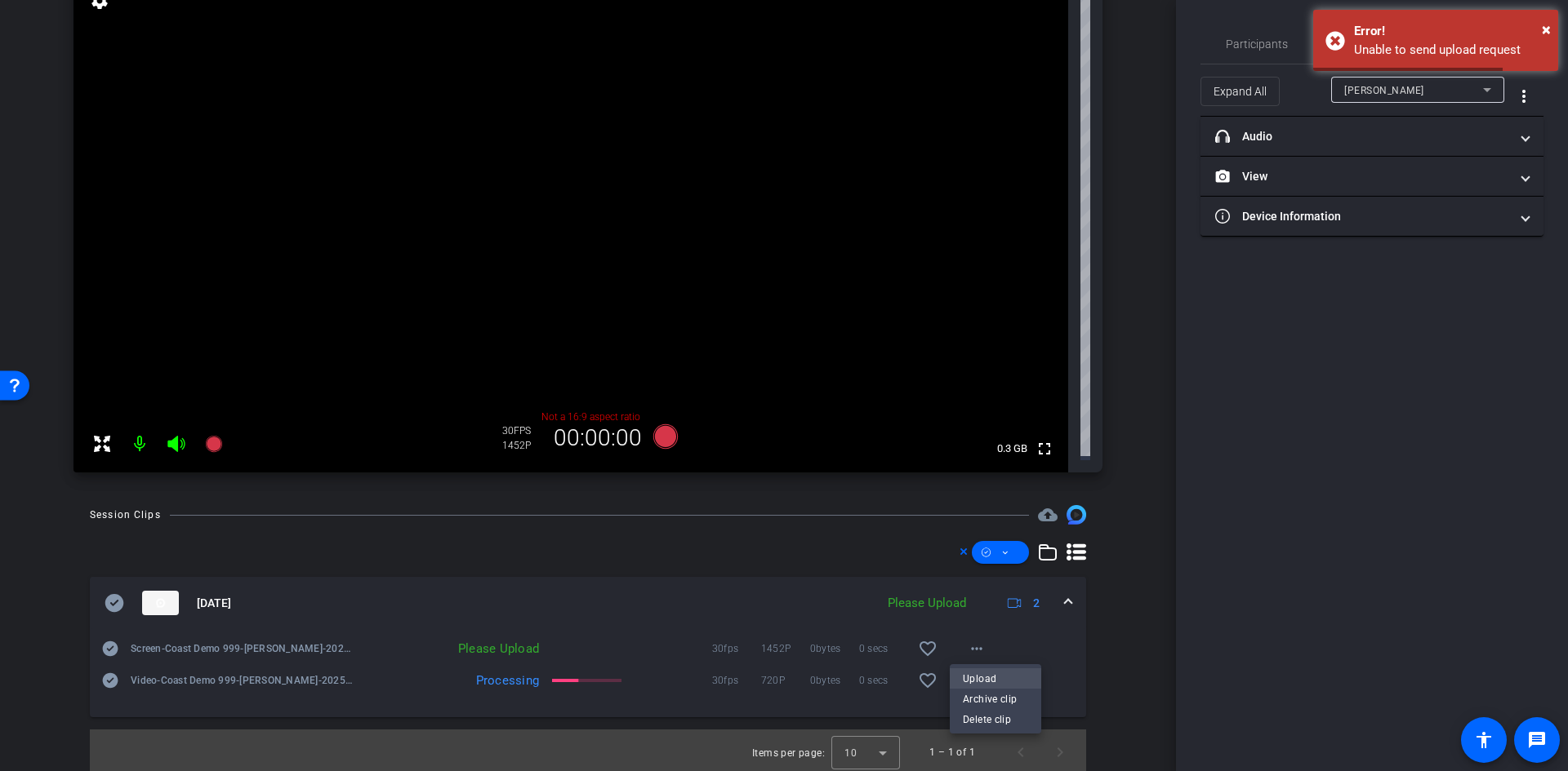
click at [971, 676] on span "Upload" at bounding box center [996, 679] width 66 height 20
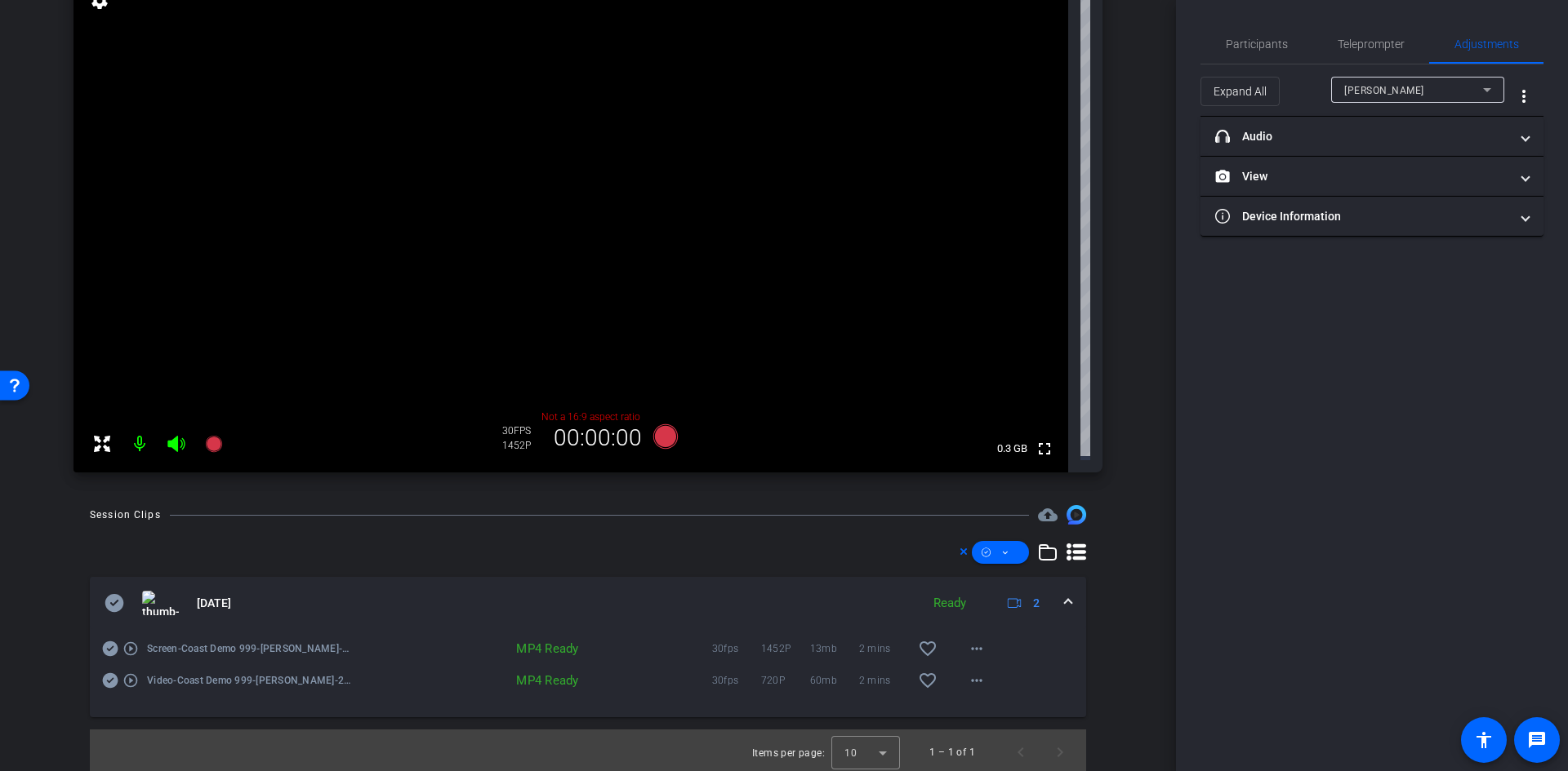
scroll to position [0, 0]
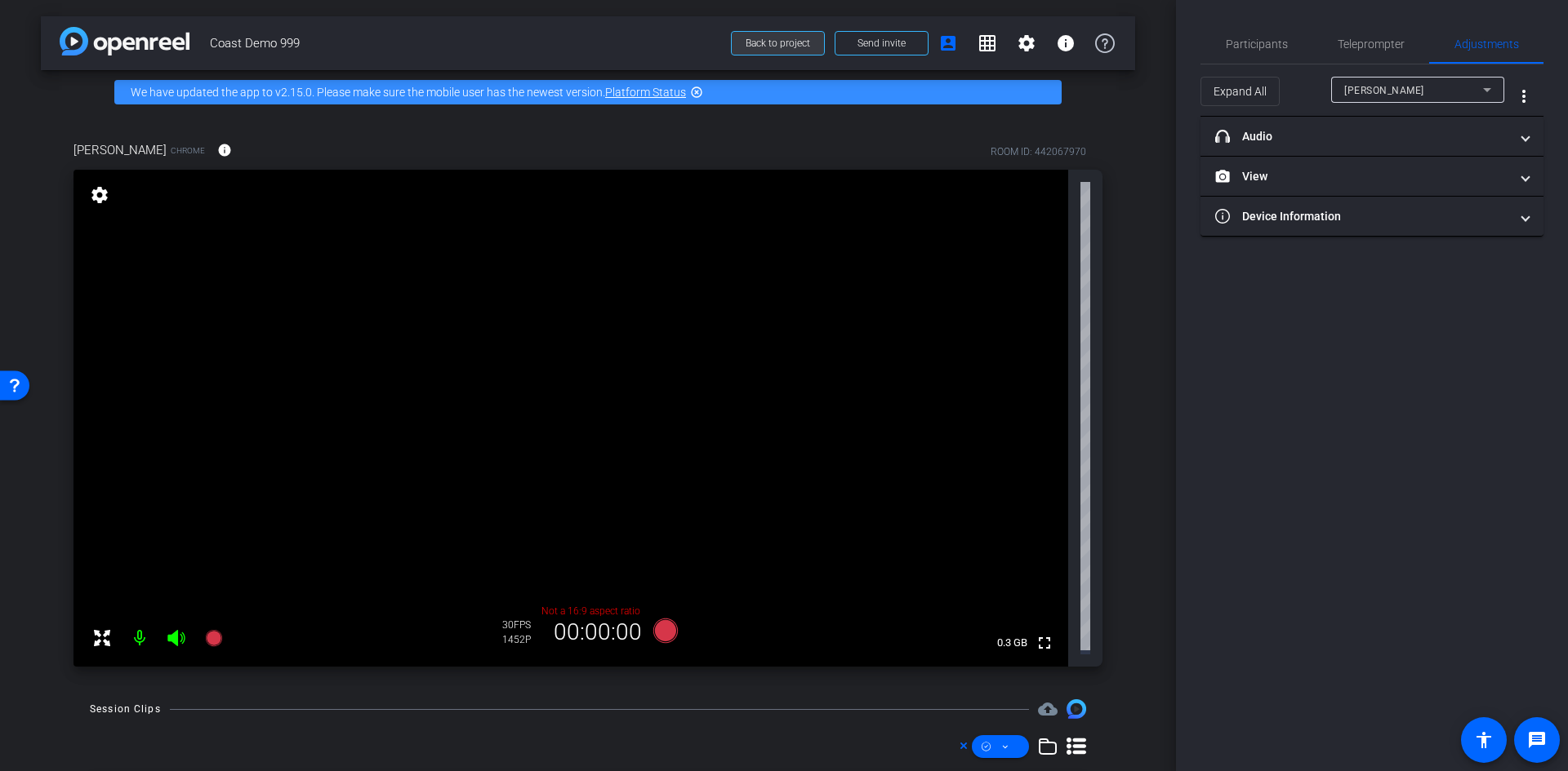
click at [782, 51] on span at bounding box center [778, 42] width 92 height 39
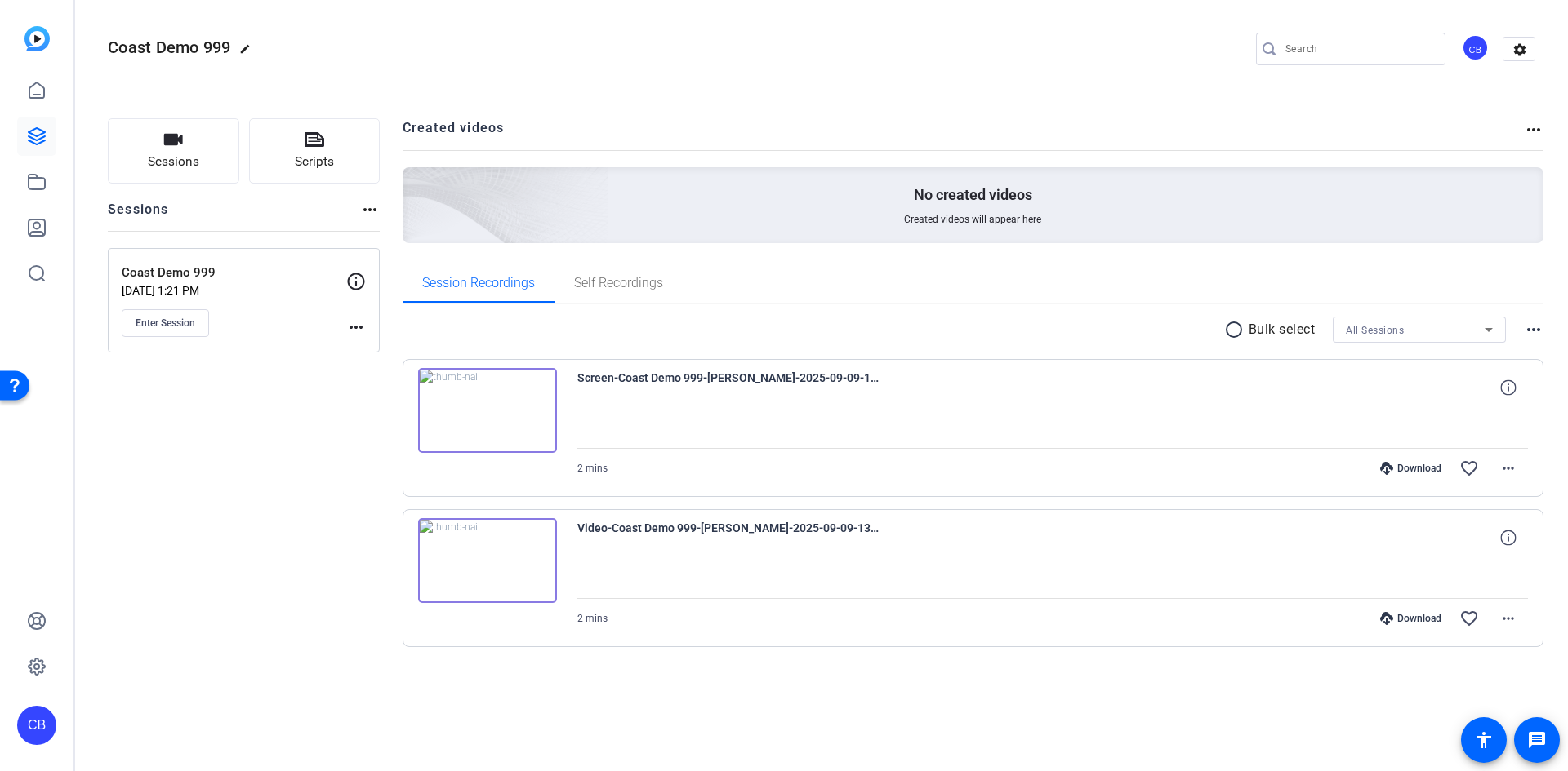
click at [494, 416] on img at bounding box center [488, 411] width 139 height 85
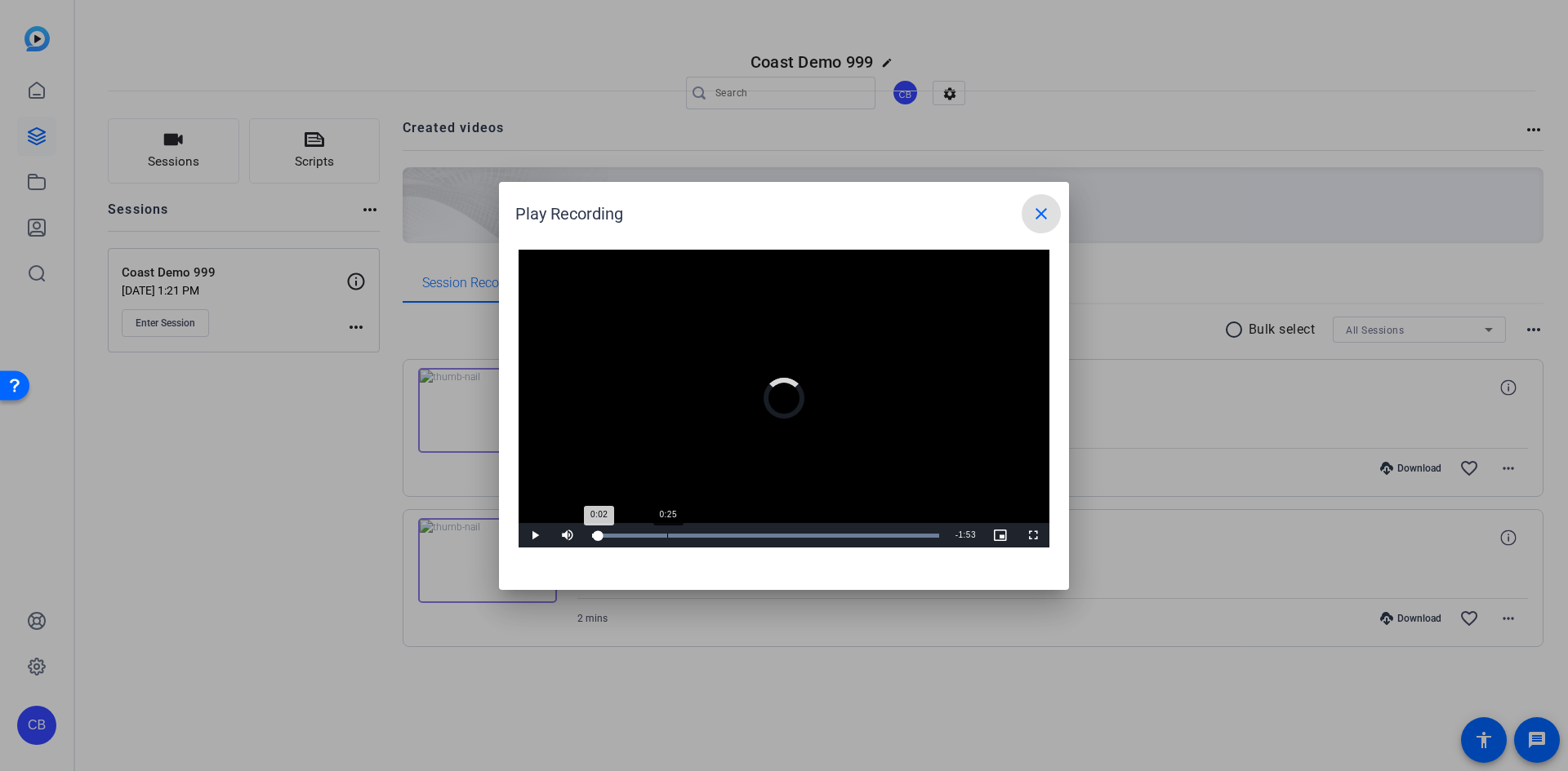
click at [667, 540] on div "Loaded : 100.00% 0:25 0:02" at bounding box center [765, 536] width 363 height 24
click at [1029, 536] on span "Video Player" at bounding box center [1033, 536] width 33 height 0
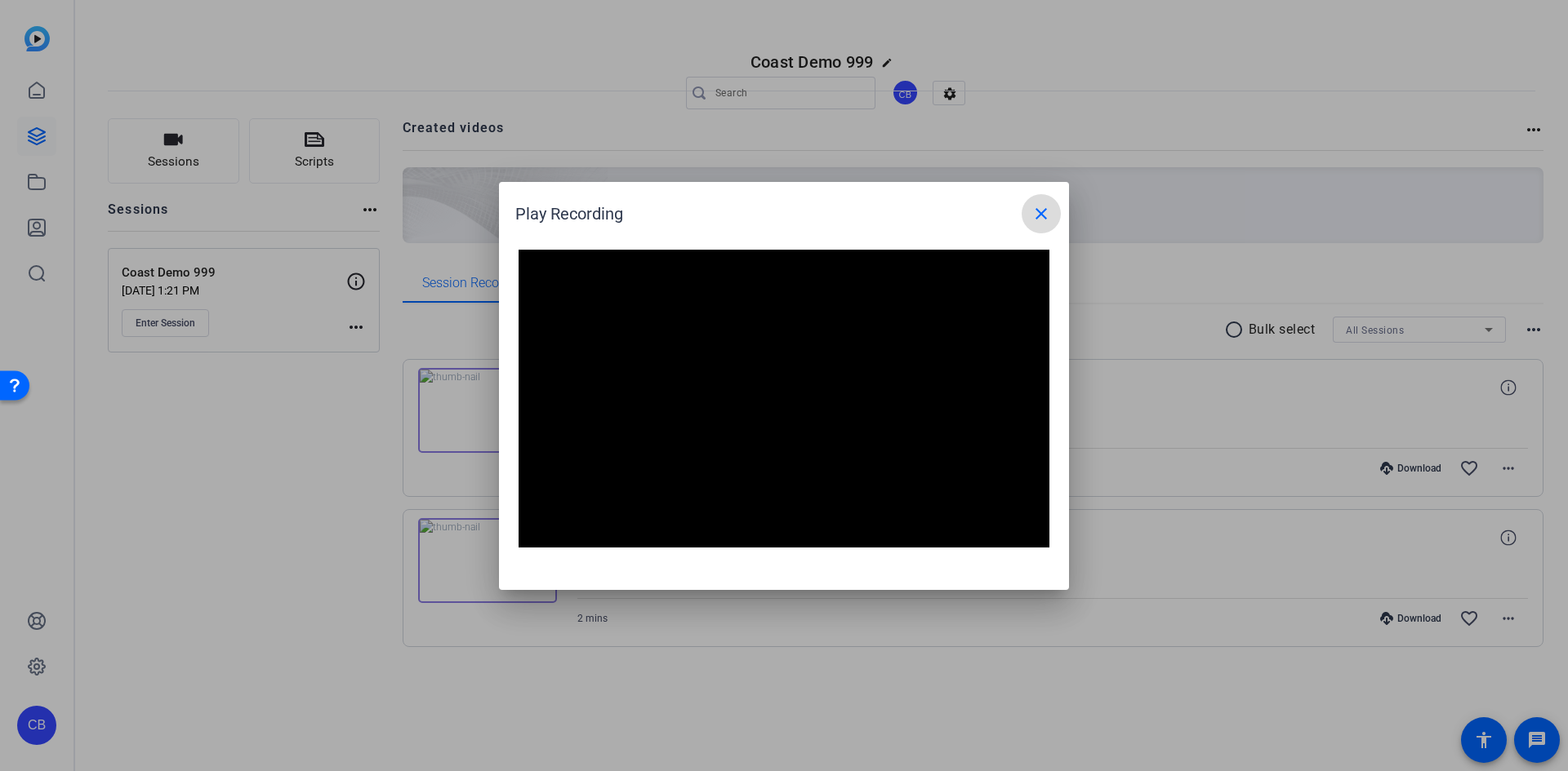
click at [1053, 217] on span at bounding box center [1041, 213] width 39 height 39
